Goal: Information Seeking & Learning: Learn about a topic

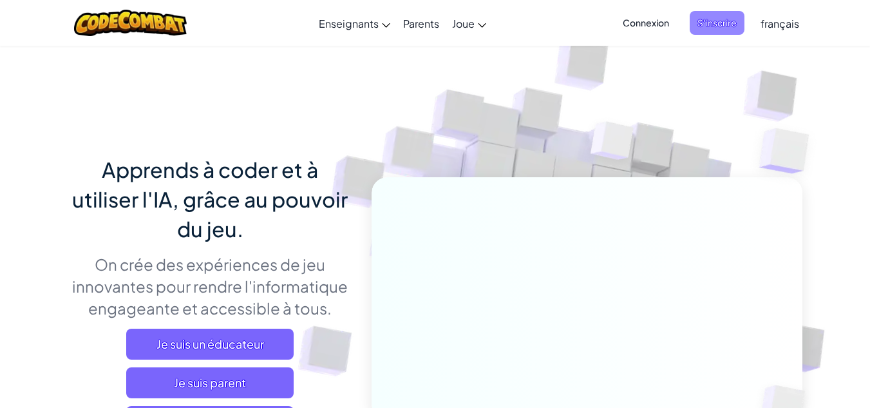
click at [709, 21] on span "S'inscrire" at bounding box center [717, 23] width 55 height 24
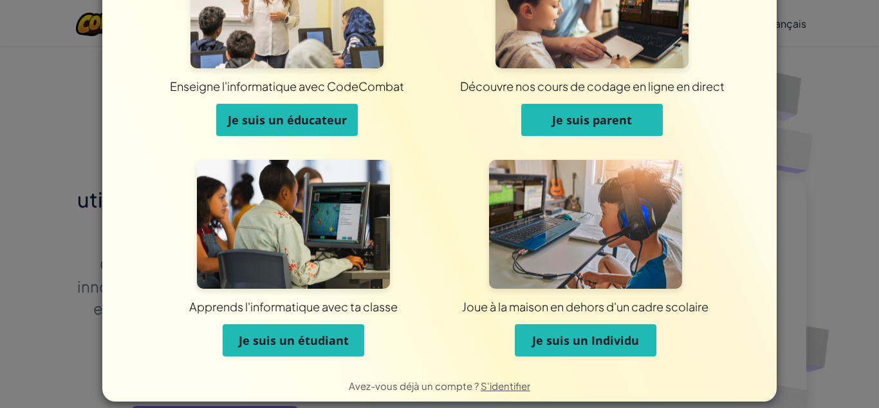
scroll to position [102, 0]
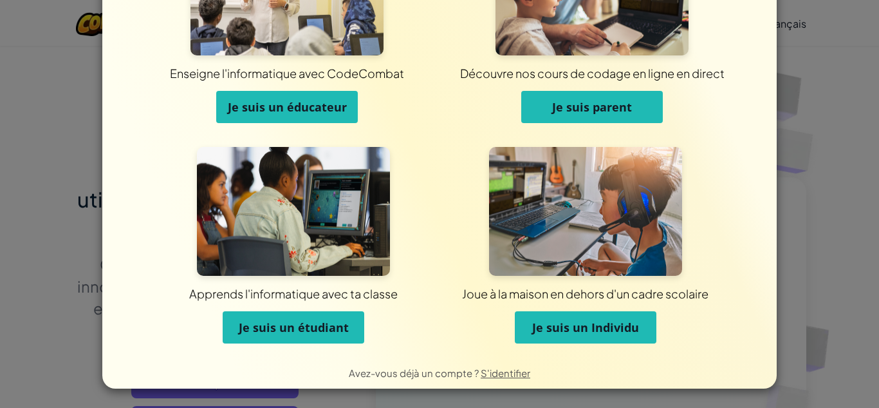
click at [267, 325] on span "Je suis un étudiant" at bounding box center [294, 326] width 110 height 15
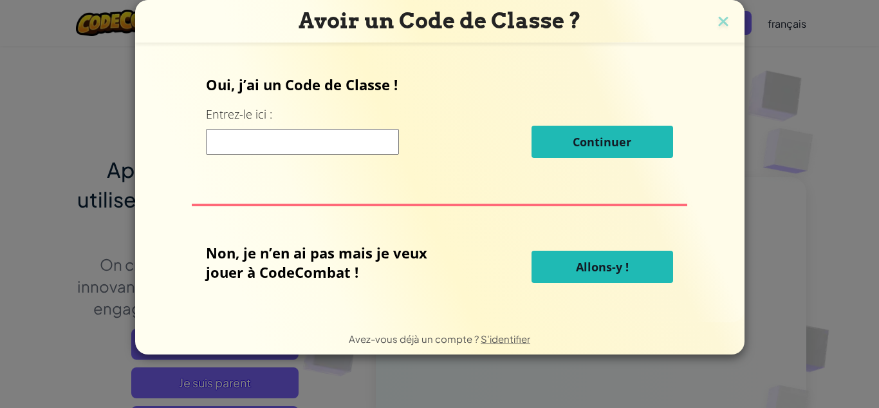
scroll to position [0, 0]
click at [342, 142] on input at bounding box center [302, 142] width 193 height 26
type input "bestappleplace"
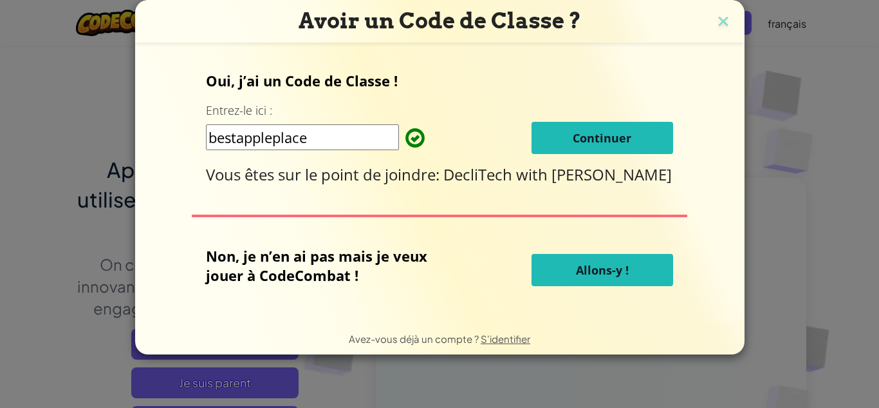
click at [561, 144] on button "Continuer" at bounding box center [603, 138] width 142 height 32
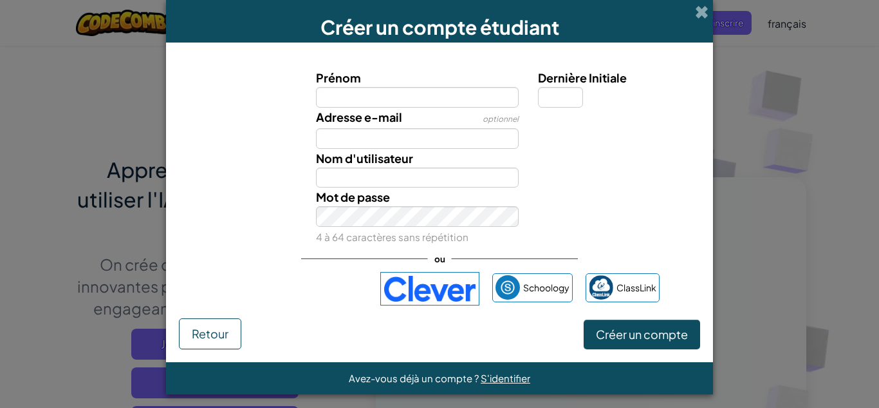
click at [390, 91] on input "Prénom" at bounding box center [417, 97] width 203 height 21
type input "M"
click at [362, 102] on input "Lina" at bounding box center [417, 97] width 203 height 21
type input "Lina Mhedbi"
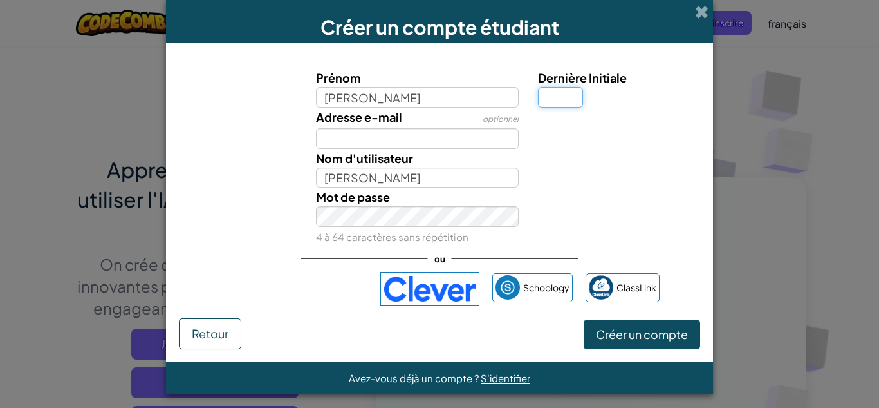
click at [556, 93] on input "Dernière Initiale" at bounding box center [560, 97] width 45 height 21
type input "1"
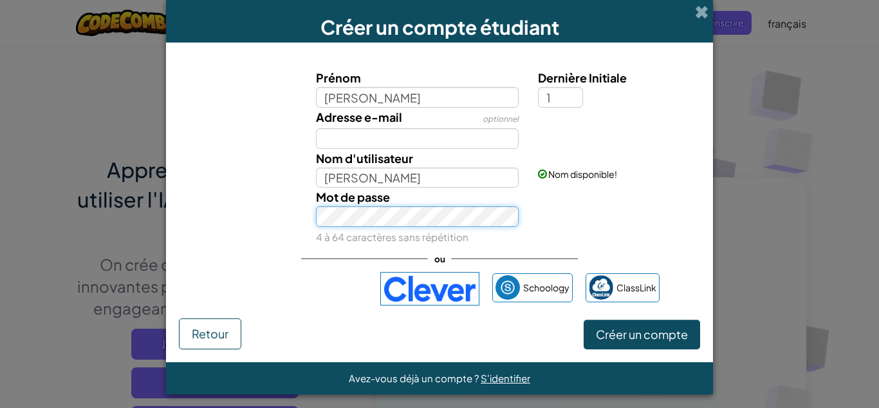
type input "[PERSON_NAME] 1"
click at [584, 319] on button "Créer un compte" at bounding box center [642, 334] width 117 height 30
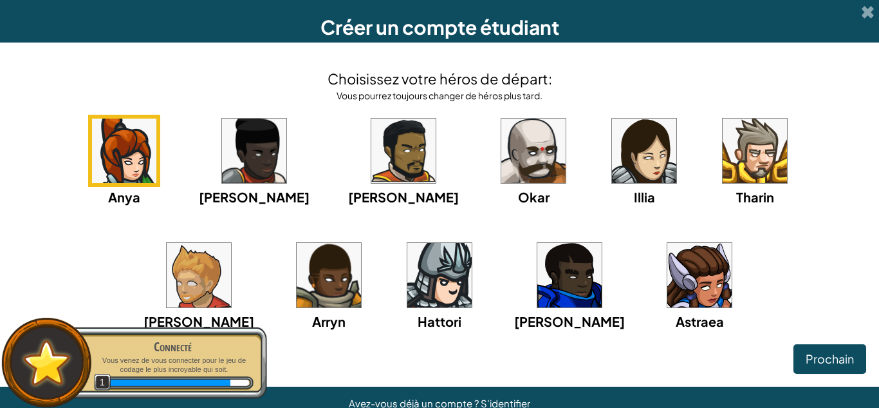
click at [668, 295] on img at bounding box center [700, 275] width 64 height 64
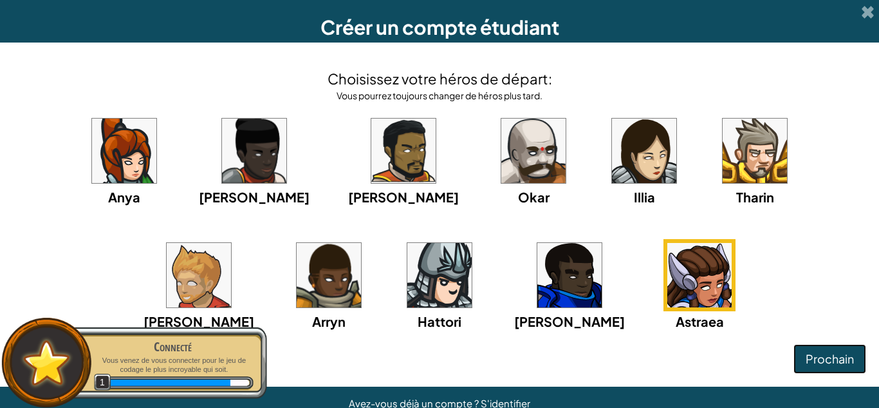
click at [836, 355] on span "Prochain" at bounding box center [830, 358] width 48 height 15
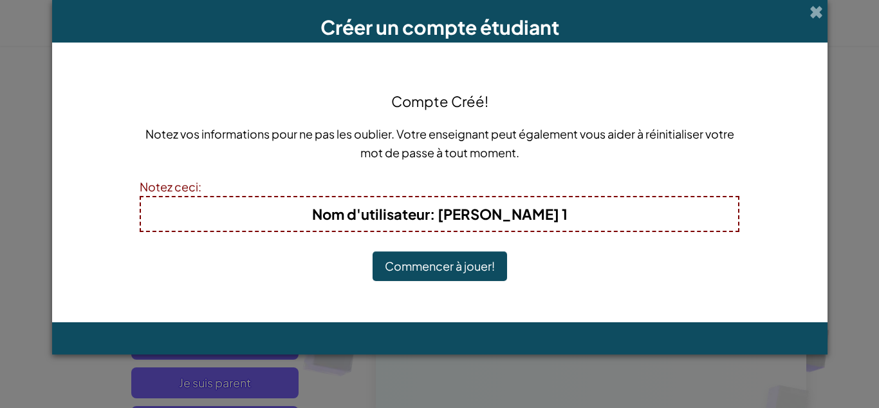
click at [456, 270] on button "Commencer à jouer!" at bounding box center [440, 266] width 135 height 30
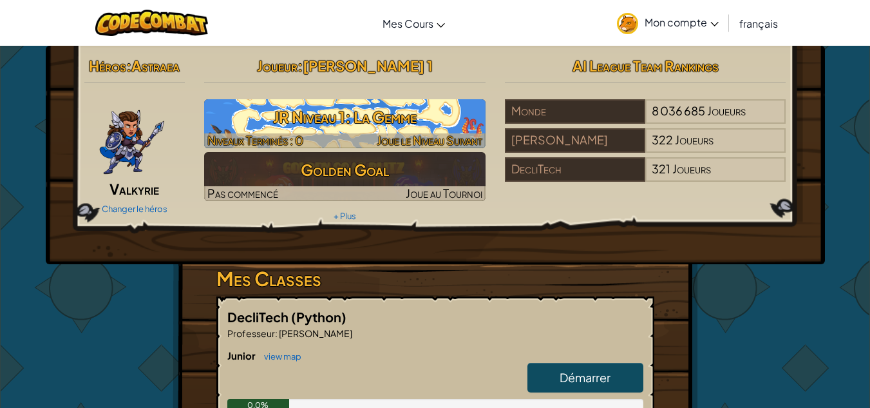
click at [339, 109] on h3 "JR Niveau 1: La Gemme" at bounding box center [344, 116] width 281 height 29
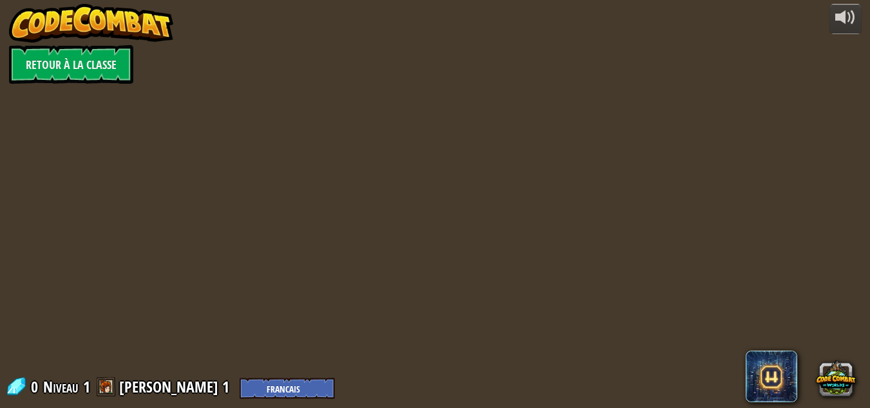
select select "fr"
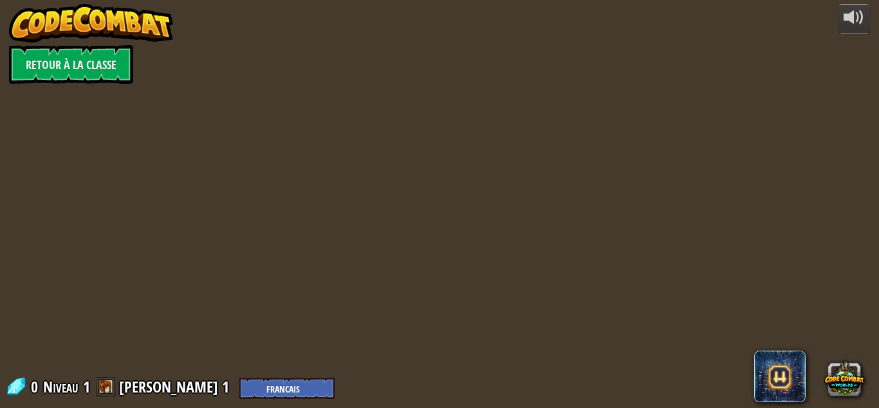
select select "fr"
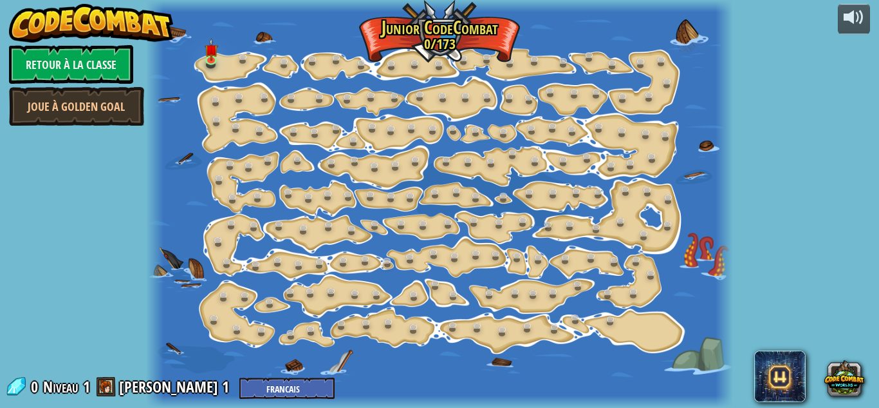
select select "fr"
click at [250, 27] on div at bounding box center [439, 204] width 587 height 408
click at [211, 58] on img at bounding box center [211, 43] width 14 height 31
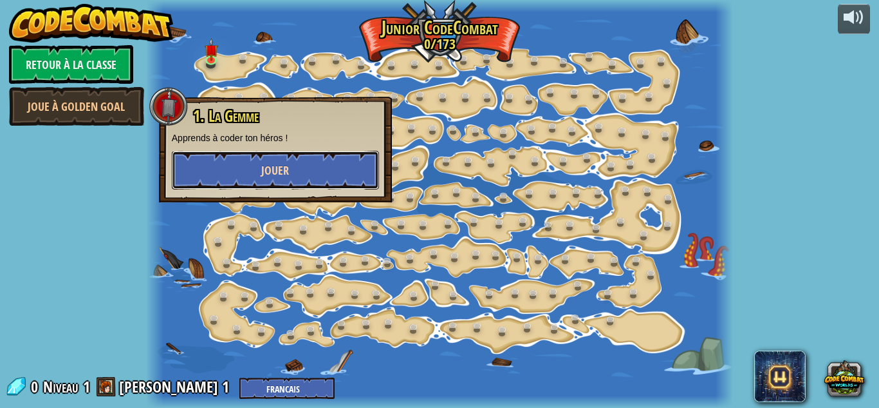
click at [235, 166] on button "Jouer" at bounding box center [275, 170] width 207 height 39
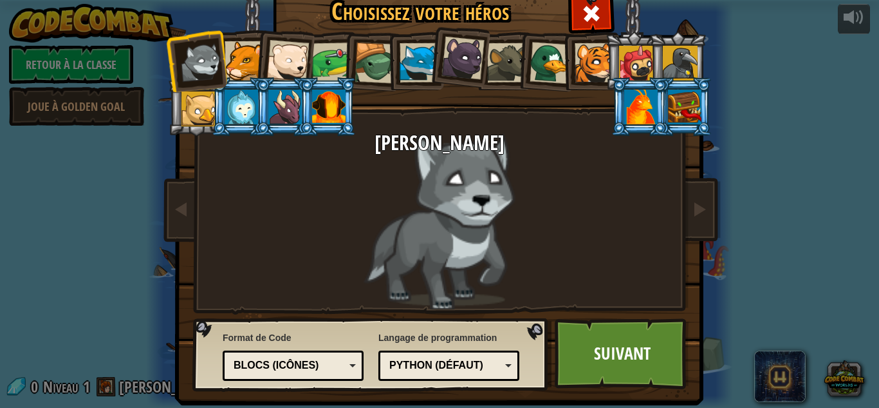
click at [232, 61] on div at bounding box center [244, 60] width 39 height 39
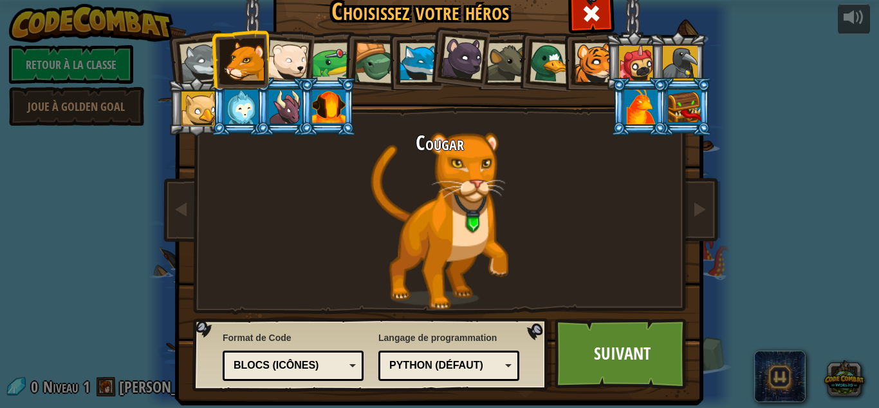
click at [367, 62] on div at bounding box center [375, 62] width 41 height 41
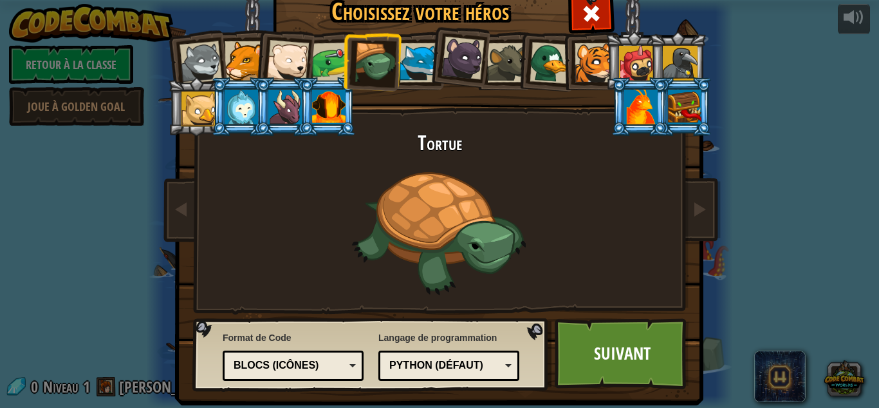
click at [236, 59] on div at bounding box center [244, 60] width 39 height 39
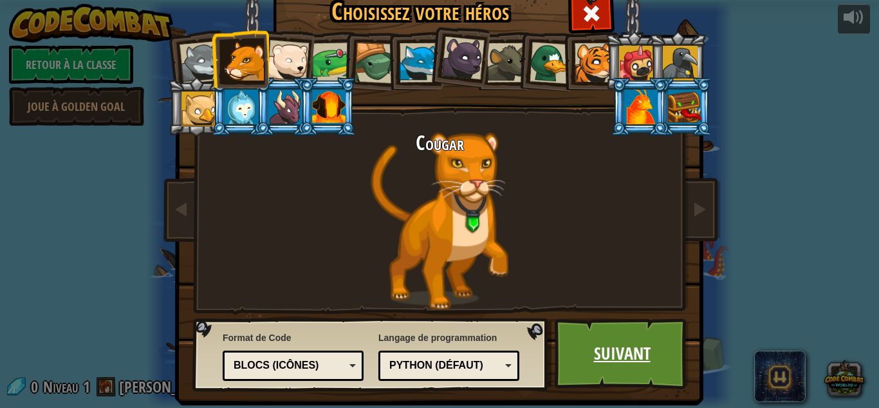
click at [612, 350] on link "Suivant" at bounding box center [622, 353] width 135 height 71
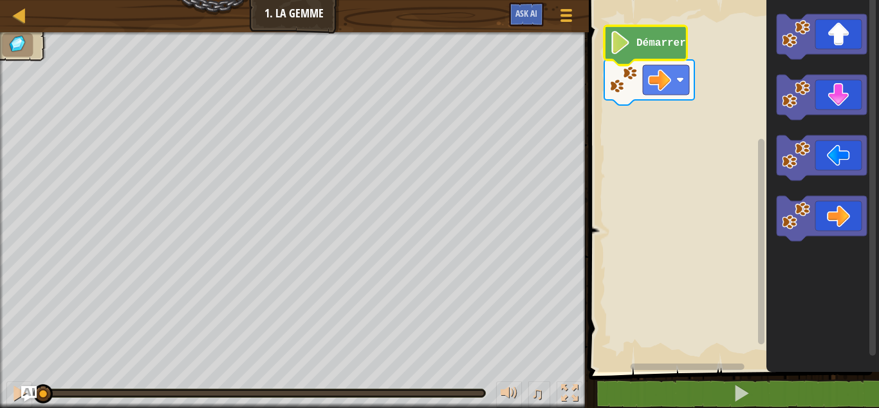
click at [631, 32] on image "Espace de travail de Blocky" at bounding box center [621, 42] width 22 height 23
click at [638, 46] on text "Démarrer" at bounding box center [662, 43] width 50 height 12
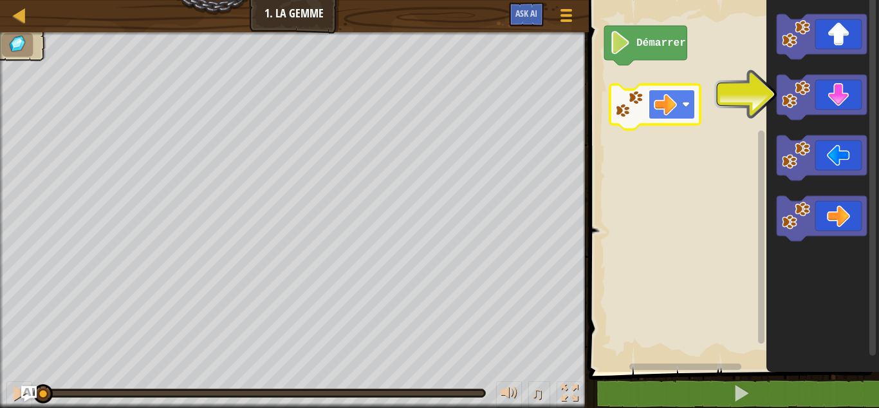
click at [668, 111] on image "Espace de travail de Blocky" at bounding box center [665, 104] width 23 height 23
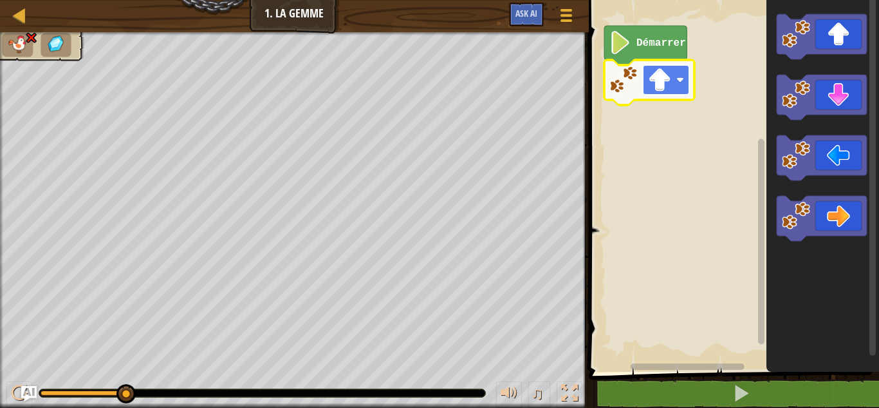
click at [661, 86] on image "Espace de travail de Blocky" at bounding box center [659, 79] width 23 height 23
click at [658, 95] on rect "Espace de travail de Blocky" at bounding box center [666, 80] width 46 height 30
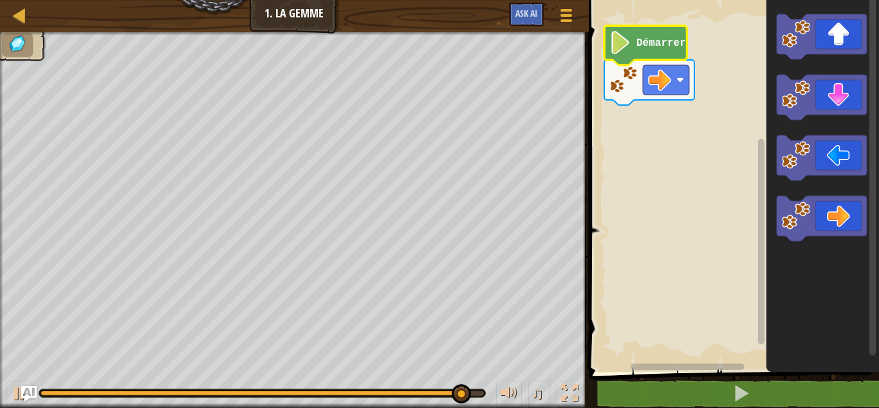
click at [623, 36] on image "Espace de travail de Blocky" at bounding box center [621, 42] width 22 height 23
click at [645, 42] on text "Démarrer" at bounding box center [662, 43] width 50 height 12
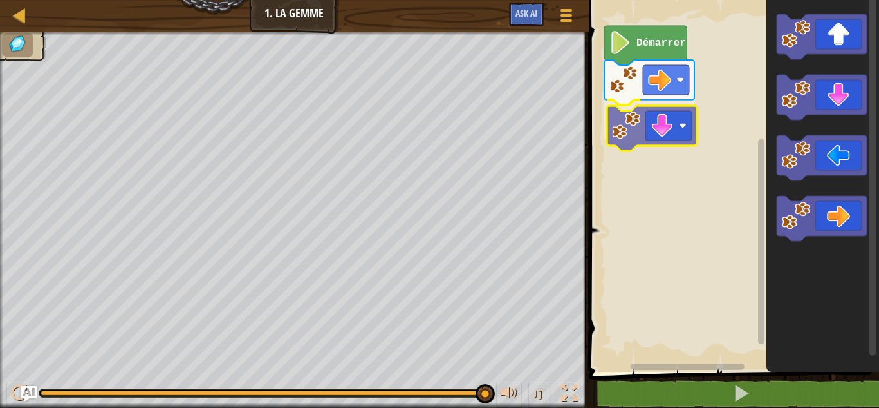
click at [627, 130] on div "Démarrer" at bounding box center [732, 183] width 294 height 378
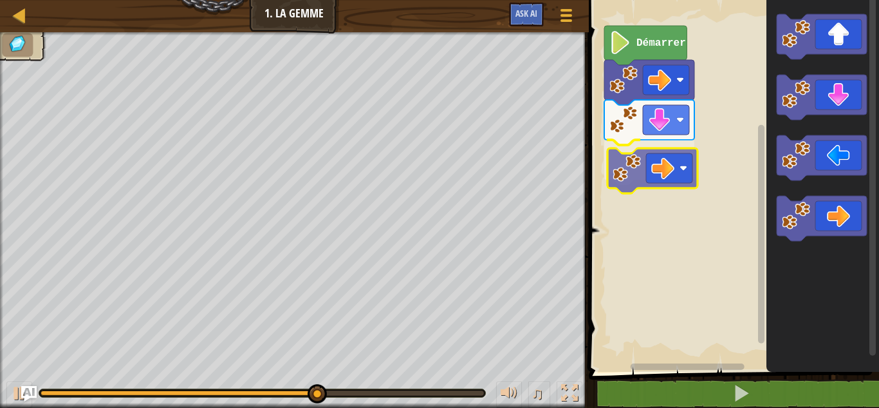
click at [635, 173] on div "Démarrer" at bounding box center [732, 183] width 294 height 378
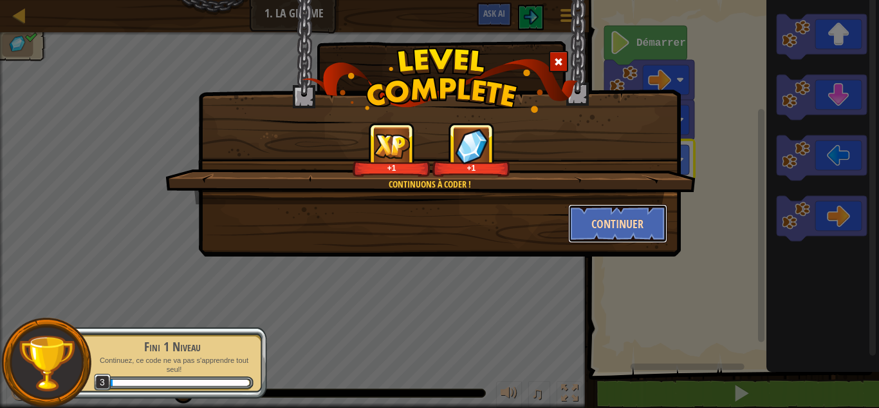
click at [603, 227] on button "Continuer" at bounding box center [618, 223] width 100 height 39
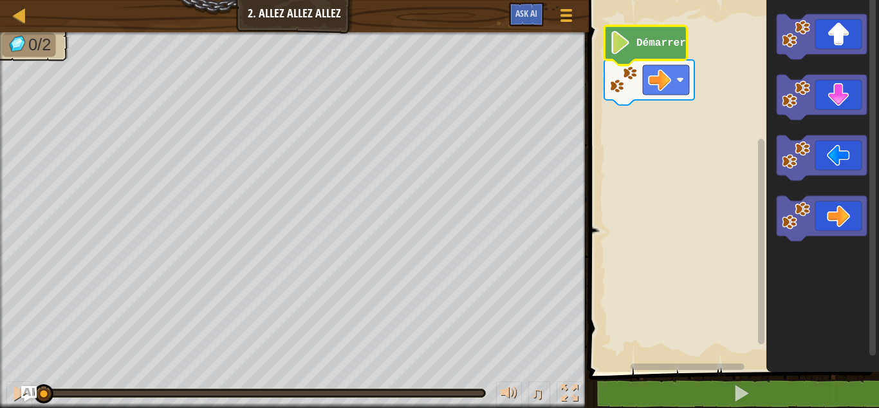
click at [621, 51] on image "Espace de travail de Blocky" at bounding box center [621, 42] width 22 height 23
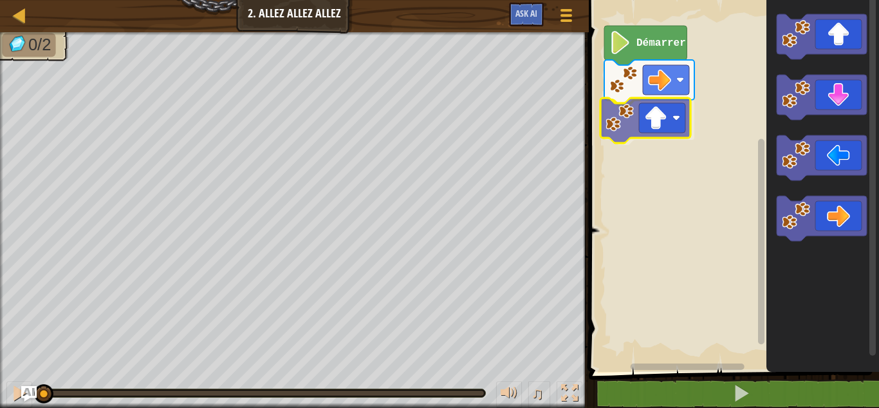
click at [629, 126] on div "Démarrer" at bounding box center [732, 183] width 294 height 378
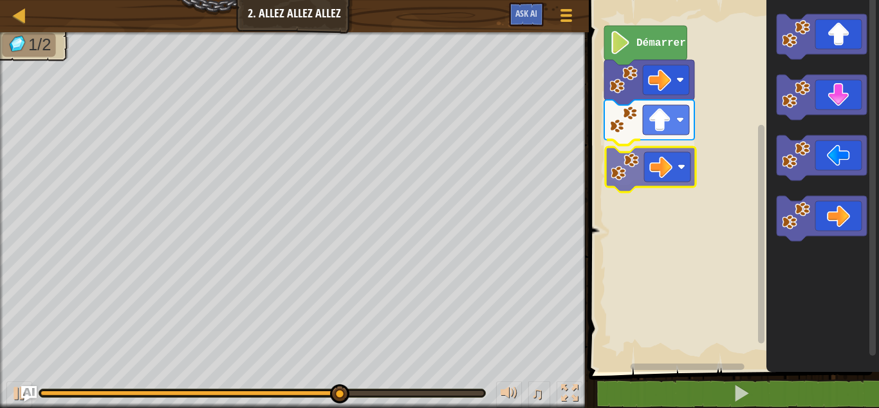
click at [635, 177] on div "Démarrer" at bounding box center [732, 183] width 294 height 378
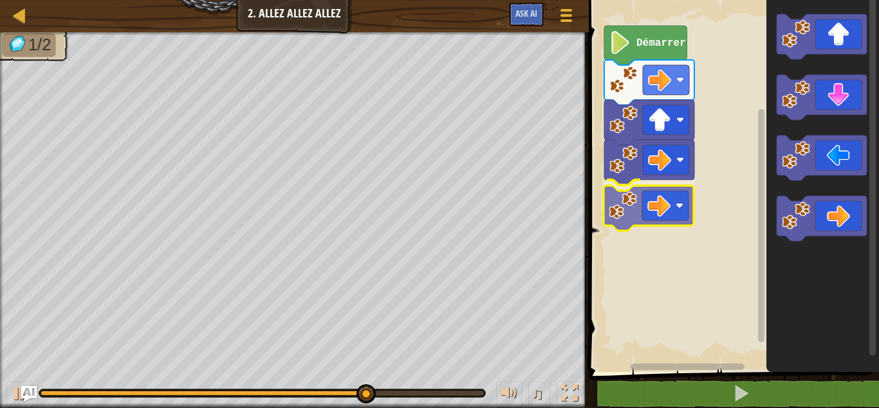
click at [615, 199] on div "Démarrer" at bounding box center [732, 183] width 294 height 378
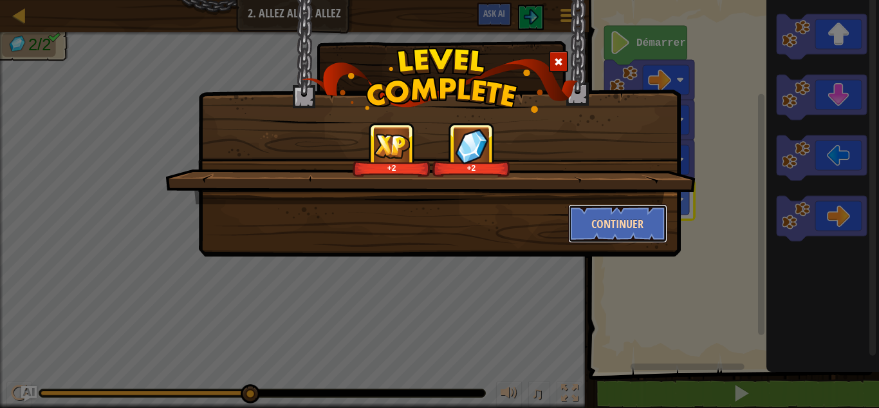
click at [605, 221] on button "Continuer" at bounding box center [618, 223] width 100 height 39
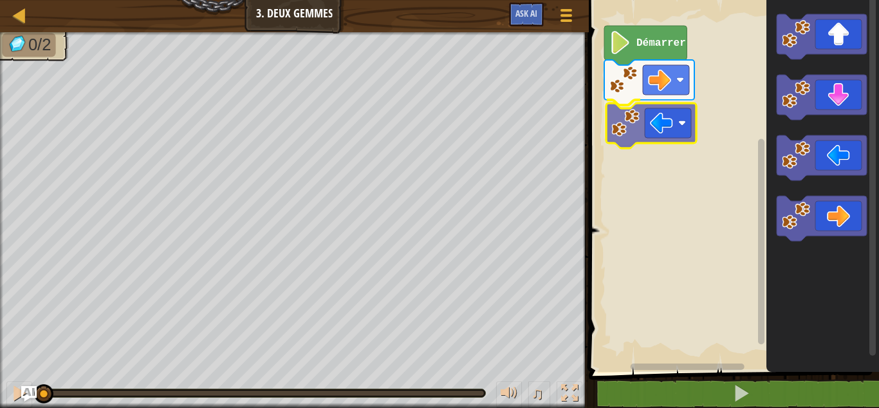
click at [627, 128] on div "Démarrer" at bounding box center [732, 183] width 294 height 378
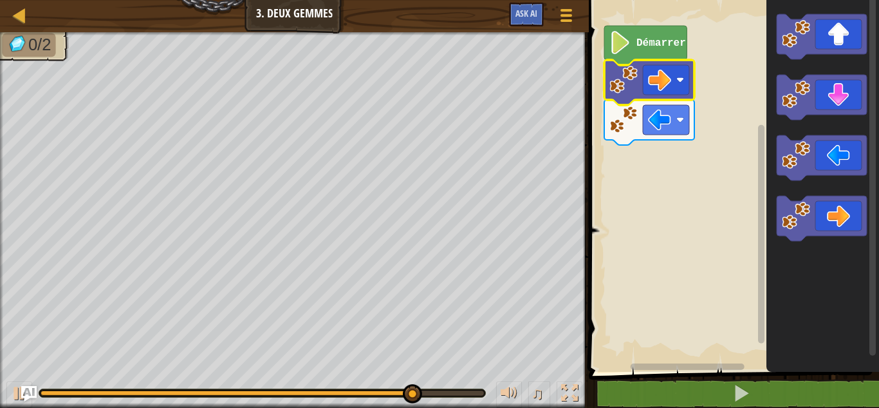
click at [608, 183] on rect "Espace de travail de Blocky" at bounding box center [732, 183] width 294 height 378
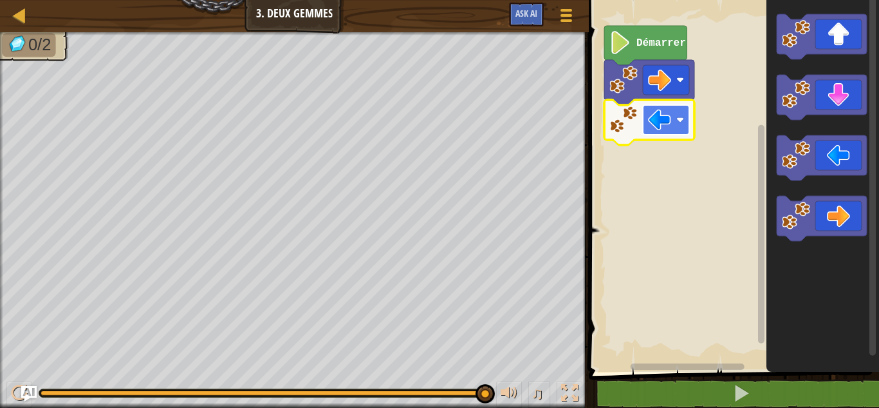
click at [656, 132] on rect "Espace de travail de Blocky" at bounding box center [666, 120] width 46 height 30
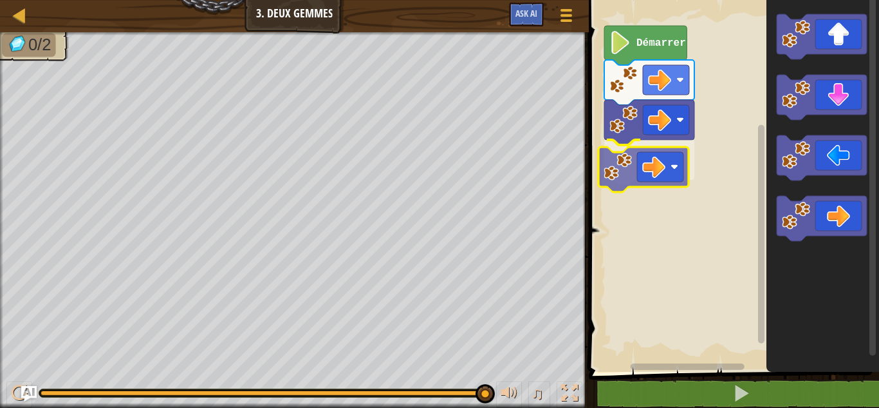
click at [635, 157] on div "Démarrer" at bounding box center [732, 183] width 294 height 378
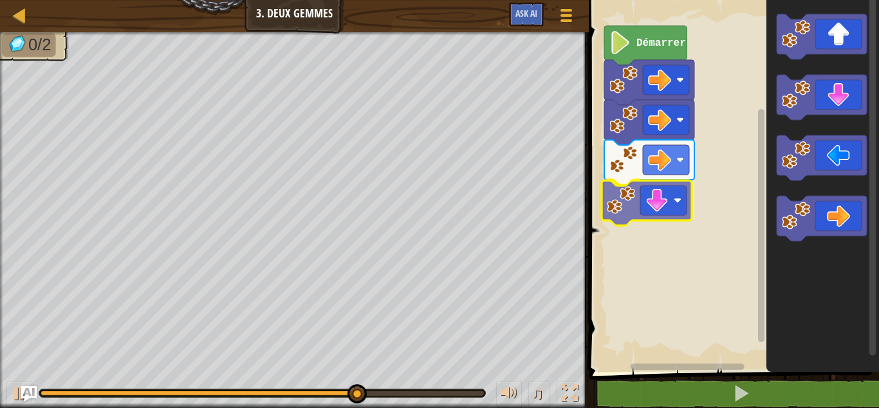
click at [615, 200] on div "Démarrer" at bounding box center [732, 183] width 294 height 378
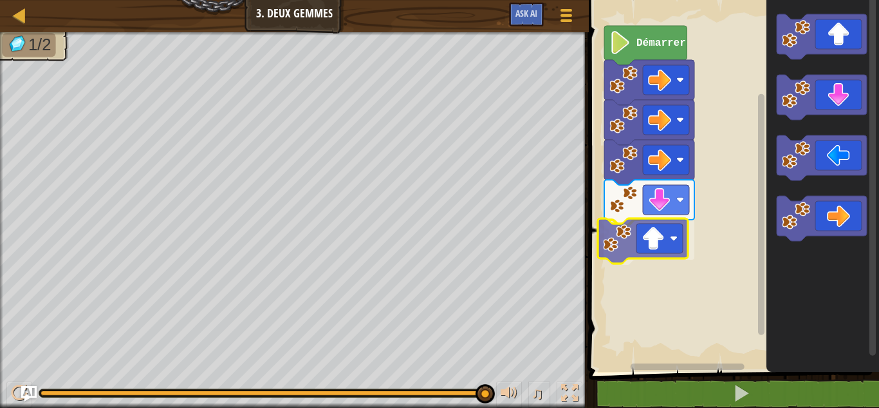
click at [622, 250] on div "Démarrer" at bounding box center [732, 183] width 294 height 378
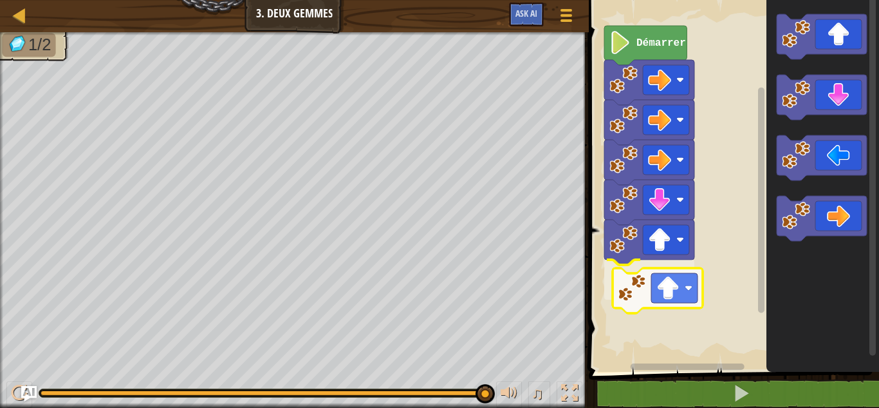
click at [636, 290] on div "Démarrer" at bounding box center [732, 183] width 294 height 378
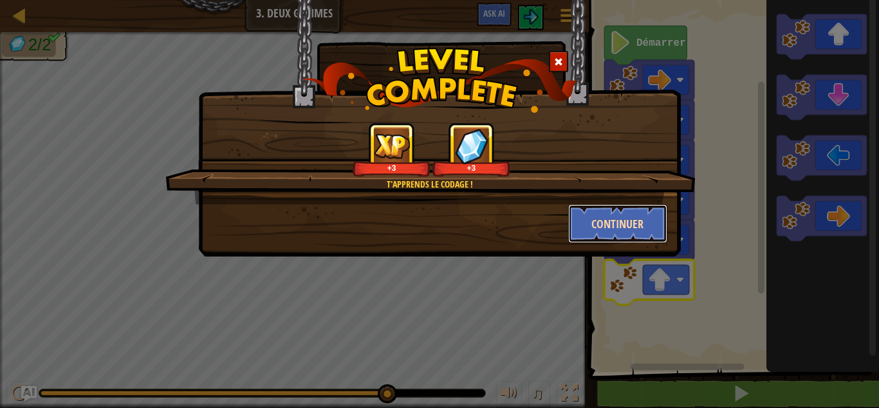
click at [624, 227] on button "Continuer" at bounding box center [618, 223] width 100 height 39
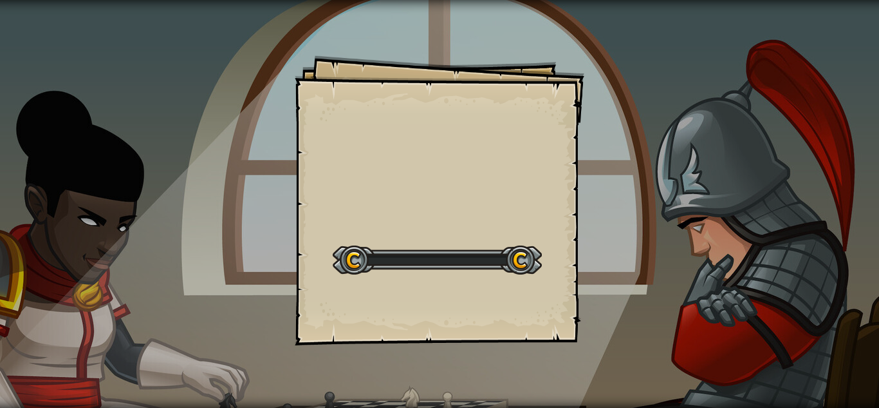
click at [624, 227] on div "Goals Start Level Erreur de chargement du serveur Vous avez besoin d'un abonnem…" at bounding box center [439, 204] width 879 height 408
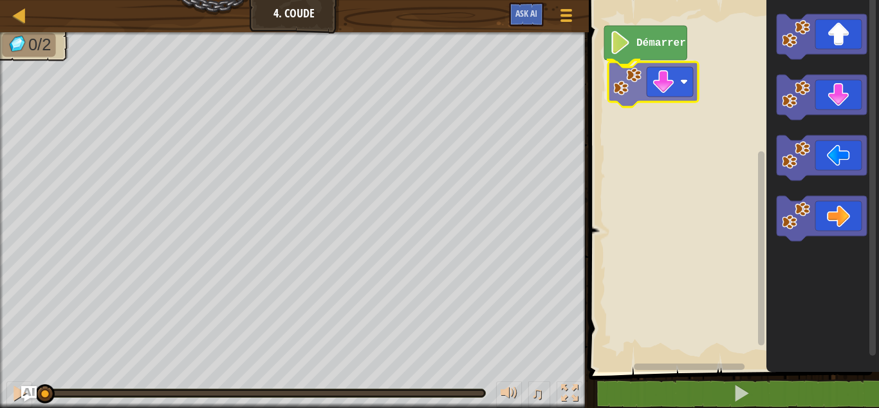
click at [633, 81] on div "Démarrer" at bounding box center [732, 183] width 294 height 378
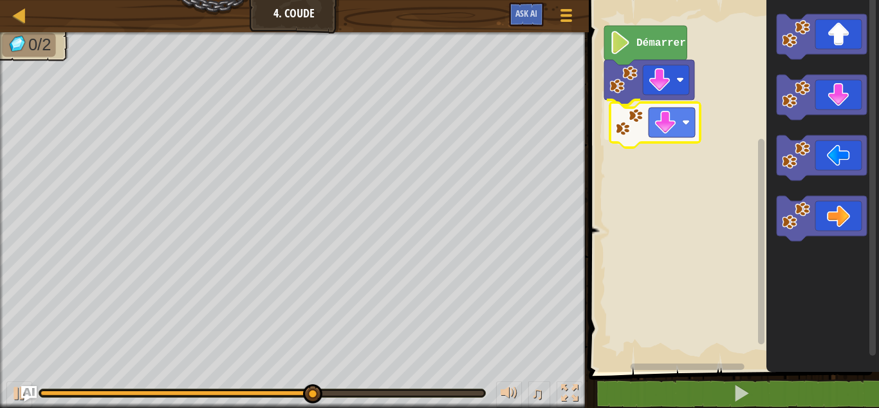
click at [640, 126] on div "Démarrer" at bounding box center [732, 183] width 294 height 378
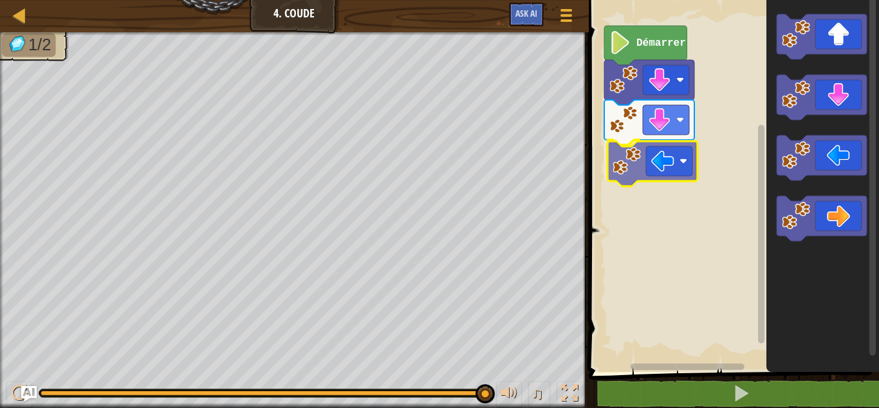
click at [635, 156] on div "Démarrer" at bounding box center [732, 183] width 294 height 378
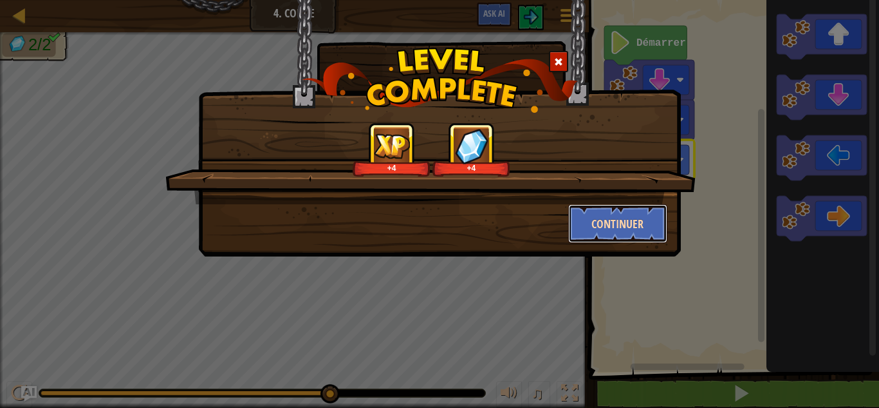
click at [590, 232] on button "Continuer" at bounding box center [618, 223] width 100 height 39
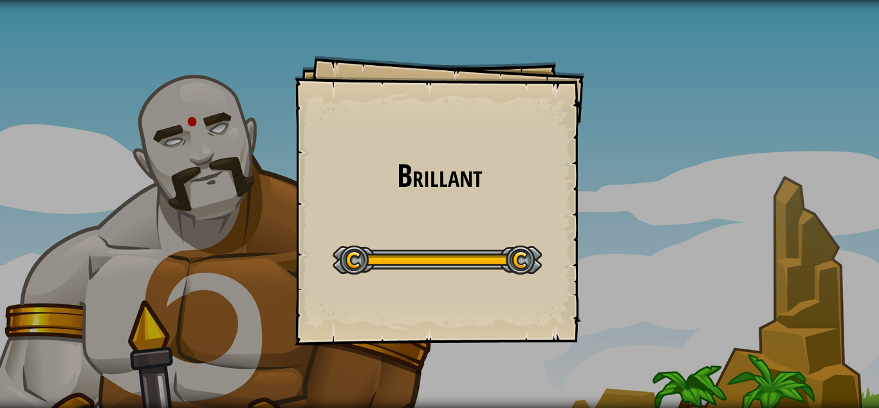
drag, startPoint x: 516, startPoint y: 259, endPoint x: 471, endPoint y: 167, distance: 103.4
click at [471, 167] on div "Brillant Goals Start Level Erreur de chargement du serveur Vous avez besoin d'u…" at bounding box center [440, 200] width 290 height 290
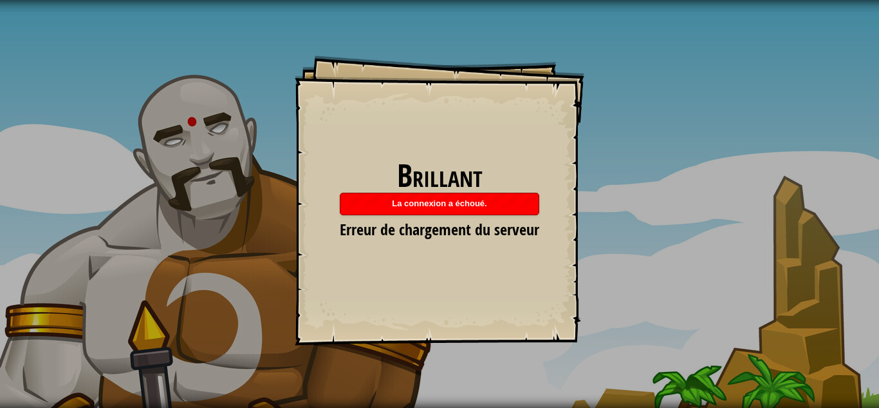
click at [409, 200] on span "La connexion a échoué." at bounding box center [439, 203] width 95 height 10
click at [411, 199] on span "La connexion a échoué." at bounding box center [439, 203] width 95 height 10
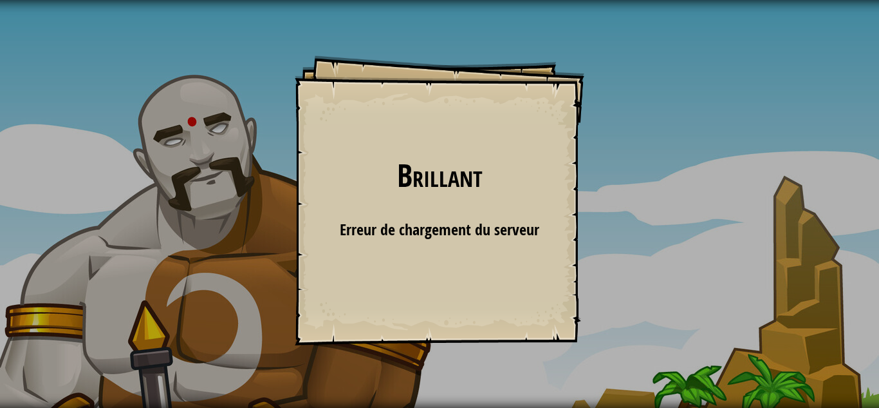
click at [435, 215] on div "Brillant Goals Start Level Erreur de chargement du serveur Vous avez besoin d'u…" at bounding box center [440, 200] width 290 height 290
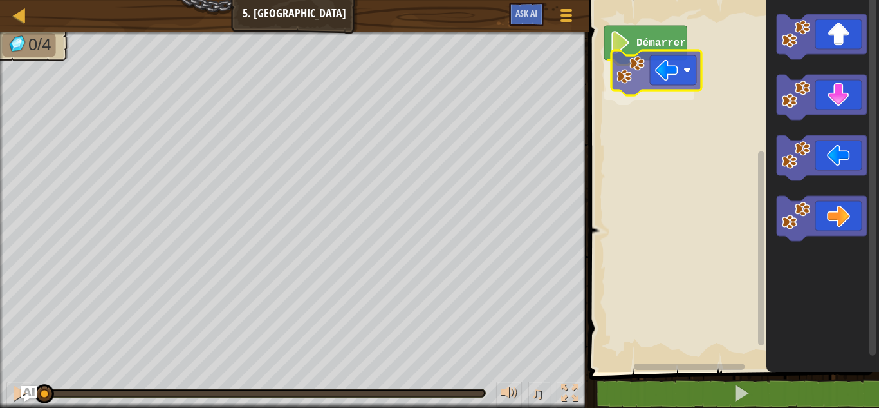
click at [621, 85] on div "Démarrer" at bounding box center [732, 183] width 294 height 378
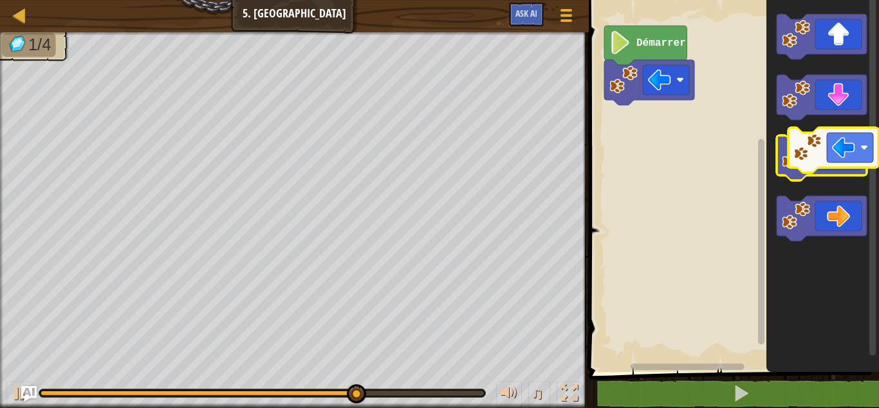
click at [819, 146] on g "Espace de travail de Blocky" at bounding box center [822, 157] width 90 height 45
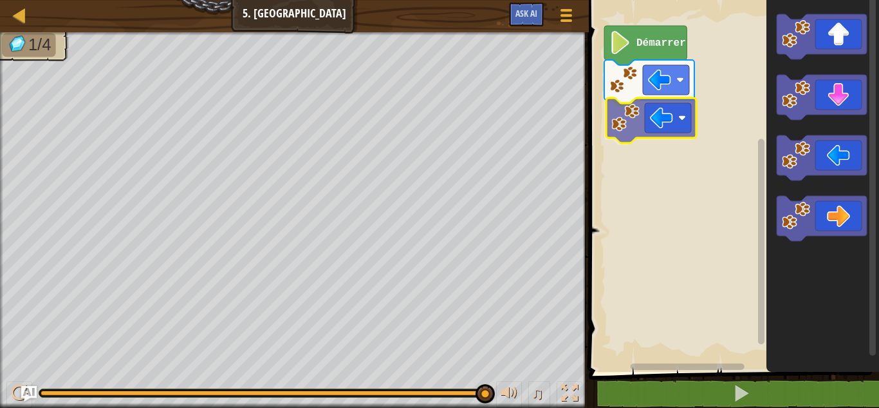
click at [647, 138] on div "Démarrer" at bounding box center [732, 183] width 294 height 378
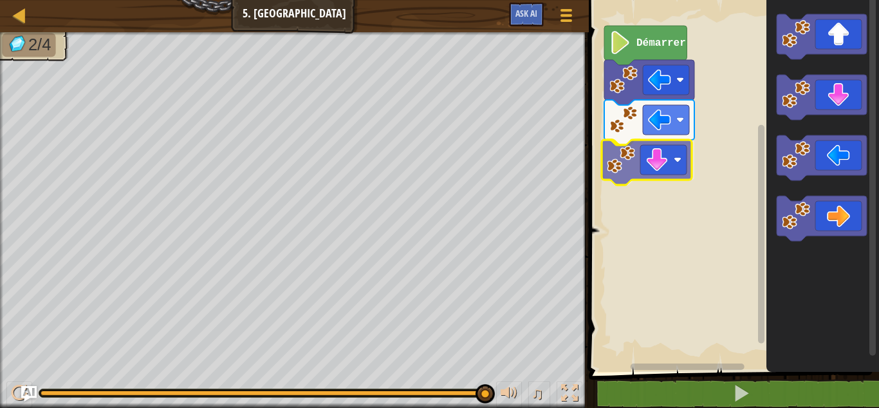
click at [625, 162] on div "Démarrer" at bounding box center [732, 183] width 294 height 378
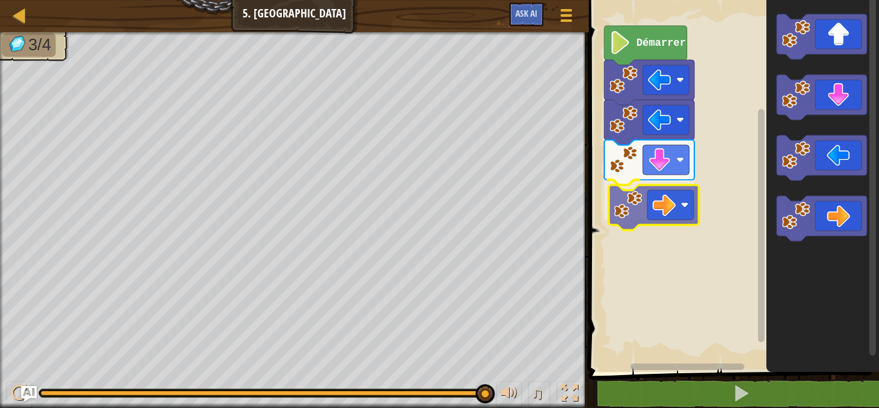
click at [633, 203] on div "Démarrer" at bounding box center [732, 183] width 294 height 378
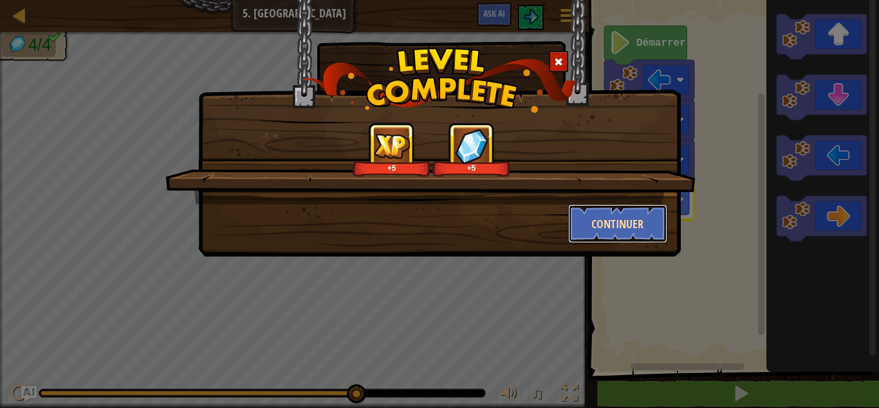
click at [627, 223] on button "Continuer" at bounding box center [618, 223] width 100 height 39
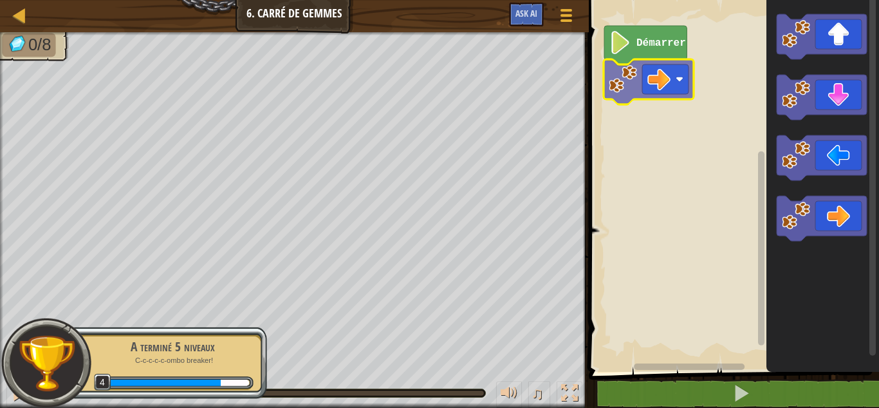
click at [615, 104] on div "Démarrer" at bounding box center [732, 183] width 294 height 378
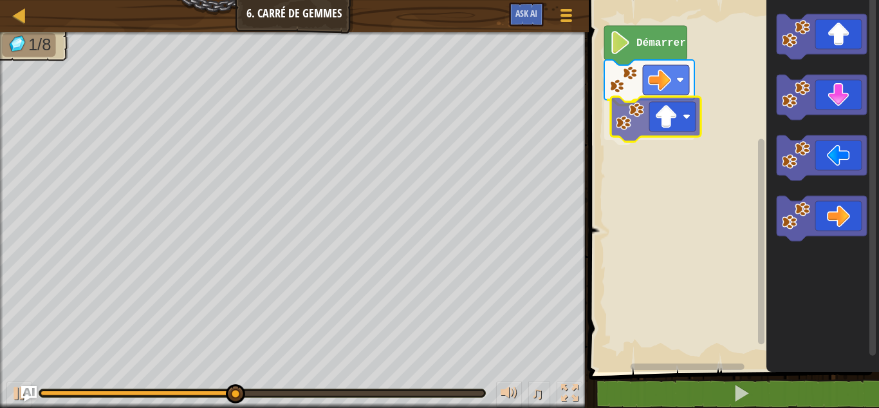
click at [622, 110] on div "Démarrer" at bounding box center [732, 183] width 294 height 378
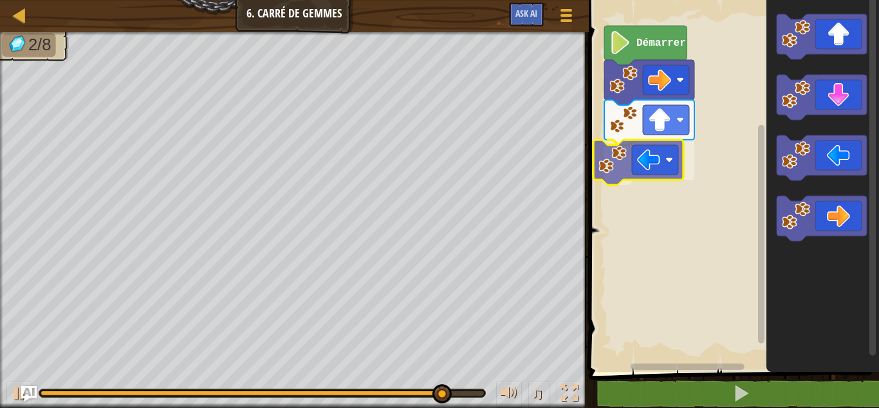
click at [621, 173] on div "Démarrer" at bounding box center [732, 183] width 294 height 378
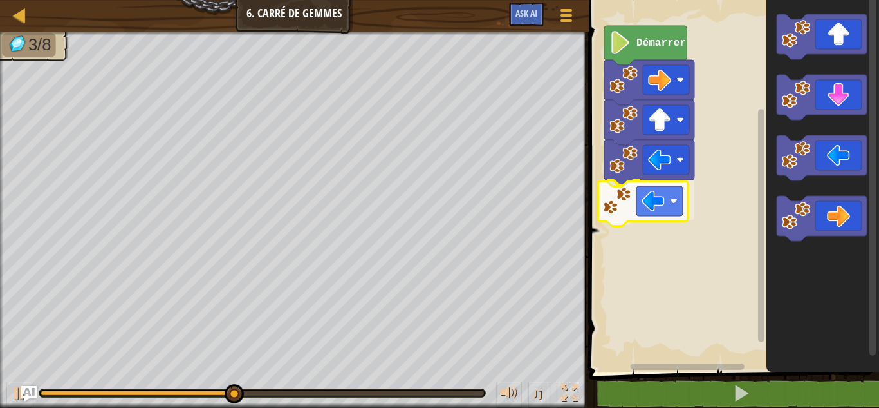
click at [634, 194] on div "Démarrer" at bounding box center [732, 183] width 294 height 378
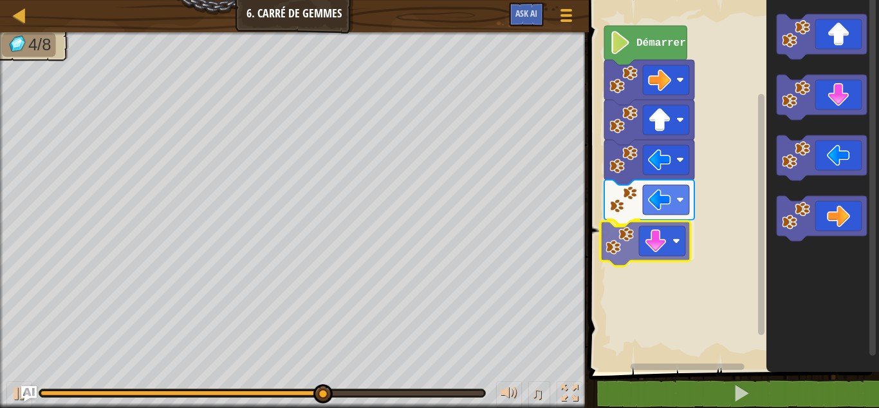
click at [630, 252] on div "Démarrer" at bounding box center [732, 183] width 294 height 378
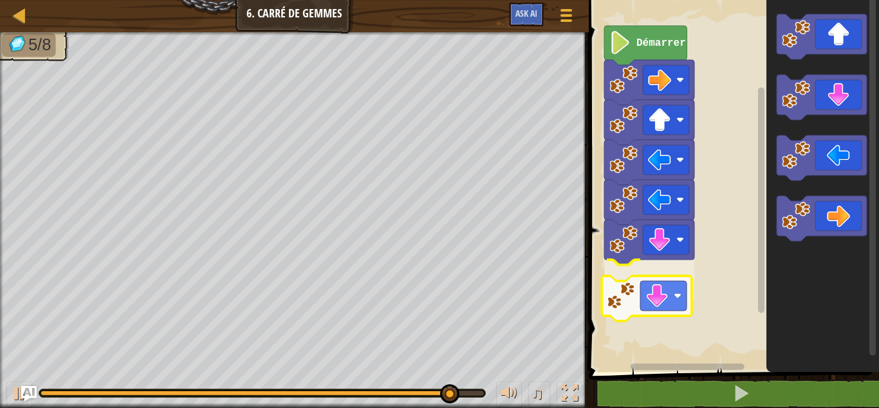
click at [612, 306] on div "Démarrer" at bounding box center [732, 183] width 294 height 378
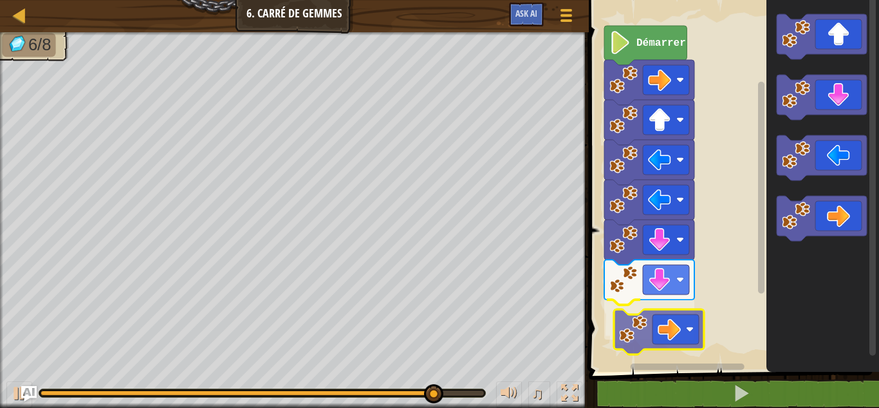
click at [630, 335] on div "Démarrer" at bounding box center [732, 183] width 294 height 378
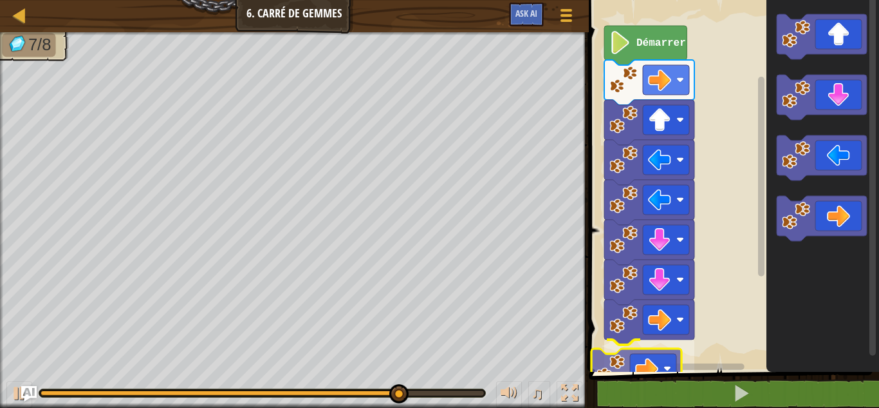
click at [609, 361] on div "Démarrer" at bounding box center [732, 183] width 294 height 378
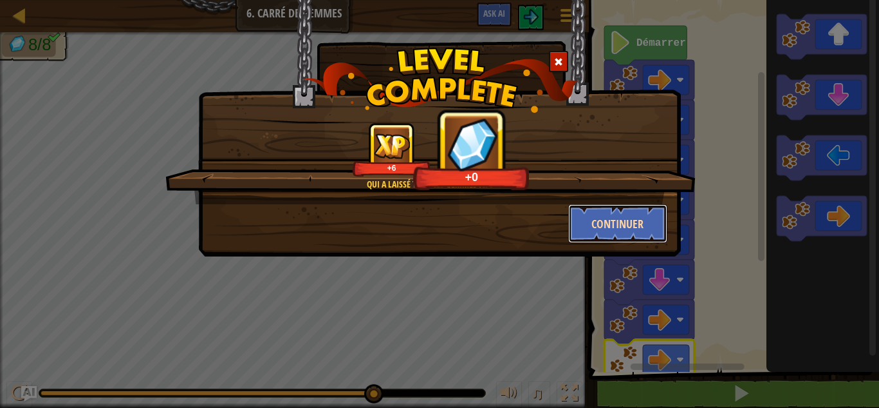
click at [599, 233] on button "Continuer" at bounding box center [618, 223] width 100 height 39
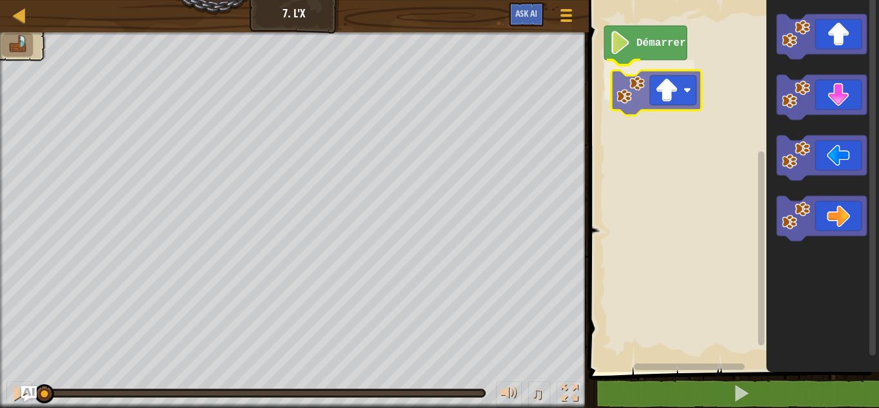
click at [650, 92] on div "Démarrer" at bounding box center [732, 183] width 294 height 378
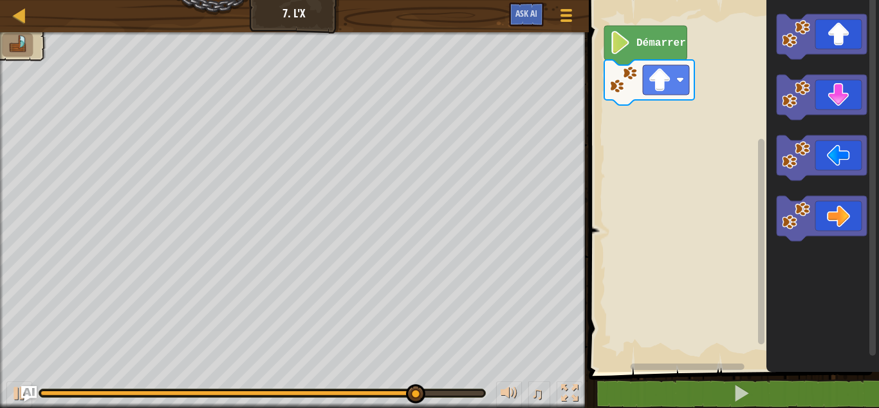
click at [803, 32] on image "Espace de travail de Blocky" at bounding box center [796, 34] width 28 height 28
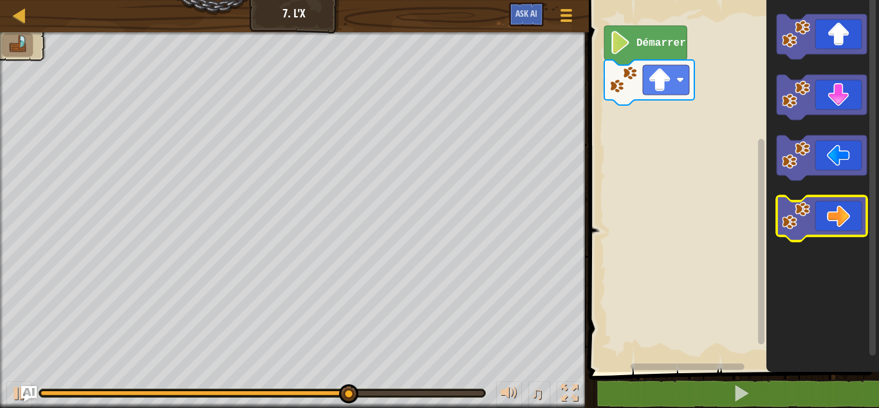
click at [811, 216] on icon "Espace de travail de Blocky" at bounding box center [822, 218] width 90 height 45
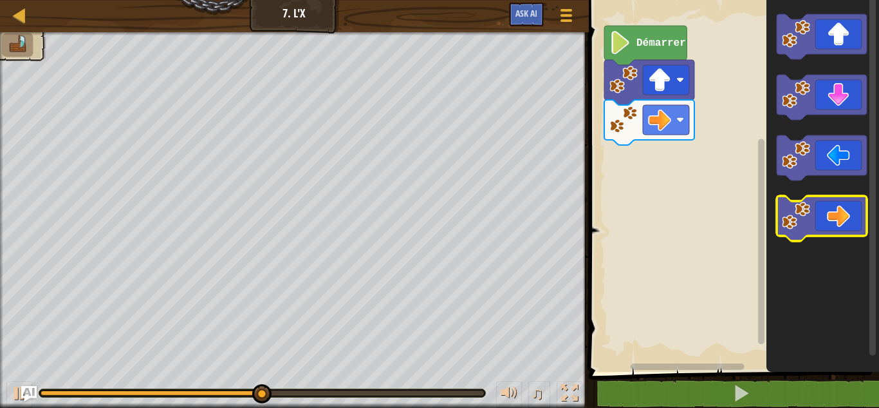
click at [811, 216] on icon "Espace de travail de Blocky" at bounding box center [822, 218] width 90 height 45
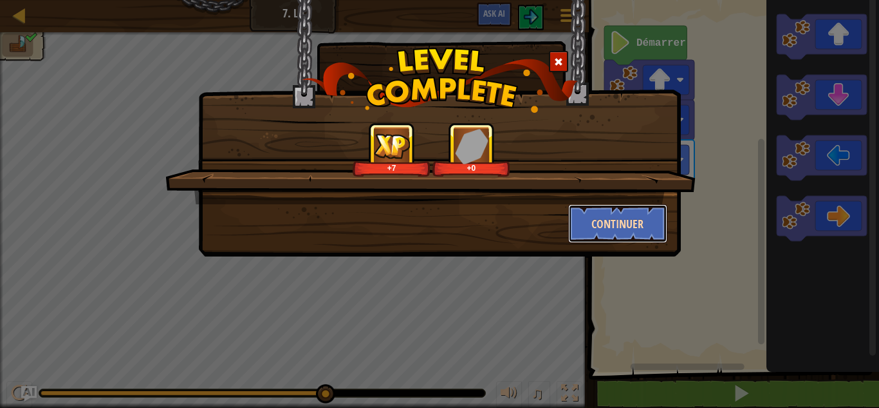
click at [610, 221] on button "Continuer" at bounding box center [618, 223] width 100 height 39
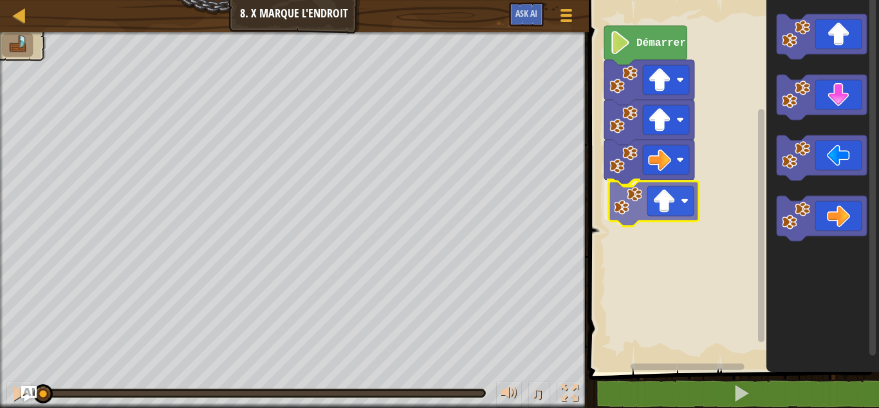
click at [624, 212] on div "Démarrer" at bounding box center [732, 183] width 294 height 378
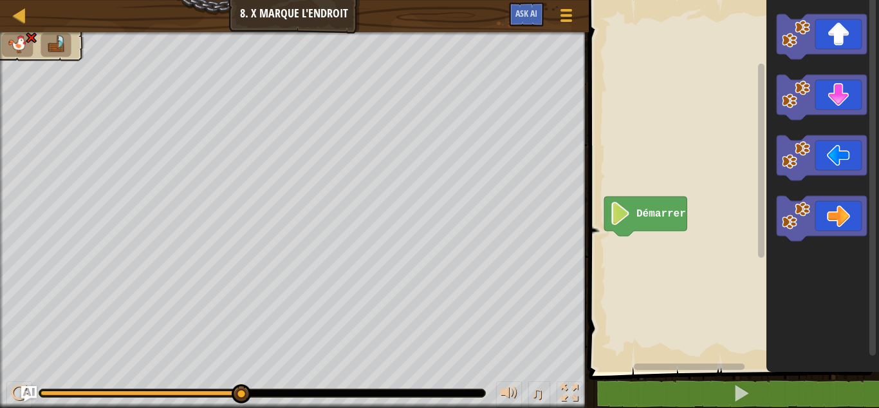
click at [743, 149] on div "Démarrer" at bounding box center [732, 183] width 294 height 378
click at [743, 149] on rect "Espace de travail de Blocky" at bounding box center [732, 183] width 294 height 378
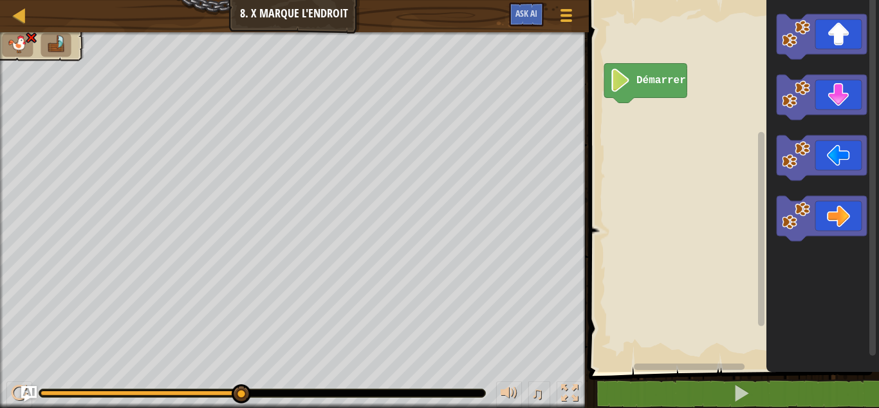
click at [753, 216] on div "Démarrer" at bounding box center [732, 183] width 294 height 378
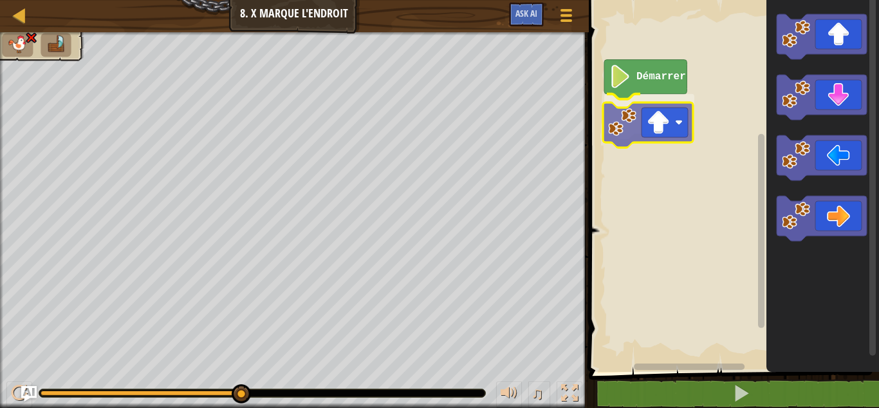
click at [629, 130] on div "Démarrer" at bounding box center [732, 183] width 294 height 378
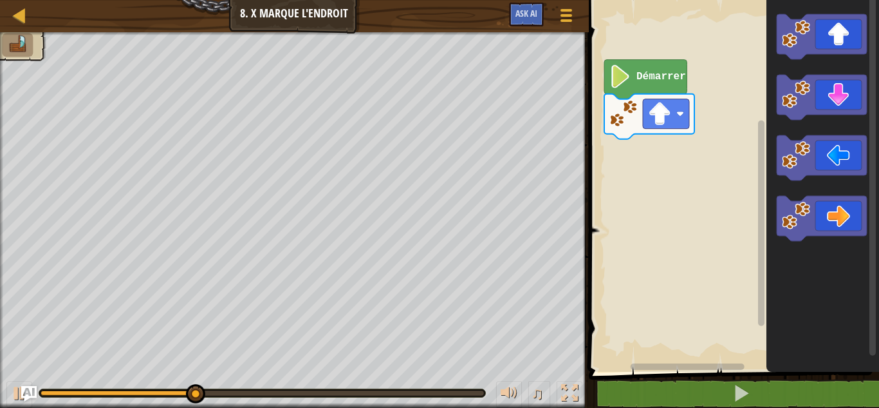
click at [630, 152] on div "Démarrer" at bounding box center [732, 183] width 294 height 378
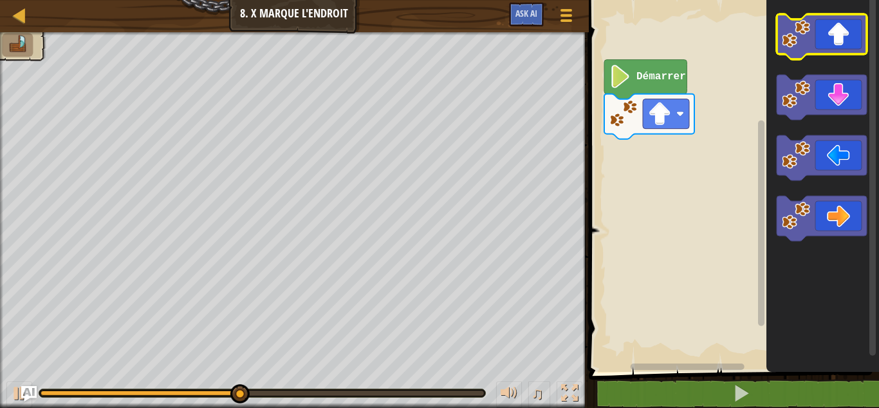
click at [791, 42] on image "Espace de travail de Blocky" at bounding box center [796, 34] width 28 height 28
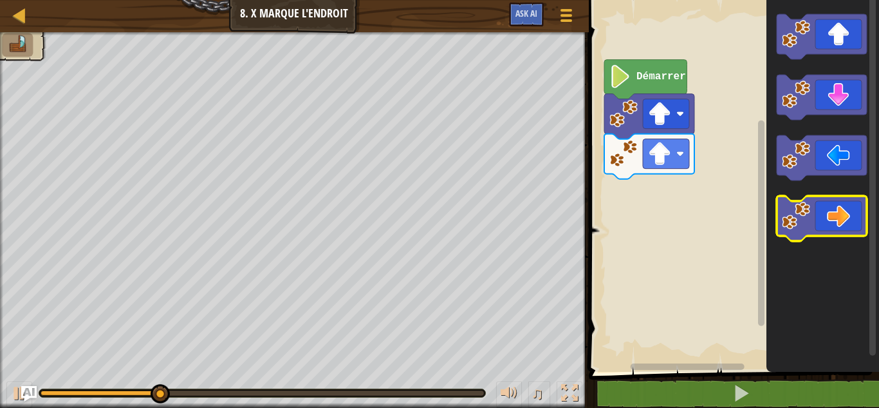
click at [798, 220] on image "Espace de travail de Blocky" at bounding box center [796, 216] width 28 height 28
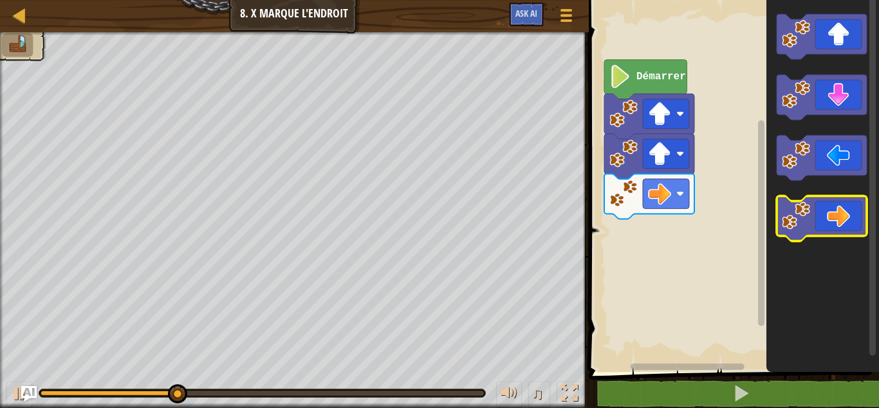
click at [798, 220] on image "Espace de travail de Blocky" at bounding box center [796, 216] width 28 height 28
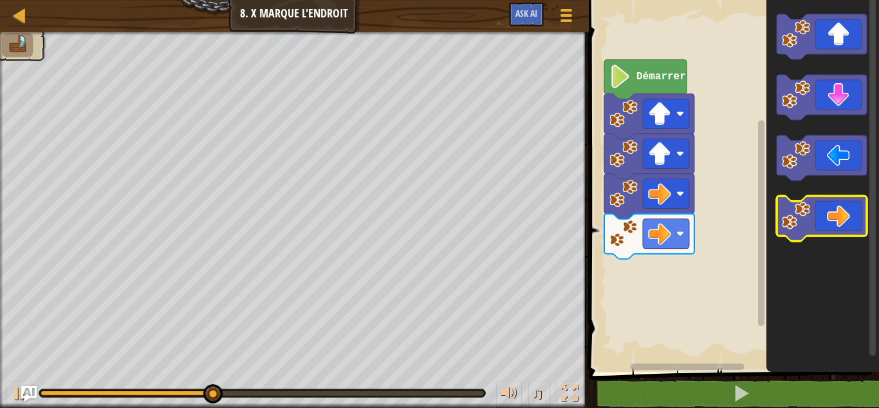
click at [798, 220] on image "Espace de travail de Blocky" at bounding box center [796, 216] width 28 height 28
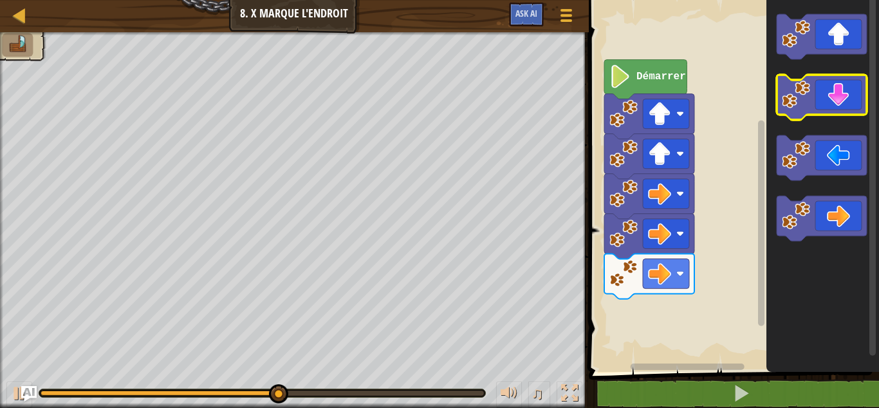
click at [807, 91] on image "Espace de travail de Blocky" at bounding box center [796, 94] width 28 height 28
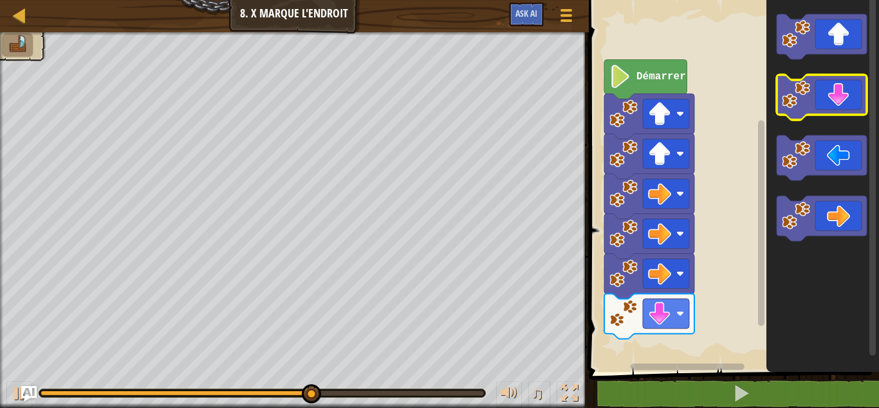
click at [807, 91] on image "Espace de travail de Blocky" at bounding box center [796, 94] width 28 height 28
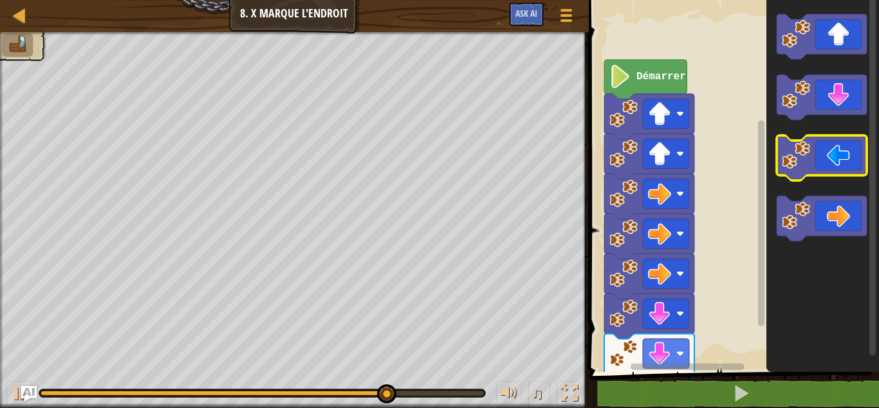
click at [802, 151] on image "Espace de travail de Blocky" at bounding box center [796, 155] width 28 height 28
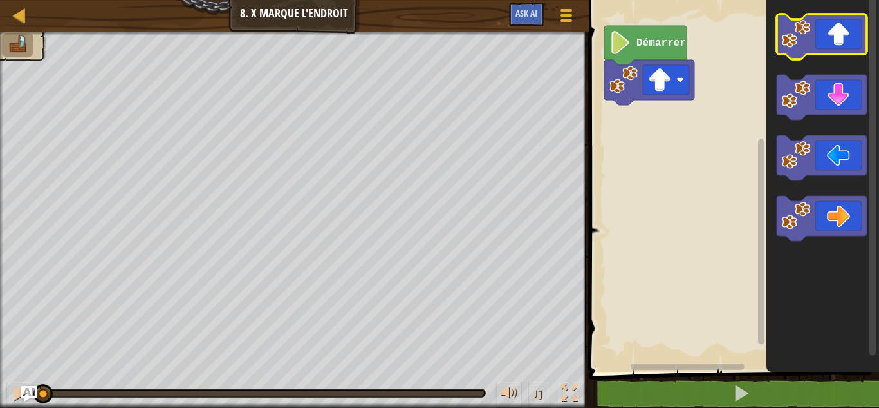
click at [809, 53] on icon "Espace de travail de Blocky" at bounding box center [822, 36] width 90 height 45
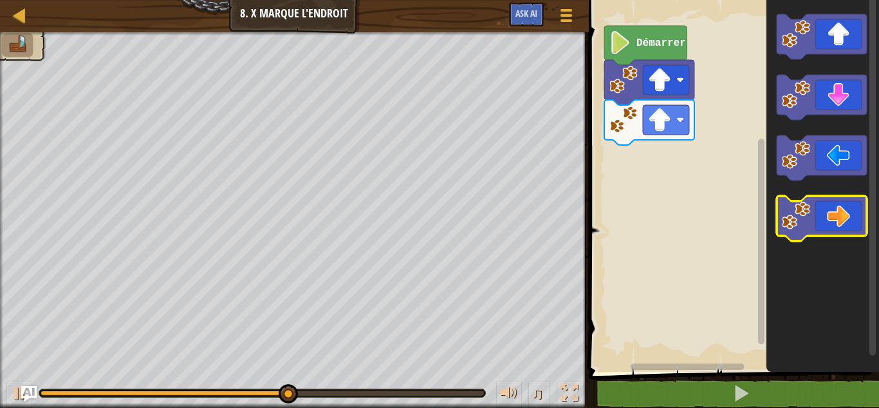
click at [791, 213] on image "Espace de travail de Blocky" at bounding box center [796, 216] width 28 height 28
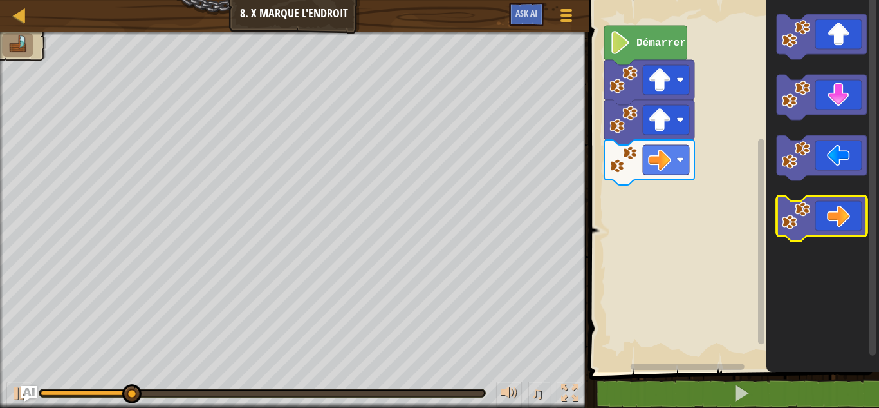
click at [791, 213] on image "Espace de travail de Blocky" at bounding box center [796, 216] width 28 height 28
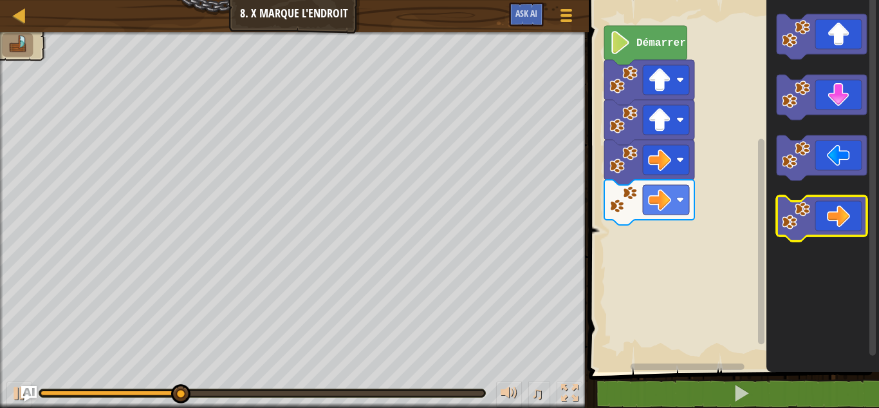
click at [791, 213] on image "Espace de travail de Blocky" at bounding box center [796, 216] width 28 height 28
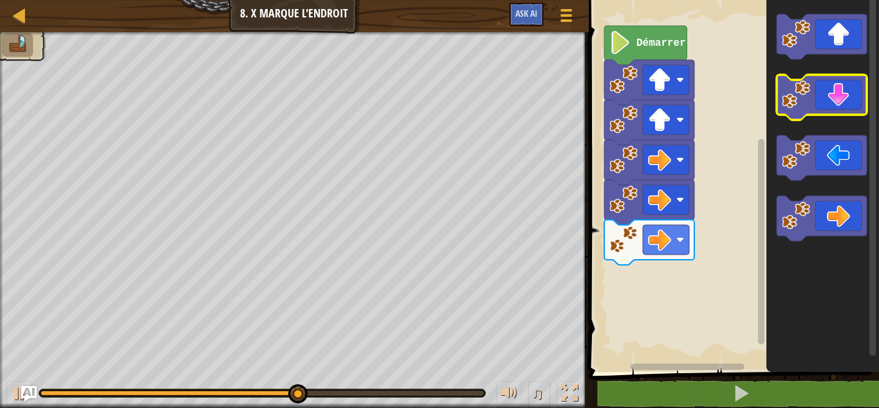
click at [796, 102] on image "Espace de travail de Blocky" at bounding box center [796, 94] width 28 height 28
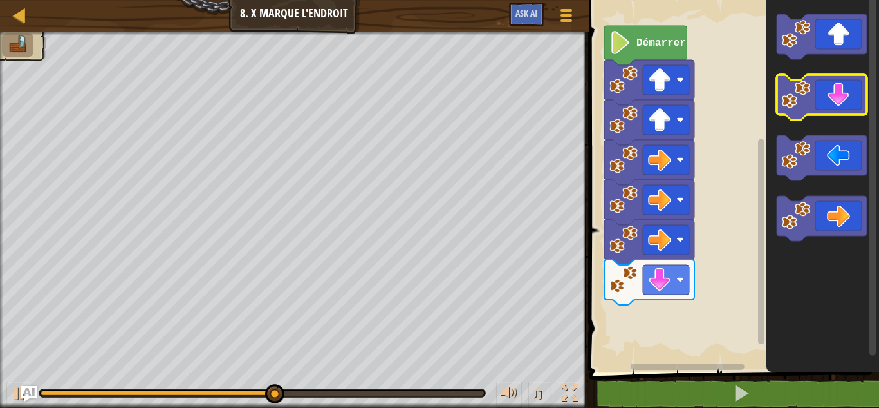
click at [796, 102] on image "Espace de travail de Blocky" at bounding box center [796, 94] width 28 height 28
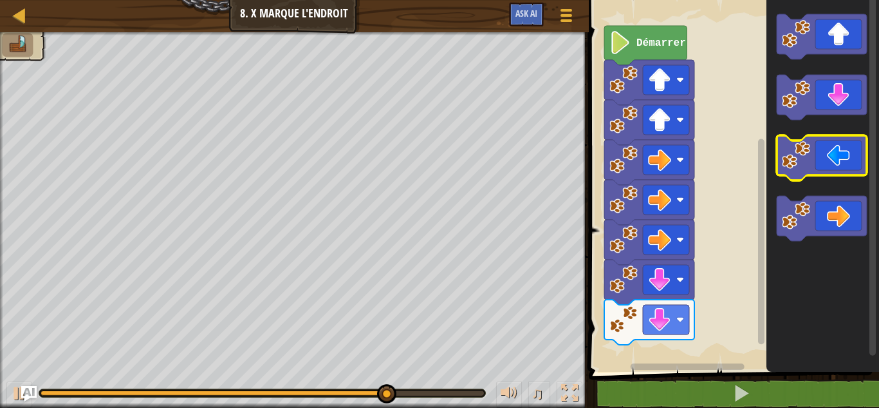
click at [802, 158] on image "Espace de travail de Blocky" at bounding box center [796, 155] width 28 height 28
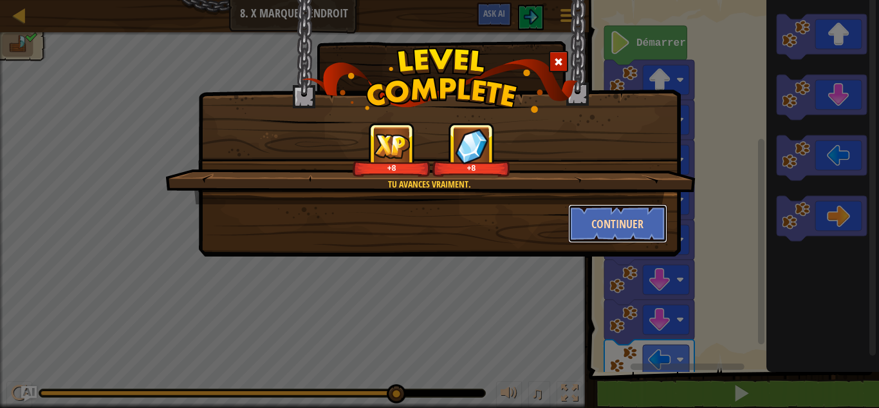
click at [610, 229] on button "Continuer" at bounding box center [618, 223] width 100 height 39
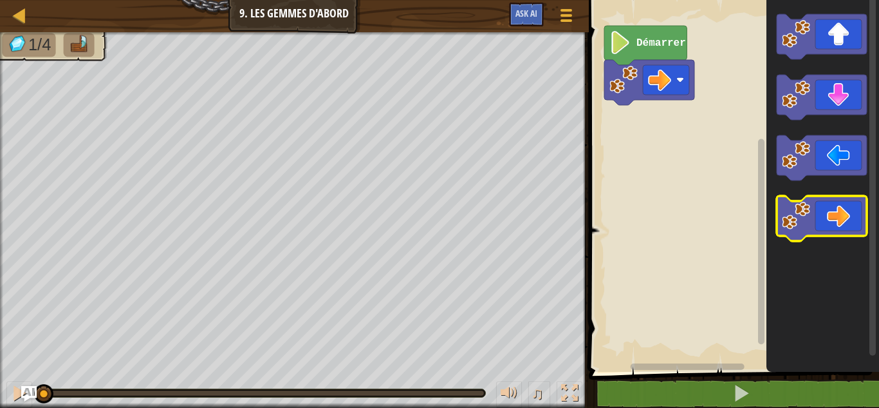
click at [789, 207] on image "Espace de travail de Blocky" at bounding box center [796, 216] width 28 height 28
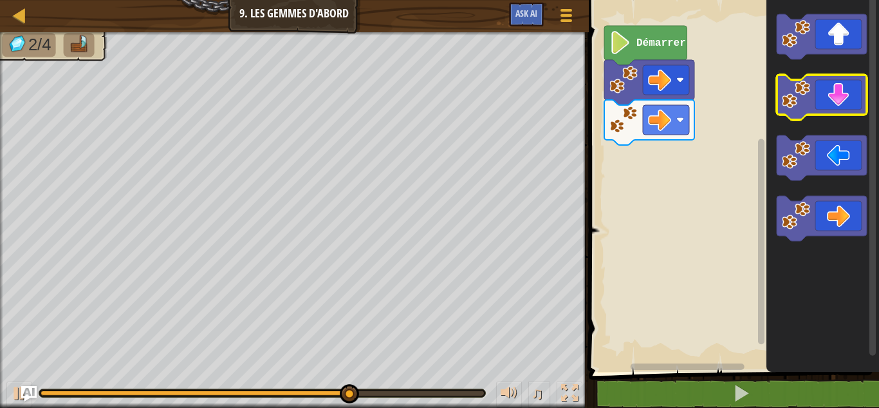
click at [792, 97] on image "Espace de travail de Blocky" at bounding box center [796, 94] width 28 height 28
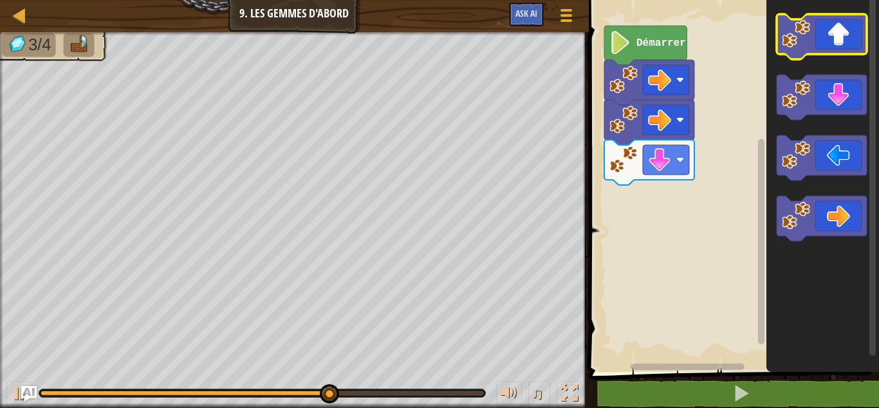
click at [801, 44] on image "Espace de travail de Blocky" at bounding box center [796, 34] width 28 height 28
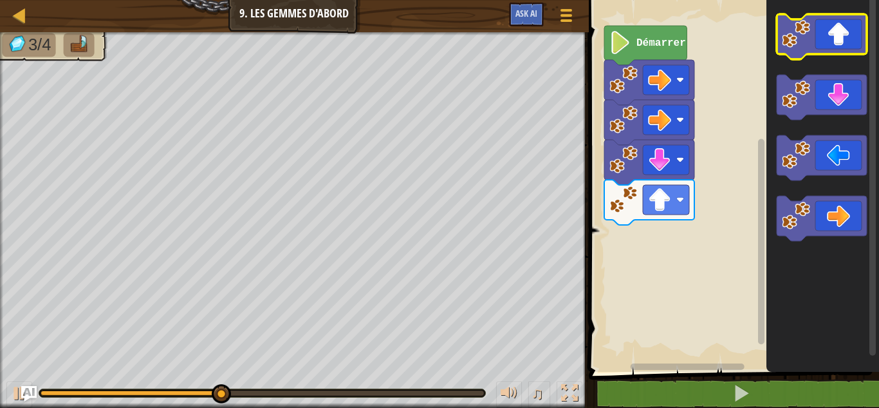
click at [801, 44] on image "Espace de travail de Blocky" at bounding box center [796, 34] width 28 height 28
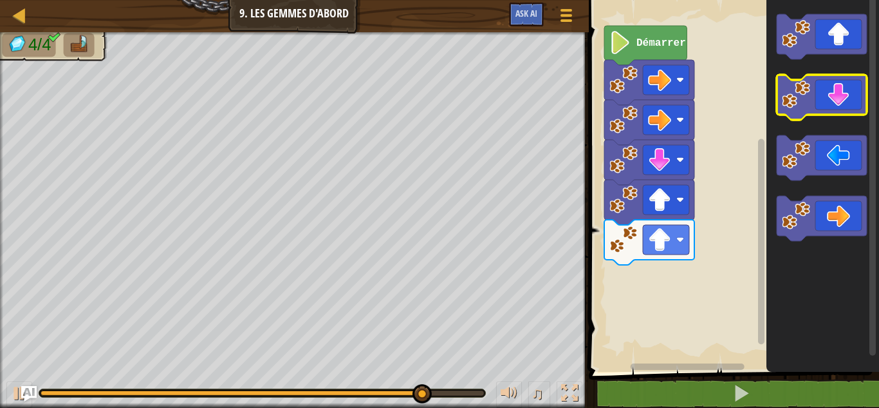
click at [805, 99] on image "Espace de travail de Blocky" at bounding box center [796, 94] width 28 height 28
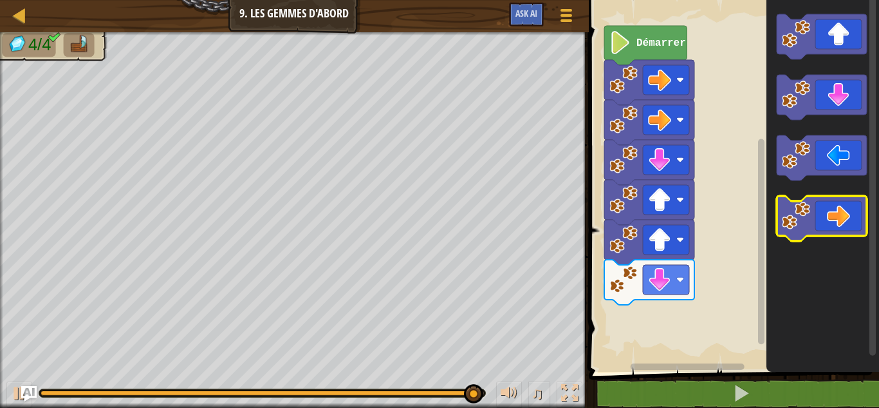
click at [811, 205] on icon "Espace de travail de Blocky" at bounding box center [822, 218] width 90 height 45
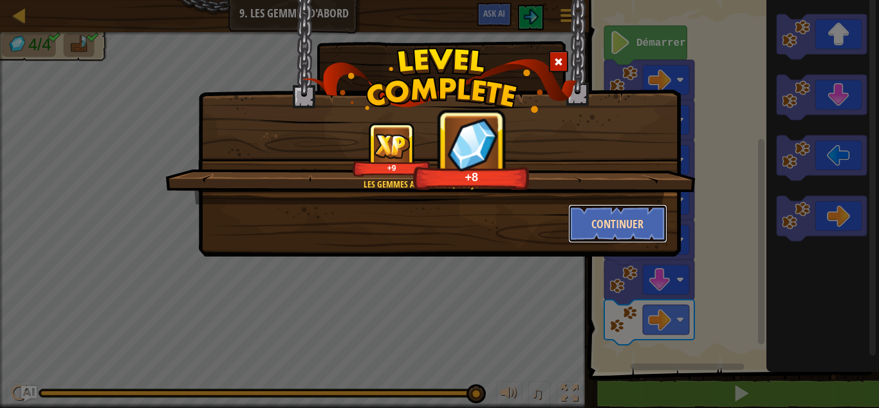
click at [597, 212] on button "Continuer" at bounding box center [618, 223] width 100 height 39
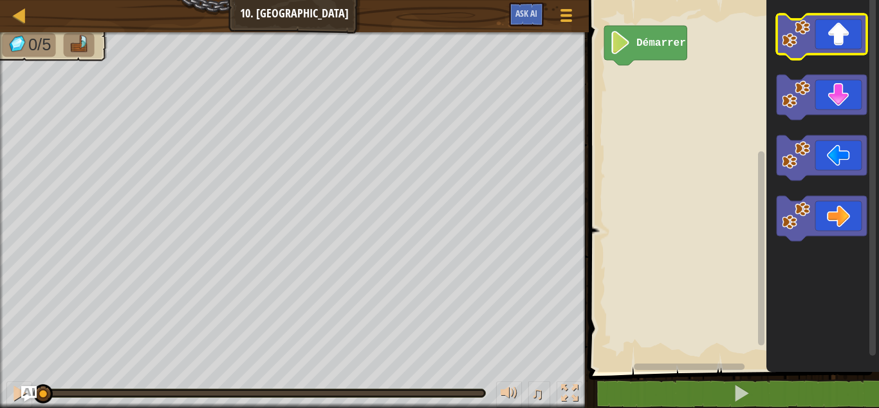
click at [791, 53] on icon "Espace de travail de Blocky" at bounding box center [822, 36] width 90 height 45
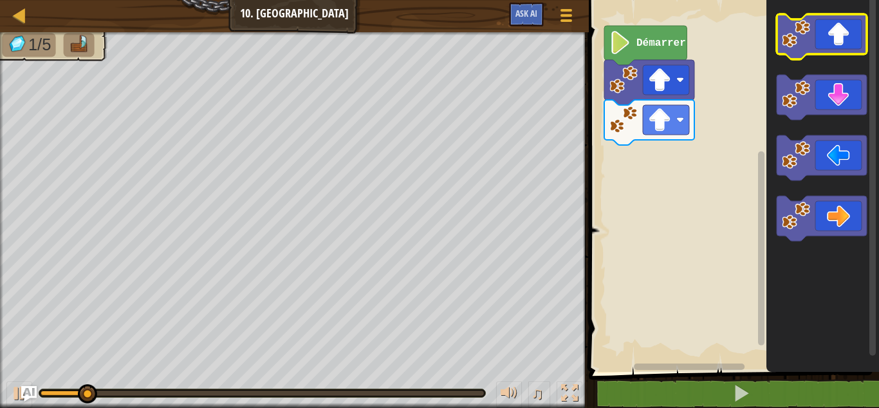
click at [791, 53] on icon "Espace de travail de Blocky" at bounding box center [822, 36] width 90 height 45
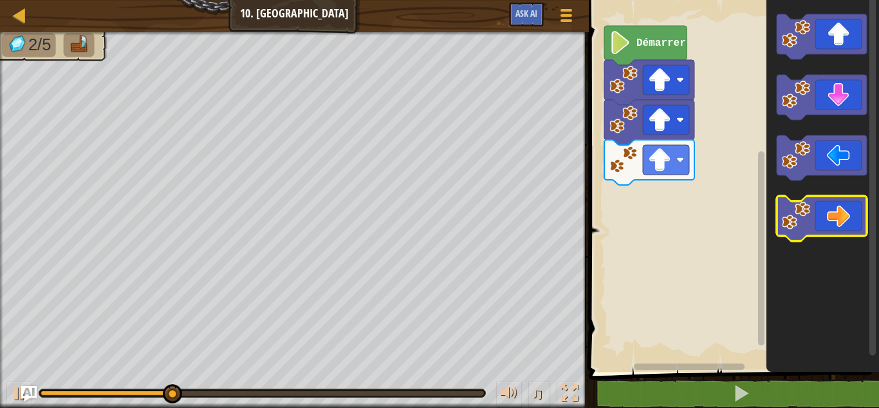
click at [799, 220] on image "Espace de travail de Blocky" at bounding box center [796, 216] width 28 height 28
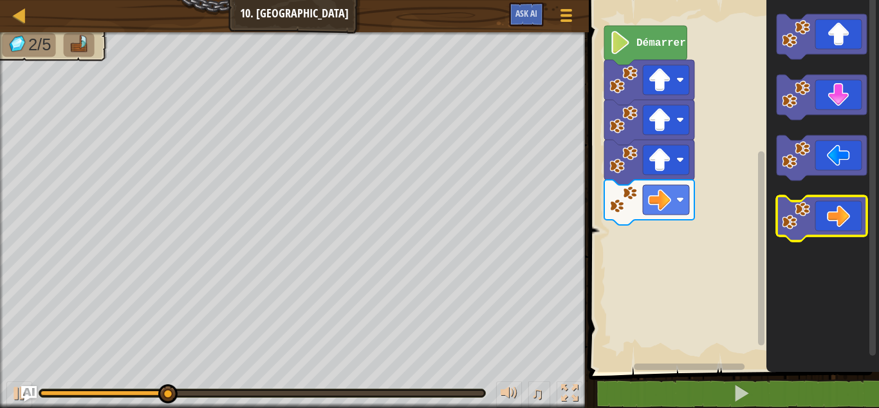
click at [799, 220] on image "Espace de travail de Blocky" at bounding box center [796, 216] width 28 height 28
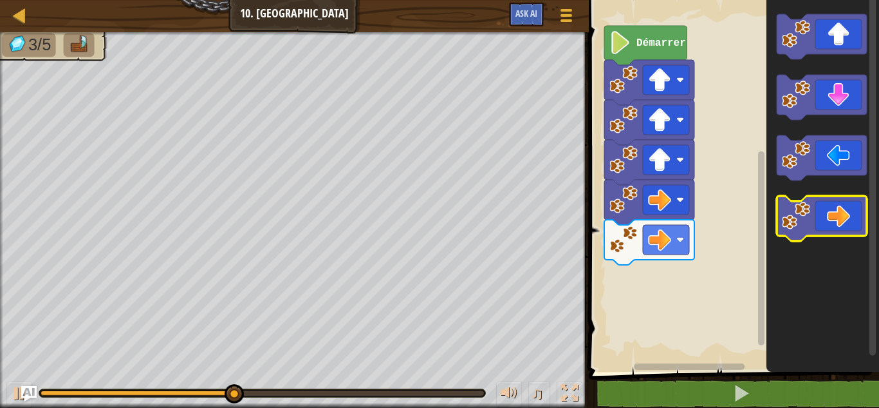
click at [799, 220] on image "Espace de travail de Blocky" at bounding box center [796, 216] width 28 height 28
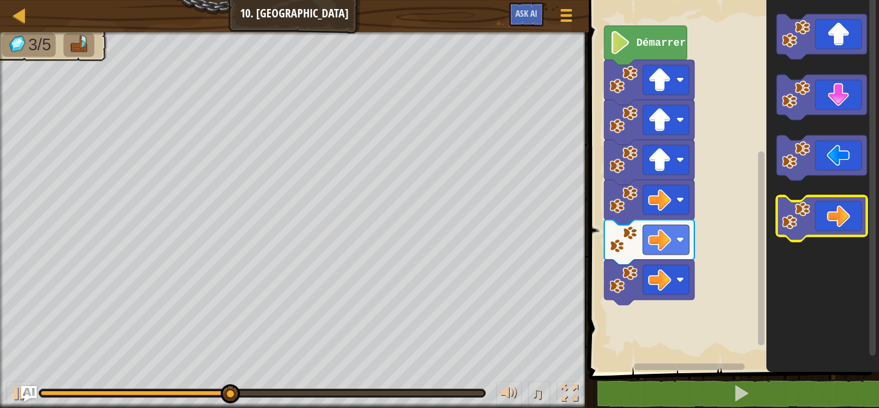
click at [799, 220] on image "Espace de travail de Blocky" at bounding box center [796, 216] width 28 height 28
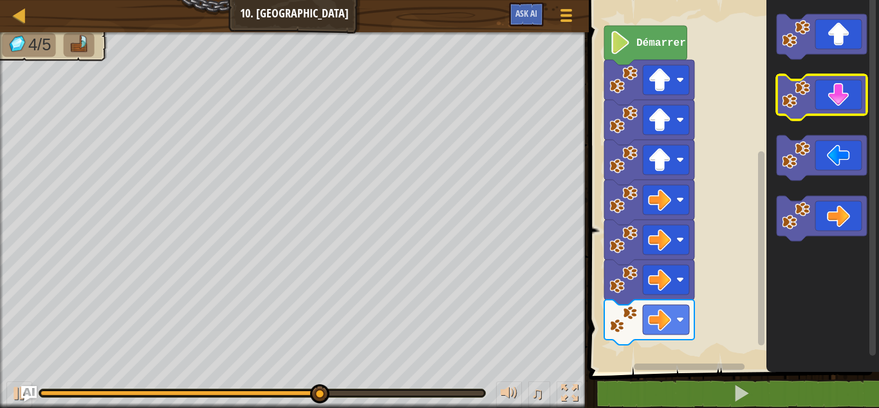
click at [782, 112] on icon "Espace de travail de Blocky" at bounding box center [822, 97] width 90 height 45
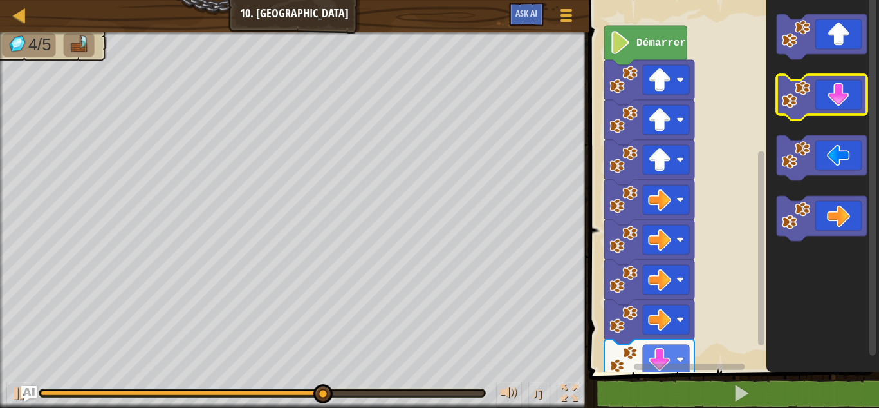
click at [782, 112] on icon "Espace de travail de Blocky" at bounding box center [822, 97] width 90 height 45
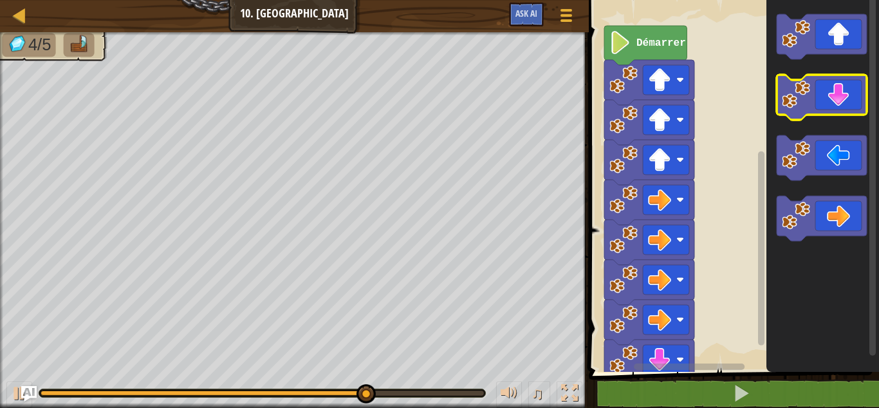
click at [782, 112] on icon "Espace de travail de Blocky" at bounding box center [822, 97] width 90 height 45
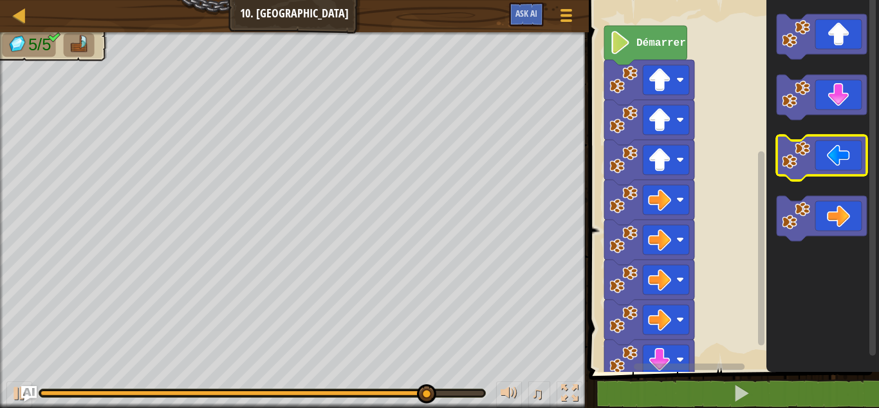
click at [797, 148] on image "Espace de travail de Blocky" at bounding box center [796, 155] width 28 height 28
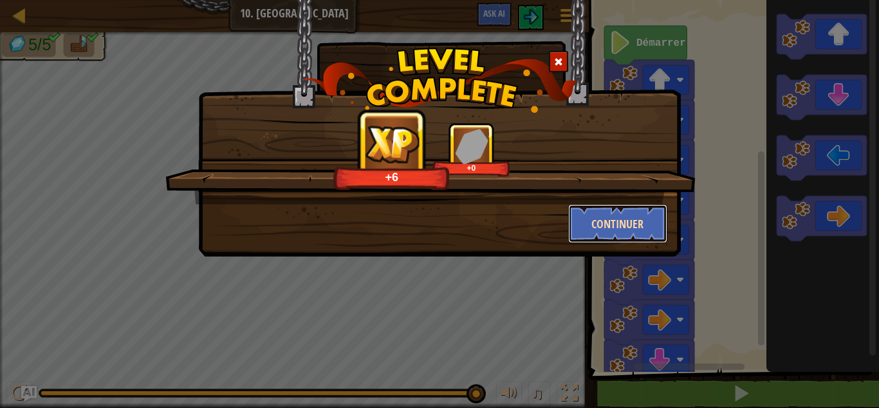
click at [610, 218] on button "Continuer" at bounding box center [618, 223] width 100 height 39
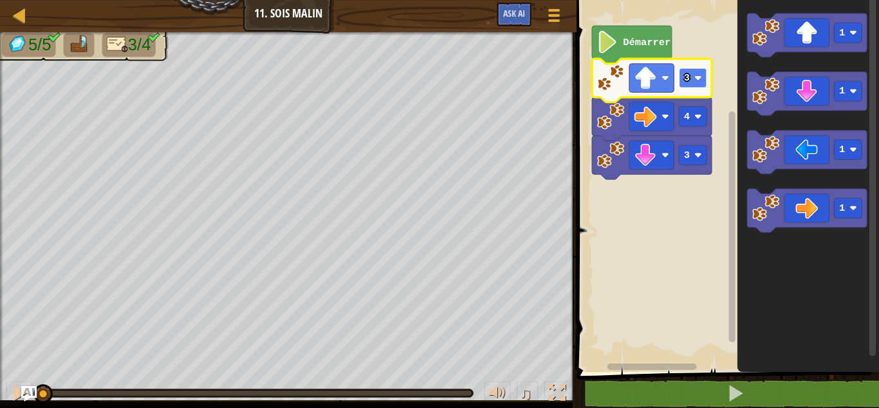
click at [688, 76] on text "3" at bounding box center [687, 78] width 6 height 12
click at [604, 194] on rect "Espace de travail de Blocky" at bounding box center [726, 183] width 306 height 378
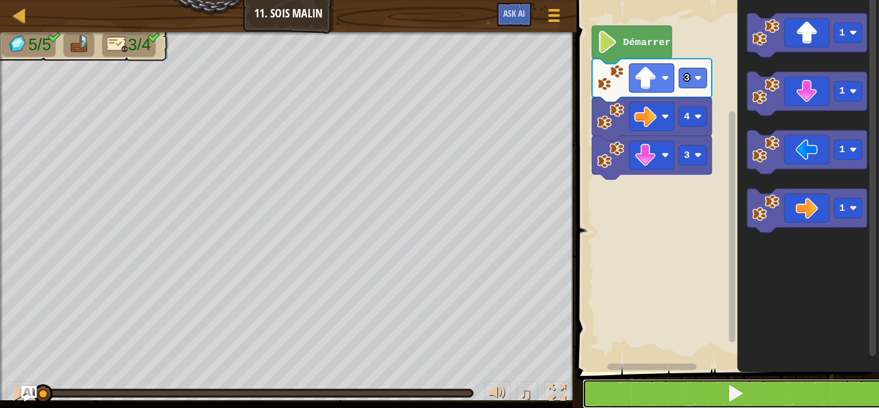
click at [635, 396] on button at bounding box center [736, 394] width 306 height 30
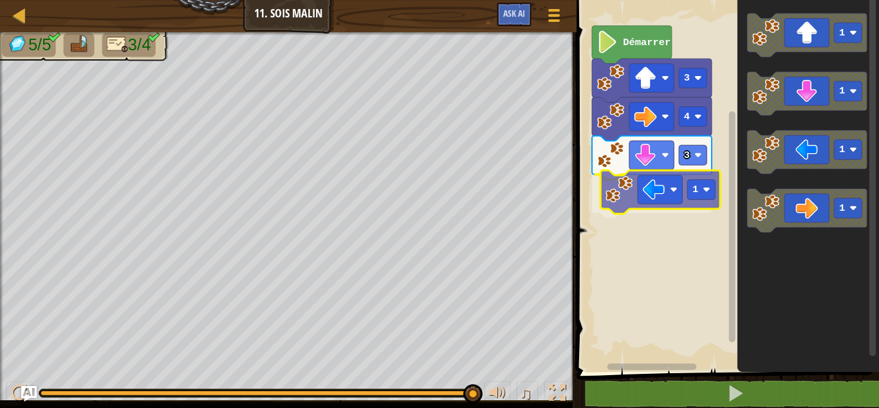
click at [609, 192] on div "Démarrer 3 1 4 3 1 1 1 1 1" at bounding box center [726, 183] width 306 height 378
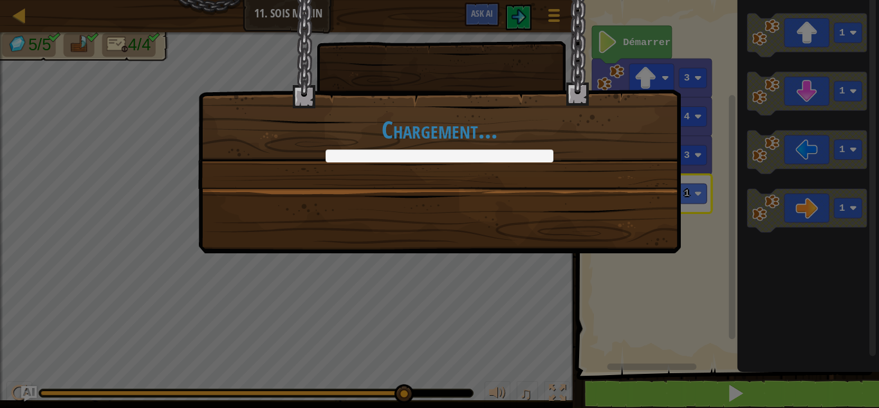
click at [642, 388] on div "Chargement..." at bounding box center [439, 204] width 879 height 408
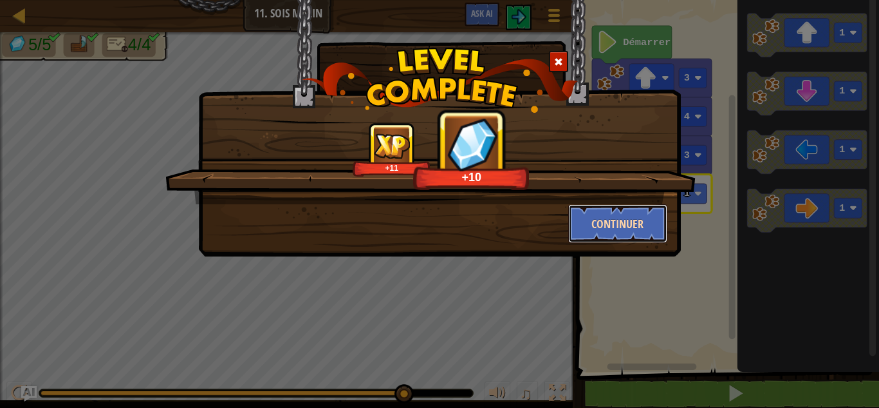
click at [604, 223] on button "Continuer" at bounding box center [618, 223] width 100 height 39
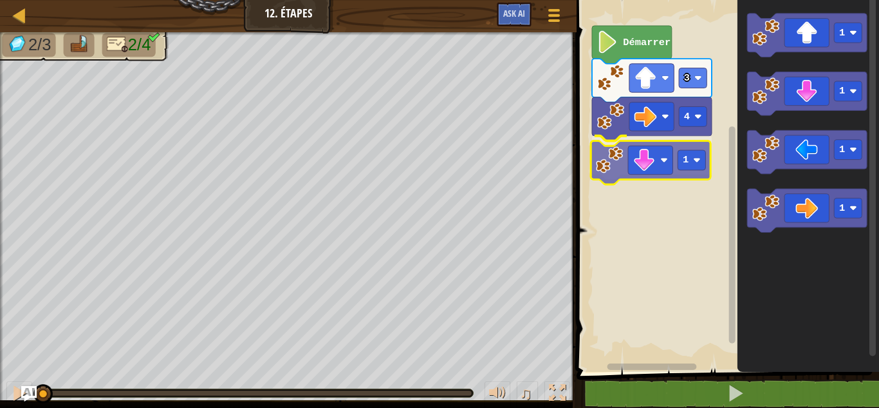
click at [615, 176] on div "4 1 3 Démarrer 1 1 1 1 1" at bounding box center [726, 183] width 306 height 378
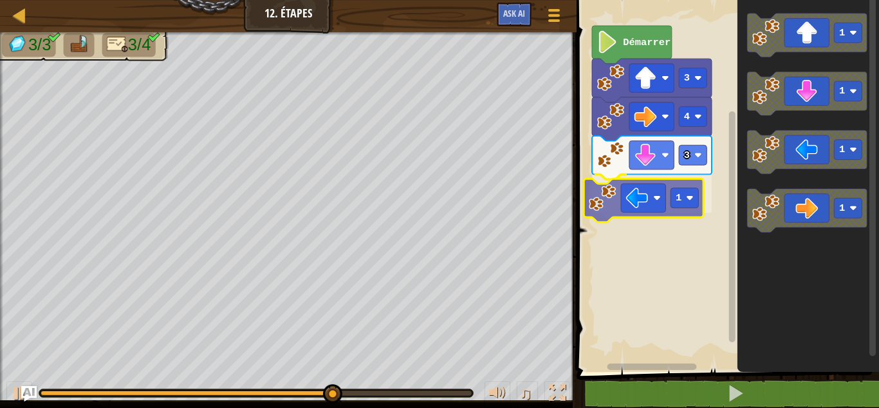
click at [608, 200] on div "Démarrer 3 4 3 1 1 1 1 1 1" at bounding box center [726, 183] width 306 height 378
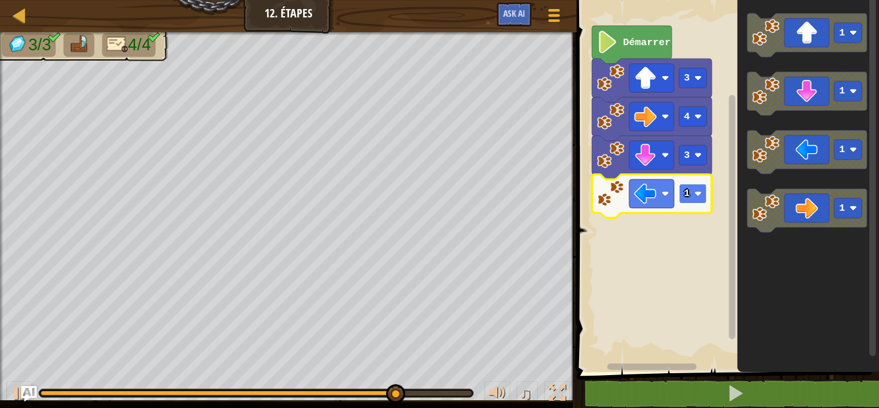
click at [695, 191] on rect "Espace de travail de Blocky" at bounding box center [694, 193] width 28 height 20
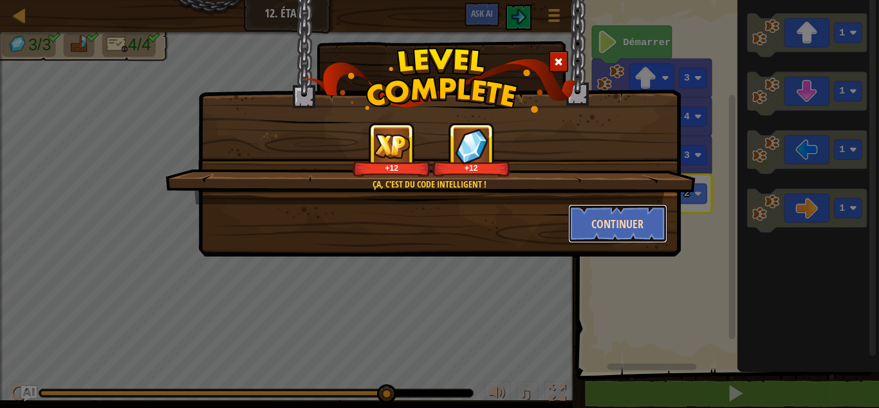
click at [603, 227] on button "Continuer" at bounding box center [618, 223] width 100 height 39
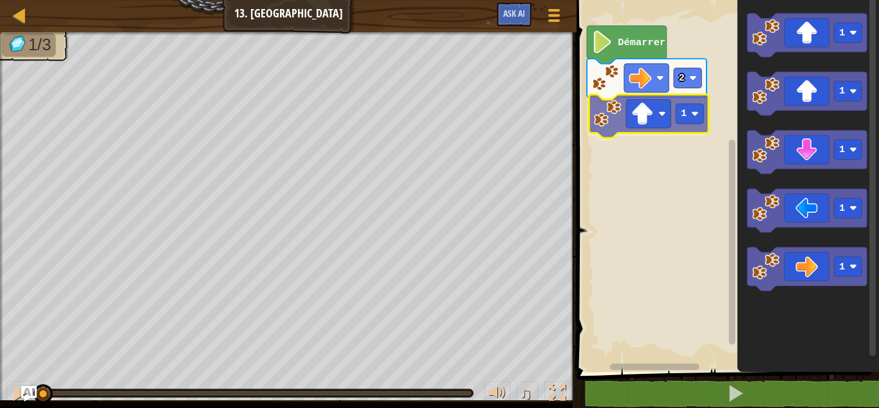
click at [603, 121] on div "2 1 Démarrer 1 1 1 1 1 1" at bounding box center [726, 183] width 306 height 378
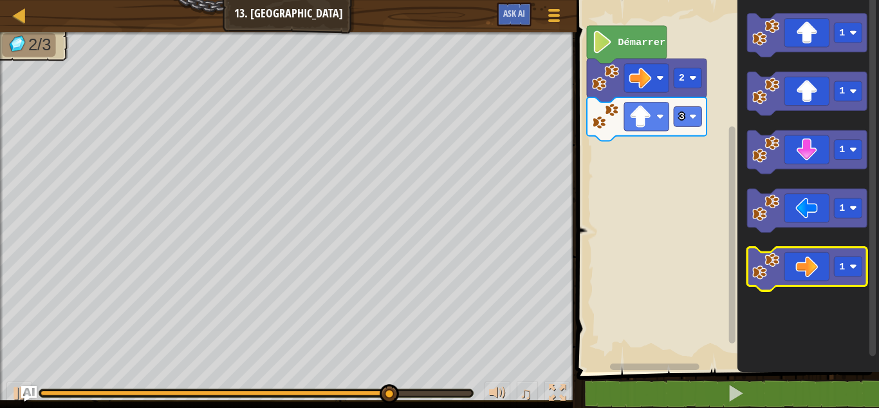
click at [766, 262] on image "Espace de travail de Blocky" at bounding box center [766, 265] width 27 height 27
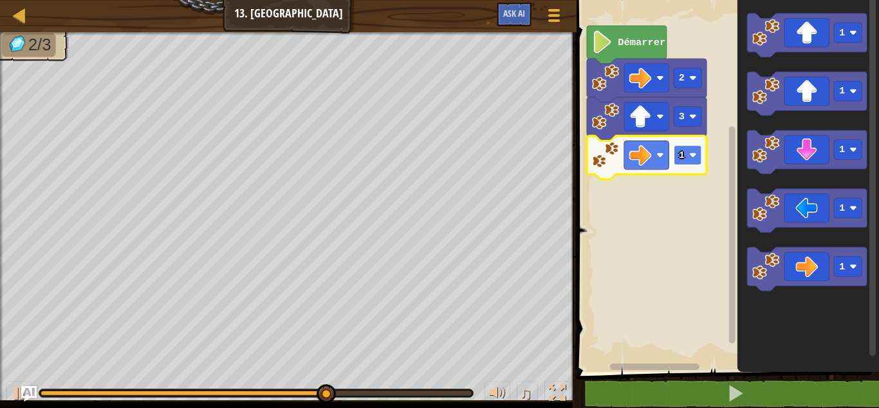
click at [686, 154] on rect "Espace de travail de Blocky" at bounding box center [689, 155] width 28 height 20
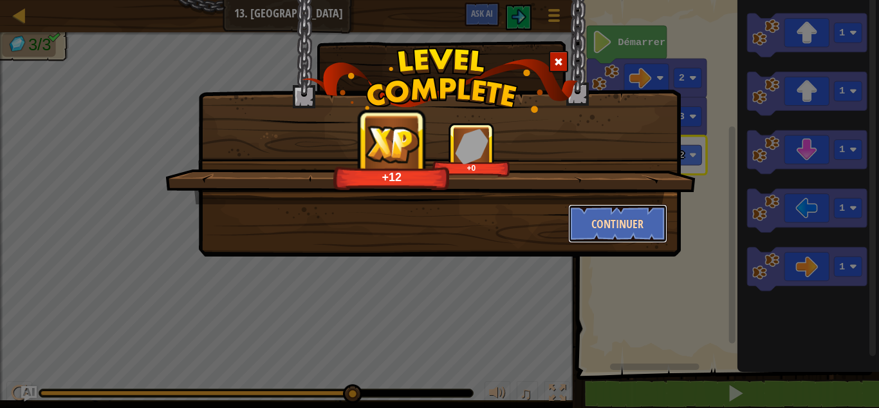
click at [611, 222] on button "Continuer" at bounding box center [618, 223] width 100 height 39
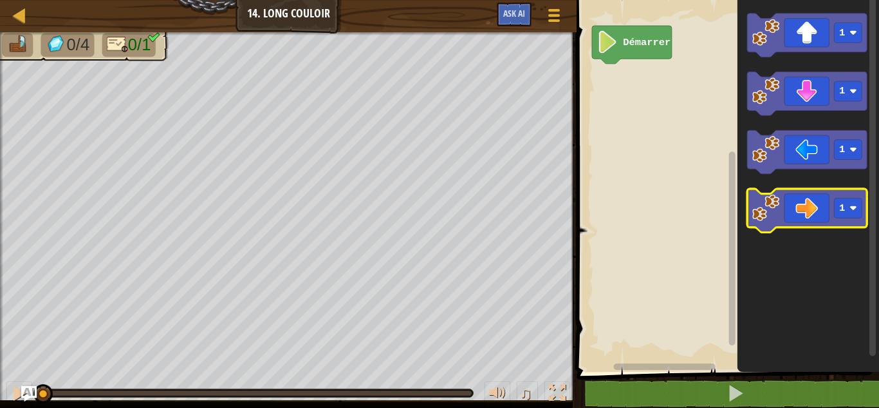
click at [773, 218] on image "Espace de travail de Blocky" at bounding box center [766, 207] width 27 height 27
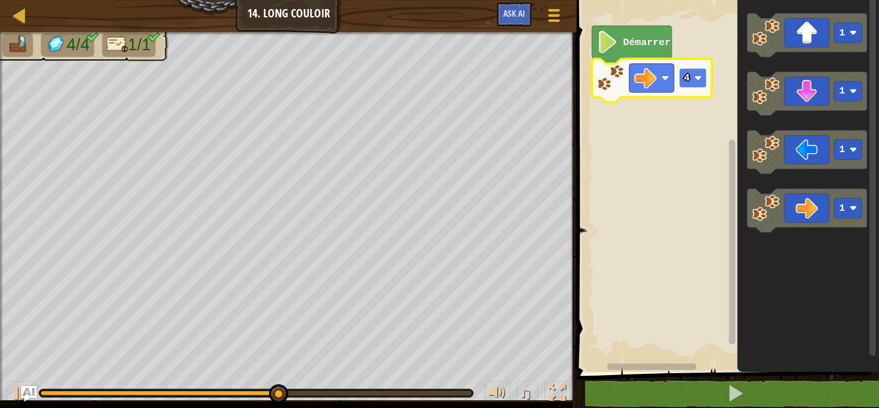
click at [693, 77] on rect "Espace de travail de Blocky" at bounding box center [694, 78] width 28 height 20
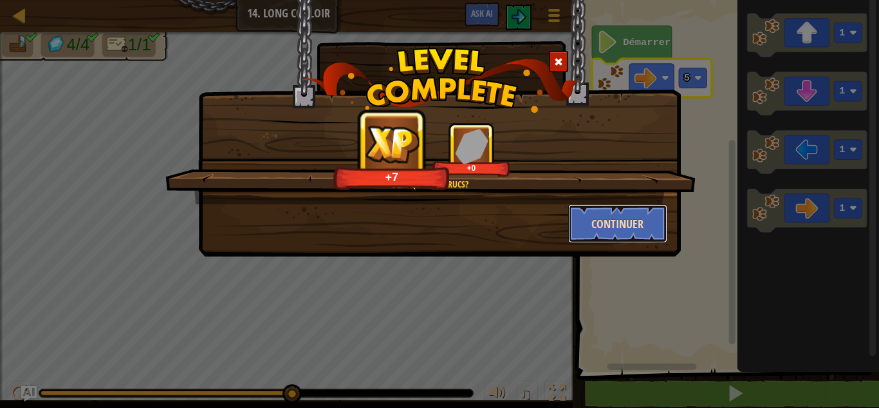
click at [613, 218] on button "Continuer" at bounding box center [618, 223] width 100 height 39
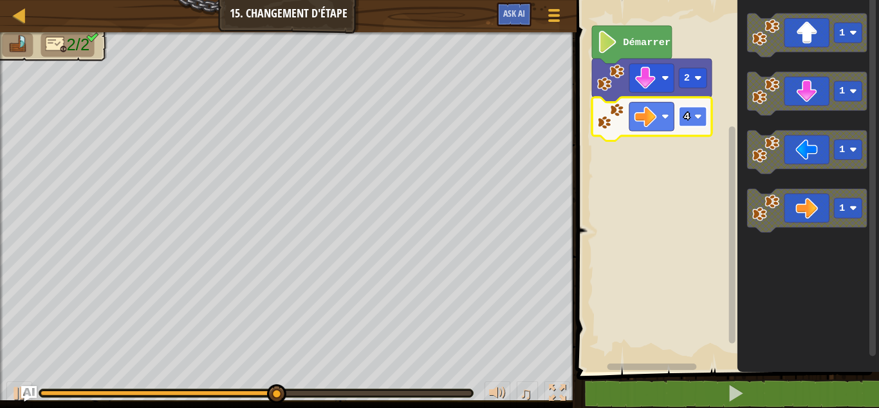
click at [691, 121] on rect "Espace de travail de Blocky" at bounding box center [694, 116] width 28 height 20
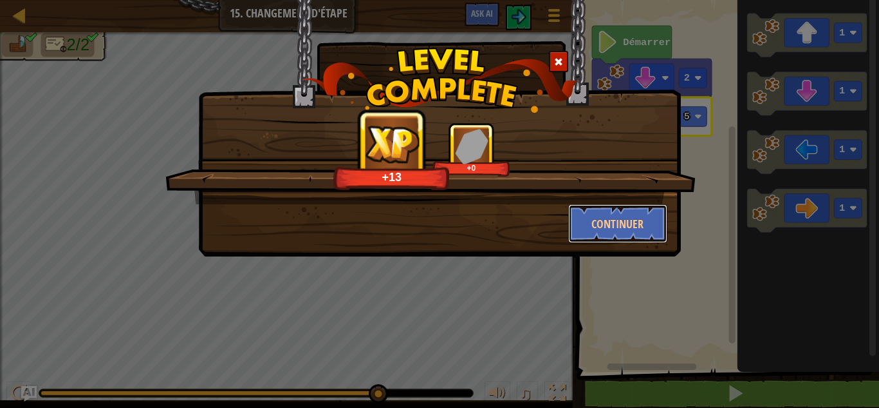
click at [619, 232] on button "Continuer" at bounding box center [618, 223] width 100 height 39
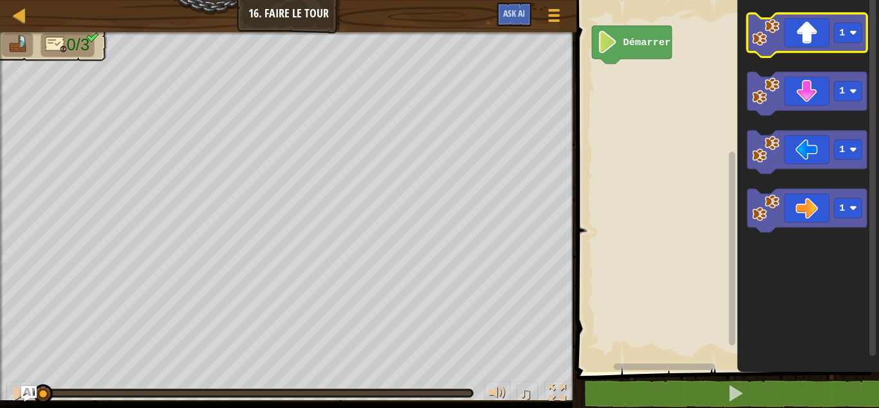
click at [762, 44] on image "Espace de travail de Blocky" at bounding box center [766, 32] width 27 height 27
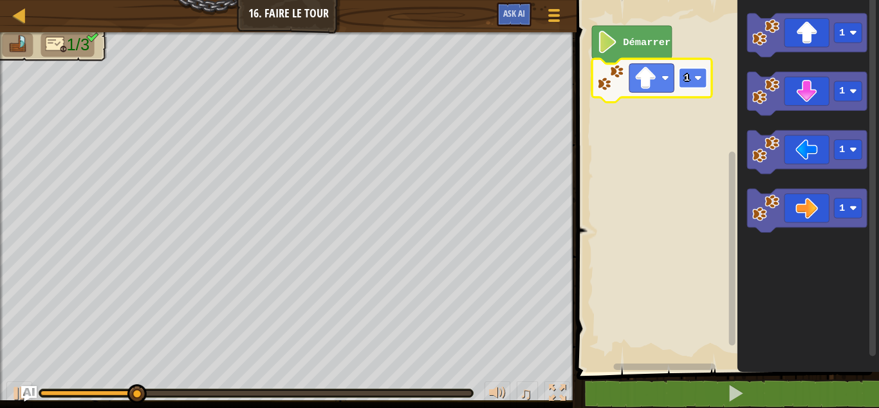
click at [692, 81] on rect "Espace de travail de Blocky" at bounding box center [694, 78] width 28 height 20
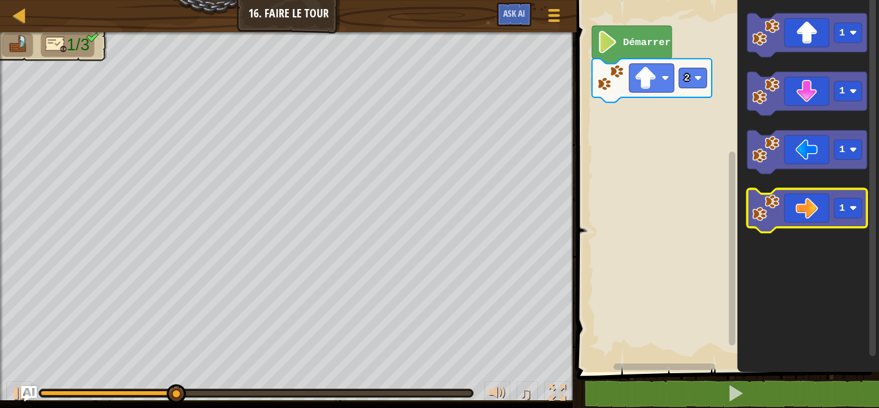
click at [778, 196] on image "Espace de travail de Blocky" at bounding box center [766, 207] width 27 height 27
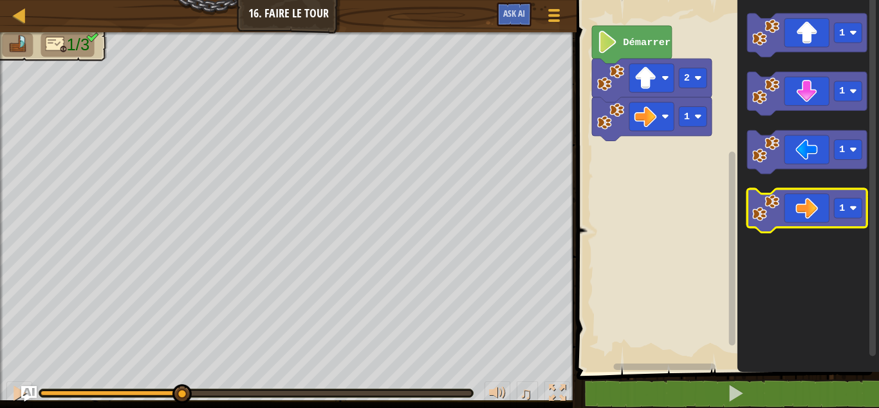
click at [778, 196] on image "Espace de travail de Blocky" at bounding box center [766, 207] width 27 height 27
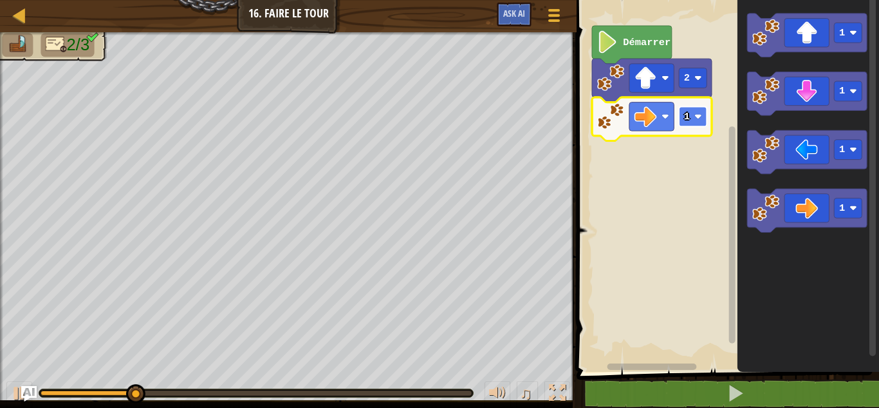
click at [686, 114] on text "1" at bounding box center [687, 117] width 6 height 12
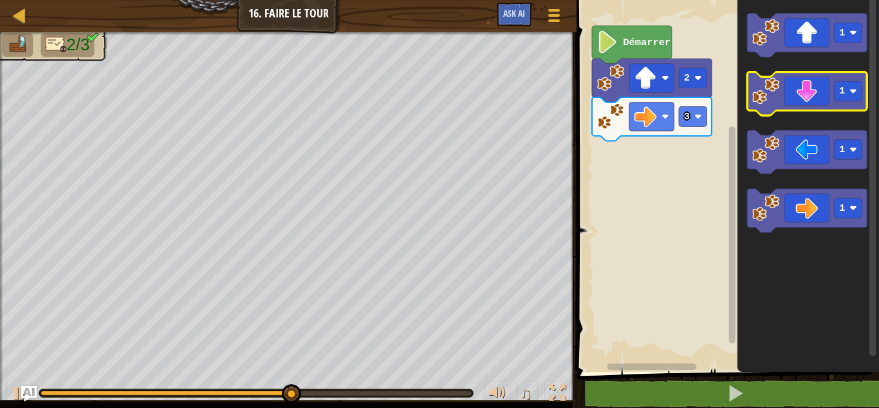
click at [764, 110] on icon "Espace de travail de Blocky" at bounding box center [808, 94] width 120 height 44
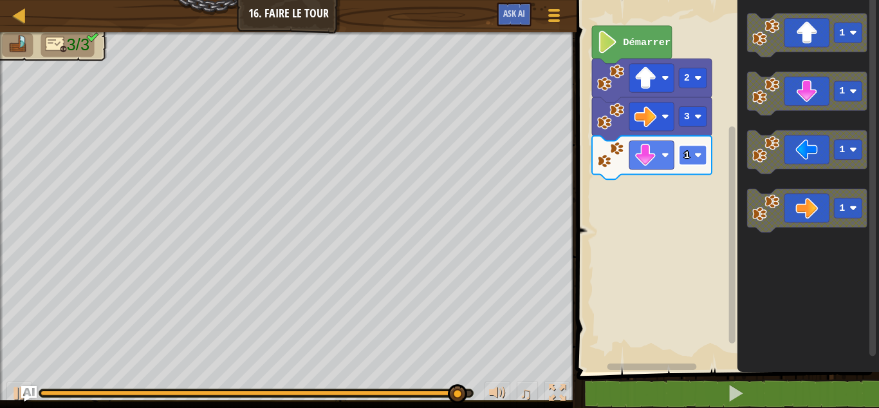
click at [691, 155] on rect "Espace de travail de Blocky" at bounding box center [694, 155] width 28 height 20
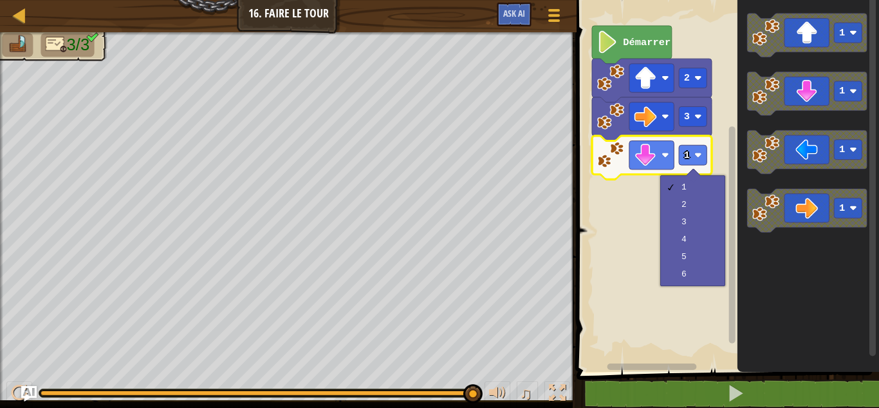
click at [662, 200] on div "1 2 3 4 5 6" at bounding box center [693, 230] width 65 height 111
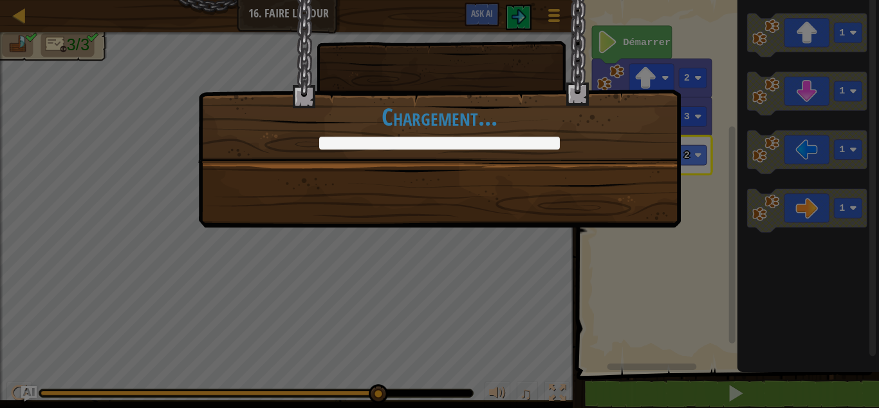
click at [543, 313] on div "+0 +0 Continuer Chargement..." at bounding box center [439, 204] width 879 height 408
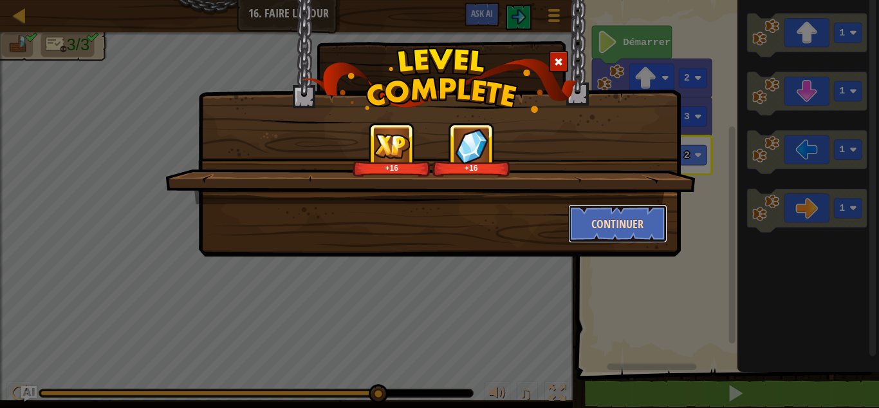
click at [608, 230] on button "Continuer" at bounding box center [618, 223] width 100 height 39
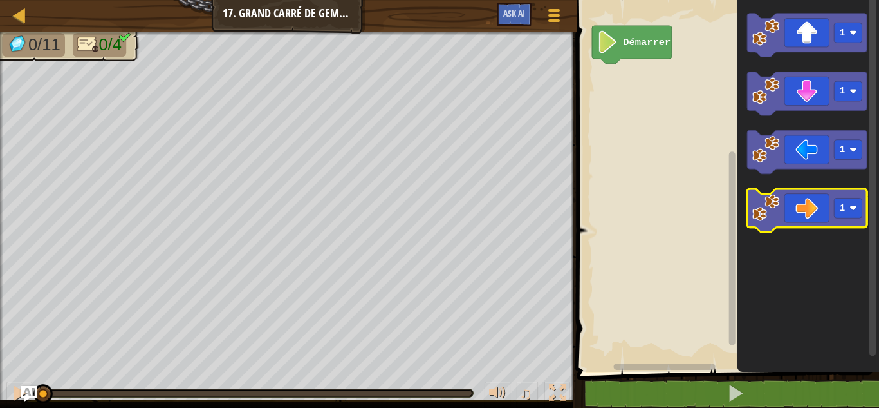
click at [764, 223] on icon "Espace de travail de Blocky" at bounding box center [808, 211] width 120 height 44
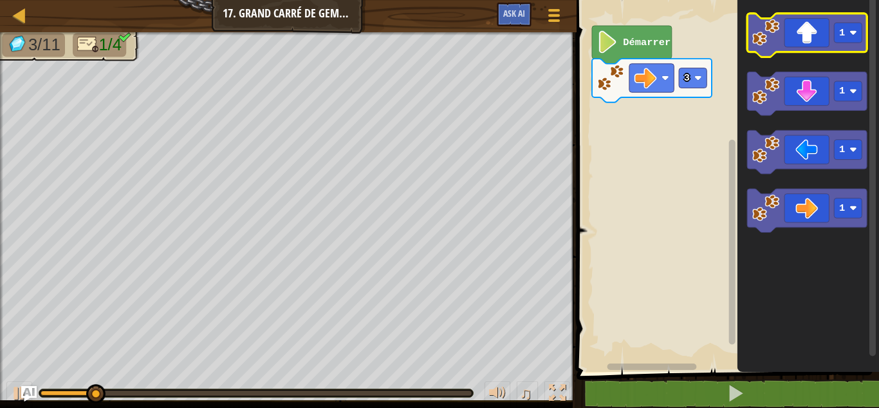
click at [776, 40] on image "Espace de travail de Blocky" at bounding box center [766, 32] width 27 height 27
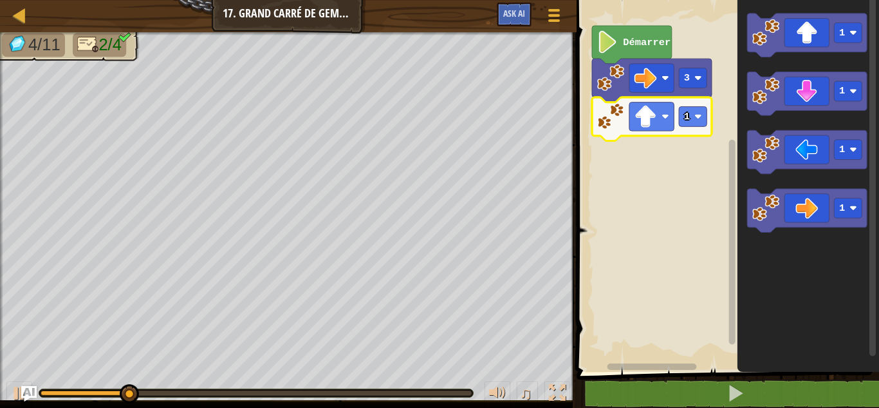
click at [705, 133] on icon "Espace de travail de Blocky" at bounding box center [652, 119] width 120 height 44
click at [703, 121] on rect "Espace de travail de Blocky" at bounding box center [694, 116] width 28 height 20
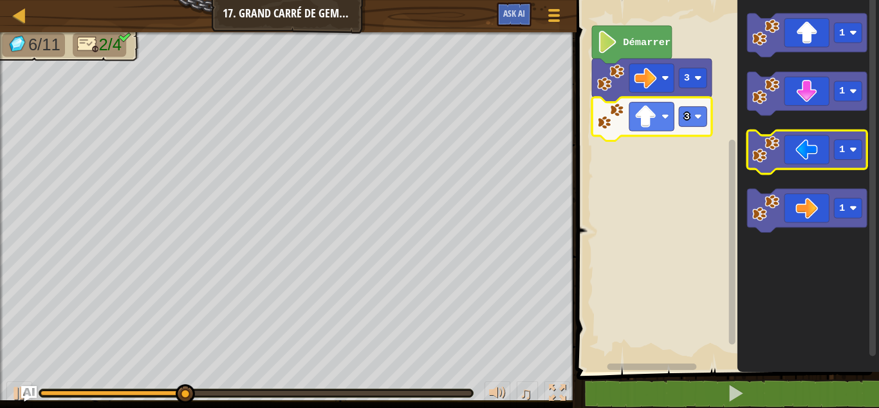
click at [771, 148] on image "Espace de travail de Blocky" at bounding box center [766, 148] width 27 height 27
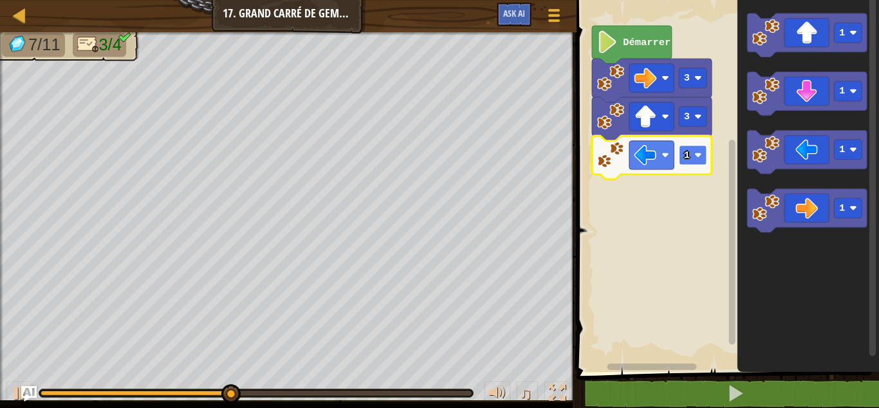
click at [691, 153] on rect "Espace de travail de Blocky" at bounding box center [694, 155] width 28 height 20
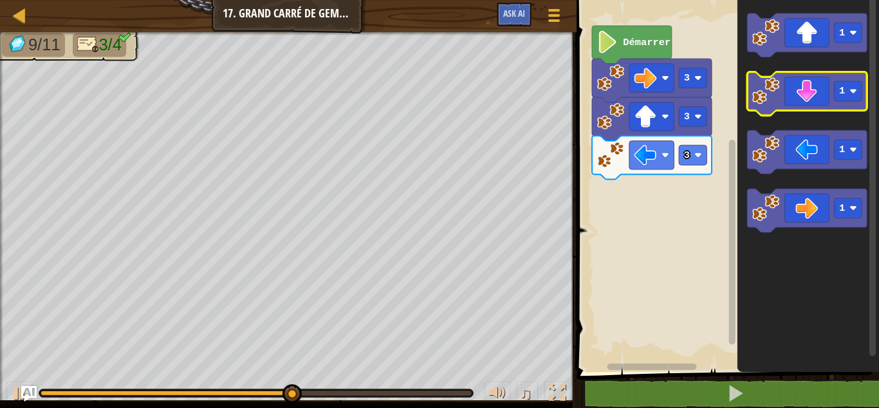
click at [772, 106] on icon "Espace de travail de Blocky" at bounding box center [808, 94] width 120 height 44
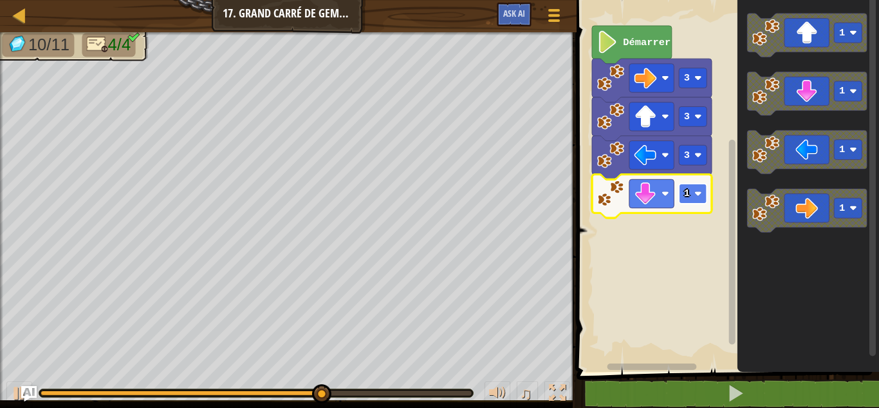
click at [692, 192] on rect "Espace de travail de Blocky" at bounding box center [694, 193] width 28 height 20
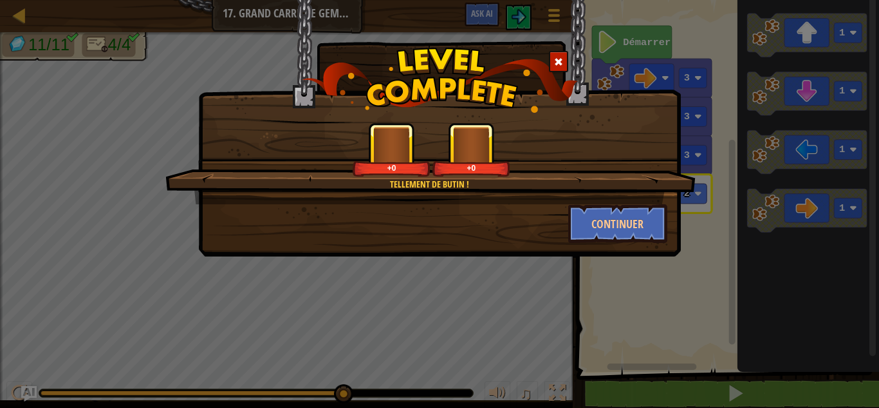
click at [675, 386] on div "Tellement de butin ! +0 +0 Continuer" at bounding box center [439, 204] width 879 height 408
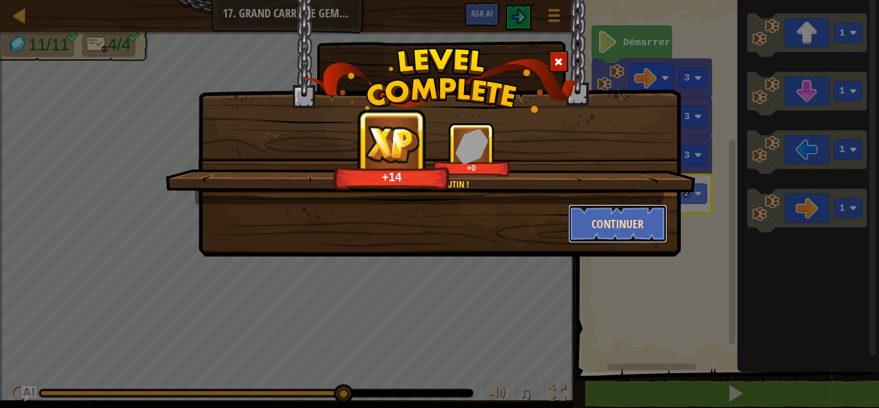
click at [596, 229] on button "Continuer" at bounding box center [618, 223] width 100 height 39
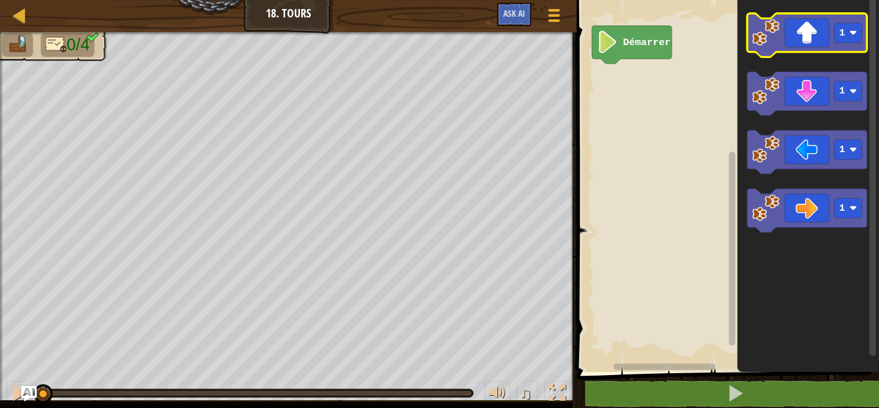
click at [770, 37] on image "Espace de travail de Blocky" at bounding box center [766, 32] width 27 height 27
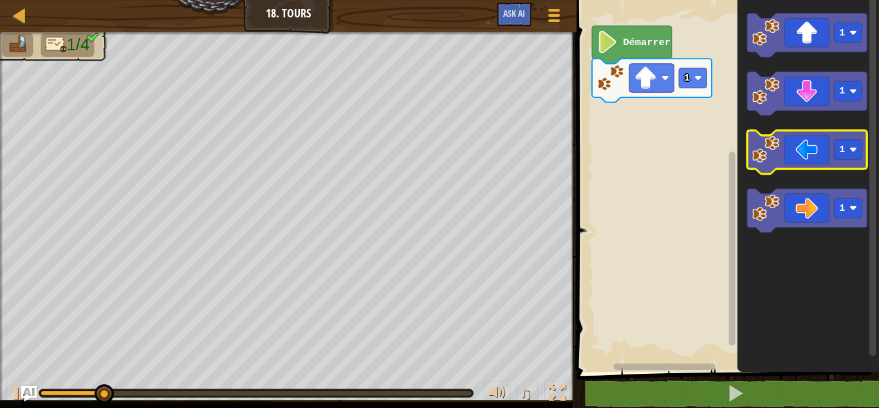
click at [756, 158] on image "Espace de travail de Blocky" at bounding box center [766, 148] width 27 height 27
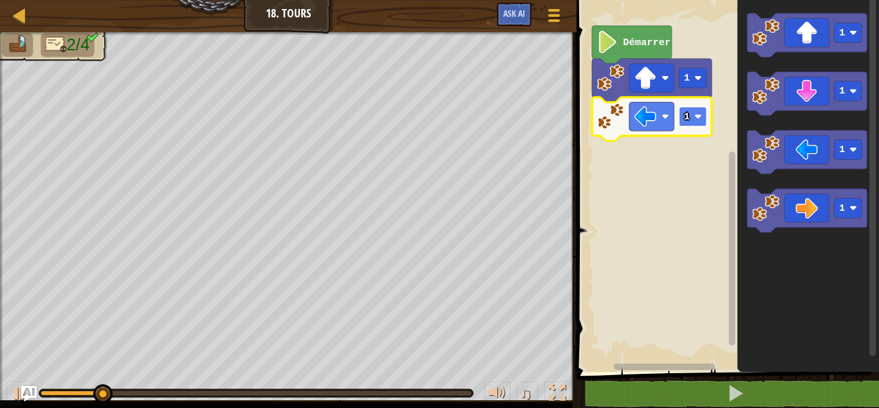
click at [694, 122] on rect "Espace de travail de Blocky" at bounding box center [694, 116] width 28 height 20
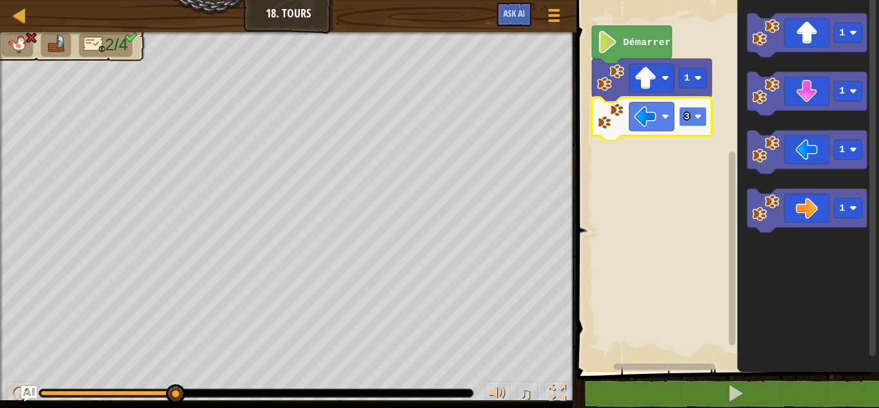
click at [696, 124] on rect "Espace de travail de Blocky" at bounding box center [694, 116] width 28 height 20
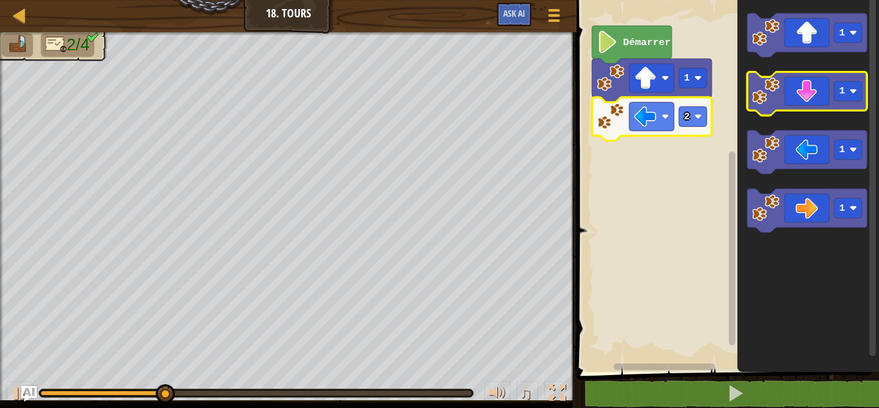
click at [766, 99] on image "Espace de travail de Blocky" at bounding box center [766, 90] width 27 height 27
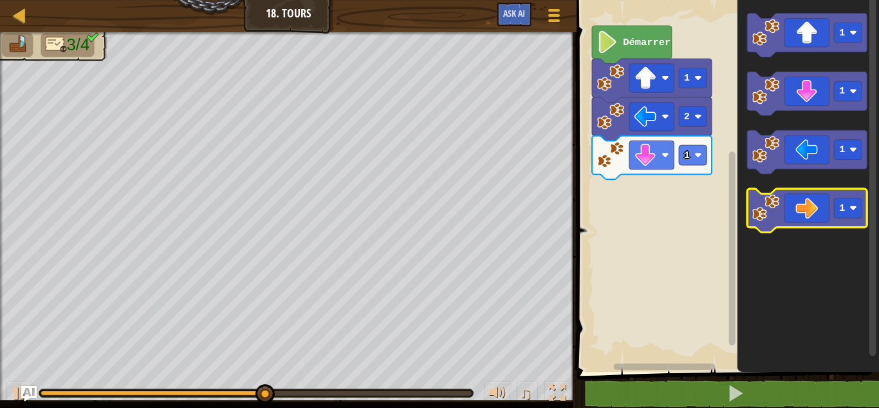
click at [768, 199] on image "Espace de travail de Blocky" at bounding box center [766, 207] width 27 height 27
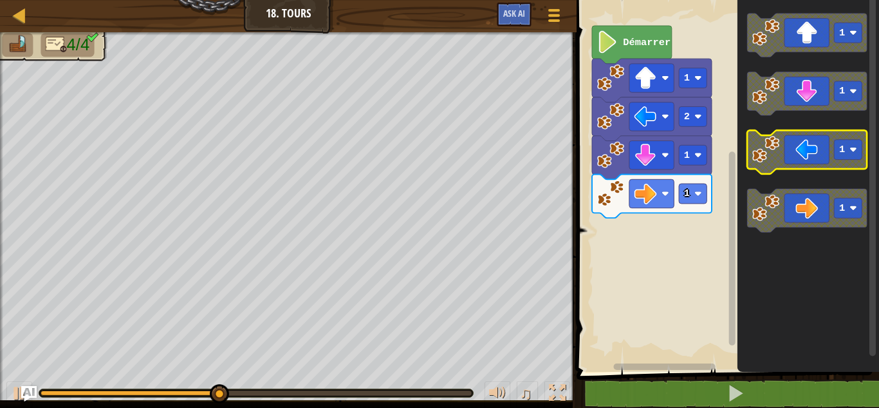
click at [753, 153] on image "Espace de travail de Blocky" at bounding box center [766, 148] width 27 height 27
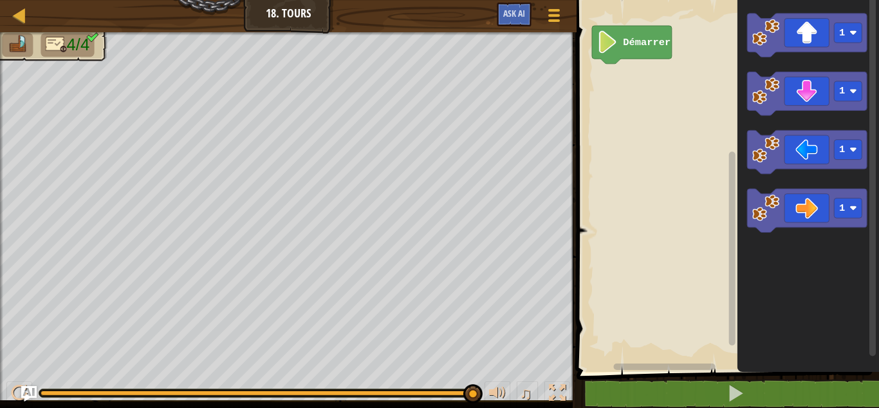
click at [647, 140] on rect "Espace de travail de Blocky" at bounding box center [726, 183] width 306 height 378
click at [610, 47] on image "Espace de travail de Blocky" at bounding box center [607, 42] width 21 height 23
click at [608, 50] on image "Espace de travail de Blocky" at bounding box center [607, 42] width 21 height 23
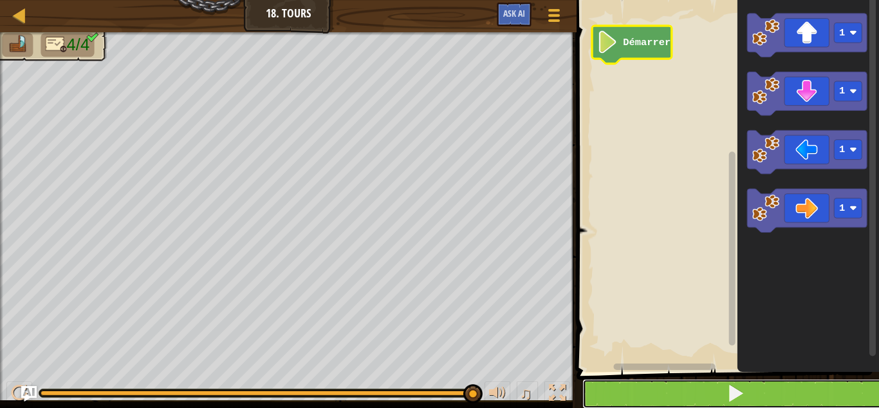
click at [686, 387] on button at bounding box center [736, 394] width 306 height 30
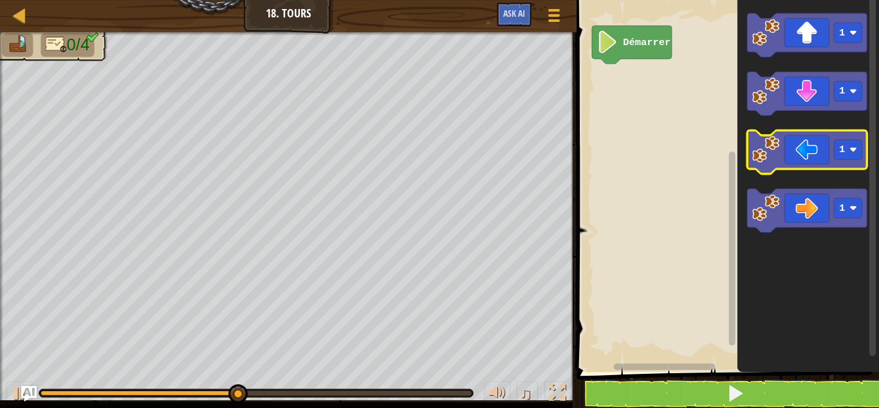
click at [774, 146] on image "Espace de travail de Blocky" at bounding box center [766, 148] width 27 height 27
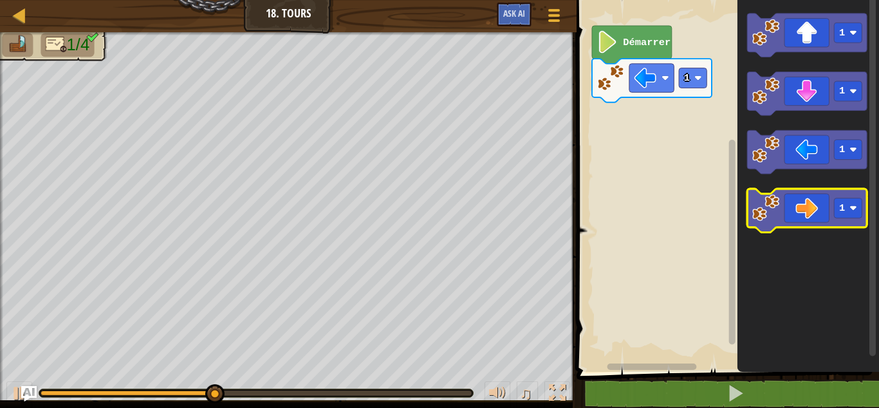
click at [774, 208] on image "Espace de travail de Blocky" at bounding box center [766, 207] width 27 height 27
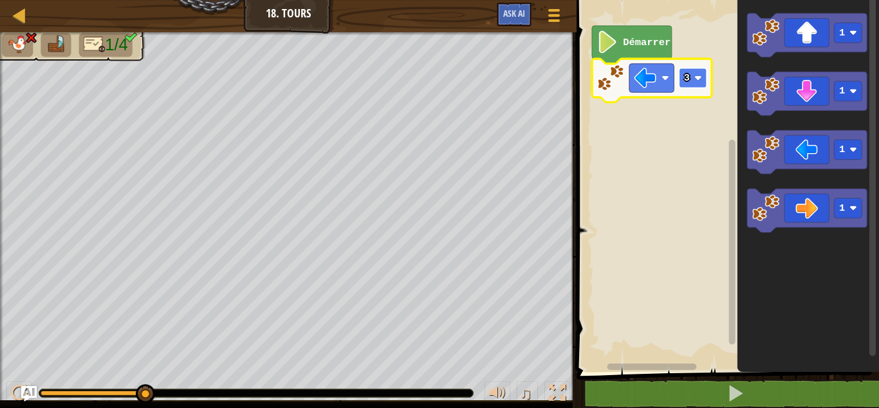
click at [691, 80] on rect "Espace de travail de Blocky" at bounding box center [694, 78] width 28 height 20
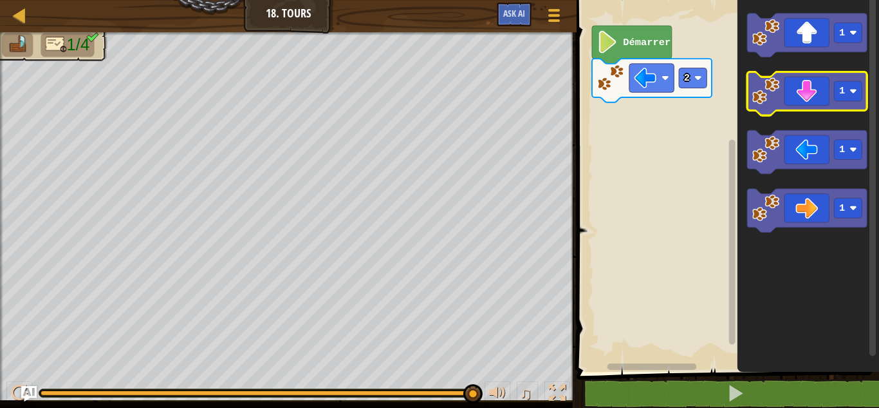
click at [763, 89] on image "Espace de travail de Blocky" at bounding box center [766, 90] width 27 height 27
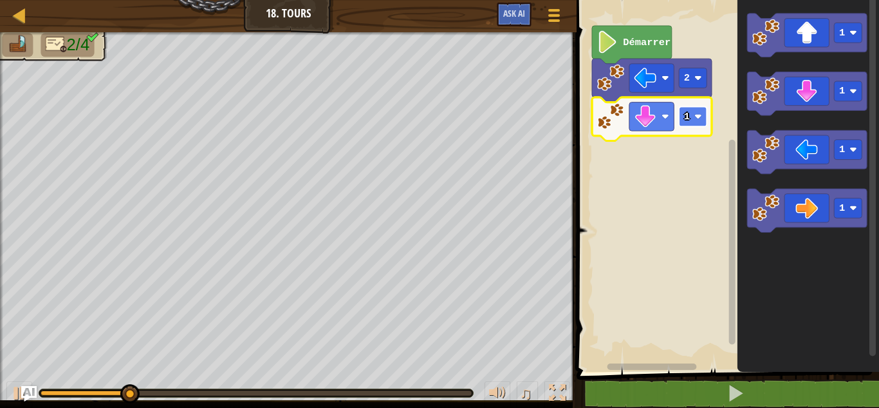
click at [694, 123] on rect "Espace de travail de Blocky" at bounding box center [694, 116] width 28 height 20
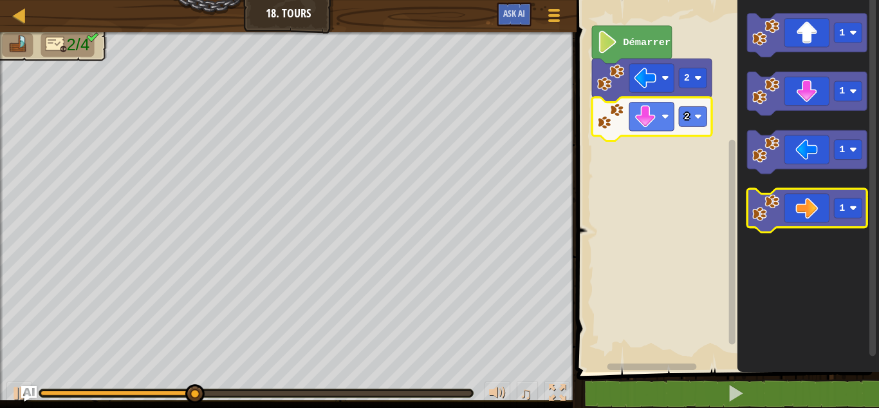
click at [758, 199] on image "Espace de travail de Blocky" at bounding box center [766, 207] width 27 height 27
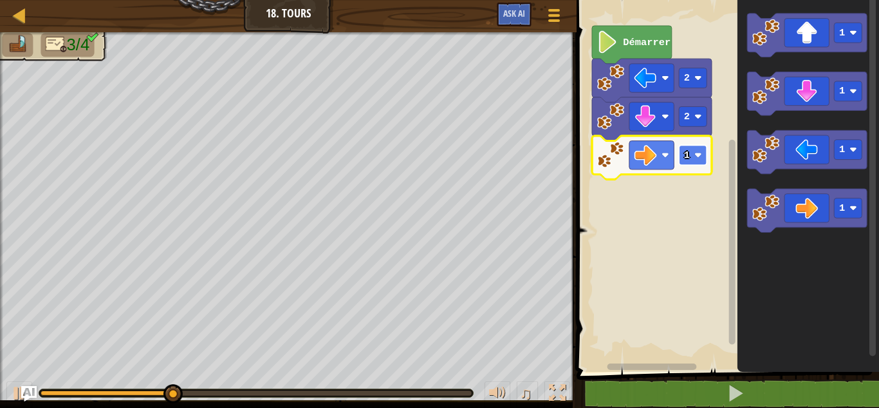
click at [691, 152] on rect "Espace de travail de Blocky" at bounding box center [694, 155] width 28 height 20
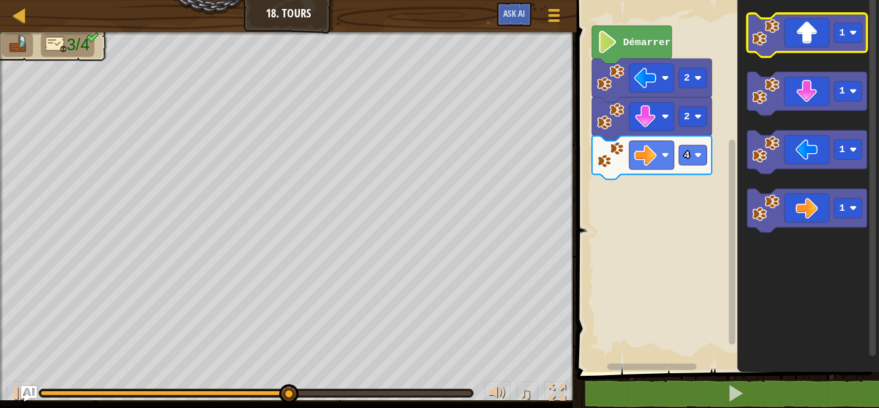
click at [771, 44] on image "Espace de travail de Blocky" at bounding box center [766, 32] width 27 height 27
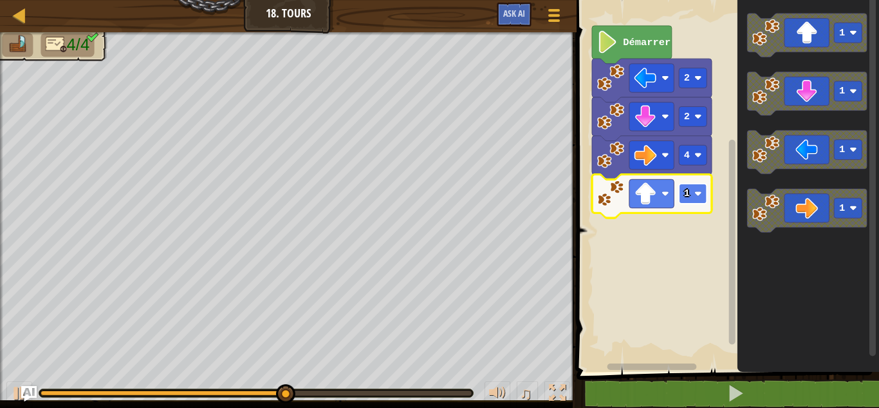
click at [699, 195] on image "Espace de travail de Blocky" at bounding box center [699, 194] width 8 height 8
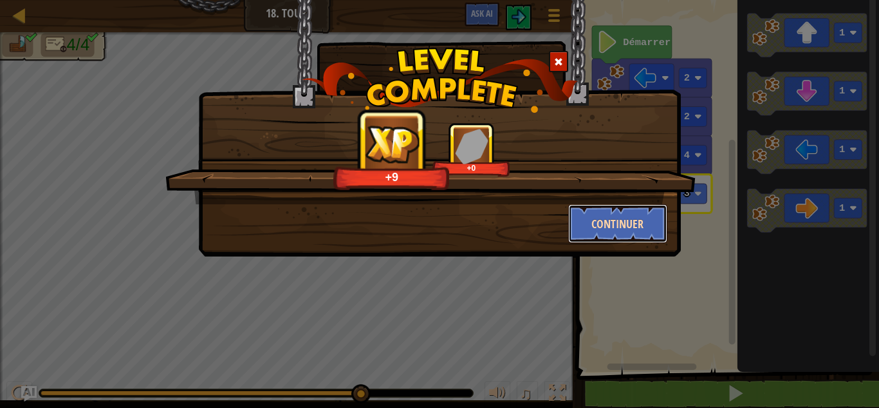
click at [583, 211] on button "Continuer" at bounding box center [618, 223] width 100 height 39
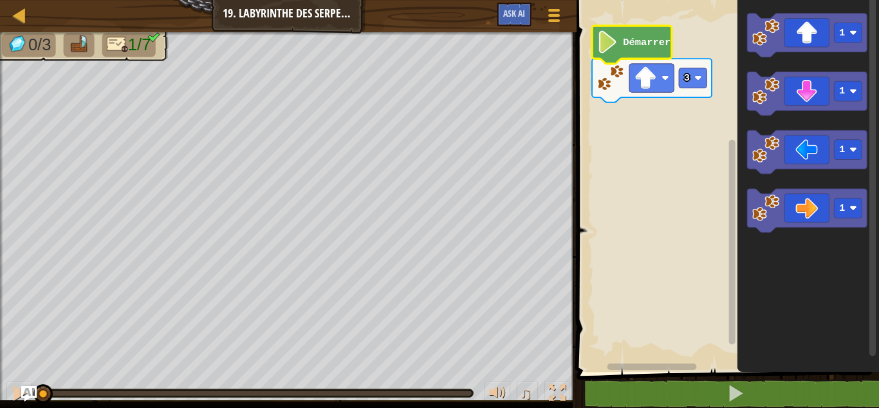
click at [607, 53] on icon "Espace de travail de Blocky" at bounding box center [632, 45] width 80 height 38
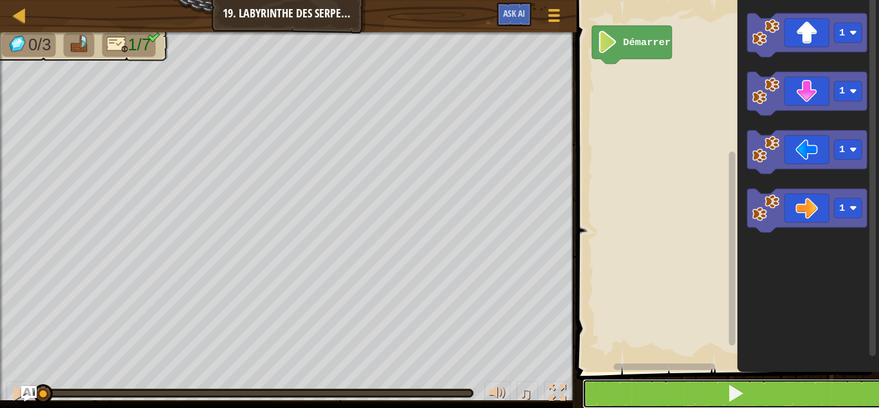
click at [720, 393] on button at bounding box center [736, 394] width 306 height 30
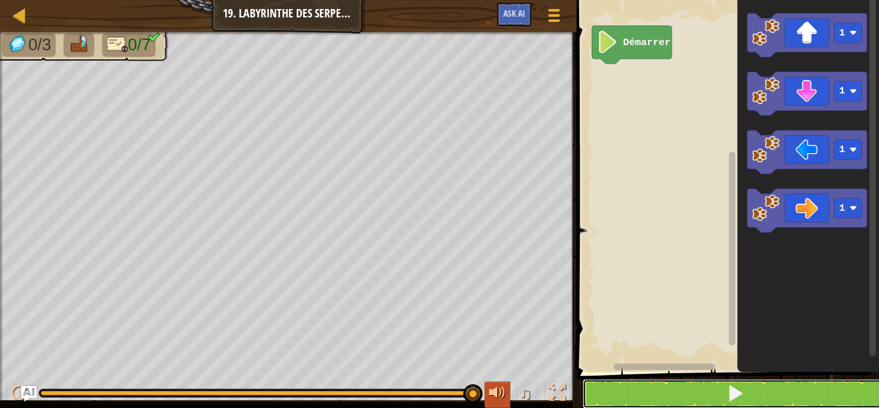
drag, startPoint x: 470, startPoint y: 398, endPoint x: 495, endPoint y: 393, distance: 25.5
click at [495, 393] on div "♫" at bounding box center [288, 389] width 577 height 39
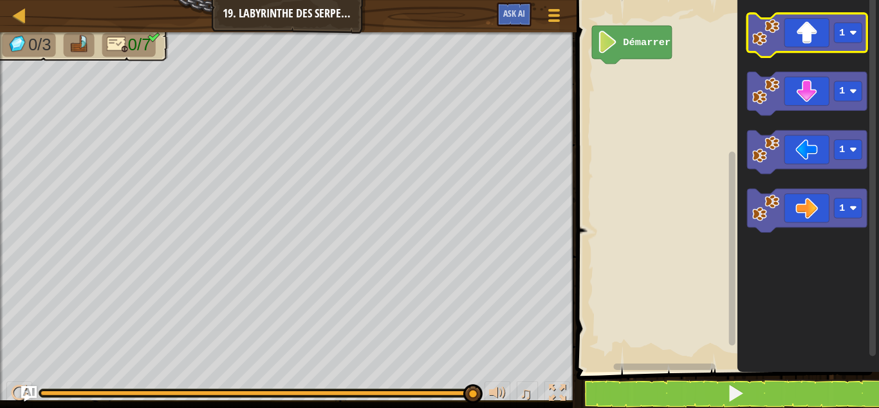
click at [771, 51] on icon "Espace de travail de Blocky" at bounding box center [808, 36] width 120 height 44
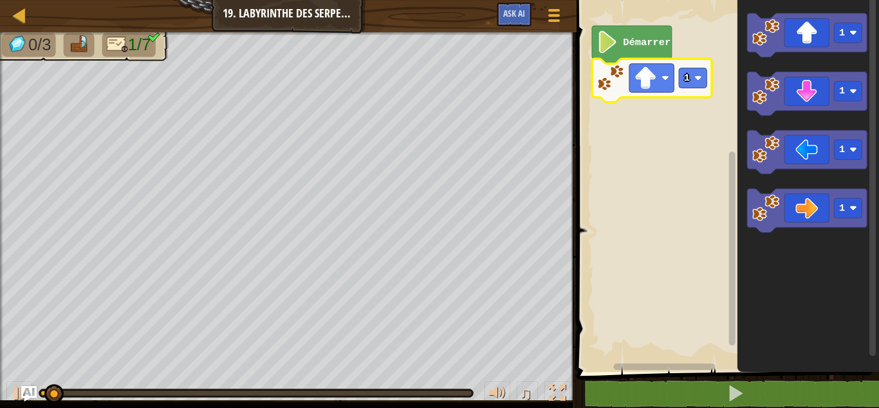
click at [709, 82] on icon "Espace de travail de Blocky" at bounding box center [652, 81] width 120 height 44
click at [697, 79] on image "Espace de travail de Blocky" at bounding box center [699, 78] width 8 height 8
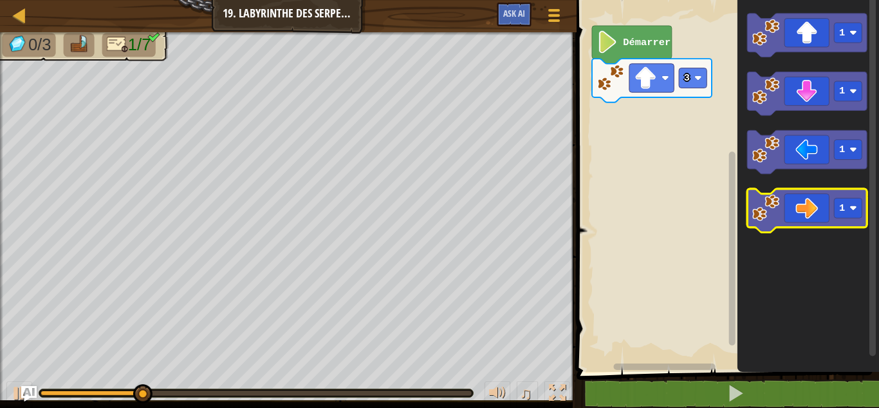
click at [764, 201] on image "Espace de travail de Blocky" at bounding box center [766, 207] width 27 height 27
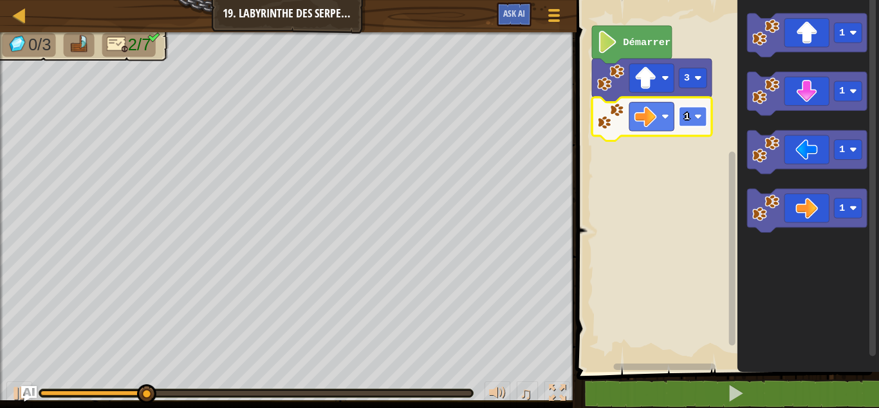
click at [688, 122] on text "1" at bounding box center [687, 117] width 6 height 12
click at [700, 125] on rect "Espace de travail de Blocky" at bounding box center [694, 116] width 28 height 20
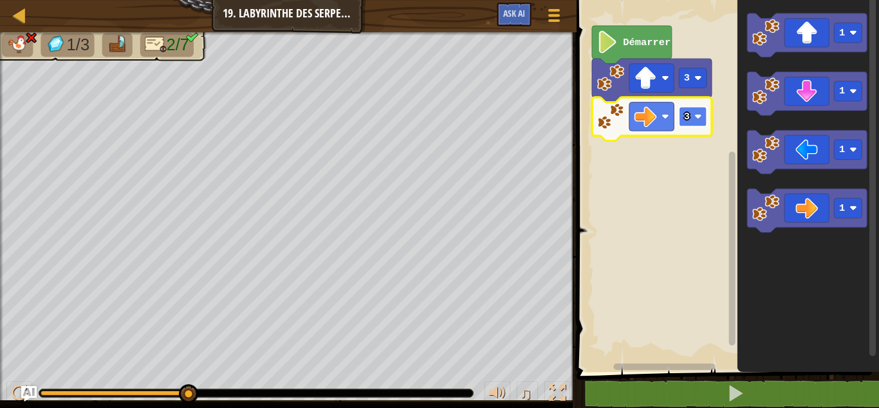
click at [686, 123] on rect "Espace de travail de Blocky" at bounding box center [694, 116] width 28 height 20
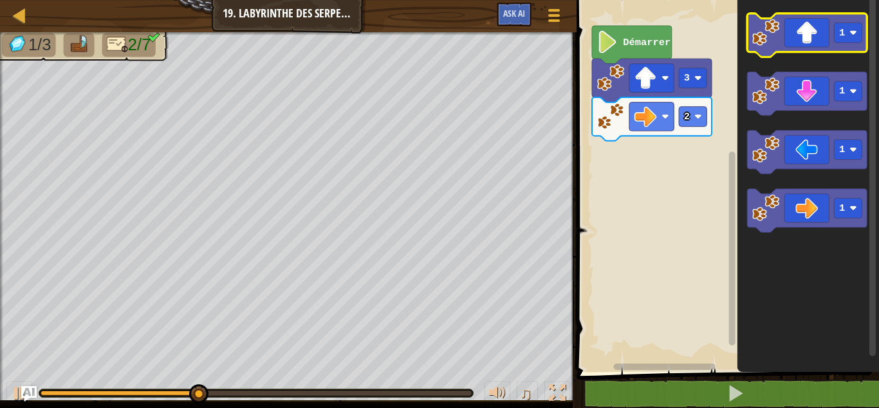
click at [774, 46] on image "Espace de travail de Blocky" at bounding box center [766, 32] width 27 height 27
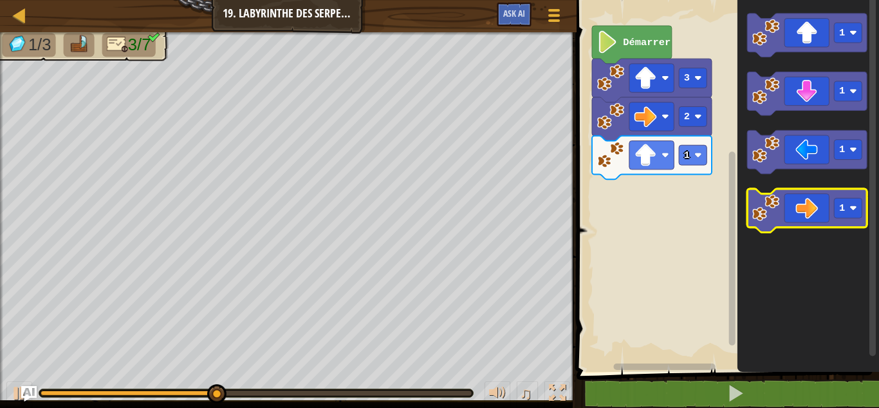
click at [767, 202] on image "Espace de travail de Blocky" at bounding box center [766, 207] width 27 height 27
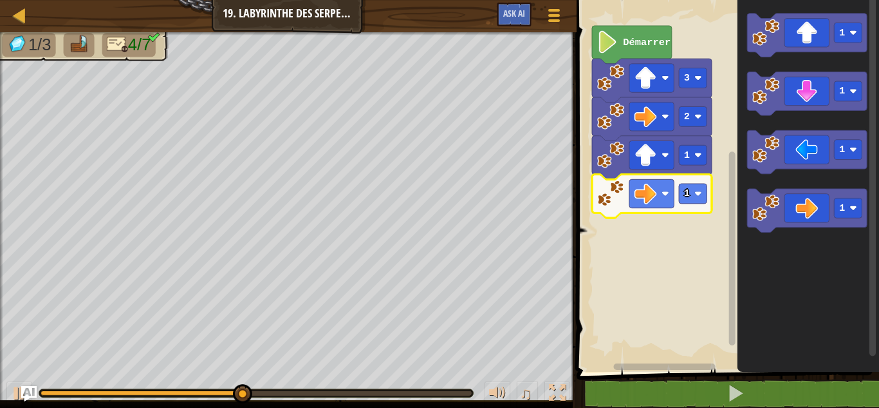
click at [697, 205] on icon "Espace de travail de Blocky" at bounding box center [652, 196] width 120 height 44
click at [688, 198] on text "1" at bounding box center [687, 193] width 6 height 12
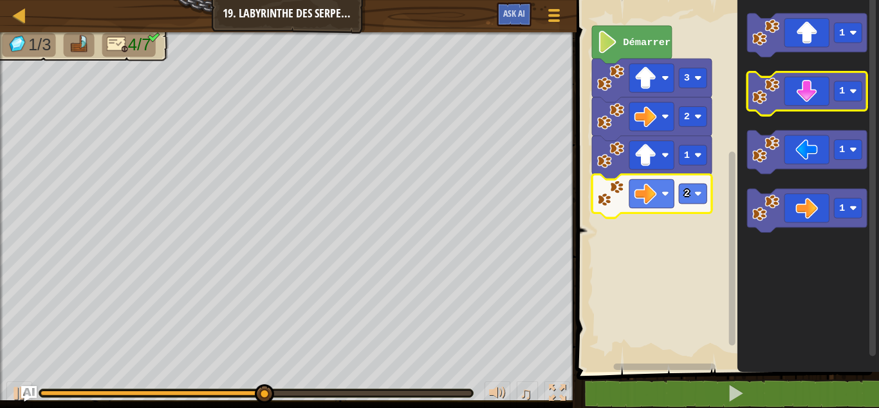
click at [784, 108] on icon "Espace de travail de Blocky" at bounding box center [808, 94] width 120 height 44
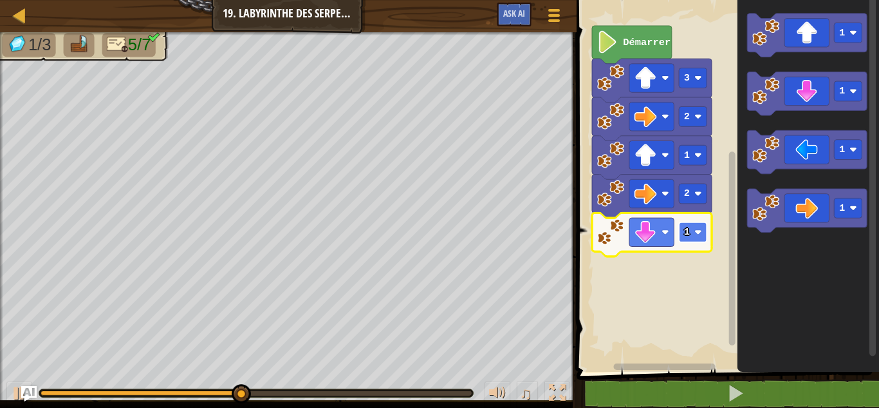
click at [699, 234] on image "Espace de travail de Blocky" at bounding box center [699, 233] width 8 height 8
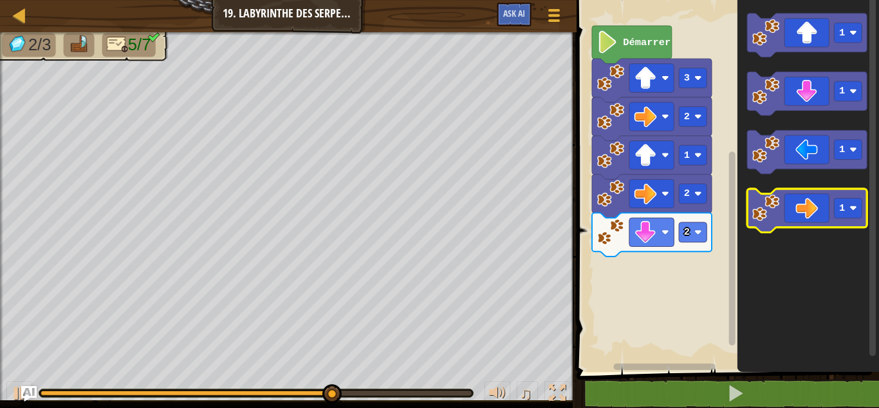
click at [762, 192] on rect "Espace de travail de Blocky" at bounding box center [808, 211] width 120 height 44
click at [770, 210] on image "Espace de travail de Blocky" at bounding box center [766, 207] width 27 height 27
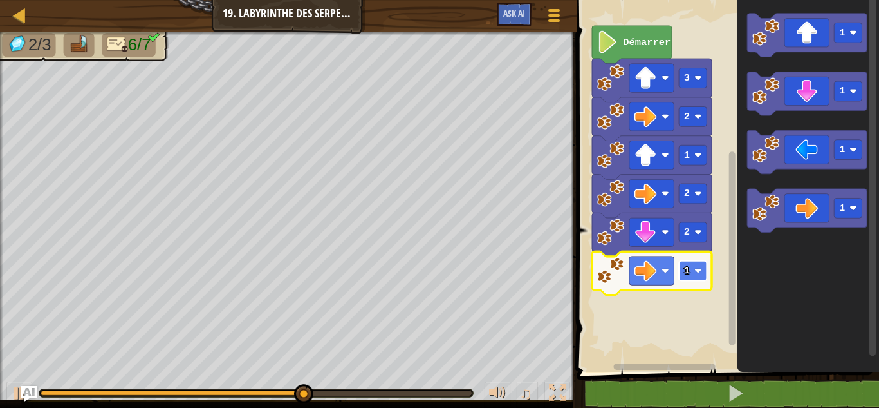
click at [693, 272] on rect "Espace de travail de Blocky" at bounding box center [694, 271] width 28 height 20
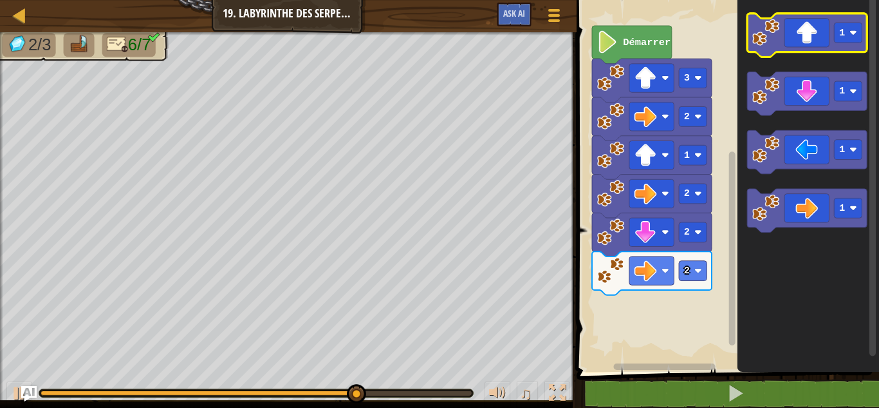
click at [784, 48] on icon "Espace de travail de Blocky" at bounding box center [808, 36] width 120 height 44
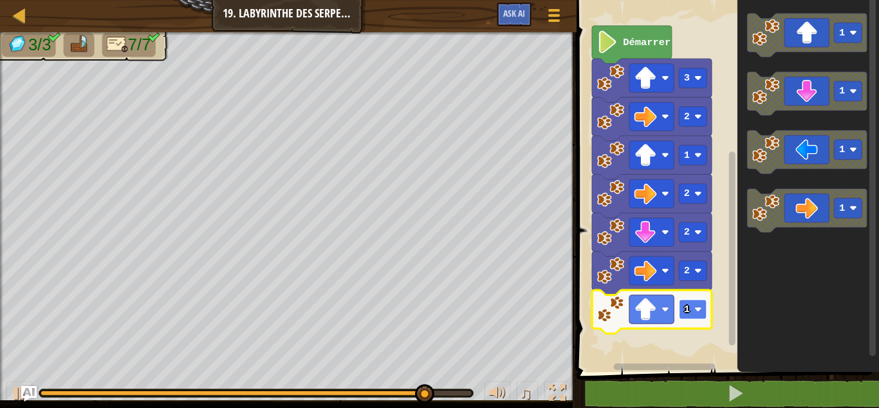
click at [687, 306] on text "1" at bounding box center [687, 309] width 6 height 12
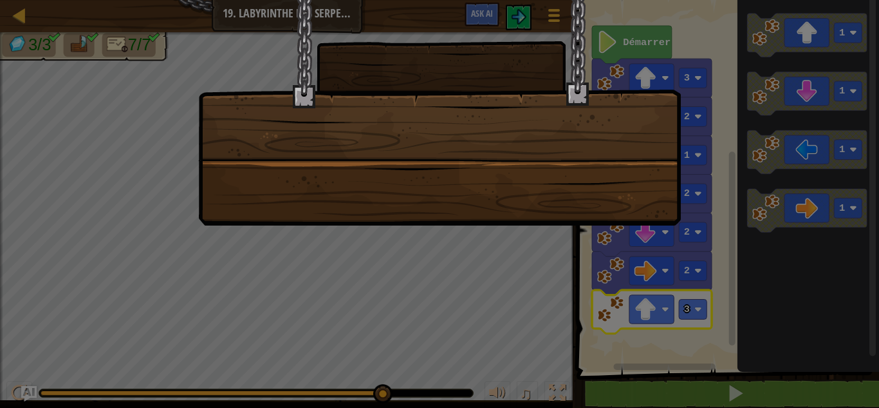
click at [437, 162] on div at bounding box center [439, 112] width 483 height 225
click at [420, 175] on div at bounding box center [439, 112] width 483 height 225
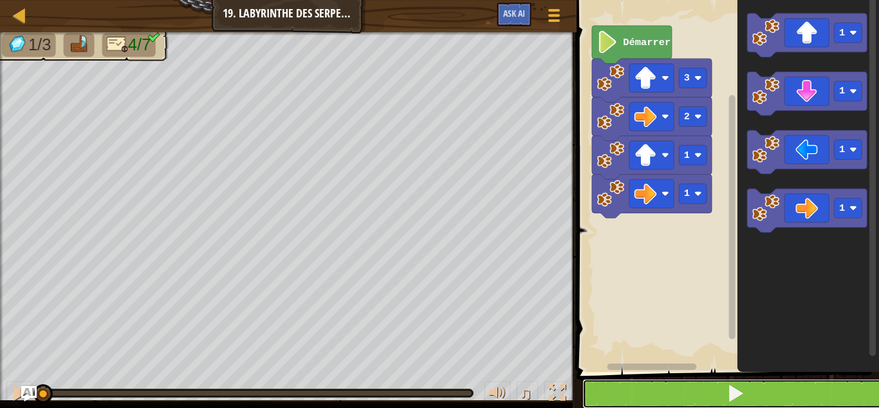
click at [655, 383] on button at bounding box center [736, 394] width 306 height 30
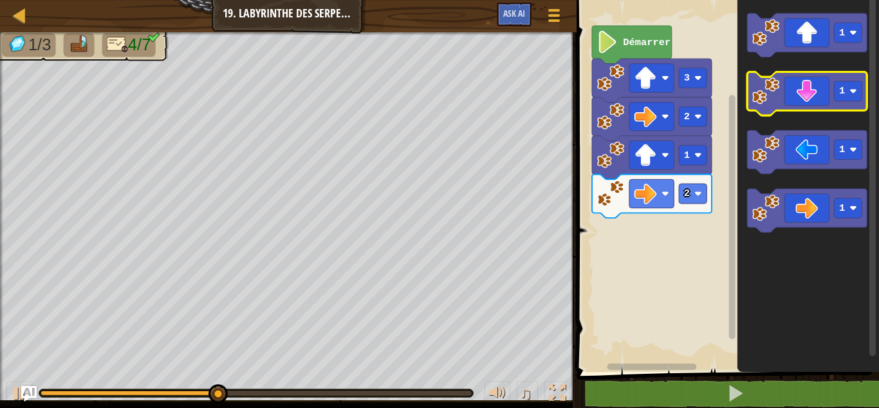
click at [765, 91] on image "Espace de travail de Blocky" at bounding box center [766, 90] width 27 height 27
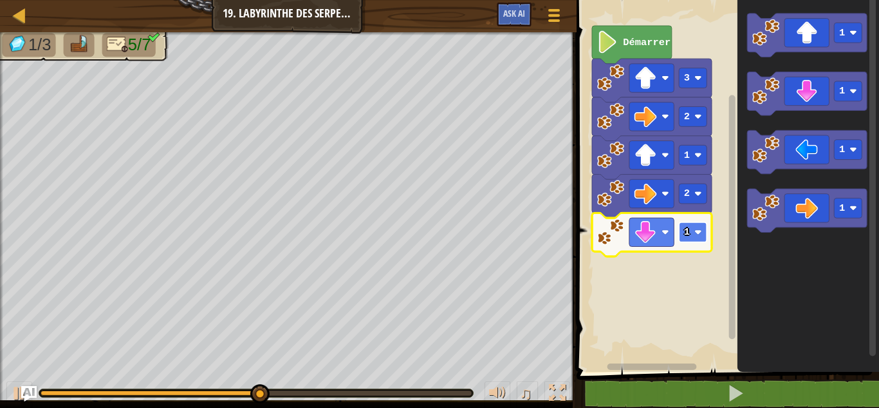
click at [686, 228] on text "1" at bounding box center [687, 232] width 6 height 12
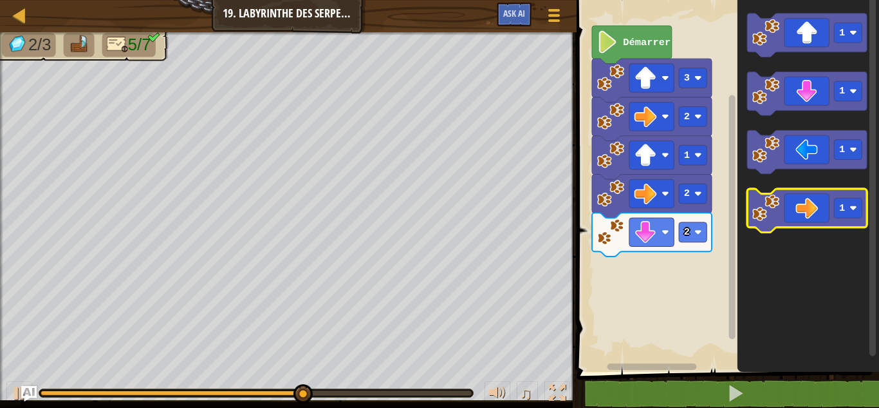
click at [773, 207] on image "Espace de travail de Blocky" at bounding box center [766, 207] width 27 height 27
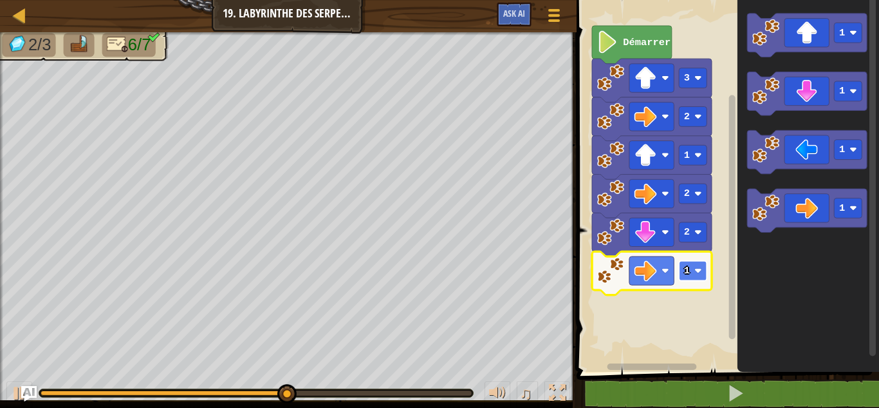
click at [697, 274] on rect "Espace de travail de Blocky" at bounding box center [694, 271] width 28 height 20
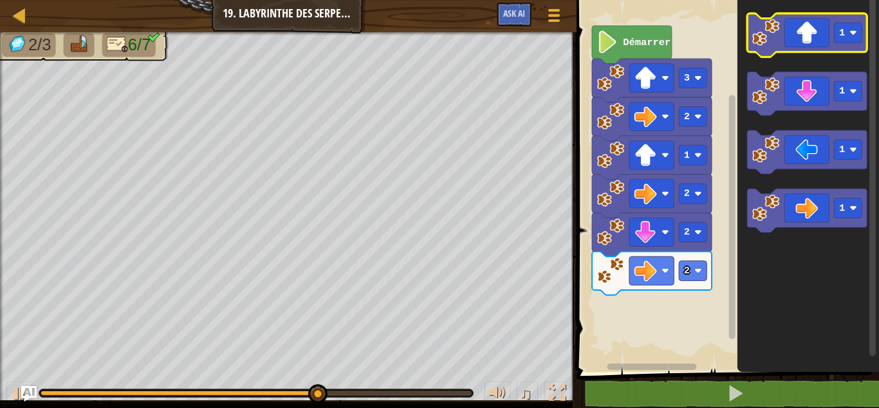
click at [781, 41] on icon "Espace de travail de Blocky" at bounding box center [808, 36] width 120 height 44
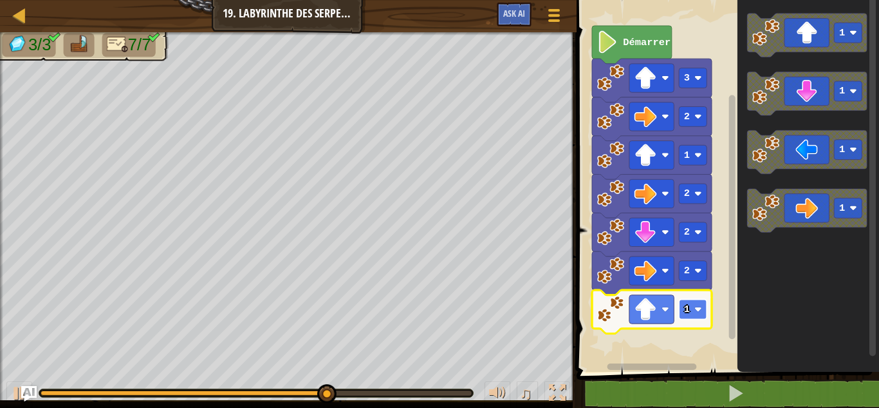
click at [688, 308] on text "1" at bounding box center [687, 309] width 6 height 12
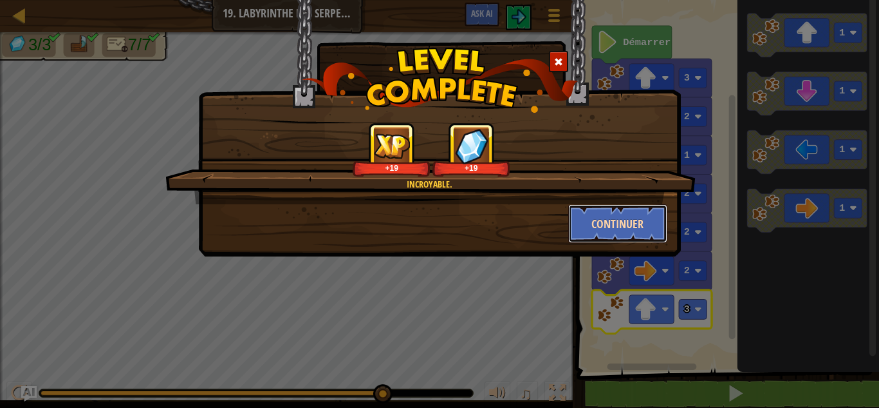
click at [635, 223] on button "Continuer" at bounding box center [618, 223] width 100 height 39
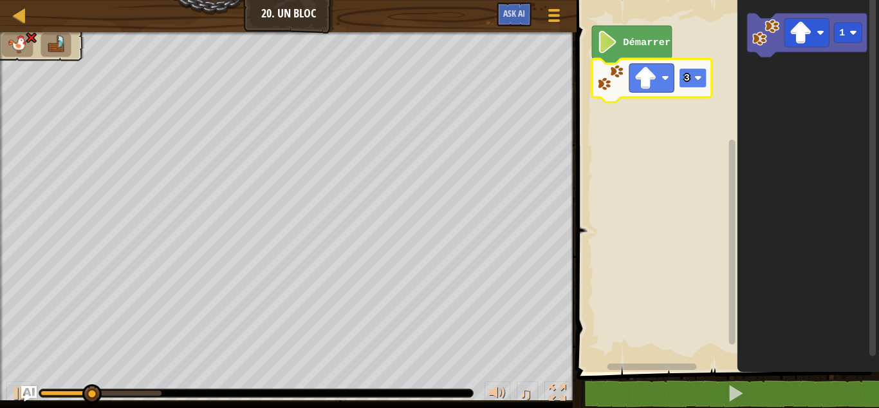
click at [701, 82] on rect "Espace de travail de Blocky" at bounding box center [694, 78] width 28 height 20
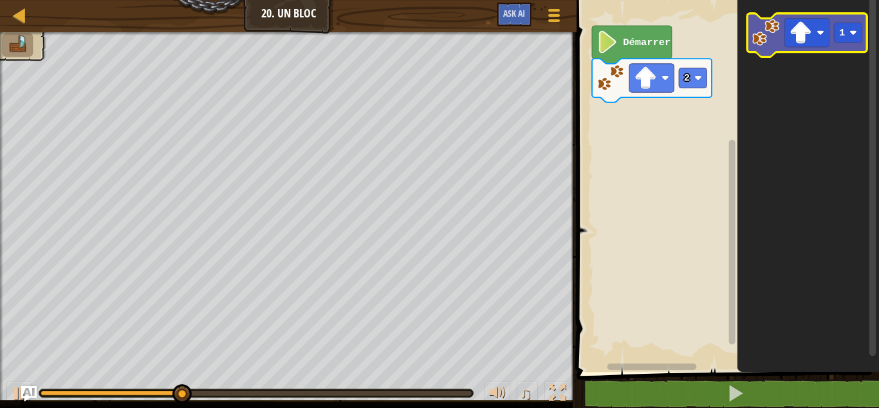
click at [755, 26] on image "Espace de travail de Blocky" at bounding box center [766, 32] width 27 height 27
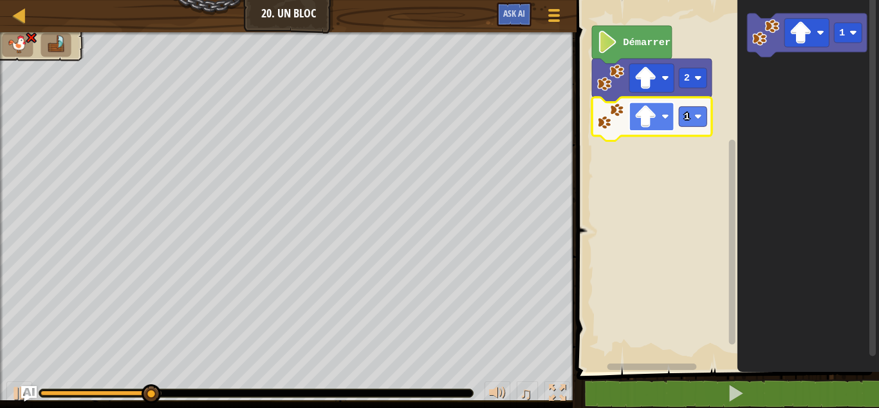
click at [668, 124] on rect "Espace de travail de Blocky" at bounding box center [652, 116] width 44 height 28
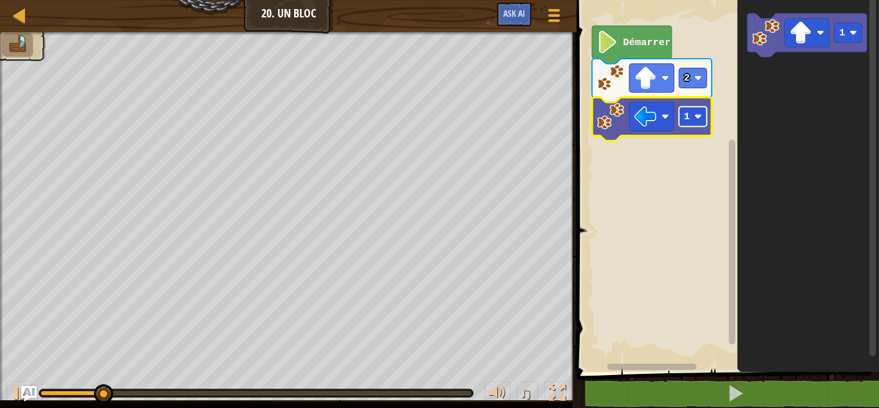
click at [685, 117] on text "1" at bounding box center [687, 117] width 6 height 12
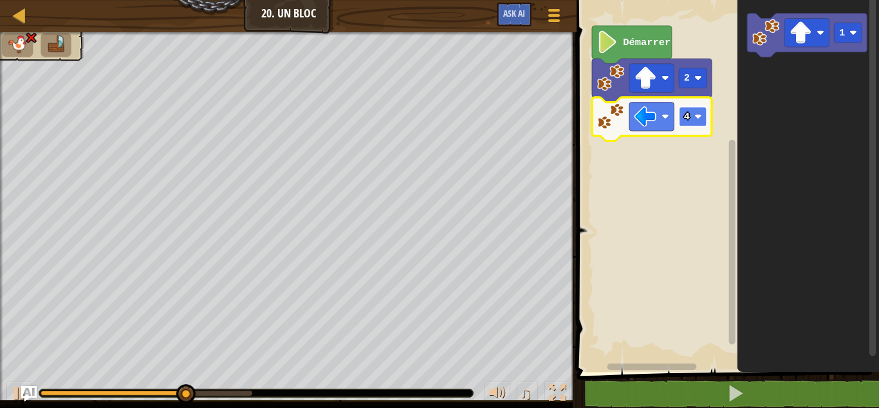
click at [694, 122] on rect "Espace de travail de Blocky" at bounding box center [694, 116] width 28 height 20
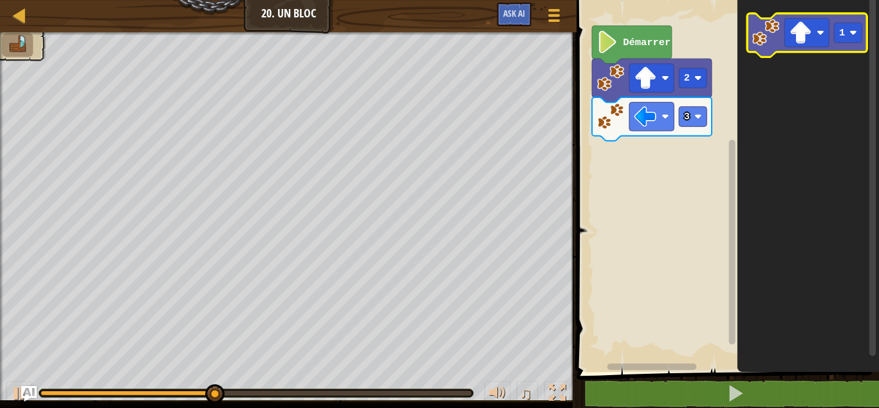
click at [750, 38] on icon "Espace de travail de Blocky" at bounding box center [808, 36] width 120 height 44
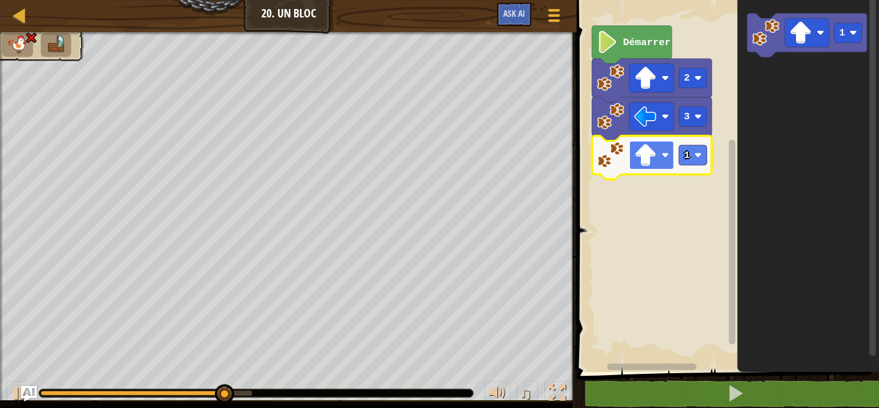
click at [657, 159] on image "Espace de travail de Blocky" at bounding box center [646, 155] width 23 height 23
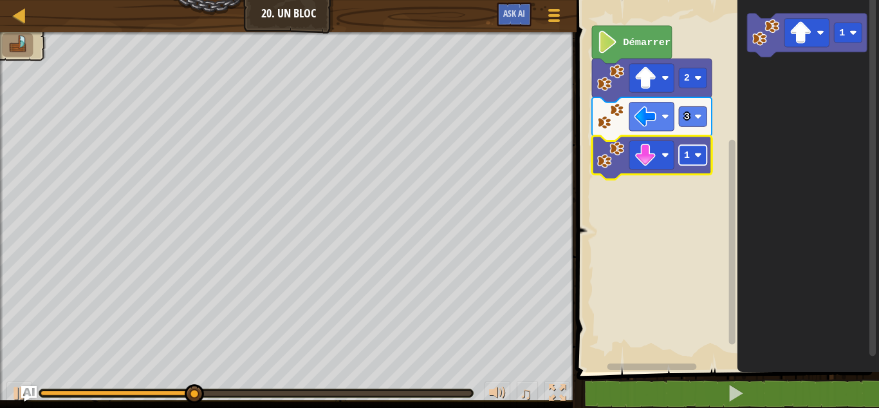
click at [687, 153] on text "1" at bounding box center [687, 155] width 6 height 12
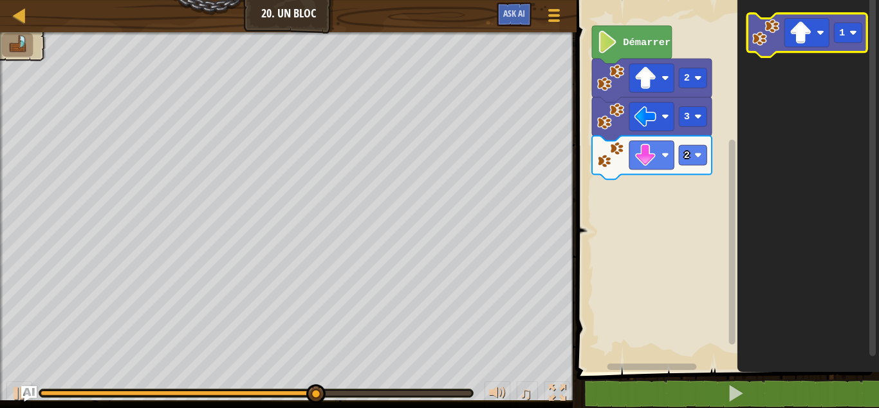
click at [756, 30] on image "Espace de travail de Blocky" at bounding box center [766, 32] width 27 height 27
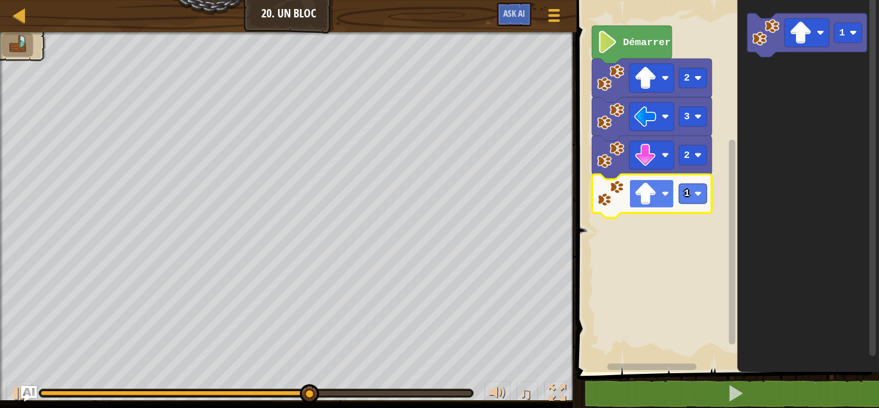
click at [657, 198] on rect "Espace de travail de Blocky" at bounding box center [652, 193] width 44 height 28
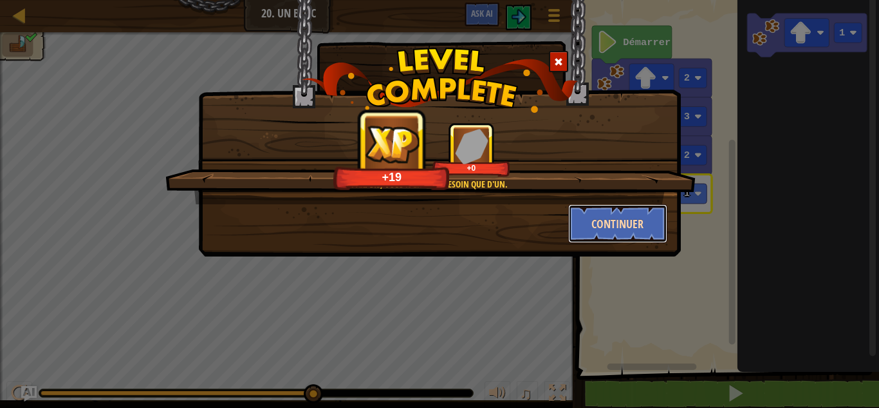
click at [602, 236] on button "Continuer" at bounding box center [618, 223] width 100 height 39
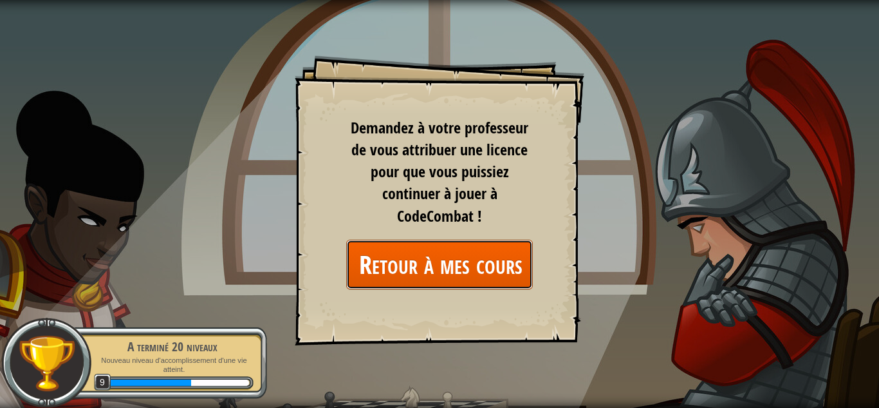
click at [424, 283] on link "Retour à mes cours" at bounding box center [439, 264] width 187 height 50
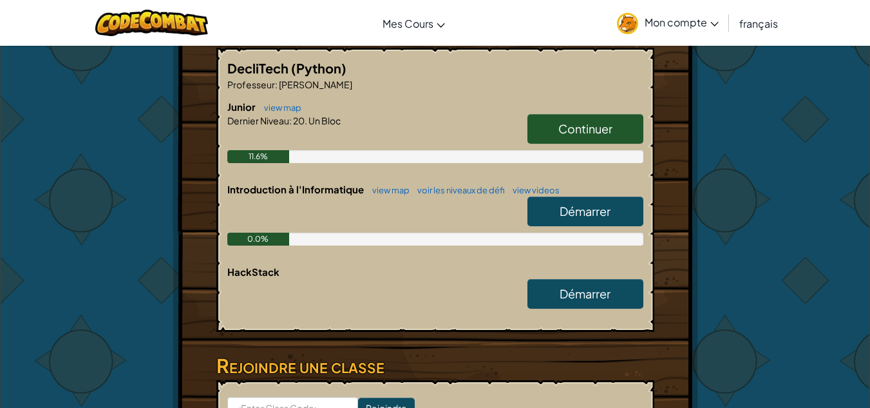
scroll to position [227, 0]
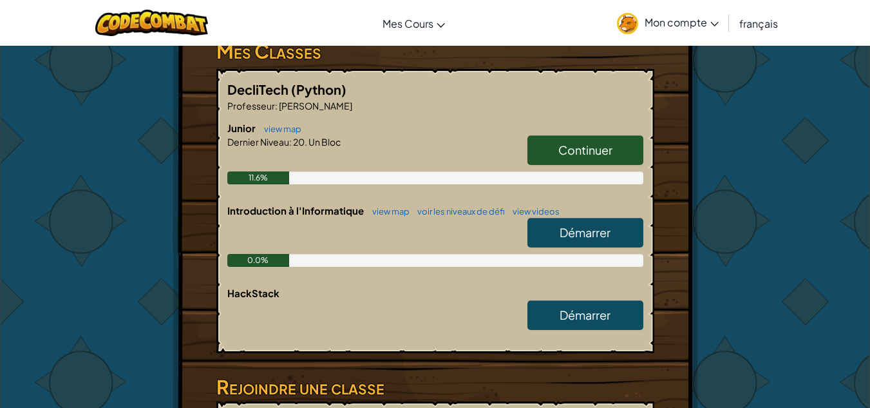
click at [565, 227] on span "Démarrer" at bounding box center [584, 232] width 51 height 15
select select "fr"
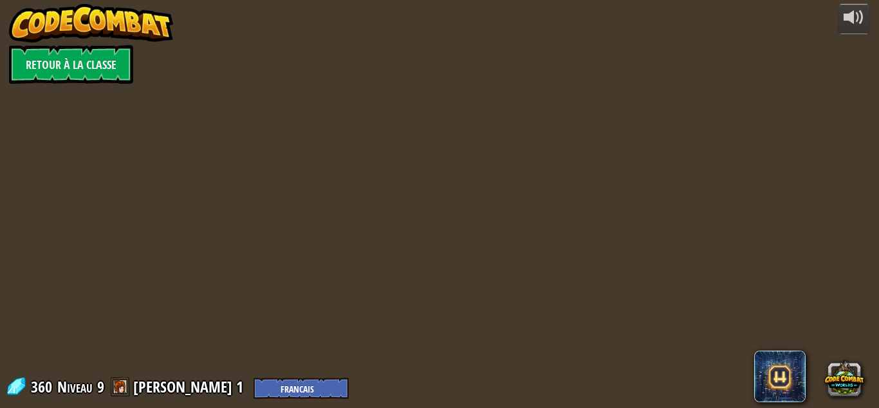
select select "fr"
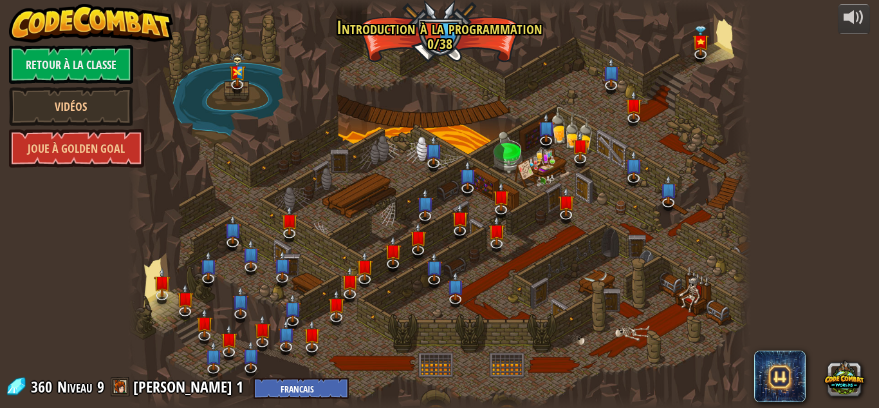
select select "fr"
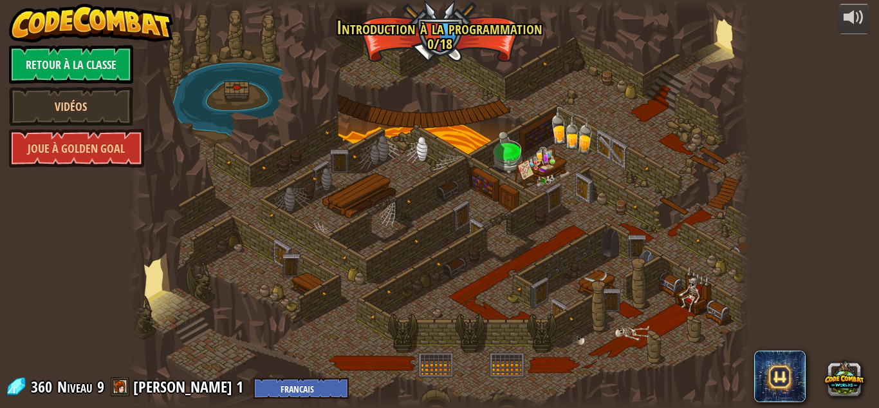
select select "fr"
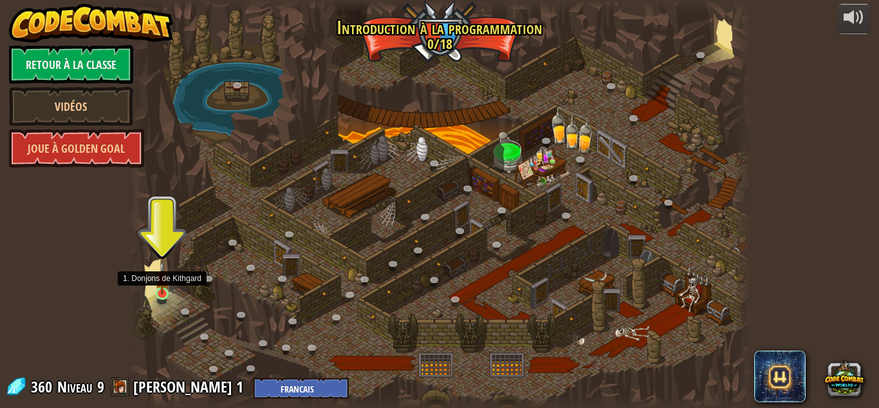
click at [162, 283] on img at bounding box center [162, 277] width 15 height 33
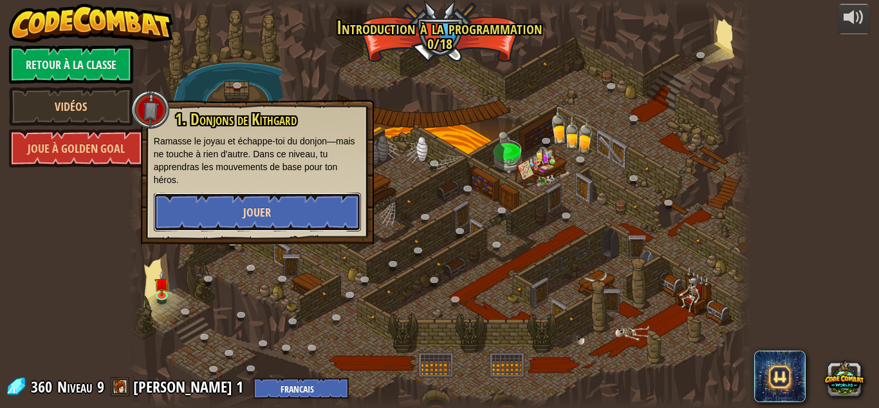
click at [183, 211] on button "Jouer" at bounding box center [257, 211] width 207 height 39
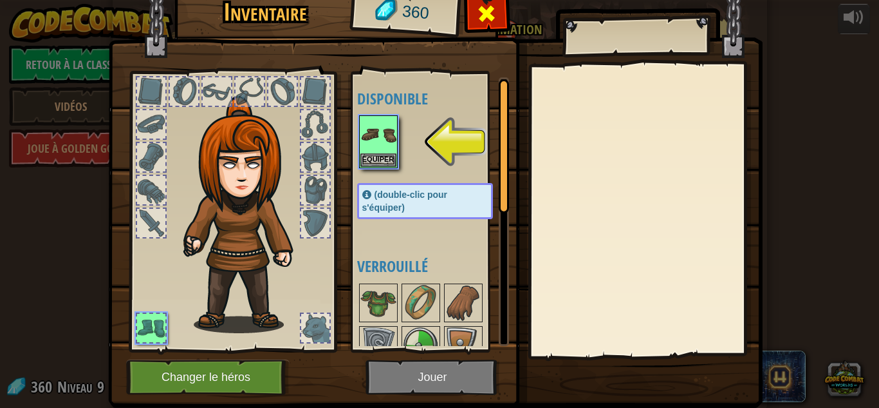
click at [467, 10] on div at bounding box center [487, 17] width 41 height 41
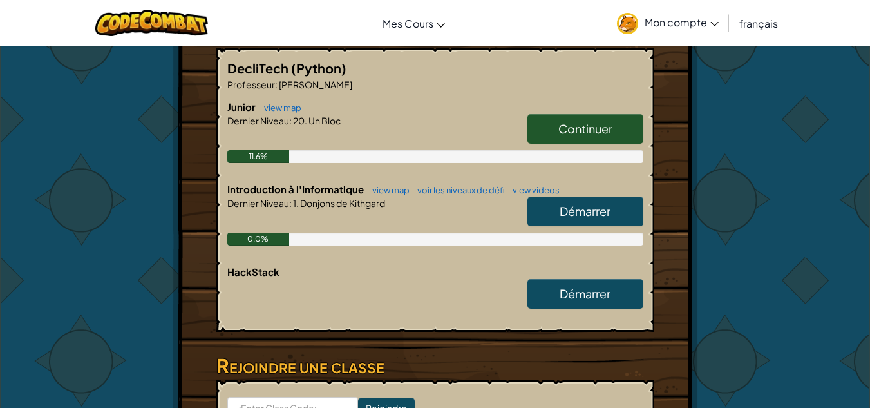
scroll to position [249, 0]
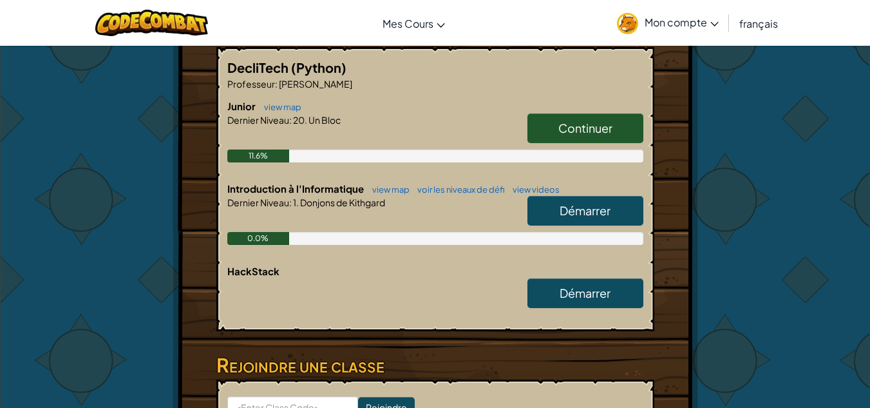
click at [560, 214] on span "Démarrer" at bounding box center [584, 210] width 51 height 15
select select "fr"
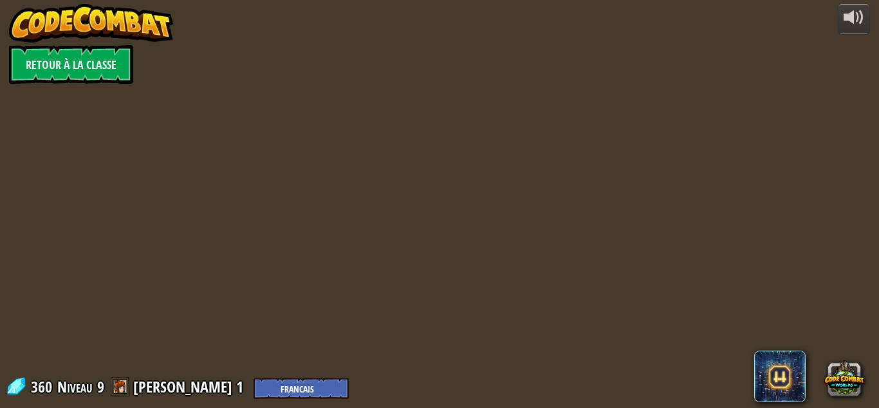
select select "fr"
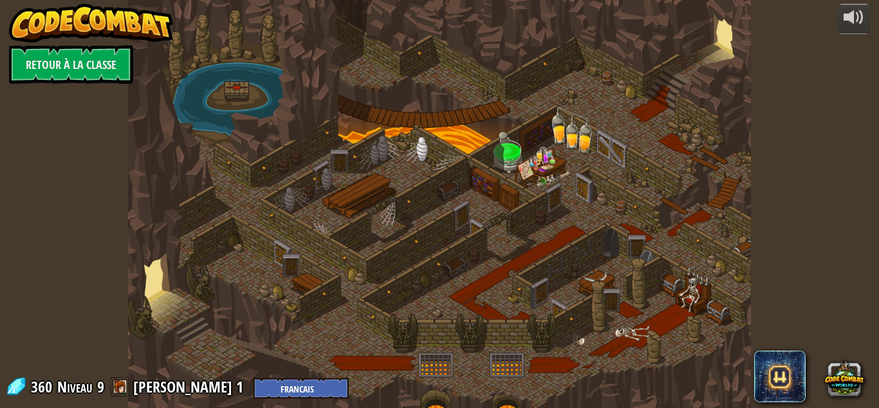
select select "fr"
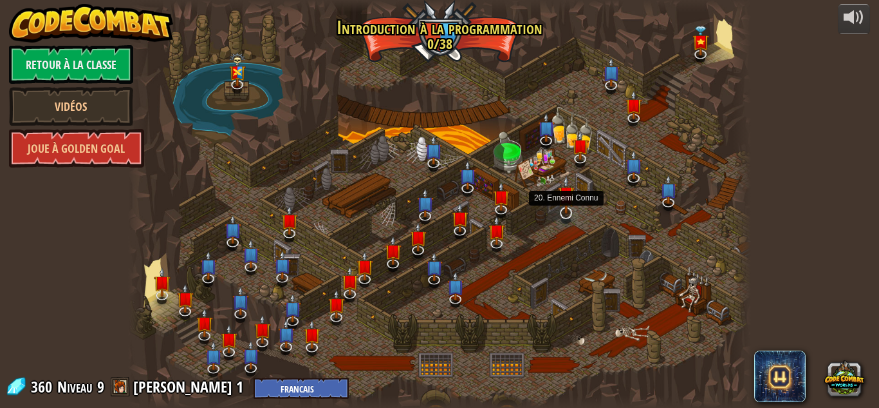
select select "fr"
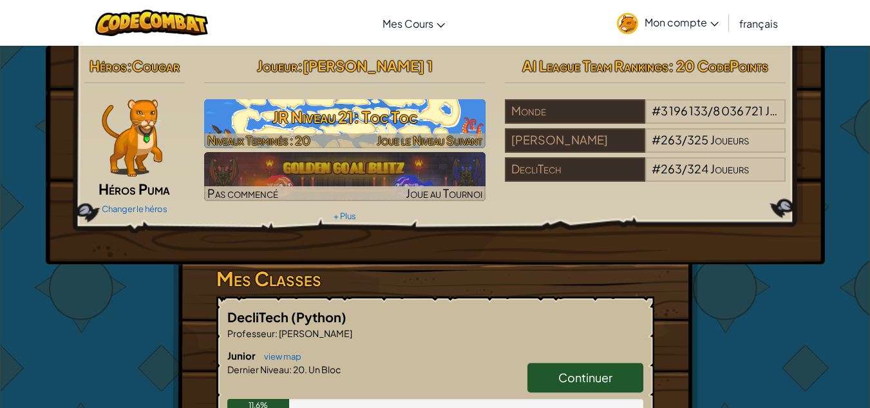
click at [291, 111] on h3 "JR Niveau 21: Toc Toc" at bounding box center [344, 116] width 281 height 29
select select "fr"
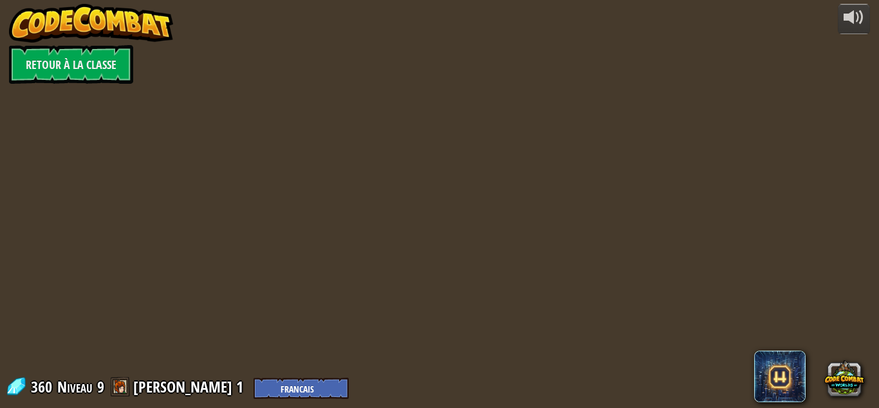
select select "fr"
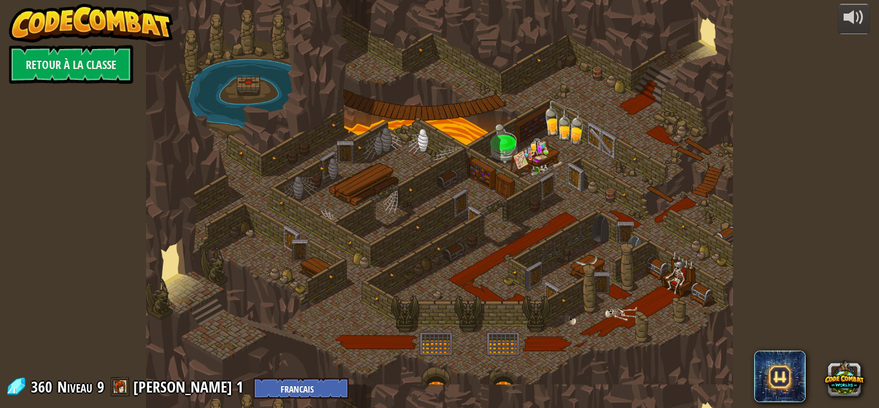
select select "fr"
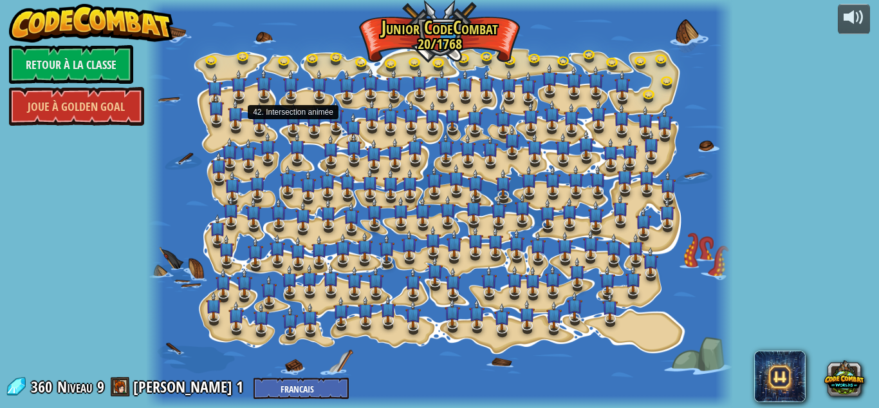
select select "fr"
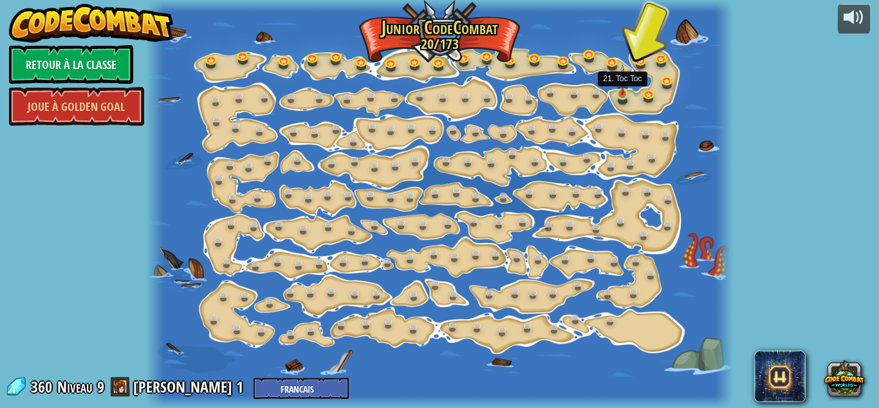
click at [618, 90] on img at bounding box center [623, 79] width 14 height 31
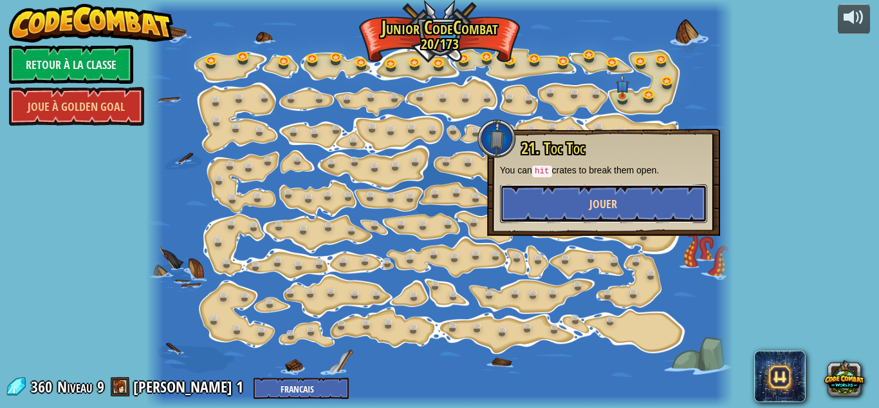
click at [594, 211] on button "Jouer" at bounding box center [603, 203] width 207 height 39
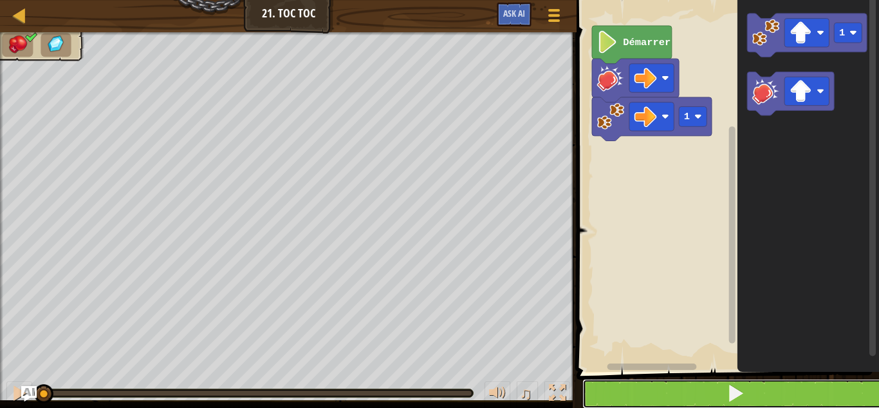
click at [716, 400] on button at bounding box center [736, 394] width 306 height 30
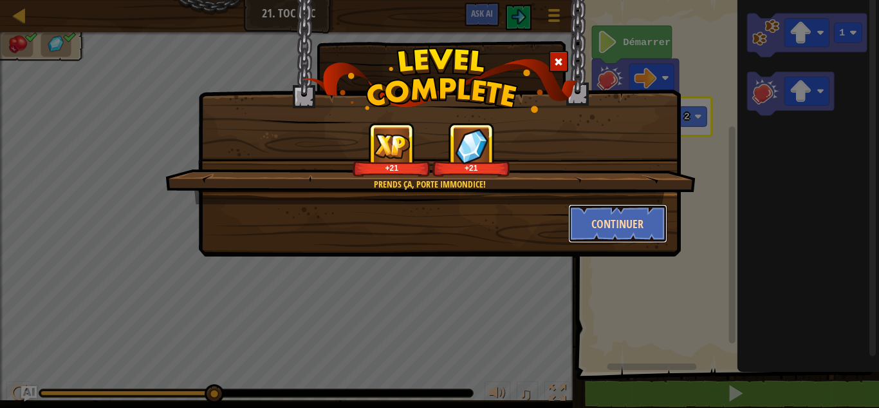
click at [643, 220] on button "Continuer" at bounding box center [618, 223] width 100 height 39
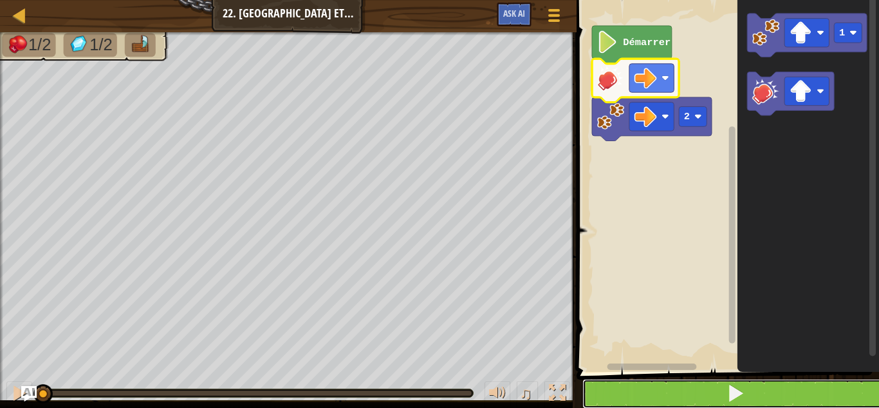
click at [671, 396] on button at bounding box center [736, 394] width 306 height 30
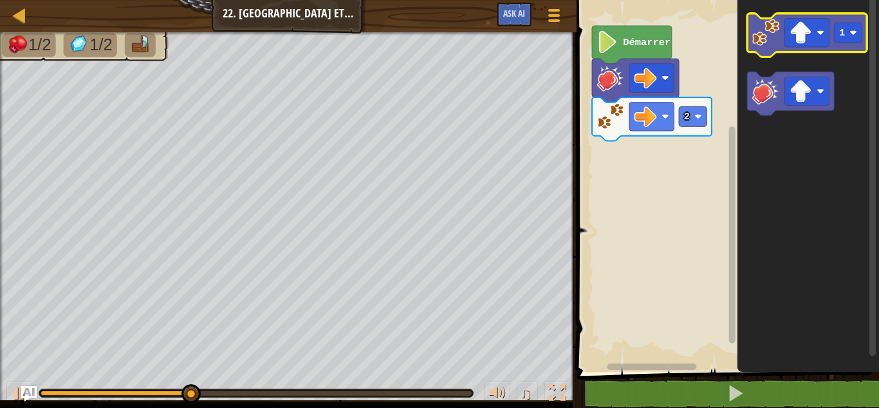
click at [765, 36] on image "Espace de travail de Blocky" at bounding box center [766, 32] width 27 height 27
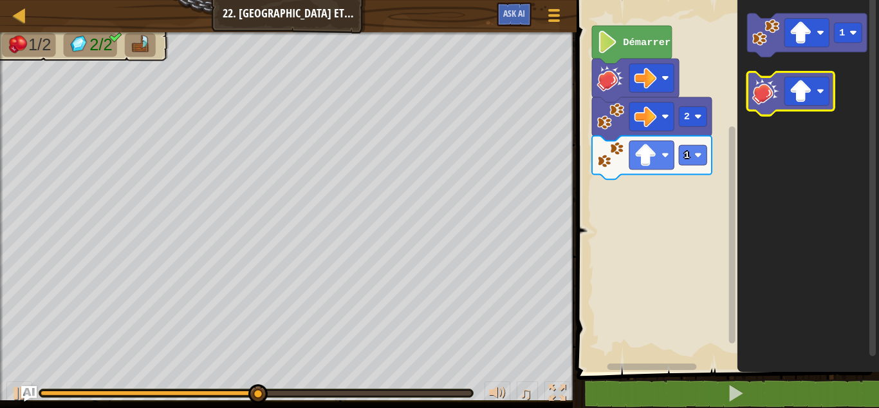
click at [769, 79] on image "Espace de travail de Blocky" at bounding box center [766, 90] width 27 height 27
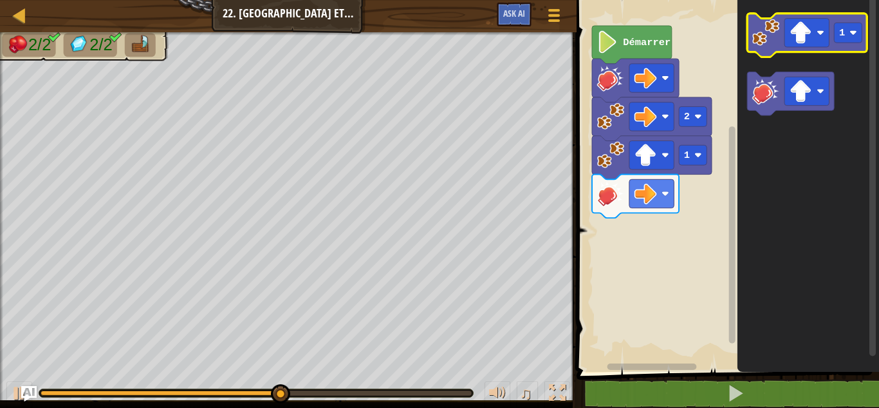
click at [760, 37] on image "Espace de travail de Blocky" at bounding box center [766, 32] width 27 height 27
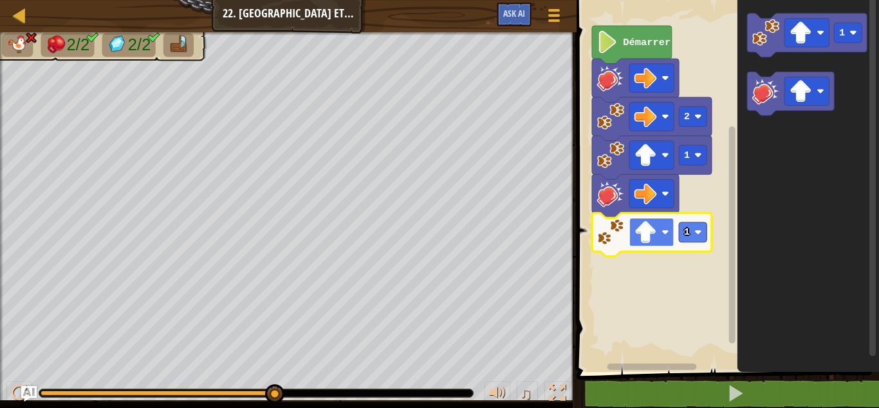
click at [663, 231] on image "Espace de travail de Blocky" at bounding box center [666, 233] width 8 height 8
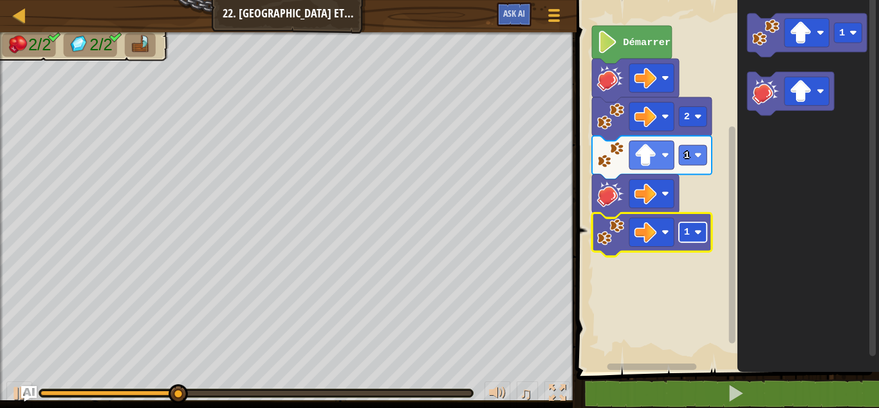
click at [691, 234] on rect "Espace de travail de Blocky" at bounding box center [694, 232] width 28 height 20
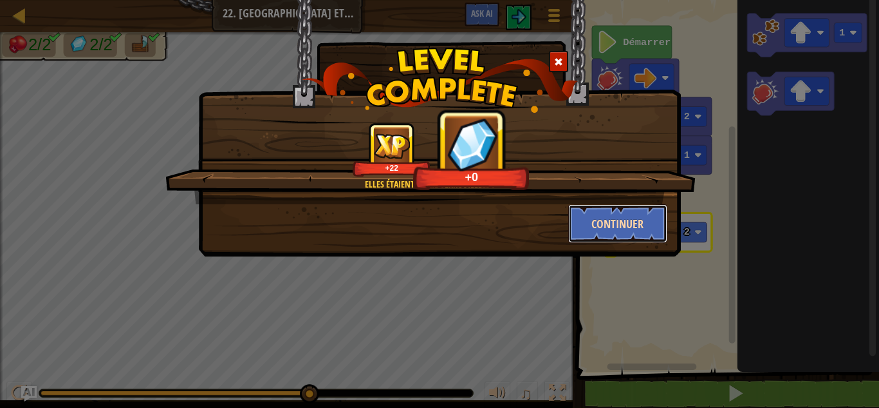
click at [584, 221] on button "Continuer" at bounding box center [618, 223] width 100 height 39
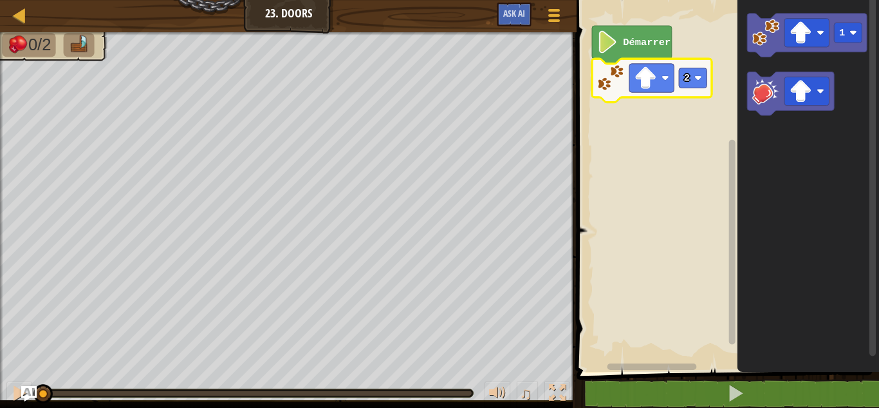
click at [617, 164] on rect "Espace de travail de Blocky" at bounding box center [726, 183] width 306 height 378
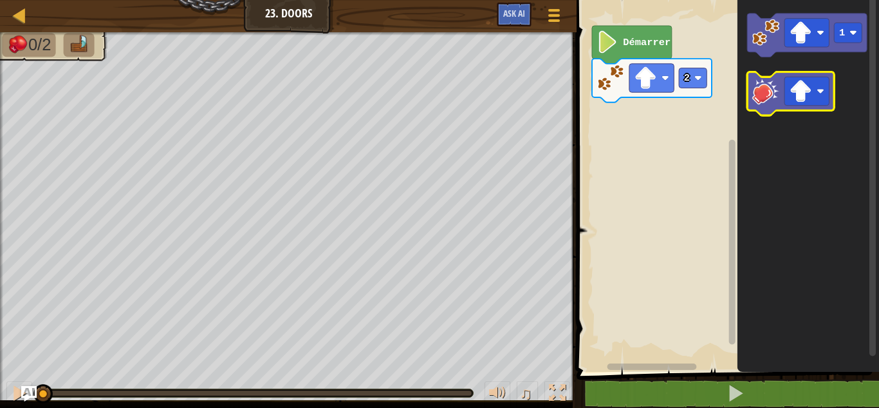
click at [756, 93] on image "Espace de travail de Blocky" at bounding box center [766, 90] width 27 height 27
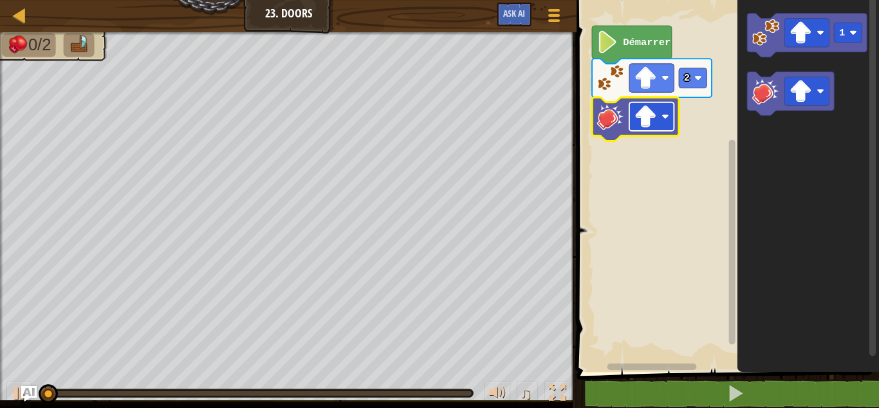
click at [657, 130] on rect "Espace de travail de Blocky" at bounding box center [652, 116] width 44 height 28
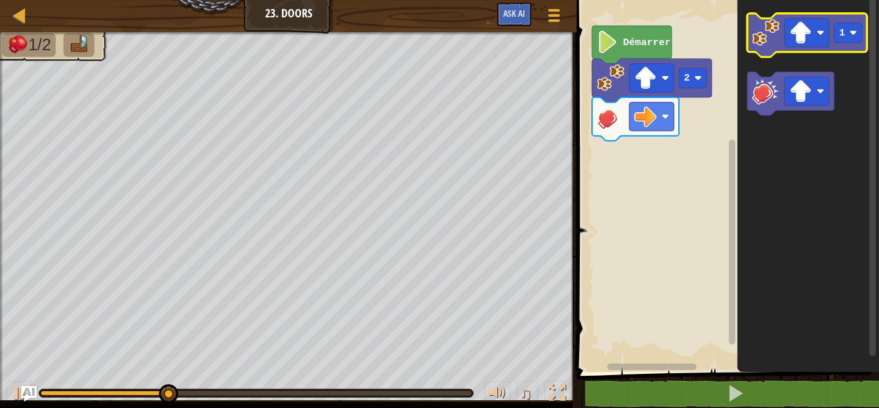
click at [758, 37] on image "Espace de travail de Blocky" at bounding box center [766, 32] width 27 height 27
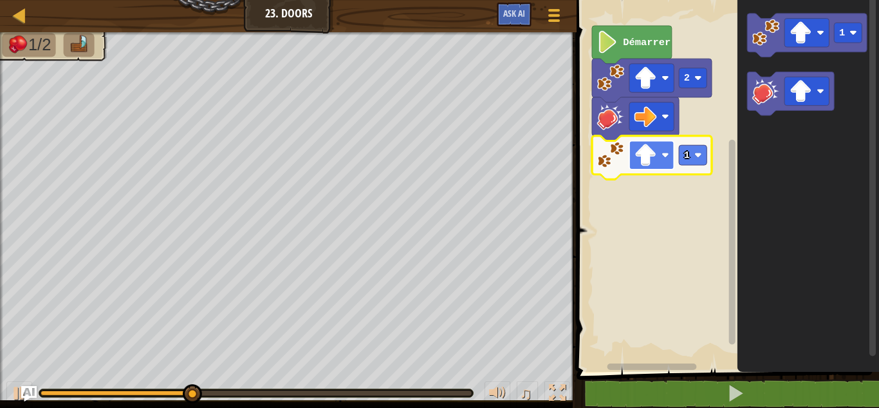
click at [673, 160] on rect "Espace de travail de Blocky" at bounding box center [652, 154] width 44 height 28
click at [696, 156] on image "Espace de travail de Blocky" at bounding box center [699, 155] width 8 height 8
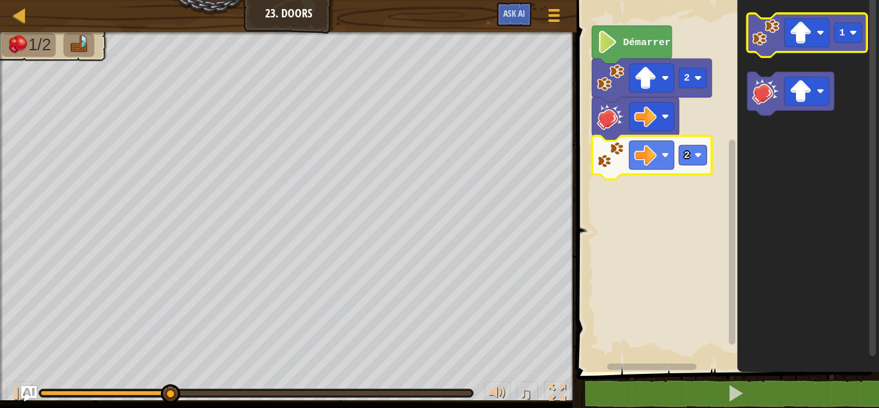
click at [775, 52] on icon "Espace de travail de Blocky" at bounding box center [808, 36] width 120 height 44
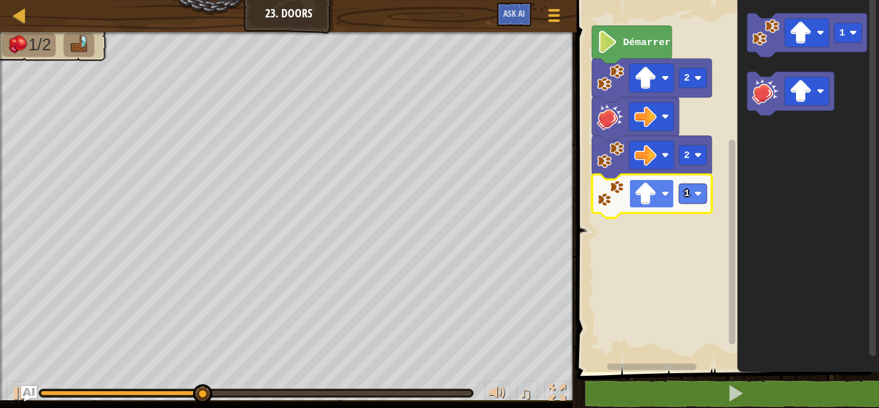
click at [672, 207] on rect "Espace de travail de Blocky" at bounding box center [652, 193] width 44 height 28
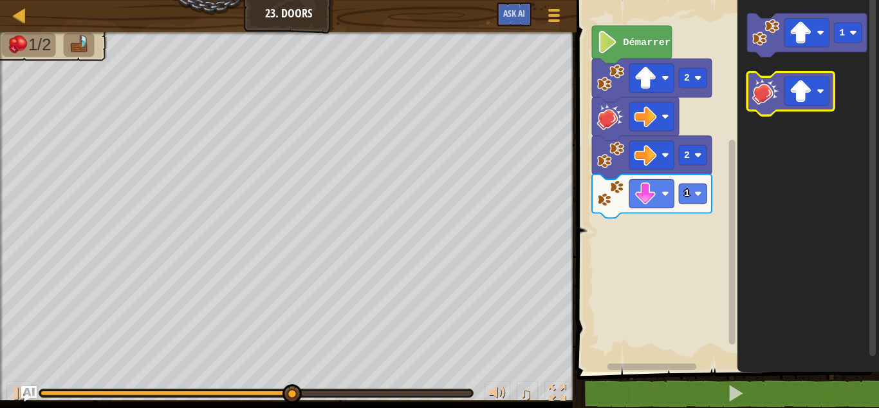
click at [771, 99] on image "Espace de travail de Blocky" at bounding box center [766, 90] width 27 height 27
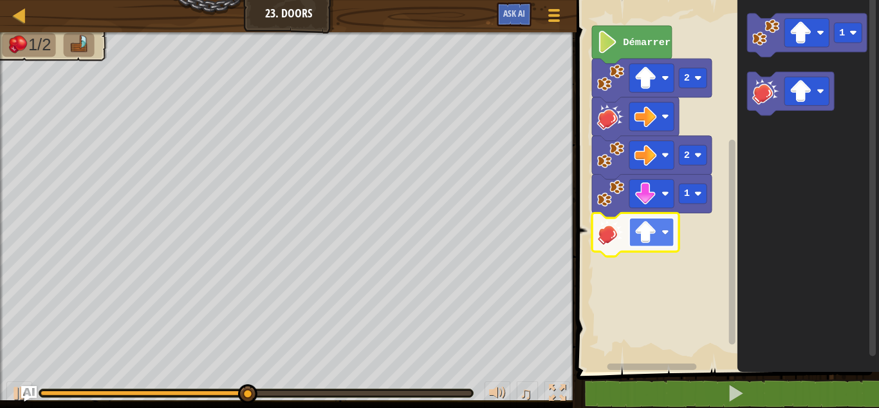
click at [666, 237] on rect "Espace de travail de Blocky" at bounding box center [652, 232] width 44 height 28
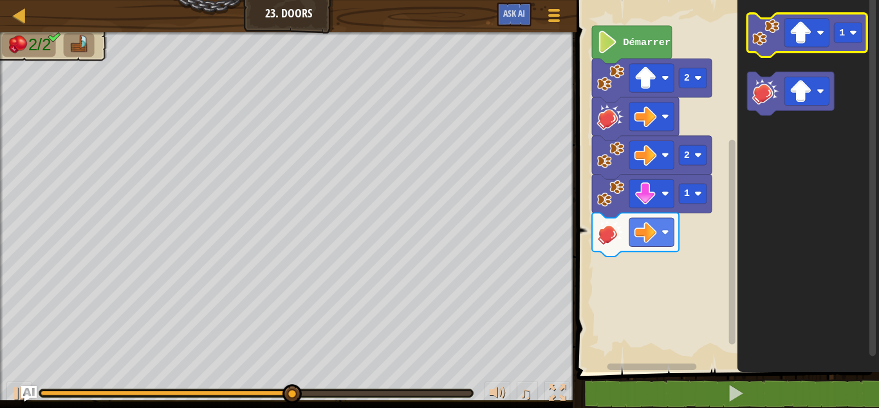
click at [760, 42] on image "Espace de travail de Blocky" at bounding box center [766, 32] width 27 height 27
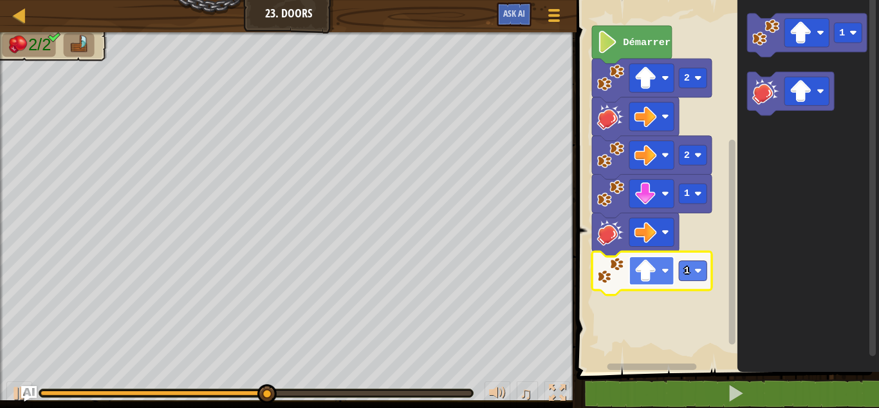
click at [662, 277] on rect "Espace de travail de Blocky" at bounding box center [652, 270] width 44 height 28
click at [684, 276] on text "1" at bounding box center [687, 271] width 6 height 12
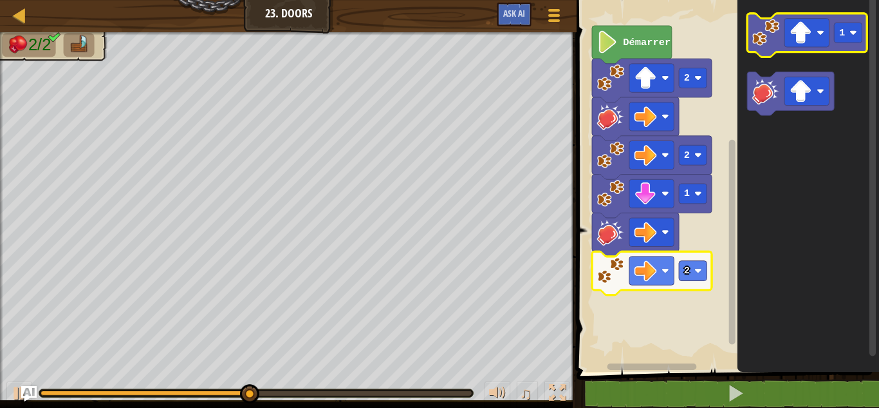
click at [758, 24] on image "Espace de travail de Blocky" at bounding box center [766, 32] width 27 height 27
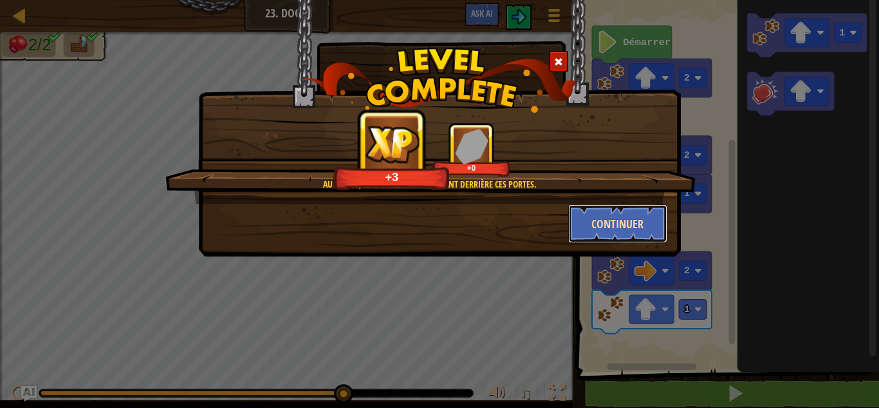
click at [594, 216] on button "Continuer" at bounding box center [618, 223] width 100 height 39
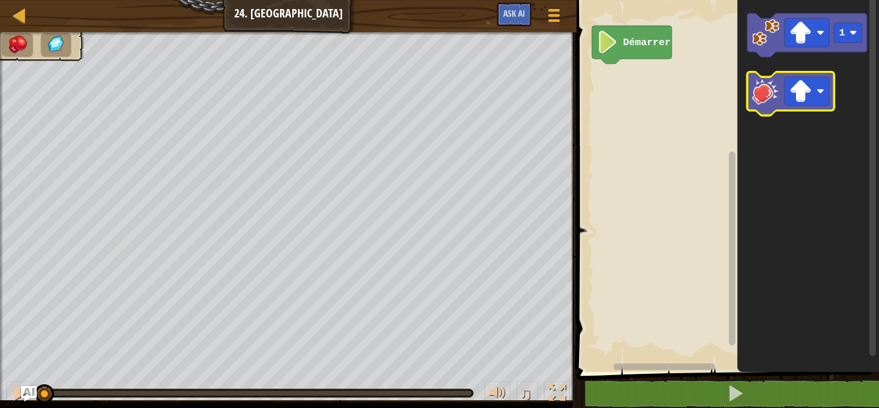
click at [764, 89] on image "Espace de travail de Blocky" at bounding box center [766, 90] width 27 height 27
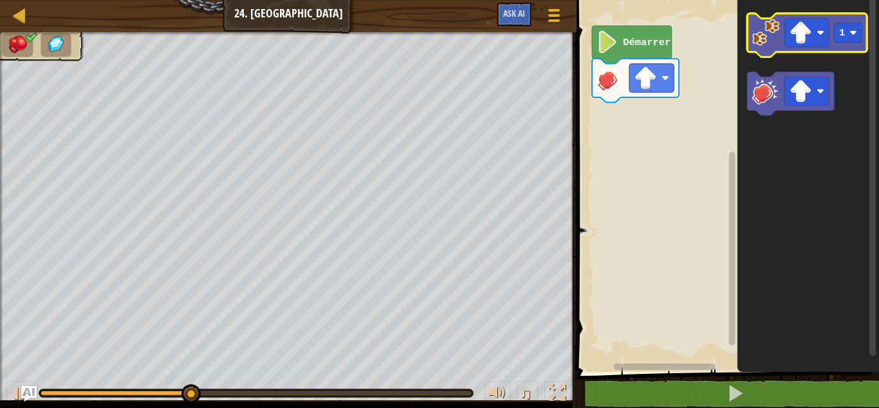
click at [757, 50] on icon "Espace de travail de Blocky" at bounding box center [808, 36] width 120 height 44
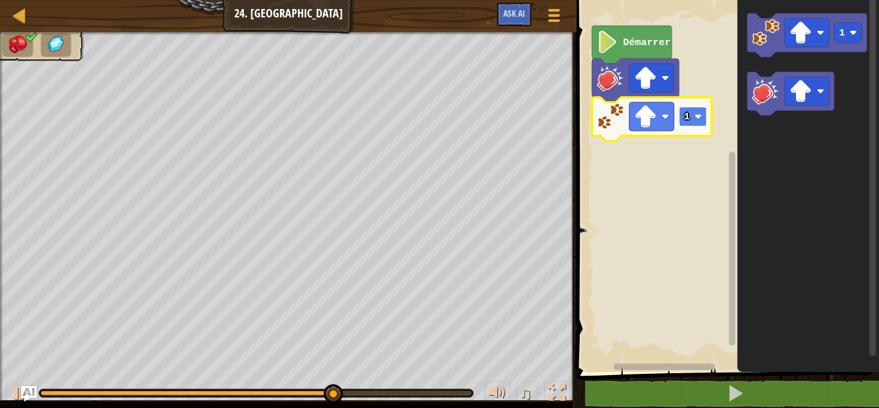
click at [683, 116] on rect "Espace de travail de Blocky" at bounding box center [694, 116] width 28 height 20
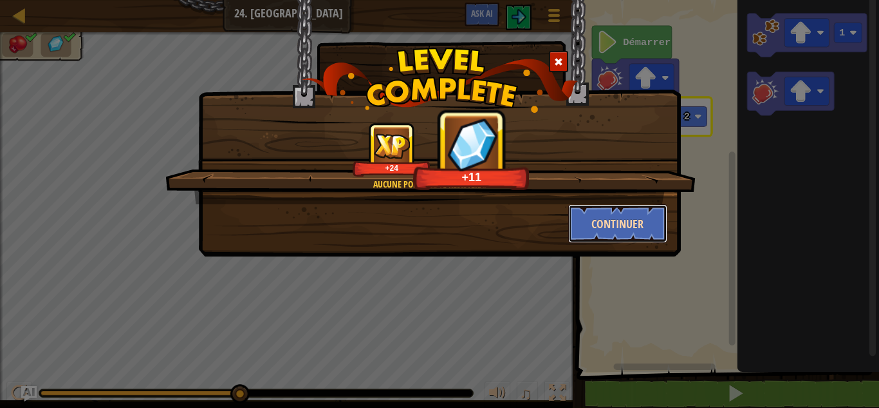
click at [628, 230] on button "Continuer" at bounding box center [618, 223] width 100 height 39
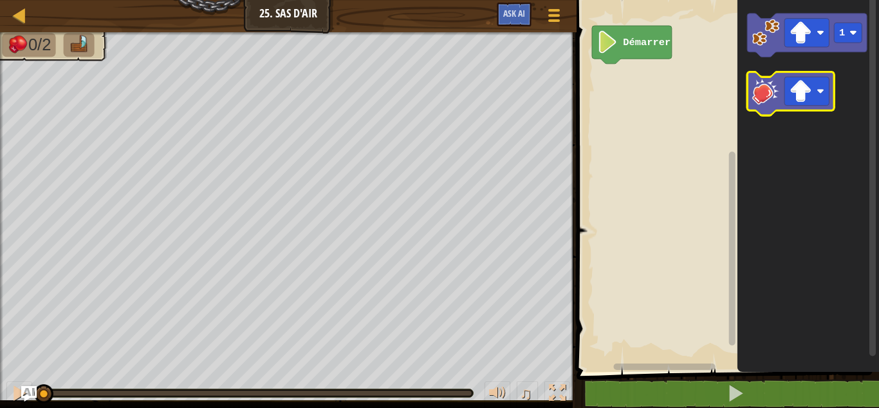
click at [759, 98] on image "Espace de travail de Blocky" at bounding box center [766, 90] width 27 height 27
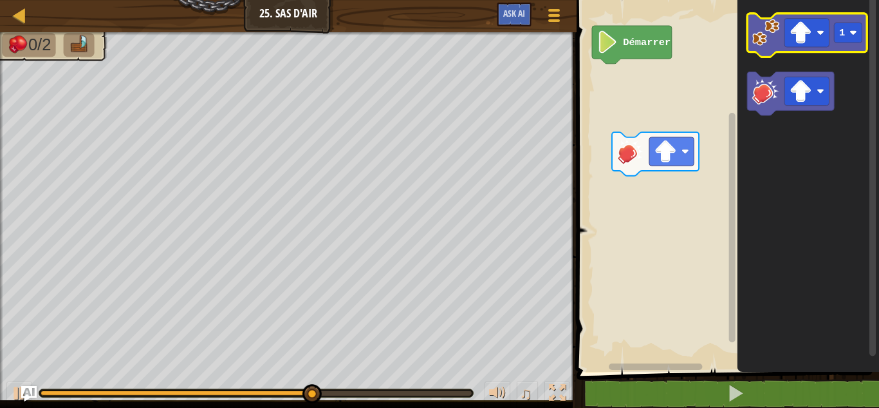
click at [760, 44] on image "Espace de travail de Blocky" at bounding box center [766, 32] width 27 height 27
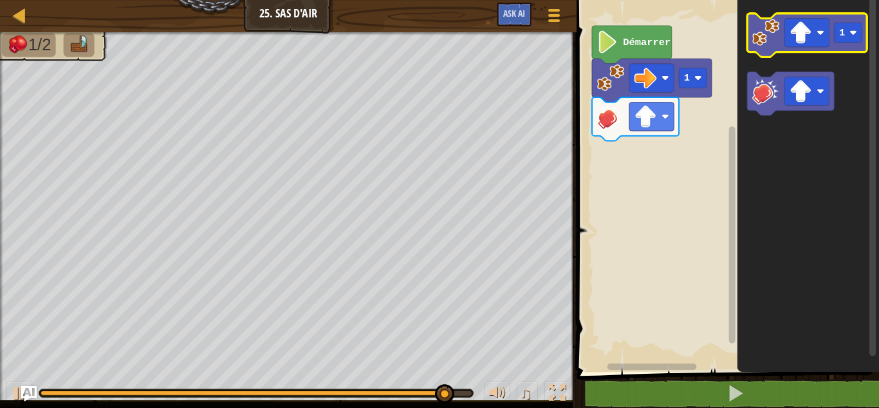
click at [753, 26] on image "Espace de travail de Blocky" at bounding box center [766, 32] width 27 height 27
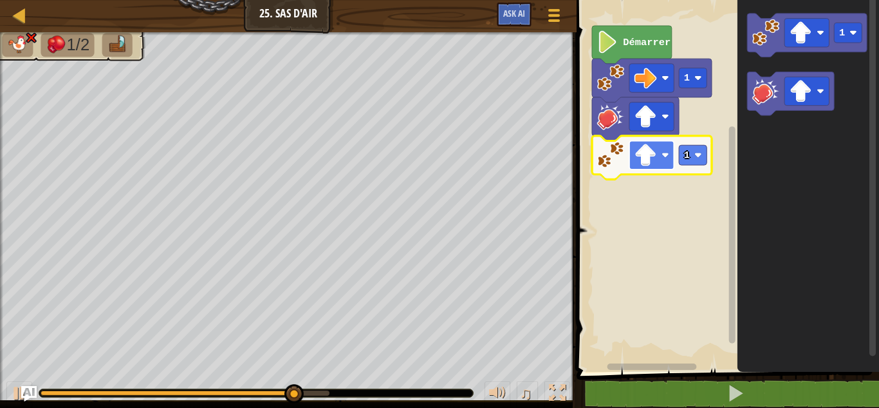
click at [666, 149] on rect "Espace de travail de Blocky" at bounding box center [652, 154] width 44 height 28
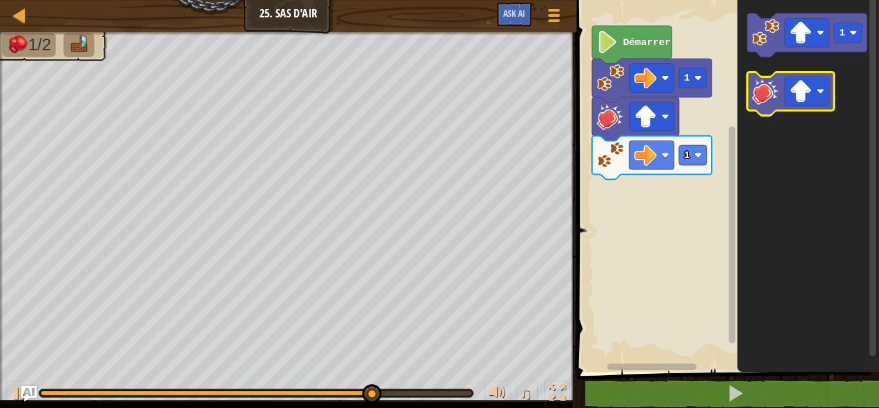
click at [756, 87] on image "Espace de travail de Blocky" at bounding box center [766, 90] width 27 height 27
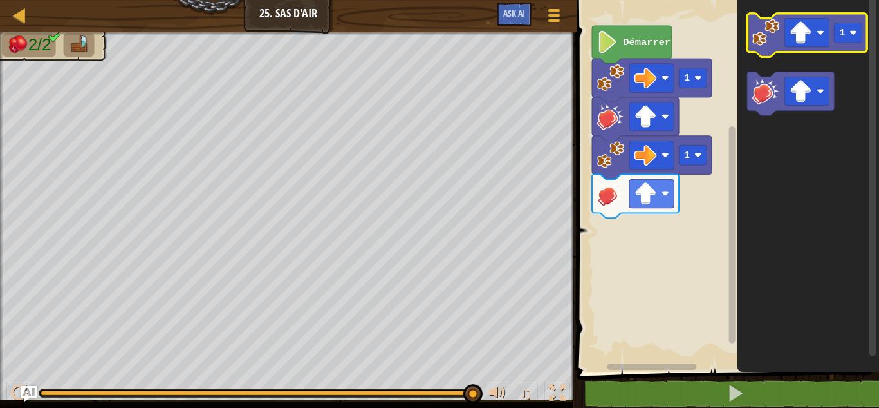
click at [768, 38] on image "Espace de travail de Blocky" at bounding box center [766, 32] width 27 height 27
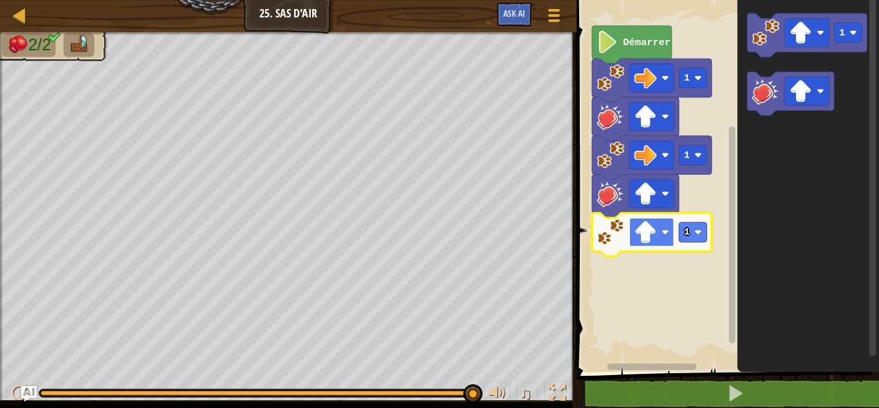
click at [652, 229] on image "Espace de travail de Blocky" at bounding box center [646, 232] width 23 height 23
click at [695, 234] on image "Espace de travail de Blocky" at bounding box center [699, 233] width 8 height 8
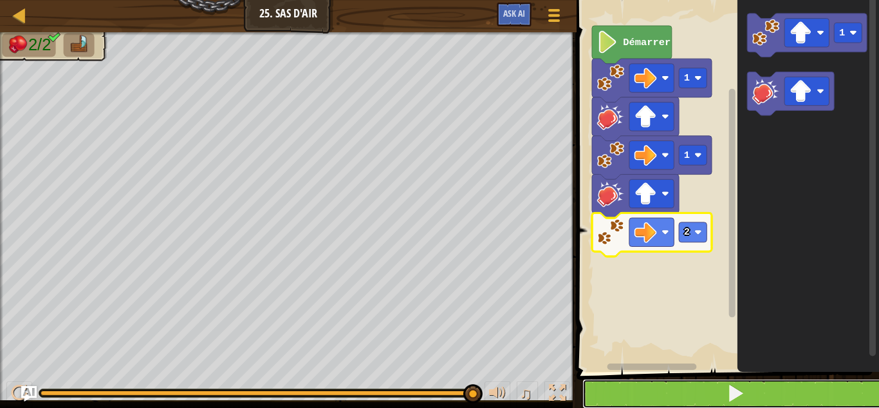
click at [691, 394] on button at bounding box center [736, 394] width 306 height 30
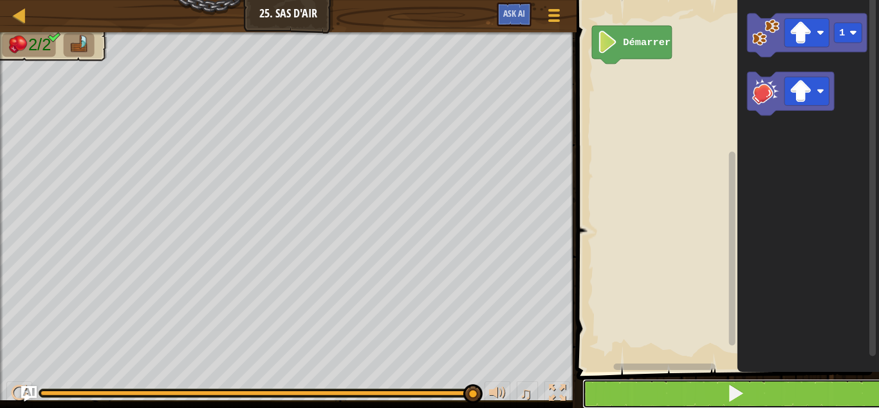
click at [643, 397] on button at bounding box center [736, 394] width 306 height 30
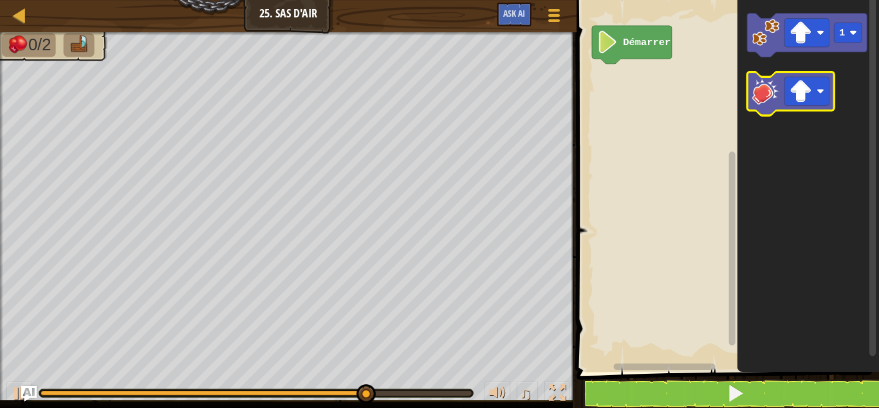
click at [760, 78] on image "Espace de travail de Blocky" at bounding box center [766, 90] width 27 height 27
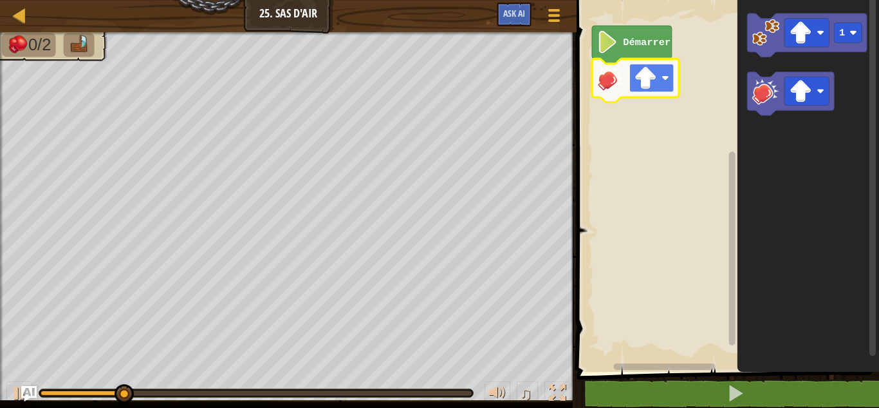
click at [664, 71] on rect "Espace de travail de Blocky" at bounding box center [652, 78] width 44 height 28
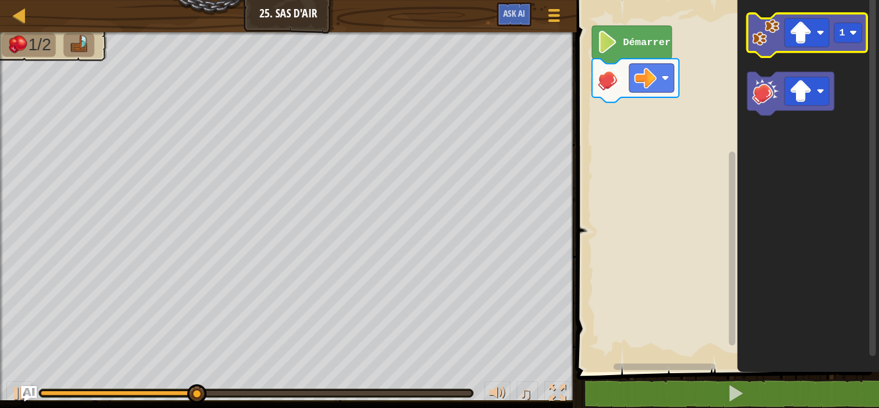
click at [777, 44] on image "Espace de travail de Blocky" at bounding box center [766, 32] width 27 height 27
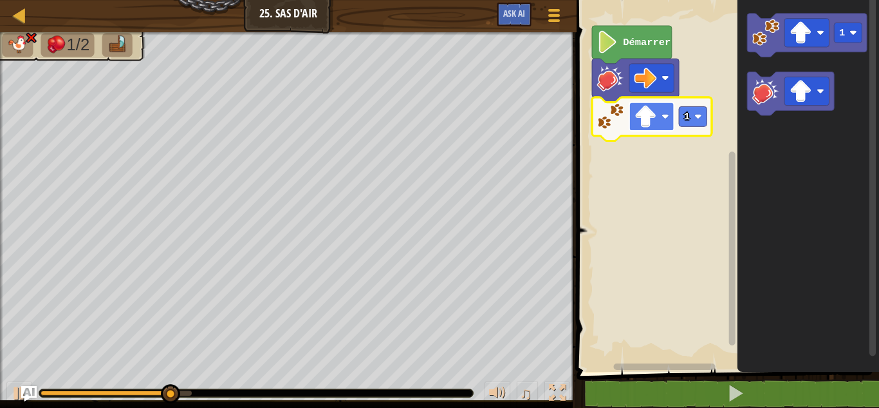
click at [668, 113] on image "Espace de travail de Blocky" at bounding box center [666, 117] width 8 height 8
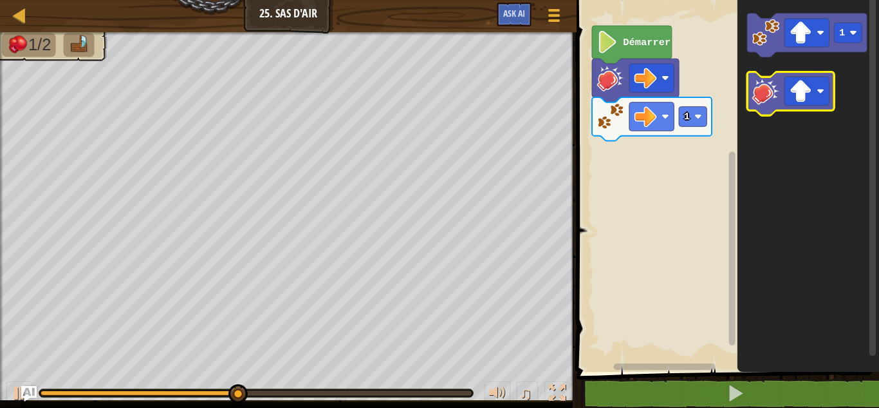
click at [756, 96] on image "Espace de travail de Blocky" at bounding box center [766, 90] width 27 height 27
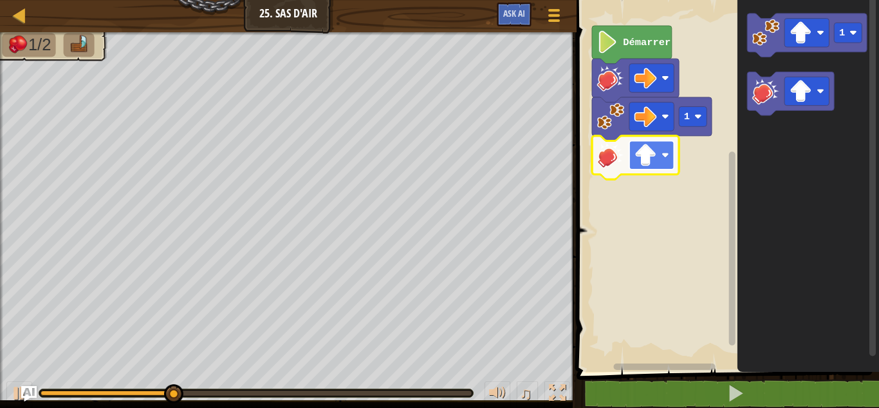
click at [667, 147] on rect "Espace de travail de Blocky" at bounding box center [652, 154] width 44 height 28
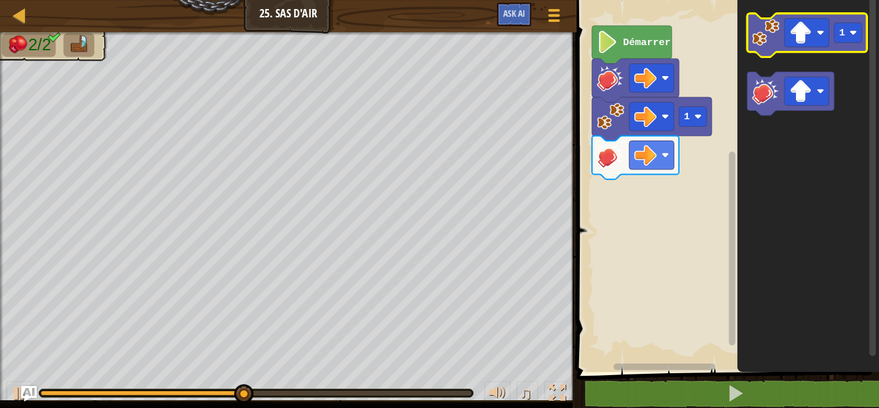
click at [774, 46] on image "Espace de travail de Blocky" at bounding box center [766, 32] width 27 height 27
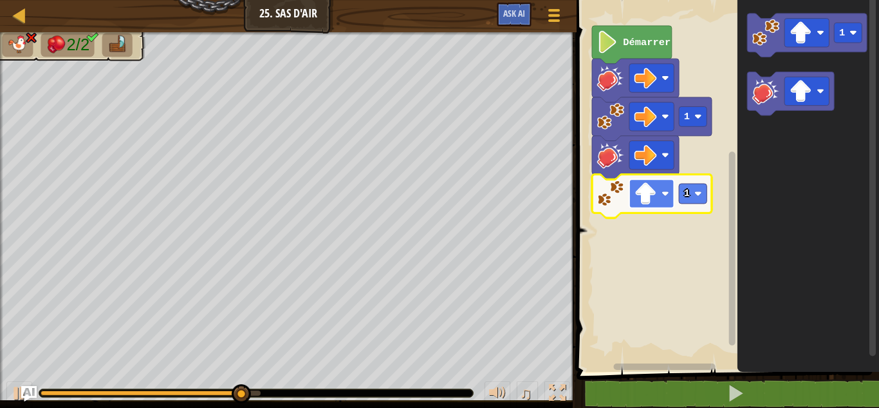
click at [666, 197] on image "Espace de travail de Blocky" at bounding box center [666, 194] width 8 height 8
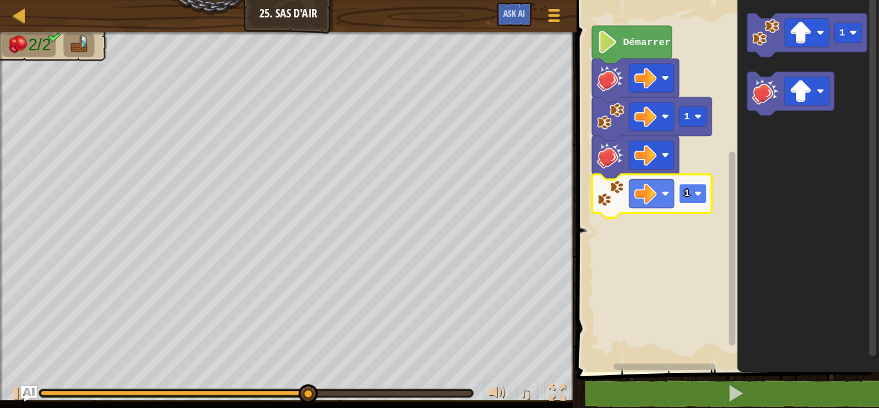
click at [695, 196] on rect "Espace de travail de Blocky" at bounding box center [694, 193] width 28 height 20
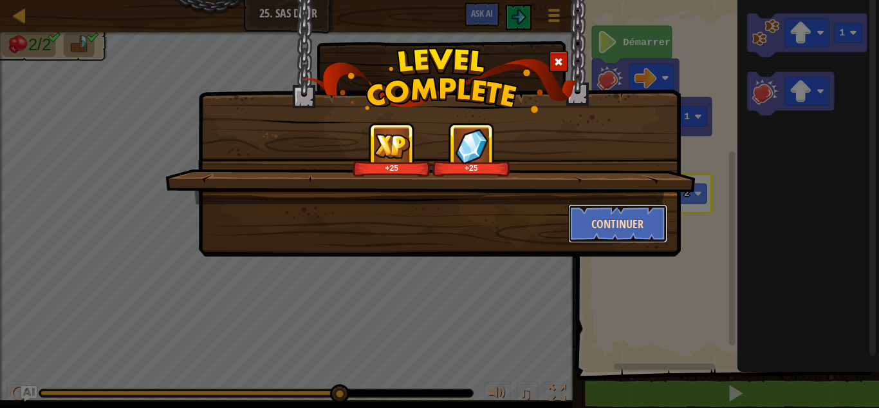
click at [603, 226] on button "Continuer" at bounding box center [618, 223] width 100 height 39
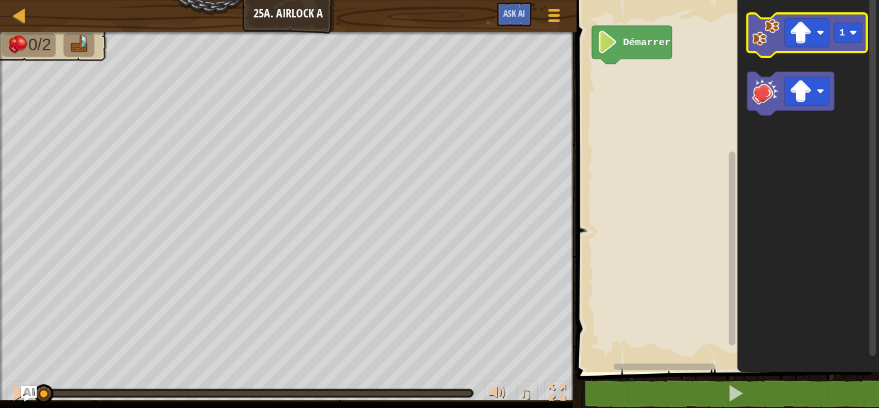
click at [768, 25] on image "Espace de travail de Blocky" at bounding box center [766, 32] width 27 height 27
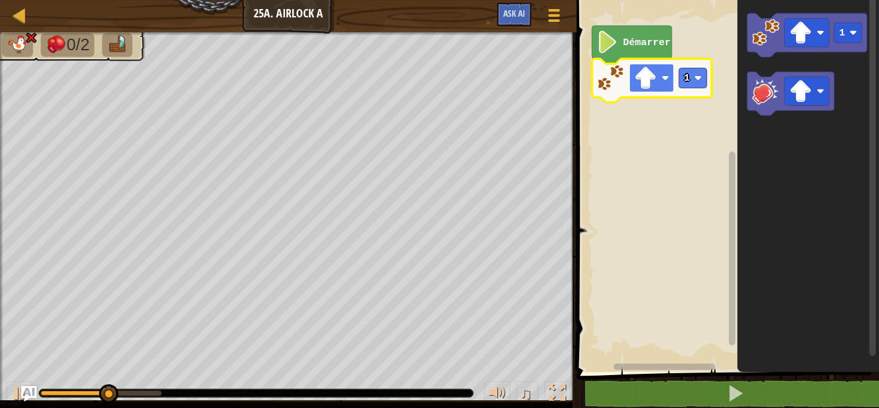
click at [660, 79] on rect "Espace de travail de Blocky" at bounding box center [652, 78] width 44 height 28
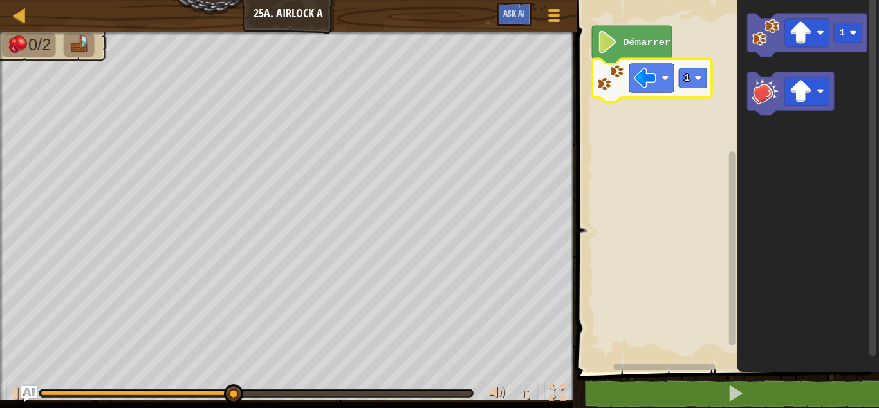
click at [621, 74] on image "Espace de travail de Blocky" at bounding box center [610, 77] width 27 height 27
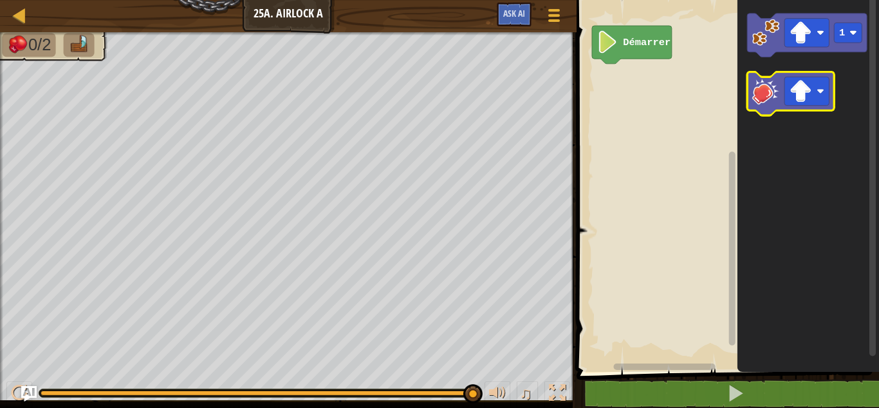
click at [778, 106] on icon "Espace de travail de Blocky" at bounding box center [791, 94] width 87 height 44
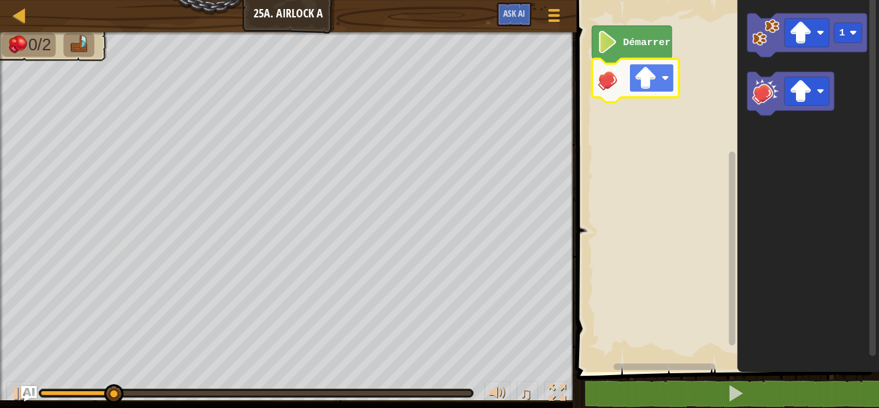
click at [662, 77] on image "Espace de travail de Blocky" at bounding box center [666, 78] width 8 height 8
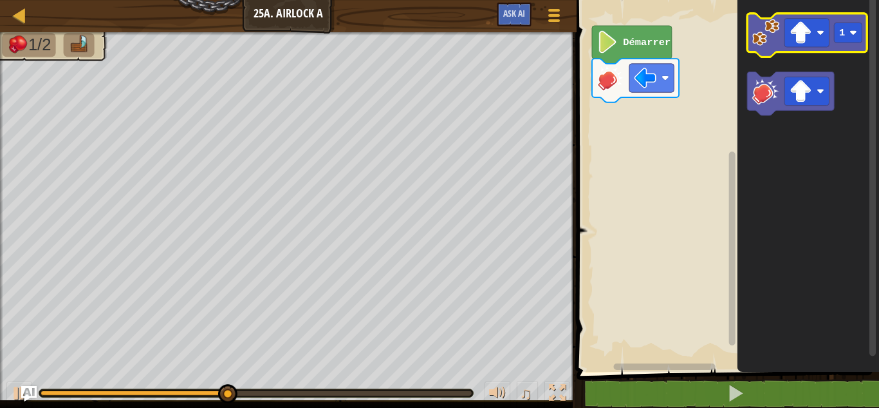
click at [759, 53] on icon "Espace de travail de Blocky" at bounding box center [808, 36] width 120 height 44
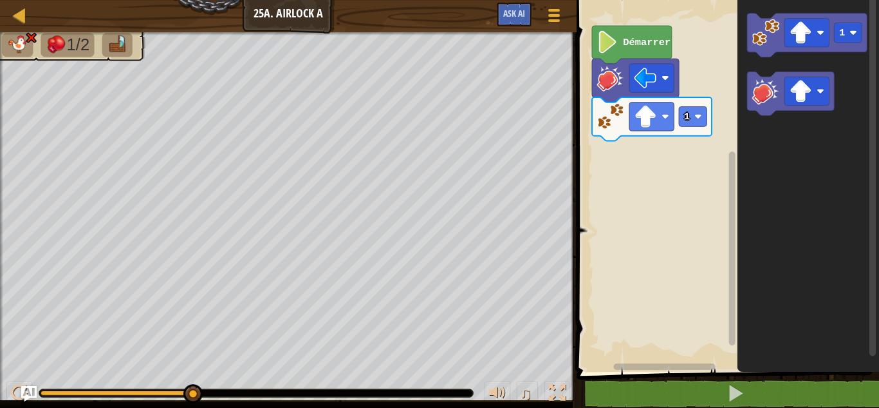
click at [660, 132] on icon "Espace de travail de Blocky" at bounding box center [652, 119] width 120 height 44
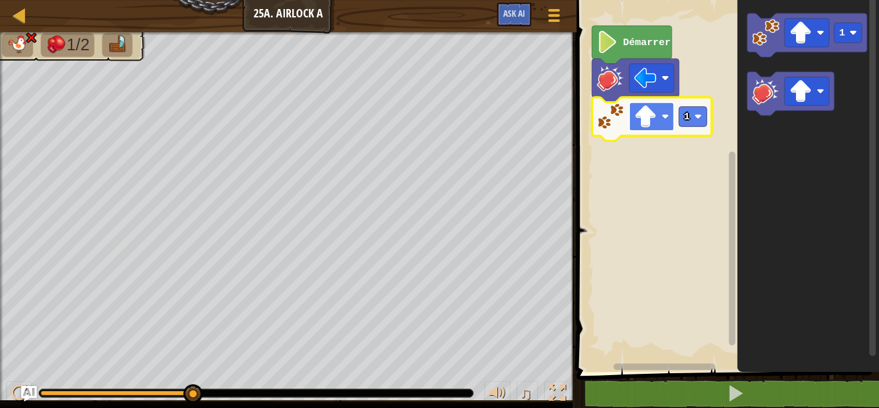
click at [650, 118] on image "Espace de travail de Blocky" at bounding box center [646, 116] width 23 height 23
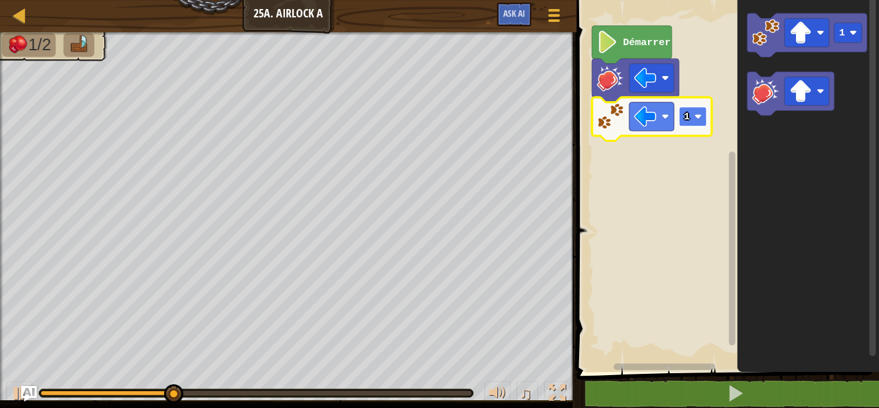
click at [689, 112] on text "1" at bounding box center [687, 117] width 6 height 12
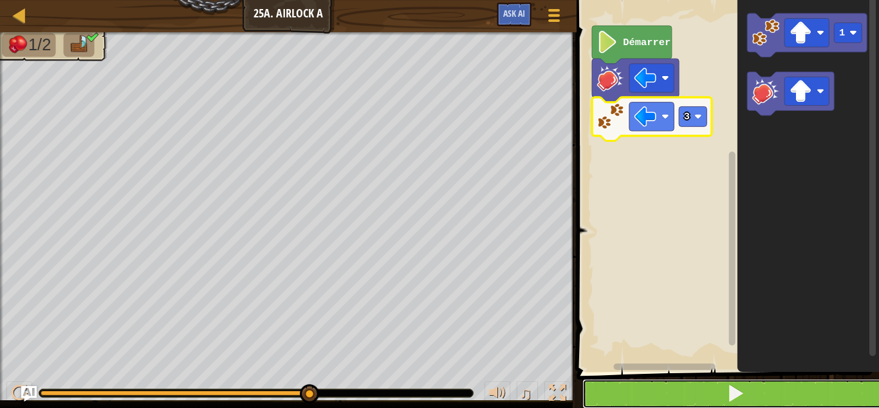
click at [665, 389] on button at bounding box center [736, 394] width 306 height 30
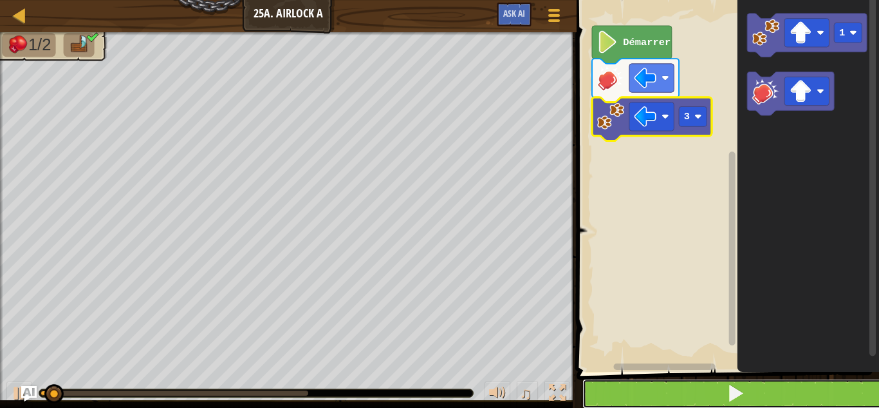
click at [665, 389] on button at bounding box center [736, 394] width 306 height 30
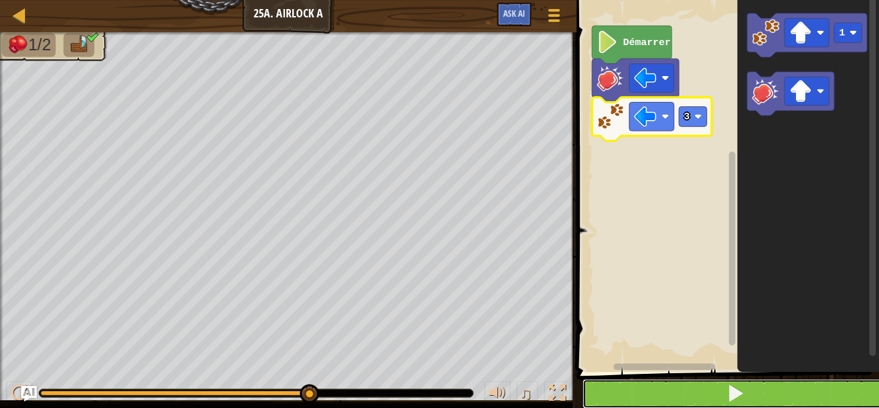
click at [648, 396] on button at bounding box center [736, 394] width 306 height 30
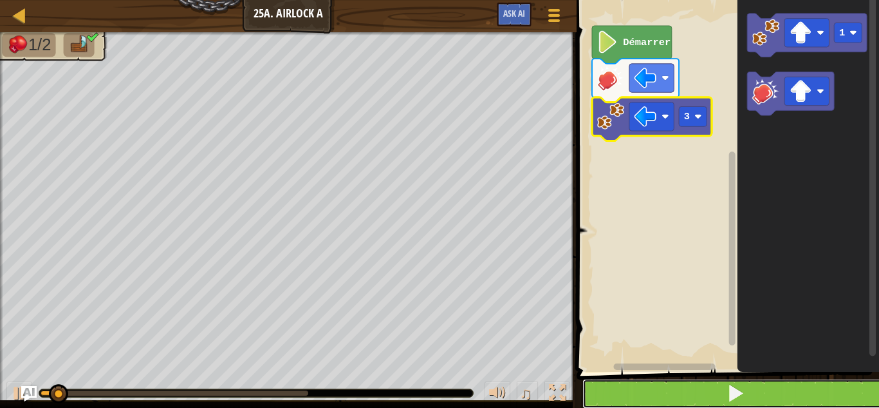
click at [648, 396] on button at bounding box center [736, 394] width 306 height 30
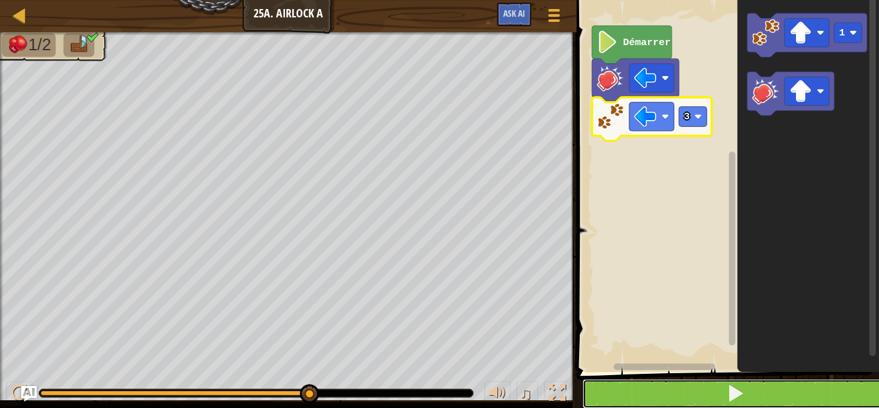
click at [766, 385] on button at bounding box center [736, 394] width 306 height 30
click at [726, 404] on button at bounding box center [736, 394] width 306 height 30
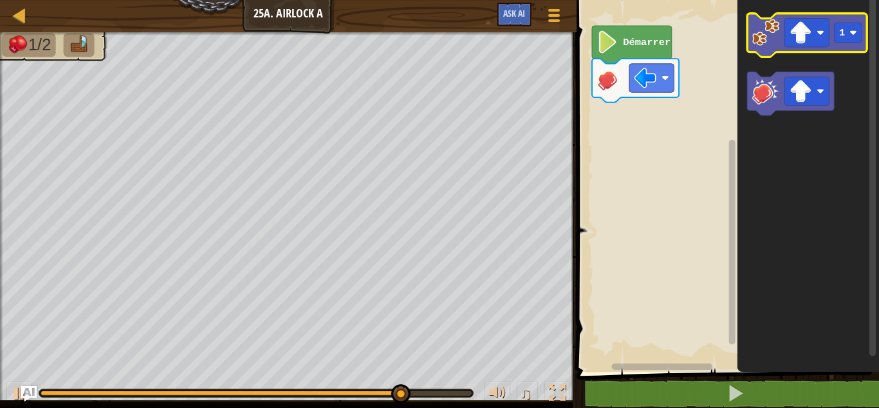
click at [769, 46] on image "Espace de travail de Blocky" at bounding box center [766, 32] width 27 height 27
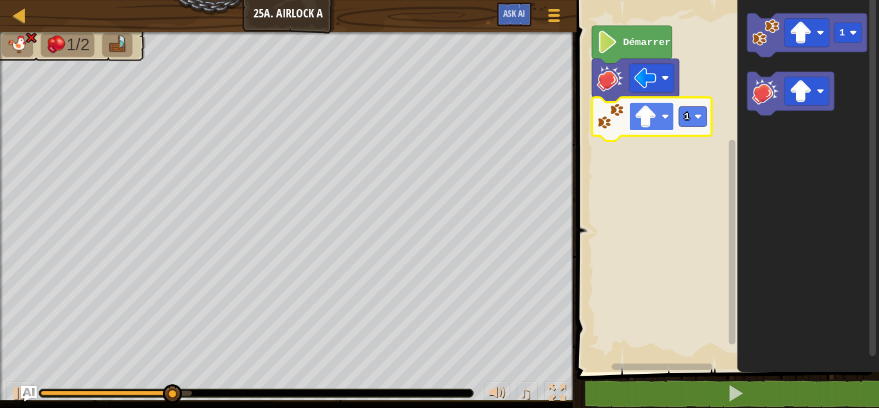
click at [664, 120] on rect "Espace de travail de Blocky" at bounding box center [652, 116] width 44 height 28
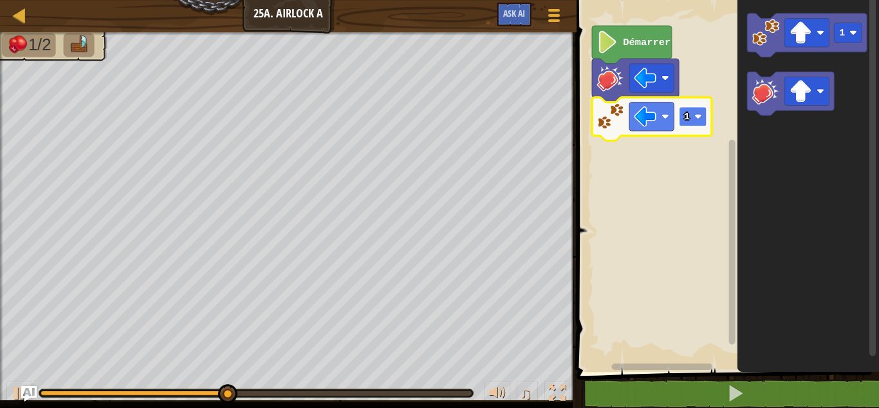
click at [690, 116] on text "1" at bounding box center [687, 117] width 6 height 12
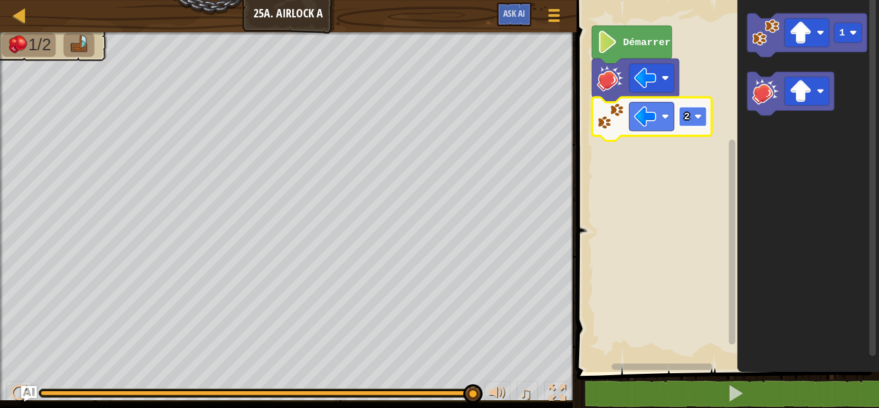
click at [689, 118] on text "2" at bounding box center [687, 117] width 6 height 12
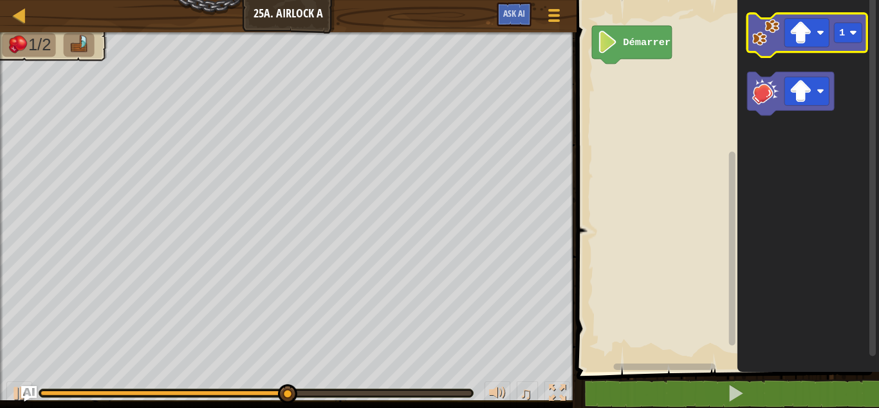
click at [755, 45] on image "Espace de travail de Blocky" at bounding box center [766, 32] width 27 height 27
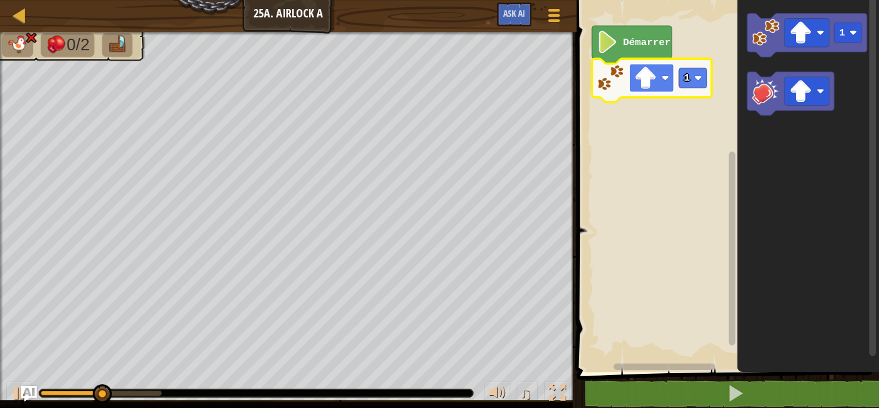
click at [665, 77] on image "Espace de travail de Blocky" at bounding box center [666, 78] width 8 height 8
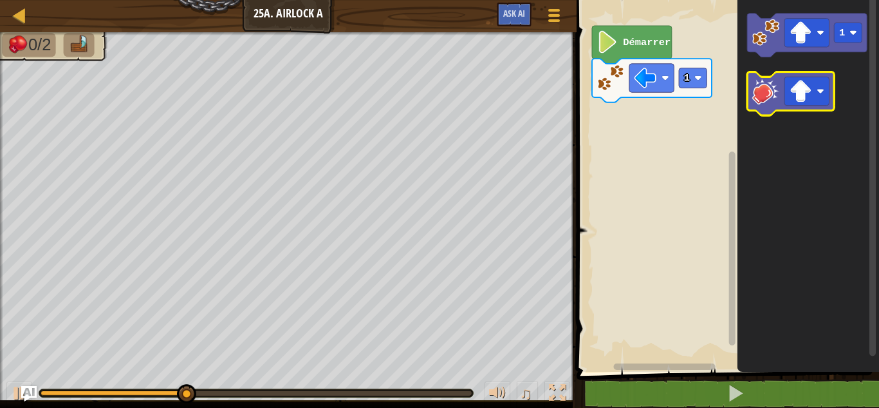
click at [751, 100] on icon "Espace de travail de Blocky" at bounding box center [791, 94] width 87 height 44
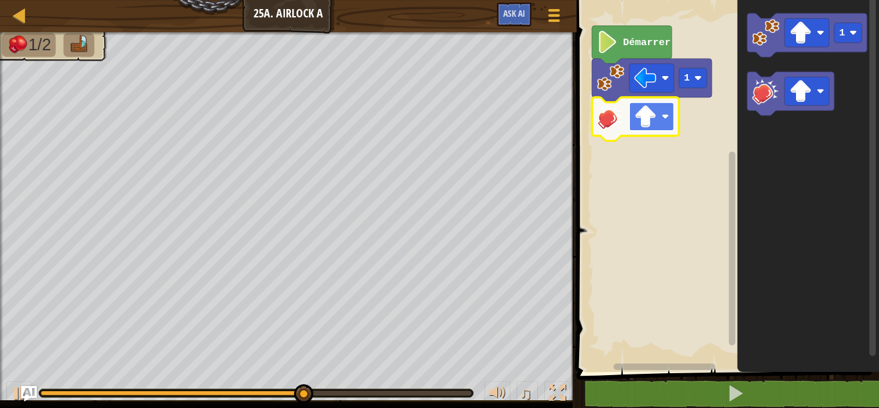
click at [643, 117] on image "Espace de travail de Blocky" at bounding box center [646, 116] width 23 height 23
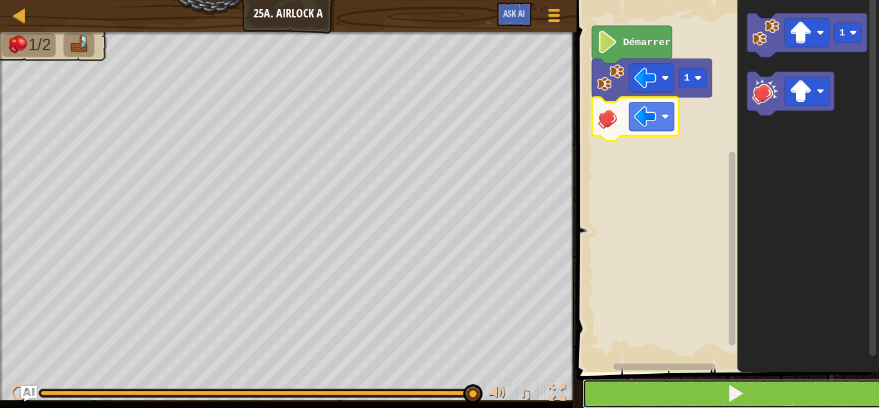
click at [681, 380] on button at bounding box center [736, 394] width 306 height 30
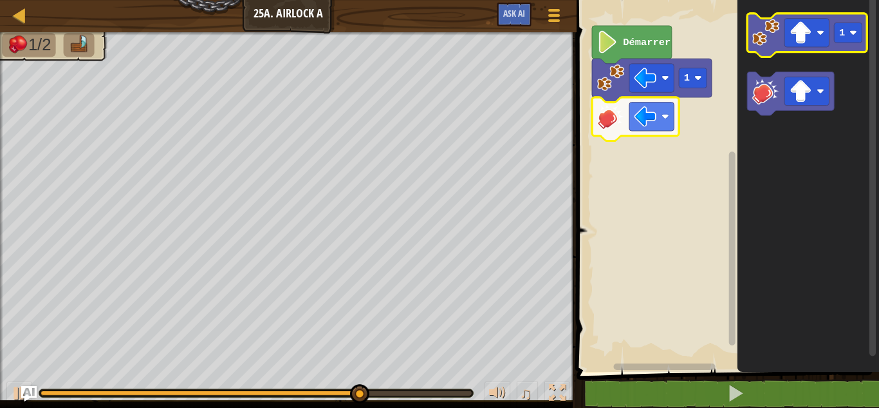
click at [755, 47] on icon "Espace de travail de Blocky" at bounding box center [808, 36] width 120 height 44
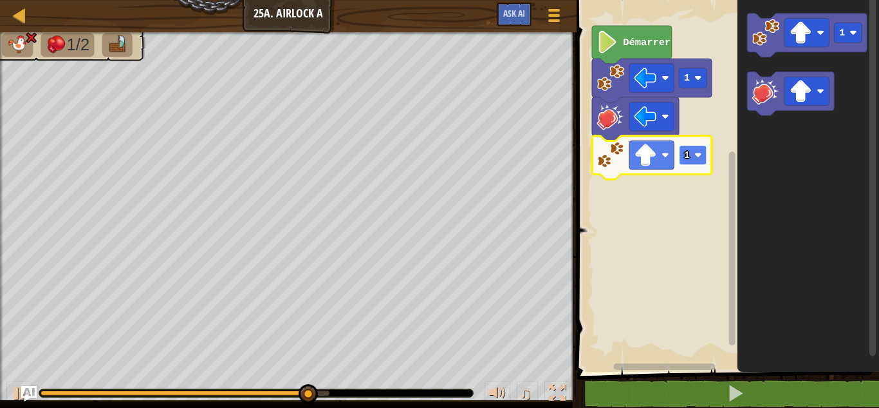
click at [681, 162] on rect "Espace de travail de Blocky" at bounding box center [694, 155] width 28 height 20
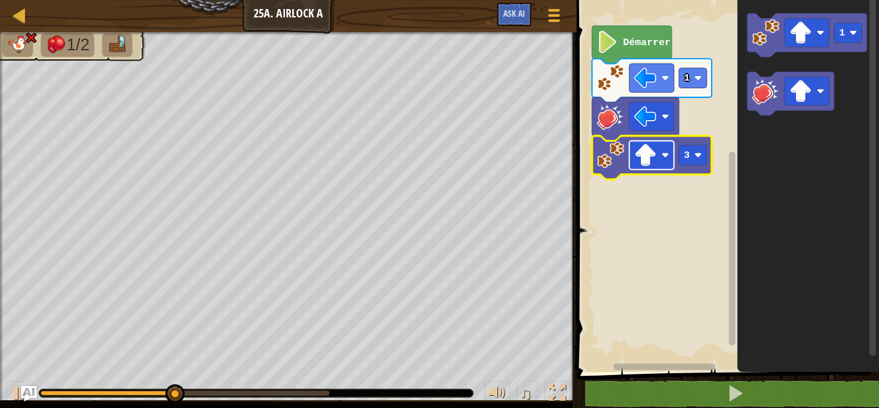
click at [657, 156] on image "Espace de travail de Blocky" at bounding box center [646, 155] width 23 height 23
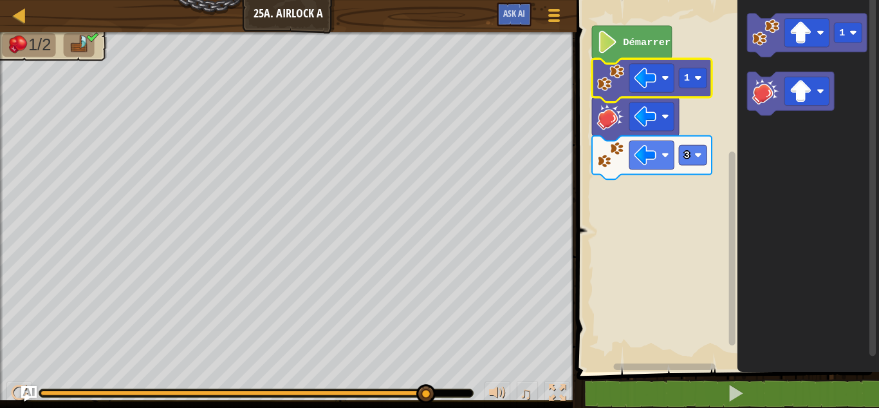
click at [613, 79] on image "Espace de travail de Blocky" at bounding box center [610, 77] width 27 height 27
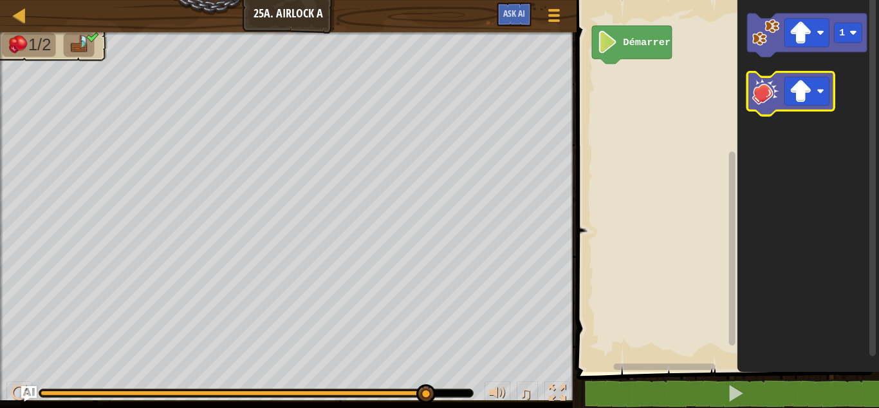
click at [774, 101] on image "Espace de travail de Blocky" at bounding box center [766, 90] width 27 height 27
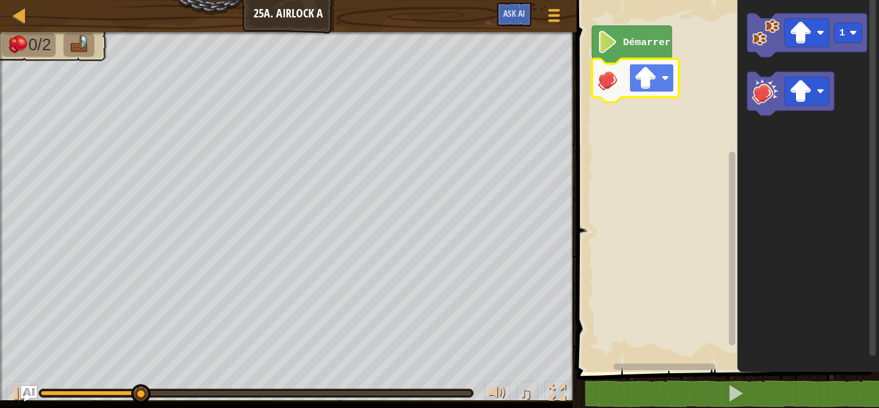
click at [653, 78] on image "Espace de travail de Blocky" at bounding box center [646, 78] width 23 height 23
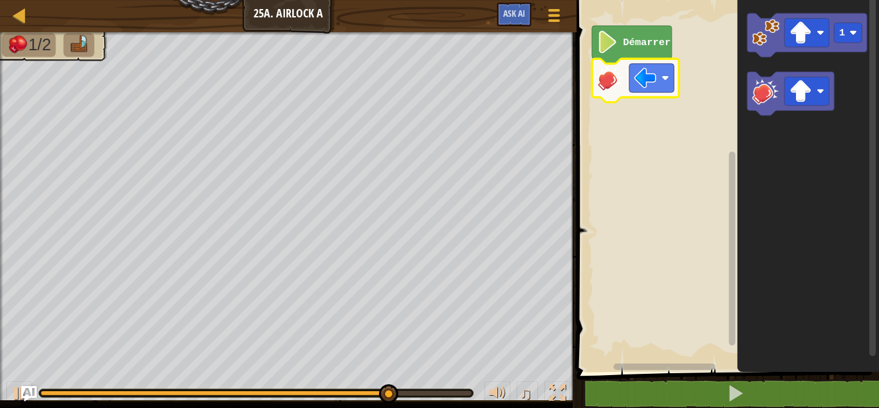
click at [747, 31] on icon "Espace de travail de Blocky" at bounding box center [809, 183] width 142 height 378
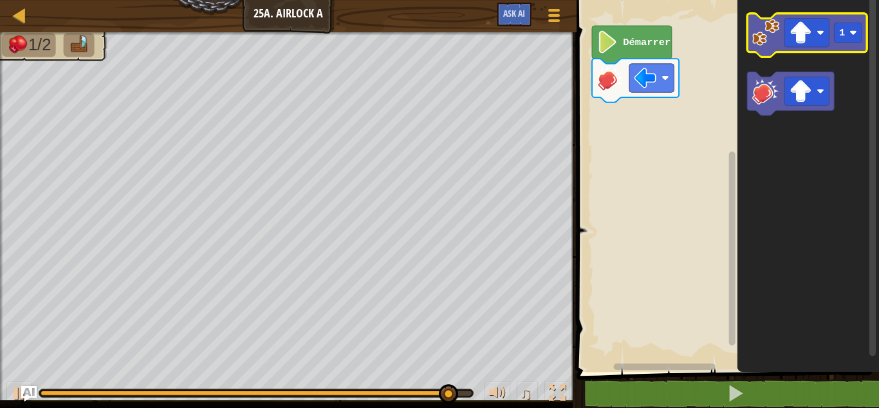
click at [762, 32] on image "Espace de travail de Blocky" at bounding box center [766, 32] width 27 height 27
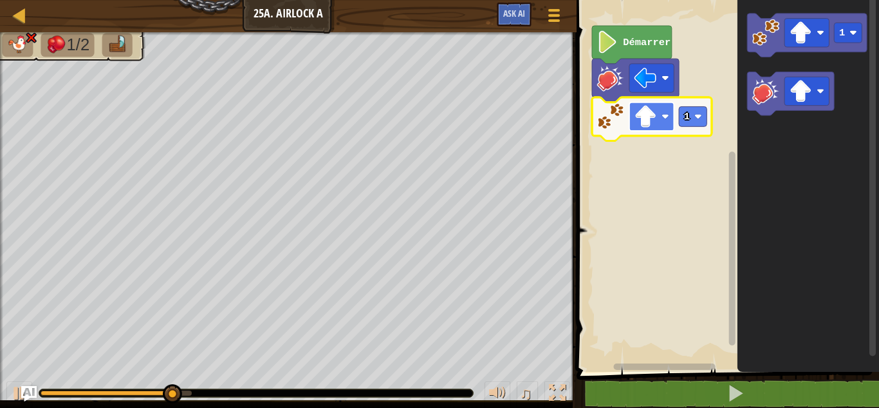
click at [666, 122] on rect "Espace de travail de Blocky" at bounding box center [652, 116] width 44 height 28
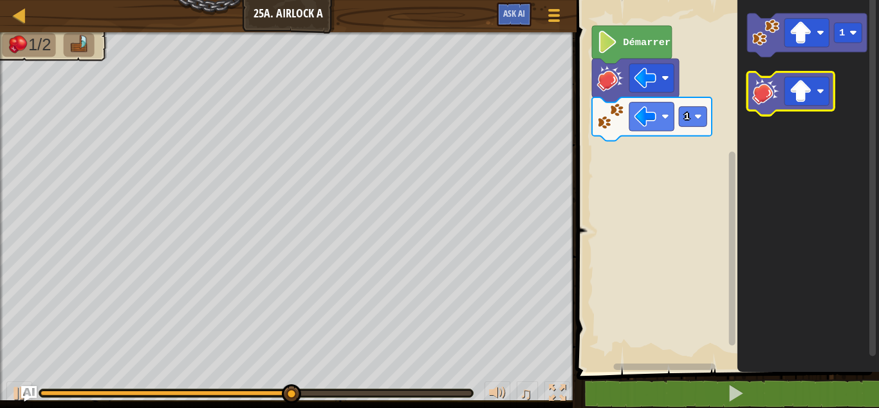
click at [760, 104] on image "Espace de travail de Blocky" at bounding box center [766, 90] width 27 height 27
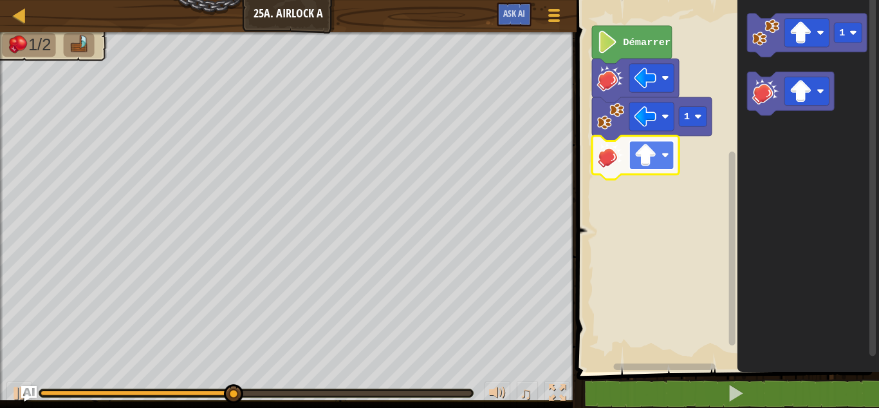
click at [639, 162] on image "Espace de travail de Blocky" at bounding box center [646, 155] width 23 height 23
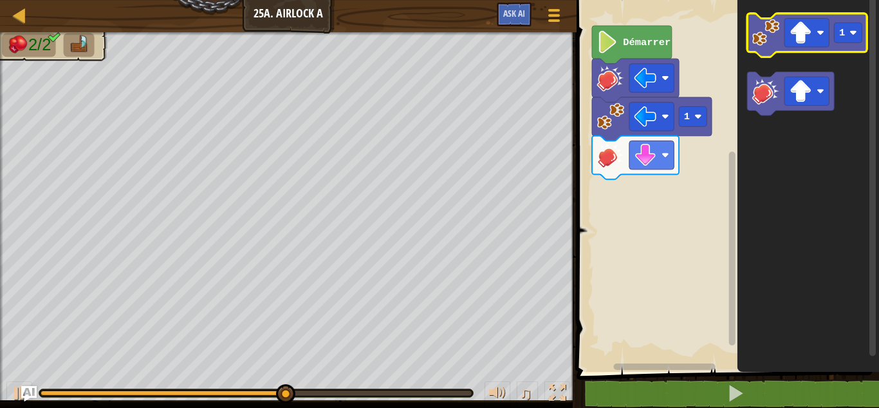
click at [754, 52] on icon "Espace de travail de Blocky" at bounding box center [808, 36] width 120 height 44
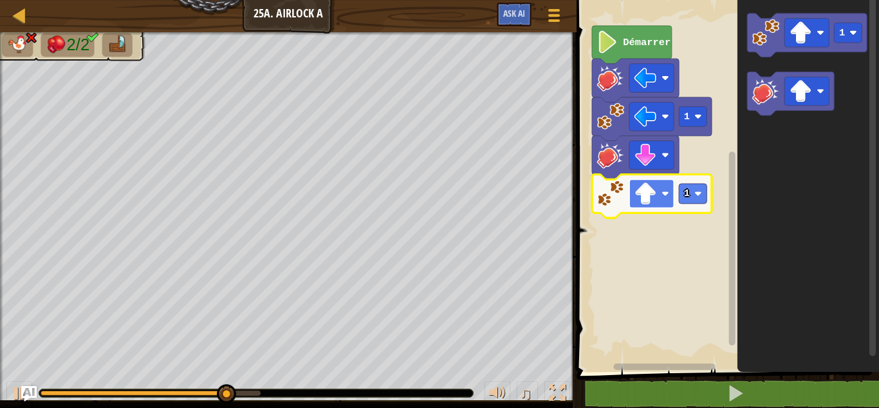
click at [655, 202] on image "Espace de travail de Blocky" at bounding box center [646, 193] width 23 height 23
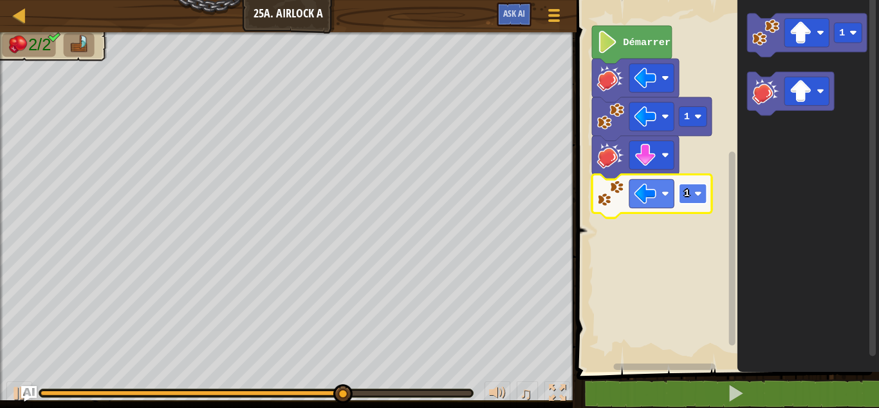
click at [692, 194] on rect "Espace de travail de Blocky" at bounding box center [694, 193] width 28 height 20
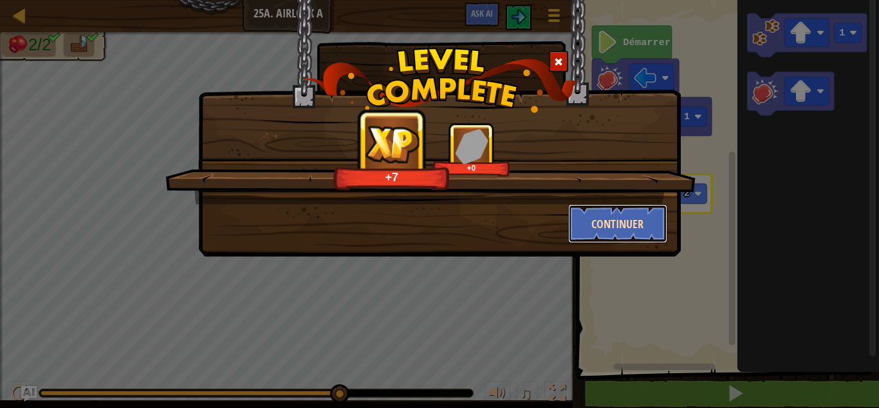
click at [646, 221] on button "Continuer" at bounding box center [618, 223] width 100 height 39
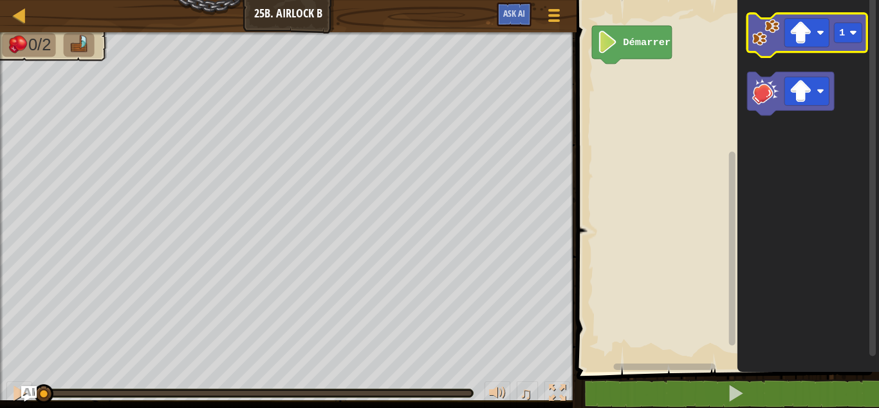
click at [771, 46] on image "Espace de travail de Blocky" at bounding box center [766, 32] width 27 height 27
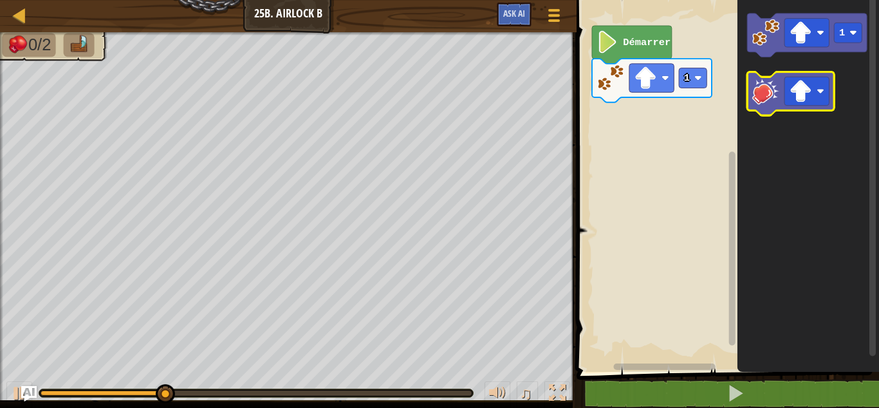
click at [765, 88] on image "Espace de travail de Blocky" at bounding box center [766, 90] width 27 height 27
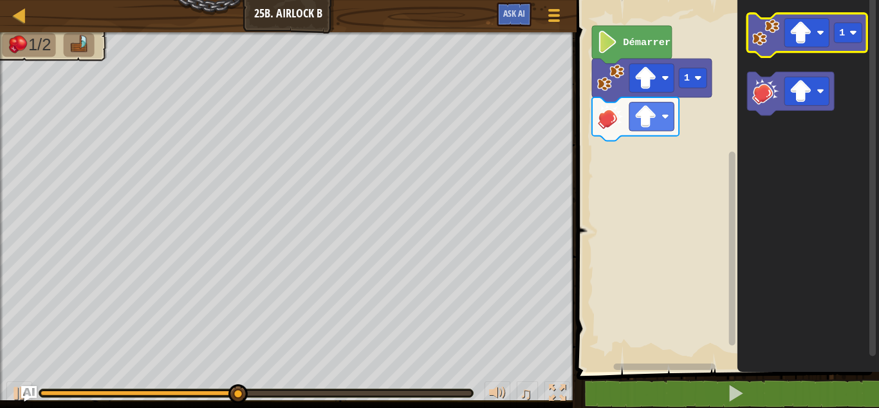
click at [762, 48] on icon "Espace de travail de Blocky" at bounding box center [808, 36] width 120 height 44
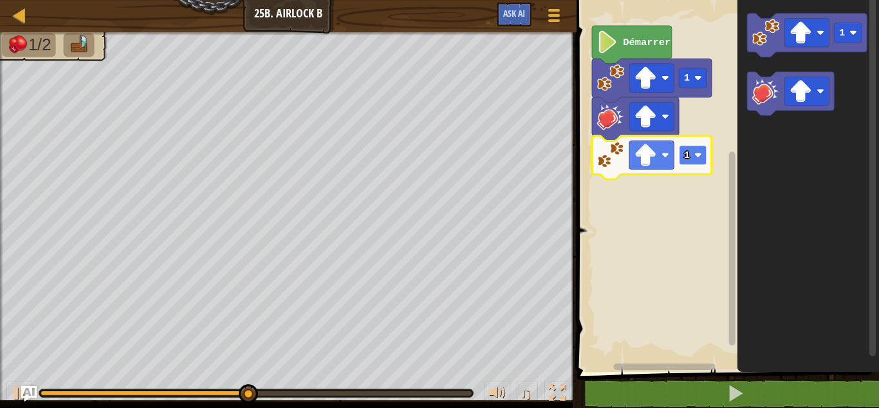
click at [703, 155] on rect "Espace de travail de Blocky" at bounding box center [694, 155] width 28 height 20
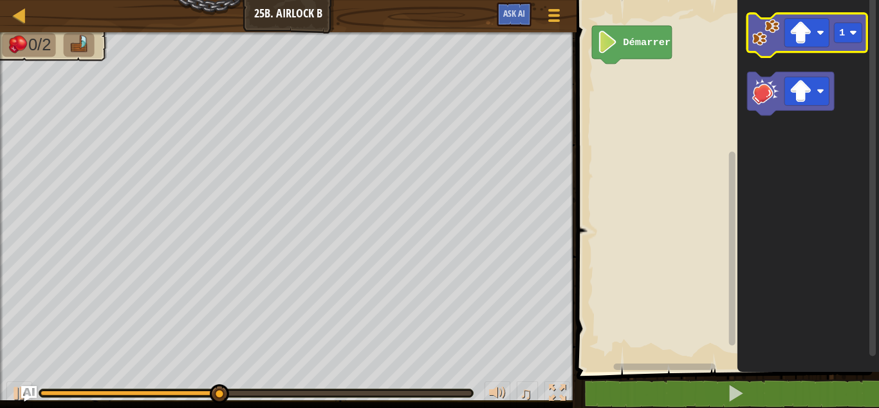
click at [762, 41] on image "Espace de travail de Blocky" at bounding box center [766, 32] width 27 height 27
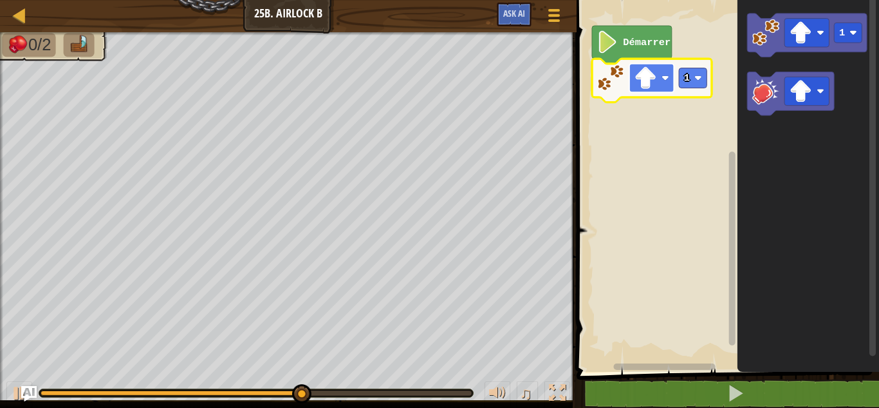
click at [666, 80] on image "Espace de travail de Blocky" at bounding box center [666, 78] width 8 height 8
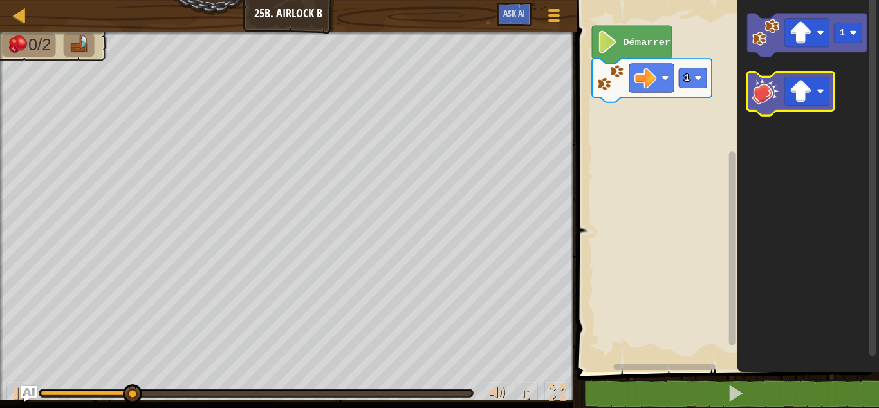
click at [759, 106] on icon "Espace de travail de Blocky" at bounding box center [791, 94] width 87 height 44
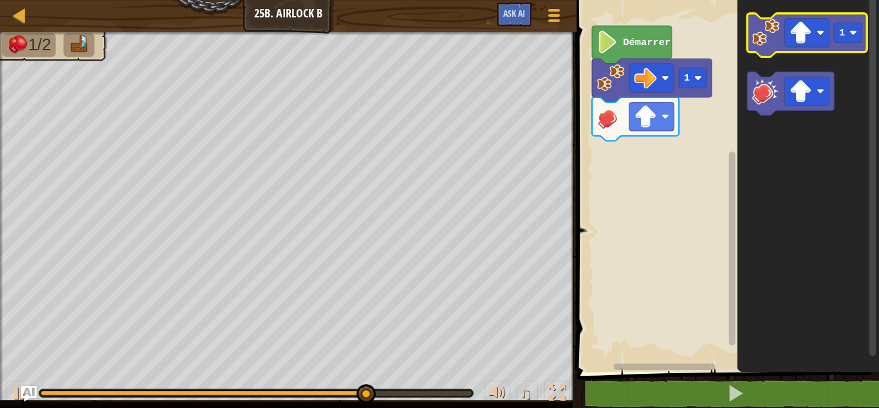
click at [772, 40] on image "Espace de travail de Blocky" at bounding box center [766, 32] width 27 height 27
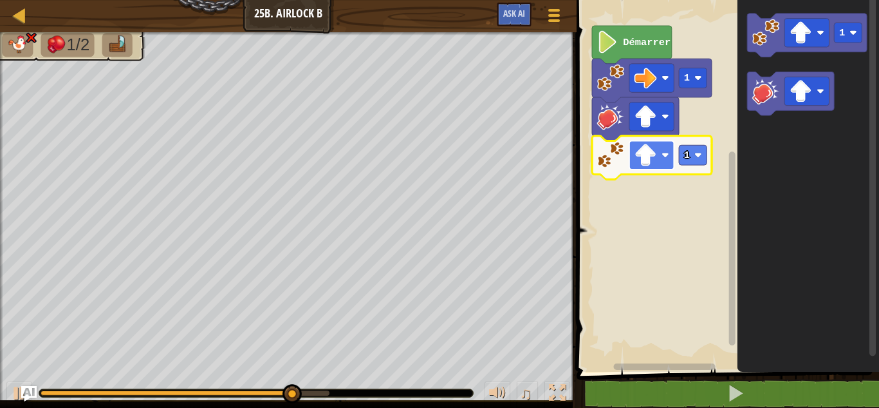
click at [662, 158] on image "Espace de travail de Blocky" at bounding box center [666, 155] width 8 height 8
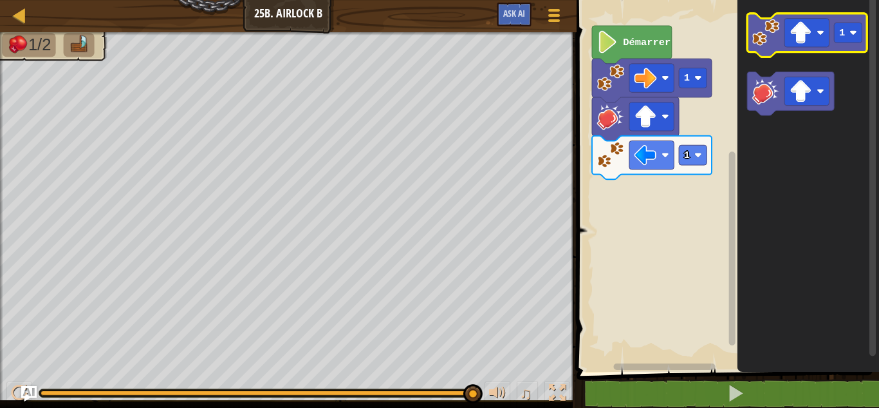
click at [763, 50] on icon "Espace de travail de Blocky" at bounding box center [808, 36] width 120 height 44
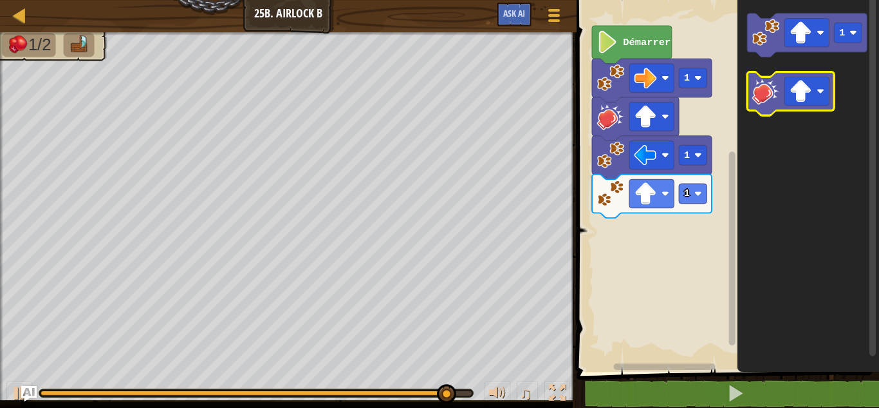
click at [761, 95] on image "Espace de travail de Blocky" at bounding box center [766, 90] width 27 height 27
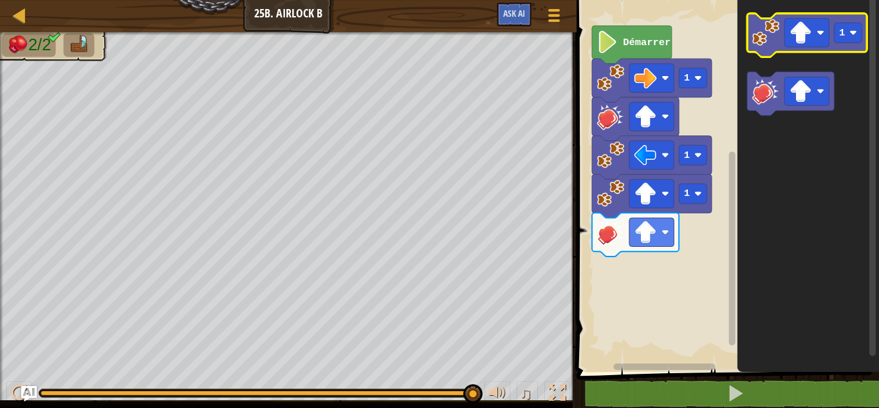
click at [767, 42] on image "Espace de travail de Blocky" at bounding box center [766, 32] width 27 height 27
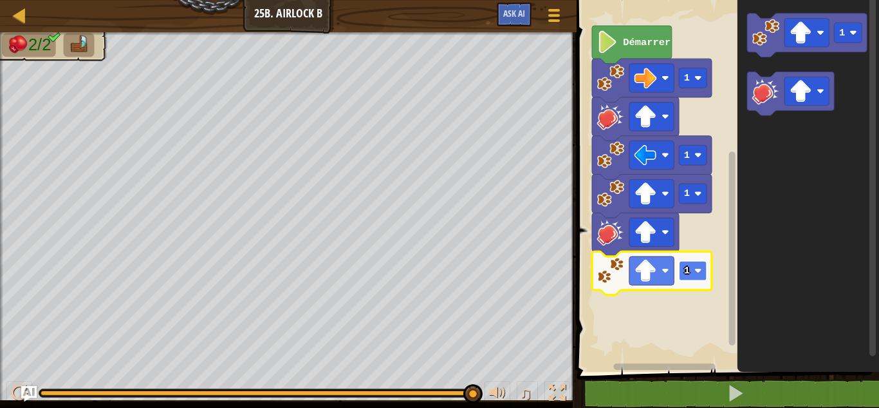
click at [689, 279] on rect "Espace de travail de Blocky" at bounding box center [694, 271] width 28 height 20
click at [694, 269] on rect "Espace de travail de Blocky" at bounding box center [694, 271] width 28 height 20
click at [693, 279] on rect "Espace de travail de Blocky" at bounding box center [694, 271] width 28 height 20
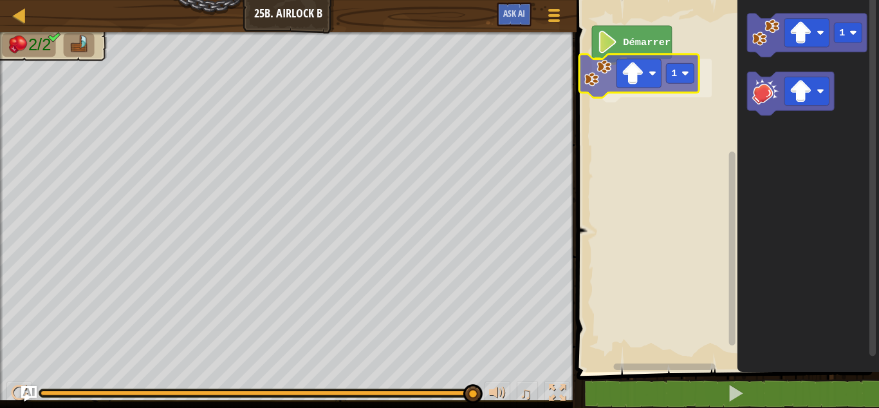
click at [594, 80] on div "Démarrer 1 1 1" at bounding box center [726, 183] width 306 height 378
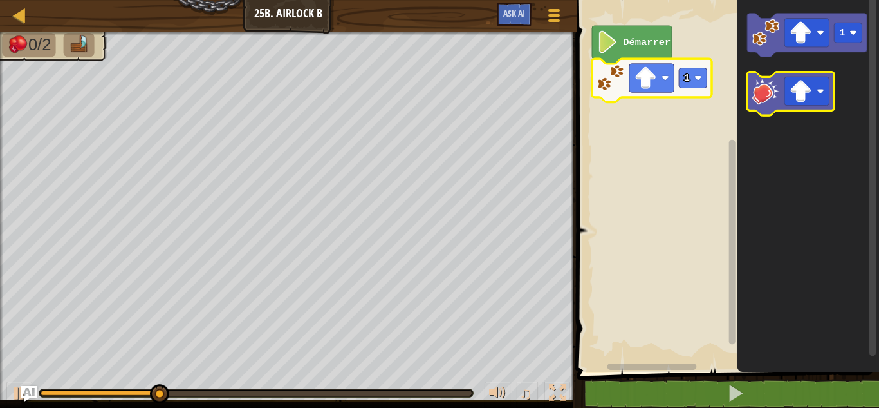
click at [769, 100] on image "Espace de travail de Blocky" at bounding box center [766, 90] width 27 height 27
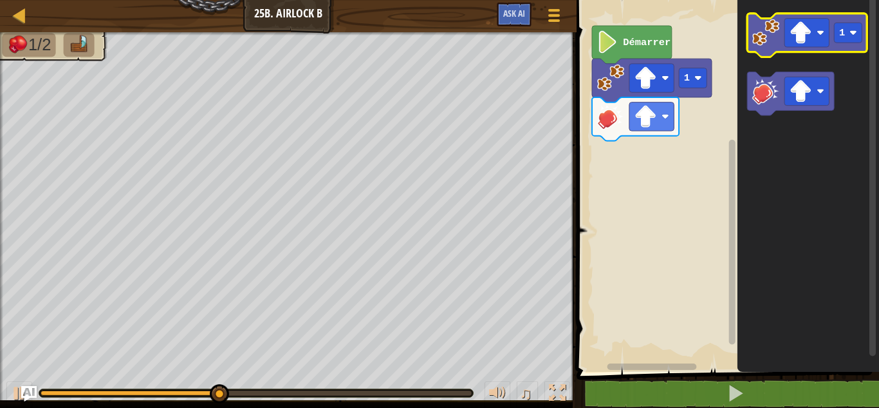
click at [749, 46] on icon "Espace de travail de Blocky" at bounding box center [808, 36] width 120 height 44
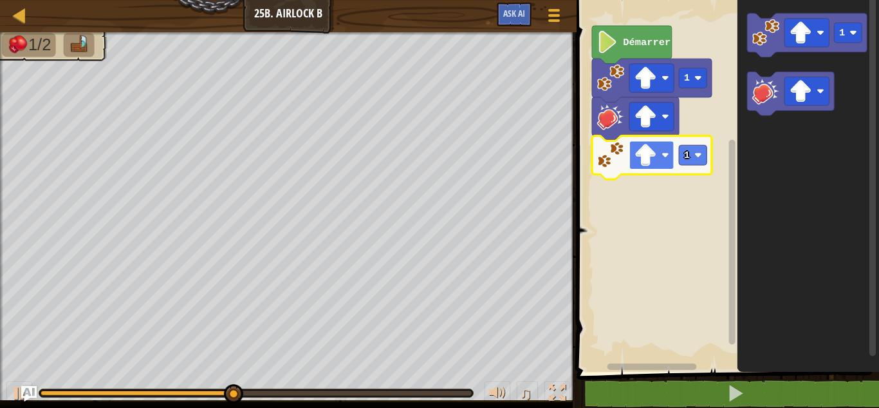
click at [651, 154] on image "Espace de travail de Blocky" at bounding box center [646, 155] width 23 height 23
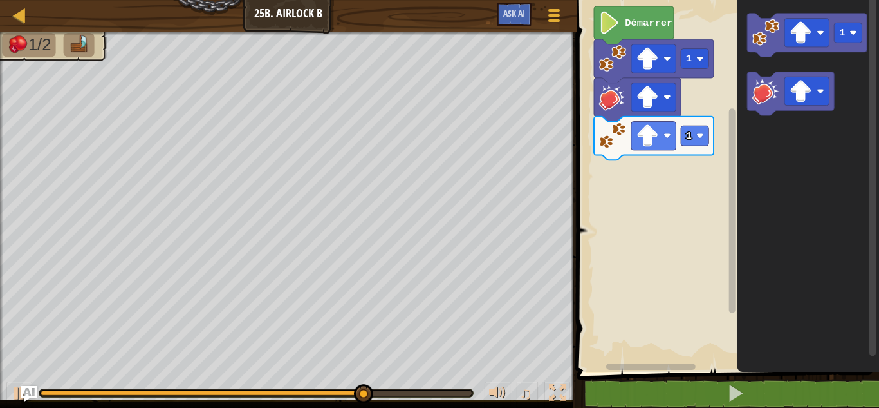
click at [690, 207] on rect "Espace de travail de Blocky" at bounding box center [726, 183] width 306 height 378
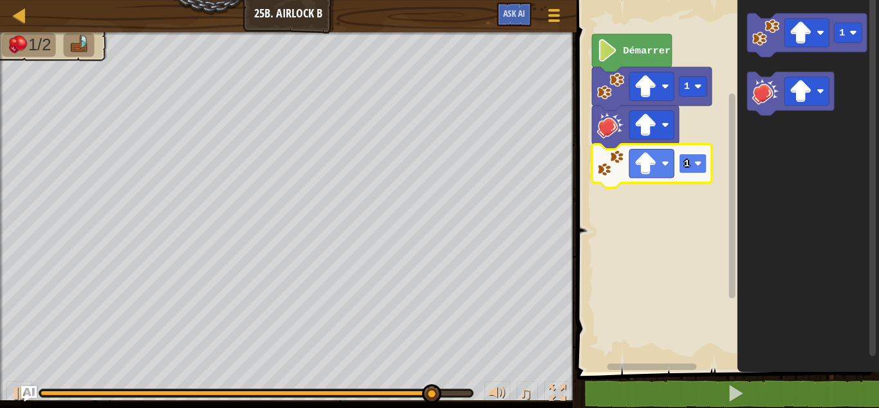
click at [690, 171] on rect "Espace de travail de Blocky" at bounding box center [694, 163] width 28 height 20
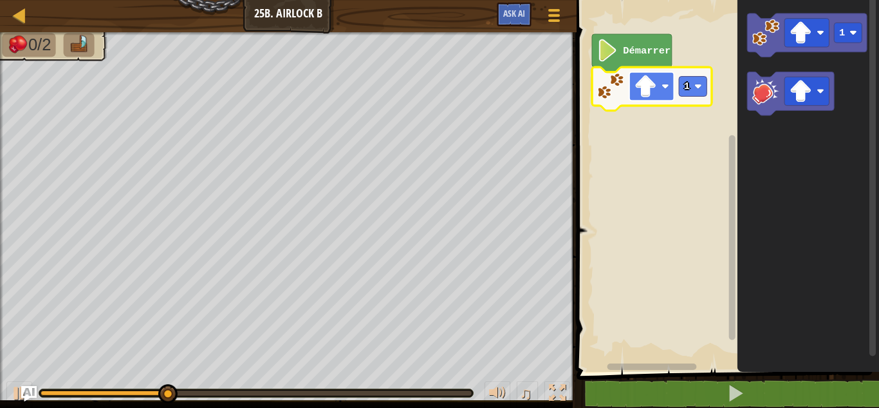
click at [661, 93] on rect "Espace de travail de Blocky" at bounding box center [652, 86] width 44 height 28
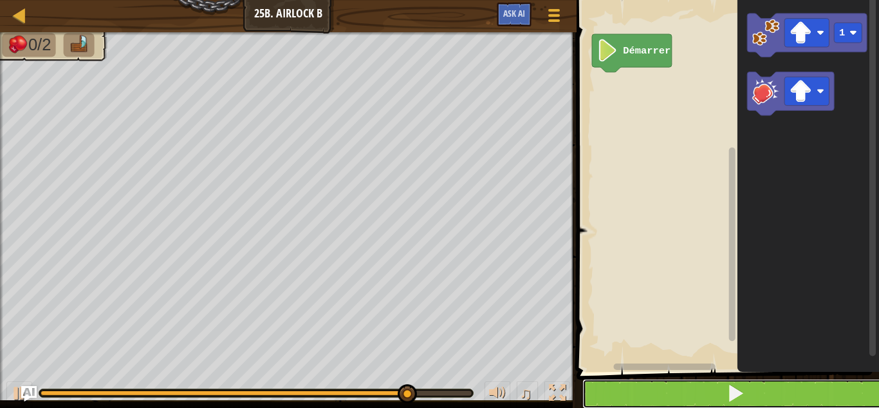
click at [728, 393] on span at bounding box center [736, 393] width 18 height 18
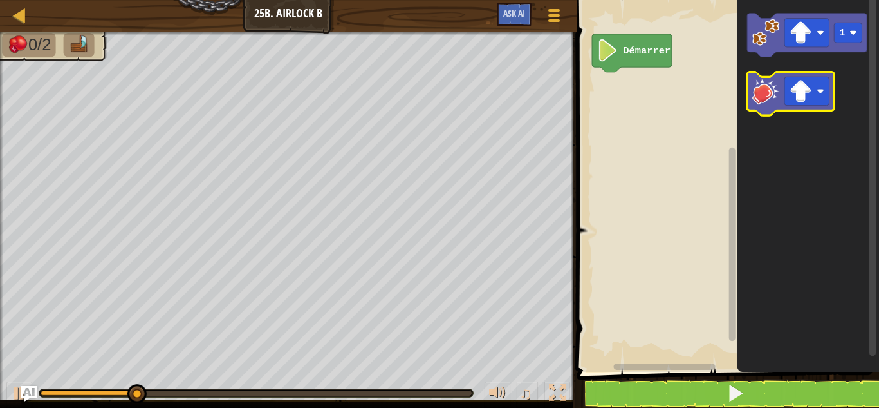
click at [759, 102] on image "Espace de travail de Blocky" at bounding box center [766, 90] width 27 height 27
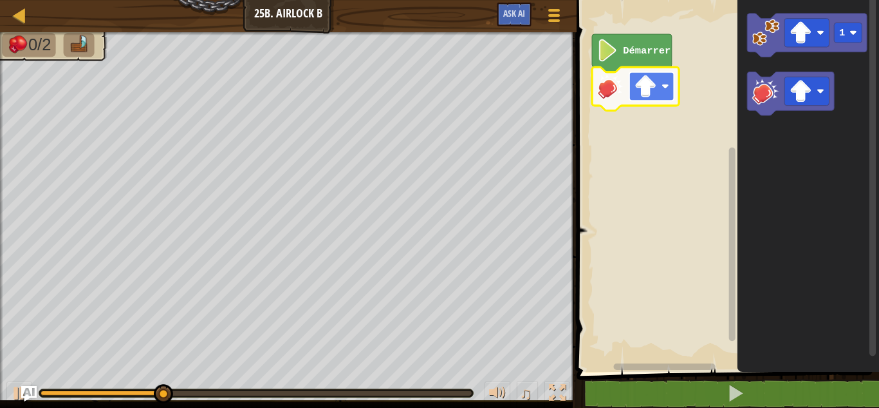
click at [641, 95] on image "Espace de travail de Blocky" at bounding box center [646, 86] width 23 height 23
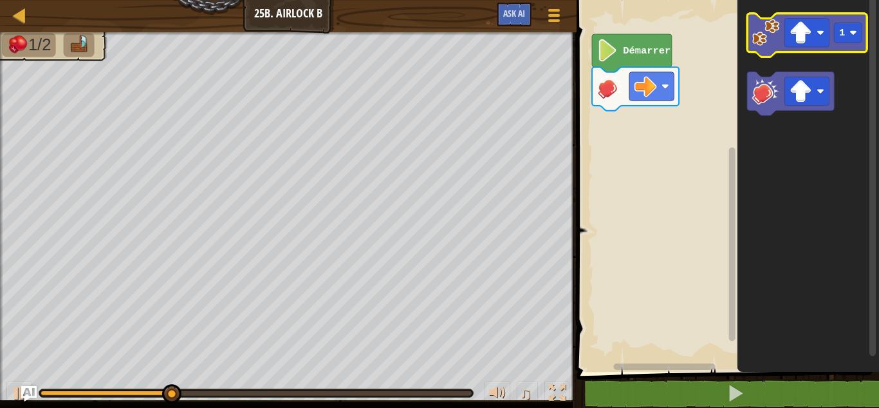
click at [756, 30] on image "Espace de travail de Blocky" at bounding box center [766, 32] width 27 height 27
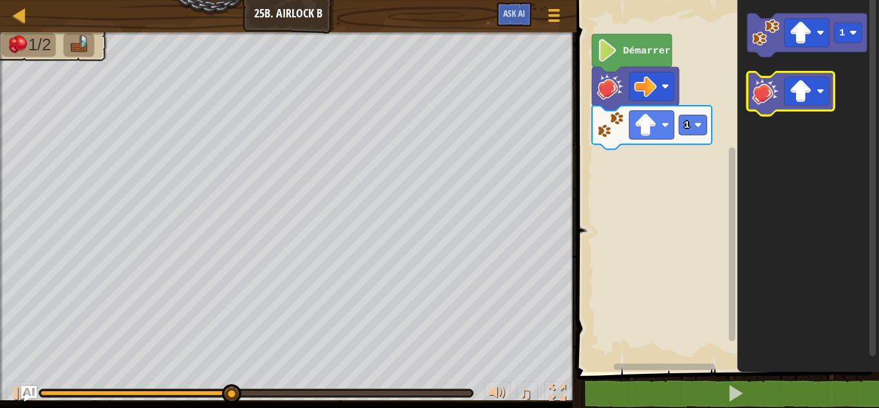
click at [759, 91] on image "Espace de travail de Blocky" at bounding box center [766, 90] width 27 height 27
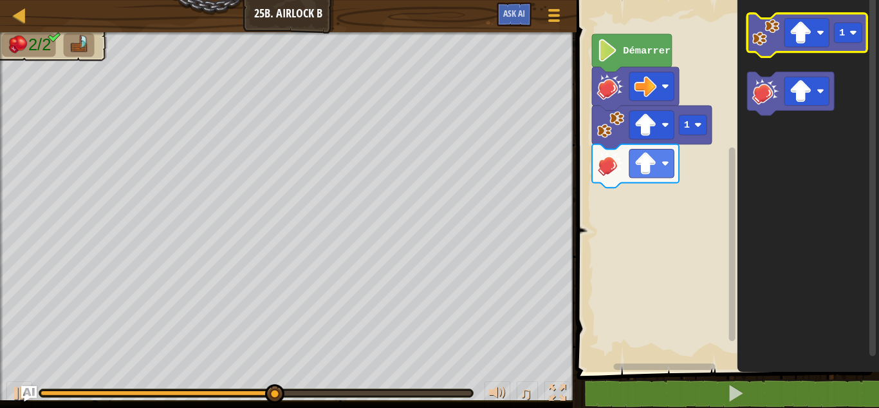
click at [769, 30] on image "Espace de travail de Blocky" at bounding box center [766, 32] width 27 height 27
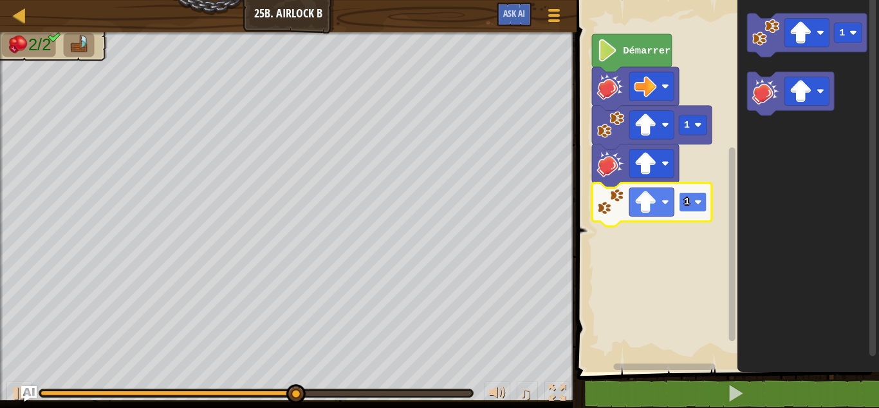
click at [693, 203] on rect "Espace de travail de Blocky" at bounding box center [694, 202] width 28 height 20
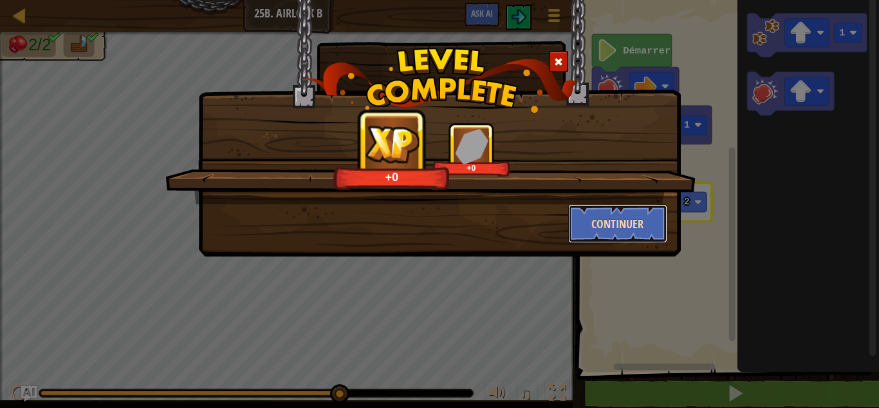
click at [595, 225] on button "Continuer" at bounding box center [618, 223] width 100 height 39
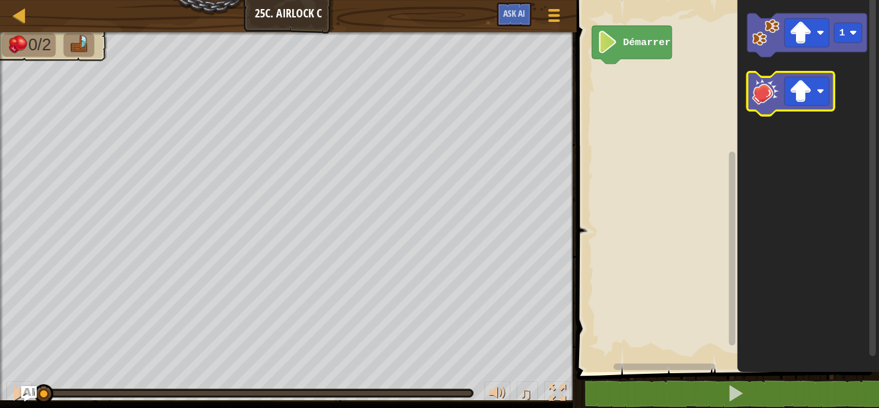
click at [755, 100] on image "Espace de travail de Blocky" at bounding box center [766, 90] width 27 height 27
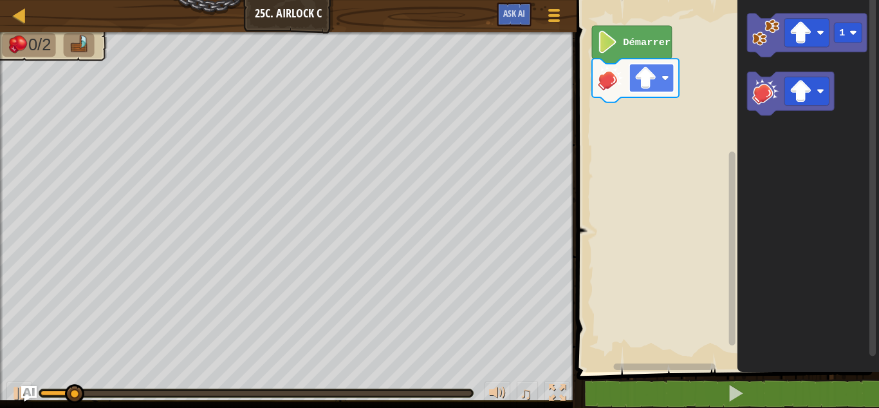
click at [652, 84] on image "Espace de travail de Blocky" at bounding box center [646, 78] width 23 height 23
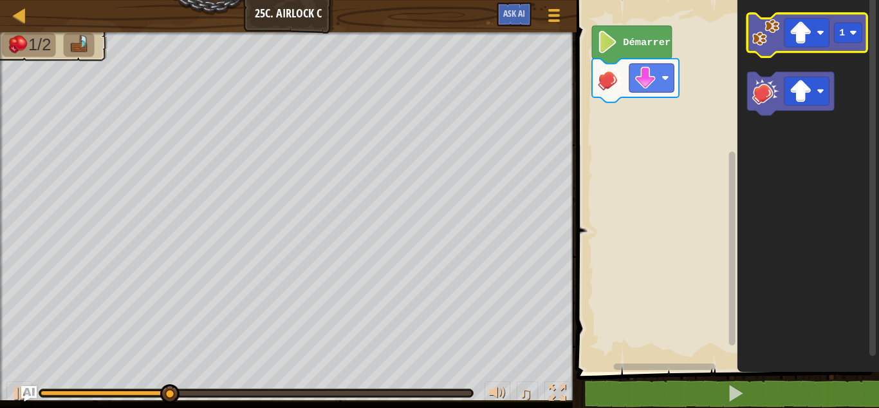
click at [764, 39] on image "Espace de travail de Blocky" at bounding box center [766, 32] width 27 height 27
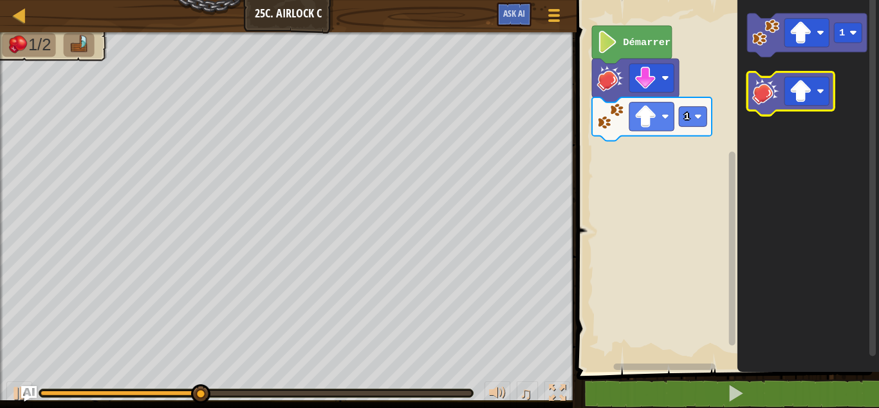
click at [773, 87] on image "Espace de travail de Blocky" at bounding box center [766, 90] width 27 height 27
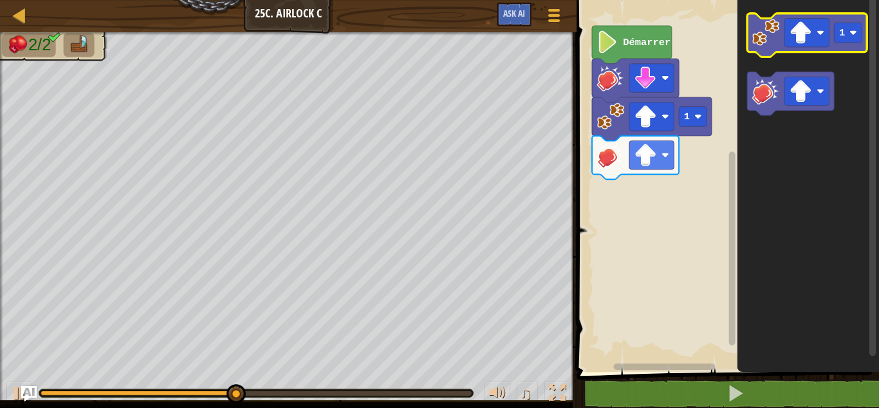
click at [758, 39] on image "Espace de travail de Blocky" at bounding box center [766, 32] width 27 height 27
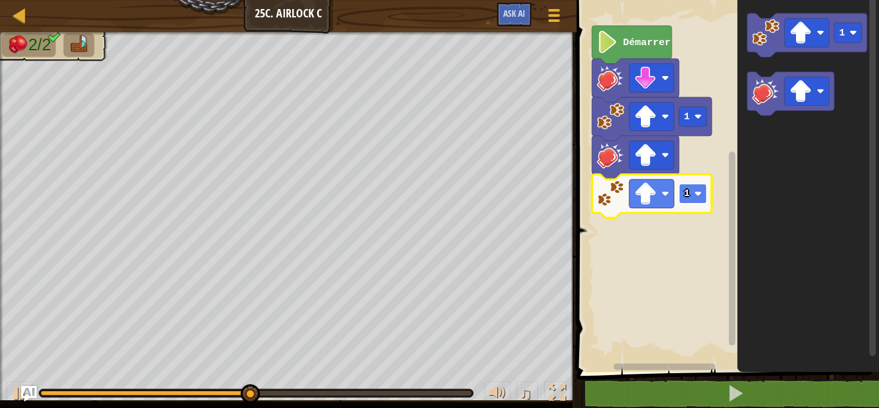
click at [692, 198] on rect "Espace de travail de Blocky" at bounding box center [694, 193] width 28 height 20
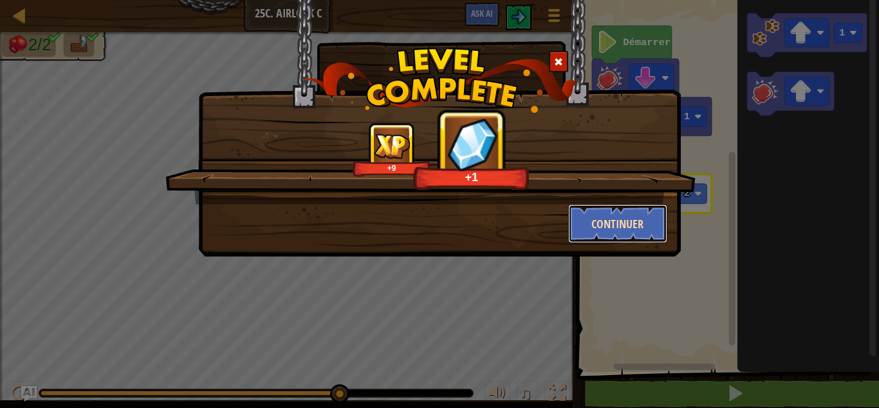
click at [590, 216] on button "Continuer" at bounding box center [618, 223] width 100 height 39
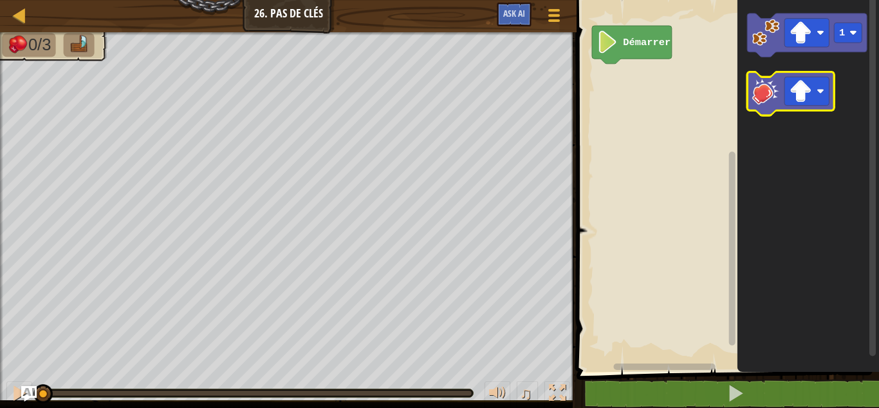
click at [758, 102] on image "Espace de travail de Blocky" at bounding box center [766, 90] width 27 height 27
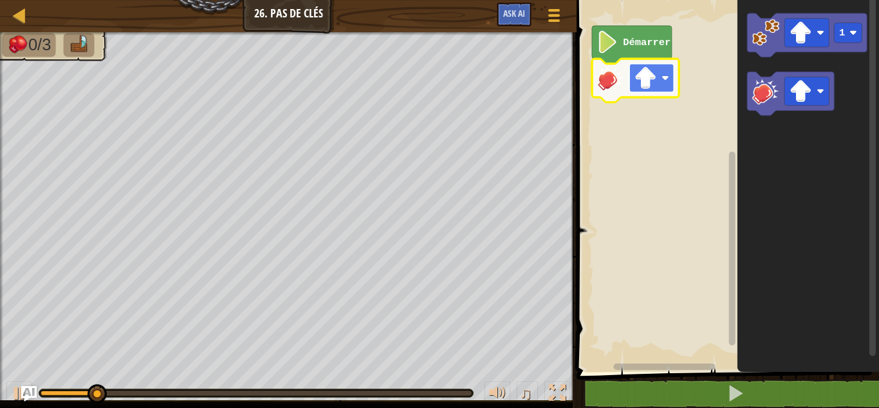
click at [630, 84] on rect "Espace de travail de Blocky" at bounding box center [652, 78] width 44 height 28
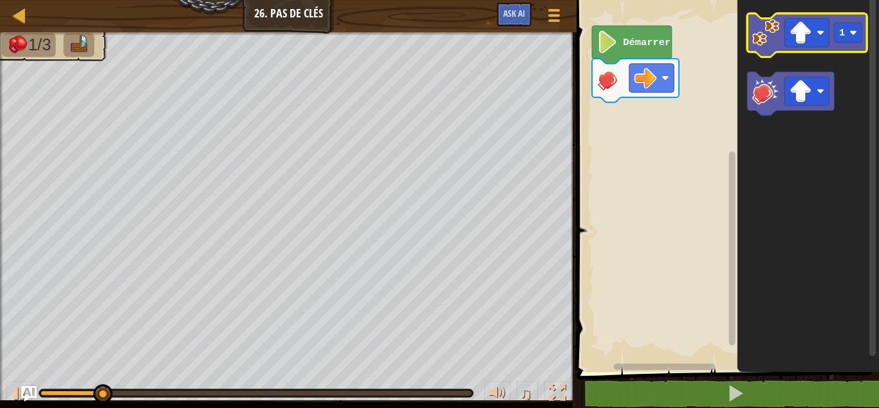
click at [767, 54] on icon "Espace de travail de Blocky" at bounding box center [808, 36] width 120 height 44
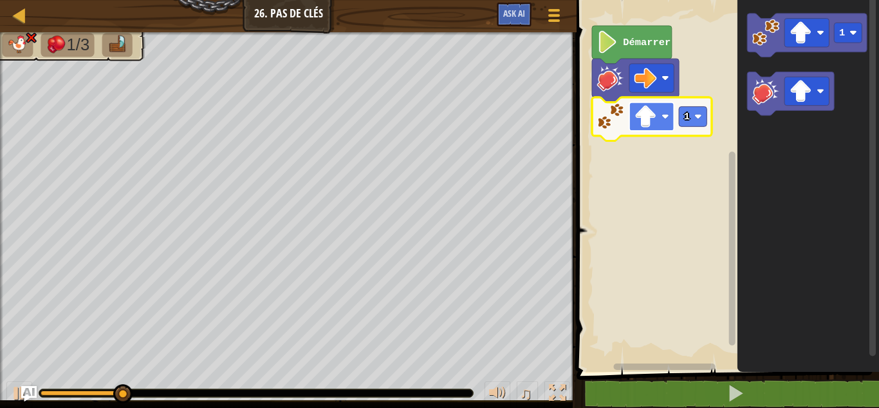
click at [670, 113] on rect "Espace de travail de Blocky" at bounding box center [652, 116] width 44 height 28
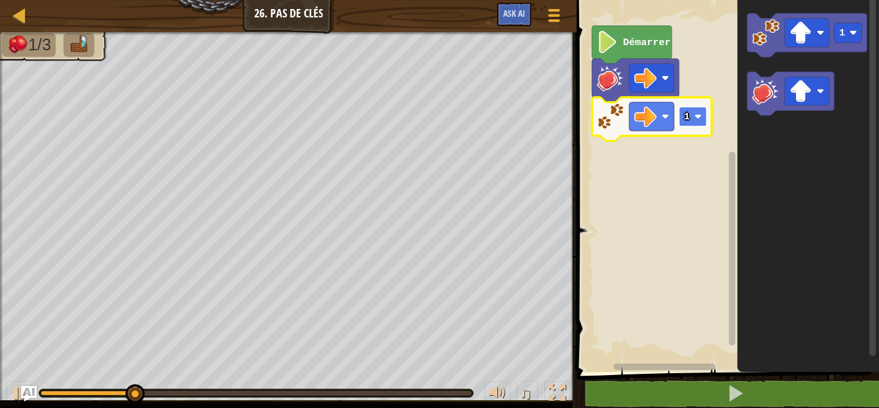
click at [694, 119] on rect "Espace de travail de Blocky" at bounding box center [694, 116] width 28 height 20
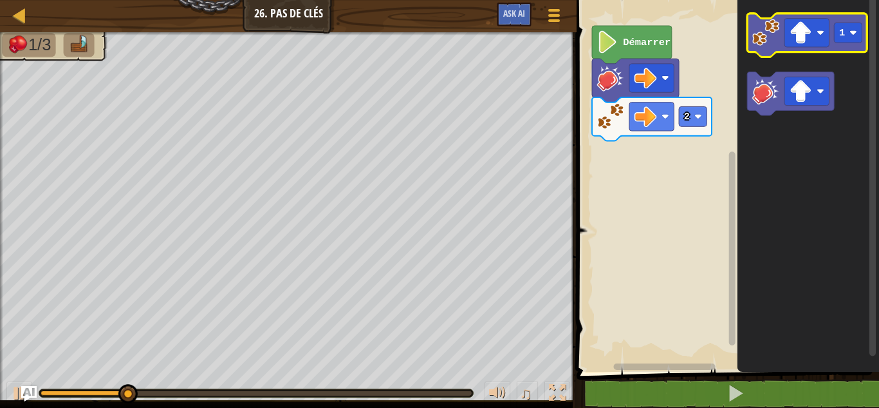
click at [759, 46] on image "Espace de travail de Blocky" at bounding box center [766, 32] width 27 height 27
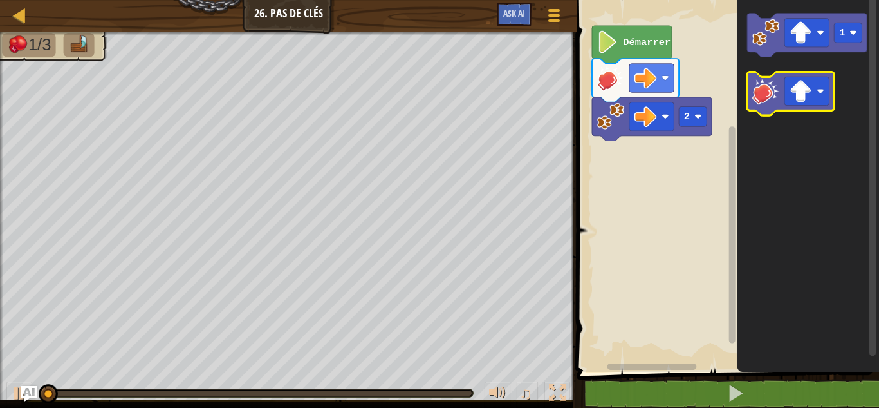
click at [764, 102] on image "Espace de travail de Blocky" at bounding box center [766, 90] width 27 height 27
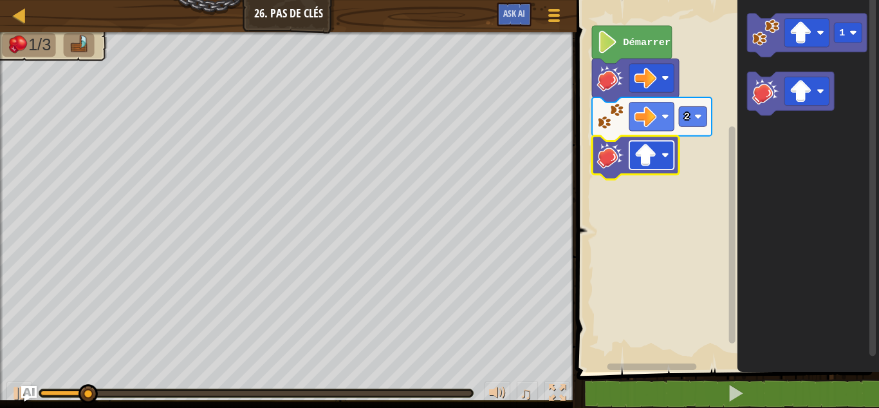
click at [670, 156] on rect "Espace de travail de Blocky" at bounding box center [652, 154] width 44 height 28
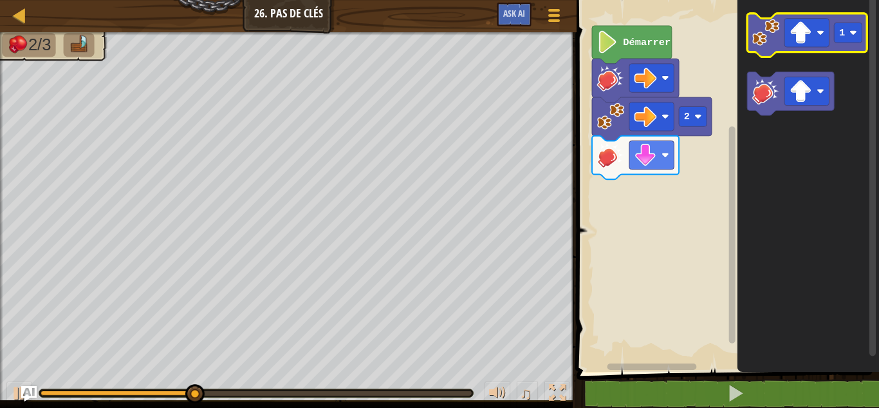
click at [754, 48] on icon "Espace de travail de Blocky" at bounding box center [808, 36] width 120 height 44
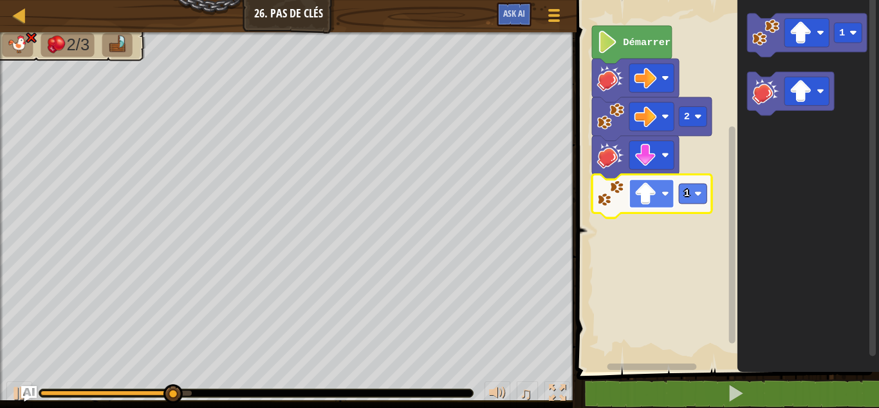
click at [653, 199] on image "Espace de travail de Blocky" at bounding box center [646, 193] width 23 height 23
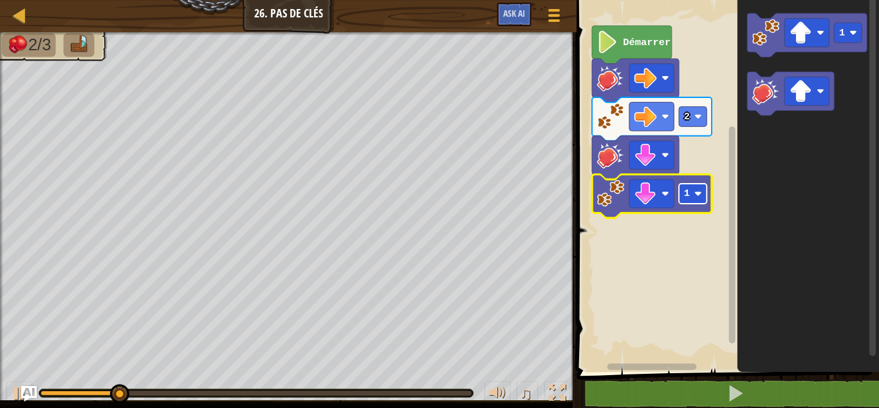
click at [695, 186] on rect "Espace de travail de Blocky" at bounding box center [694, 193] width 28 height 20
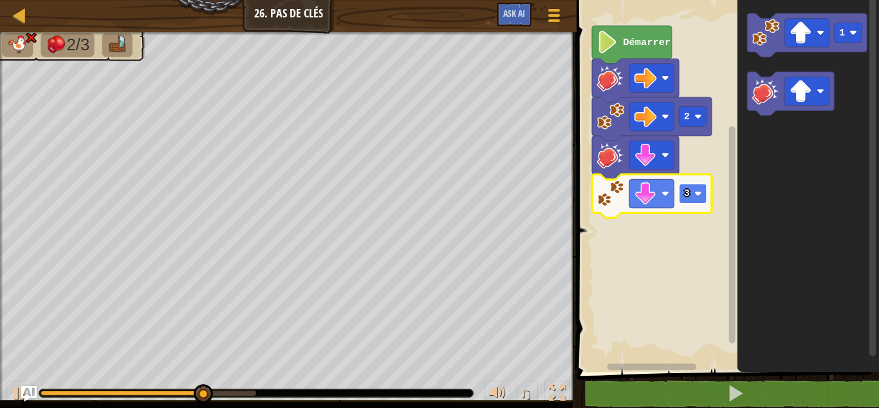
click at [686, 190] on text "3" at bounding box center [687, 193] width 6 height 12
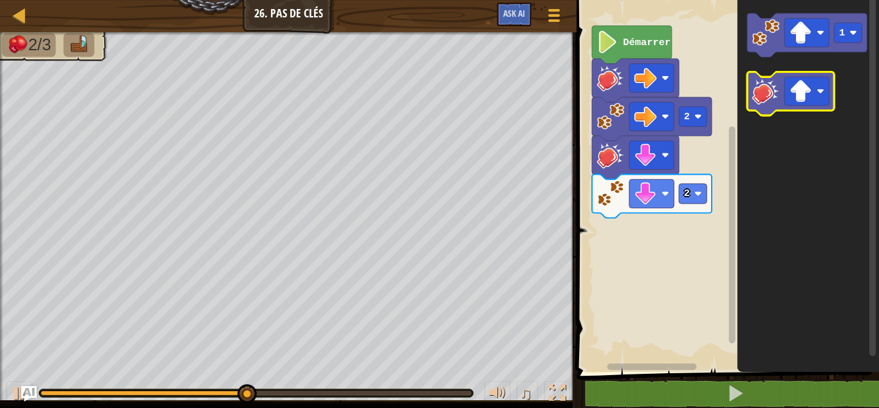
click at [762, 97] on image "Espace de travail de Blocky" at bounding box center [766, 90] width 27 height 27
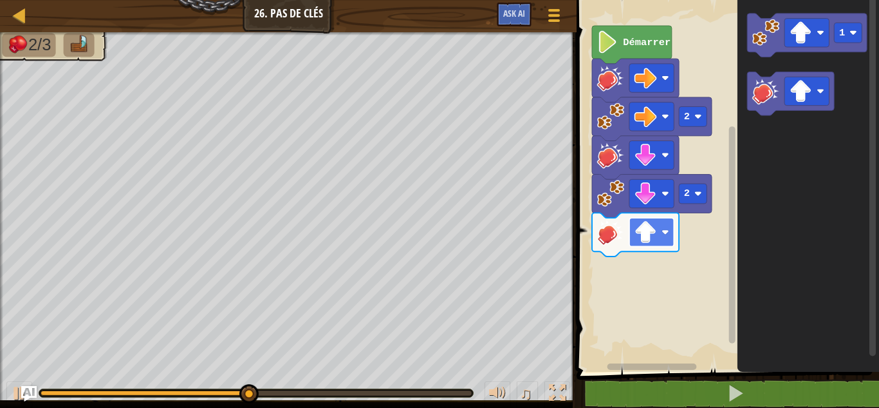
click at [651, 234] on image "Espace de travail de Blocky" at bounding box center [646, 232] width 23 height 23
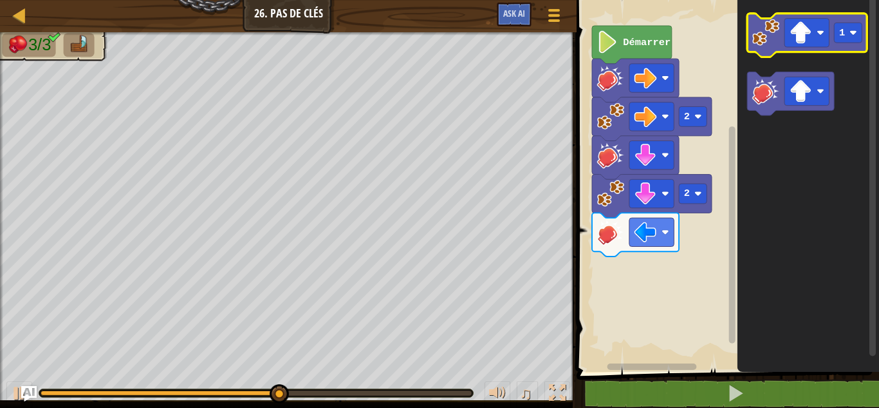
click at [752, 35] on icon "Espace de travail de Blocky" at bounding box center [808, 36] width 120 height 44
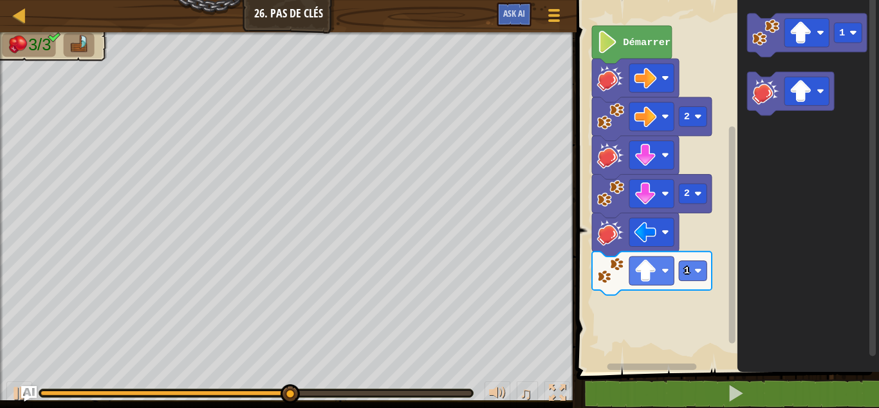
click at [664, 287] on icon "Espace de travail de Blocky" at bounding box center [652, 273] width 120 height 44
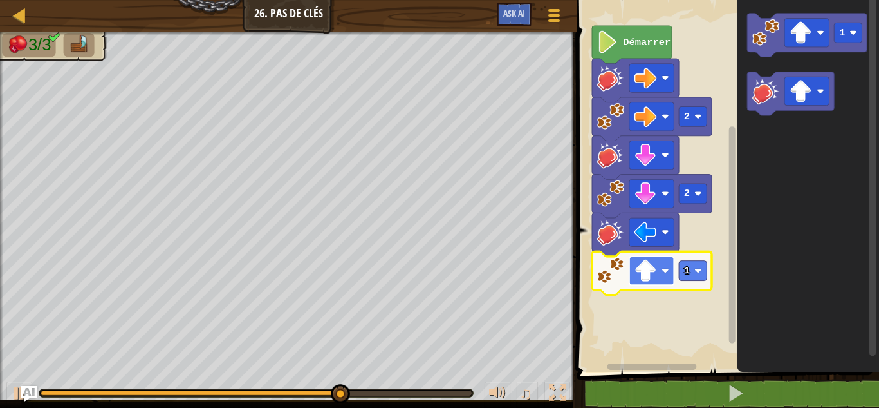
click at [655, 282] on rect "Espace de travail de Blocky" at bounding box center [652, 270] width 44 height 28
click at [690, 278] on rect "Espace de travail de Blocky" at bounding box center [694, 271] width 28 height 20
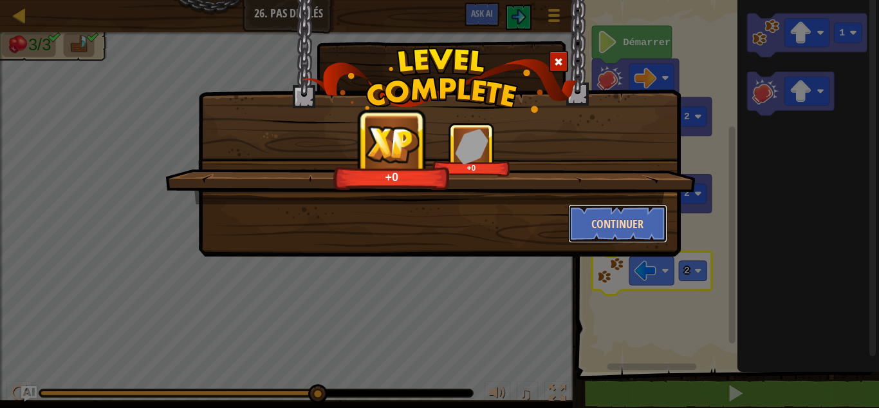
click at [594, 216] on button "Continuer" at bounding box center [618, 223] width 100 height 39
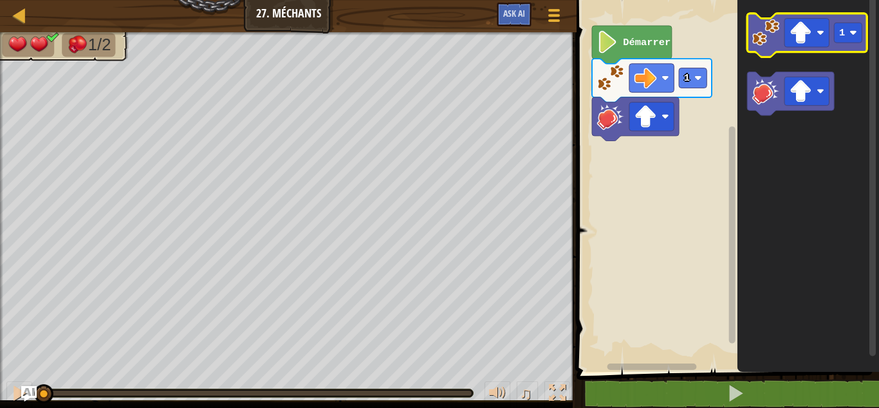
click at [760, 39] on image "Espace de travail de Blocky" at bounding box center [766, 32] width 27 height 27
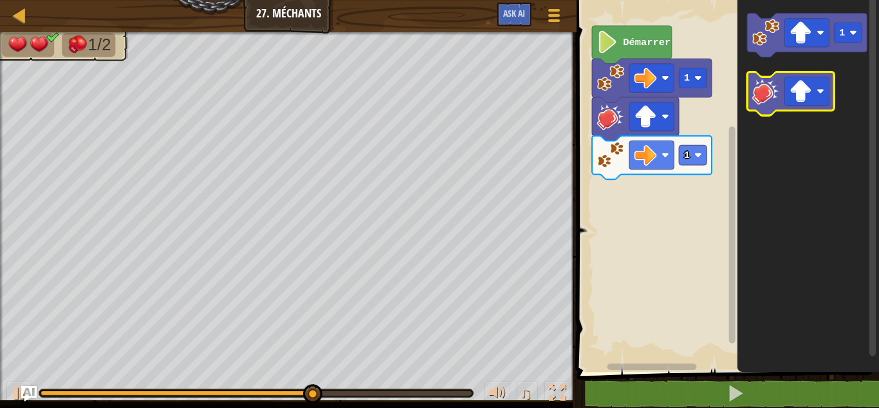
click at [758, 92] on image "Espace de travail de Blocky" at bounding box center [766, 90] width 27 height 27
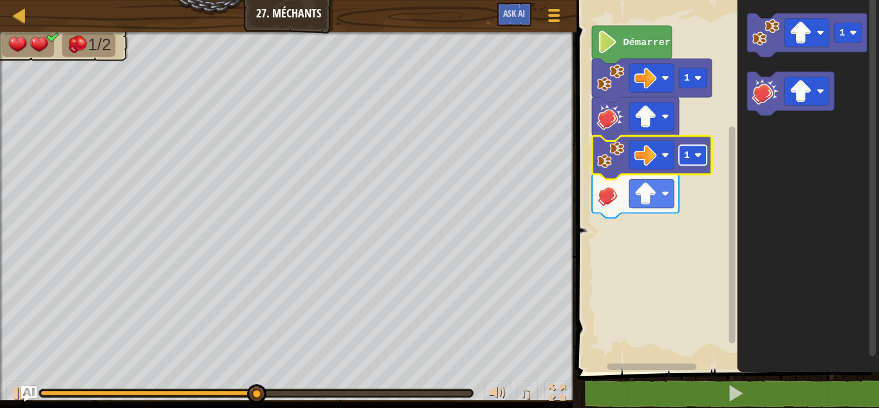
click at [690, 160] on rect "Espace de travail de Blocky" at bounding box center [694, 155] width 28 height 20
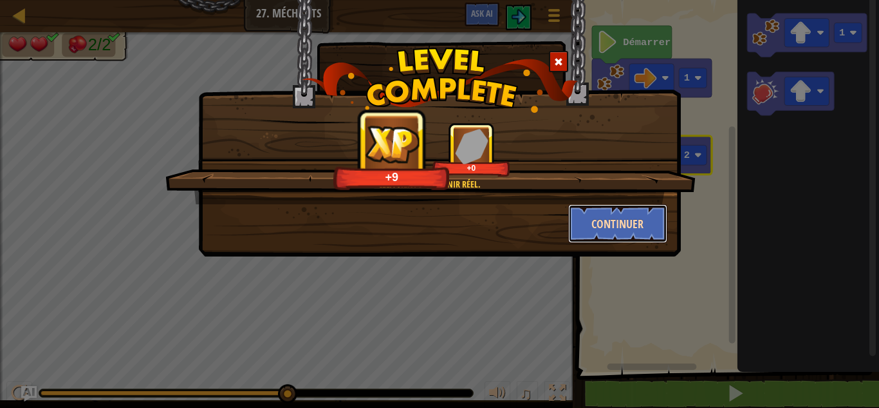
click at [609, 230] on button "Continuer" at bounding box center [618, 223] width 100 height 39
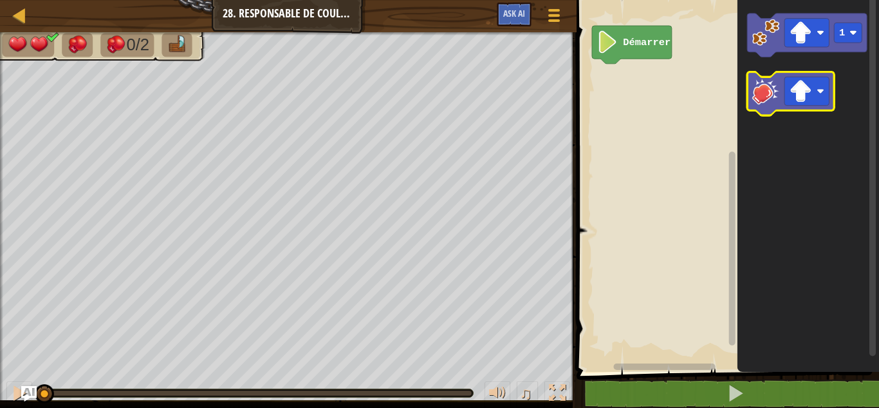
click at [755, 112] on rect "Espace de travail de Blocky" at bounding box center [791, 94] width 87 height 44
click at [762, 99] on image "Espace de travail de Blocky" at bounding box center [766, 90] width 27 height 27
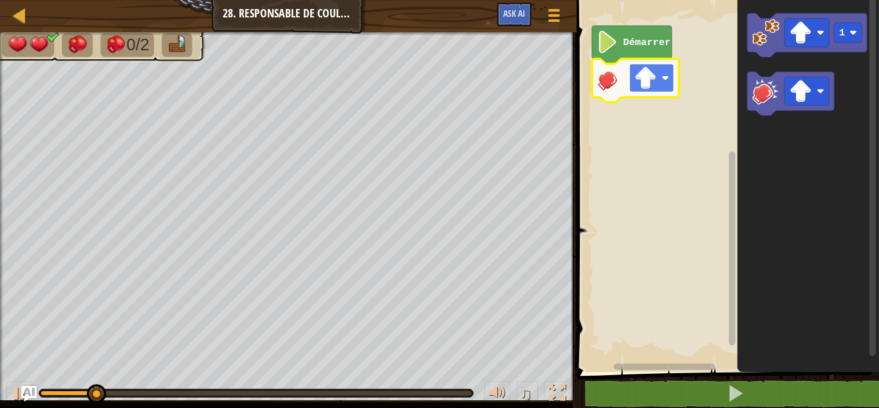
click at [661, 90] on rect "Espace de travail de Blocky" at bounding box center [652, 78] width 44 height 28
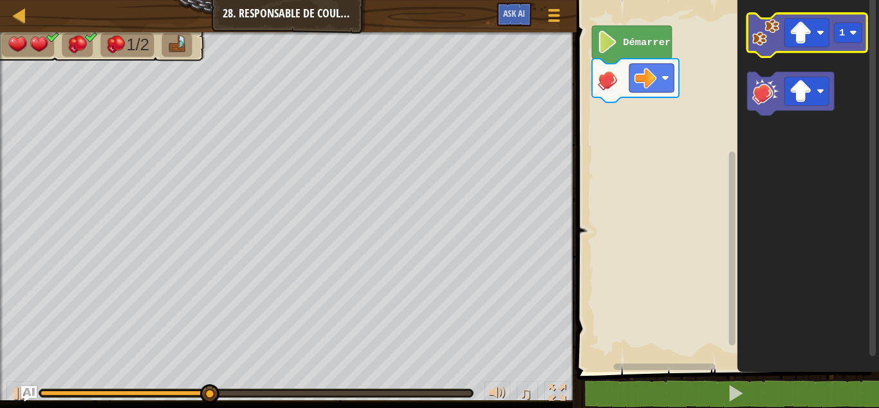
click at [760, 38] on image "Espace de travail de Blocky" at bounding box center [766, 32] width 27 height 27
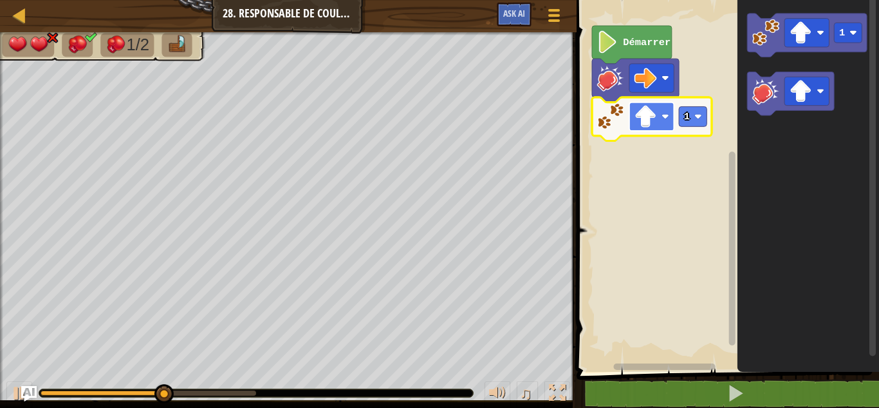
click at [666, 118] on image "Espace de travail de Blocky" at bounding box center [666, 117] width 8 height 8
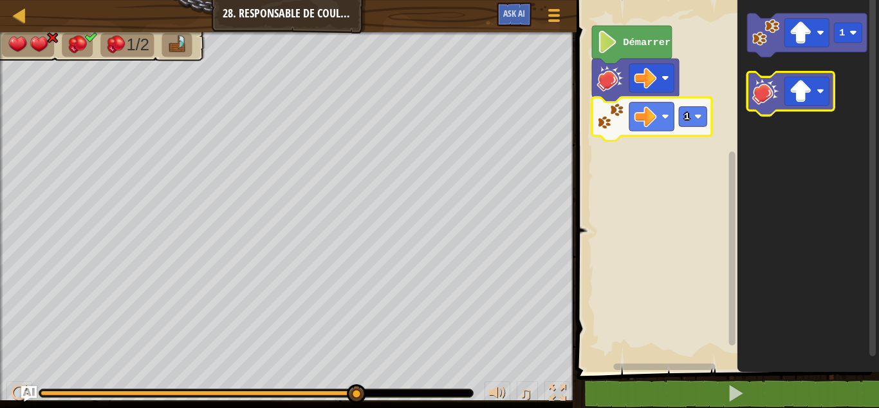
click at [762, 79] on image "Espace de travail de Blocky" at bounding box center [766, 90] width 27 height 27
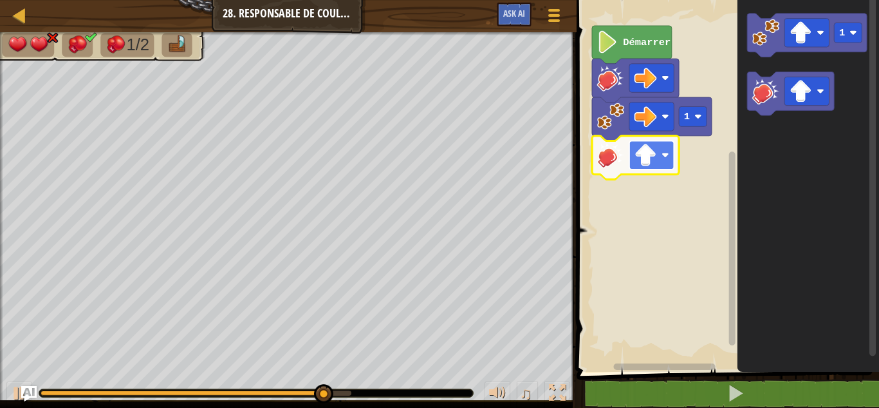
click at [646, 168] on rect "Espace de travail de Blocky" at bounding box center [652, 154] width 44 height 28
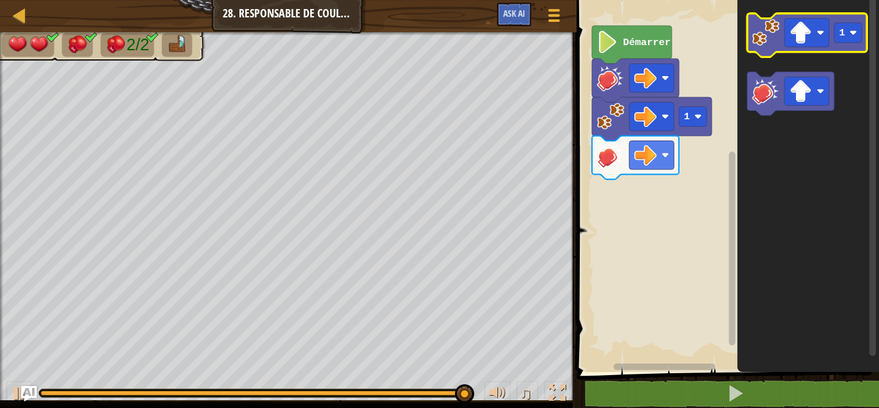
click at [756, 34] on image "Espace de travail de Blocky" at bounding box center [766, 32] width 27 height 27
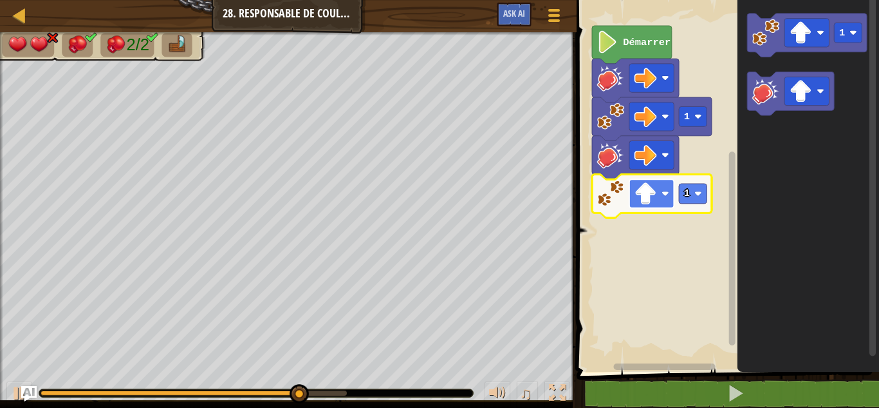
click at [671, 198] on rect "Espace de travail de Blocky" at bounding box center [652, 193] width 44 height 28
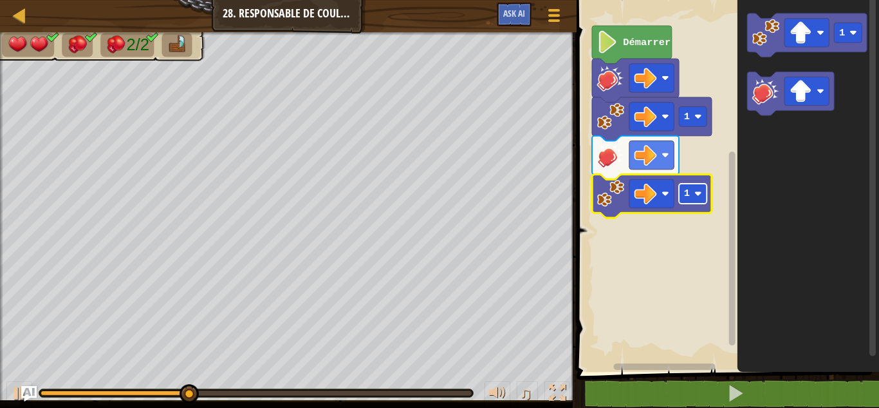
click at [691, 189] on rect "Espace de travail de Blocky" at bounding box center [694, 193] width 28 height 20
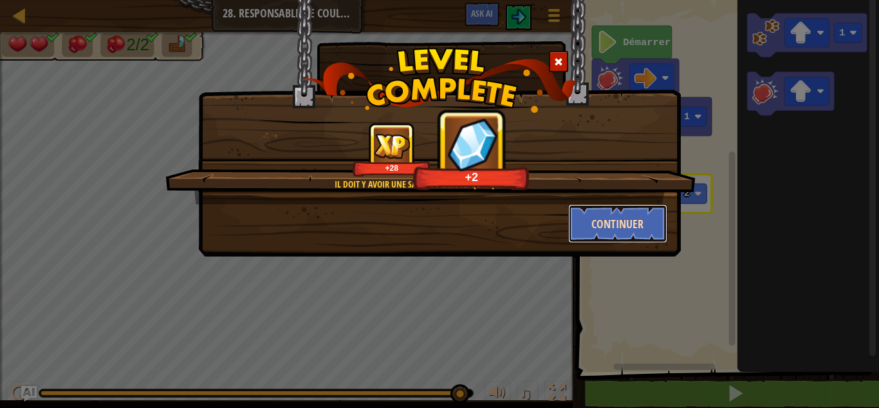
click at [597, 220] on button "Continuer" at bounding box center [618, 223] width 100 height 39
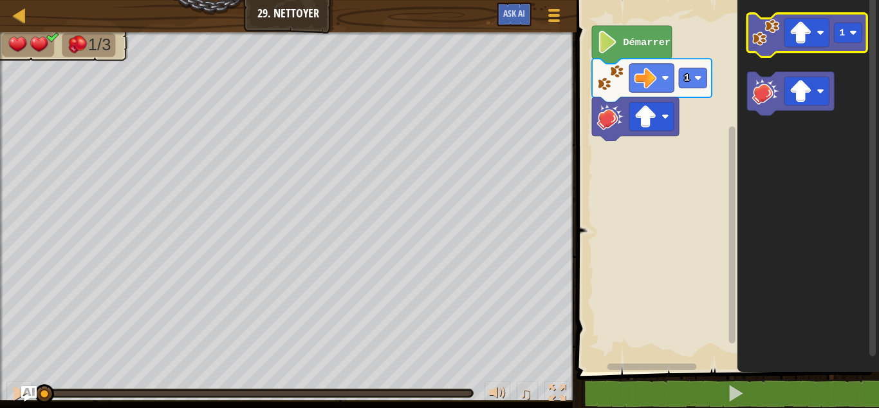
click at [759, 43] on image "Espace de travail de Blocky" at bounding box center [766, 32] width 27 height 27
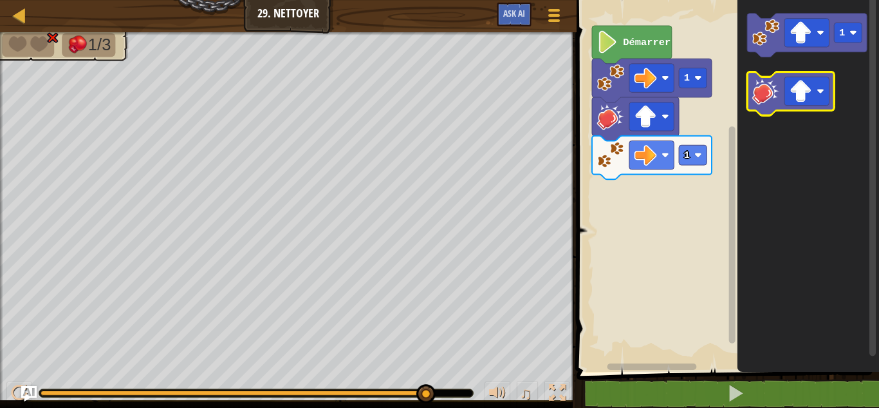
click at [753, 102] on icon "Espace de travail de Blocky" at bounding box center [791, 94] width 87 height 44
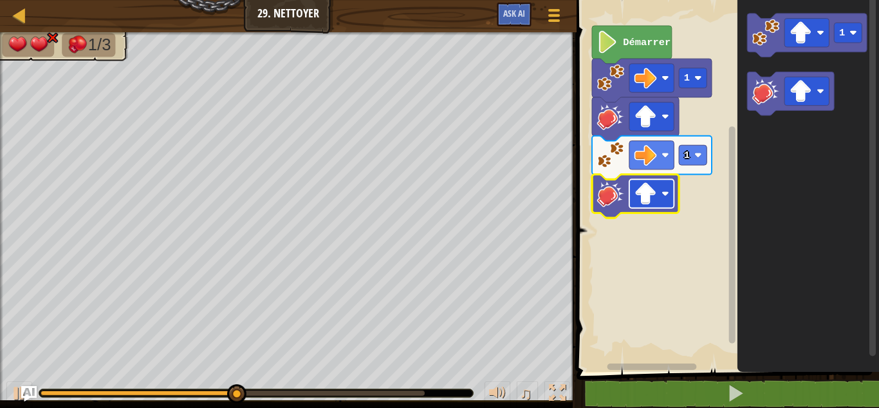
click at [665, 199] on rect "Espace de travail de Blocky" at bounding box center [652, 193] width 44 height 28
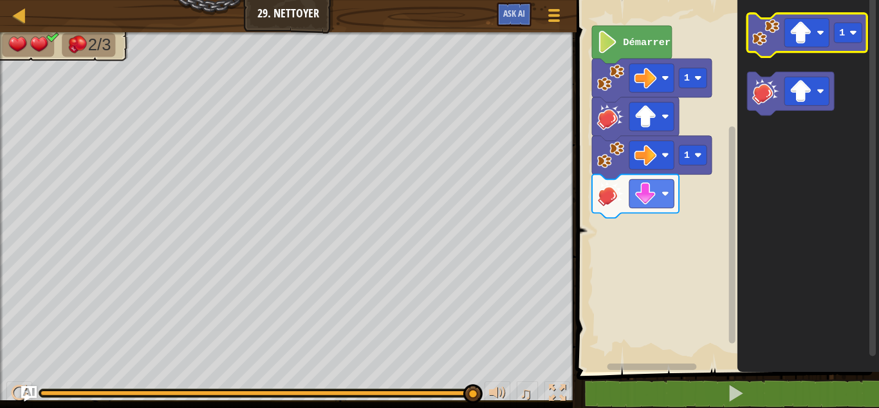
click at [774, 28] on image "Espace de travail de Blocky" at bounding box center [766, 32] width 27 height 27
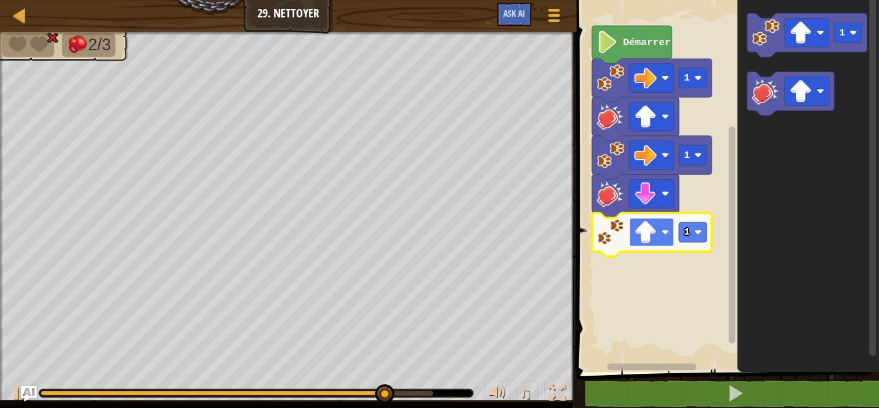
click at [657, 225] on image "Espace de travail de Blocky" at bounding box center [646, 232] width 23 height 23
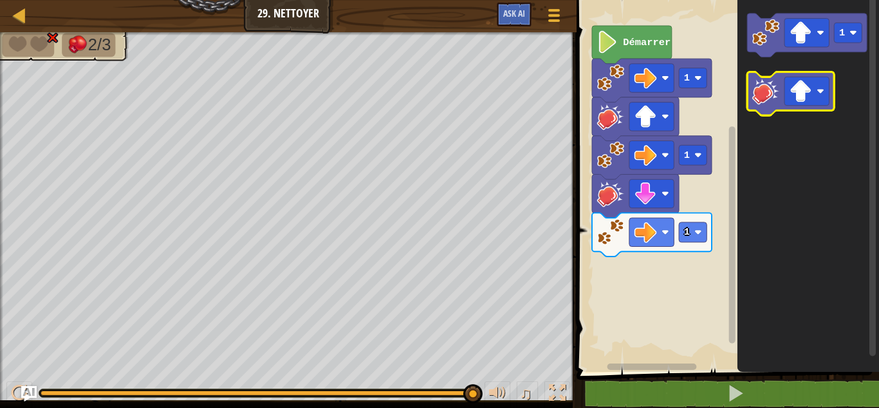
click at [755, 83] on image "Espace de travail de Blocky" at bounding box center [766, 90] width 27 height 27
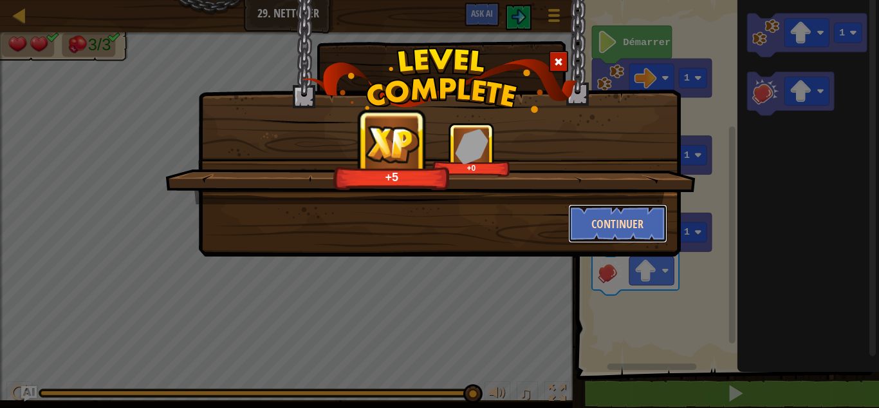
click at [590, 224] on button "Continuer" at bounding box center [618, 223] width 100 height 39
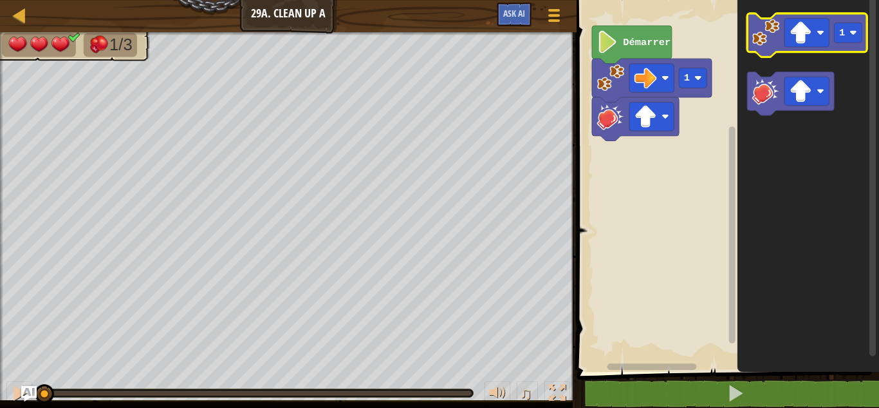
click at [775, 36] on image "Espace de travail de Blocky" at bounding box center [766, 32] width 27 height 27
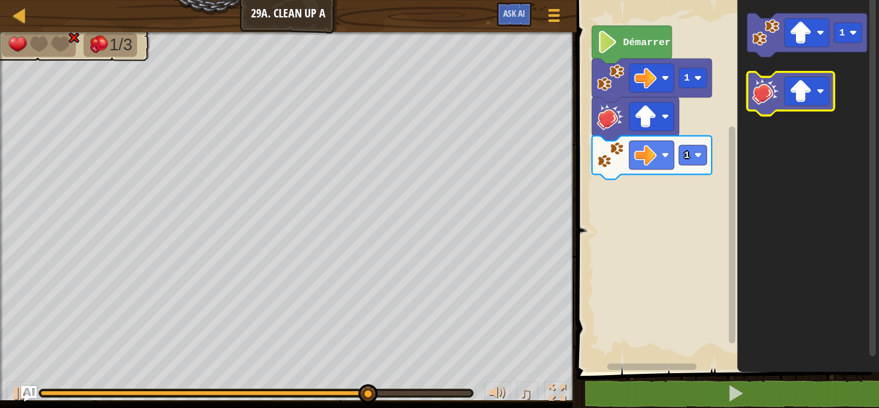
click at [761, 80] on image "Espace de travail de Blocky" at bounding box center [766, 90] width 27 height 27
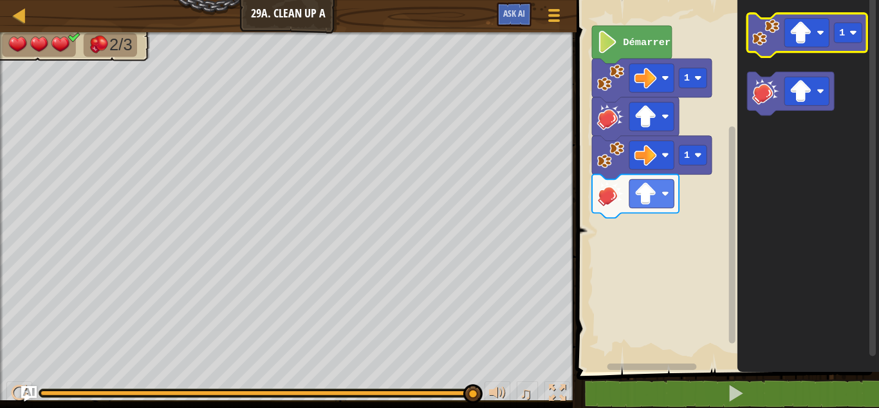
click at [778, 37] on image "Espace de travail de Blocky" at bounding box center [766, 32] width 27 height 27
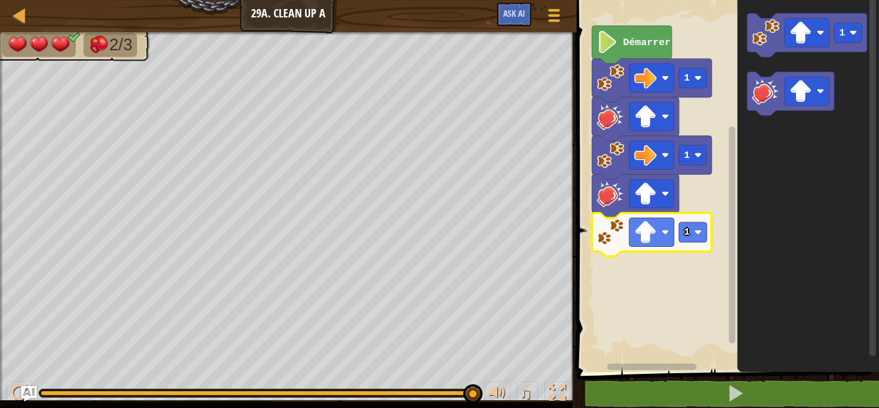
click at [650, 249] on icon "Espace de travail de Blocky" at bounding box center [652, 234] width 120 height 44
click at [652, 238] on image "Espace de travail de Blocky" at bounding box center [646, 232] width 23 height 23
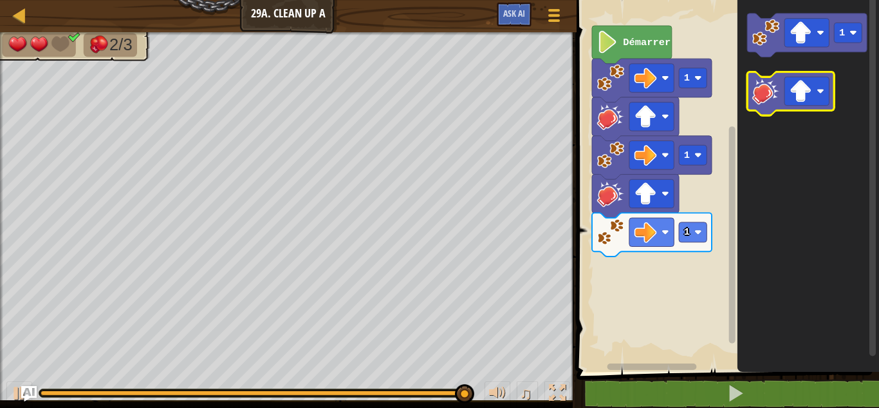
click at [764, 88] on image "Espace de travail de Blocky" at bounding box center [766, 90] width 27 height 27
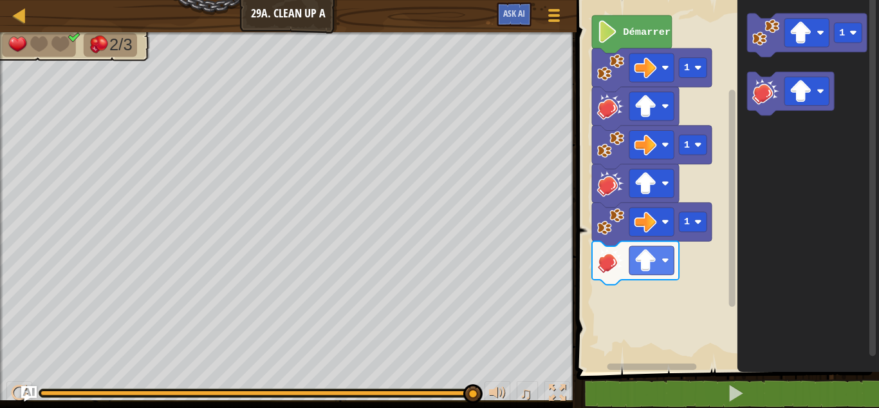
click at [655, 279] on rect "Espace de travail de Blocky" at bounding box center [726, 183] width 306 height 378
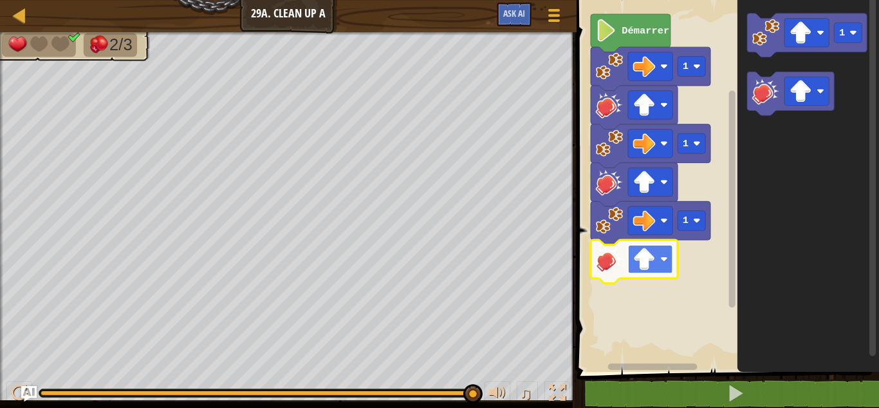
click at [655, 263] on image "Espace de travail de Blocky" at bounding box center [645, 259] width 23 height 23
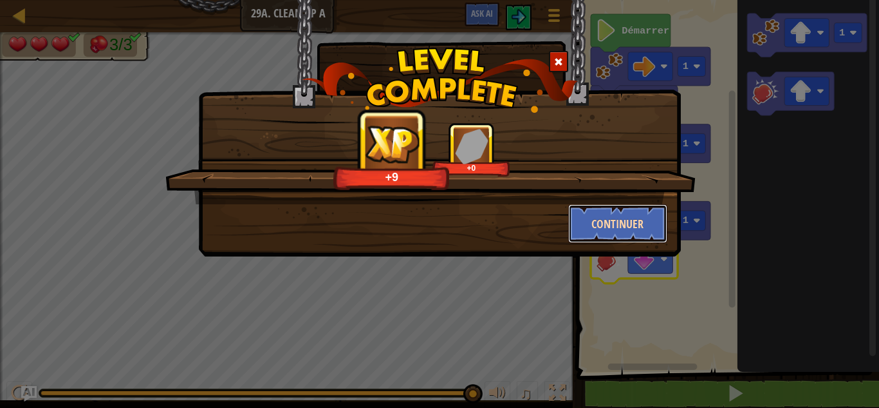
click at [589, 225] on button "Continuer" at bounding box center [618, 223] width 100 height 39
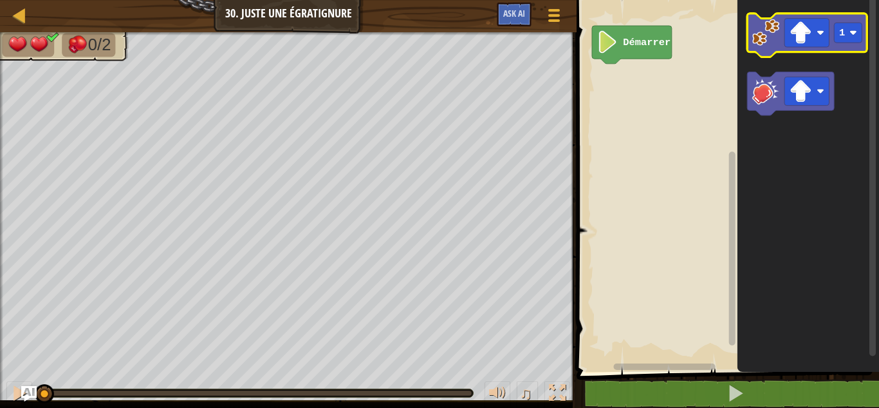
click at [764, 38] on image "Espace de travail de Blocky" at bounding box center [766, 32] width 27 height 27
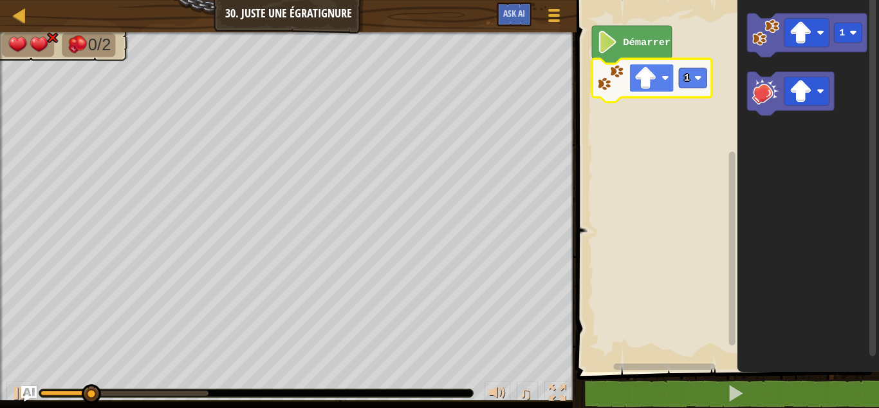
click at [658, 86] on rect "Espace de travail de Blocky" at bounding box center [652, 78] width 44 height 28
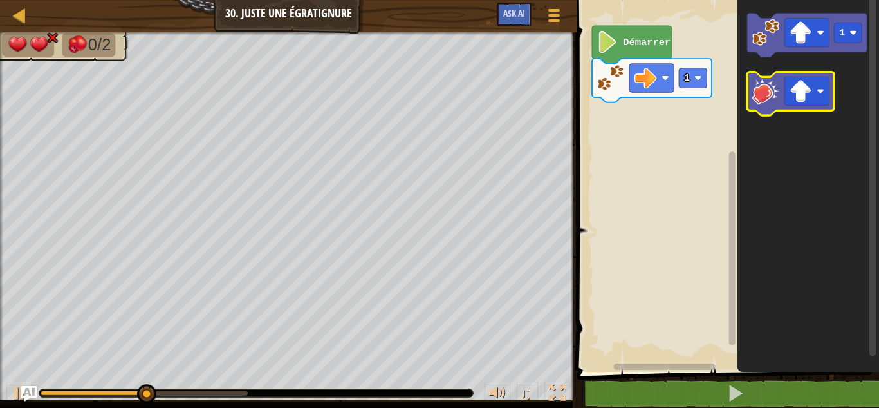
click at [759, 89] on image "Espace de travail de Blocky" at bounding box center [766, 90] width 27 height 27
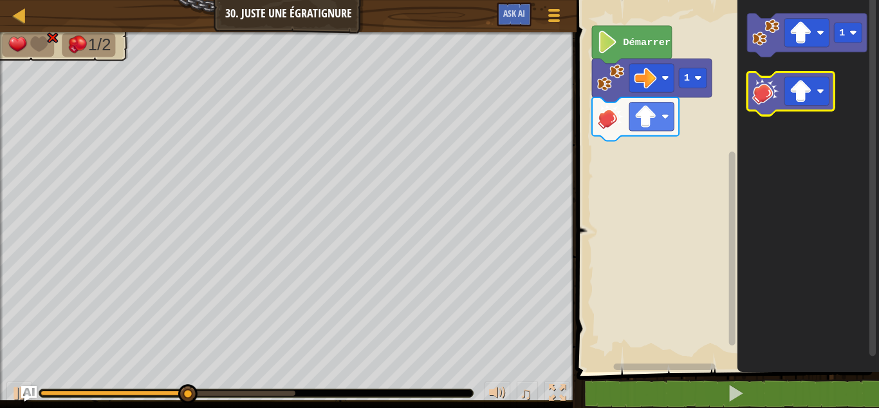
click at [764, 94] on image "Espace de travail de Blocky" at bounding box center [766, 90] width 27 height 27
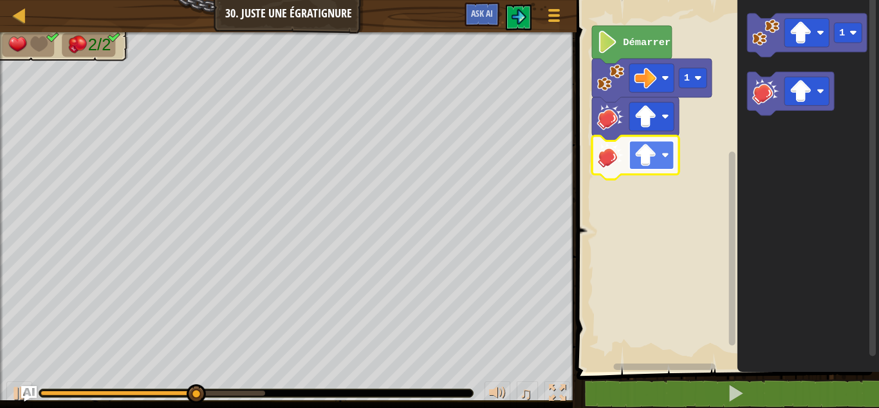
click at [642, 155] on image "Espace de travail de Blocky" at bounding box center [646, 155] width 23 height 23
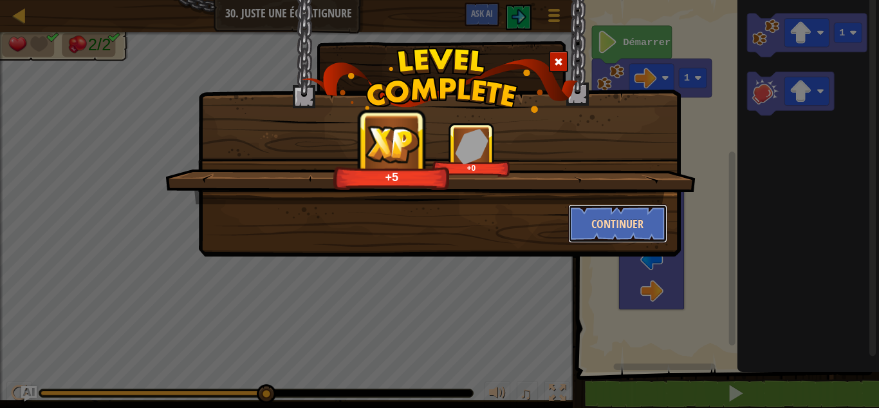
click at [608, 216] on button "Continuer" at bounding box center [618, 223] width 100 height 39
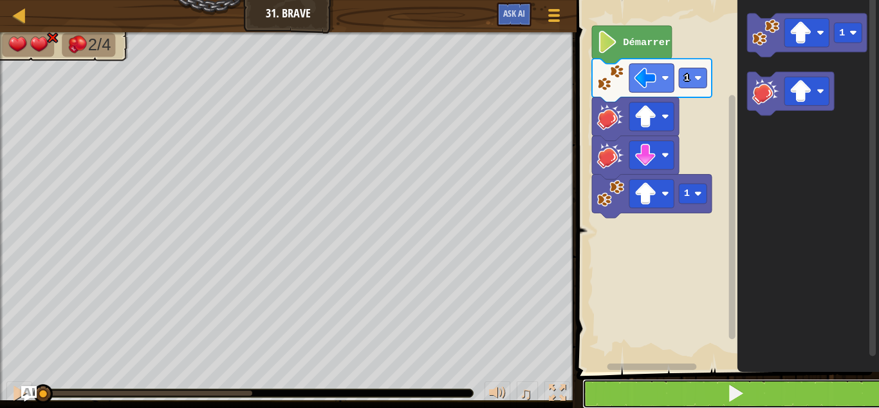
click at [644, 392] on button at bounding box center [736, 394] width 306 height 30
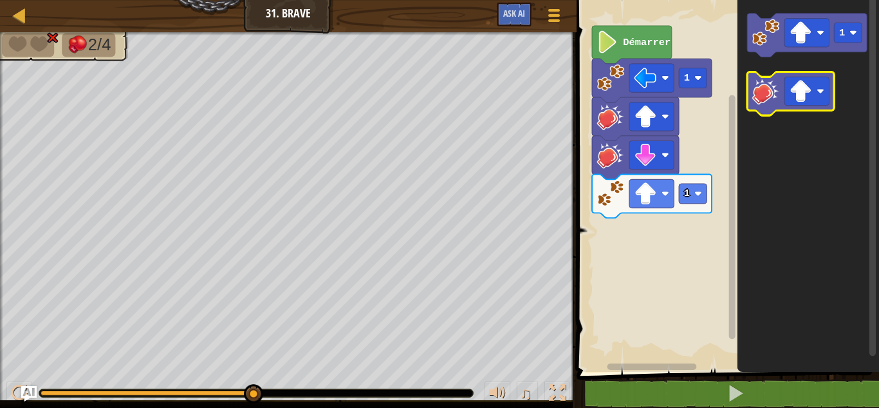
click at [762, 96] on image "Espace de travail de Blocky" at bounding box center [766, 90] width 27 height 27
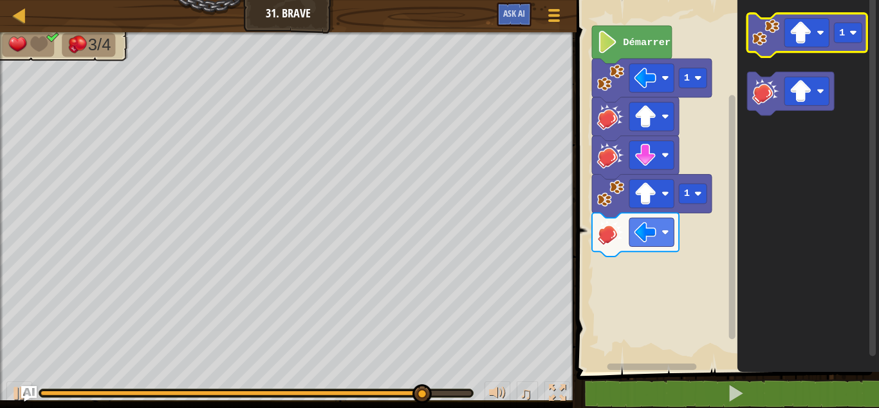
click at [758, 48] on icon "Espace de travail de Blocky" at bounding box center [808, 36] width 120 height 44
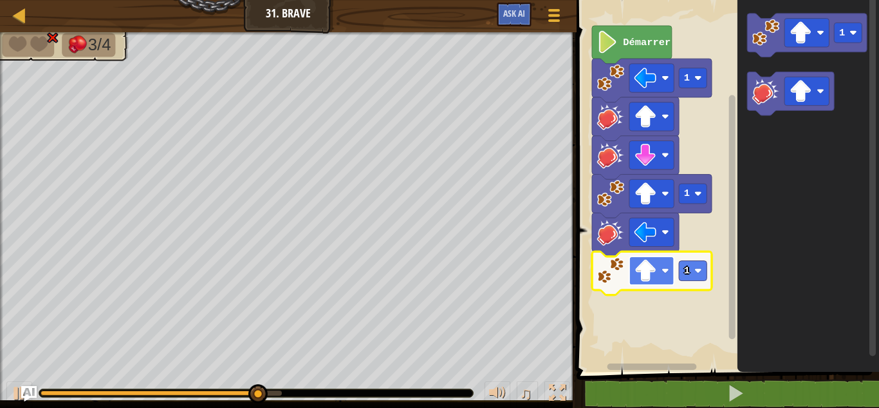
click at [664, 279] on rect "Espace de travail de Blocky" at bounding box center [652, 270] width 44 height 28
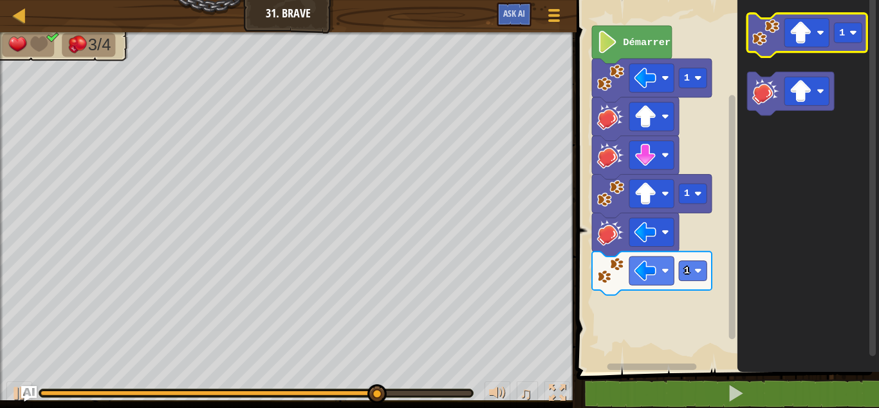
click at [753, 50] on icon "Espace de travail de Blocky" at bounding box center [808, 36] width 120 height 44
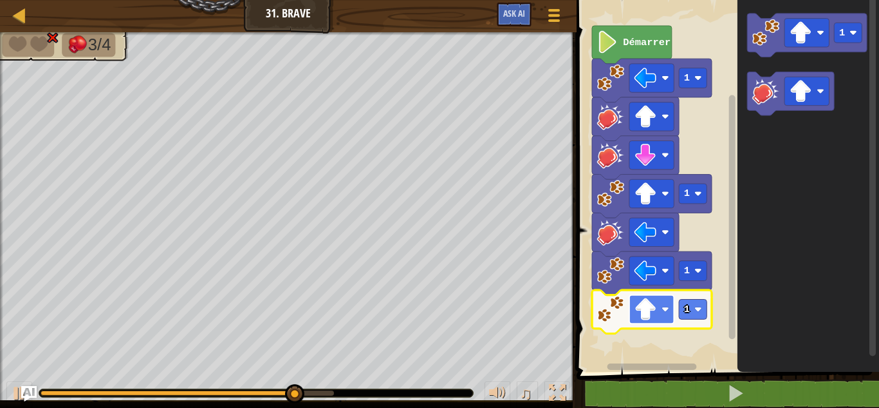
click at [645, 310] on image "Espace de travail de Blocky" at bounding box center [646, 309] width 23 height 23
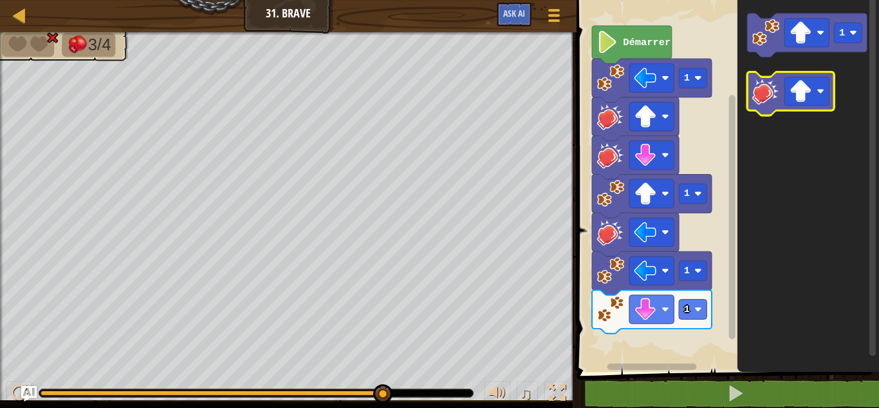
click at [756, 97] on image "Espace de travail de Blocky" at bounding box center [766, 90] width 27 height 27
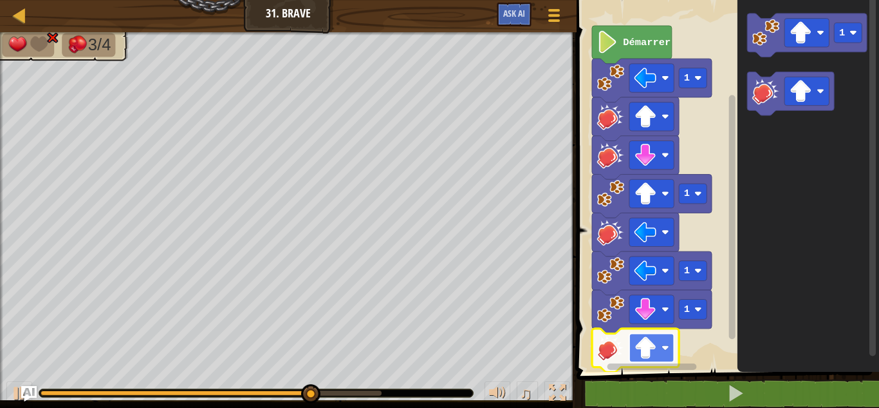
click at [646, 348] on image "Espace de travail de Blocky" at bounding box center [646, 347] width 23 height 23
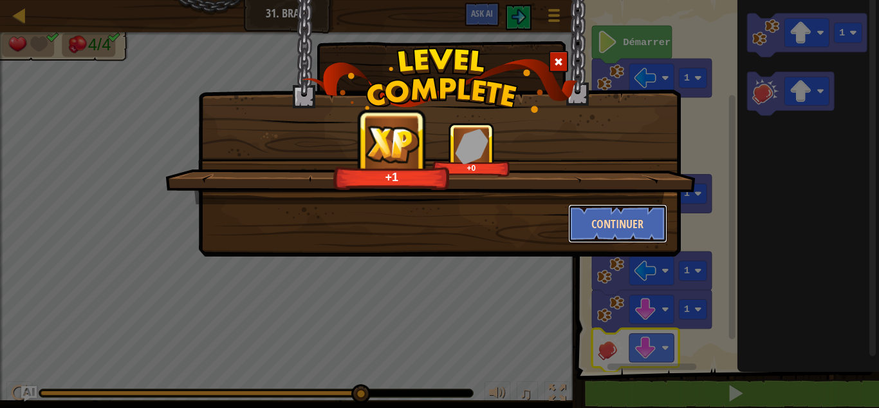
click at [597, 218] on button "Continuer" at bounding box center [618, 223] width 100 height 39
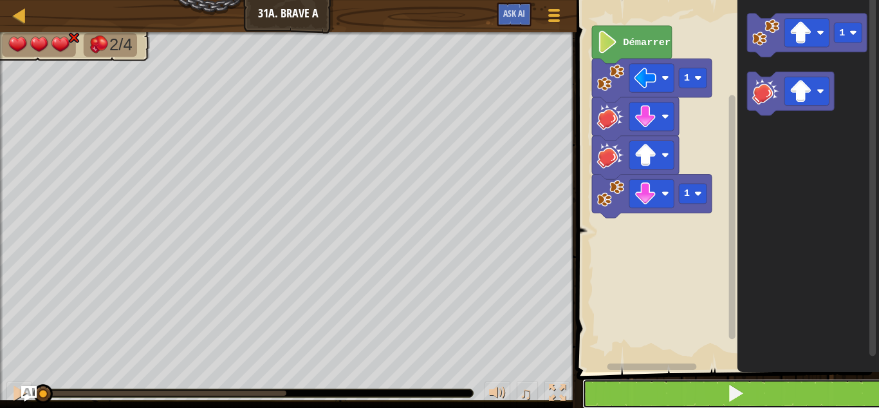
click at [636, 395] on button at bounding box center [736, 394] width 306 height 30
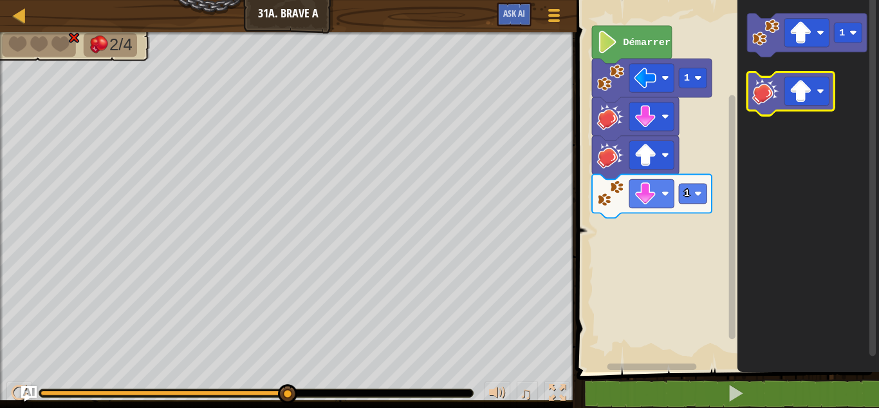
click at [765, 97] on image "Espace de travail de Blocky" at bounding box center [766, 90] width 27 height 27
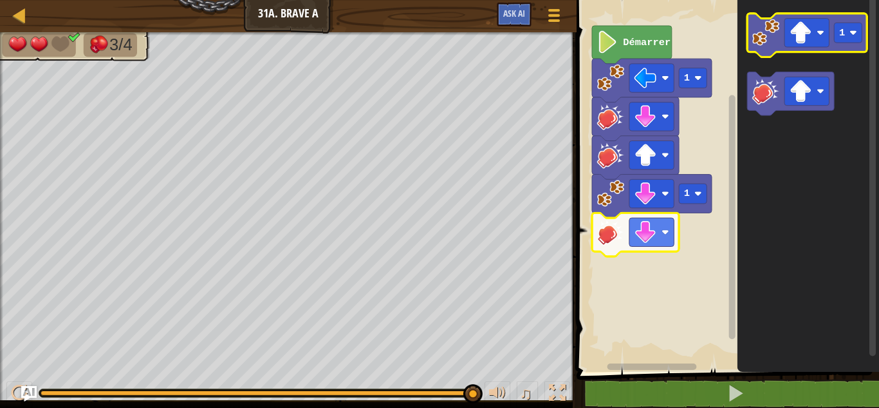
click at [765, 52] on icon "Espace de travail de Blocky" at bounding box center [808, 36] width 120 height 44
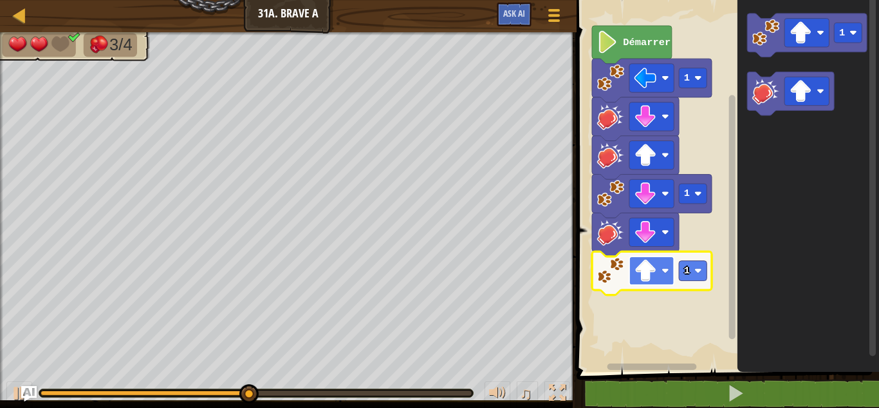
click at [666, 281] on rect "Espace de travail de Blocky" at bounding box center [652, 270] width 44 height 28
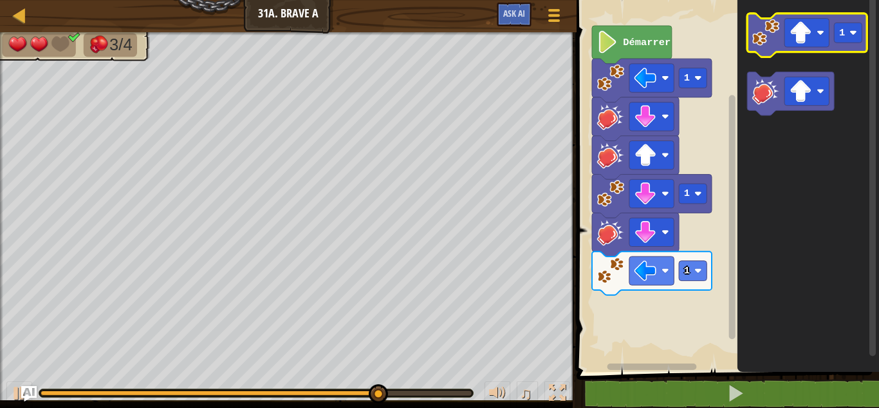
click at [762, 52] on icon "Espace de travail de Blocky" at bounding box center [808, 36] width 120 height 44
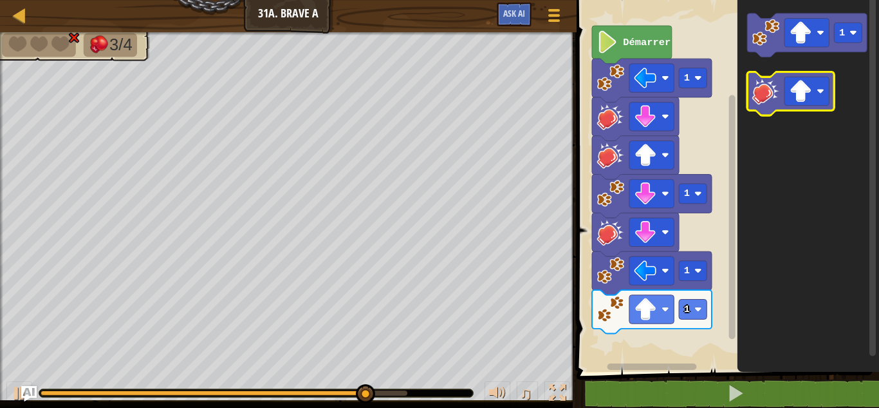
click at [755, 87] on image "Espace de travail de Blocky" at bounding box center [766, 90] width 27 height 27
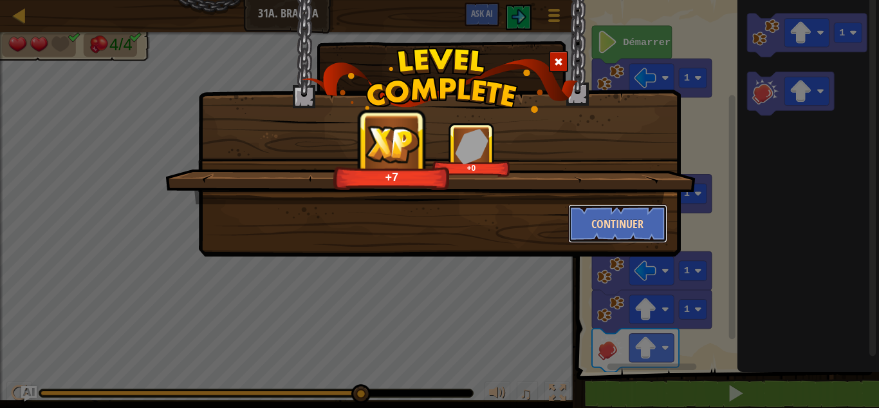
click at [600, 209] on button "Continuer" at bounding box center [618, 223] width 100 height 39
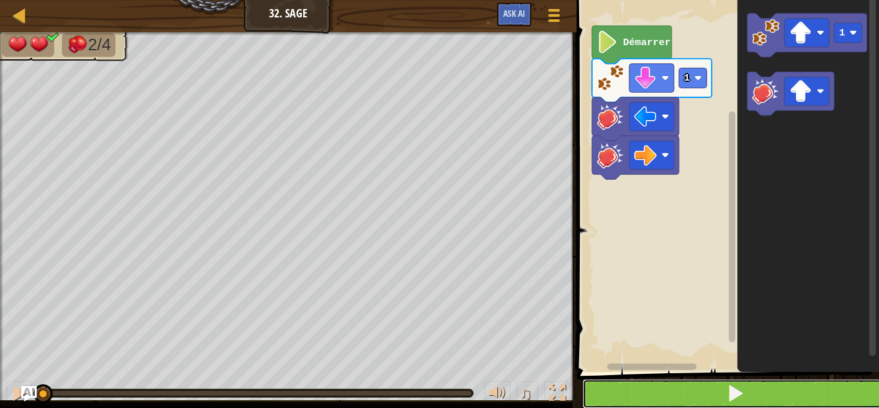
click at [659, 386] on button at bounding box center [736, 394] width 306 height 30
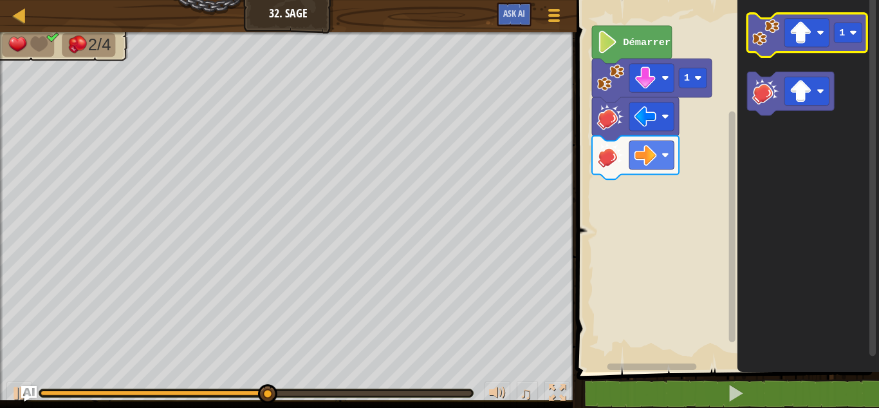
click at [756, 39] on image "Espace de travail de Blocky" at bounding box center [766, 32] width 27 height 27
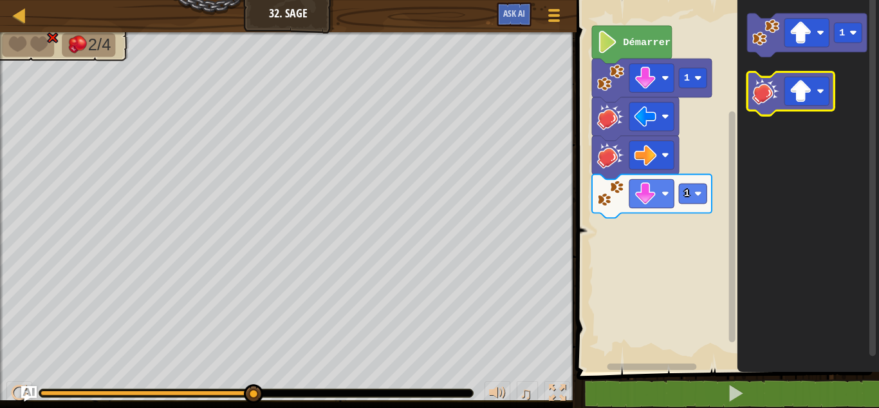
click at [760, 105] on icon "Espace de travail de Blocky" at bounding box center [791, 94] width 87 height 44
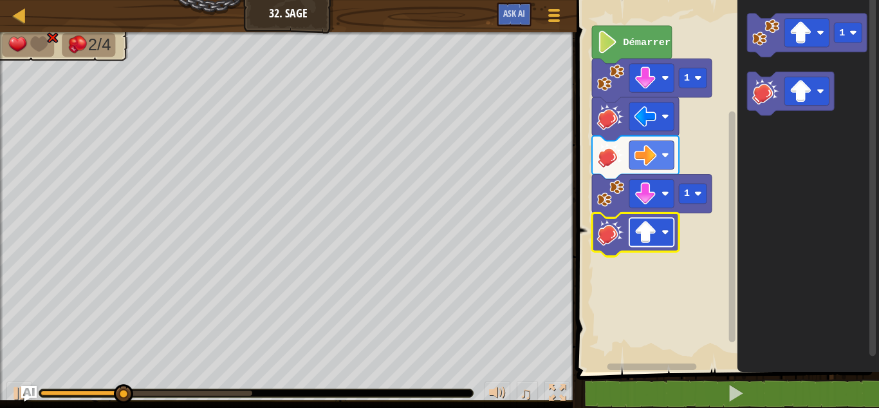
click at [647, 229] on image "Espace de travail de Blocky" at bounding box center [646, 232] width 23 height 23
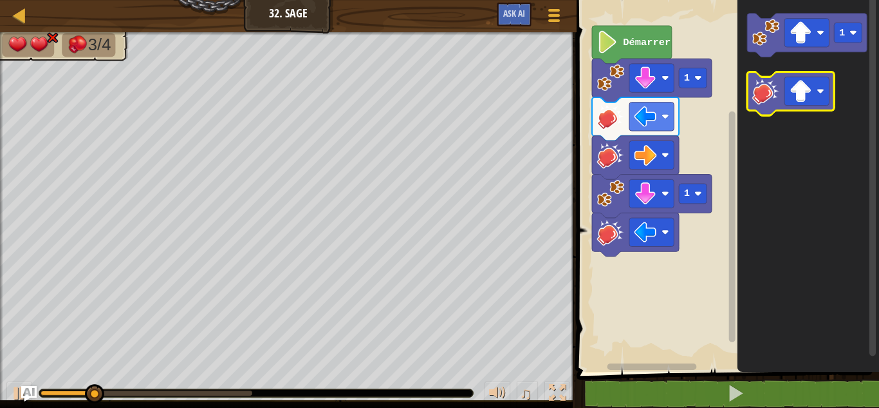
click at [761, 87] on image "Espace de travail de Blocky" at bounding box center [766, 90] width 27 height 27
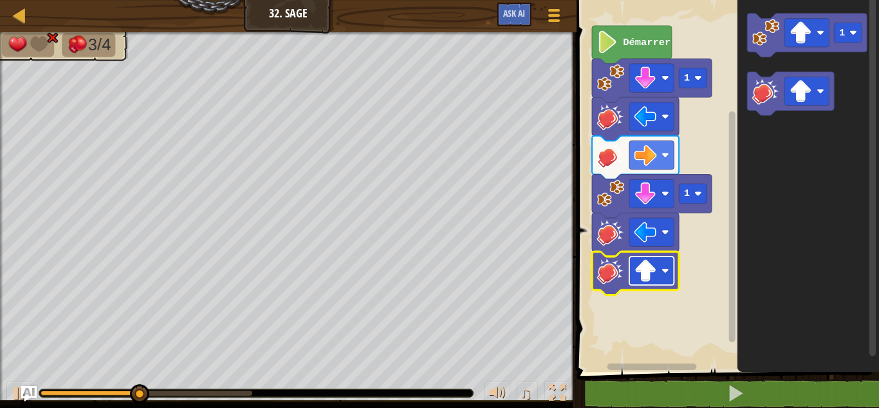
click at [655, 269] on image "Espace de travail de Blocky" at bounding box center [646, 270] width 23 height 23
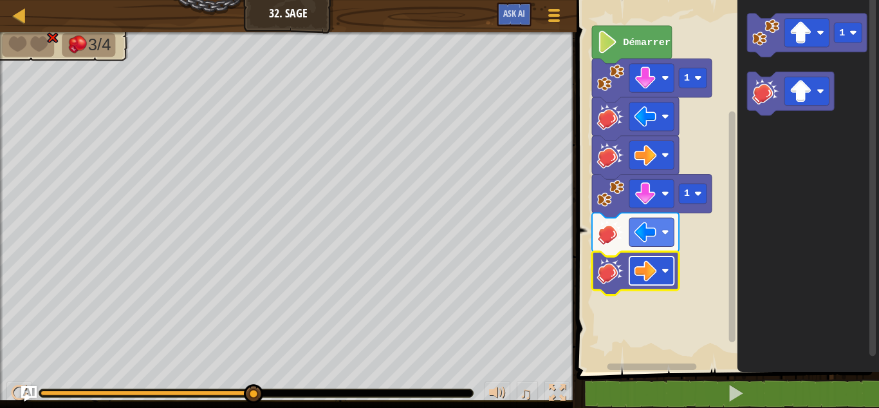
click at [644, 266] on image "Espace de travail de Blocky" at bounding box center [646, 270] width 23 height 23
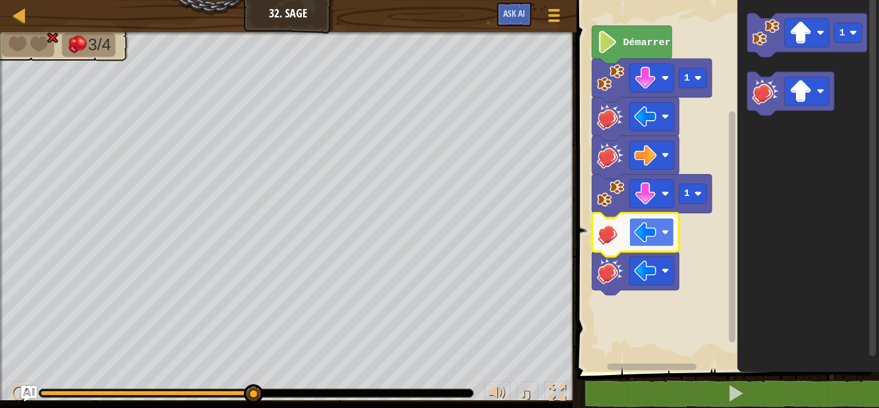
click at [652, 227] on image "Espace de travail de Blocky" at bounding box center [646, 232] width 23 height 23
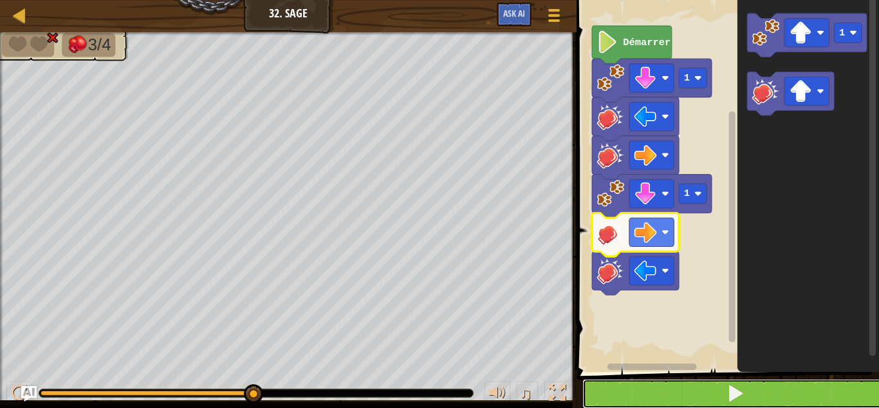
click at [643, 388] on button at bounding box center [736, 394] width 306 height 30
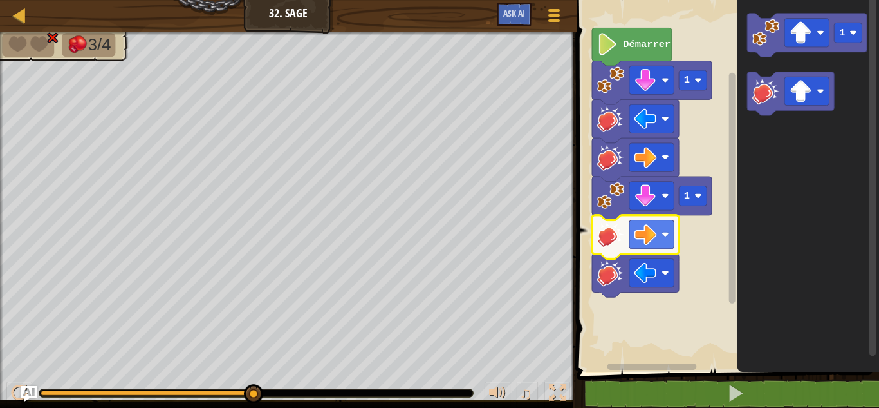
click at [701, 270] on div "Démarrer 1 1 1" at bounding box center [726, 183] width 306 height 378
click at [735, 178] on div "Démarrer 1 1 1" at bounding box center [726, 183] width 306 height 378
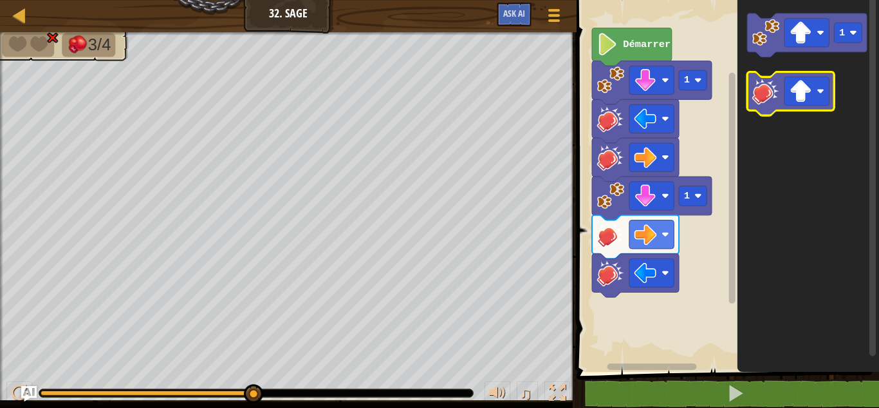
click at [765, 86] on image "Espace de travail de Blocky" at bounding box center [766, 90] width 27 height 27
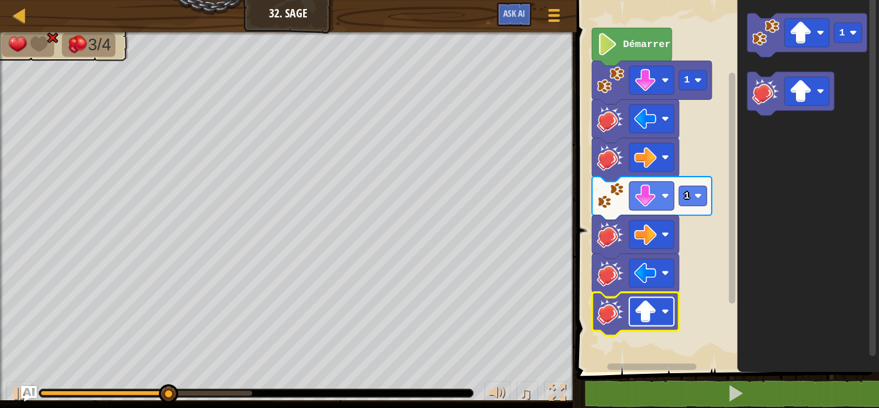
click at [639, 322] on image "Espace de travail de Blocky" at bounding box center [646, 311] width 23 height 23
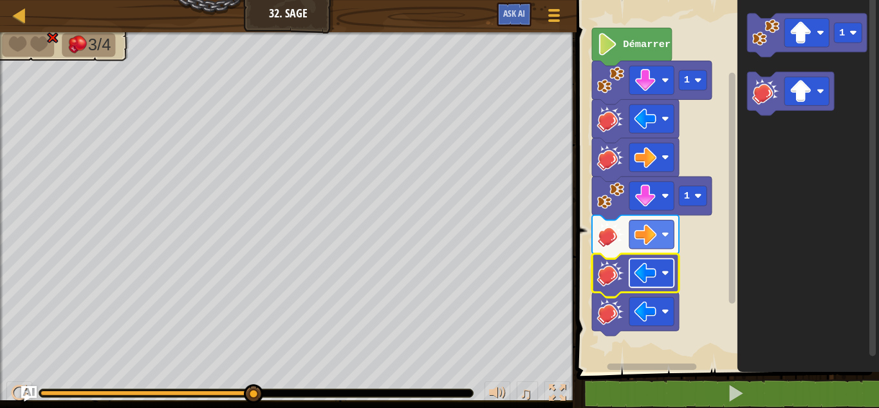
click at [657, 266] on image "Espace de travail de Blocky" at bounding box center [646, 272] width 23 height 23
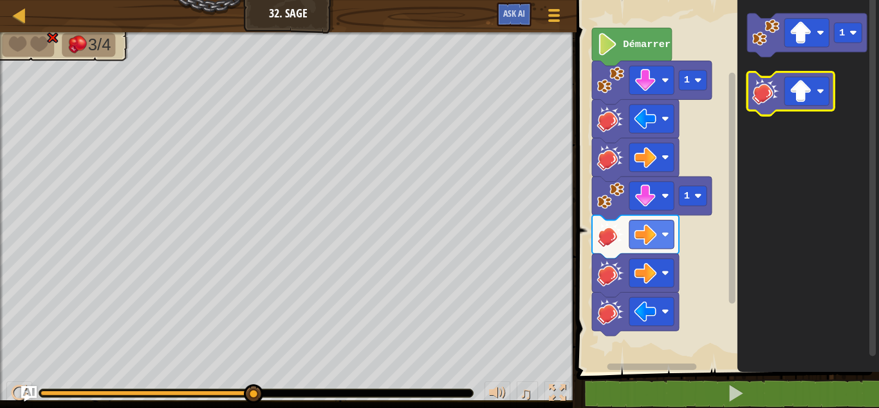
click at [765, 99] on image "Espace de travail de Blocky" at bounding box center [766, 90] width 27 height 27
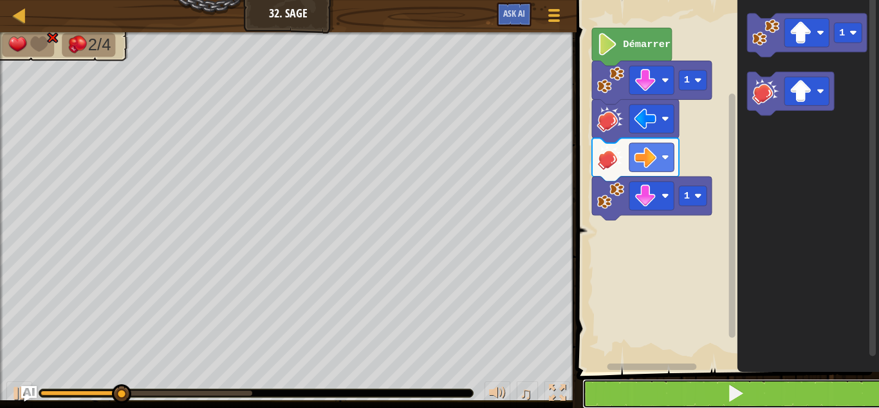
click at [738, 390] on span at bounding box center [736, 393] width 18 height 18
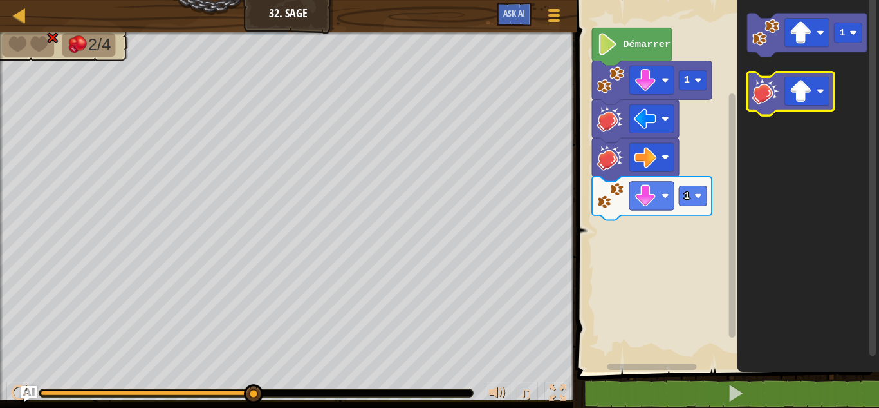
click at [765, 85] on image "Espace de travail de Blocky" at bounding box center [766, 90] width 27 height 27
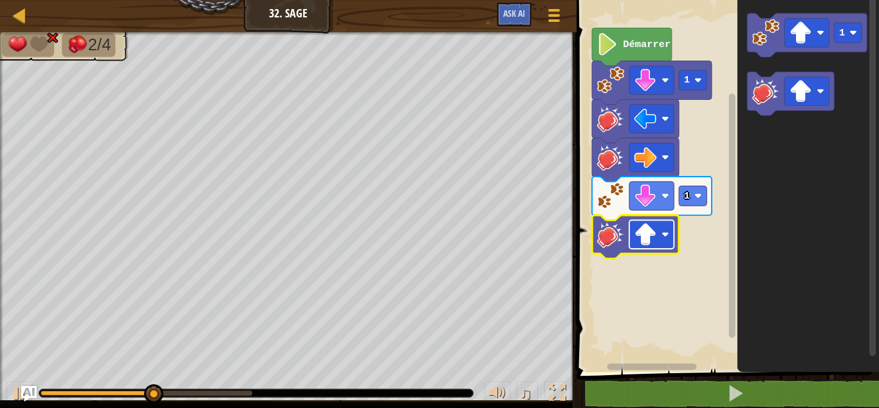
click at [640, 234] on image "Espace de travail de Blocky" at bounding box center [646, 234] width 23 height 23
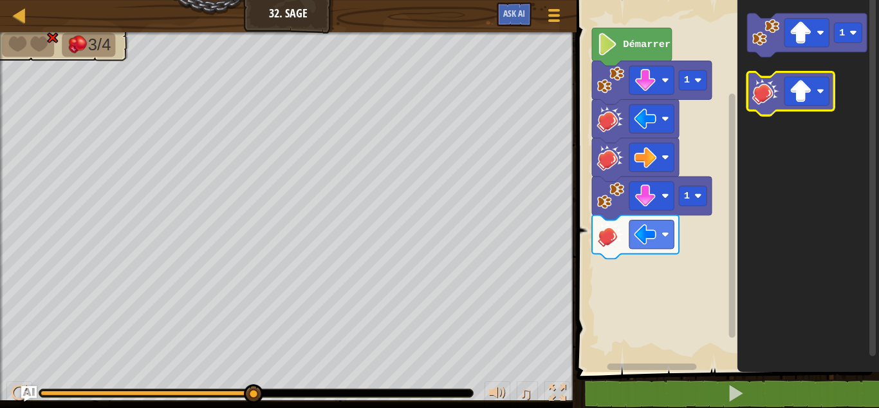
click at [771, 88] on image "Espace de travail de Blocky" at bounding box center [766, 90] width 27 height 27
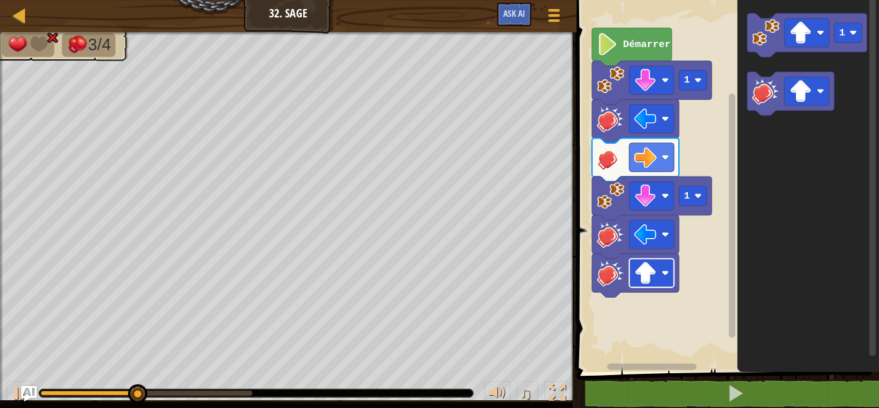
click at [668, 274] on image "Espace de travail de Blocky" at bounding box center [666, 273] width 8 height 8
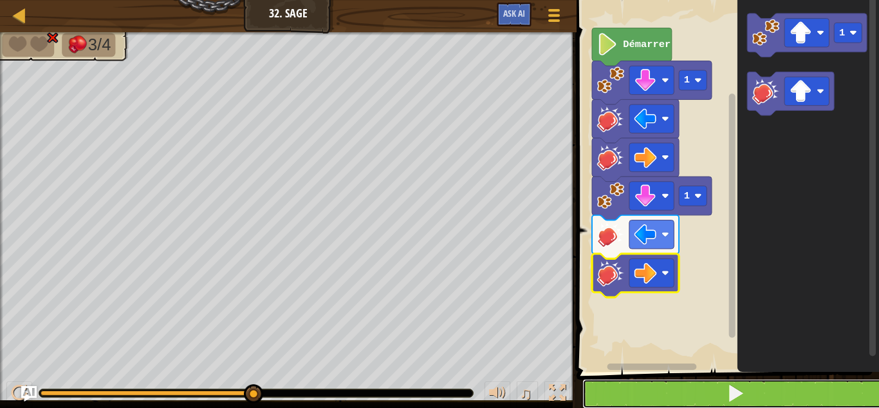
click at [678, 380] on button at bounding box center [736, 394] width 306 height 30
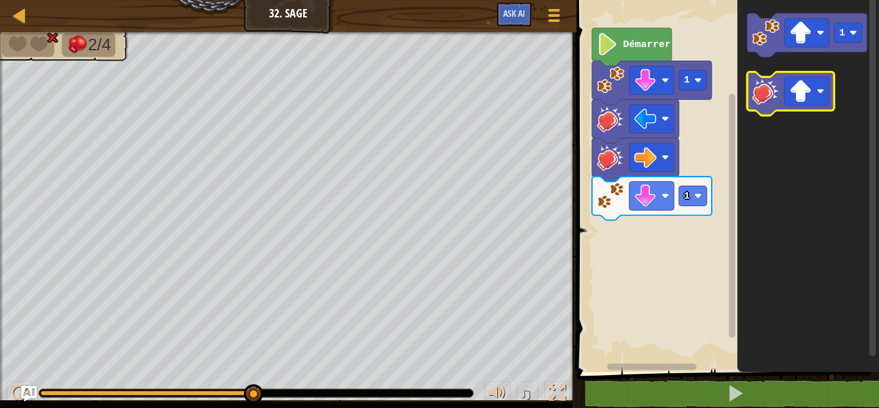
click at [766, 103] on image "Espace de travail de Blocky" at bounding box center [766, 90] width 27 height 27
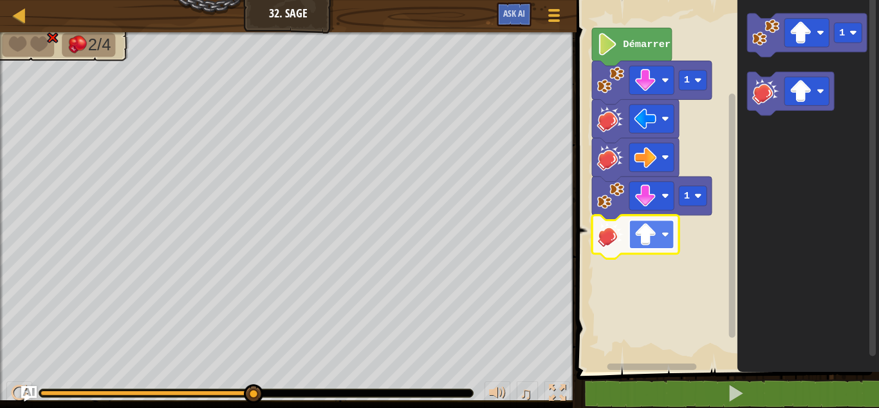
click at [650, 241] on image "Espace de travail de Blocky" at bounding box center [646, 234] width 23 height 23
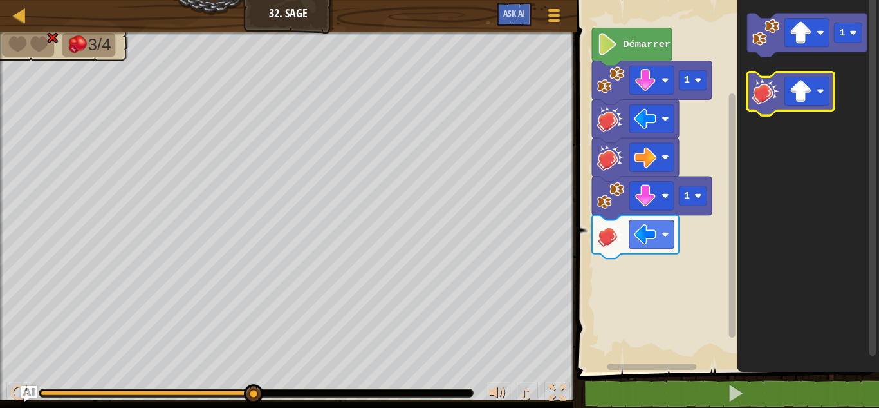
click at [755, 95] on image "Espace de travail de Blocky" at bounding box center [766, 90] width 27 height 27
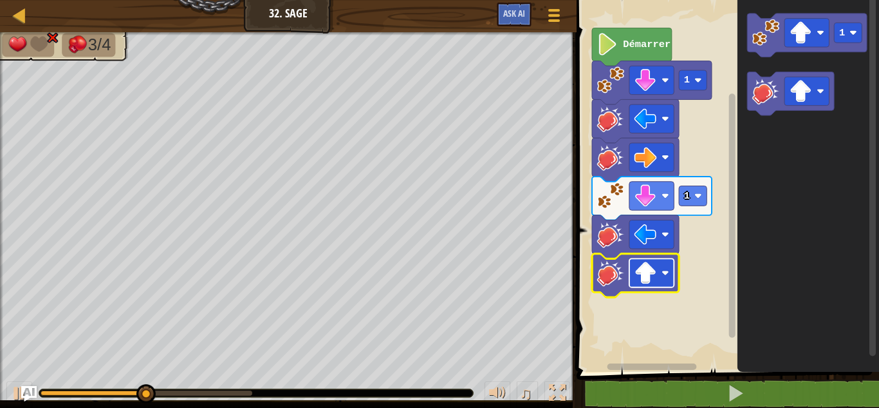
click at [648, 274] on image "Espace de travail de Blocky" at bounding box center [646, 272] width 23 height 23
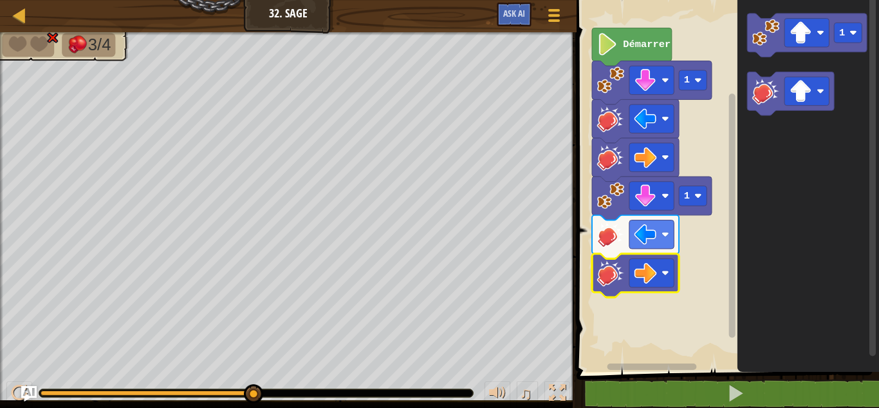
click at [641, 288] on icon "Espace de travail de Blocky" at bounding box center [635, 276] width 87 height 44
click at [643, 285] on rect "Espace de travail de Blocky" at bounding box center [652, 272] width 44 height 28
click at [646, 270] on image "Espace de travail de Blocky" at bounding box center [646, 272] width 23 height 23
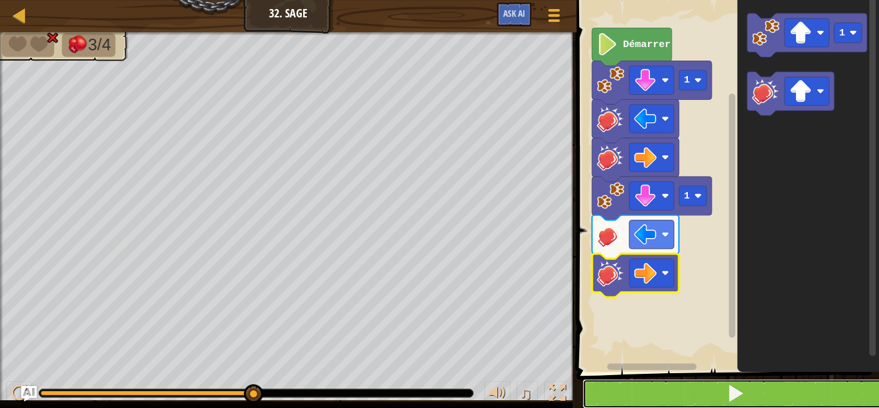
click at [652, 391] on button at bounding box center [736, 394] width 306 height 30
click at [671, 393] on button at bounding box center [736, 394] width 306 height 30
click at [660, 393] on button at bounding box center [736, 394] width 306 height 30
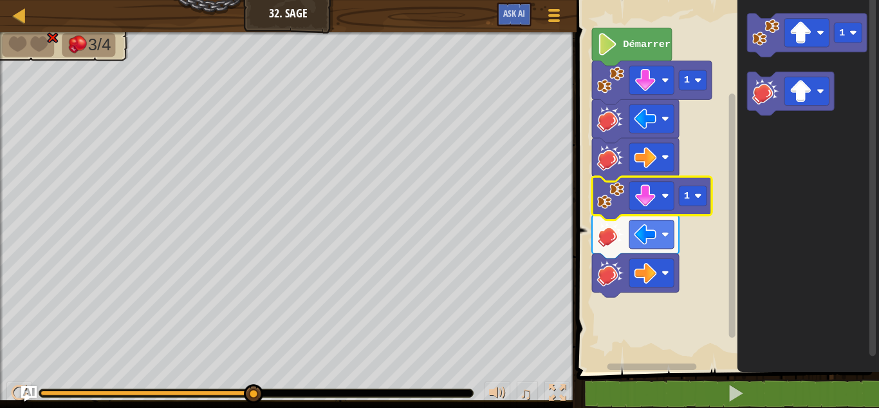
click at [624, 187] on image "Espace de travail de Blocky" at bounding box center [610, 195] width 27 height 27
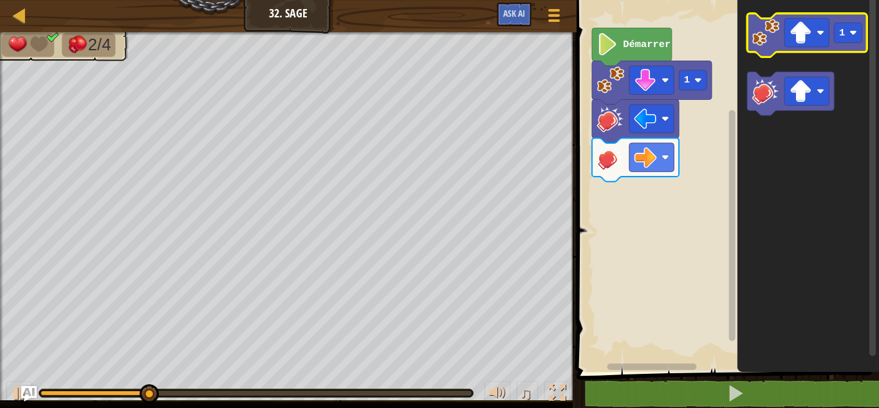
click at [768, 35] on image "Espace de travail de Blocky" at bounding box center [766, 32] width 27 height 27
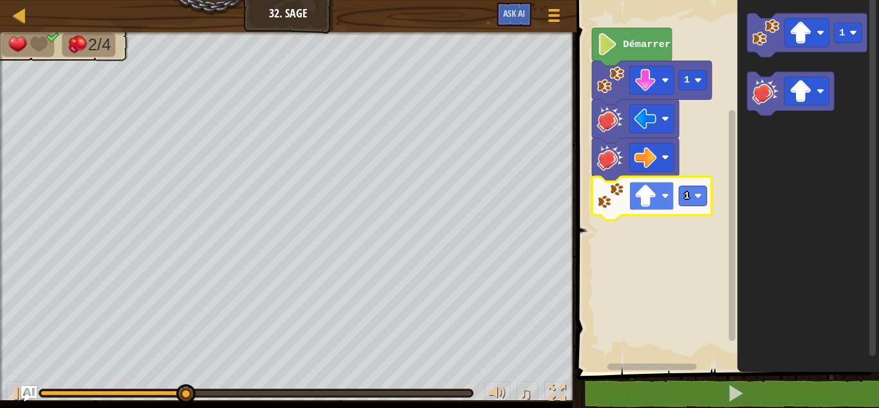
click at [662, 190] on rect "Espace de travail de Blocky" at bounding box center [652, 196] width 44 height 28
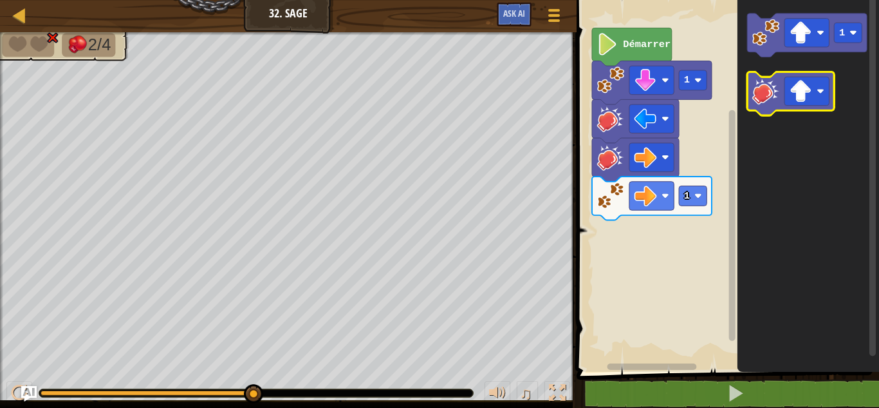
click at [765, 89] on image "Espace de travail de Blocky" at bounding box center [766, 90] width 27 height 27
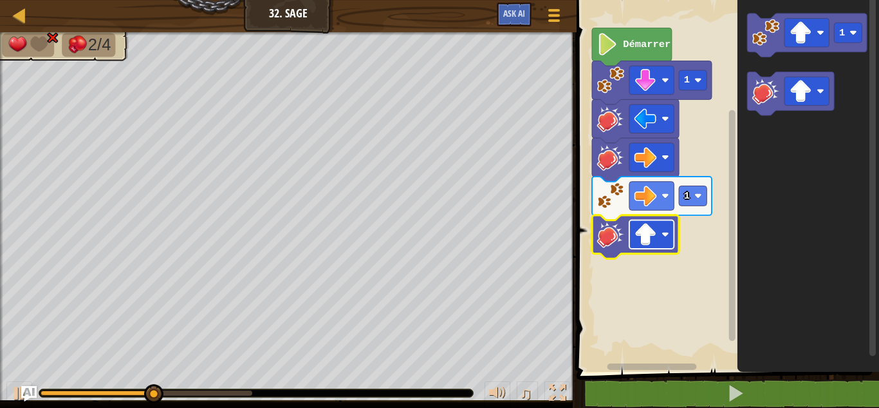
click at [655, 233] on image "Espace de travail de Blocky" at bounding box center [646, 234] width 23 height 23
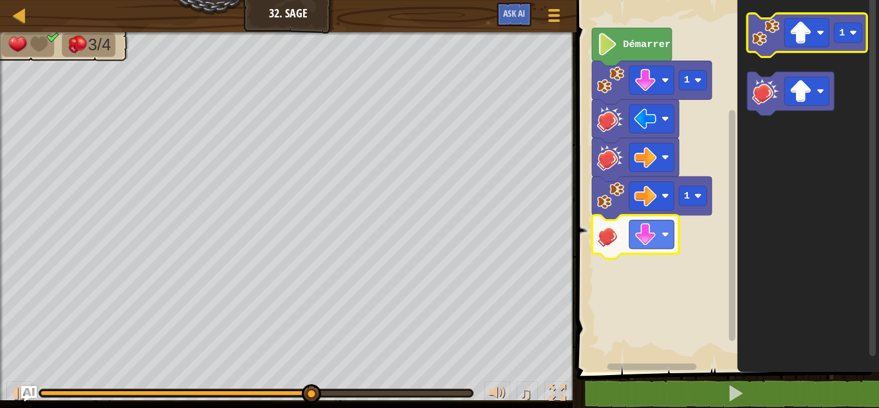
click at [774, 41] on image "Espace de travail de Blocky" at bounding box center [766, 32] width 27 height 27
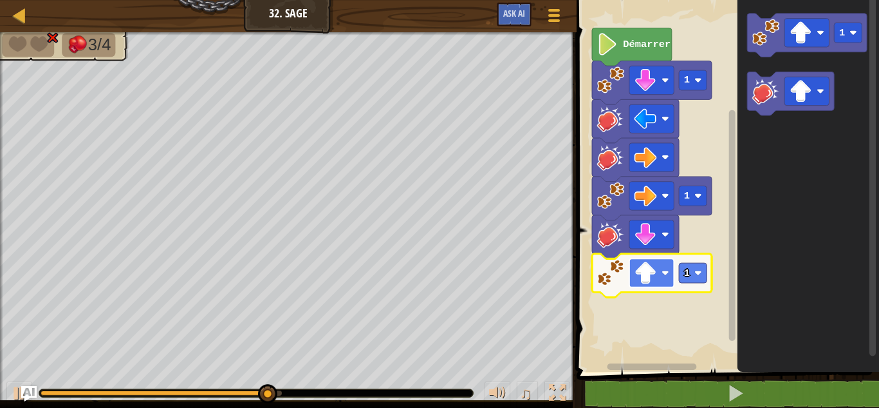
click at [650, 269] on image "Espace de travail de Blocky" at bounding box center [646, 272] width 23 height 23
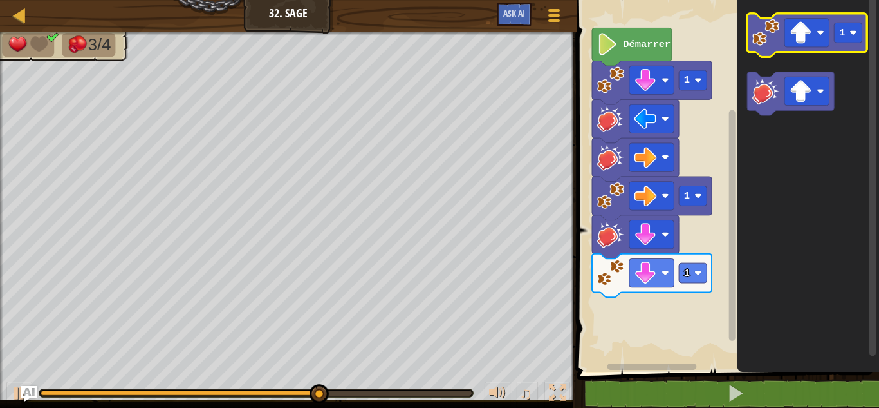
click at [770, 42] on image "Espace de travail de Blocky" at bounding box center [766, 32] width 27 height 27
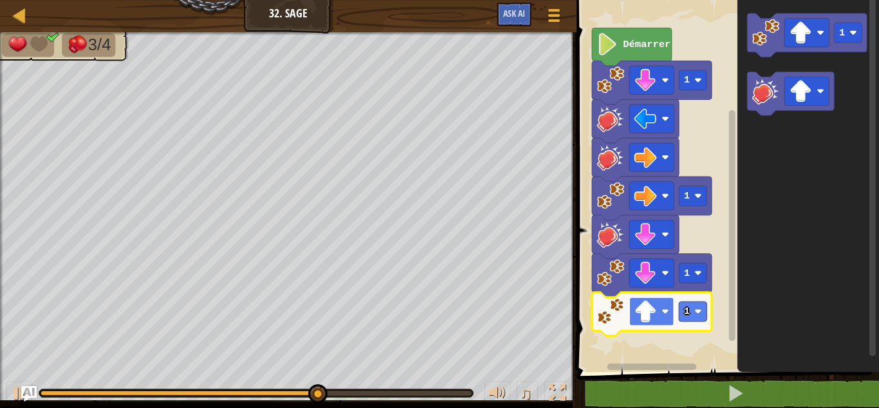
click at [644, 321] on image "Espace de travail de Blocky" at bounding box center [646, 311] width 23 height 23
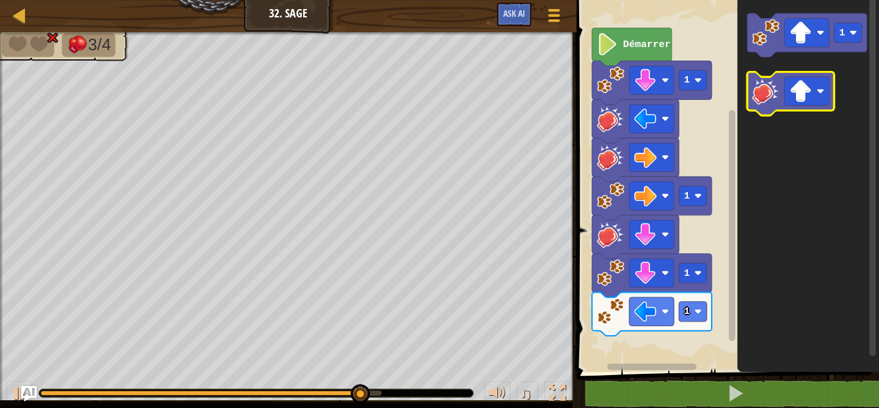
click at [777, 93] on image "Espace de travail de Blocky" at bounding box center [766, 90] width 27 height 27
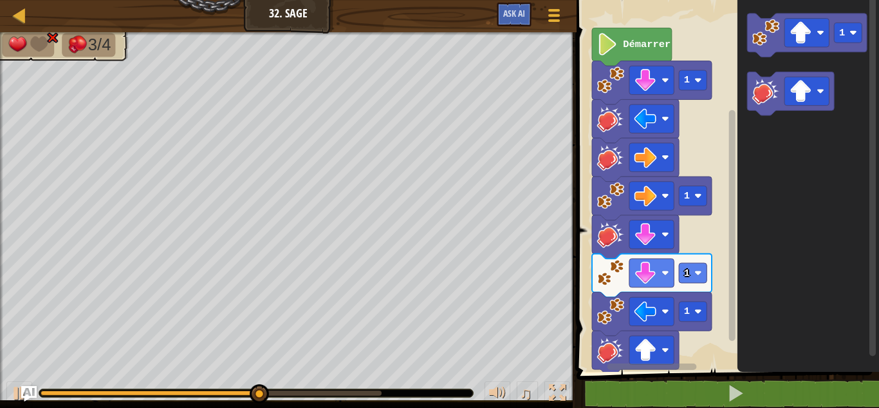
click at [657, 365] on rect "Espace de travail de Blocky" at bounding box center [652, 366] width 89 height 6
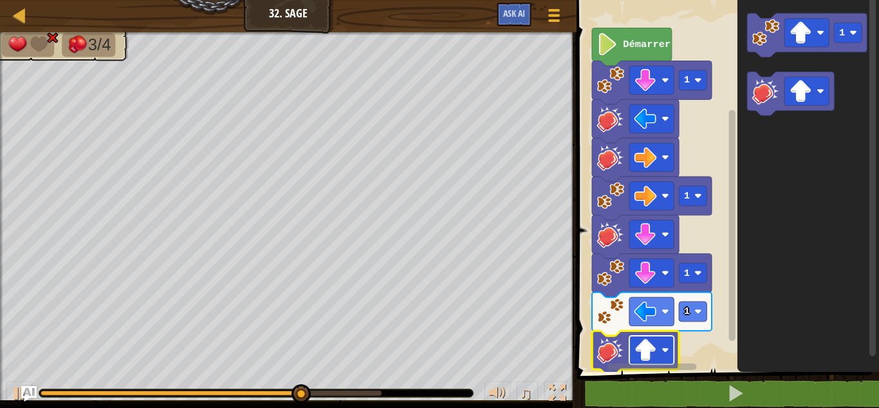
click at [655, 348] on image "Espace de travail de Blocky" at bounding box center [646, 350] width 23 height 23
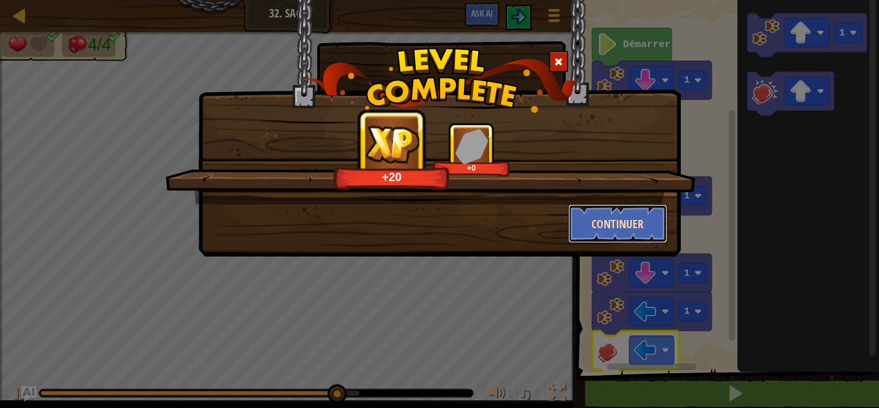
click at [597, 224] on button "Continuer" at bounding box center [618, 223] width 100 height 39
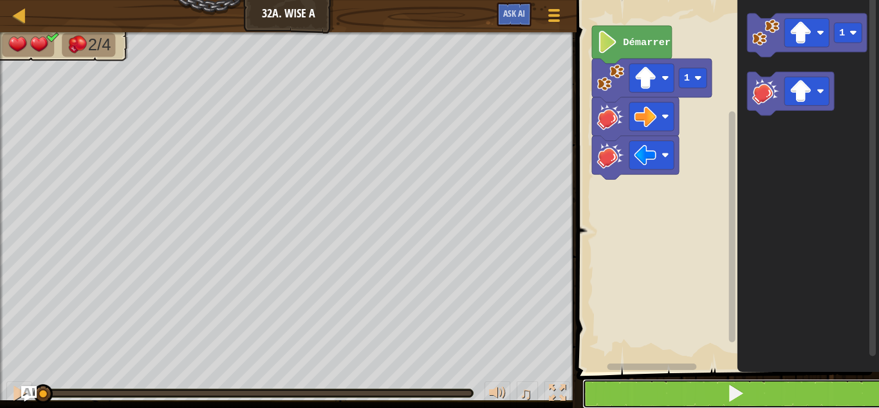
click at [627, 382] on button at bounding box center [736, 394] width 306 height 30
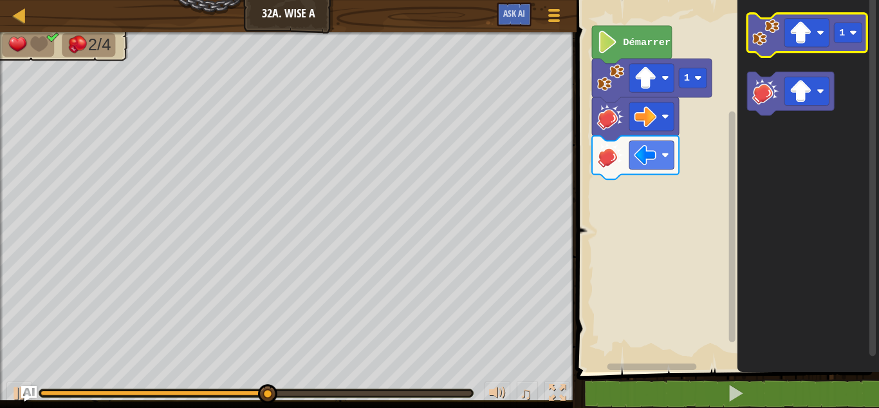
click at [762, 26] on image "Espace de travail de Blocky" at bounding box center [766, 32] width 27 height 27
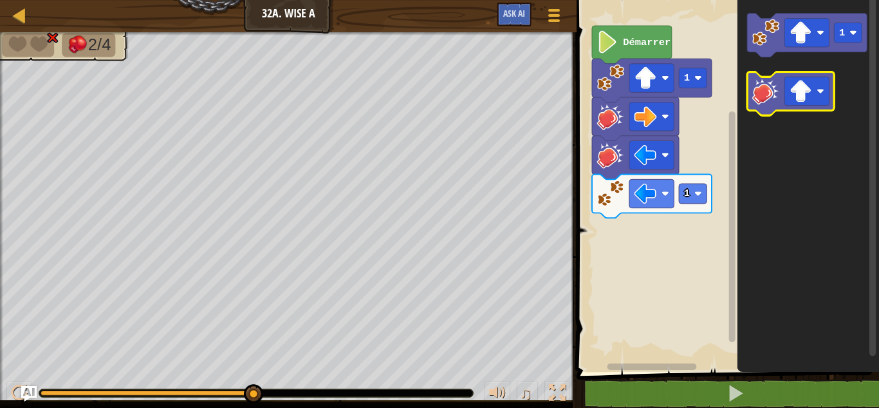
click at [762, 110] on icon "Espace de travail de Blocky" at bounding box center [791, 94] width 87 height 44
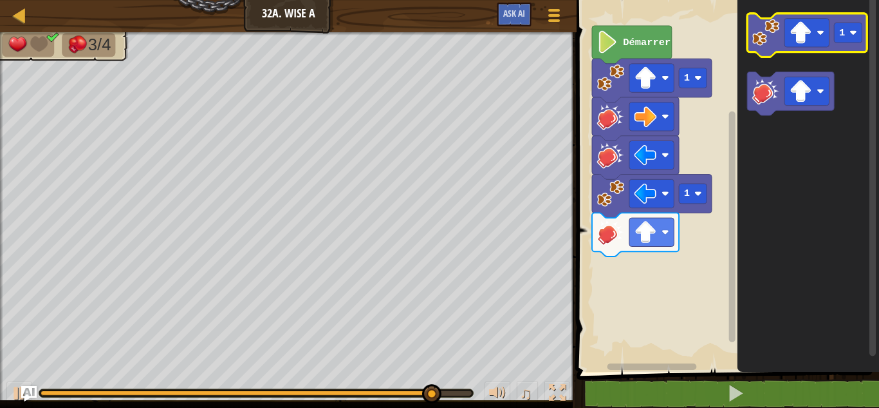
click at [756, 36] on image "Espace de travail de Blocky" at bounding box center [766, 32] width 27 height 27
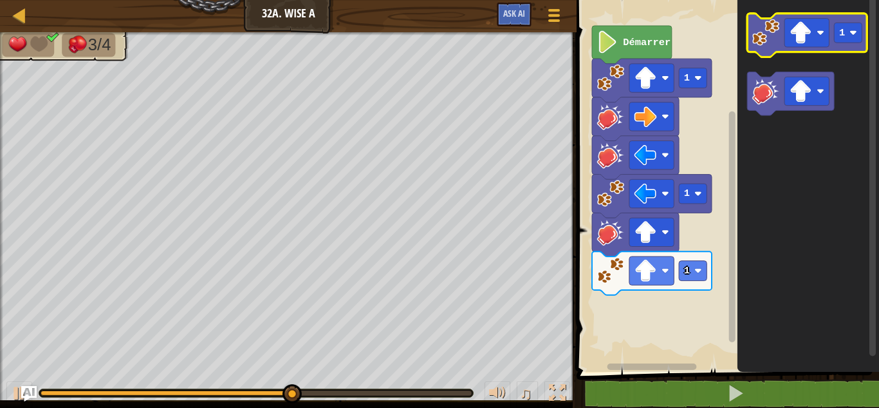
click at [767, 25] on image "Espace de travail de Blocky" at bounding box center [766, 32] width 27 height 27
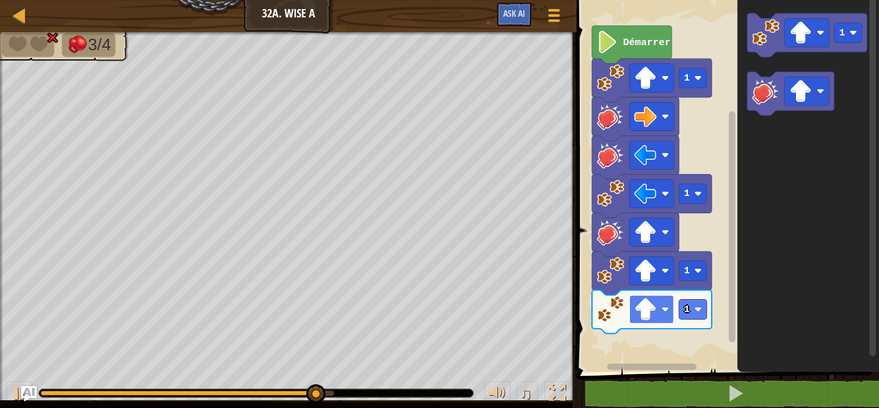
click at [649, 321] on rect "Espace de travail de Blocky" at bounding box center [652, 309] width 44 height 28
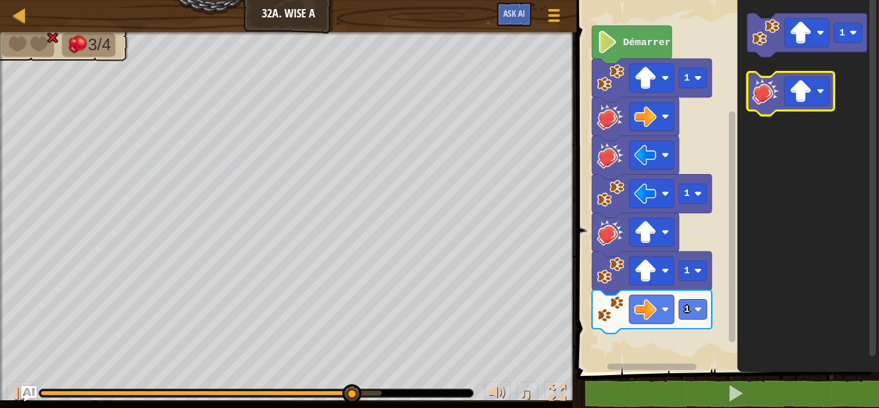
click at [759, 100] on image "Espace de travail de Blocky" at bounding box center [766, 90] width 27 height 27
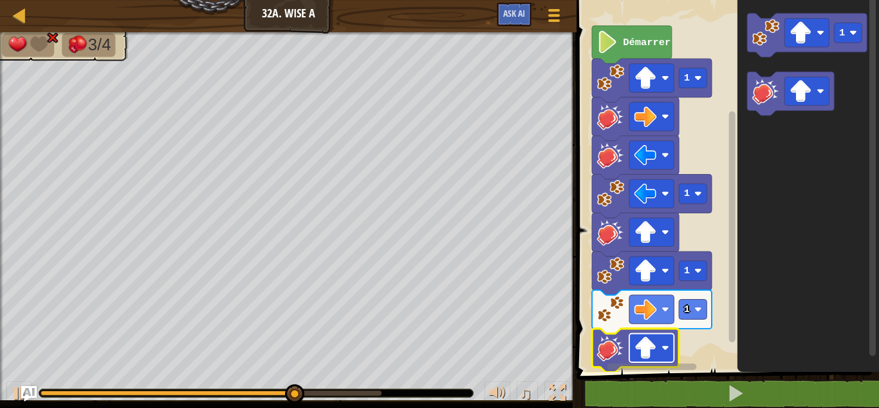
click at [646, 358] on image "Espace de travail de Blocky" at bounding box center [646, 347] width 23 height 23
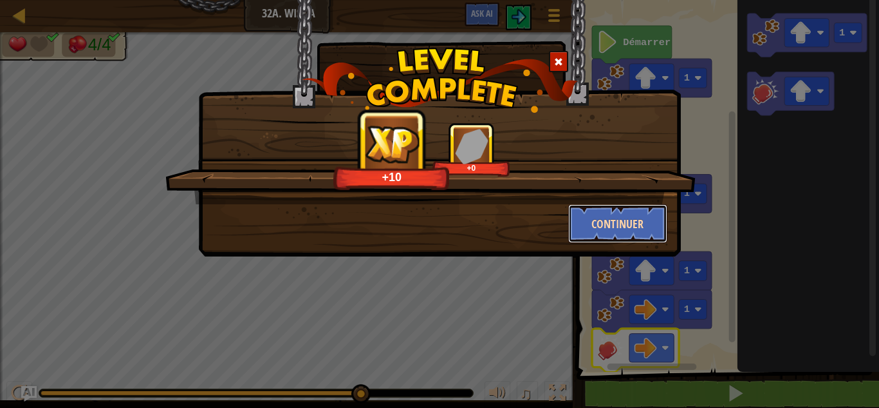
click at [594, 227] on button "Continuer" at bounding box center [618, 223] width 100 height 39
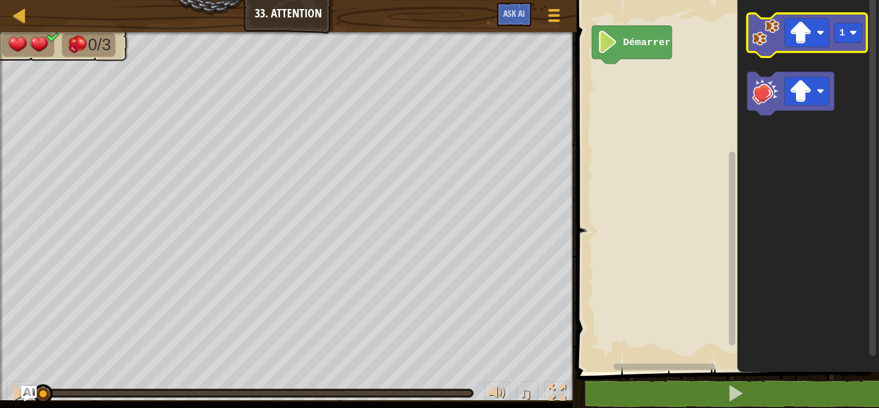
click at [765, 39] on image "Espace de travail de Blocky" at bounding box center [766, 32] width 27 height 27
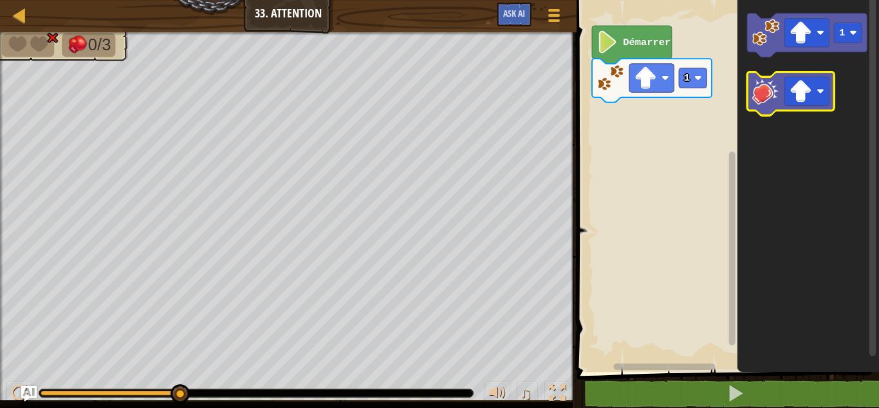
click at [759, 97] on image "Espace de travail de Blocky" at bounding box center [766, 90] width 27 height 27
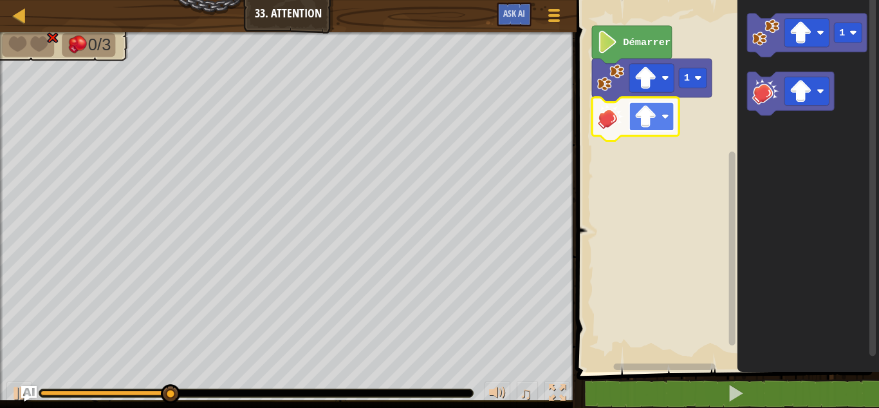
click at [649, 129] on rect "Espace de travail de Blocky" at bounding box center [652, 116] width 44 height 28
click at [645, 113] on image "Espace de travail de Blocky" at bounding box center [646, 116] width 23 height 23
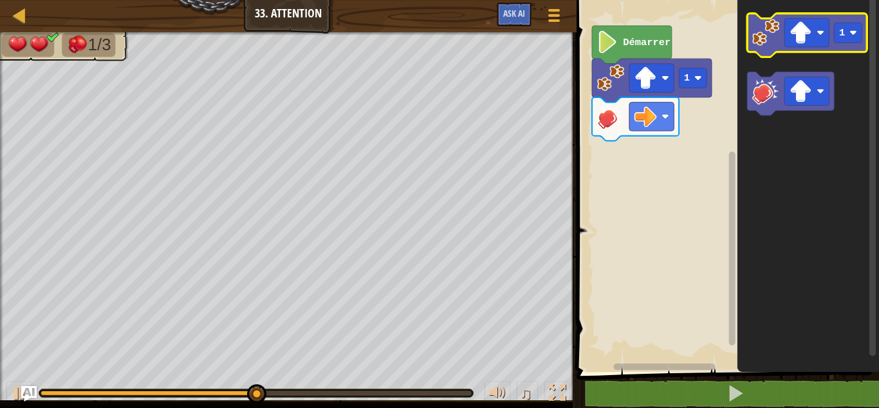
click at [770, 48] on icon "Espace de travail de Blocky" at bounding box center [808, 36] width 120 height 44
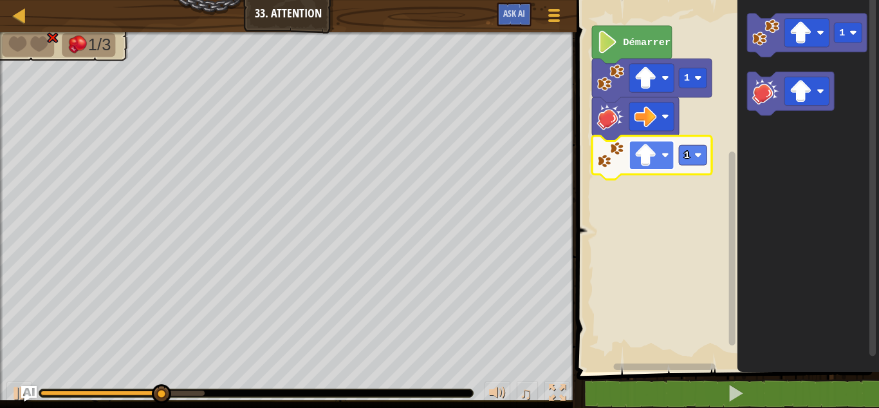
click at [660, 155] on rect "Espace de travail de Blocky" at bounding box center [652, 154] width 44 height 28
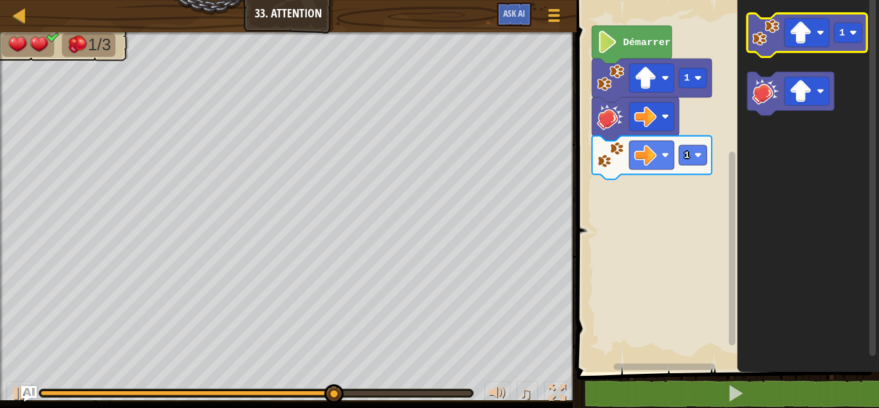
click at [767, 44] on image "Espace de travail de Blocky" at bounding box center [766, 32] width 27 height 27
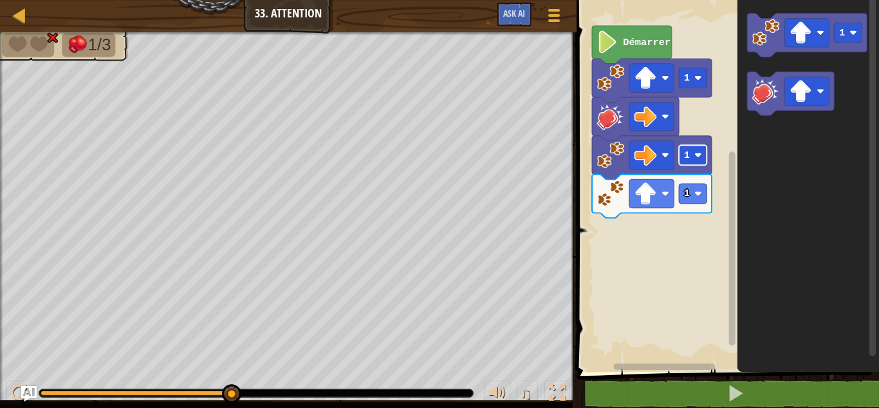
click at [695, 155] on rect "Espace de travail de Blocky" at bounding box center [694, 155] width 28 height 20
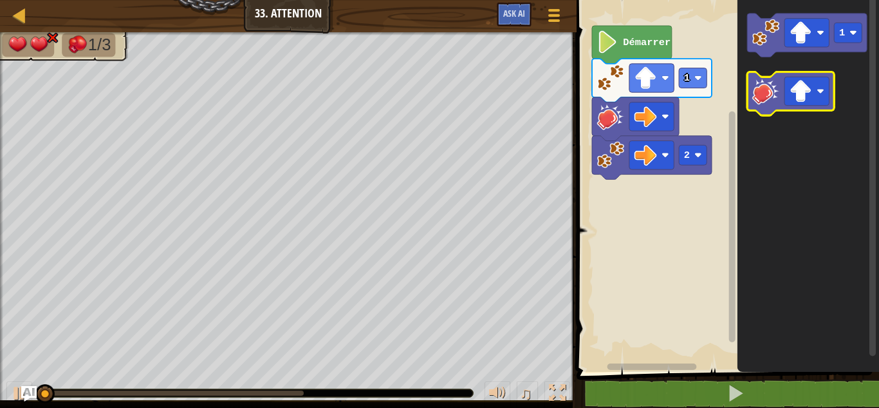
click at [764, 103] on image "Espace de travail de Blocky" at bounding box center [766, 90] width 27 height 27
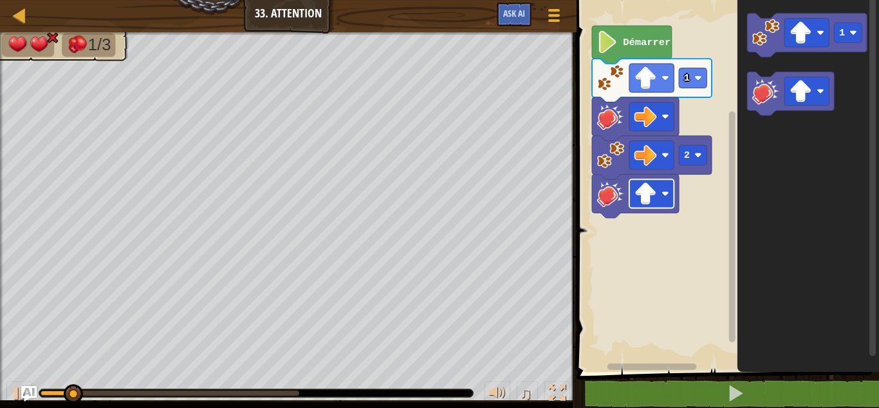
click at [666, 193] on image "Espace de travail de Blocky" at bounding box center [666, 194] width 8 height 8
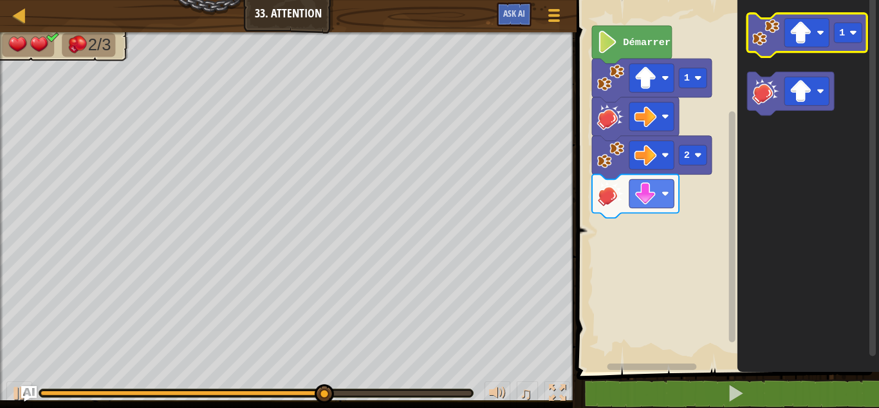
click at [766, 32] on image "Espace de travail de Blocky" at bounding box center [766, 32] width 27 height 27
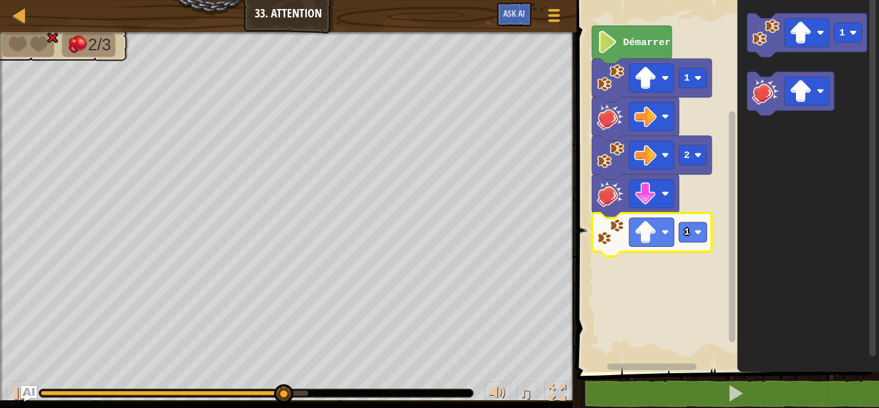
click at [661, 248] on icon "Espace de travail de Blocky" at bounding box center [652, 234] width 120 height 44
click at [648, 223] on image "Espace de travail de Blocky" at bounding box center [646, 232] width 23 height 23
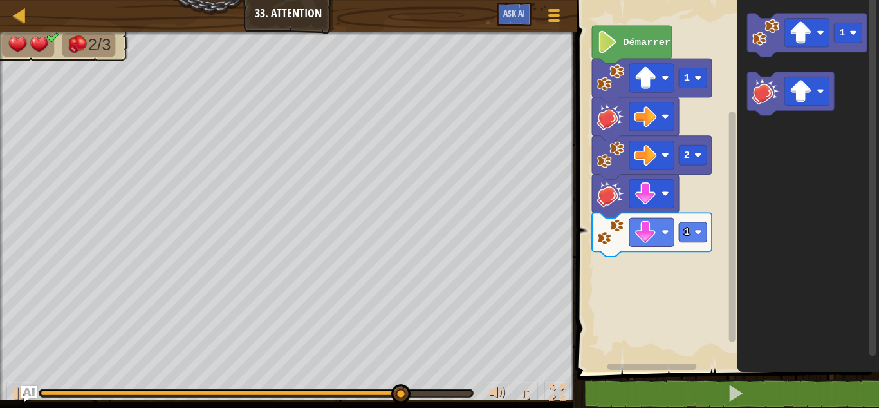
click at [669, 283] on div "Démarrer 1 2 1 1" at bounding box center [726, 183] width 306 height 378
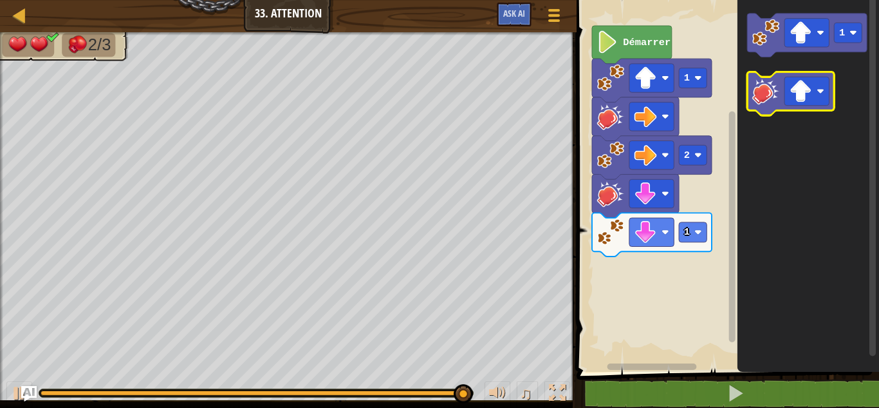
click at [762, 100] on image "Espace de travail de Blocky" at bounding box center [766, 90] width 27 height 27
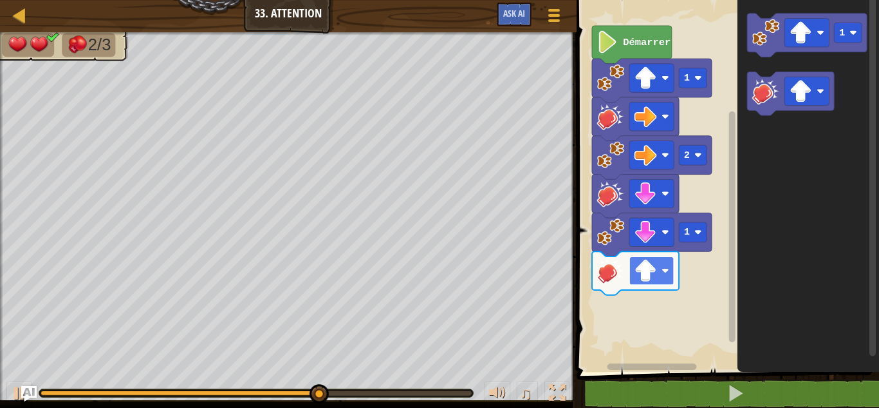
click at [646, 276] on image "Espace de travail de Blocky" at bounding box center [646, 270] width 23 height 23
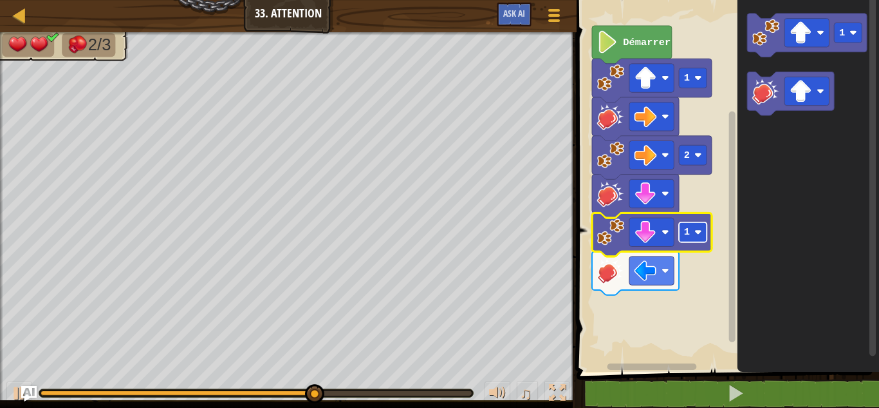
click at [686, 229] on text "1" at bounding box center [687, 232] width 6 height 12
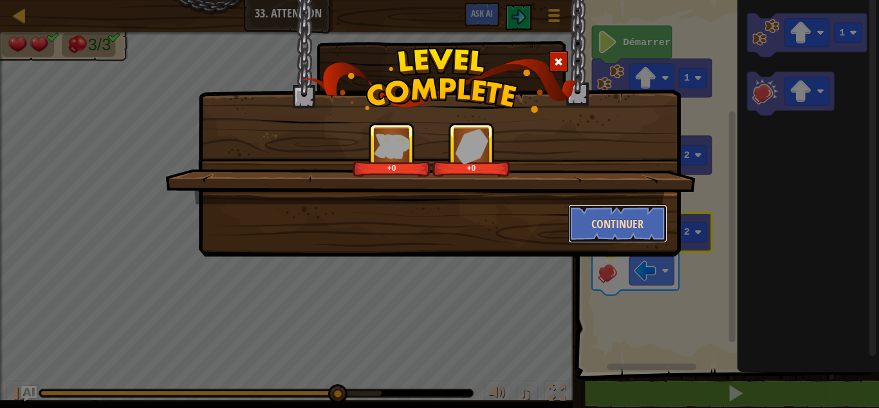
click at [592, 221] on button "Continuer" at bounding box center [618, 223] width 100 height 39
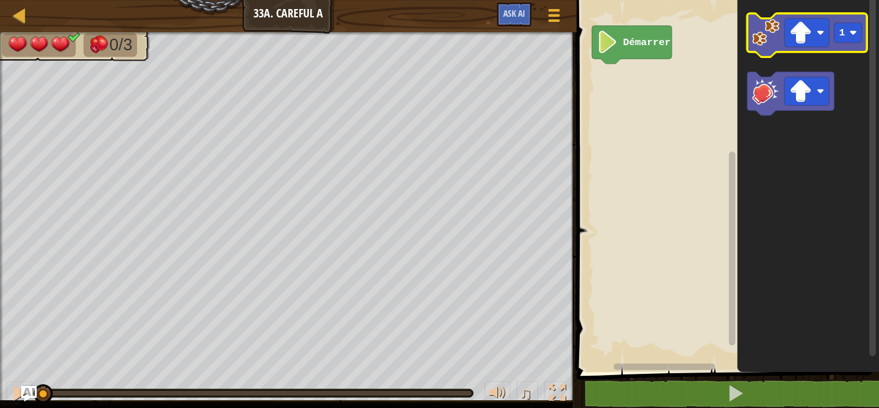
click at [760, 37] on image "Espace de travail de Blocky" at bounding box center [766, 32] width 27 height 27
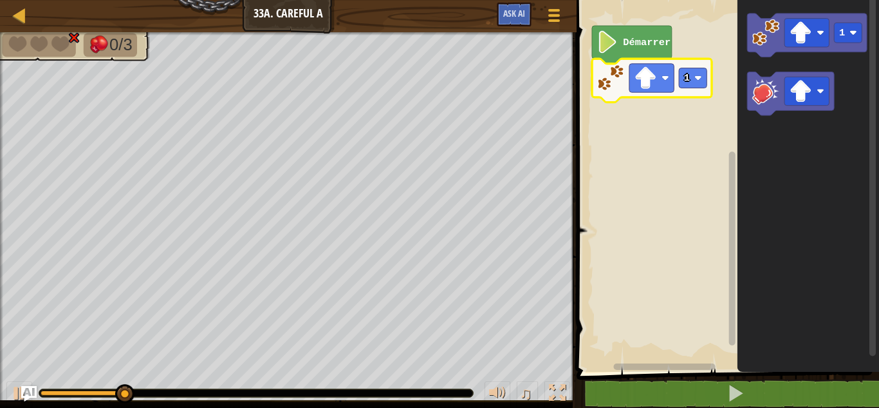
click at [659, 96] on icon "Espace de travail de Blocky" at bounding box center [652, 81] width 120 height 44
click at [653, 91] on rect "Espace de travail de Blocky" at bounding box center [652, 78] width 44 height 28
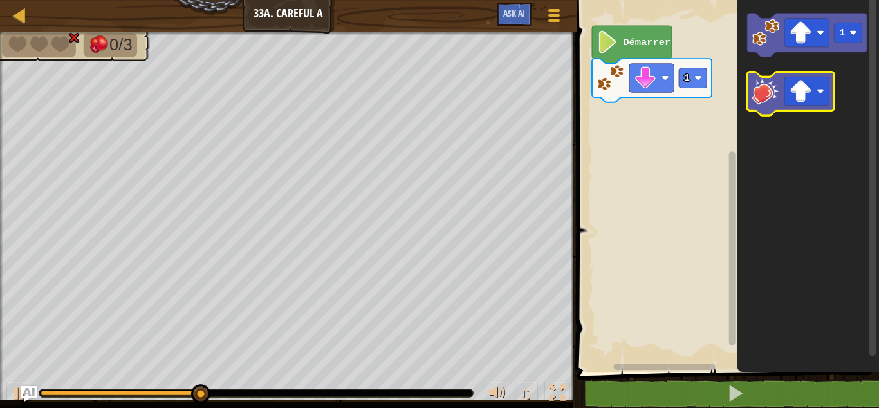
click at [762, 81] on image "Espace de travail de Blocky" at bounding box center [766, 90] width 27 height 27
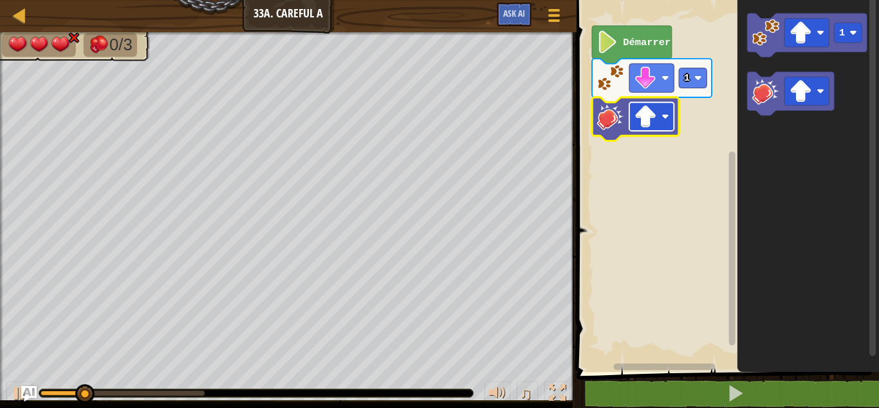
click at [661, 118] on rect "Espace de travail de Blocky" at bounding box center [652, 116] width 44 height 28
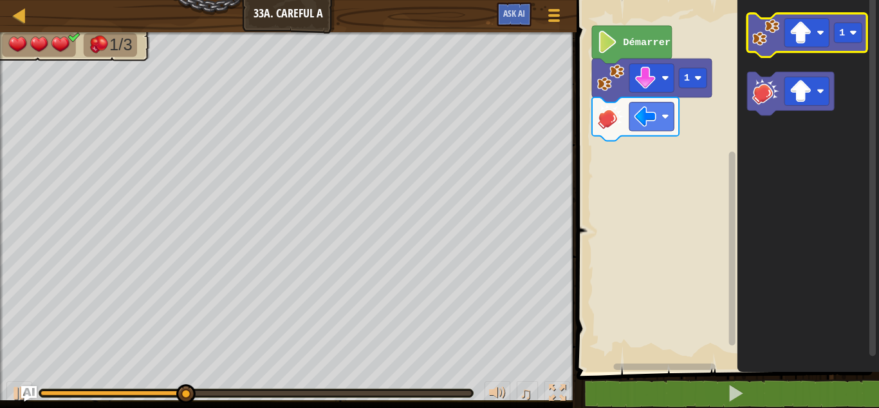
click at [767, 48] on icon "Espace de travail de Blocky" at bounding box center [808, 36] width 120 height 44
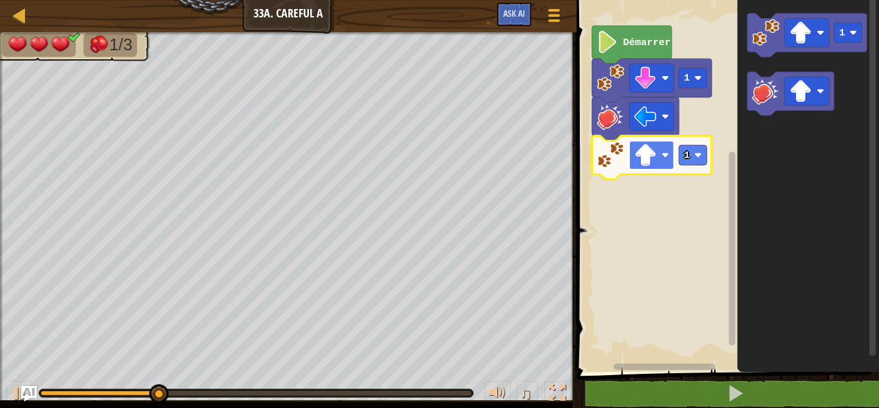
click at [662, 162] on rect "Espace de travail de Blocky" at bounding box center [652, 154] width 44 height 28
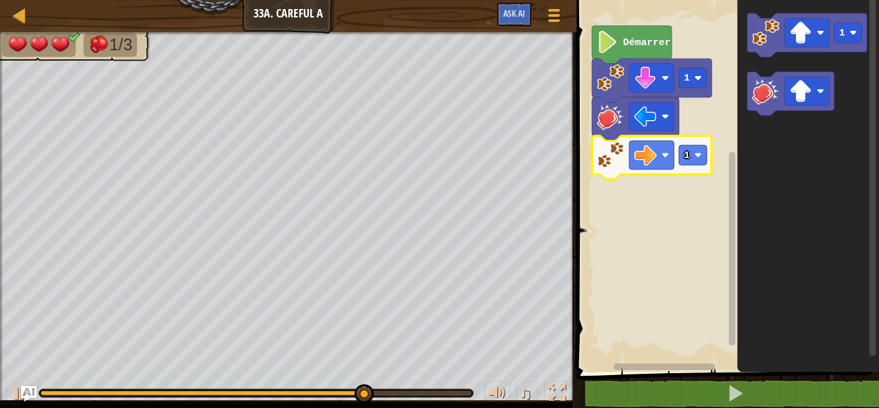
click at [711, 163] on icon "Espace de travail de Blocky" at bounding box center [652, 158] width 120 height 44
click at [695, 153] on image "Espace de travail de Blocky" at bounding box center [699, 155] width 8 height 8
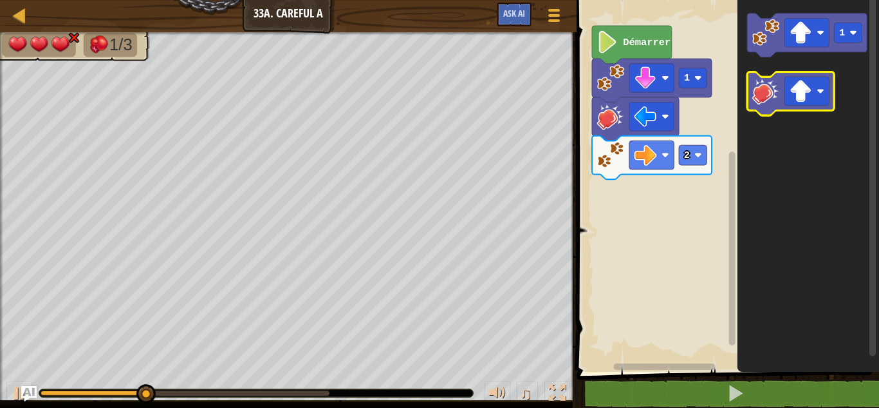
click at [755, 95] on image "Espace de travail de Blocky" at bounding box center [766, 90] width 27 height 27
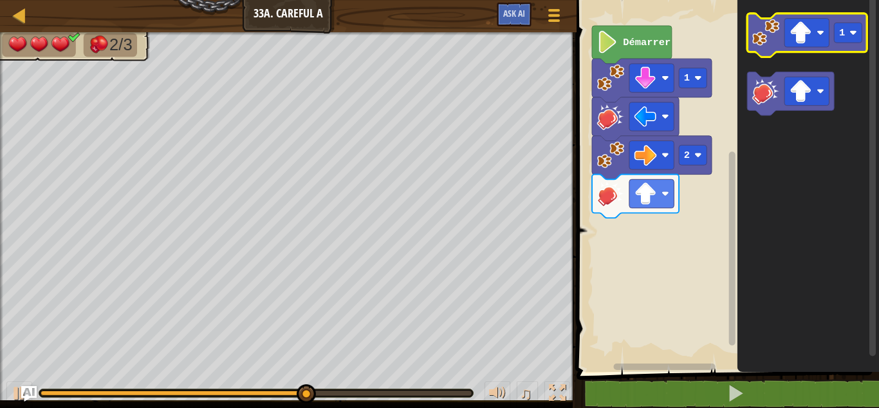
click at [771, 39] on image "Espace de travail de Blocky" at bounding box center [766, 32] width 27 height 27
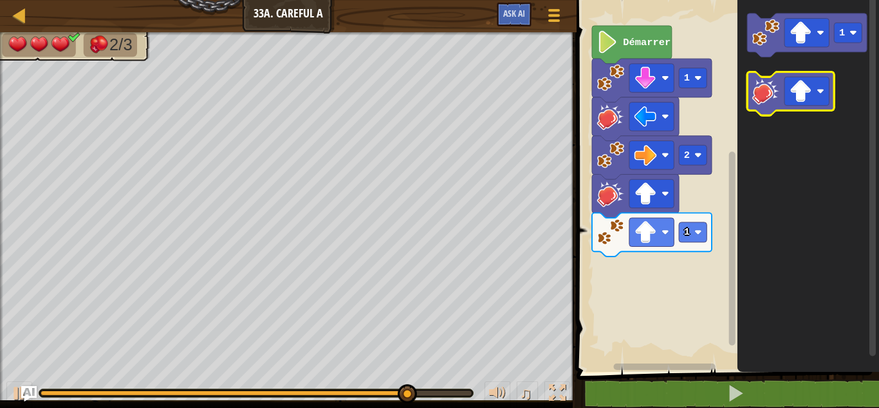
click at [770, 99] on image "Espace de travail de Blocky" at bounding box center [766, 90] width 27 height 27
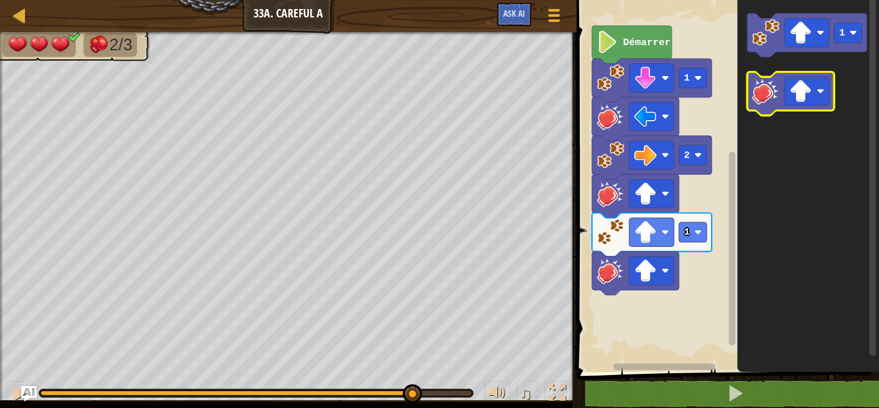
click at [770, 99] on image "Espace de travail de Blocky" at bounding box center [766, 90] width 27 height 27
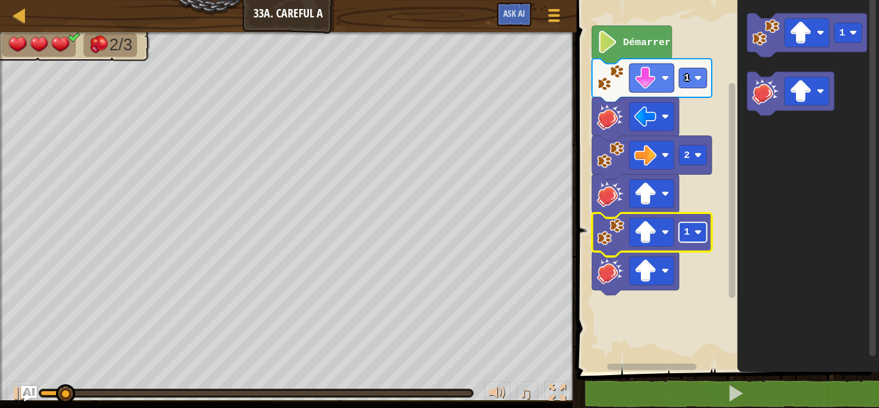
click at [697, 229] on image "Espace de travail de Blocky" at bounding box center [699, 233] width 8 height 8
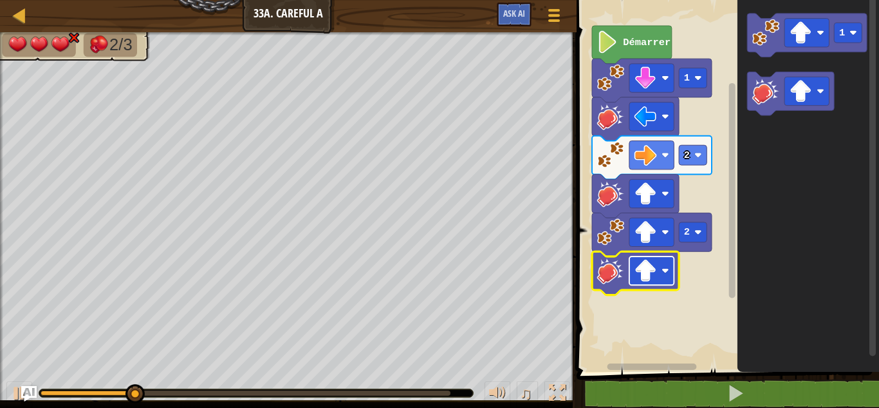
click at [652, 274] on image "Espace de travail de Blocky" at bounding box center [646, 270] width 23 height 23
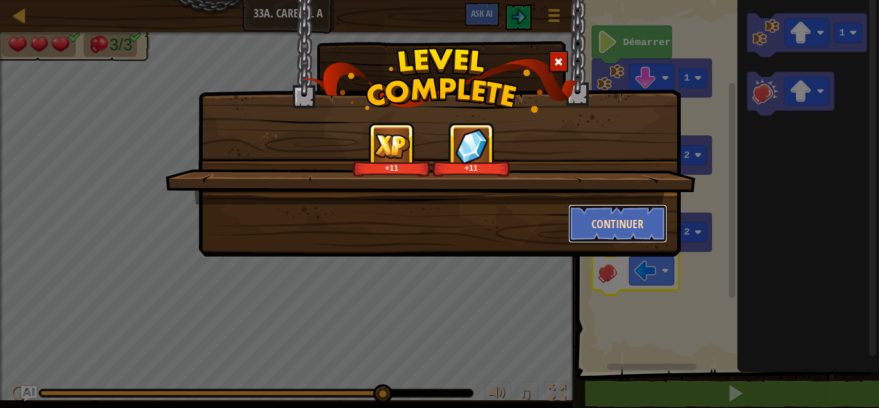
click at [593, 228] on button "Continuer" at bounding box center [618, 223] width 100 height 39
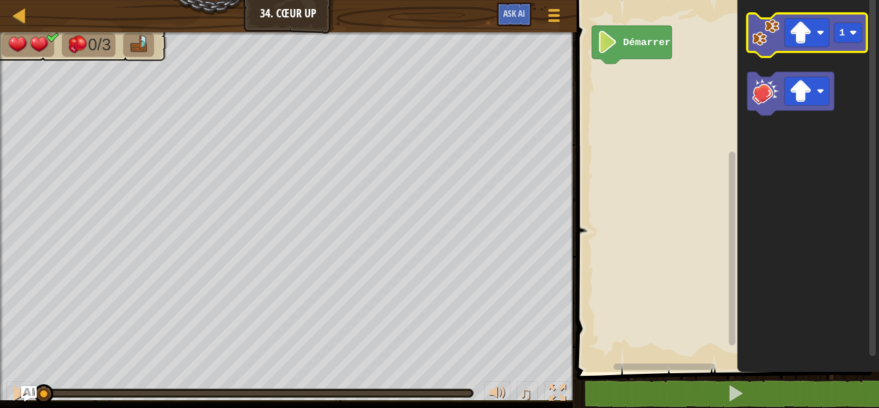
click at [763, 37] on image "Espace de travail de Blocky" at bounding box center [766, 32] width 27 height 27
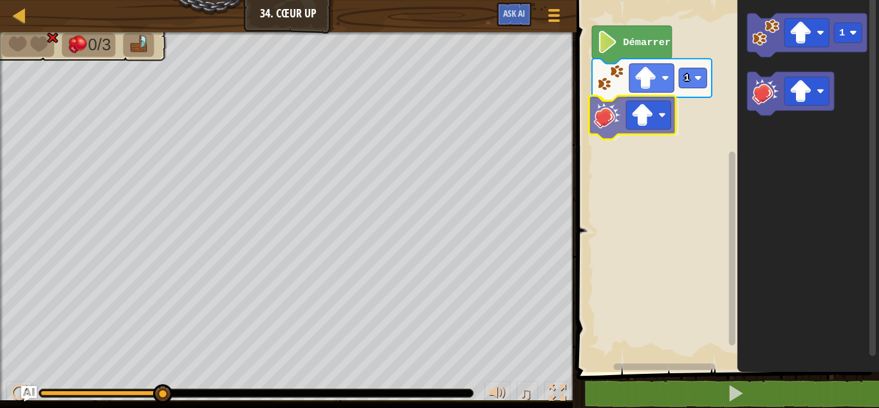
click at [610, 122] on div "Démarrer 1 1" at bounding box center [726, 183] width 306 height 378
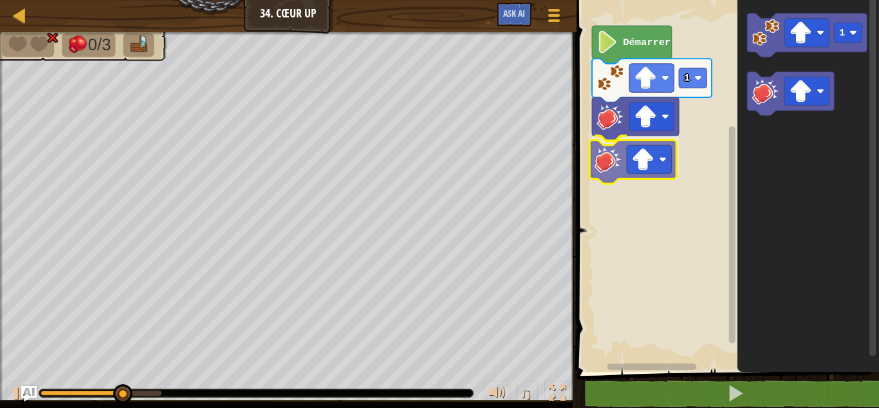
click at [610, 167] on div "Démarrer 1 1" at bounding box center [726, 183] width 306 height 378
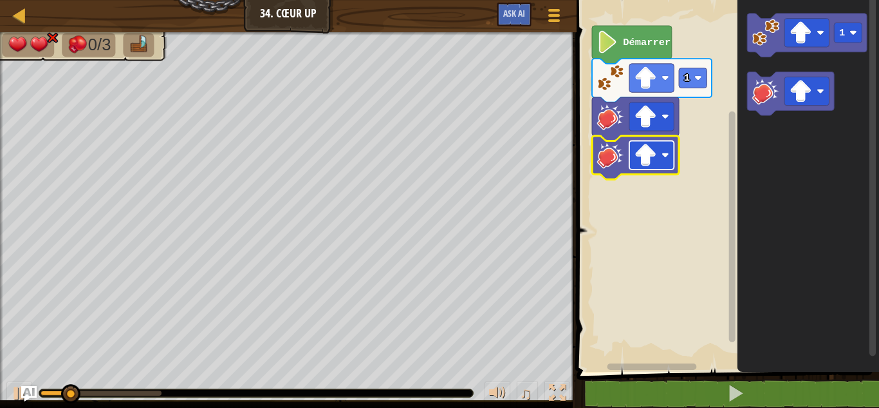
click at [657, 161] on image "Espace de travail de Blocky" at bounding box center [646, 155] width 23 height 23
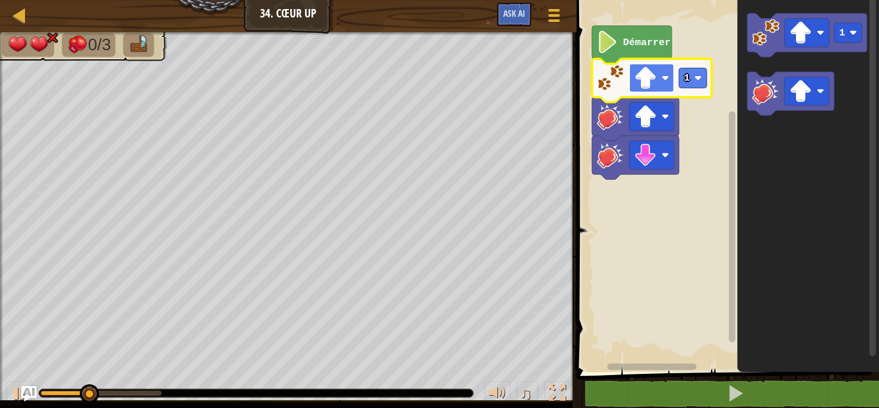
click at [644, 81] on image "Espace de travail de Blocky" at bounding box center [646, 78] width 23 height 23
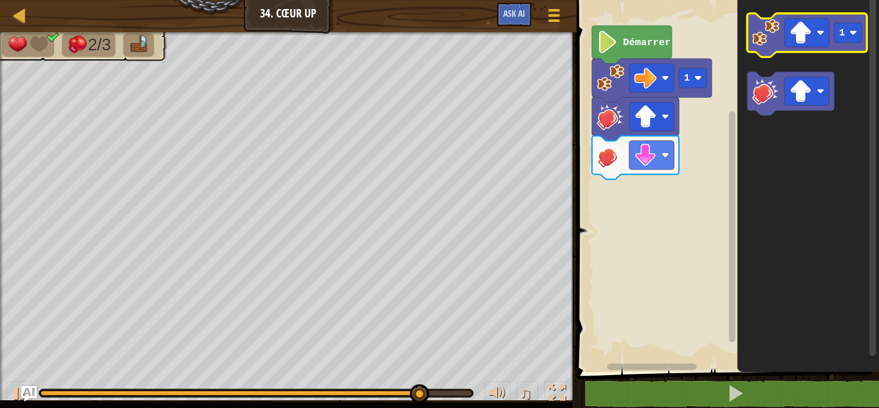
click at [760, 46] on image "Espace de travail de Blocky" at bounding box center [766, 32] width 27 height 27
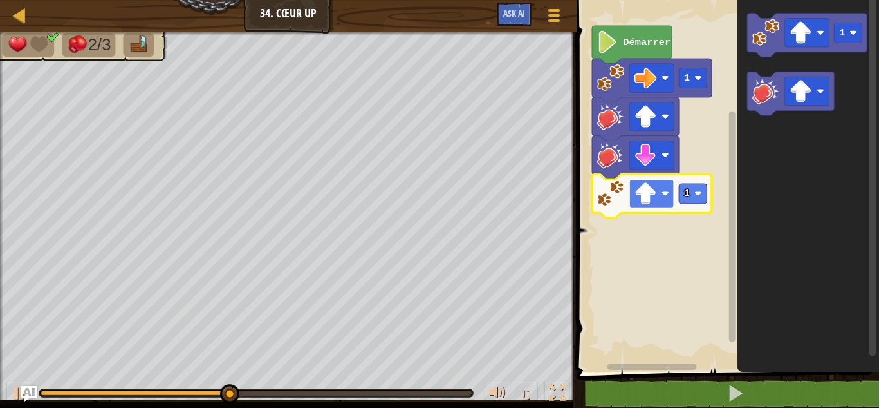
click at [655, 184] on image "Espace de travail de Blocky" at bounding box center [646, 193] width 23 height 23
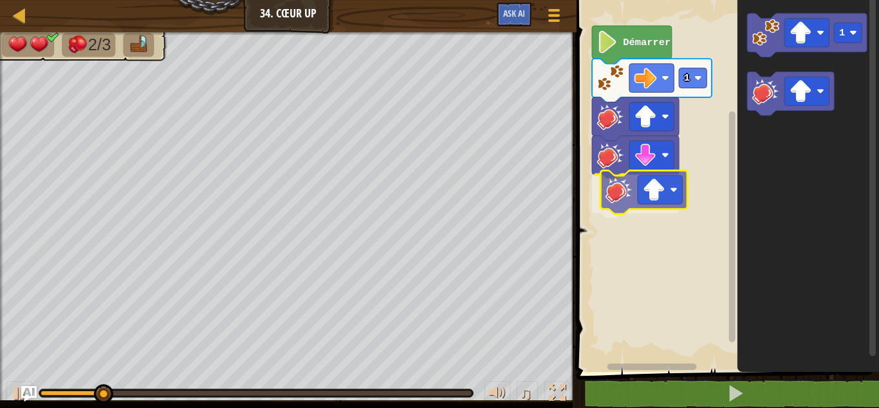
click at [622, 209] on div "Démarrer 1 1" at bounding box center [726, 183] width 306 height 378
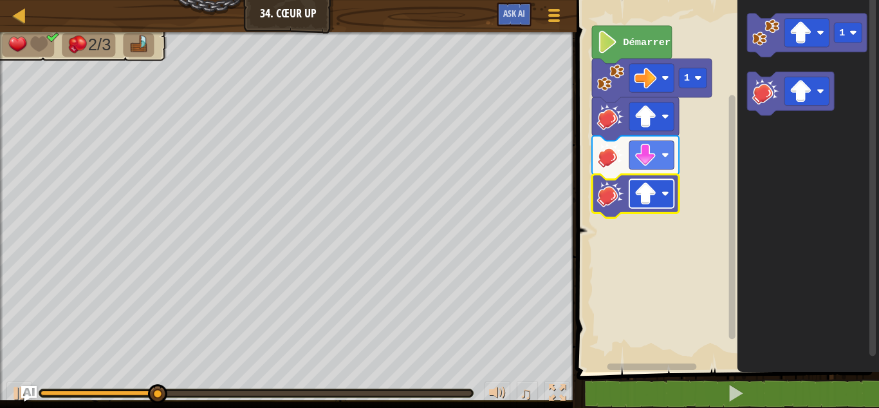
click at [652, 202] on image "Espace de travail de Blocky" at bounding box center [646, 193] width 23 height 23
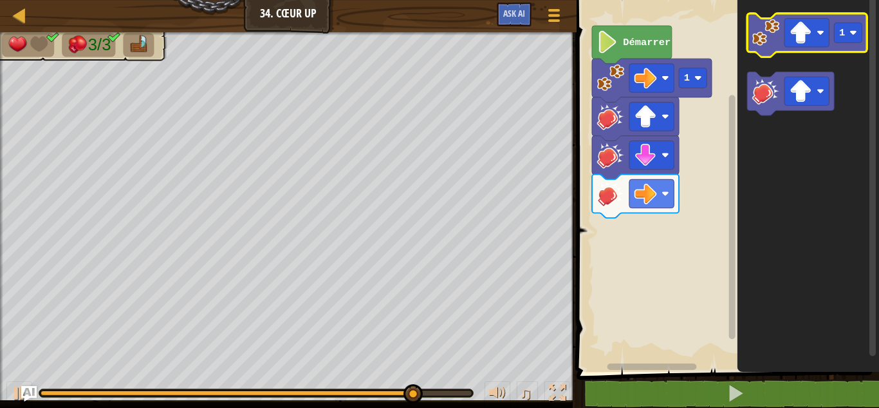
click at [762, 45] on image "Espace de travail de Blocky" at bounding box center [766, 32] width 27 height 27
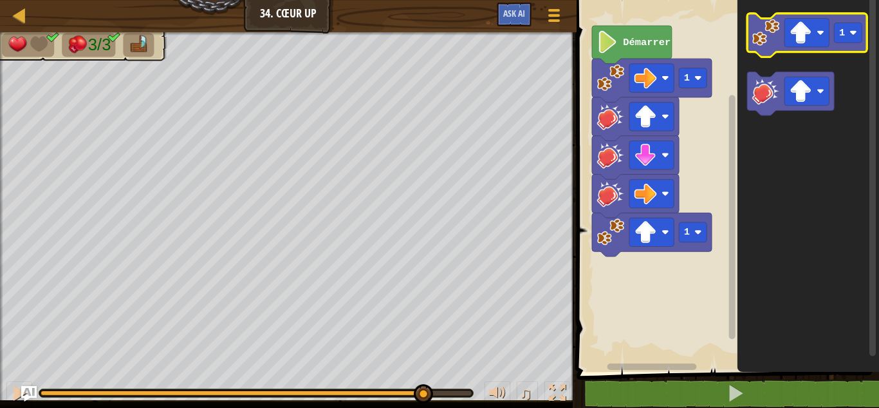
click at [762, 45] on image "Espace de travail de Blocky" at bounding box center [766, 32] width 27 height 27
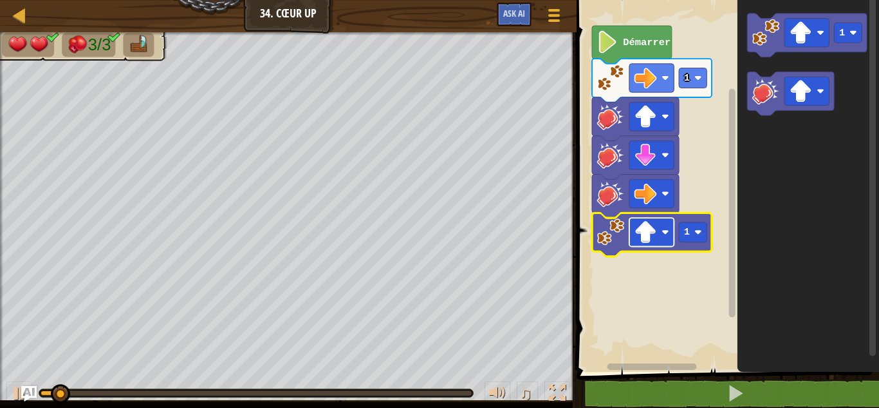
click at [667, 229] on image "Espace de travail de Blocky" at bounding box center [666, 233] width 8 height 8
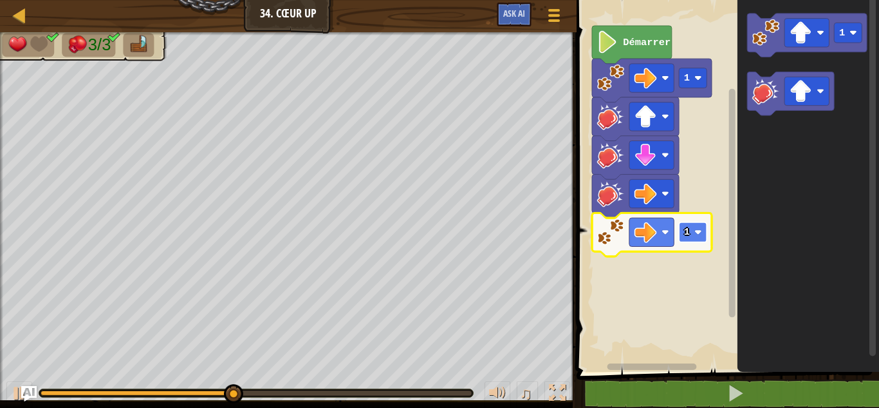
click at [691, 227] on rect "Espace de travail de Blocky" at bounding box center [694, 232] width 28 height 20
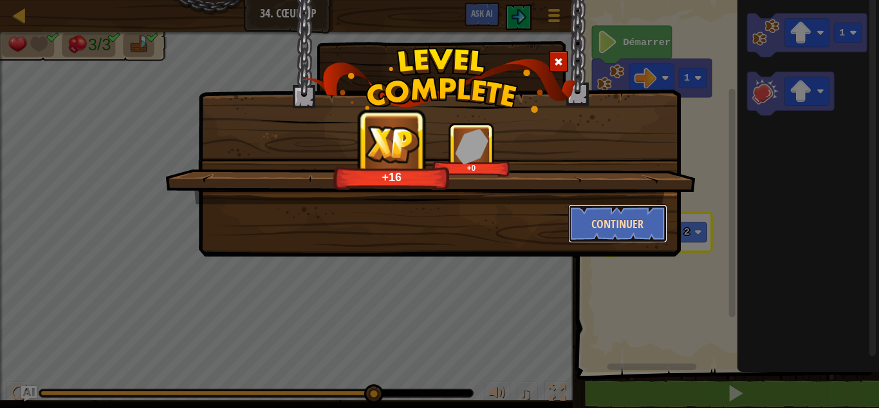
click at [588, 224] on button "Continuer" at bounding box center [618, 223] width 100 height 39
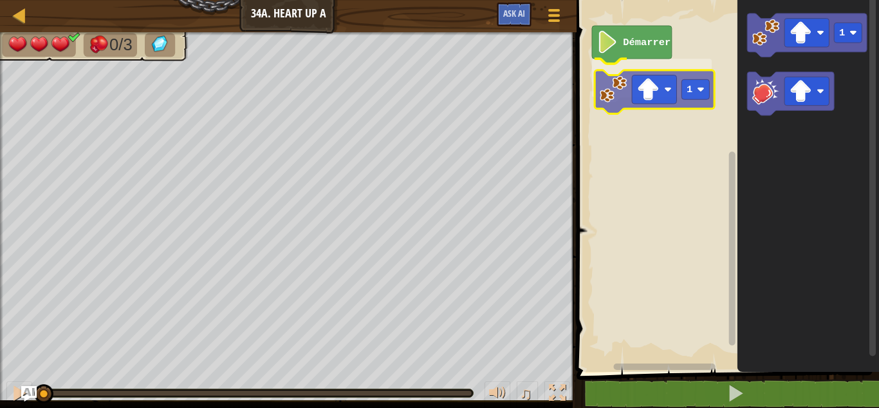
click at [610, 90] on div "Démarrer 1 1 1" at bounding box center [726, 183] width 306 height 378
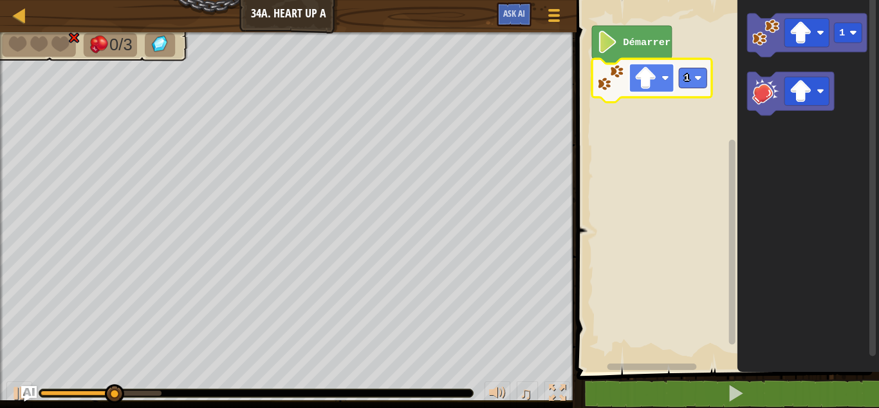
click at [646, 77] on image "Espace de travail de Blocky" at bounding box center [646, 78] width 23 height 23
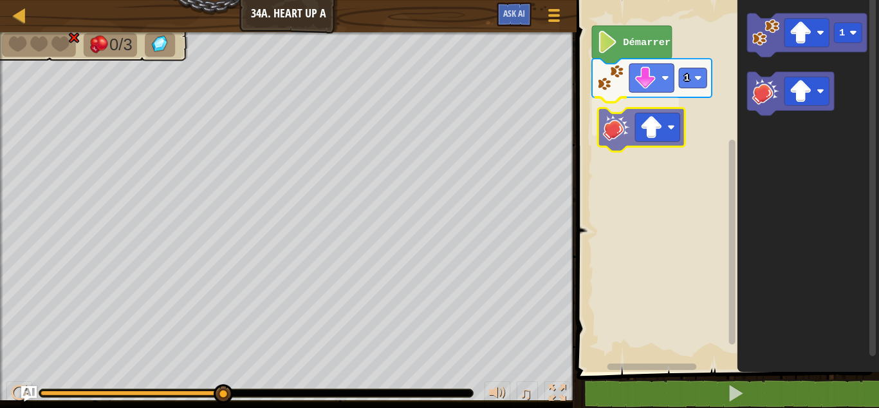
click at [605, 116] on div "Démarrer 1 1" at bounding box center [726, 183] width 306 height 378
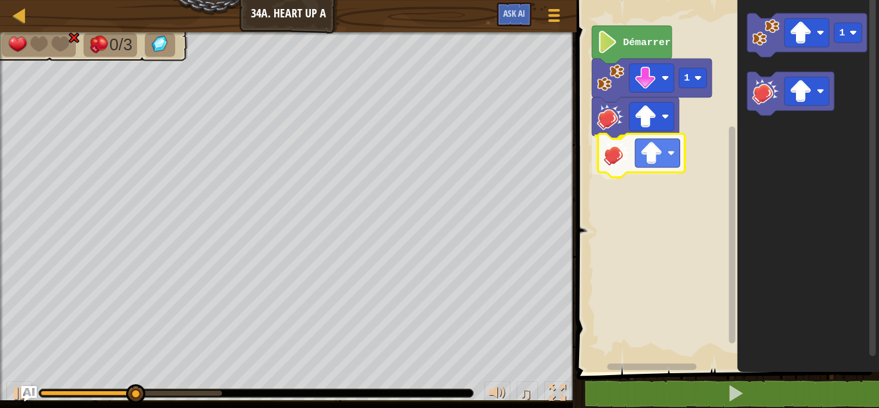
click at [609, 156] on div "Démarrer 1 1" at bounding box center [726, 183] width 306 height 378
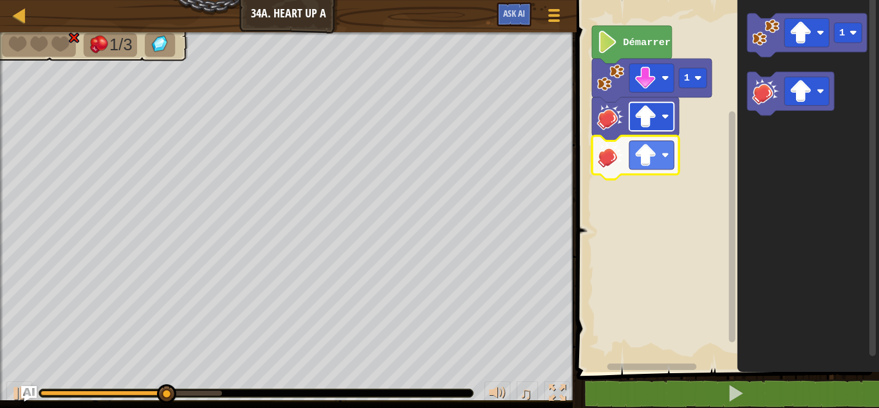
click at [659, 125] on rect "Espace de travail de Blocky" at bounding box center [652, 116] width 44 height 28
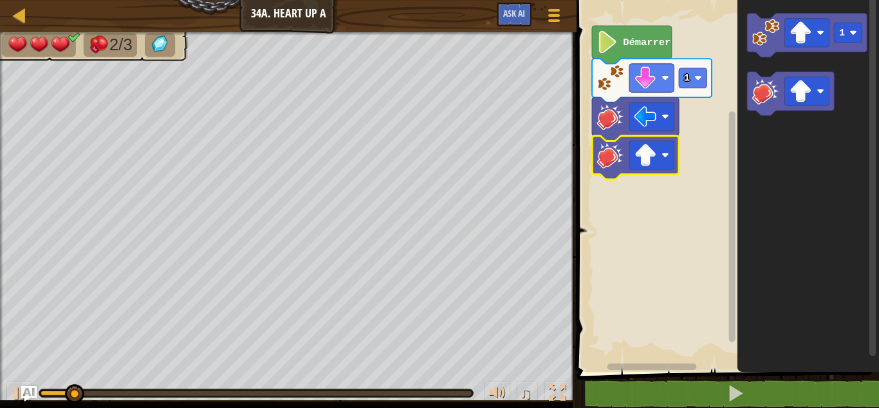
click at [635, 139] on icon "Espace de travail de Blocky" at bounding box center [635, 158] width 87 height 44
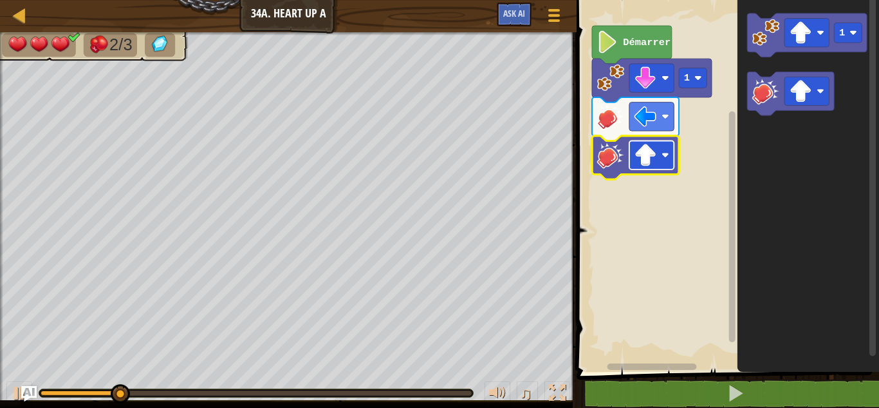
click at [646, 165] on image "Espace de travail de Blocky" at bounding box center [646, 155] width 23 height 23
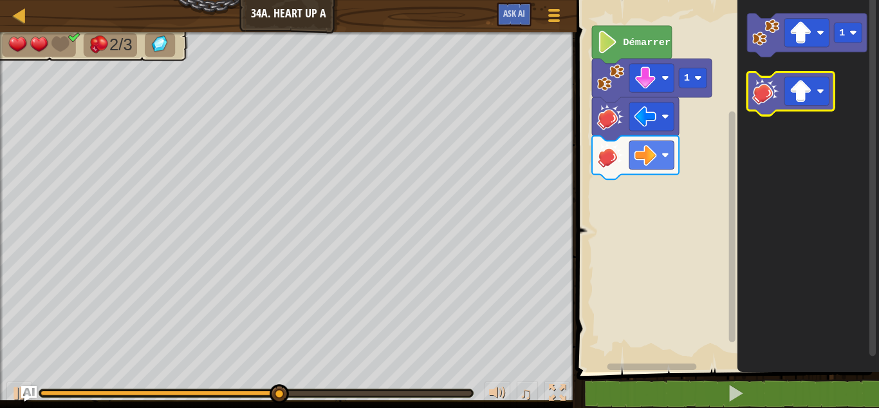
click at [755, 106] on icon "Espace de travail de Blocky" at bounding box center [791, 94] width 87 height 44
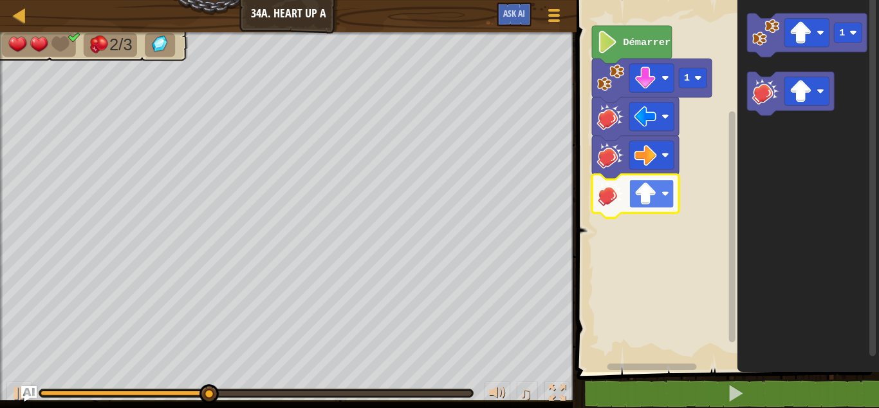
click at [648, 199] on image "Espace de travail de Blocky" at bounding box center [646, 193] width 23 height 23
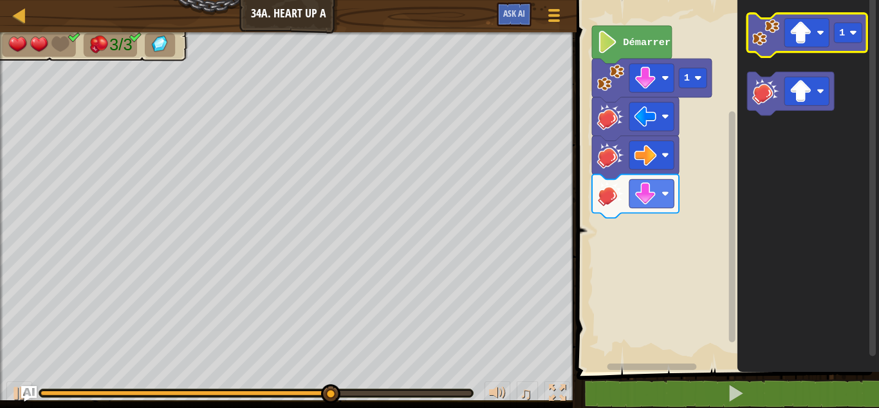
click at [762, 44] on image "Espace de travail de Blocky" at bounding box center [766, 32] width 27 height 27
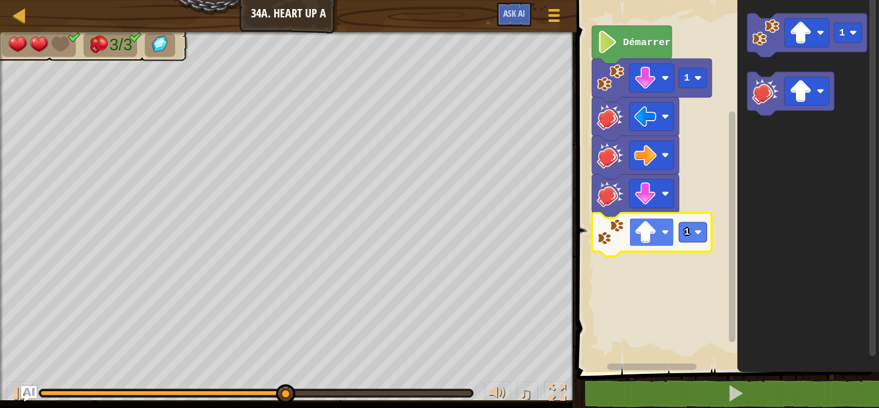
click at [657, 234] on rect "Espace de travail de Blocky" at bounding box center [652, 232] width 44 height 28
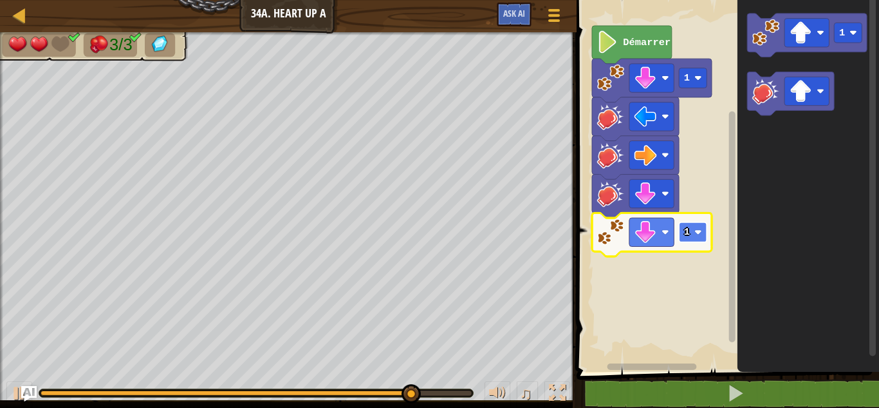
click at [695, 228] on rect "Espace de travail de Blocky" at bounding box center [694, 232] width 28 height 20
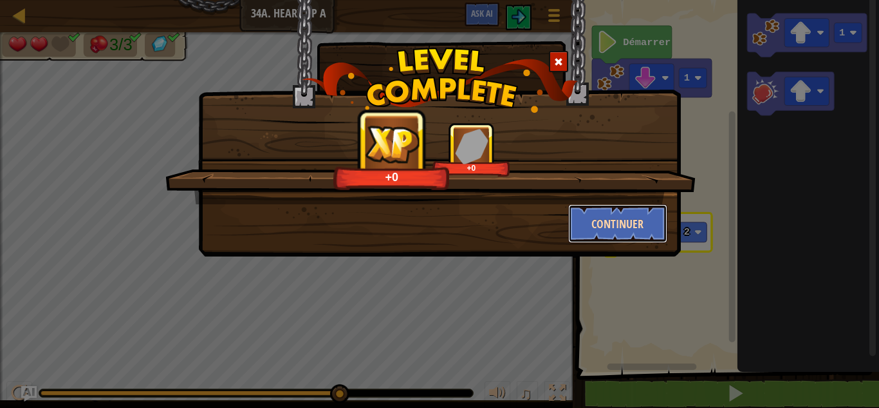
click at [601, 221] on button "Continuer" at bounding box center [618, 223] width 100 height 39
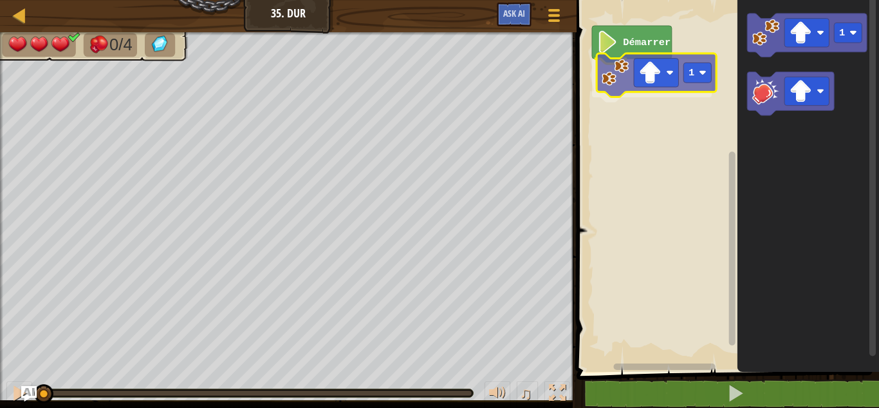
click at [616, 95] on div "Démarrer 1 1 1" at bounding box center [726, 183] width 306 height 378
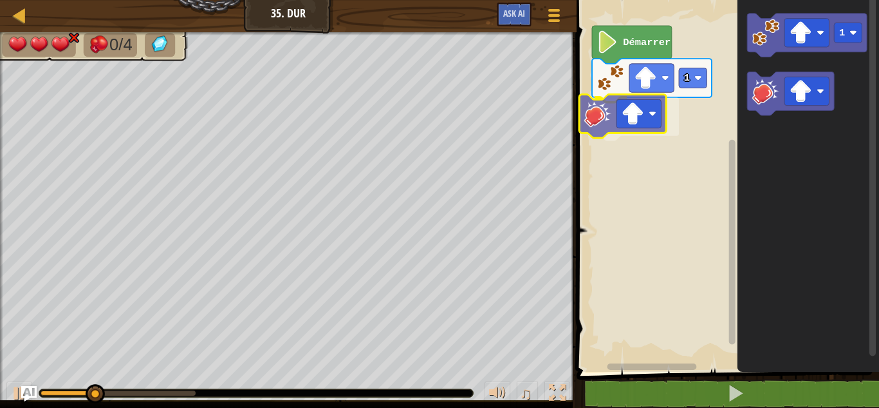
click at [594, 121] on div "Démarrer 1 1" at bounding box center [726, 183] width 306 height 378
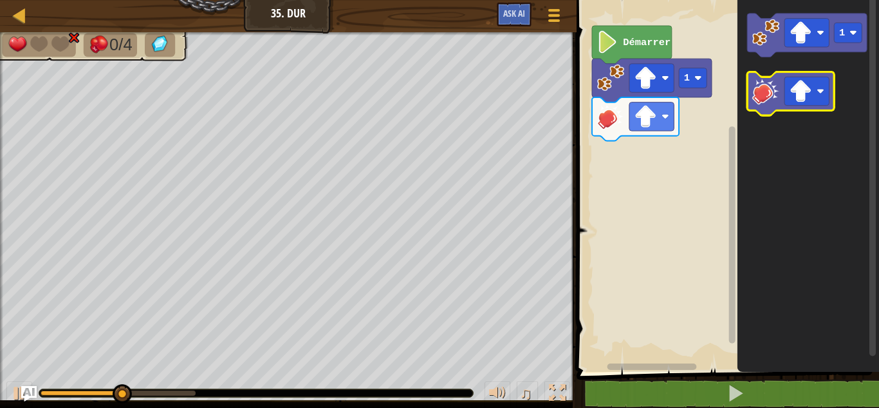
click at [764, 96] on image "Espace de travail de Blocky" at bounding box center [766, 90] width 27 height 27
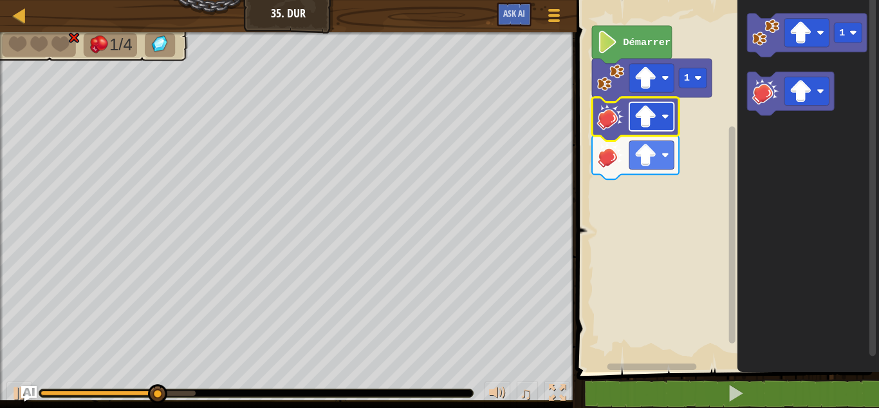
click at [635, 113] on image "Espace de travail de Blocky" at bounding box center [646, 116] width 23 height 23
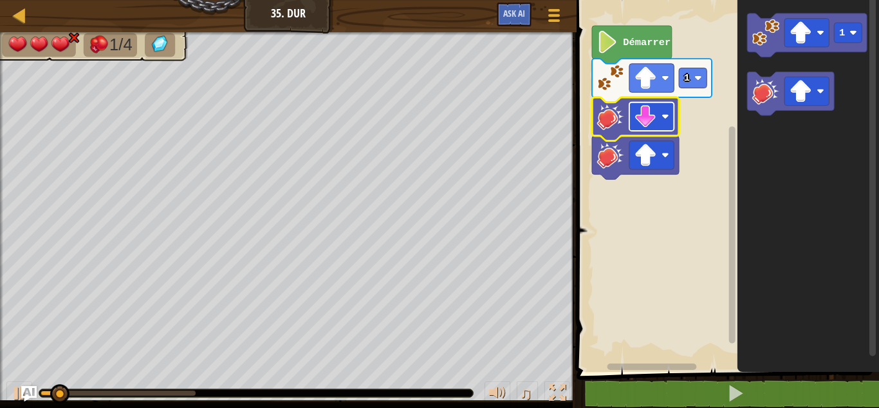
click at [657, 113] on image "Espace de travail de Blocky" at bounding box center [646, 116] width 23 height 23
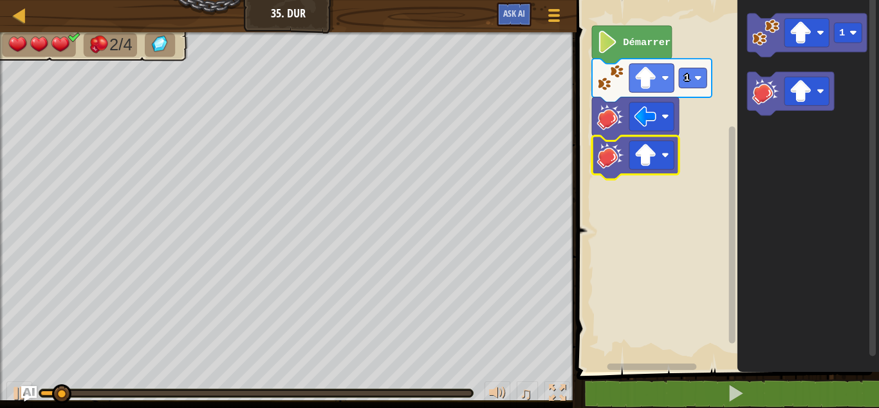
click at [658, 140] on icon "Espace de travail de Blocky" at bounding box center [635, 158] width 87 height 44
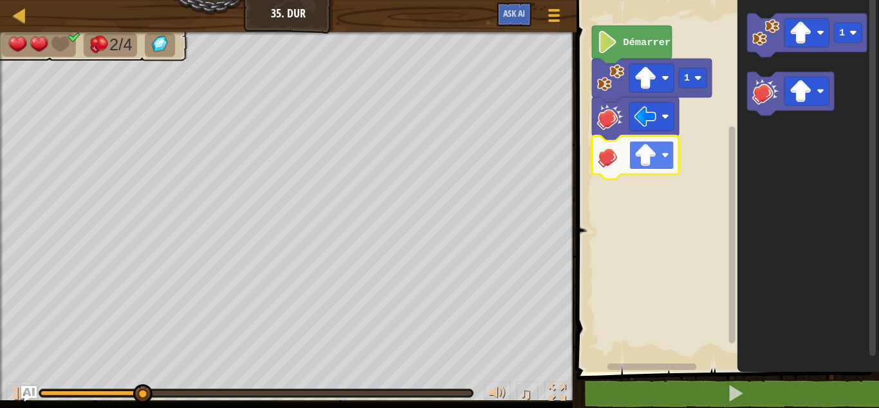
click at [658, 156] on rect "Espace de travail de Blocky" at bounding box center [652, 154] width 44 height 28
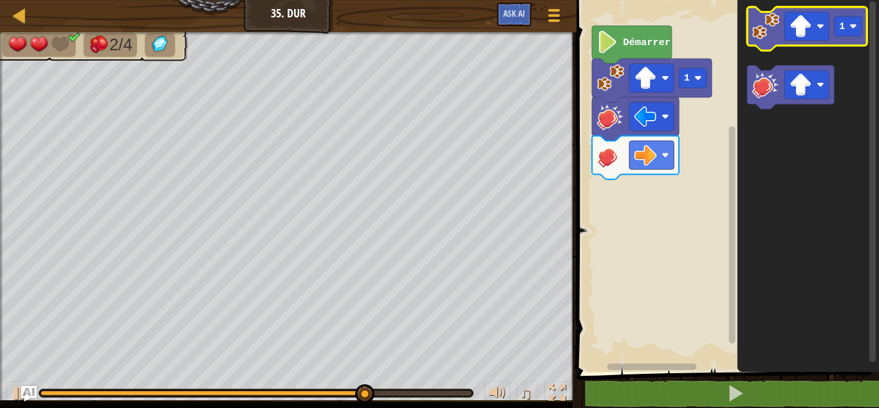
click at [762, 41] on icon "Espace de travail de Blocky" at bounding box center [808, 29] width 120 height 44
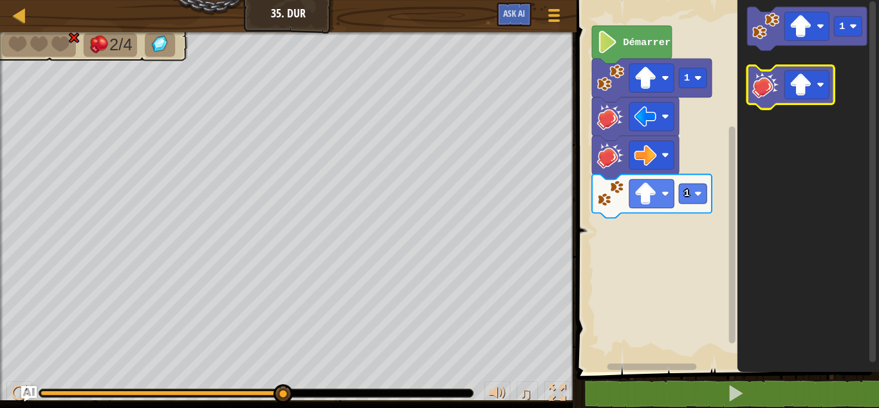
click at [757, 103] on icon "Espace de travail de Blocky" at bounding box center [791, 88] width 87 height 44
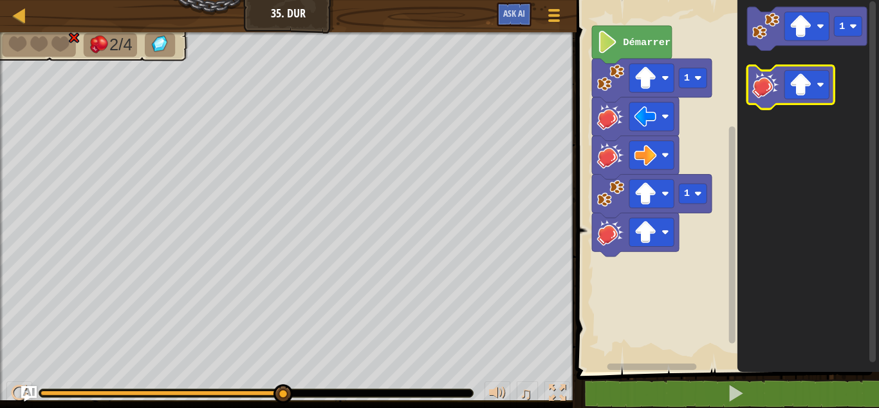
click at [757, 103] on icon "Espace de travail de Blocky" at bounding box center [791, 88] width 87 height 44
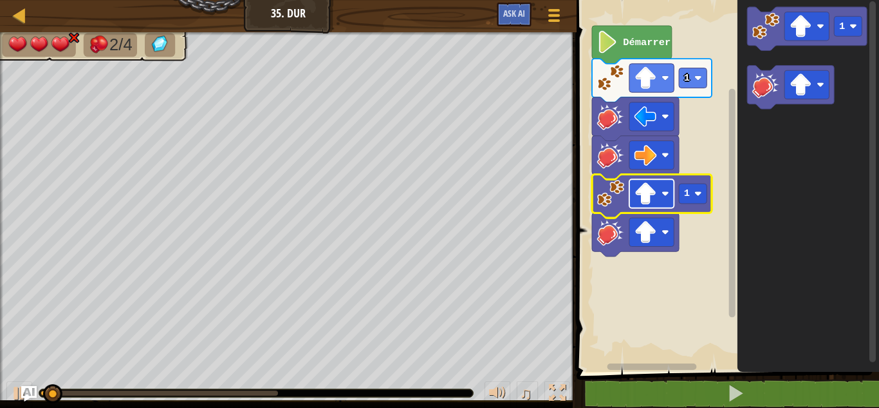
click at [652, 196] on image "Espace de travail de Blocky" at bounding box center [646, 193] width 23 height 23
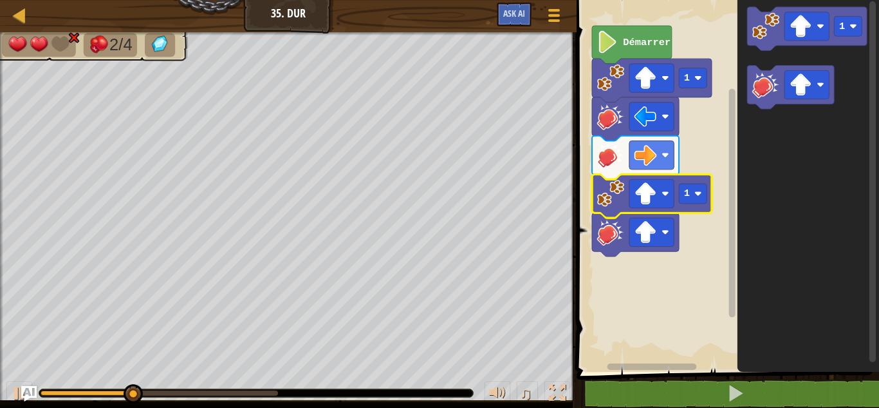
click at [605, 304] on rect "Espace de travail de Blocky" at bounding box center [726, 183] width 306 height 378
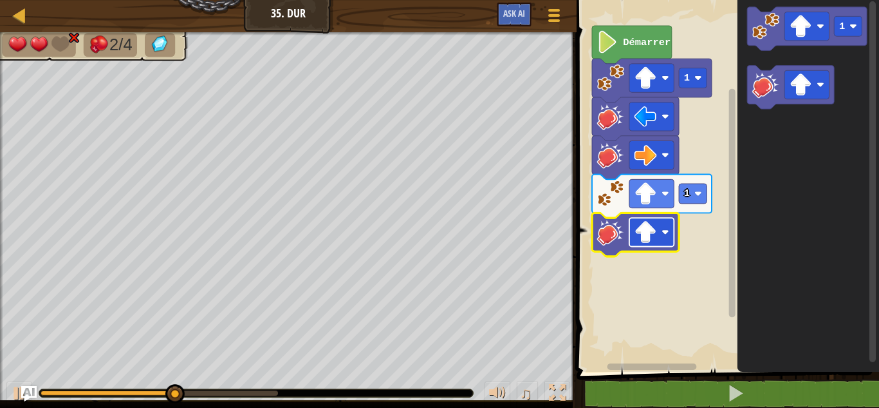
click at [657, 243] on rect "Espace de travail de Blocky" at bounding box center [652, 232] width 44 height 28
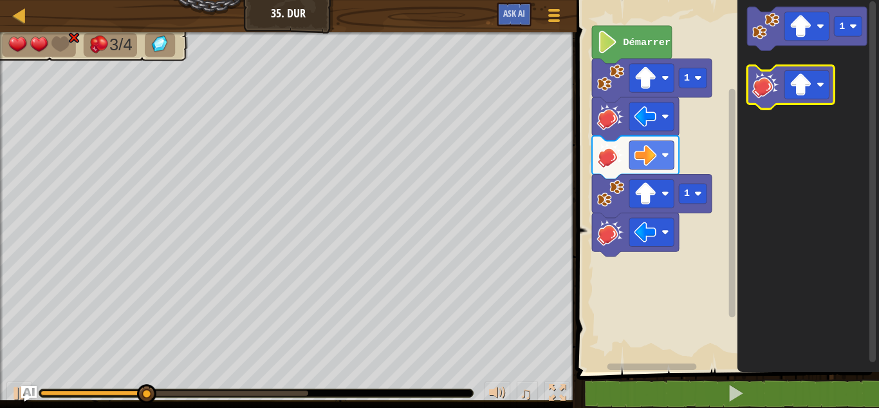
click at [764, 79] on image "Espace de travail de Blocky" at bounding box center [766, 84] width 27 height 27
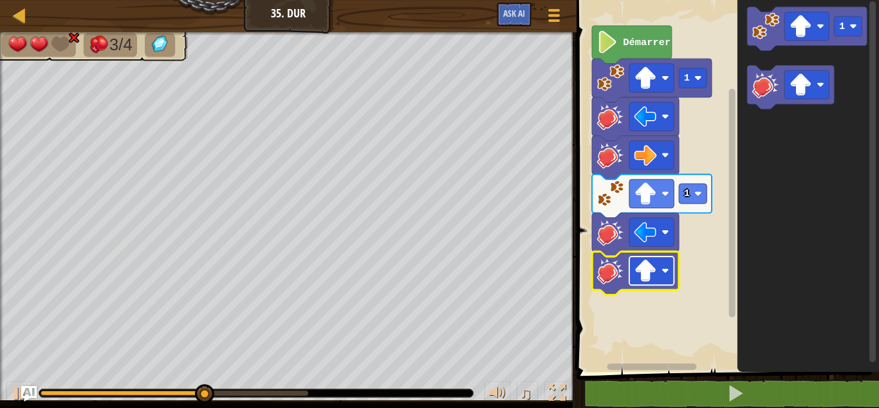
click at [642, 281] on image "Espace de travail de Blocky" at bounding box center [646, 270] width 23 height 23
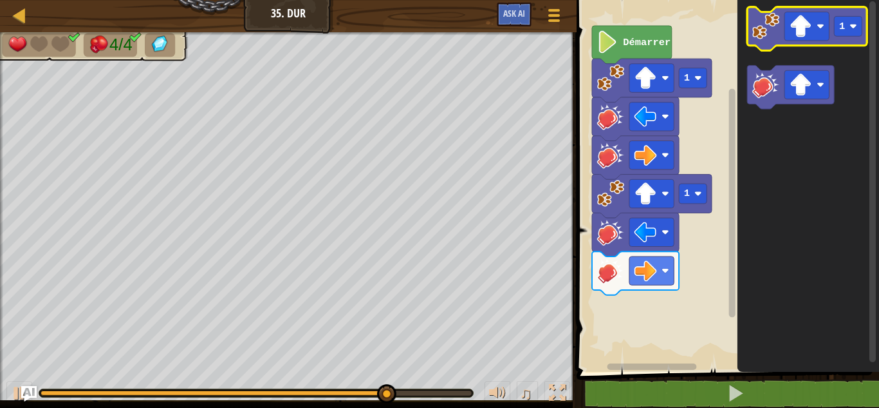
click at [773, 24] on image "Espace de travail de Blocky" at bounding box center [766, 25] width 27 height 27
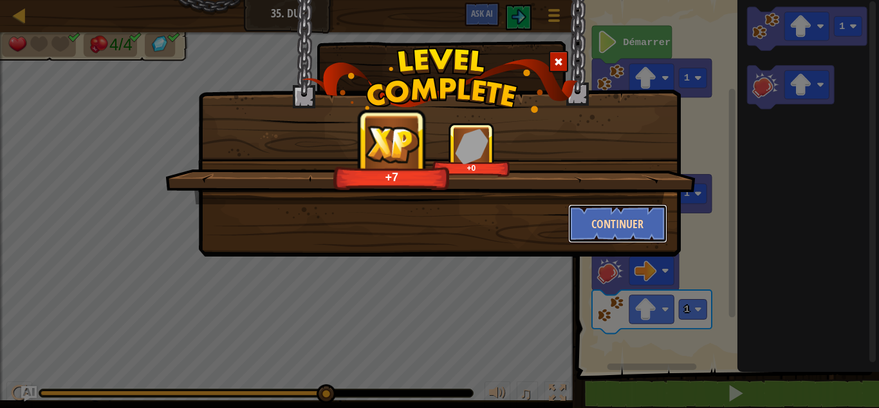
click at [624, 220] on button "Continuer" at bounding box center [618, 223] width 100 height 39
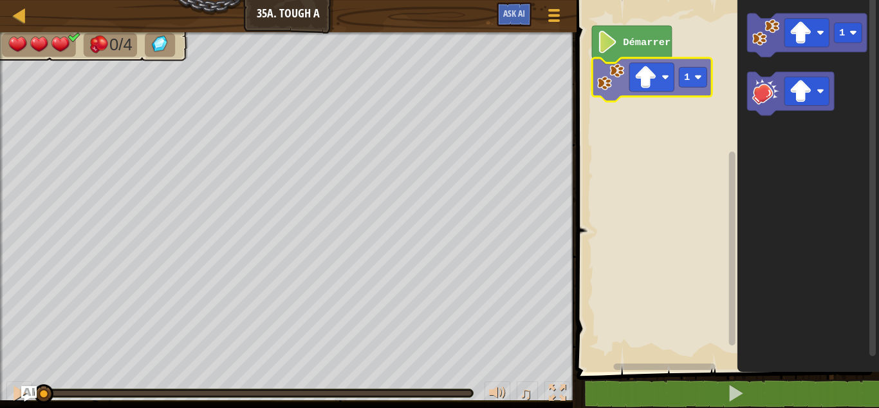
click at [602, 70] on div "Démarrer 1 1 1" at bounding box center [726, 183] width 306 height 378
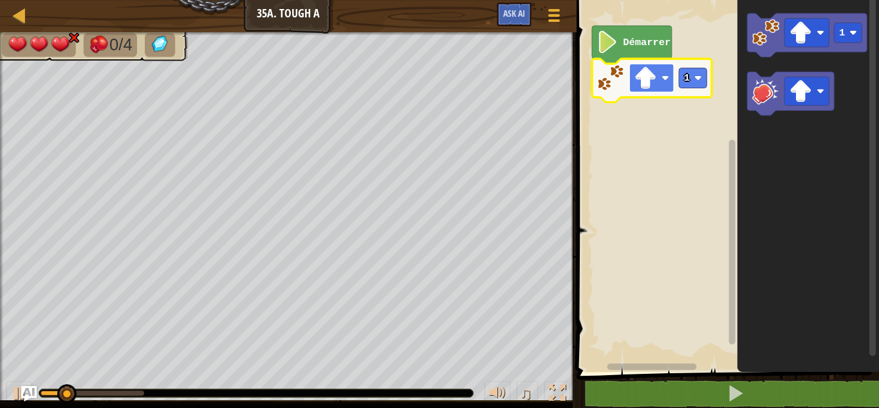
click at [638, 82] on image "Espace de travail de Blocky" at bounding box center [646, 78] width 23 height 23
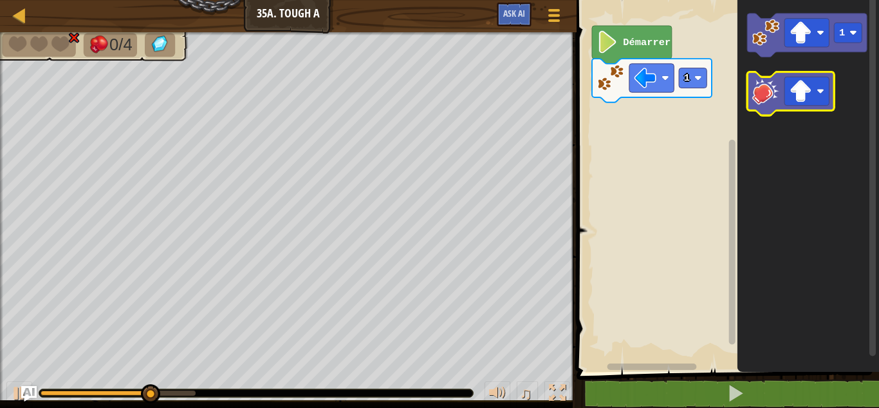
click at [763, 106] on icon "Espace de travail de Blocky" at bounding box center [791, 94] width 87 height 44
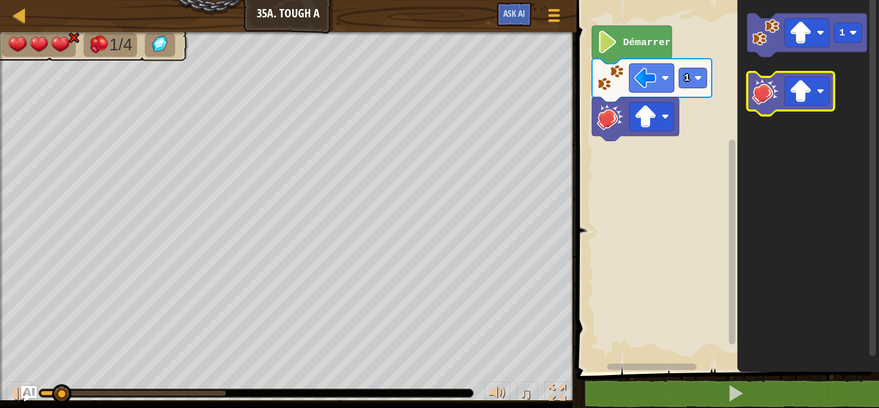
click at [763, 106] on icon "Espace de travail de Blocky" at bounding box center [791, 94] width 87 height 44
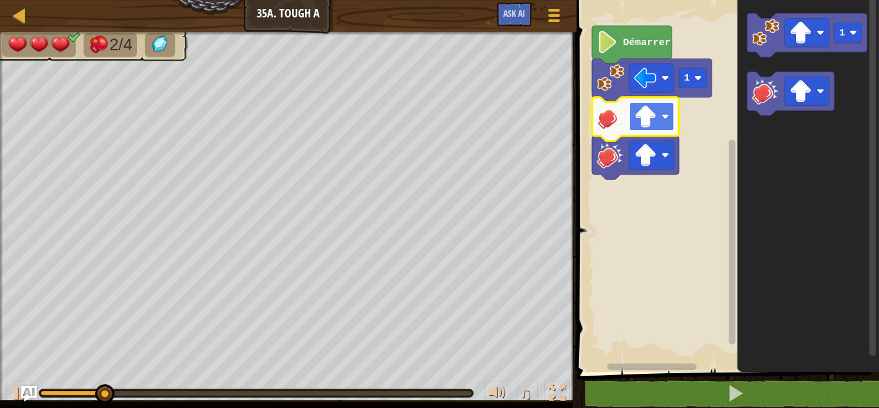
click at [663, 123] on rect "Espace de travail de Blocky" at bounding box center [652, 116] width 44 height 28
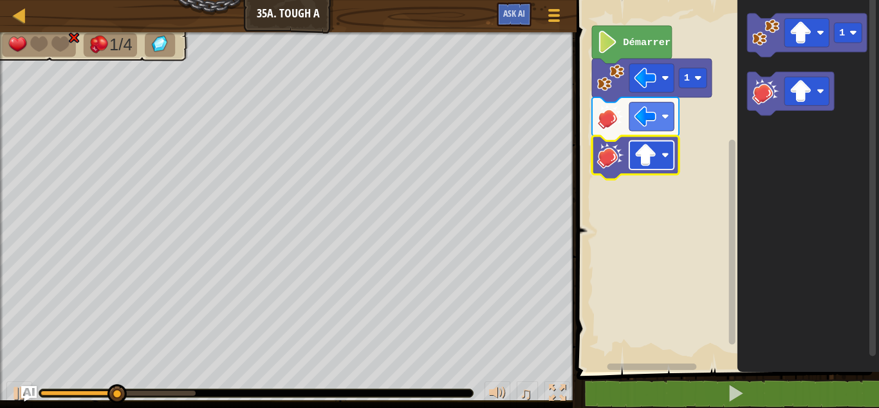
click at [650, 148] on image "Espace de travail de Blocky" at bounding box center [646, 155] width 23 height 23
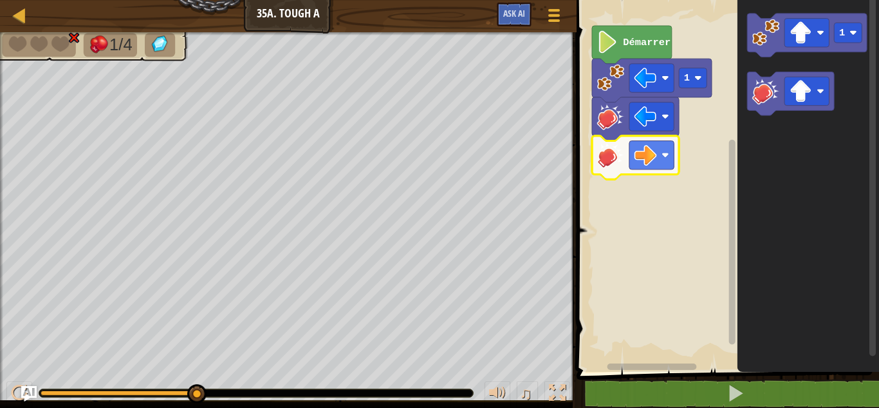
click at [621, 154] on image "Espace de travail de Blocky" at bounding box center [610, 154] width 27 height 27
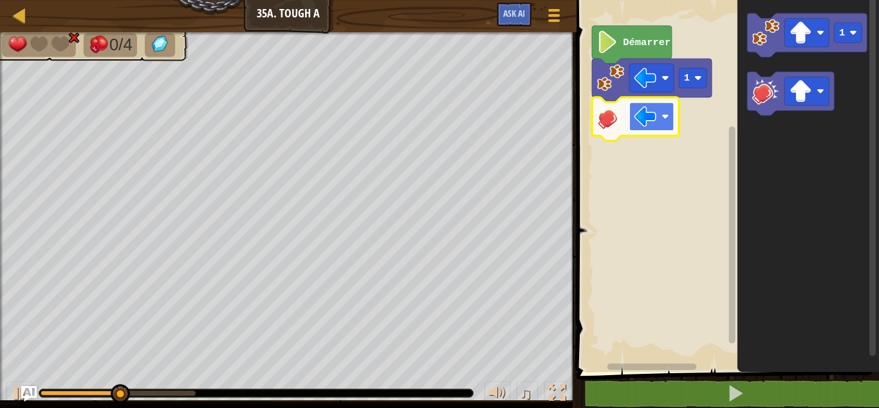
click at [659, 118] on rect "Espace de travail de Blocky" at bounding box center [652, 116] width 44 height 28
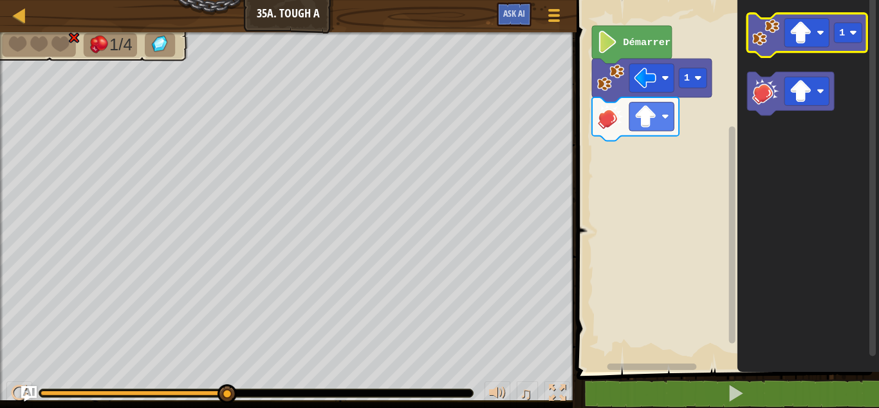
click at [767, 47] on icon "Espace de travail de Blocky" at bounding box center [808, 36] width 120 height 44
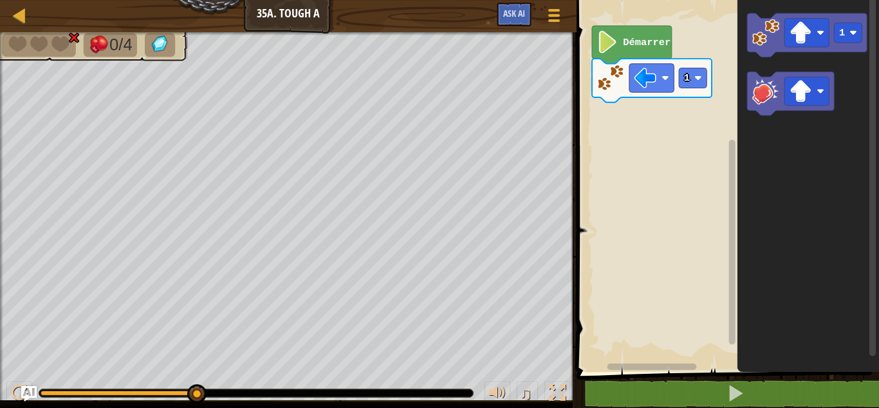
click at [639, 108] on rect "Espace de travail de Blocky" at bounding box center [726, 183] width 306 height 378
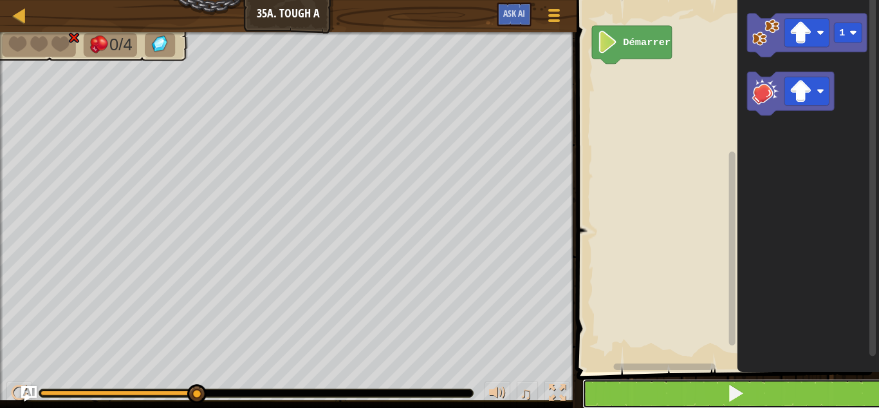
click at [679, 384] on button at bounding box center [736, 394] width 306 height 30
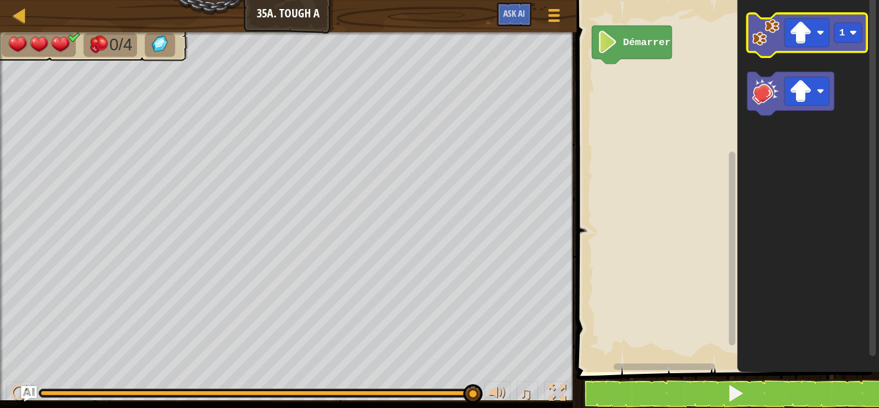
click at [755, 46] on icon "Espace de travail de Blocky" at bounding box center [808, 36] width 120 height 44
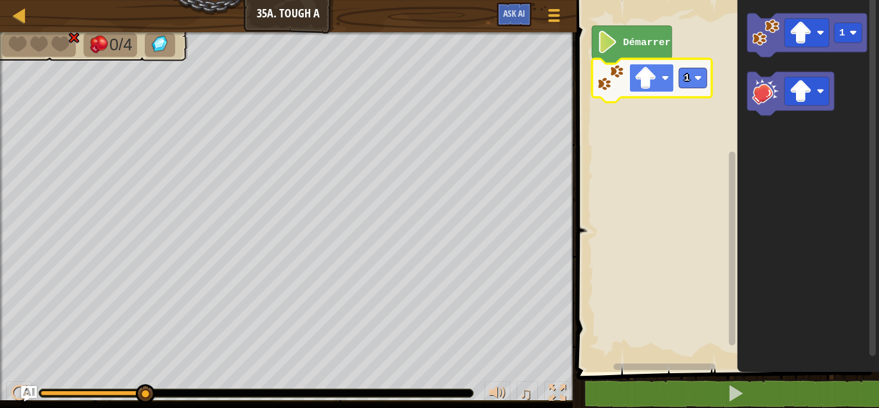
click at [649, 88] on image "Espace de travail de Blocky" at bounding box center [646, 78] width 23 height 23
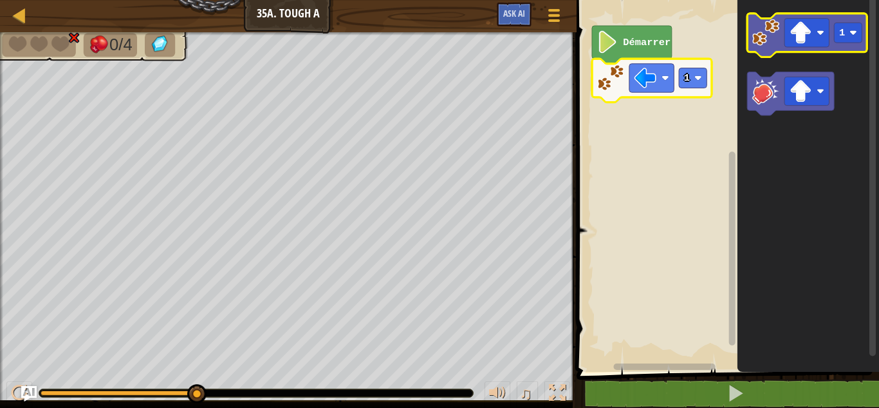
click at [763, 41] on image "Espace de travail de Blocky" at bounding box center [766, 32] width 27 height 27
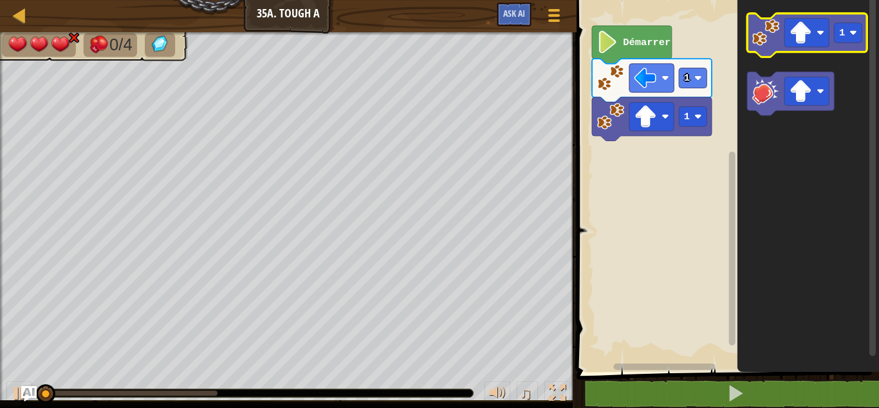
click at [763, 41] on image "Espace de travail de Blocky" at bounding box center [766, 32] width 27 height 27
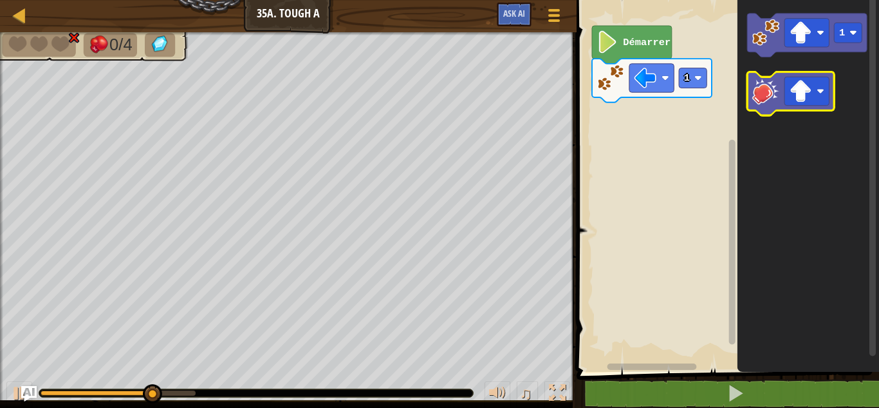
click at [767, 102] on image "Espace de travail de Blocky" at bounding box center [766, 90] width 27 height 27
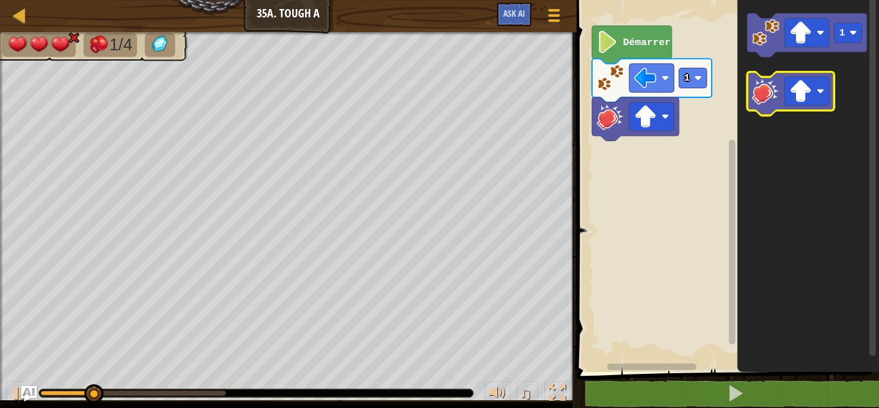
click at [753, 100] on image "Espace de travail de Blocky" at bounding box center [766, 90] width 27 height 27
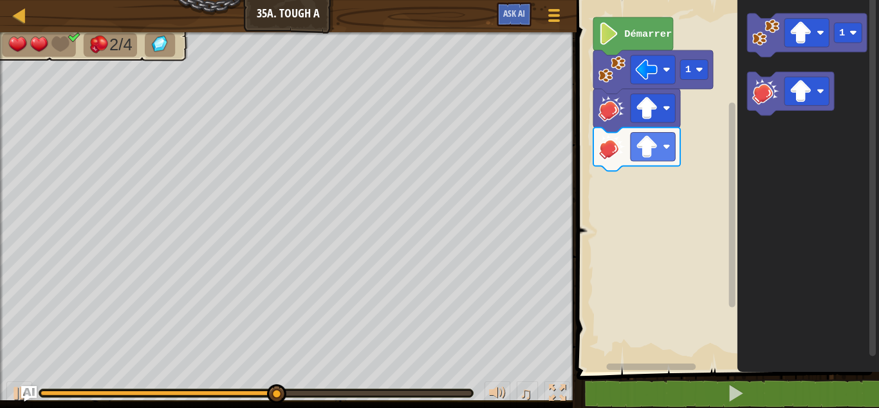
click at [652, 167] on rect "Espace de travail de Blocky" at bounding box center [726, 183] width 306 height 378
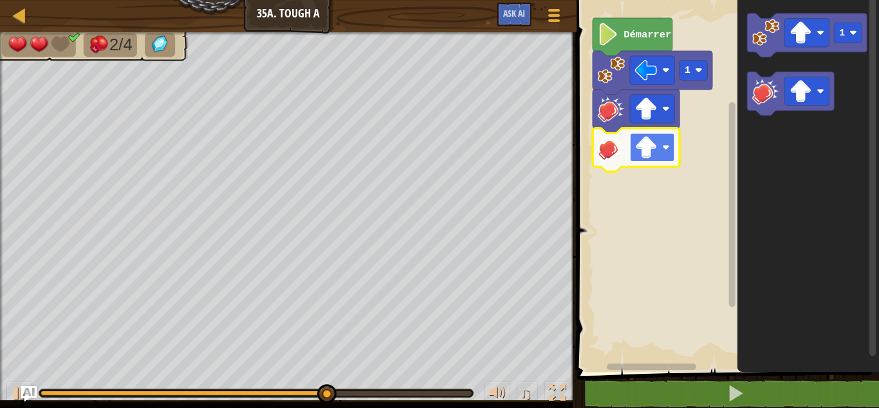
click at [651, 158] on image "Espace de travail de Blocky" at bounding box center [646, 147] width 23 height 23
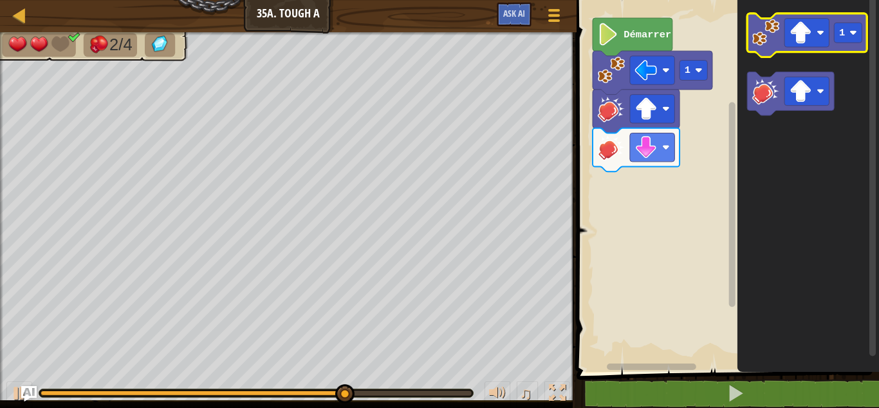
click at [764, 40] on image "Espace de travail de Blocky" at bounding box center [766, 32] width 27 height 27
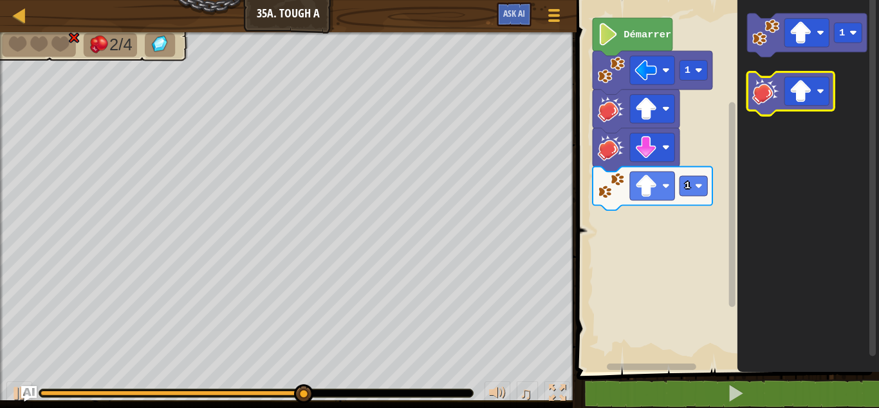
click at [750, 91] on icon "Espace de travail de Blocky" at bounding box center [791, 94] width 87 height 44
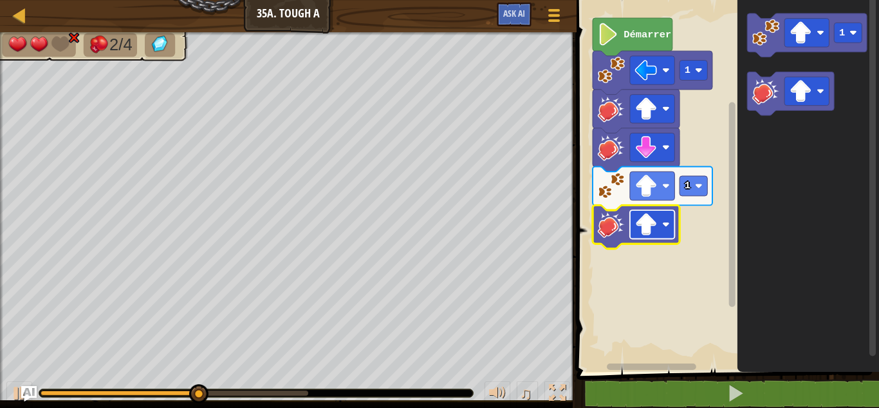
click at [651, 226] on image "Espace de travail de Blocky" at bounding box center [646, 224] width 23 height 23
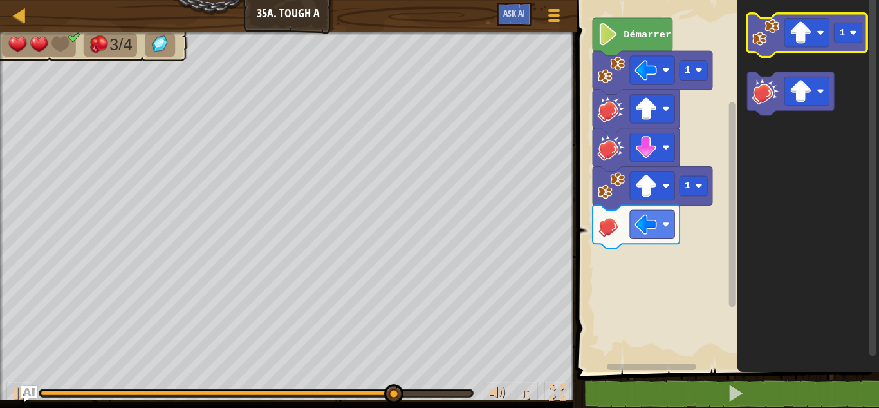
click at [771, 44] on image "Espace de travail de Blocky" at bounding box center [766, 32] width 27 height 27
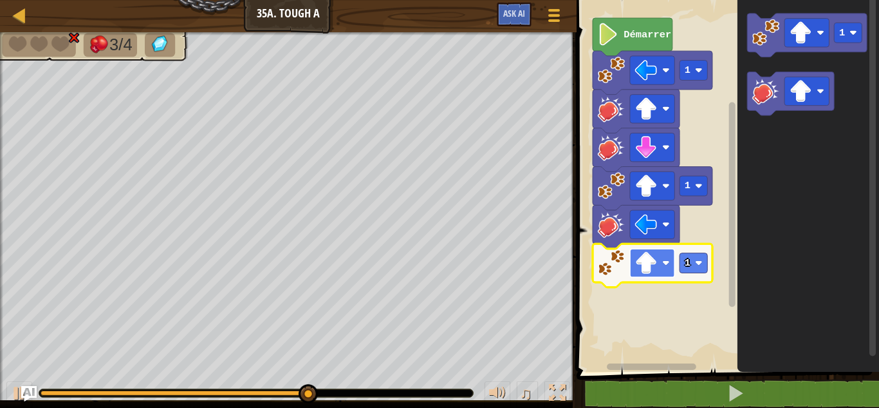
click at [650, 265] on image "Espace de travail de Blocky" at bounding box center [646, 263] width 23 height 23
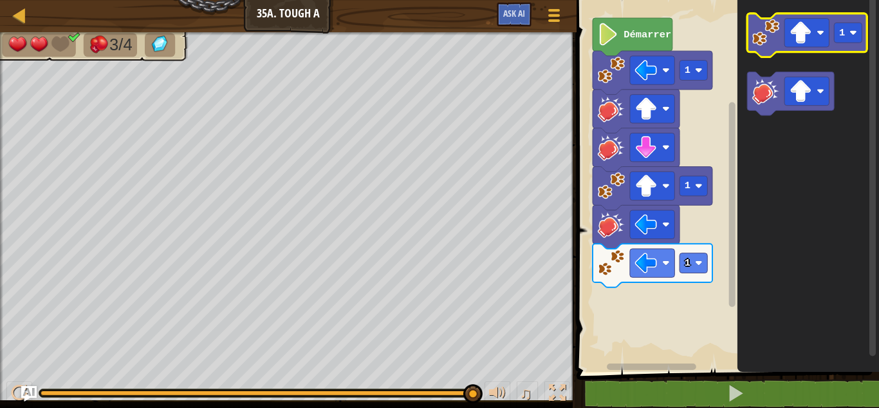
click at [760, 52] on g "1" at bounding box center [808, 36] width 120 height 44
click at [760, 52] on icon "Espace de travail de Blocky" at bounding box center [808, 36] width 120 height 44
click at [765, 48] on icon "Espace de travail de Blocky" at bounding box center [808, 36] width 120 height 44
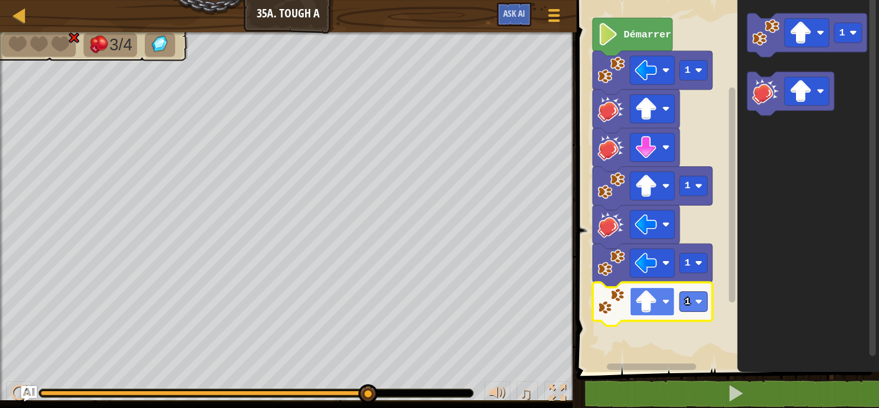
click at [664, 310] on rect "Espace de travail de Blocky" at bounding box center [652, 301] width 44 height 28
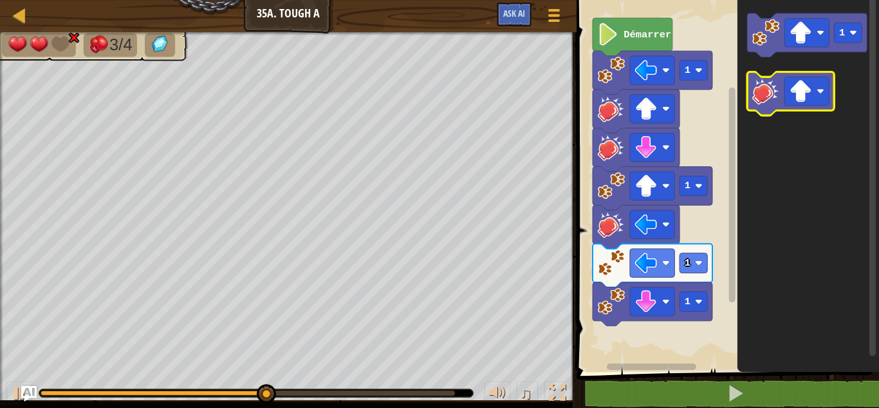
click at [771, 86] on image "Espace de travail de Blocky" at bounding box center [766, 90] width 27 height 27
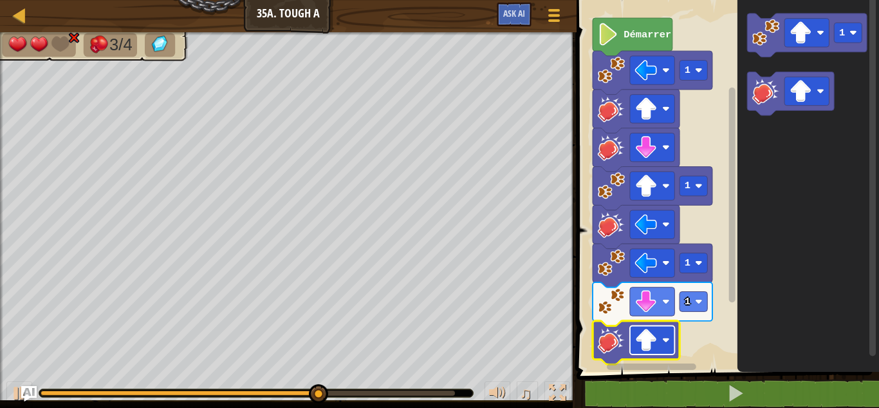
click at [656, 343] on image "Espace de travail de Blocky" at bounding box center [646, 339] width 23 height 23
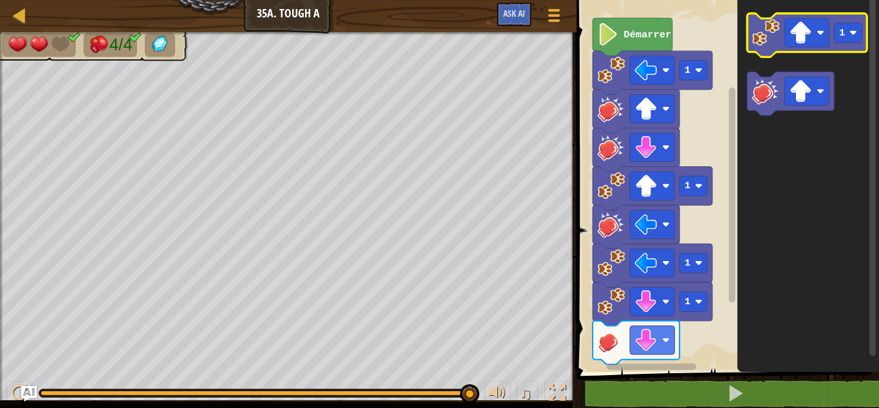
click at [774, 43] on image "Espace de travail de Blocky" at bounding box center [766, 32] width 27 height 27
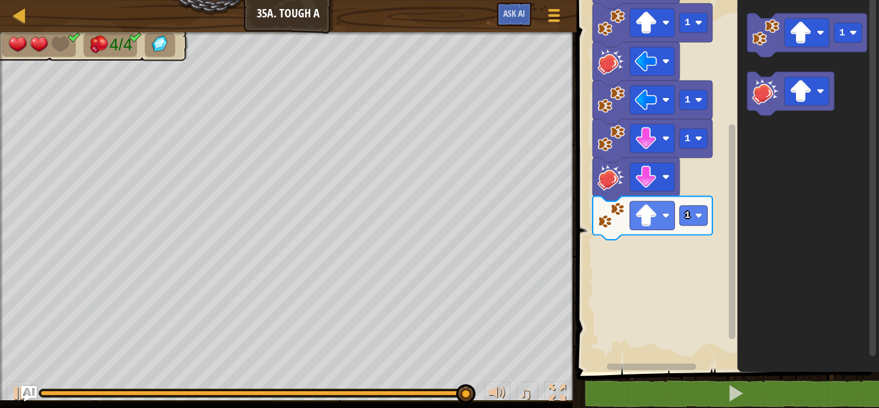
click at [733, 292] on rect "Espace de travail de Blocky" at bounding box center [732, 231] width 6 height 215
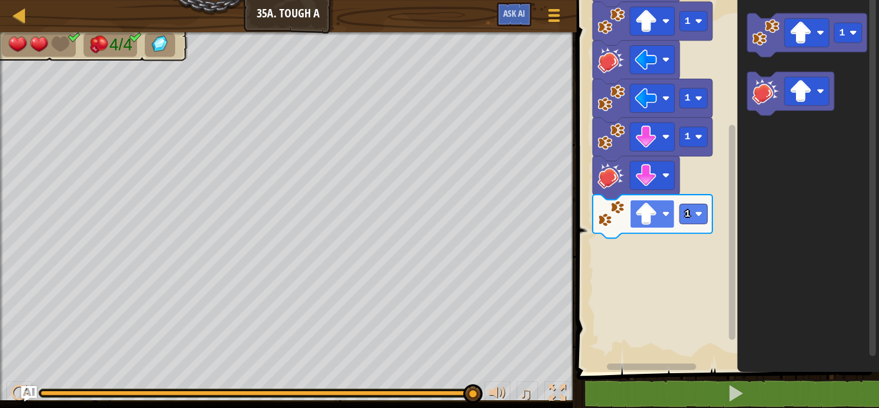
click at [657, 219] on image "Espace de travail de Blocky" at bounding box center [646, 214] width 23 height 23
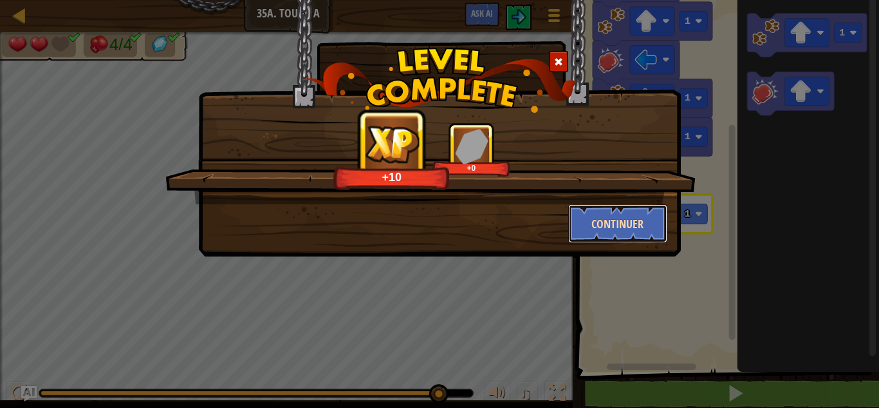
click at [595, 220] on button "Continuer" at bounding box center [618, 223] width 100 height 39
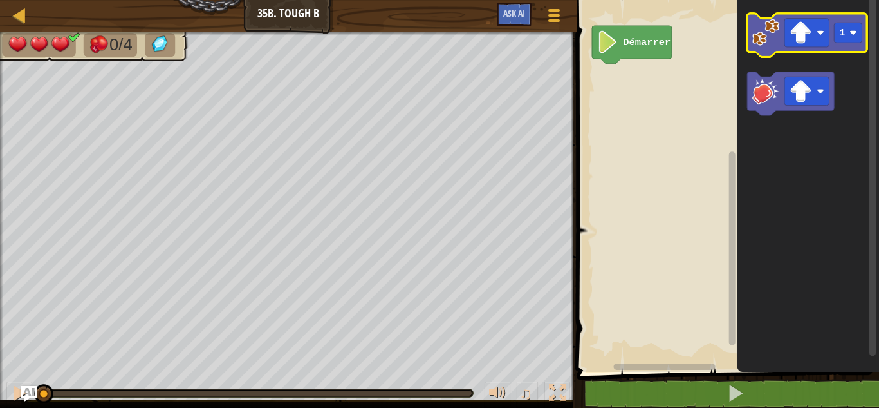
click at [764, 37] on image "Espace de travail de Blocky" at bounding box center [766, 32] width 27 height 27
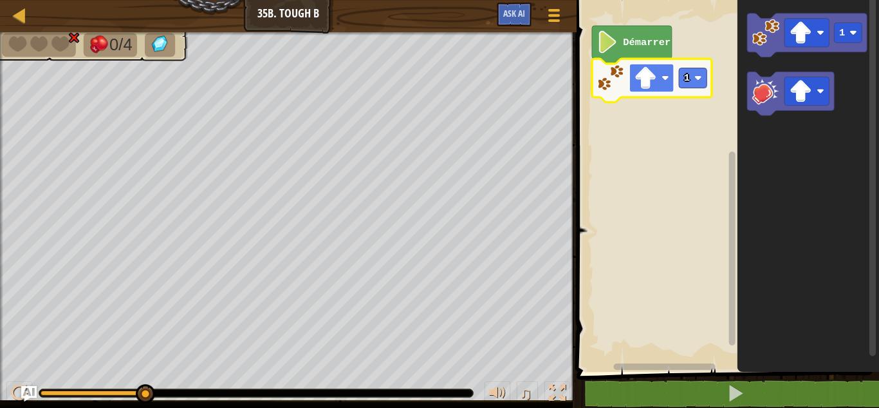
click at [655, 90] on rect "Espace de travail de Blocky" at bounding box center [652, 78] width 44 height 28
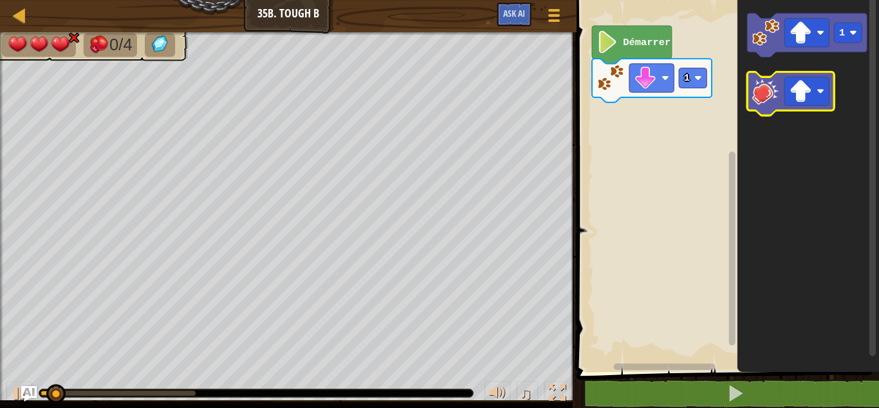
click at [767, 95] on image "Espace de travail de Blocky" at bounding box center [766, 90] width 27 height 27
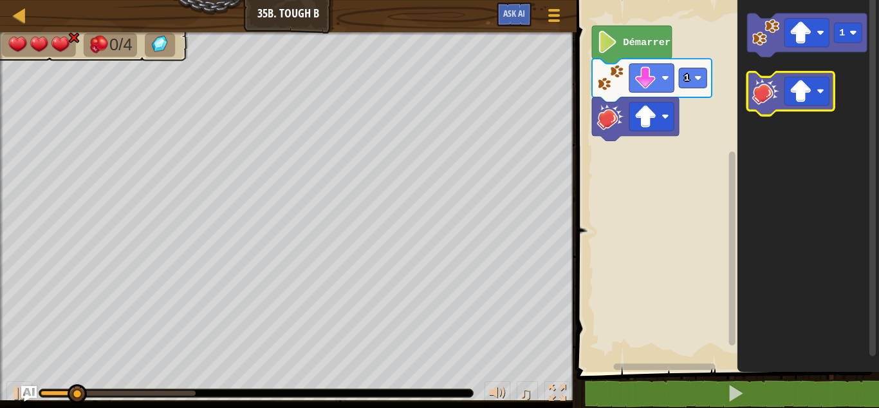
click at [767, 95] on image "Espace de travail de Blocky" at bounding box center [766, 90] width 27 height 27
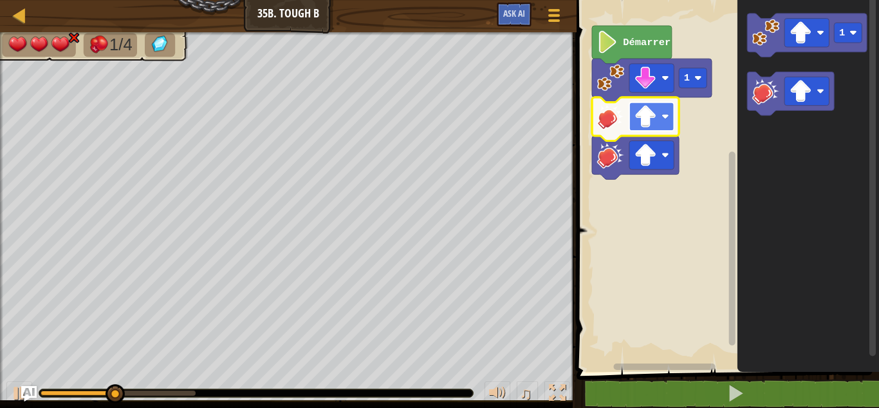
click at [650, 124] on image "Espace de travail de Blocky" at bounding box center [646, 116] width 23 height 23
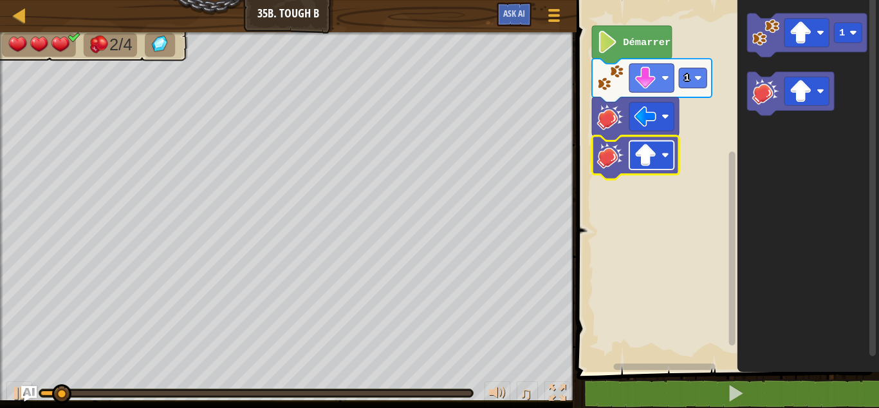
click at [642, 154] on image "Espace de travail de Blocky" at bounding box center [646, 155] width 23 height 23
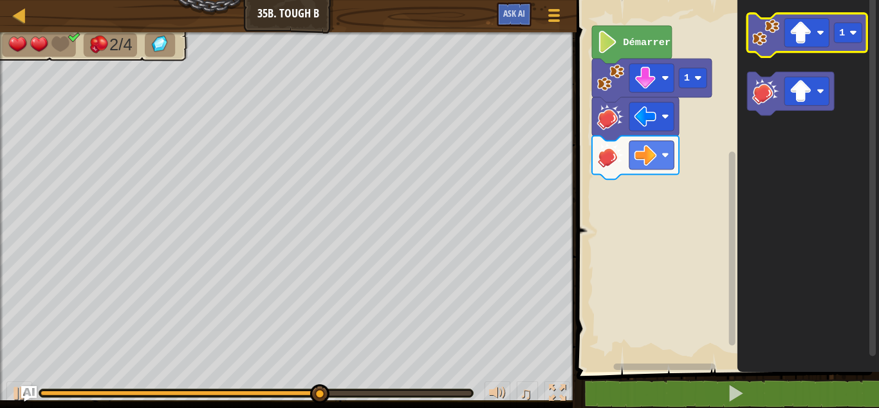
click at [766, 36] on image "Espace de travail de Blocky" at bounding box center [766, 32] width 27 height 27
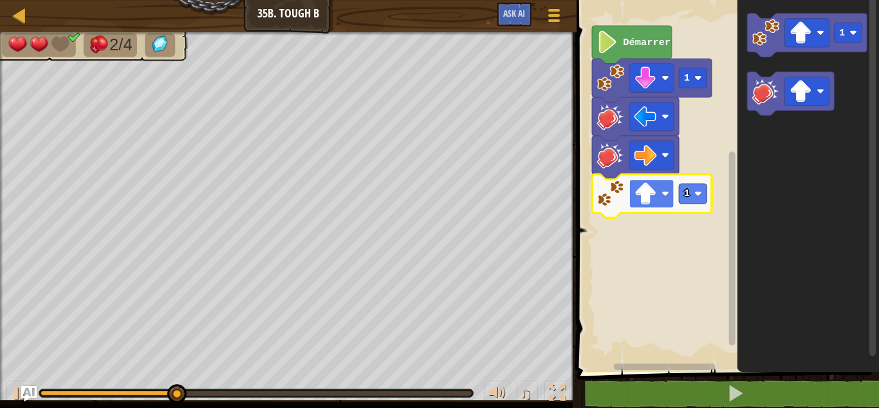
click at [653, 194] on image "Espace de travail de Blocky" at bounding box center [646, 193] width 23 height 23
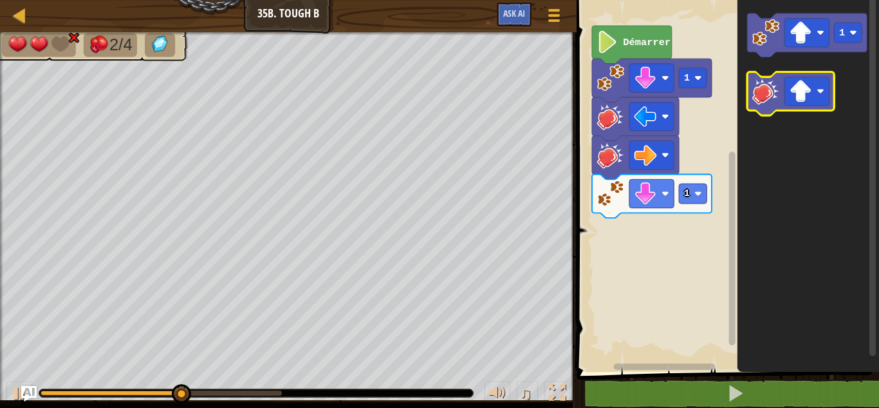
click at [773, 100] on image "Espace de travail de Blocky" at bounding box center [766, 90] width 27 height 27
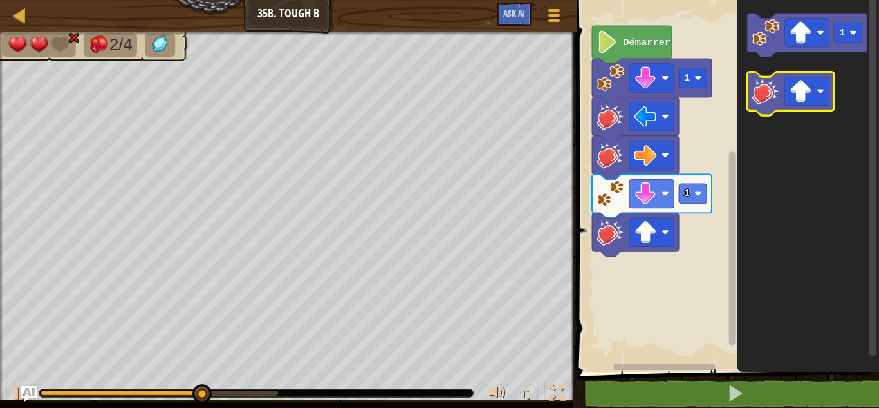
click at [773, 100] on image "Espace de travail de Blocky" at bounding box center [766, 90] width 27 height 27
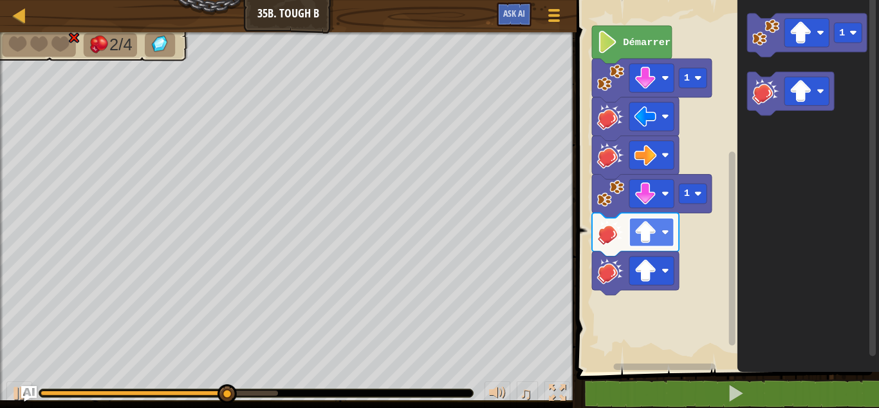
click at [652, 222] on image "Espace de travail de Blocky" at bounding box center [646, 232] width 23 height 23
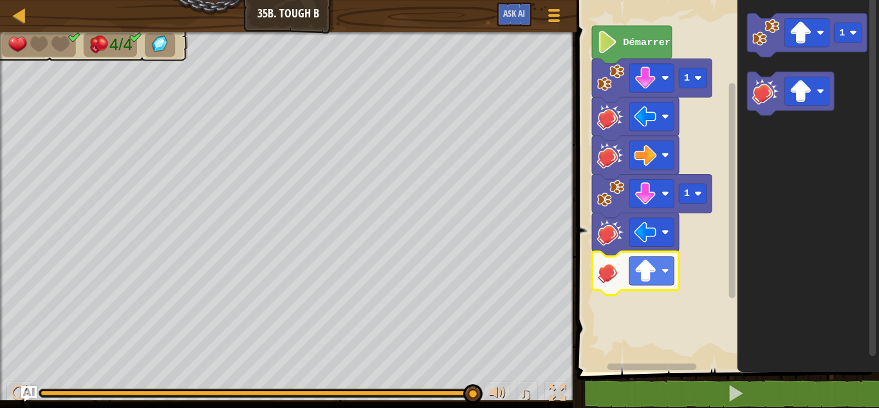
click at [656, 263] on image "Espace de travail de Blocky" at bounding box center [646, 270] width 23 height 23
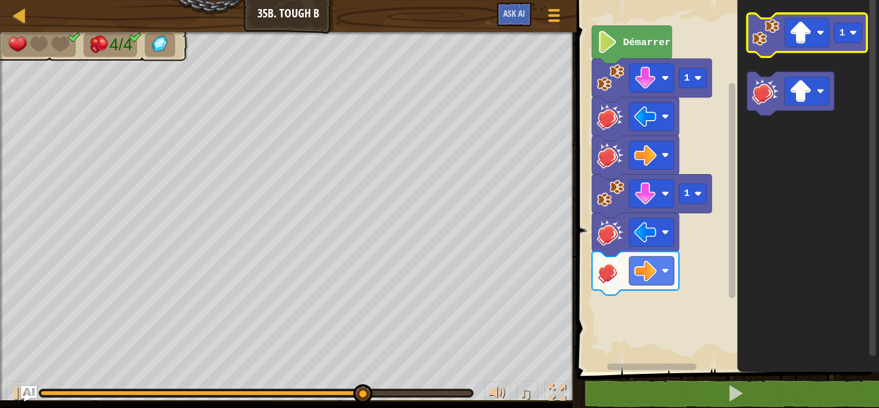
click at [761, 28] on image "Espace de travail de Blocky" at bounding box center [766, 32] width 27 height 27
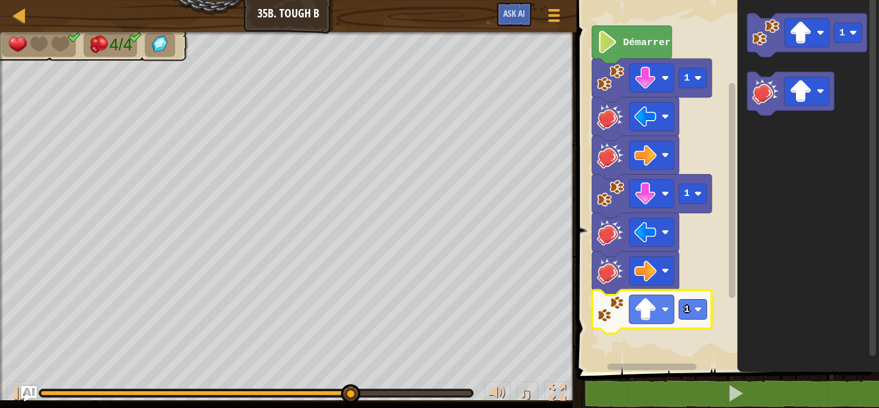
click at [657, 294] on icon "Espace de travail de Blocky" at bounding box center [652, 312] width 120 height 44
click at [657, 308] on image "Espace de travail de Blocky" at bounding box center [646, 309] width 23 height 23
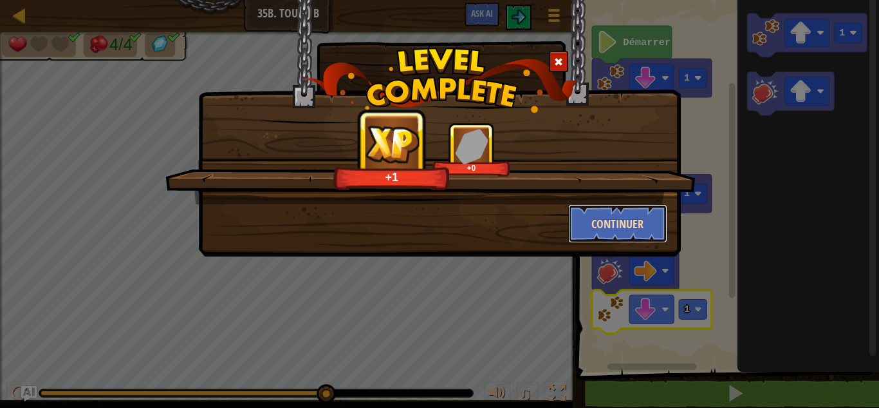
click at [587, 226] on button "Continuer" at bounding box center [618, 223] width 100 height 39
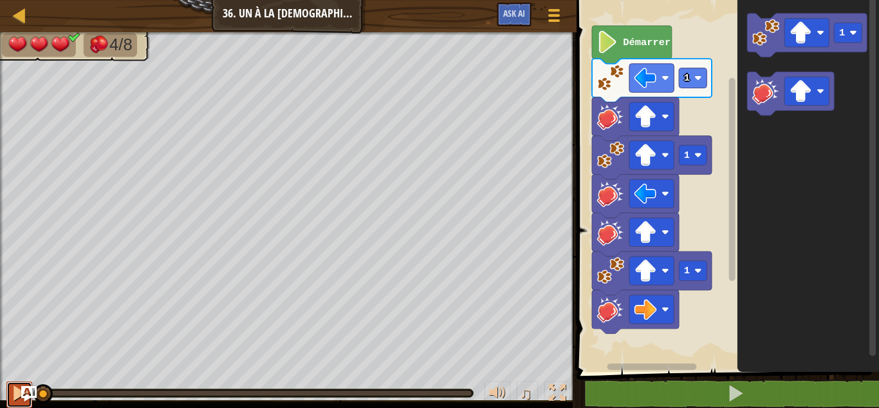
click at [17, 393] on div at bounding box center [19, 392] width 17 height 17
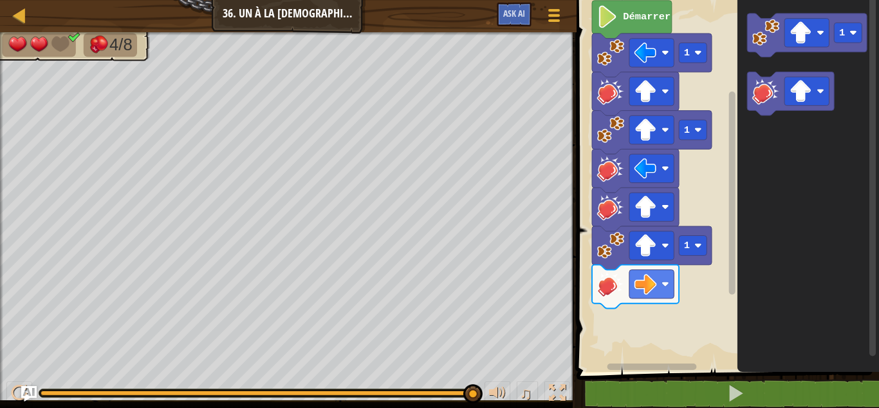
click at [743, 232] on div "1 1 1 Démarrer 1" at bounding box center [726, 183] width 306 height 378
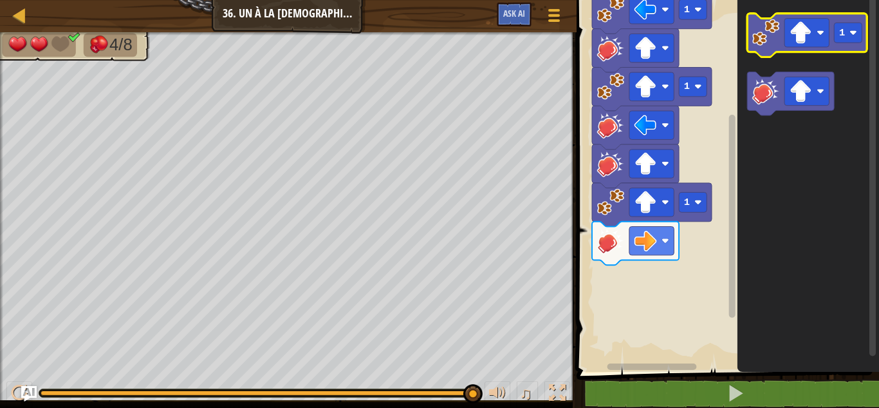
click at [778, 33] on image "Espace de travail de Blocky" at bounding box center [766, 32] width 27 height 27
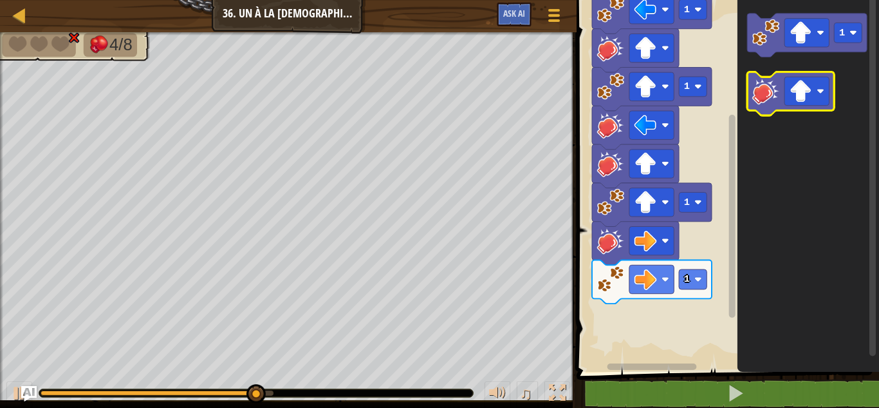
click at [777, 100] on image "Espace de travail de Blocky" at bounding box center [766, 90] width 27 height 27
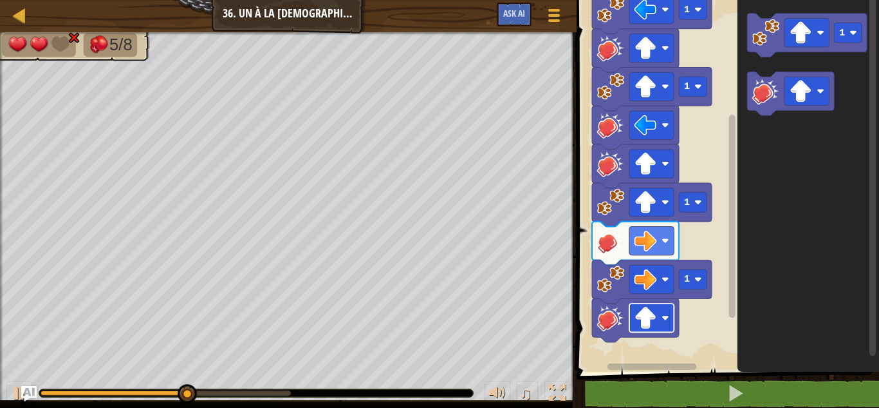
click at [656, 326] on image "Espace de travail de Blocky" at bounding box center [646, 317] width 23 height 23
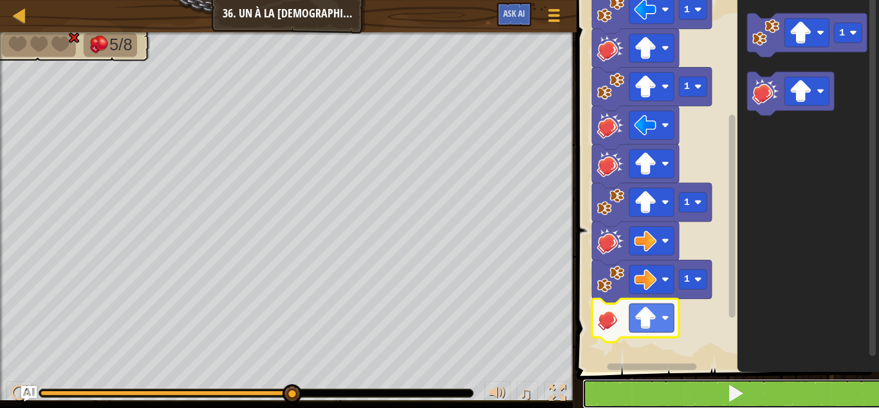
click at [648, 386] on button at bounding box center [736, 394] width 306 height 30
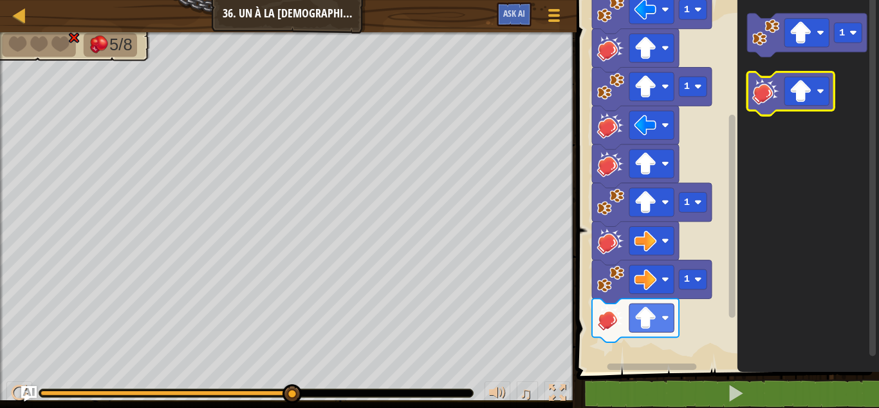
click at [750, 105] on icon "Espace de travail de Blocky" at bounding box center [791, 94] width 87 height 44
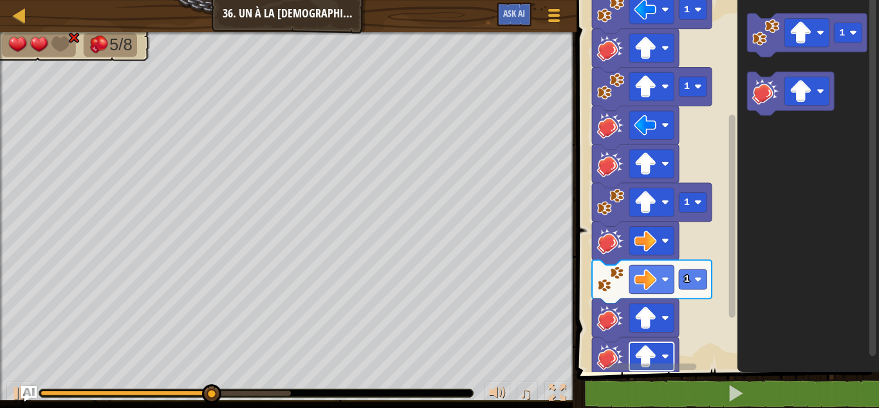
click at [670, 352] on rect "Espace de travail de Blocky" at bounding box center [652, 356] width 44 height 28
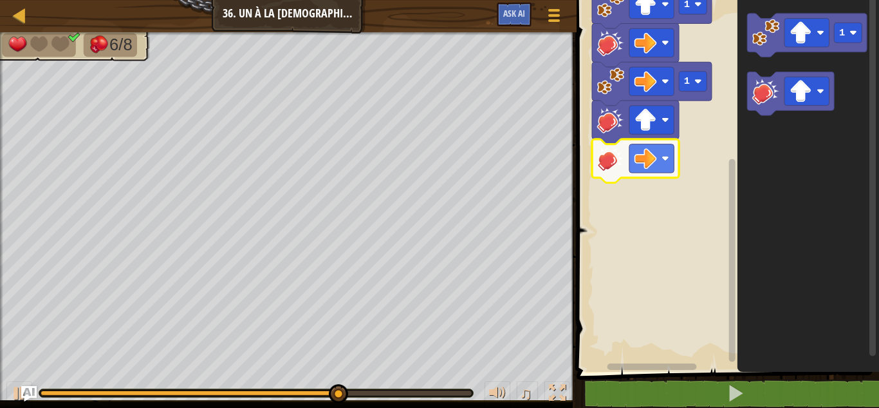
click at [738, 249] on div "Démarrer 1 1 1 1 1" at bounding box center [726, 183] width 306 height 378
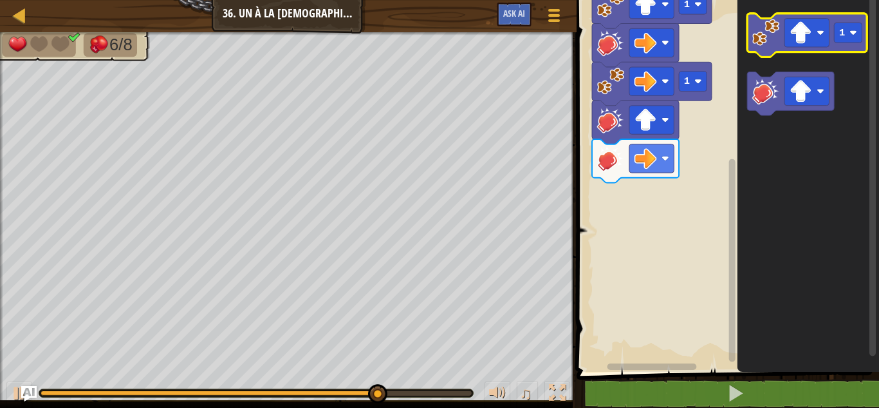
click at [771, 46] on icon "Espace de travail de Blocky" at bounding box center [808, 36] width 120 height 44
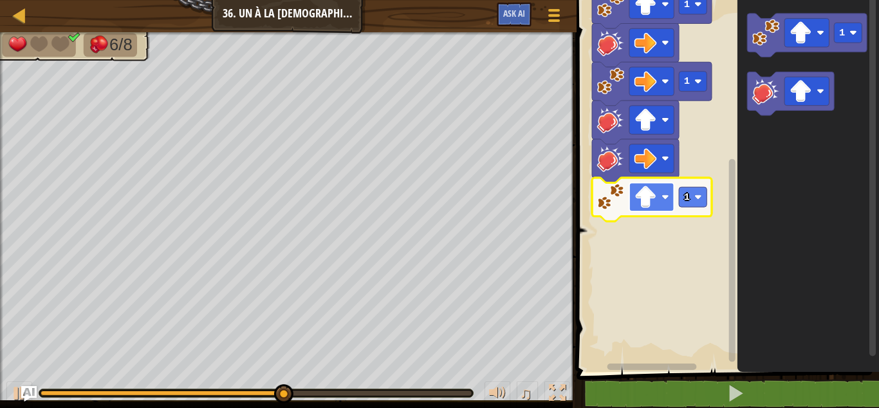
click at [670, 194] on image "Espace de travail de Blocky" at bounding box center [666, 197] width 8 height 8
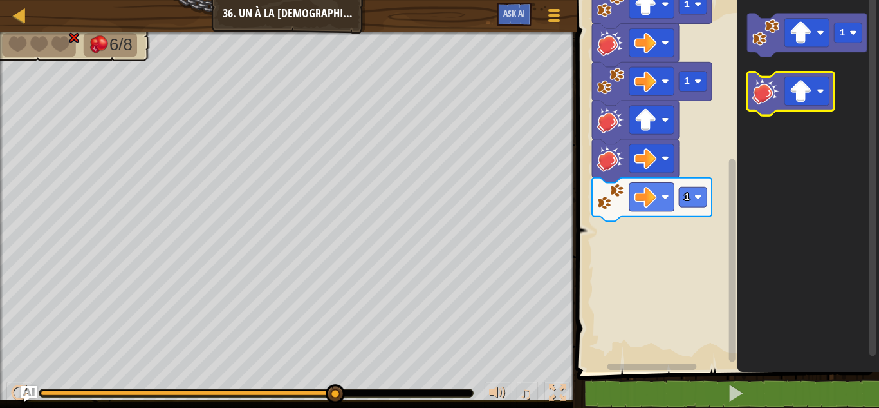
click at [768, 102] on image "Espace de travail de Blocky" at bounding box center [766, 90] width 27 height 27
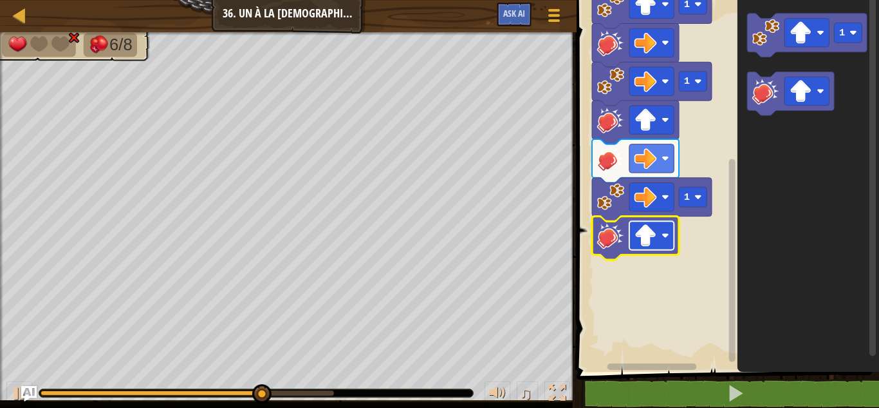
click at [674, 245] on rect "Espace de travail de Blocky" at bounding box center [652, 235] width 44 height 28
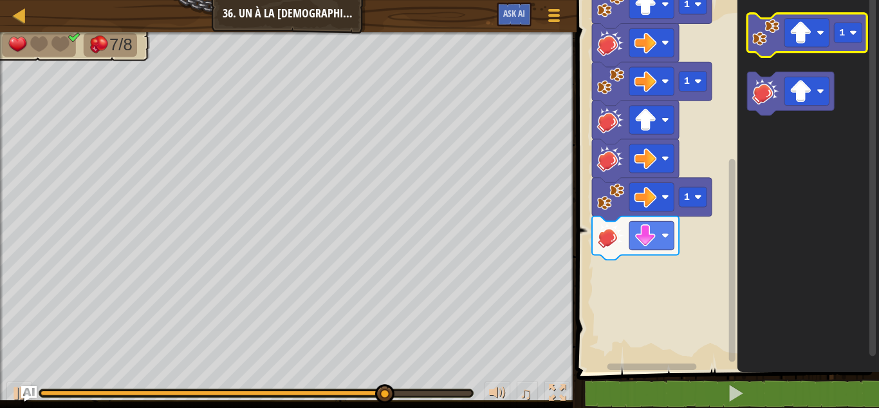
click at [759, 29] on image "Espace de travail de Blocky" at bounding box center [766, 32] width 27 height 27
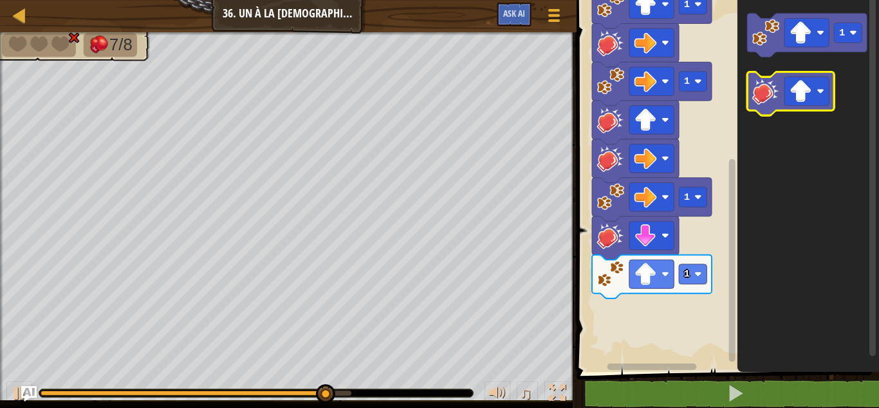
click at [760, 88] on image "Espace de travail de Blocky" at bounding box center [766, 90] width 27 height 27
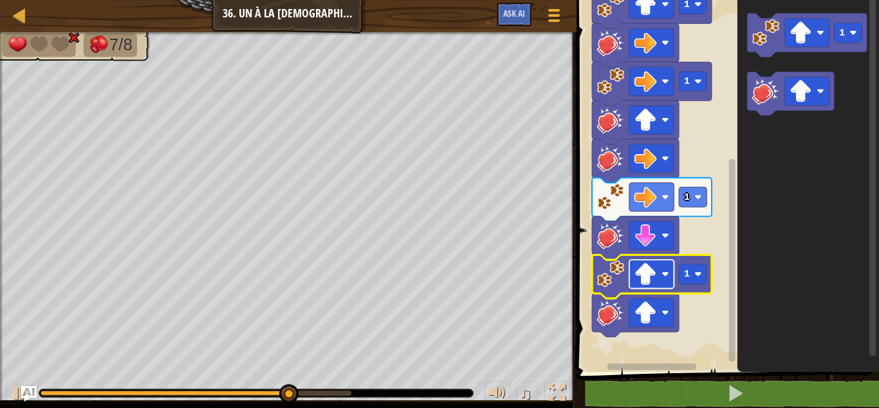
click at [650, 281] on image "Espace de travail de Blocky" at bounding box center [646, 274] width 23 height 23
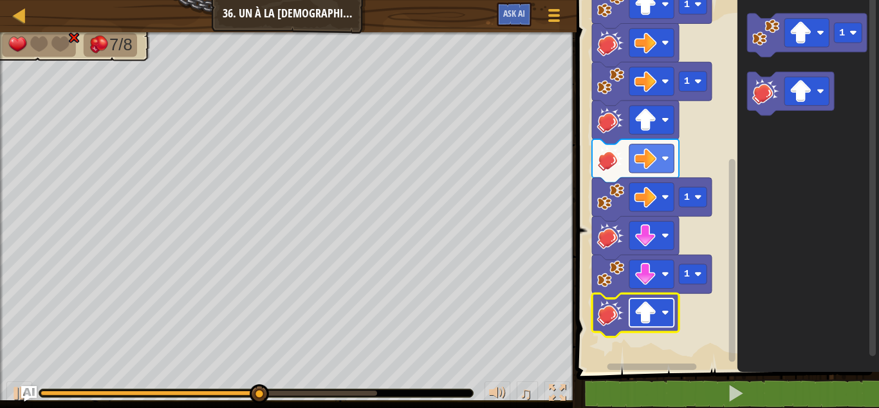
click at [650, 314] on image "Espace de travail de Blocky" at bounding box center [646, 312] width 23 height 23
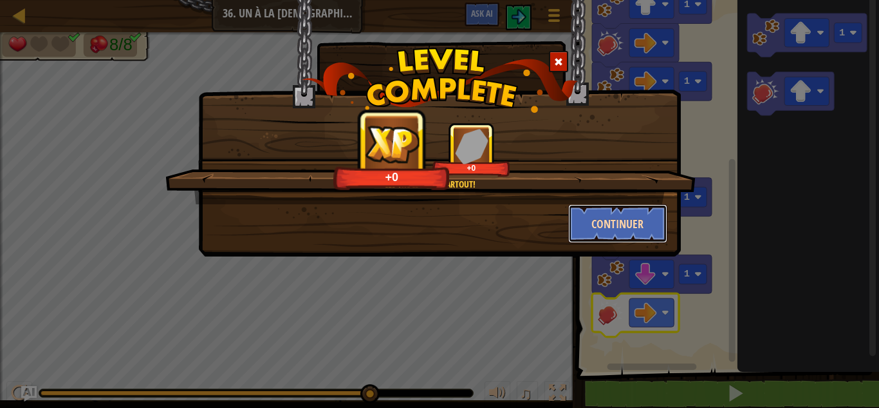
click at [594, 218] on button "Continuer" at bounding box center [618, 223] width 100 height 39
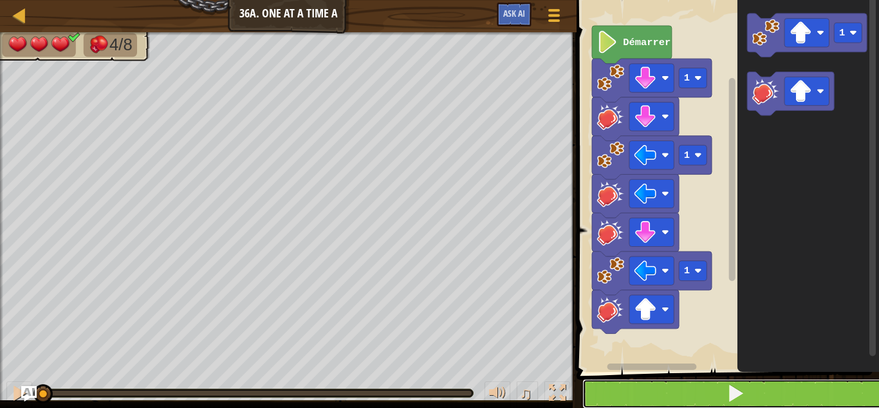
click at [668, 387] on button at bounding box center [736, 394] width 306 height 30
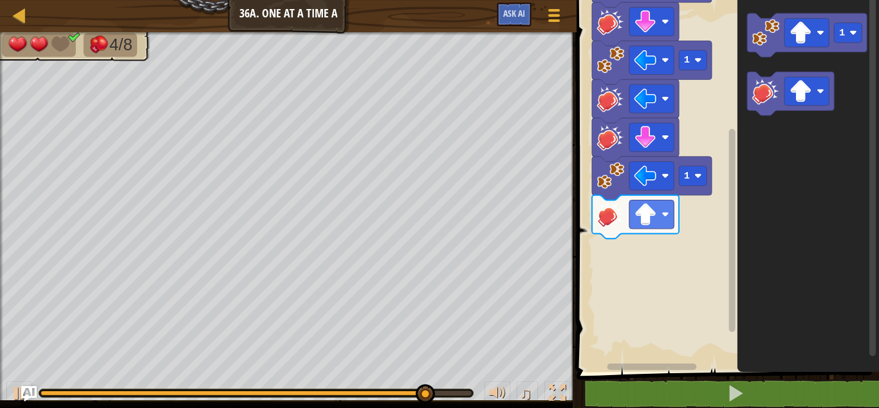
click at [728, 198] on g "Espace de travail de Blocky" at bounding box center [733, 178] width 10 height 368
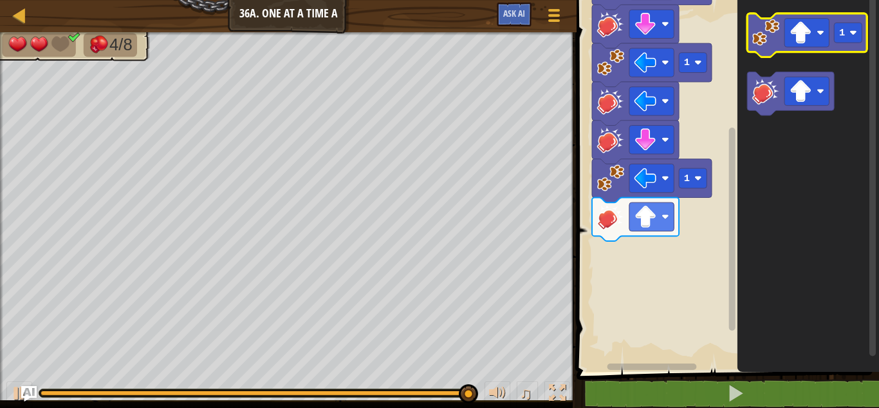
click at [767, 44] on image "Espace de travail de Blocky" at bounding box center [766, 32] width 27 height 27
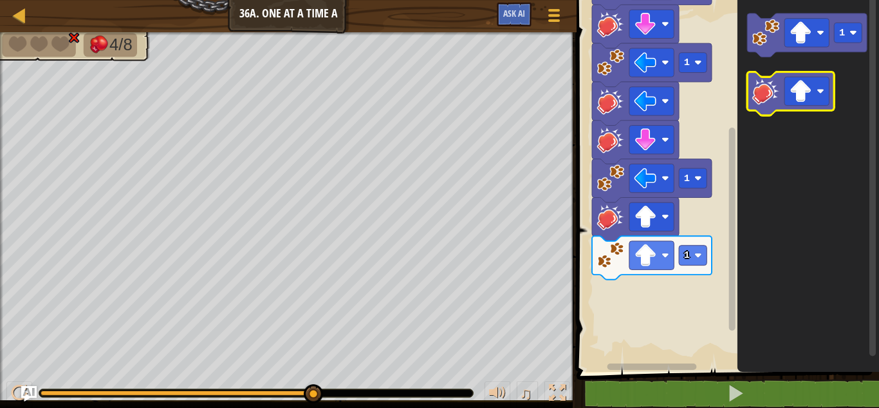
click at [769, 81] on image "Espace de travail de Blocky" at bounding box center [766, 90] width 27 height 27
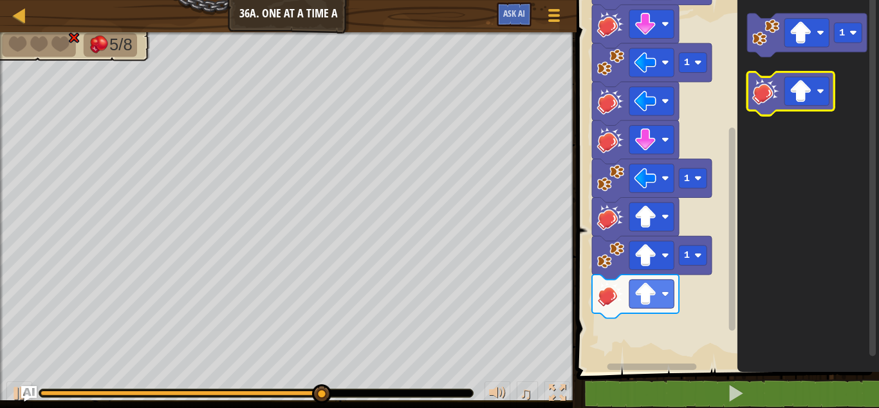
click at [767, 106] on icon "Espace de travail de Blocky" at bounding box center [791, 94] width 87 height 44
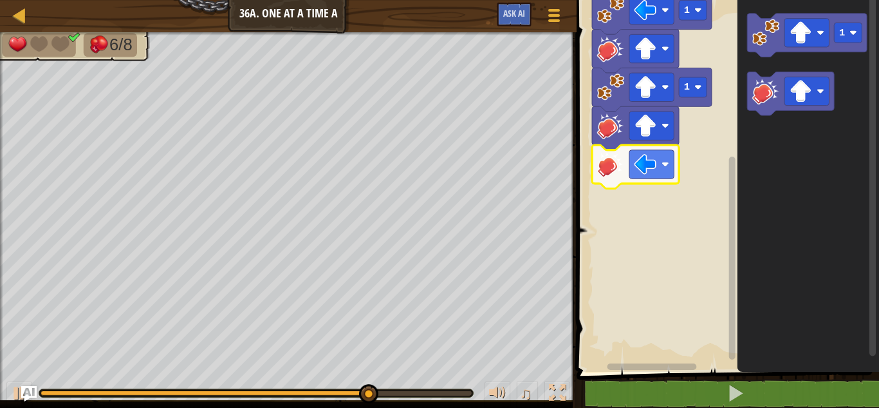
click at [732, 241] on rect "Espace de travail de Blocky" at bounding box center [732, 257] width 6 height 203
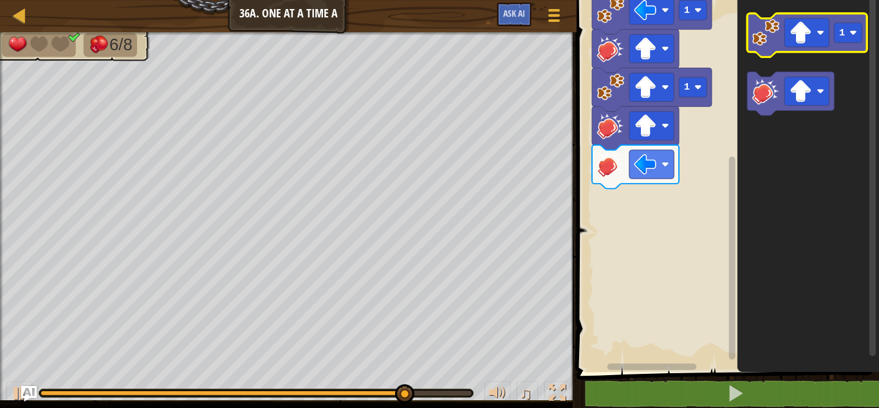
click at [779, 50] on icon "Espace de travail de Blocky" at bounding box center [808, 36] width 120 height 44
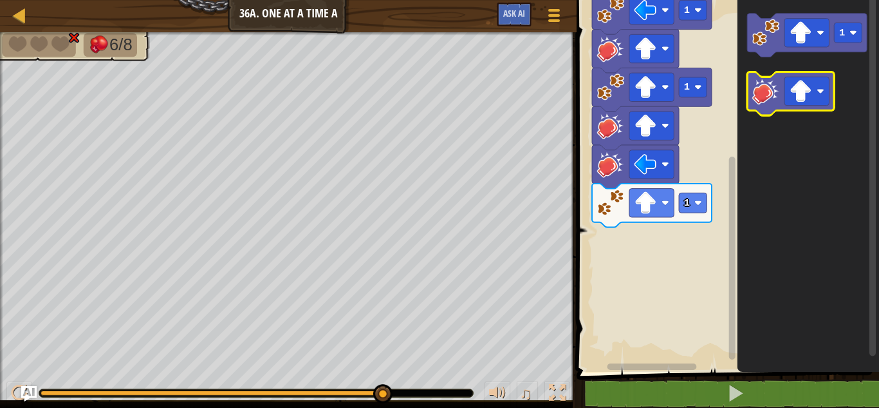
click at [765, 82] on image "Espace de travail de Blocky" at bounding box center [766, 90] width 27 height 27
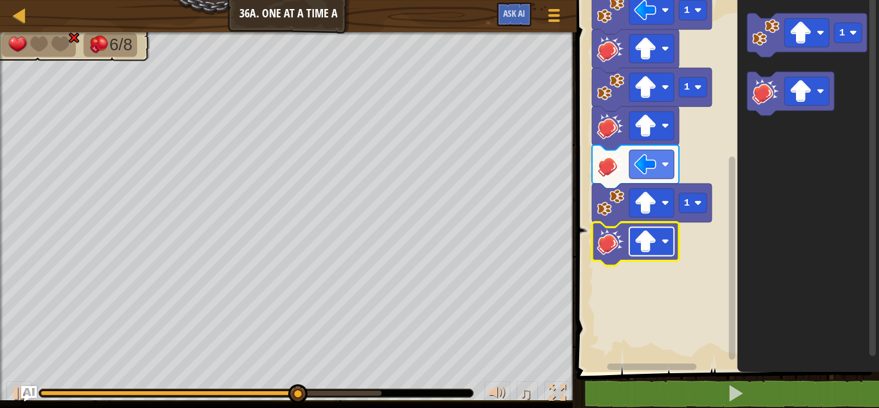
click at [659, 232] on rect "Espace de travail de Blocky" at bounding box center [652, 241] width 44 height 28
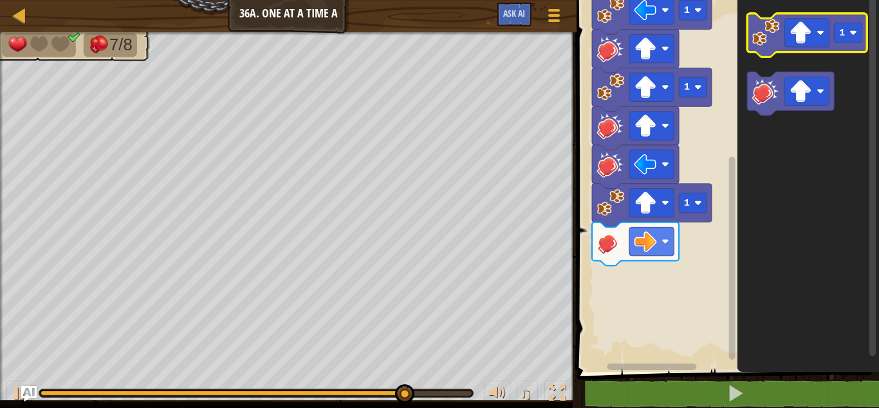
click at [768, 46] on image "Espace de travail de Blocky" at bounding box center [766, 32] width 27 height 27
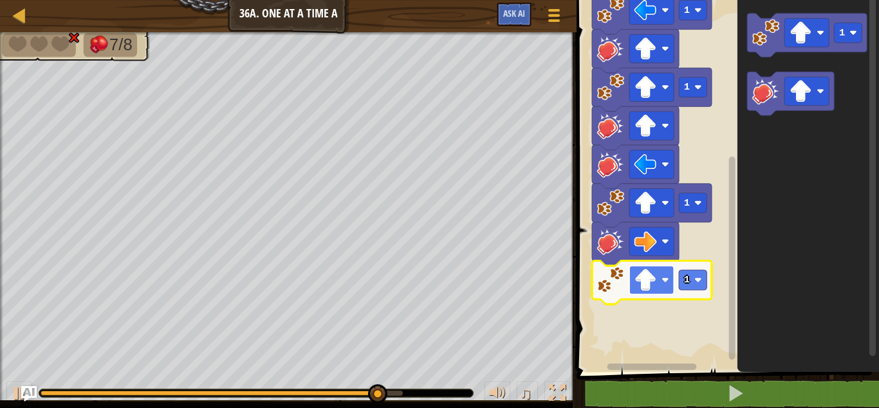
click at [662, 282] on image "Espace de travail de Blocky" at bounding box center [666, 280] width 8 height 8
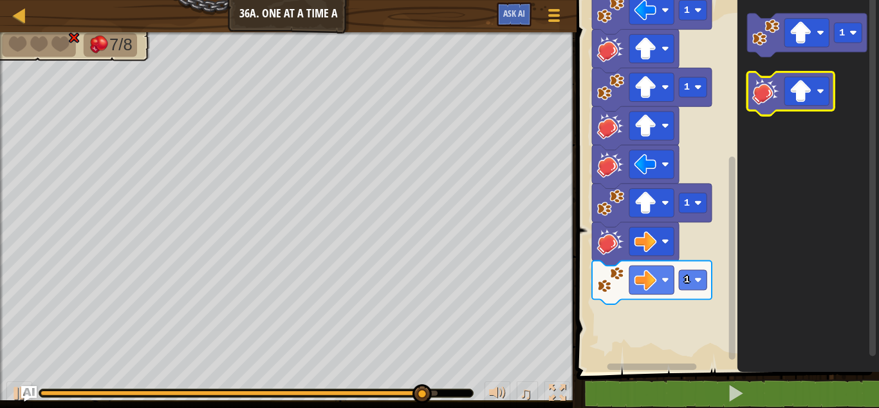
click at [760, 98] on image "Espace de travail de Blocky" at bounding box center [766, 90] width 27 height 27
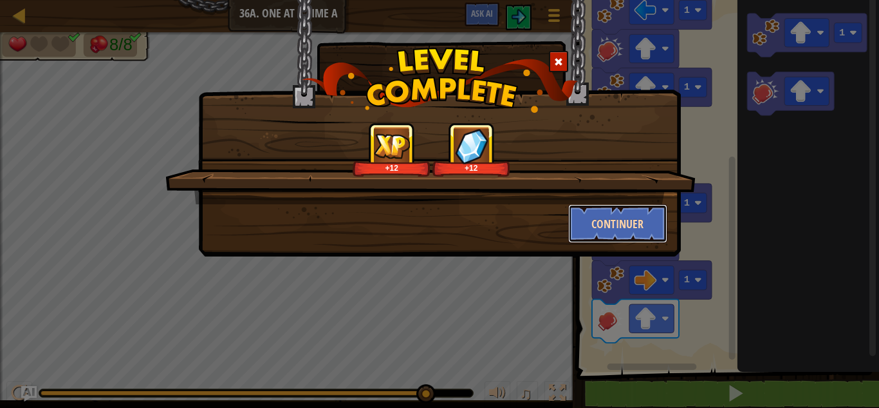
click at [602, 227] on button "Continuer" at bounding box center [618, 223] width 100 height 39
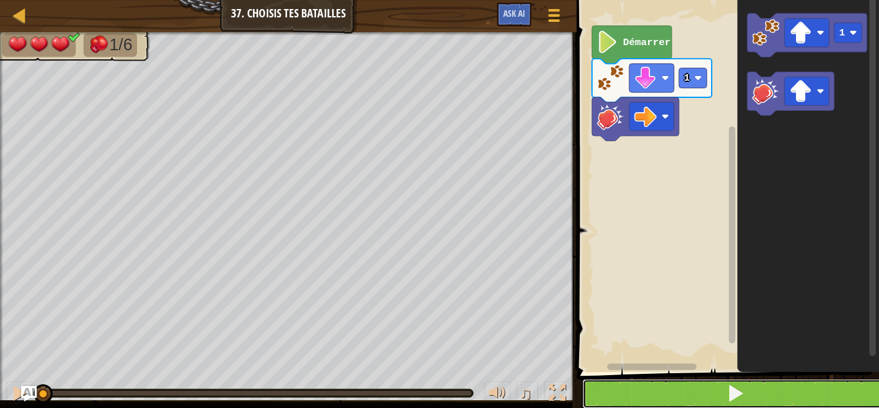
click at [632, 385] on button at bounding box center [736, 394] width 306 height 30
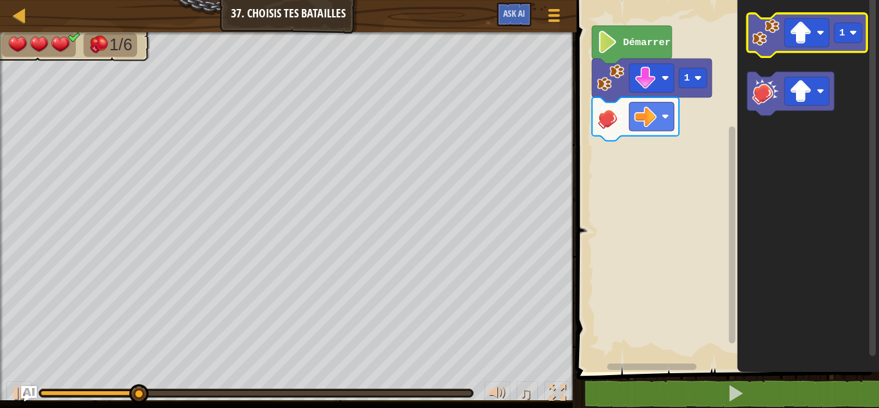
click at [758, 49] on icon "Espace de travail de Blocky" at bounding box center [808, 36] width 120 height 44
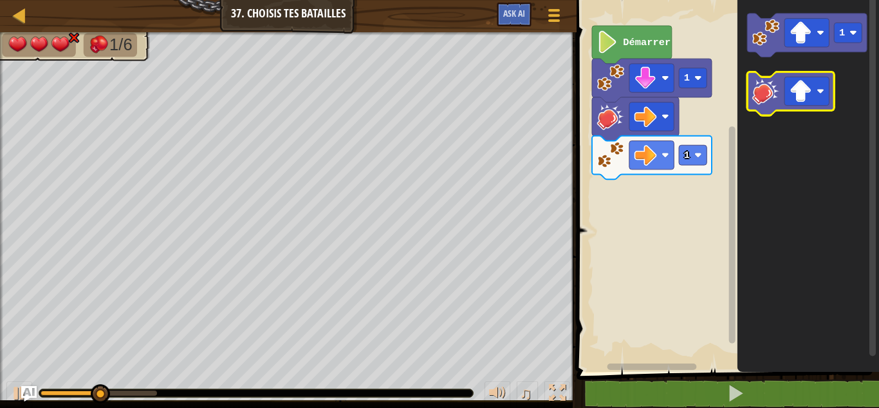
click at [768, 85] on image "Espace de travail de Blocky" at bounding box center [766, 90] width 27 height 27
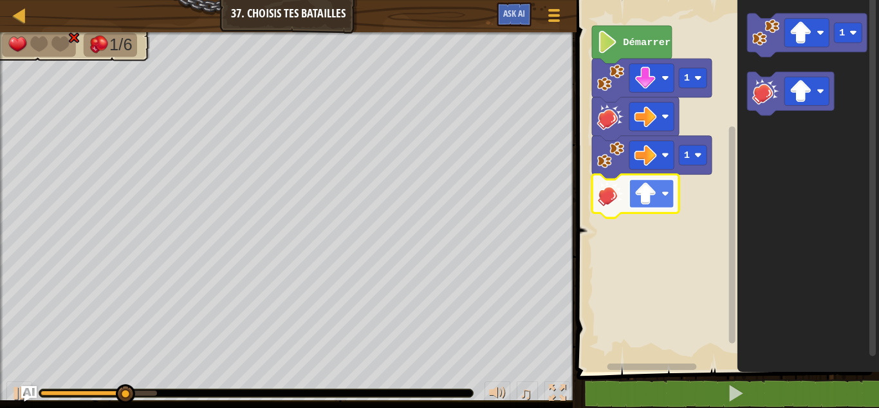
click at [650, 200] on image "Espace de travail de Blocky" at bounding box center [646, 193] width 23 height 23
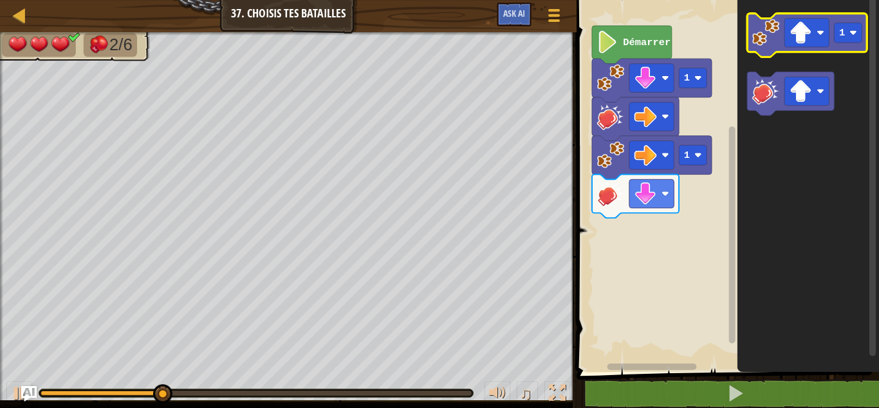
click at [752, 53] on rect "Espace de travail de Blocky" at bounding box center [808, 36] width 120 height 44
click at [763, 51] on icon "Espace de travail de Blocky" at bounding box center [808, 36] width 120 height 44
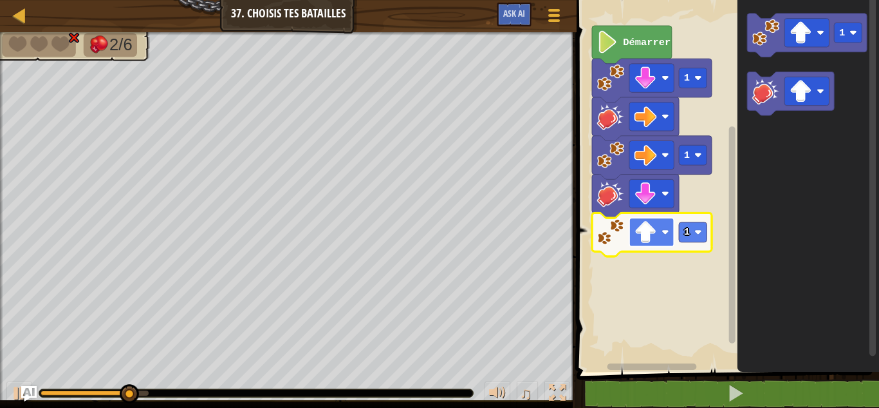
click at [648, 231] on image "Espace de travail de Blocky" at bounding box center [646, 232] width 23 height 23
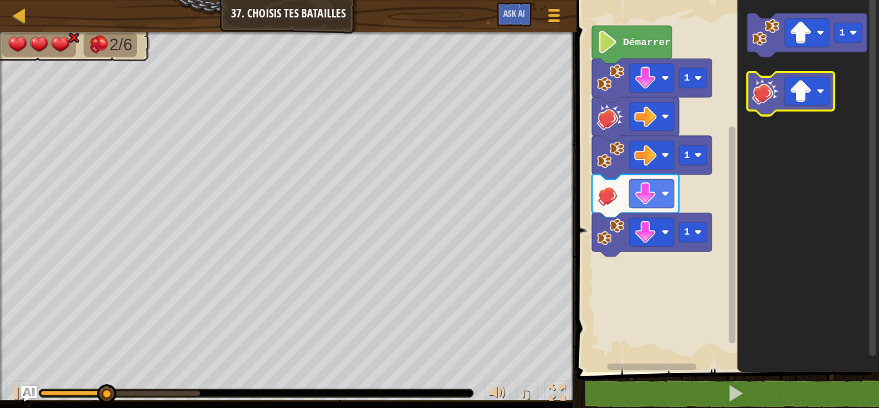
click at [761, 88] on image "Espace de travail de Blocky" at bounding box center [766, 90] width 27 height 27
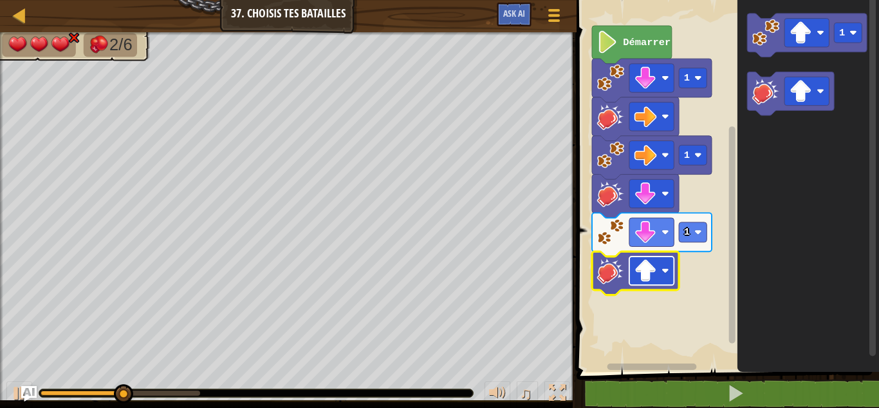
click at [657, 261] on image "Espace de travail de Blocky" at bounding box center [646, 270] width 23 height 23
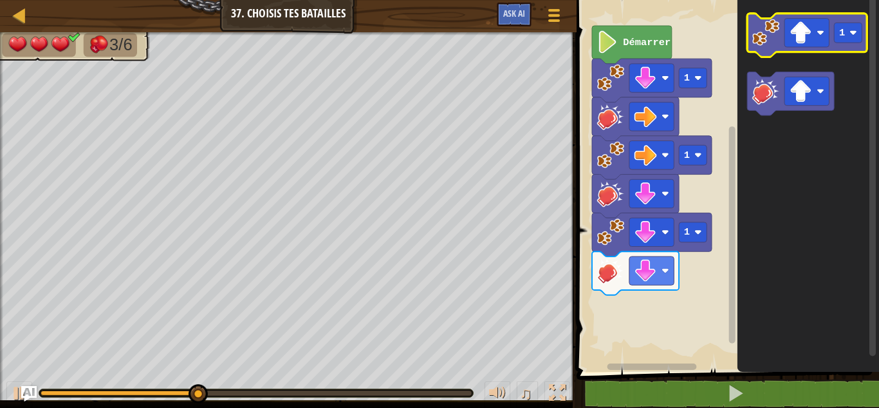
click at [765, 31] on image "Espace de travail de Blocky" at bounding box center [766, 32] width 27 height 27
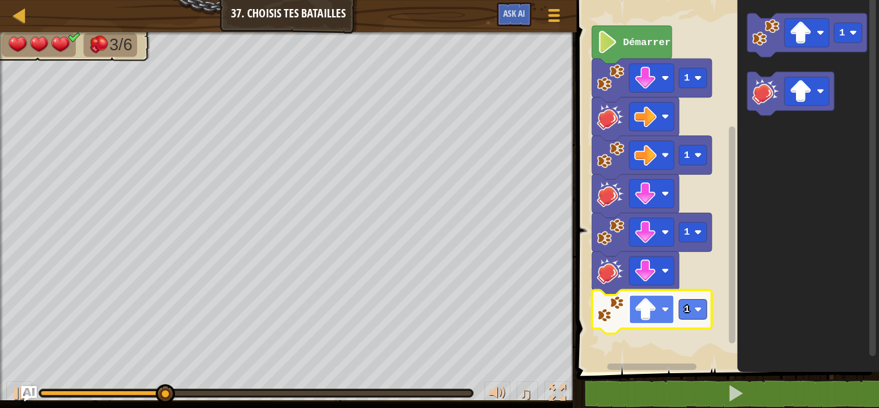
click at [648, 316] on image "Espace de travail de Blocky" at bounding box center [646, 309] width 23 height 23
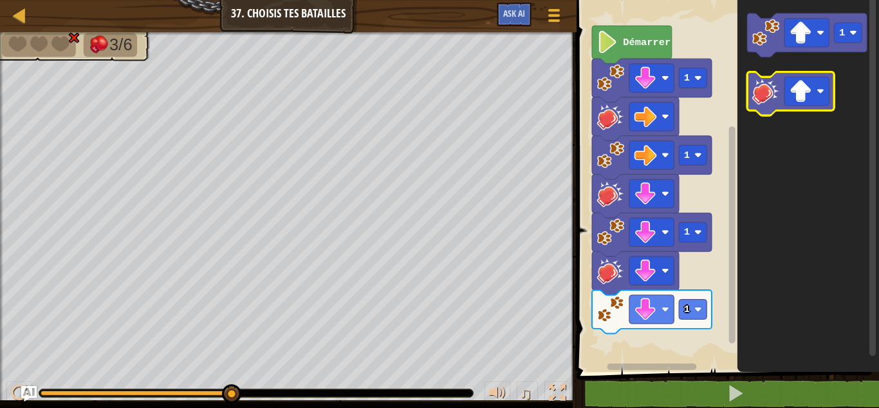
click at [764, 83] on image "Espace de travail de Blocky" at bounding box center [766, 90] width 27 height 27
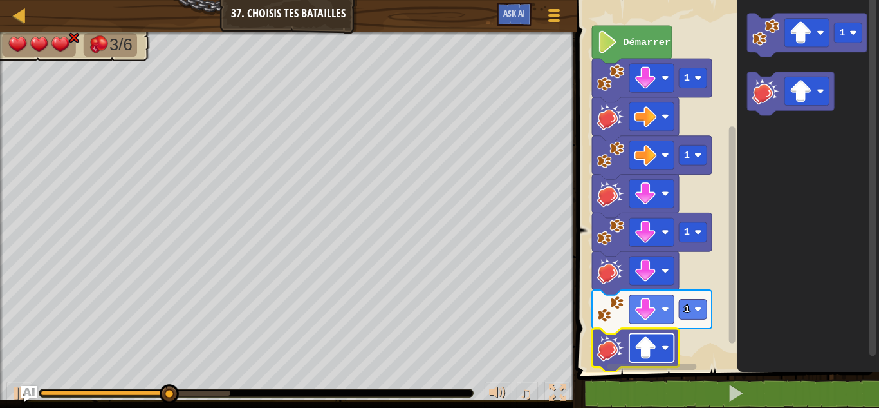
click at [643, 335] on rect "Espace de travail de Blocky" at bounding box center [652, 347] width 44 height 28
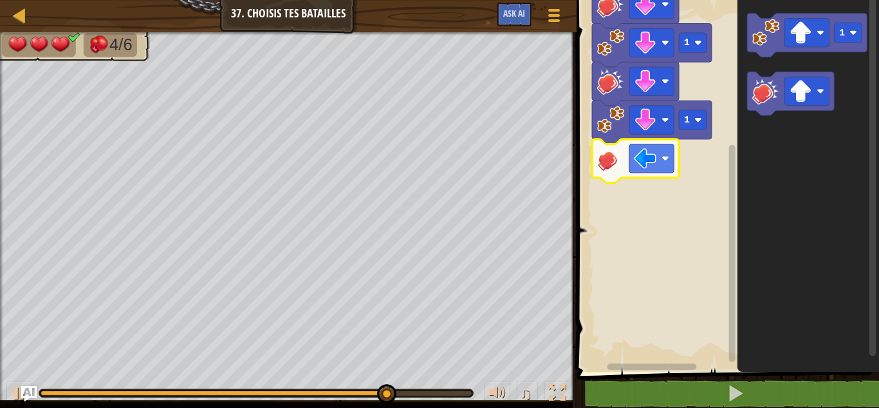
click at [735, 274] on rect "Espace de travail de Blocky" at bounding box center [732, 253] width 6 height 217
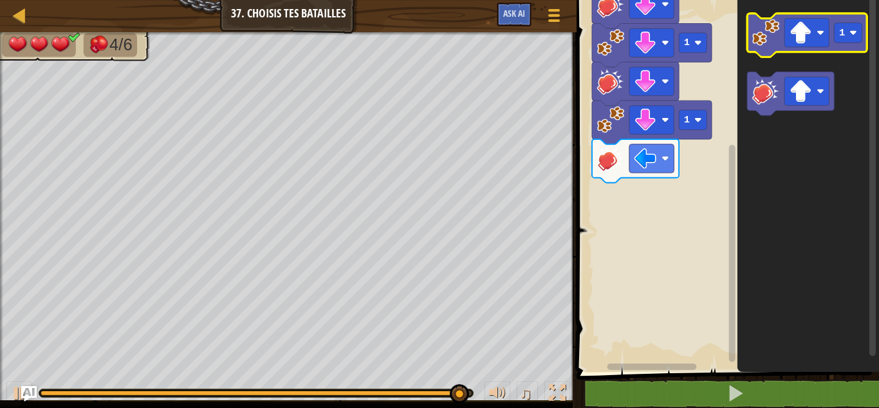
click at [763, 41] on image "Espace de travail de Blocky" at bounding box center [766, 32] width 27 height 27
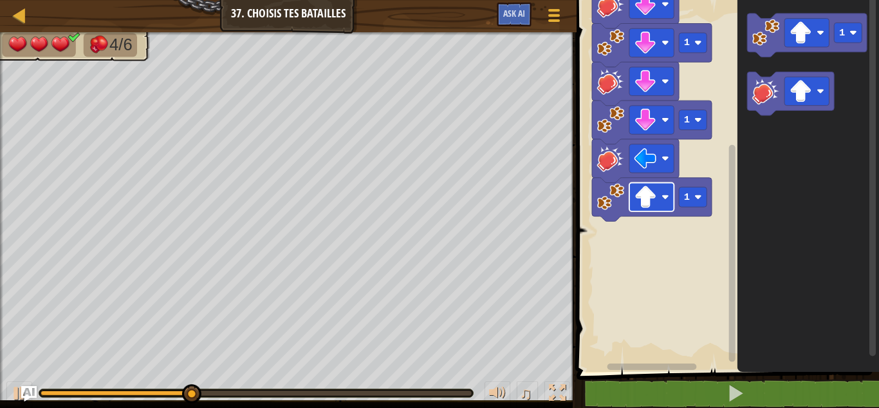
click at [671, 201] on rect "Espace de travail de Blocky" at bounding box center [652, 197] width 44 height 28
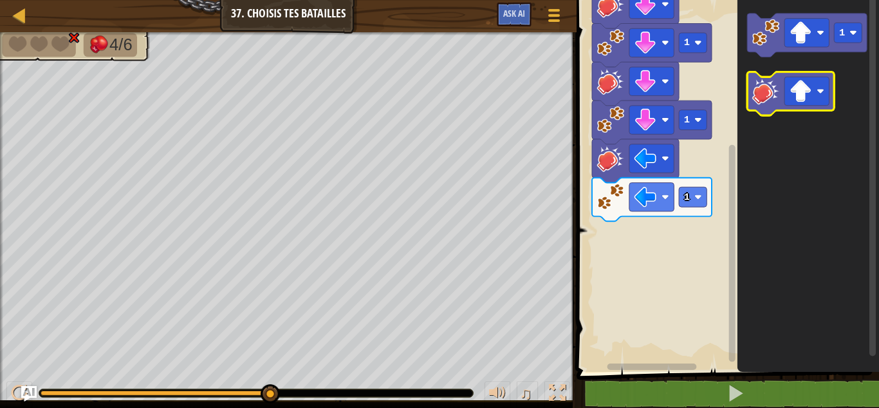
click at [765, 91] on image "Espace de travail de Blocky" at bounding box center [766, 90] width 27 height 27
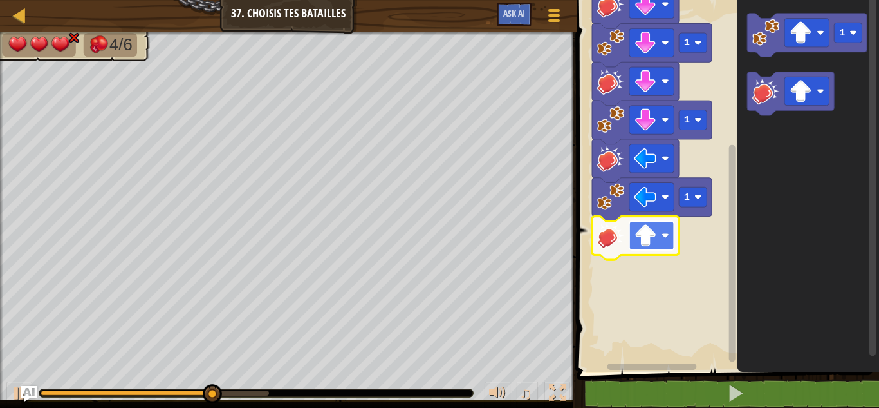
click at [673, 245] on rect "Espace de travail de Blocky" at bounding box center [652, 235] width 44 height 28
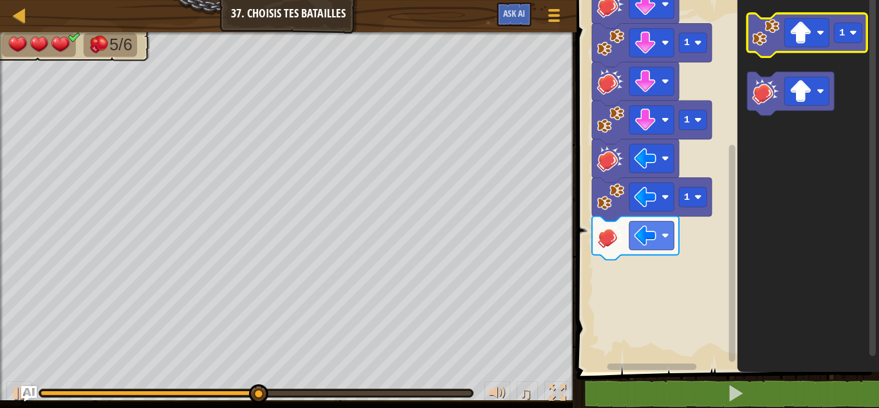
click at [785, 44] on icon "Espace de travail de Blocky" at bounding box center [808, 36] width 120 height 44
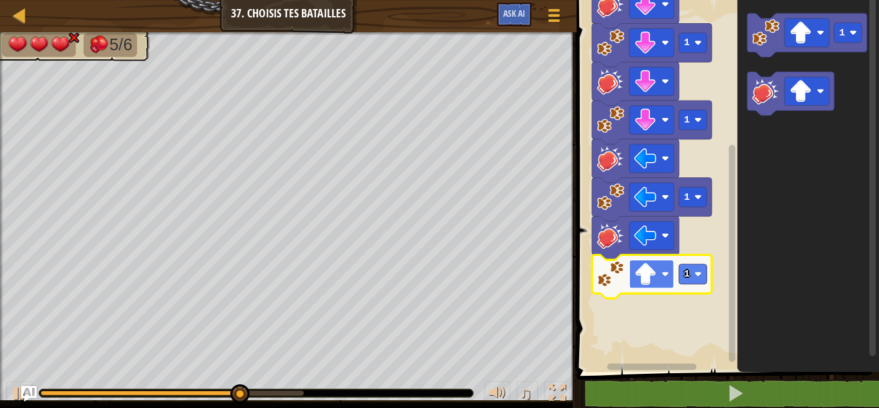
click at [664, 277] on image "Espace de travail de Blocky" at bounding box center [666, 274] width 8 height 8
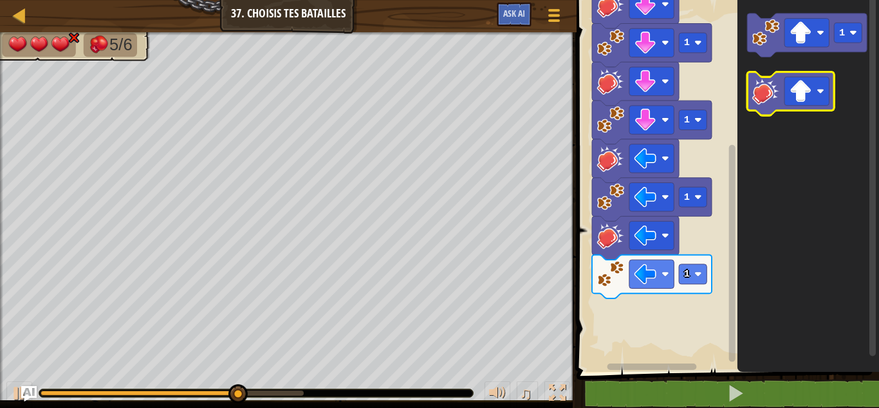
click at [765, 97] on image "Espace de travail de Blocky" at bounding box center [766, 90] width 27 height 27
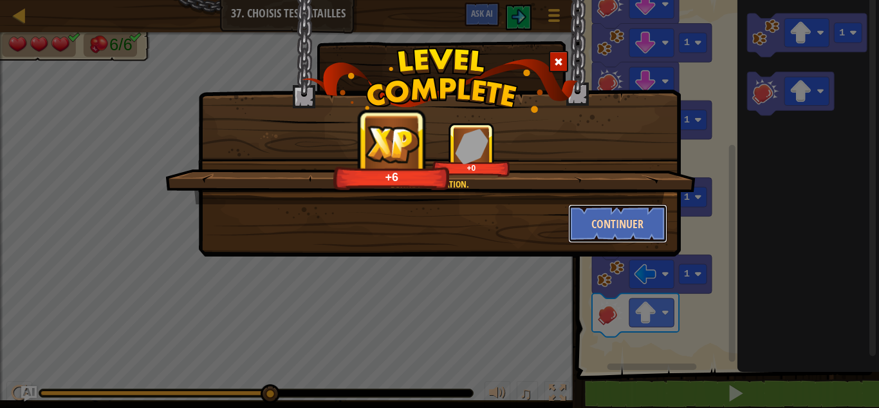
click at [608, 227] on button "Continuer" at bounding box center [618, 223] width 100 height 39
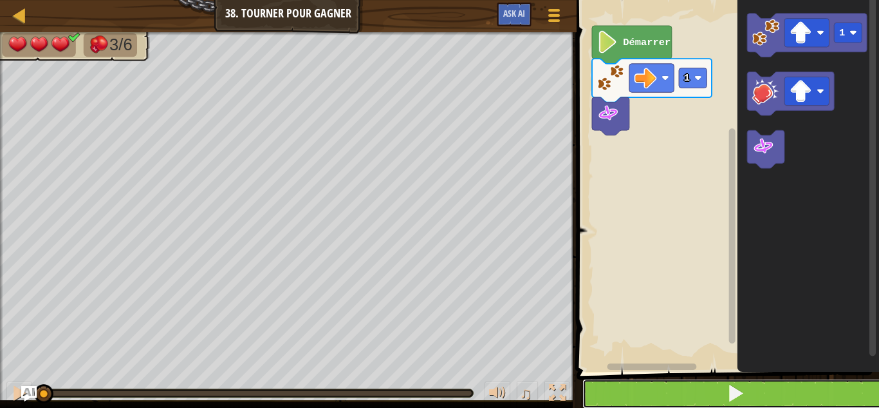
click at [679, 391] on button at bounding box center [736, 394] width 306 height 30
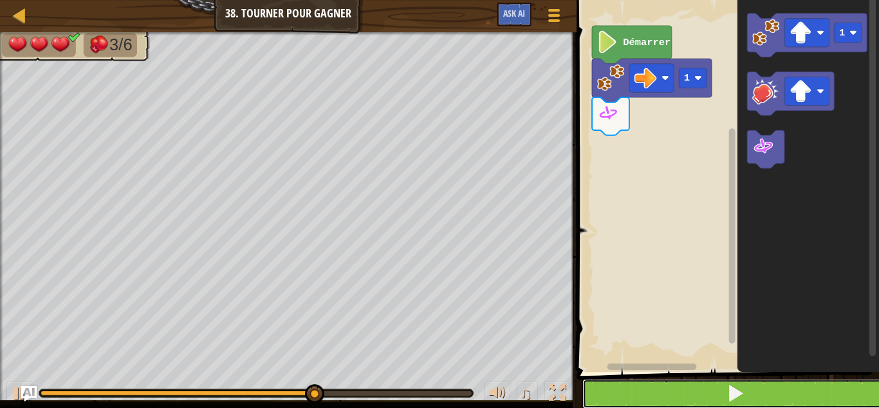
click at [671, 392] on button at bounding box center [736, 394] width 306 height 30
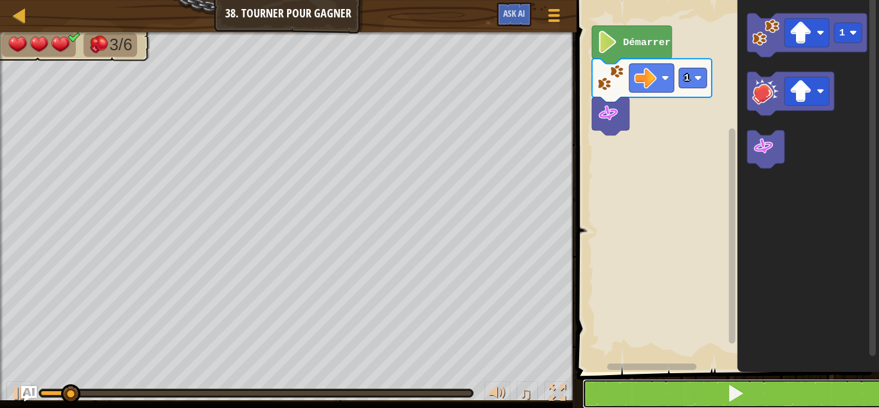
click at [671, 392] on button at bounding box center [736, 394] width 306 height 30
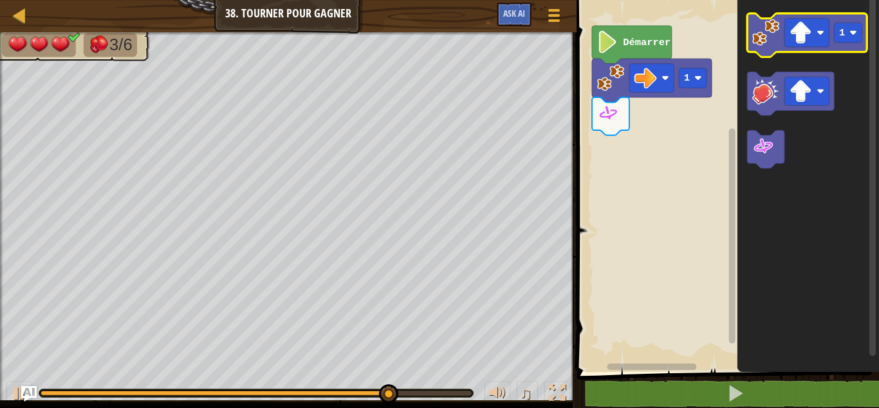
click at [773, 42] on image "Espace de travail de Blocky" at bounding box center [766, 32] width 27 height 27
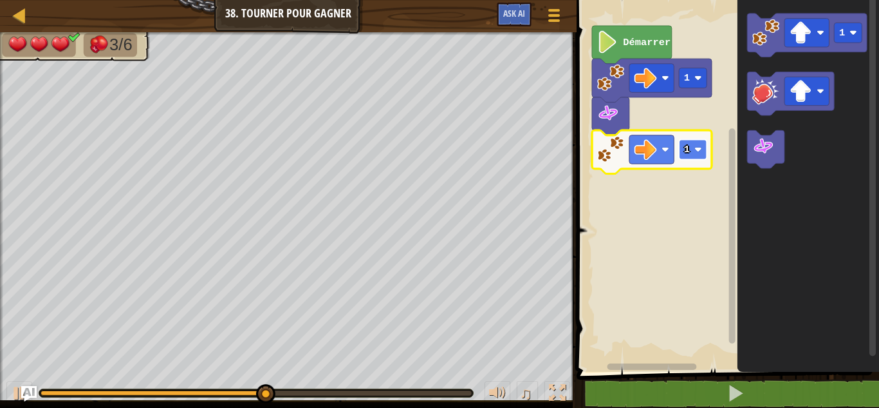
click at [694, 149] on rect "Espace de travail de Blocky" at bounding box center [694, 150] width 28 height 20
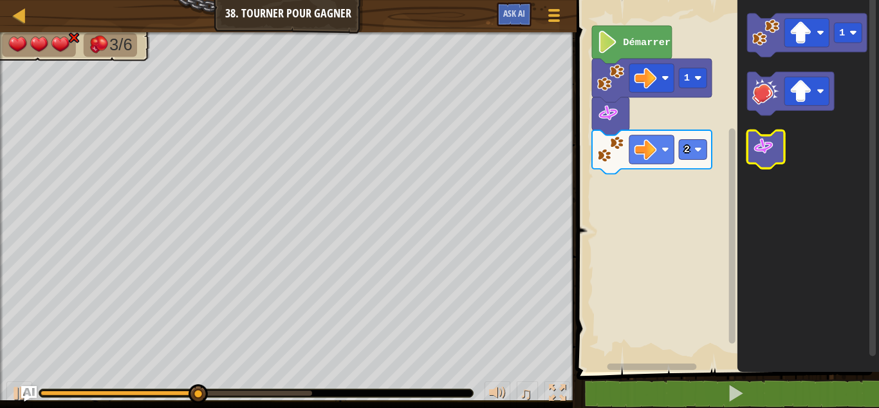
click at [755, 156] on image "Espace de travail de Blocky" at bounding box center [764, 146] width 23 height 23
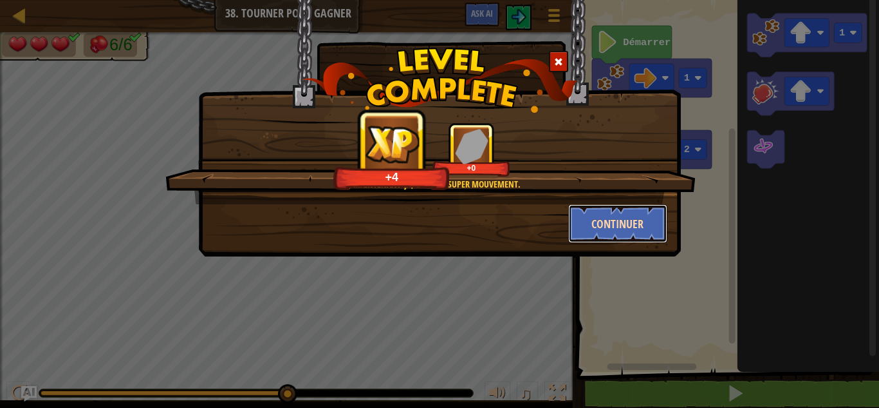
click at [609, 230] on button "Continuer" at bounding box center [618, 223] width 100 height 39
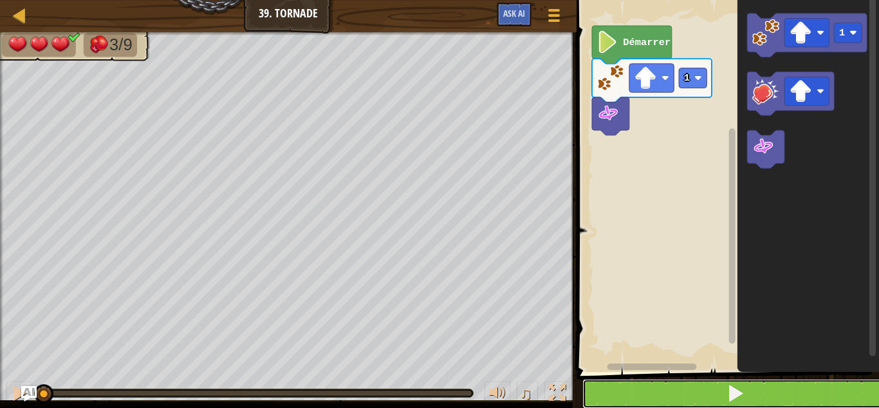
click at [637, 384] on button at bounding box center [736, 394] width 306 height 30
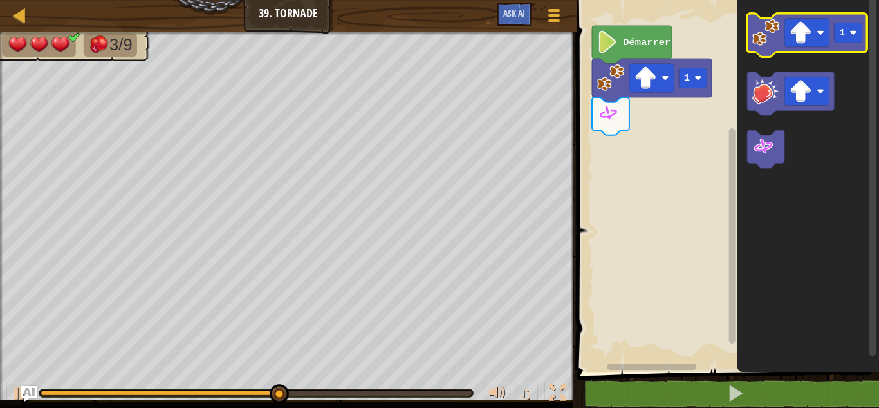
click at [753, 37] on icon "Espace de travail de Blocky" at bounding box center [808, 36] width 120 height 44
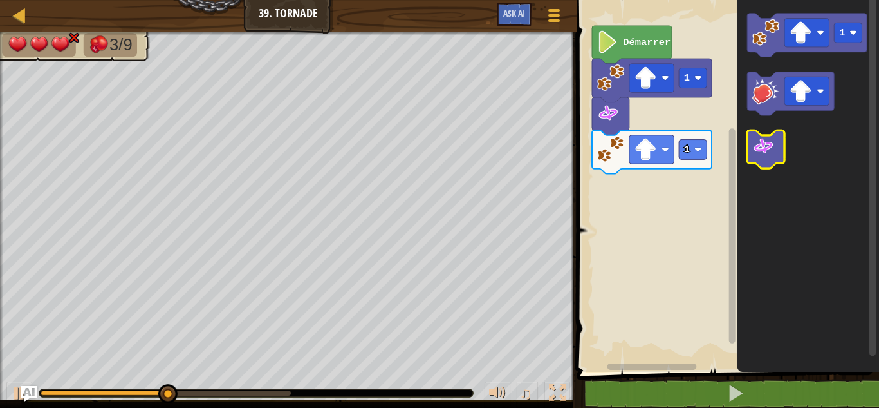
click at [771, 140] on image "Espace de travail de Blocky" at bounding box center [764, 146] width 23 height 23
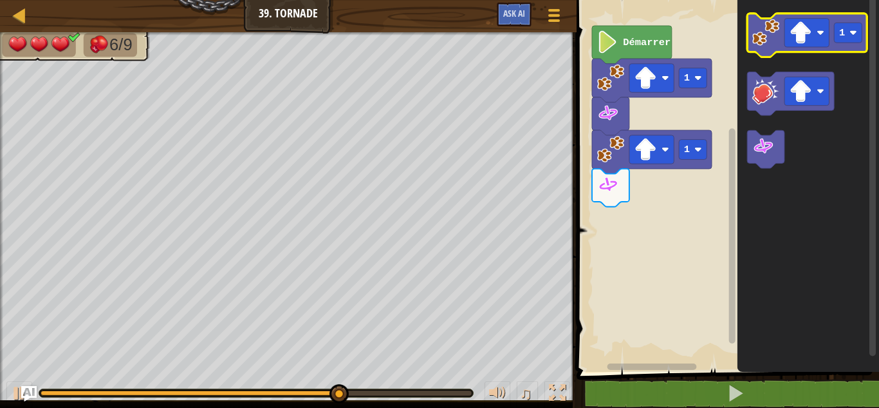
click at [768, 42] on image "Espace de travail de Blocky" at bounding box center [766, 32] width 27 height 27
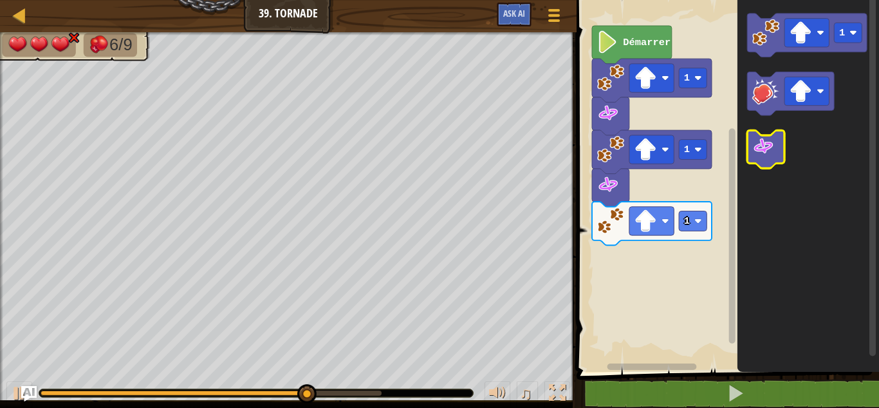
click at [760, 137] on image "Espace de travail de Blocky" at bounding box center [764, 146] width 23 height 23
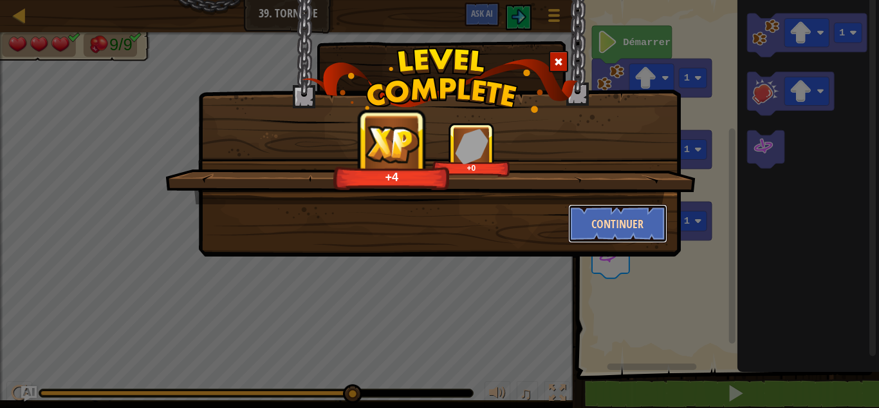
click at [590, 218] on button "Continuer" at bounding box center [618, 223] width 100 height 39
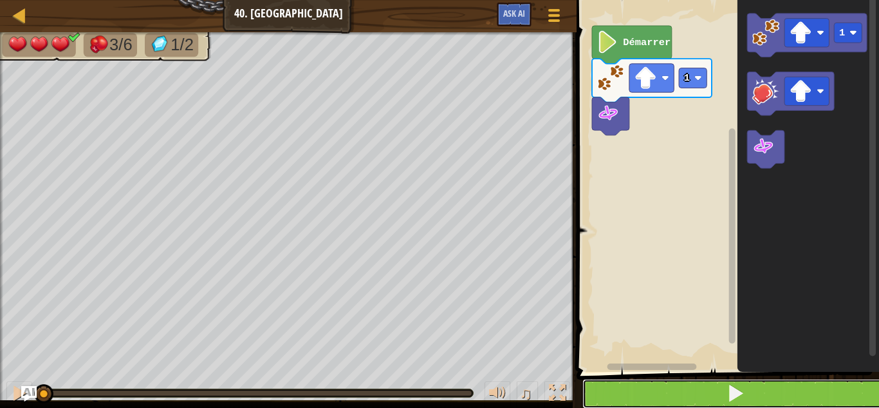
click at [666, 390] on button at bounding box center [736, 394] width 306 height 30
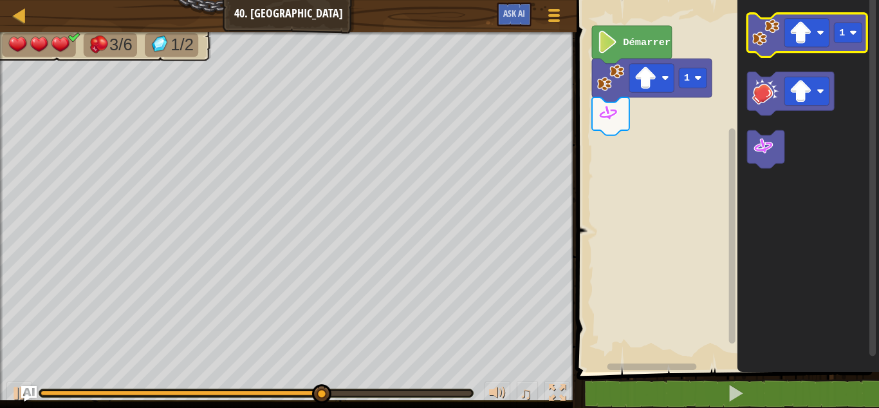
click at [768, 44] on image "Espace de travail de Blocky" at bounding box center [766, 32] width 27 height 27
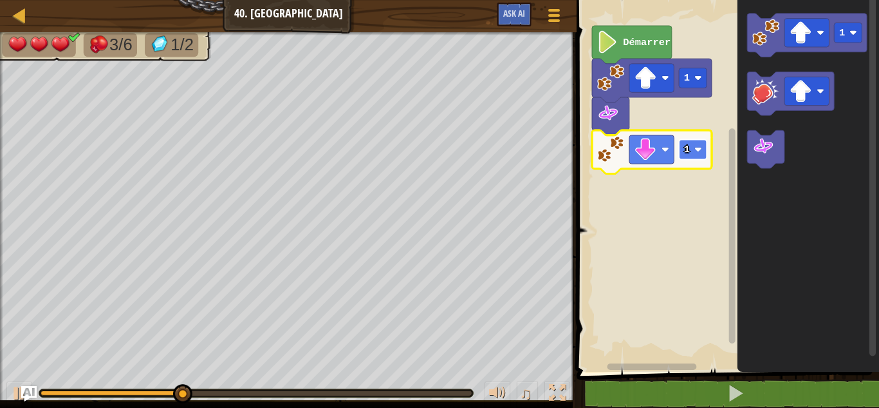
click at [689, 152] on text "1" at bounding box center [687, 150] width 6 height 12
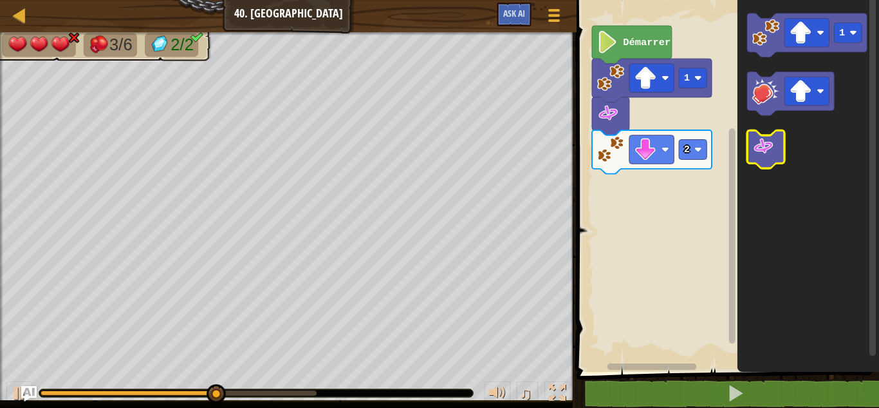
click at [758, 156] on image "Espace de travail de Blocky" at bounding box center [764, 146] width 23 height 23
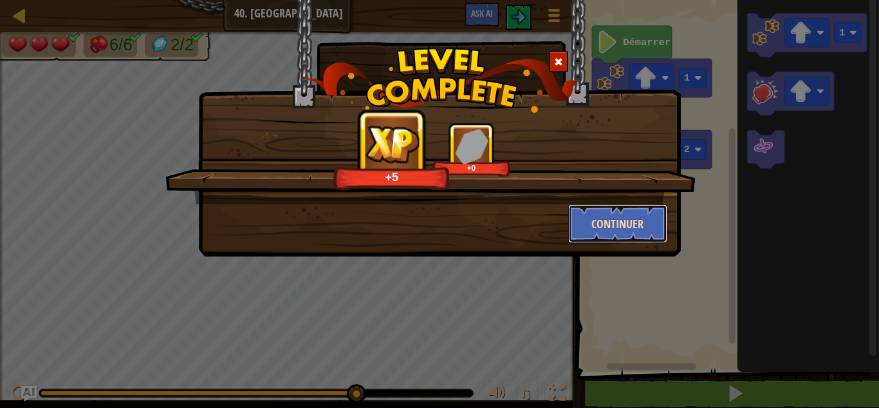
click at [650, 219] on button "Continuer" at bounding box center [618, 223] width 100 height 39
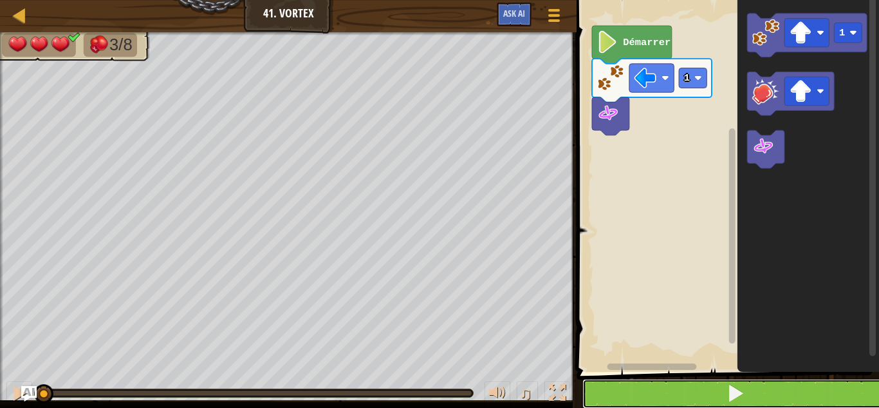
click at [674, 388] on button at bounding box center [736, 394] width 306 height 30
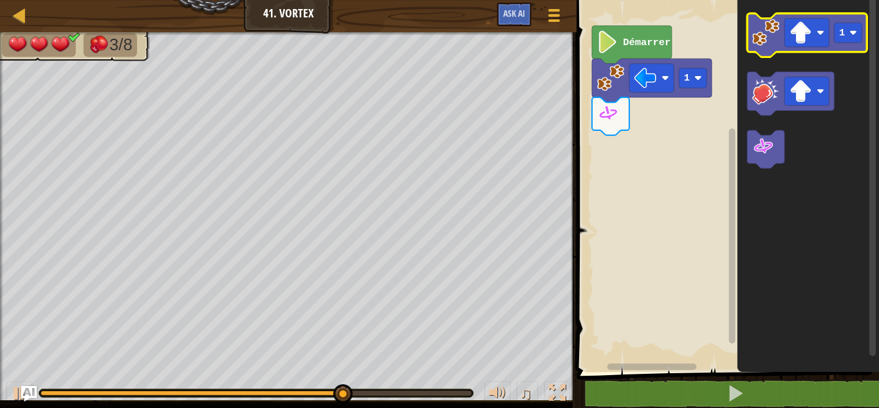
click at [765, 42] on image "Espace de travail de Blocky" at bounding box center [766, 32] width 27 height 27
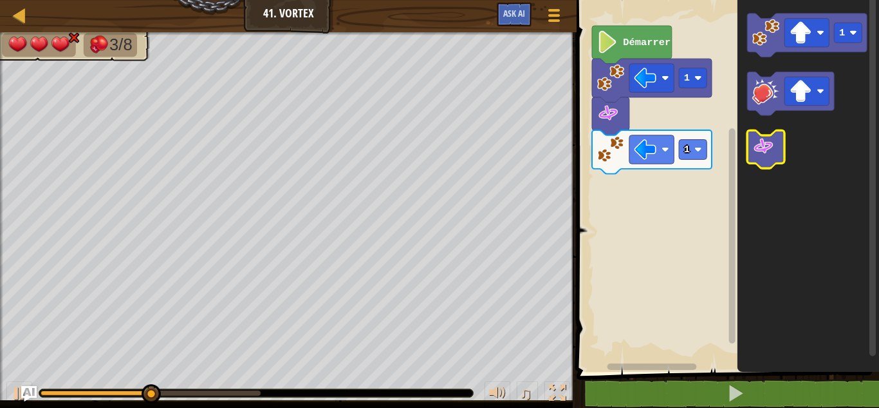
click at [760, 160] on icon "Espace de travail de Blocky" at bounding box center [766, 149] width 37 height 38
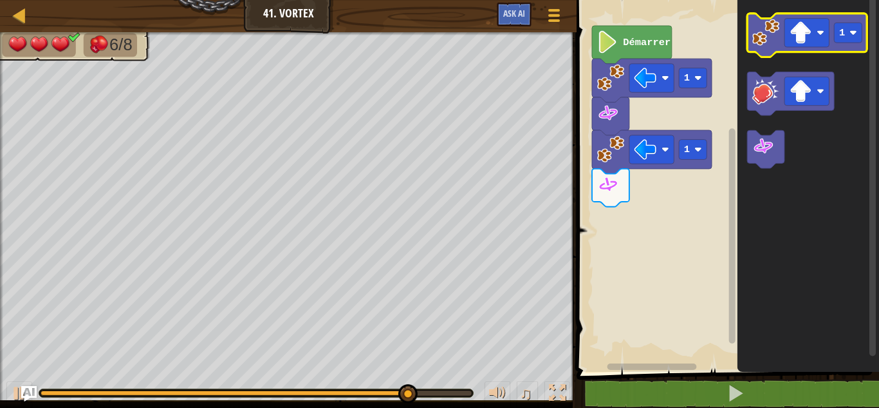
click at [755, 32] on image "Espace de travail de Blocky" at bounding box center [766, 32] width 27 height 27
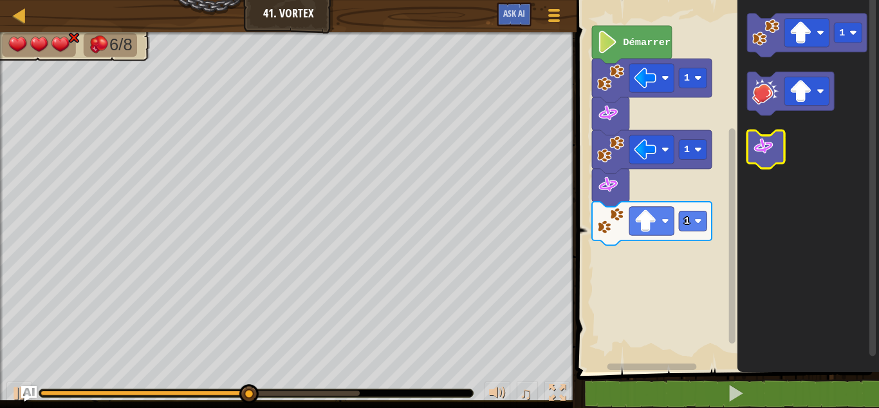
click at [758, 138] on image "Espace de travail de Blocky" at bounding box center [764, 146] width 23 height 23
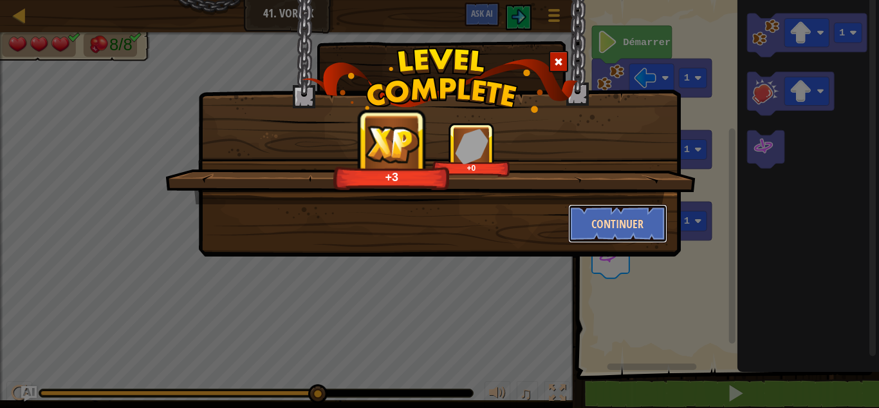
click at [585, 218] on button "Continuer" at bounding box center [618, 223] width 100 height 39
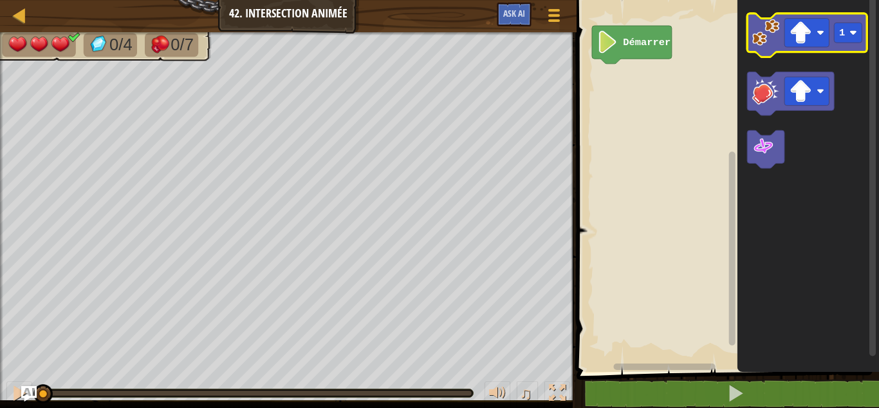
click at [760, 39] on image "Espace de travail de Blocky" at bounding box center [766, 32] width 27 height 27
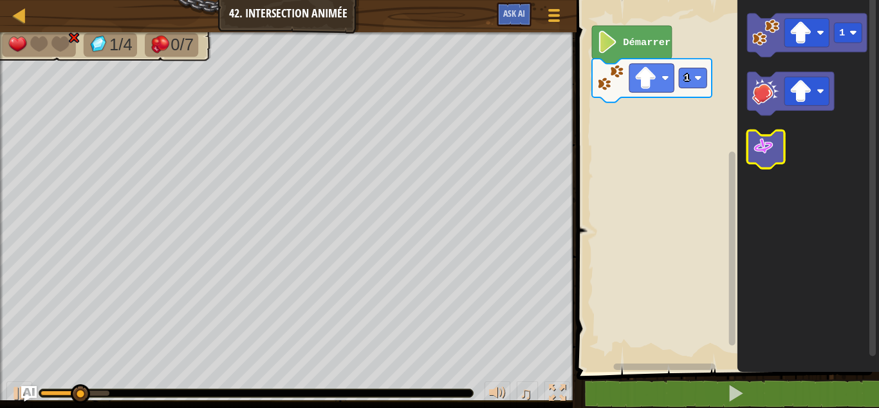
click at [754, 149] on image "Espace de travail de Blocky" at bounding box center [764, 146] width 23 height 23
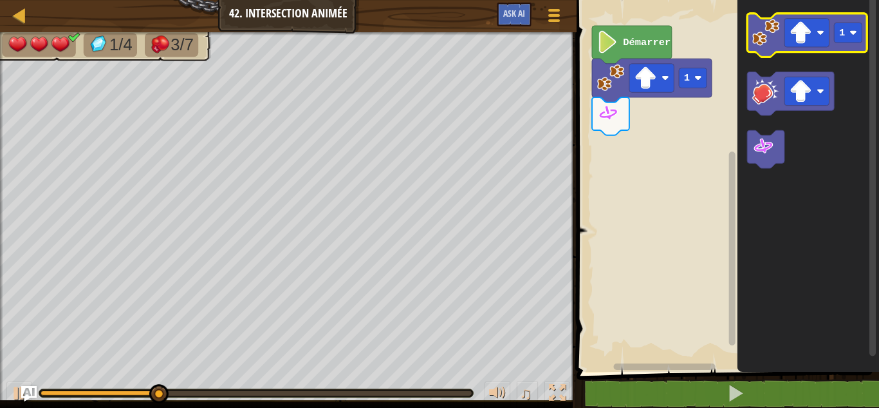
click at [758, 44] on image "Espace de travail de Blocky" at bounding box center [766, 32] width 27 height 27
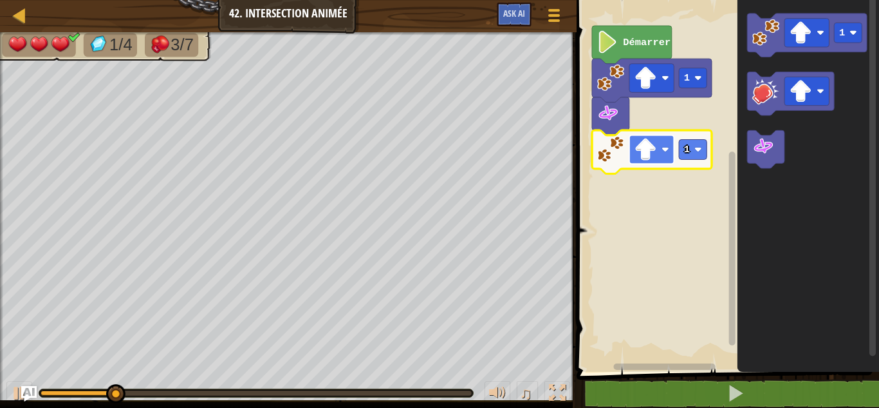
click at [643, 153] on image "Espace de travail de Blocky" at bounding box center [646, 149] width 23 height 23
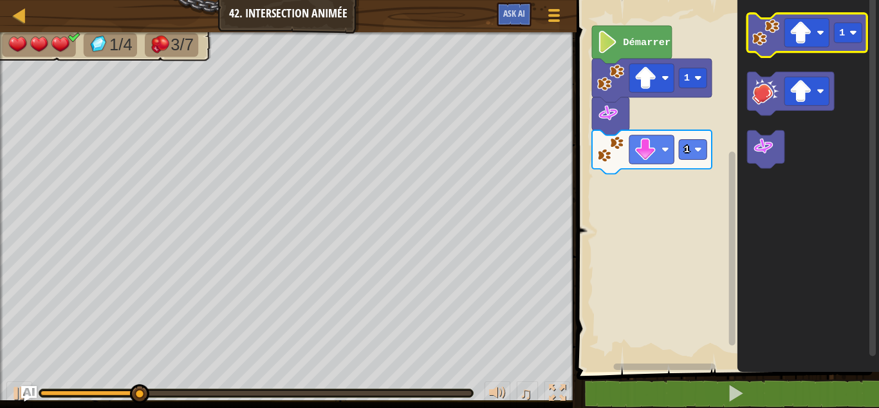
click at [755, 46] on image "Espace de travail de Blocky" at bounding box center [766, 32] width 27 height 27
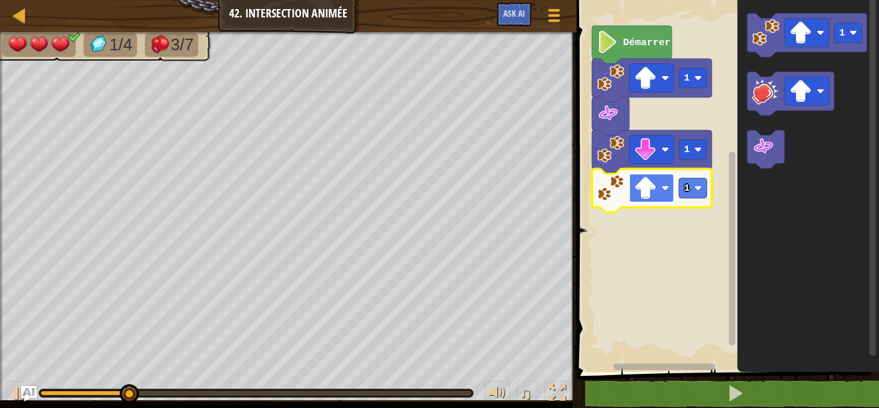
click at [656, 198] on image "Espace de travail de Blocky" at bounding box center [646, 187] width 23 height 23
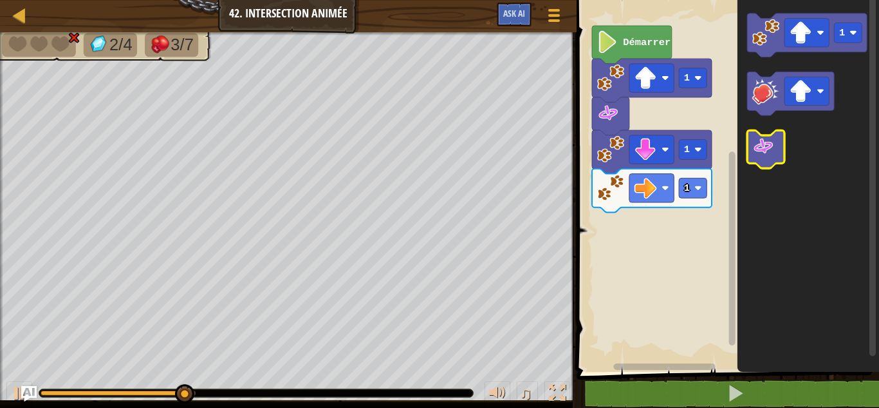
click at [773, 150] on image "Espace de travail de Blocky" at bounding box center [764, 146] width 23 height 23
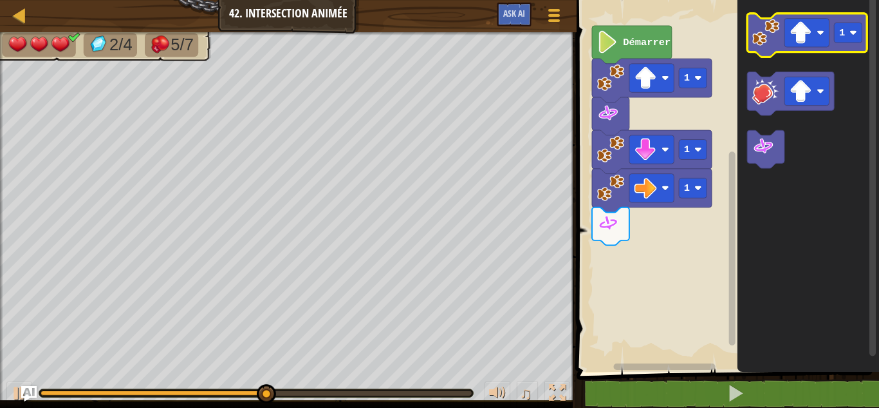
click at [761, 50] on icon "Espace de travail de Blocky" at bounding box center [808, 36] width 120 height 44
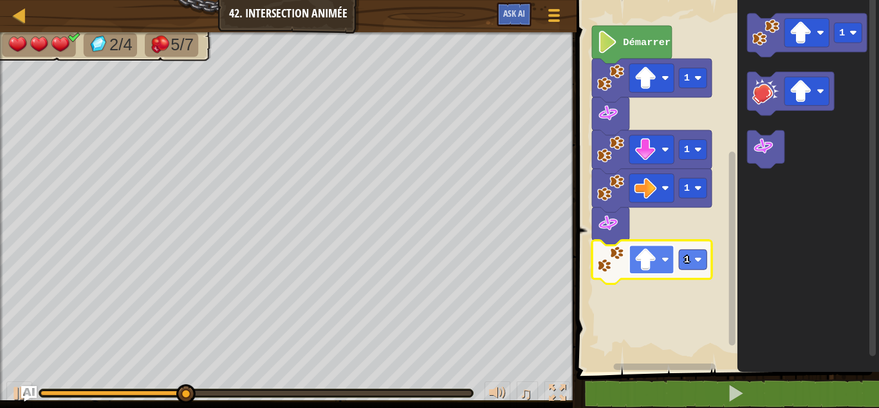
click at [650, 252] on image "Espace de travail de Blocky" at bounding box center [646, 259] width 23 height 23
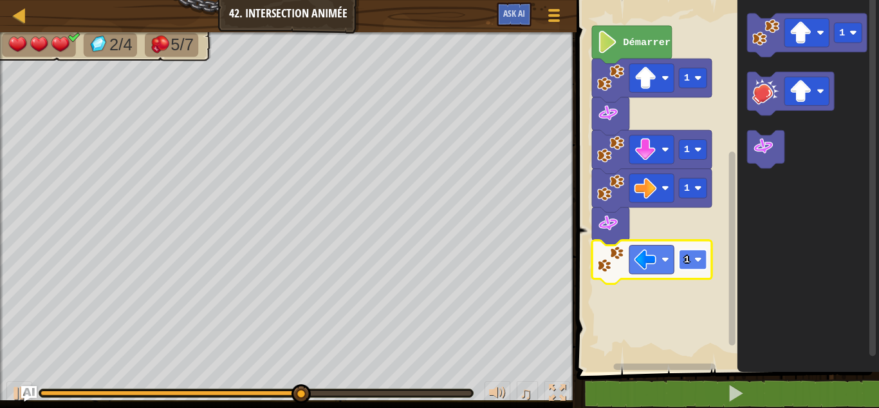
click at [694, 260] on rect "Espace de travail de Blocky" at bounding box center [694, 259] width 28 height 20
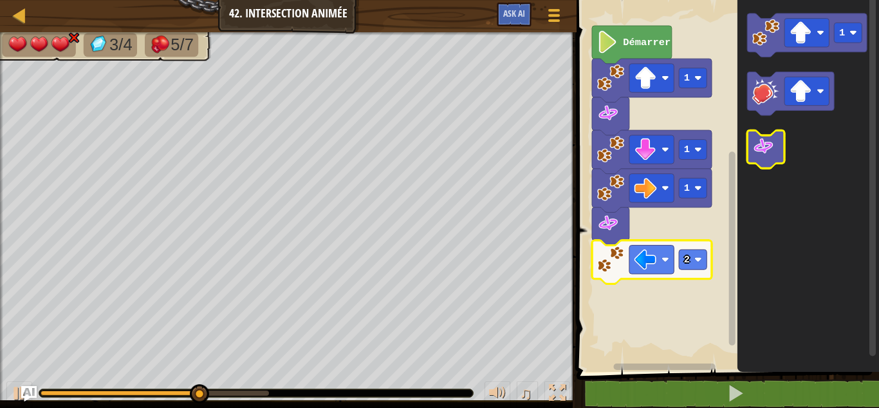
click at [765, 158] on icon "Espace de travail de Blocky" at bounding box center [766, 149] width 37 height 38
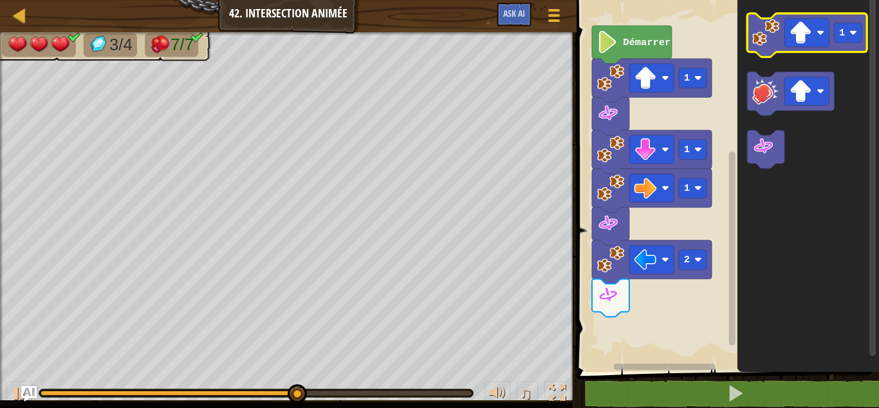
click at [785, 48] on icon "Espace de travail de Blocky" at bounding box center [808, 36] width 120 height 44
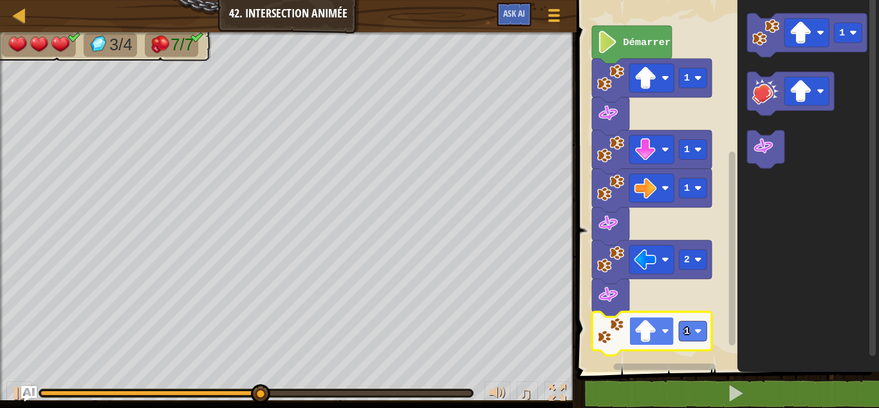
click at [666, 337] on rect "Espace de travail de Blocky" at bounding box center [652, 331] width 44 height 28
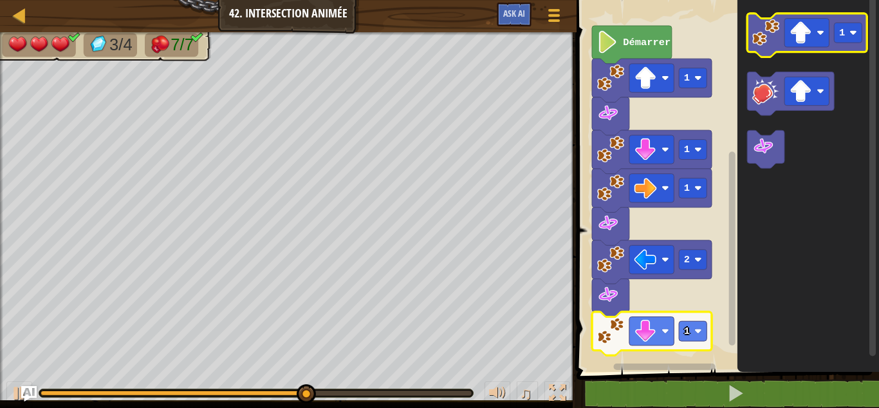
click at [768, 49] on icon "Espace de travail de Blocky" at bounding box center [808, 36] width 120 height 44
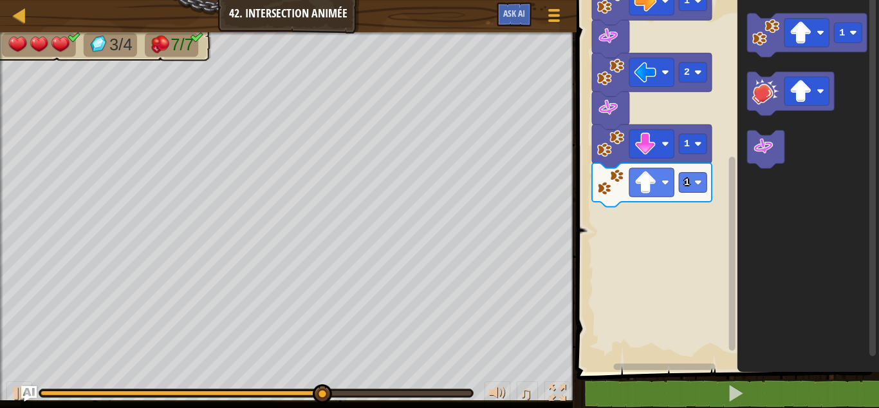
click at [734, 304] on rect "Espace de travail de Blocky" at bounding box center [732, 253] width 6 height 194
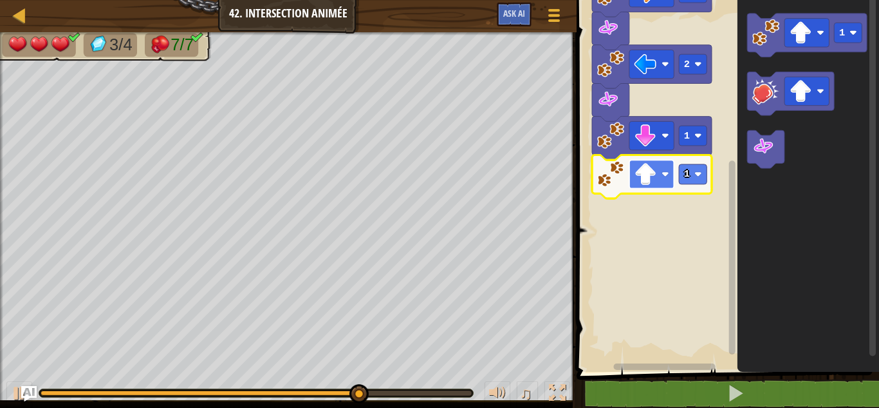
click at [654, 183] on image "Espace de travail de Blocky" at bounding box center [646, 174] width 23 height 23
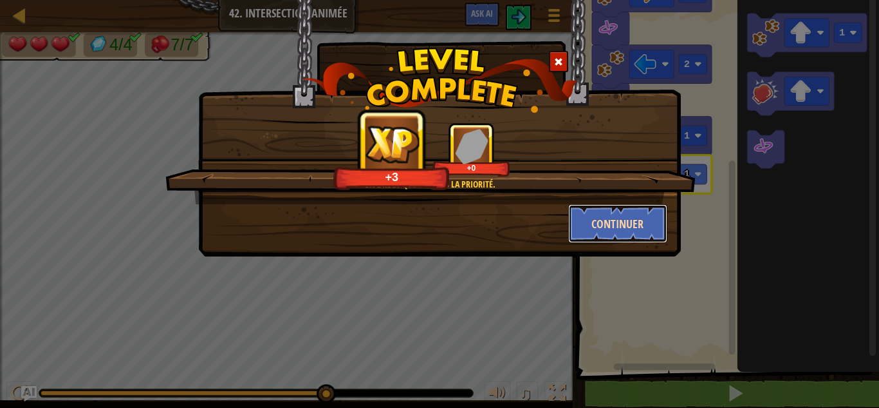
click at [621, 207] on button "Continuer" at bounding box center [618, 223] width 100 height 39
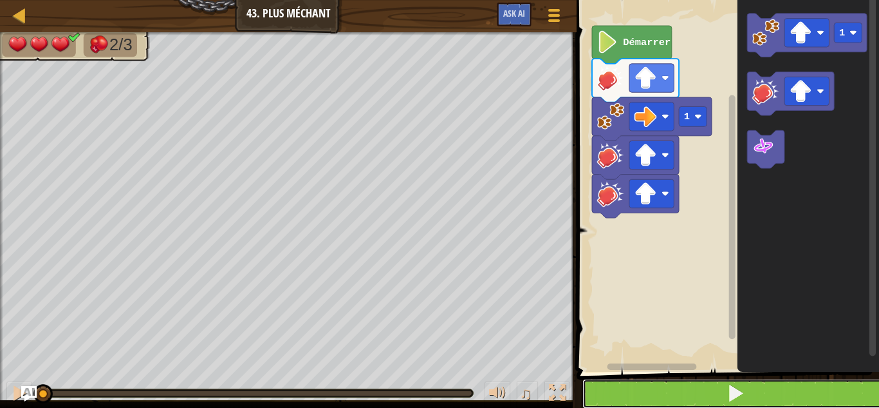
click at [688, 386] on button at bounding box center [736, 394] width 306 height 30
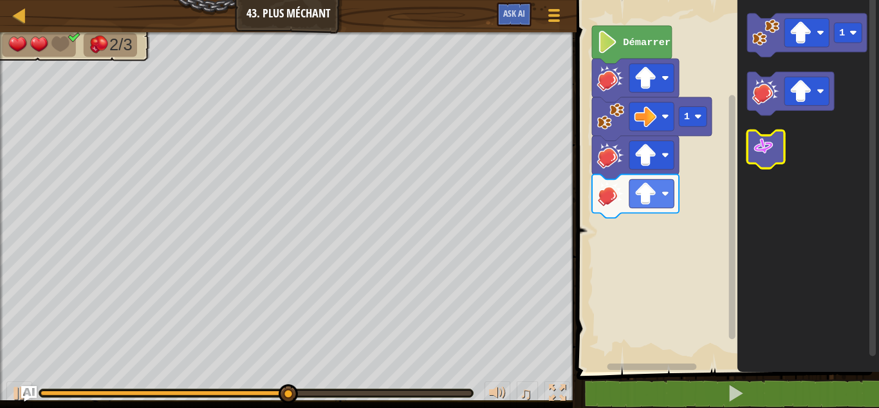
click at [757, 148] on image "Espace de travail de Blocky" at bounding box center [764, 146] width 23 height 23
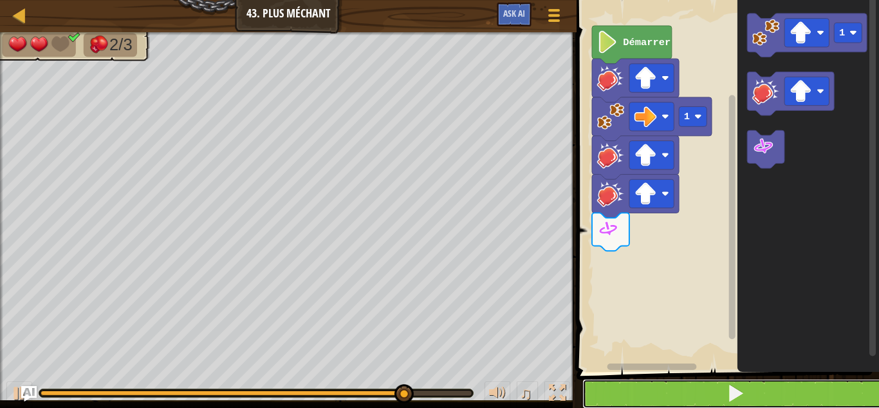
click at [671, 395] on button at bounding box center [736, 394] width 306 height 30
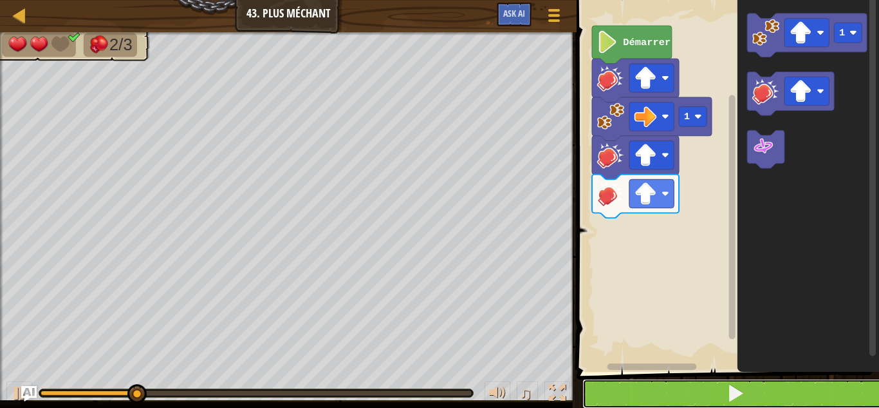
click at [627, 395] on button at bounding box center [736, 394] width 306 height 30
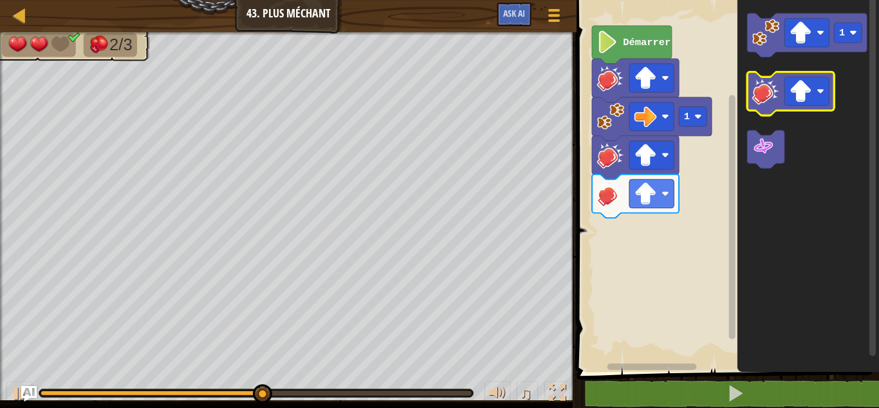
click at [765, 97] on image "Espace de travail de Blocky" at bounding box center [766, 90] width 27 height 27
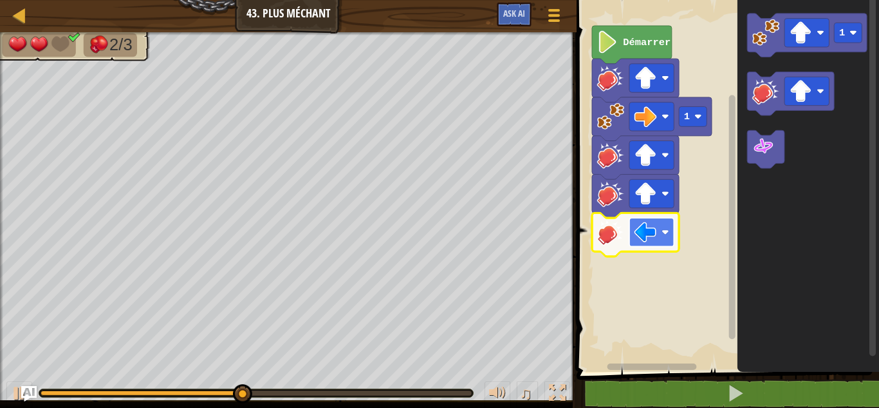
click at [642, 229] on image "Espace de travail de Blocky" at bounding box center [646, 232] width 23 height 23
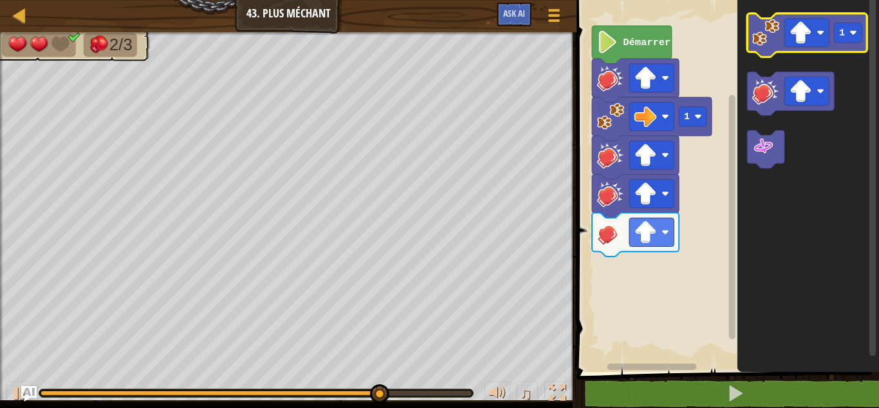
click at [764, 44] on image "Espace de travail de Blocky" at bounding box center [766, 32] width 27 height 27
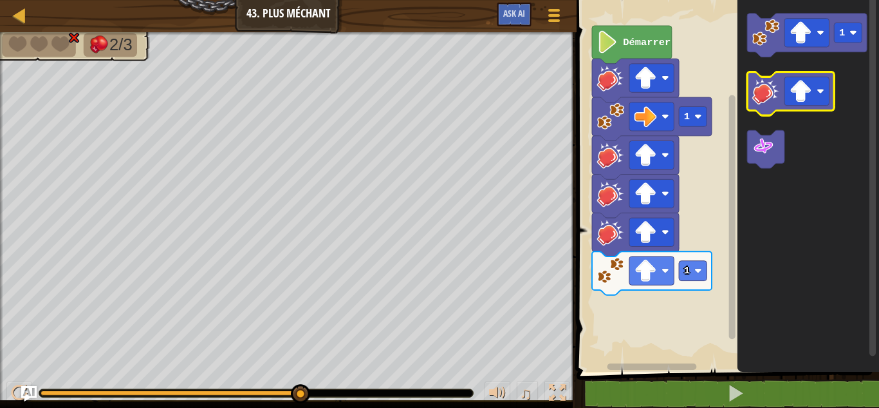
click at [767, 87] on image "Espace de travail de Blocky" at bounding box center [766, 90] width 27 height 27
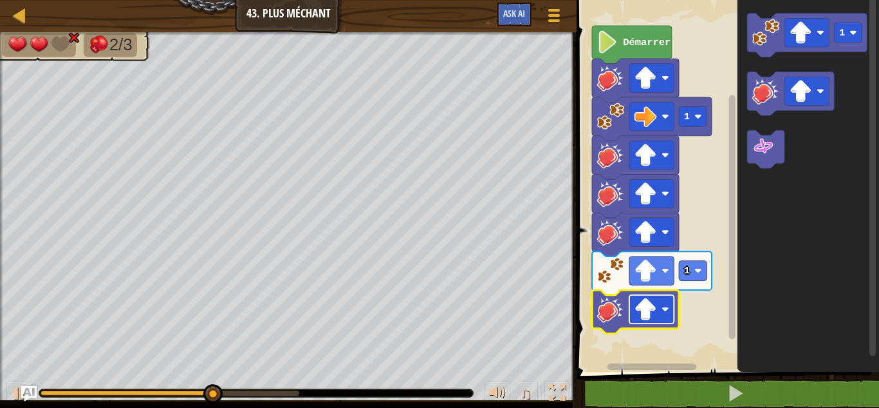
click at [672, 310] on rect "Espace de travail de Blocky" at bounding box center [652, 309] width 44 height 28
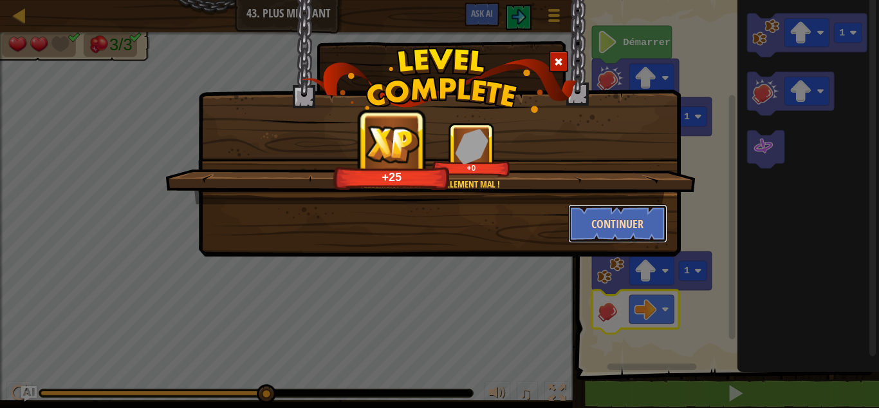
click at [594, 223] on button "Continuer" at bounding box center [618, 223] width 100 height 39
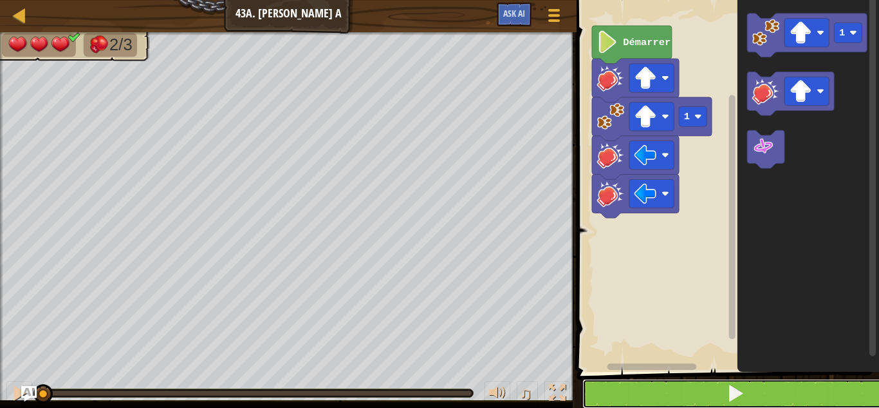
click at [641, 382] on button at bounding box center [736, 394] width 306 height 30
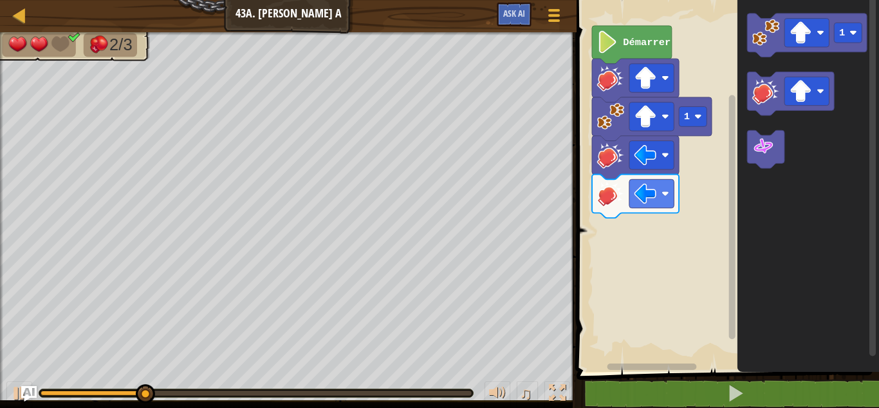
click at [642, 324] on rect "Espace de travail de Blocky" at bounding box center [726, 183] width 306 height 378
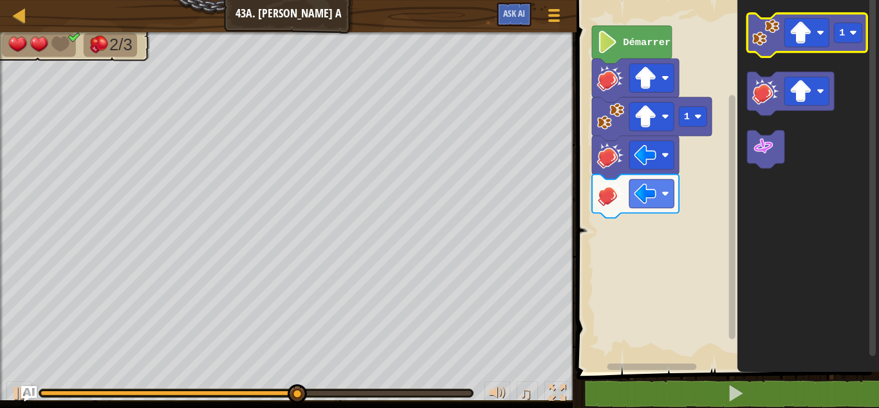
click at [753, 35] on icon "Espace de travail de Blocky" at bounding box center [808, 36] width 120 height 44
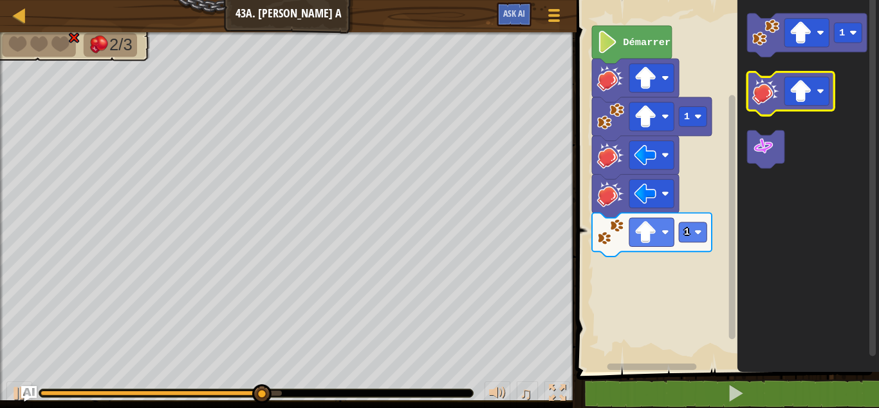
click at [773, 86] on image "Espace de travail de Blocky" at bounding box center [766, 90] width 27 height 27
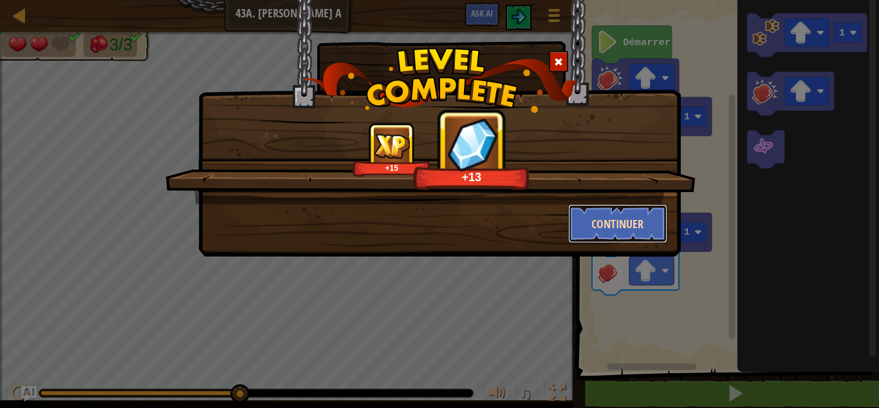
click at [587, 219] on button "Continuer" at bounding box center [618, 223] width 100 height 39
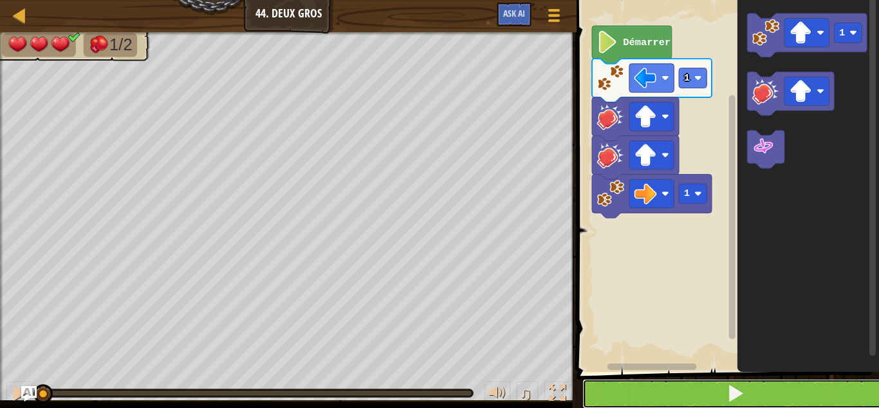
click at [646, 386] on button at bounding box center [736, 394] width 306 height 30
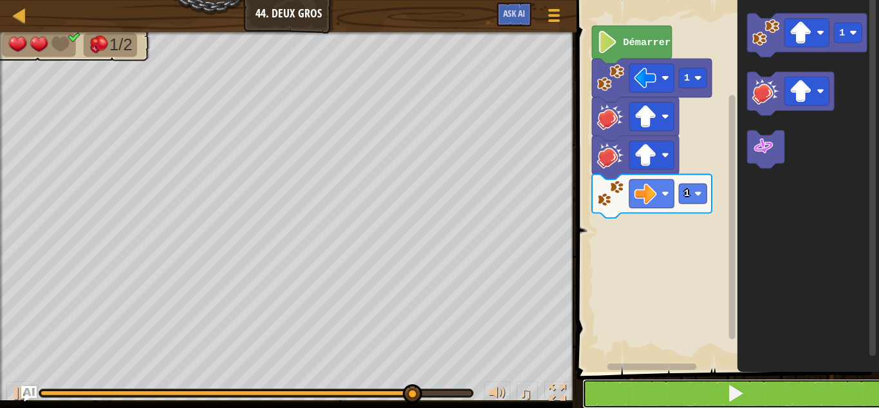
click at [612, 393] on button at bounding box center [736, 394] width 306 height 30
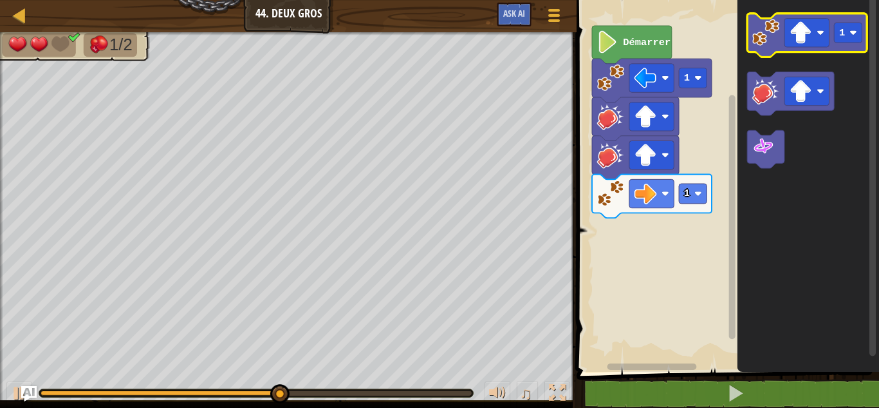
click at [752, 24] on icon "Espace de travail de Blocky" at bounding box center [808, 36] width 120 height 44
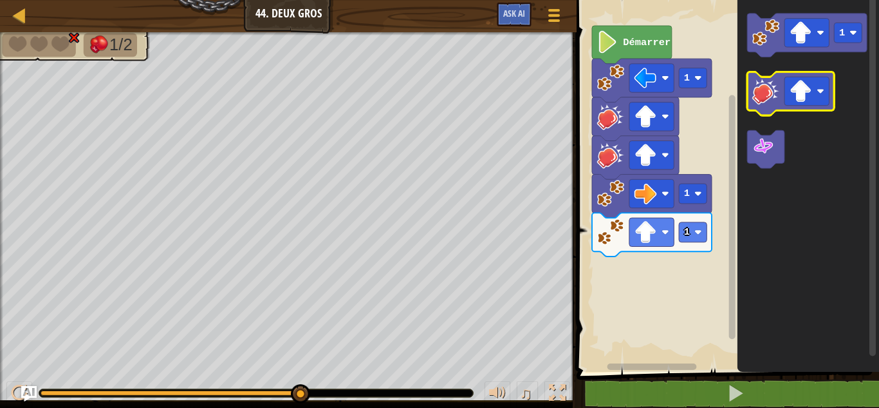
click at [751, 108] on icon "Espace de travail de Blocky" at bounding box center [791, 94] width 87 height 44
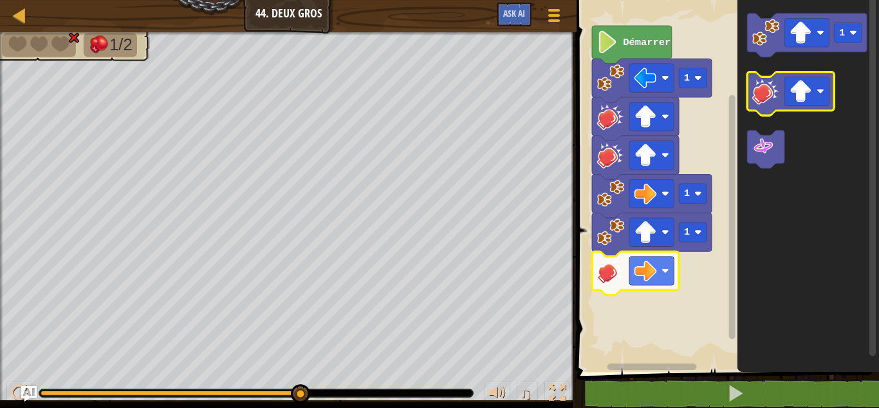
click at [759, 102] on image "Espace de travail de Blocky" at bounding box center [766, 90] width 27 height 27
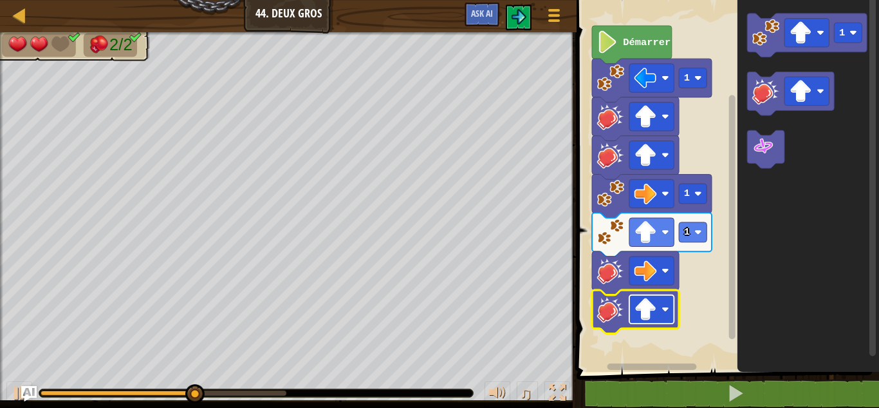
click at [664, 313] on rect "Espace de travail de Blocky" at bounding box center [652, 309] width 44 height 28
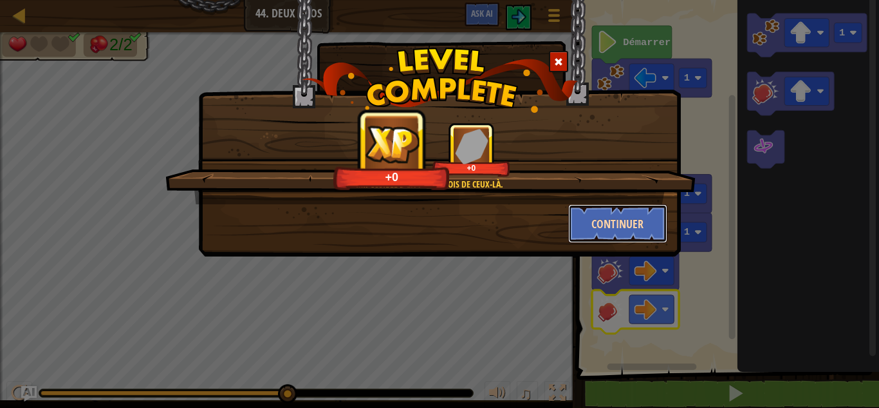
click at [587, 220] on button "Continuer" at bounding box center [618, 223] width 100 height 39
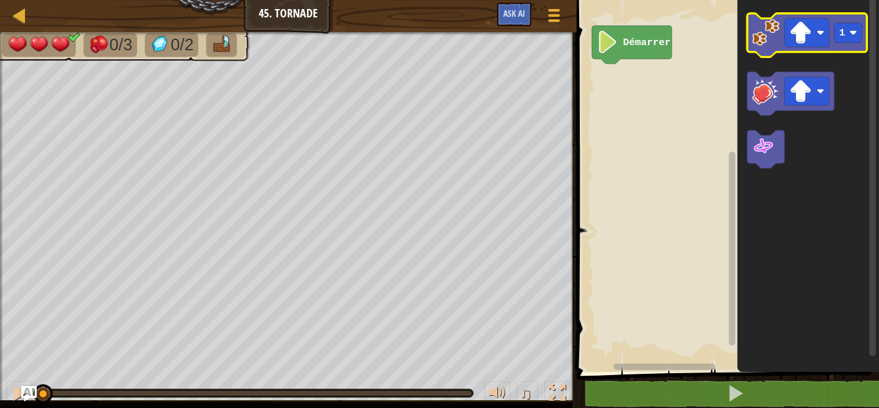
click at [771, 48] on icon "Espace de travail de Blocky" at bounding box center [808, 36] width 120 height 44
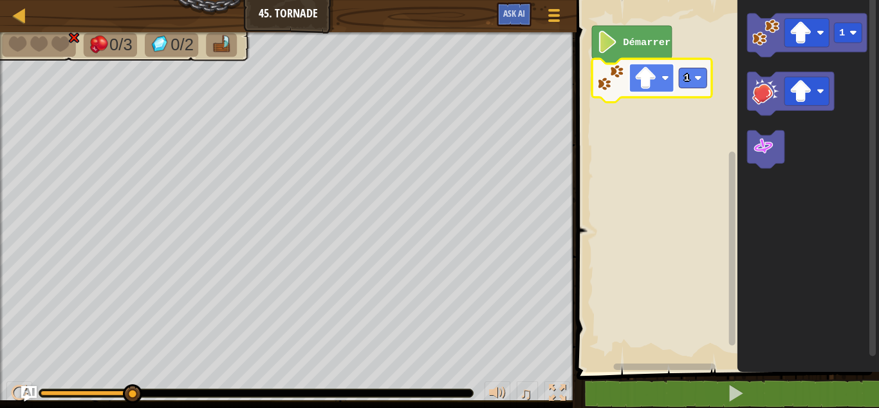
click at [641, 78] on image "Espace de travail de Blocky" at bounding box center [646, 78] width 23 height 23
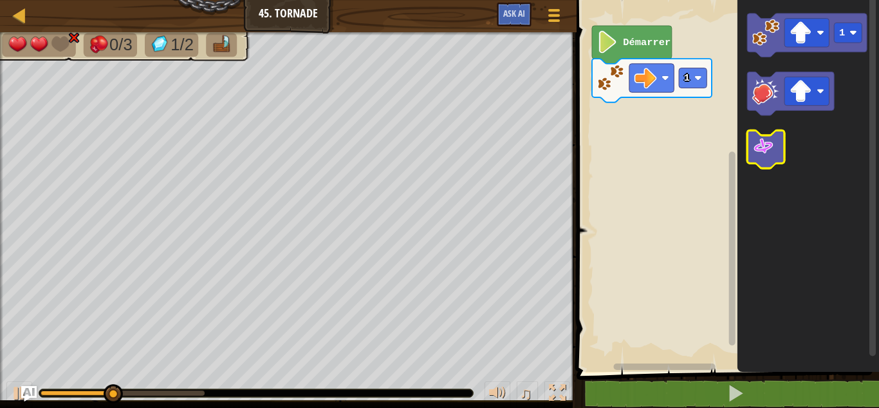
click at [756, 150] on image "Espace de travail de Blocky" at bounding box center [764, 146] width 23 height 23
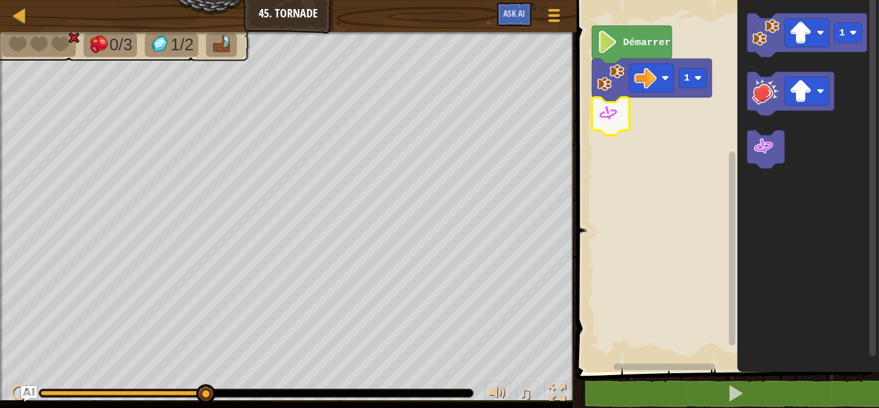
click at [613, 124] on image "Espace de travail de Blocky" at bounding box center [608, 113] width 23 height 23
click at [602, 113] on image "Espace de travail de Blocky" at bounding box center [608, 113] width 23 height 23
click at [609, 78] on image "Espace de travail de Blocky" at bounding box center [610, 77] width 27 height 27
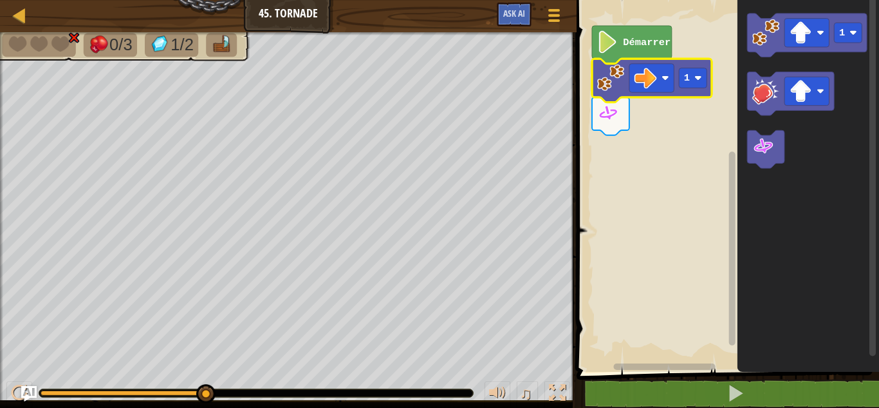
click at [609, 78] on image "Espace de travail de Blocky" at bounding box center [610, 77] width 27 height 27
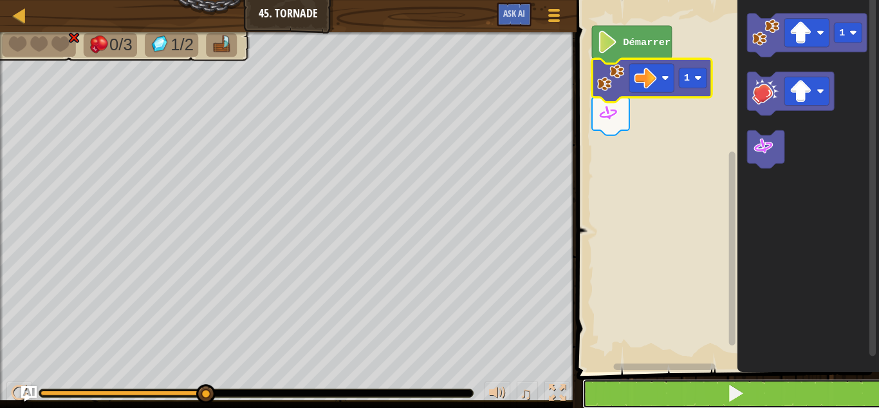
click at [668, 401] on button at bounding box center [736, 394] width 306 height 30
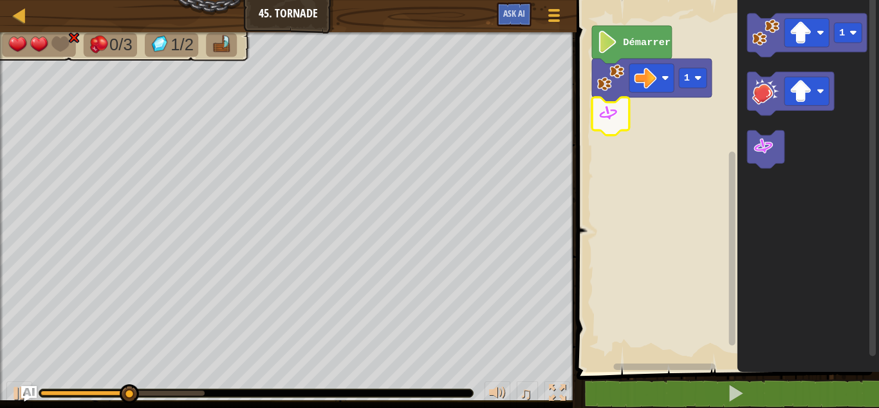
click at [608, 123] on image "Espace de travail de Blocky" at bounding box center [608, 113] width 23 height 23
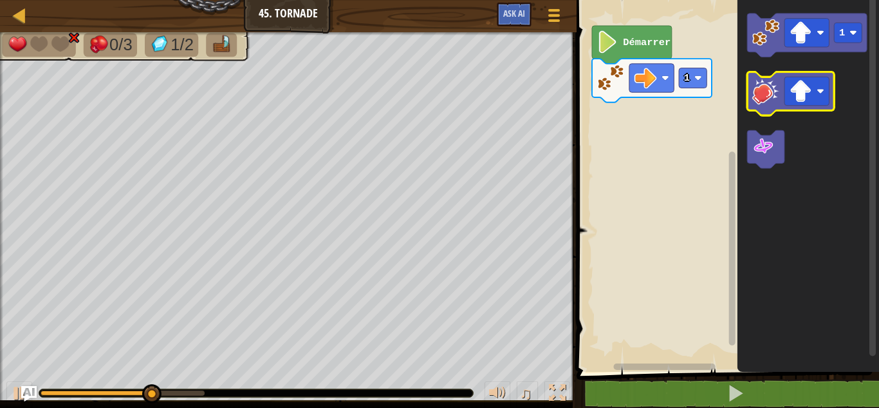
click at [764, 97] on image "Espace de travail de Blocky" at bounding box center [766, 90] width 27 height 27
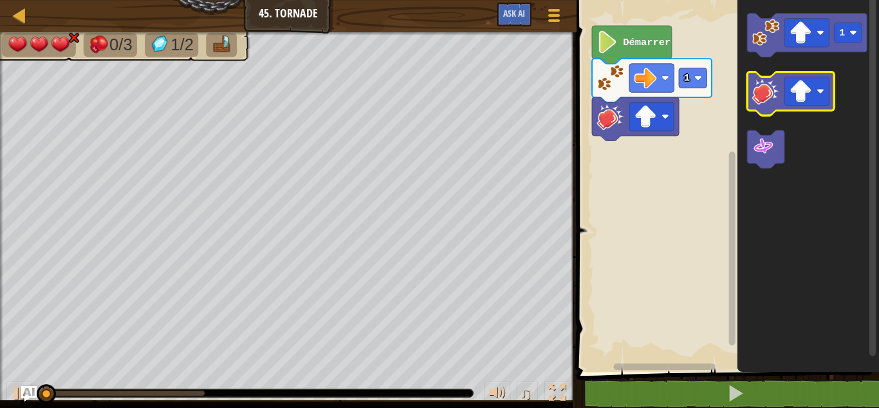
click at [764, 97] on image "Espace de travail de Blocky" at bounding box center [766, 90] width 27 height 27
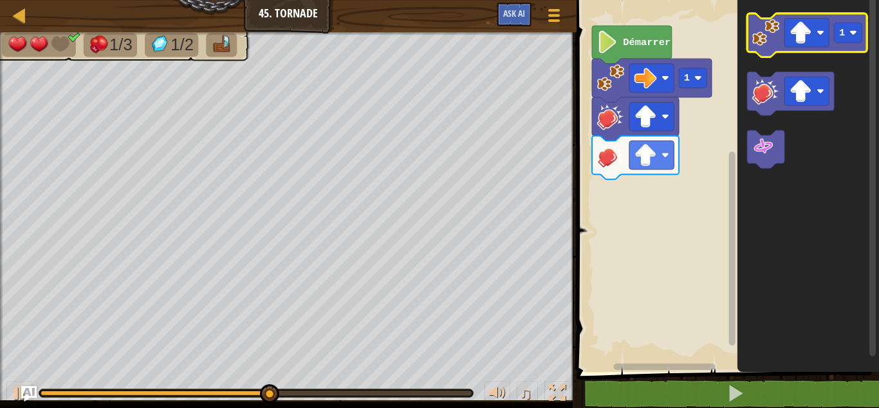
click at [768, 40] on image "Espace de travail de Blocky" at bounding box center [766, 32] width 27 height 27
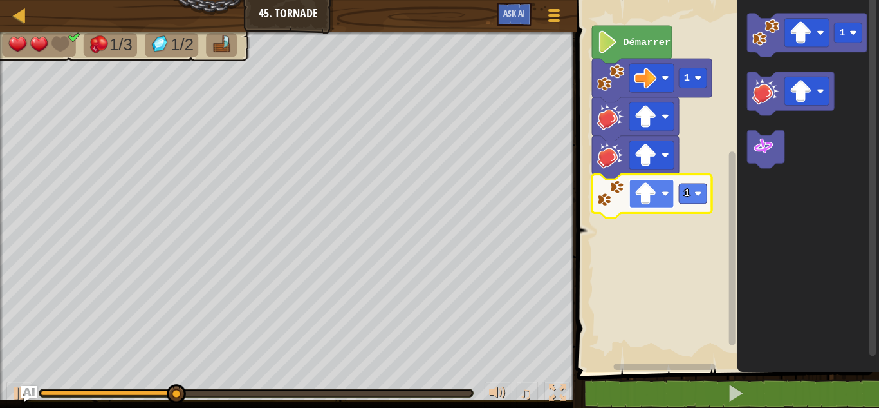
click at [651, 192] on image "Espace de travail de Blocky" at bounding box center [646, 193] width 23 height 23
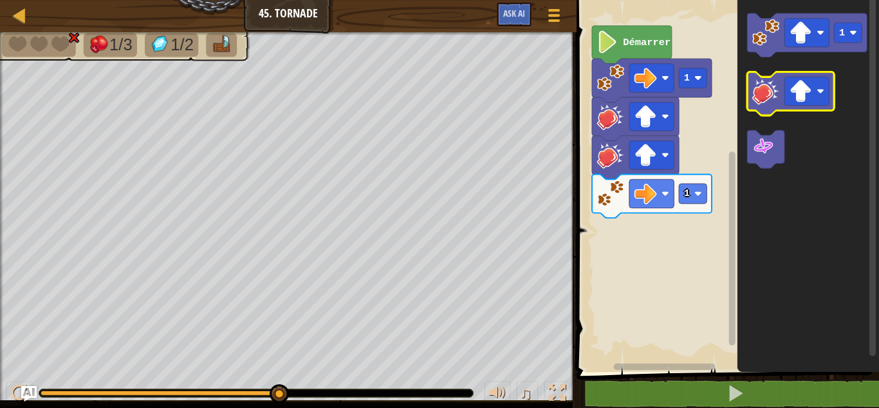
click at [765, 111] on icon "Espace de travail de Blocky" at bounding box center [791, 94] width 87 height 44
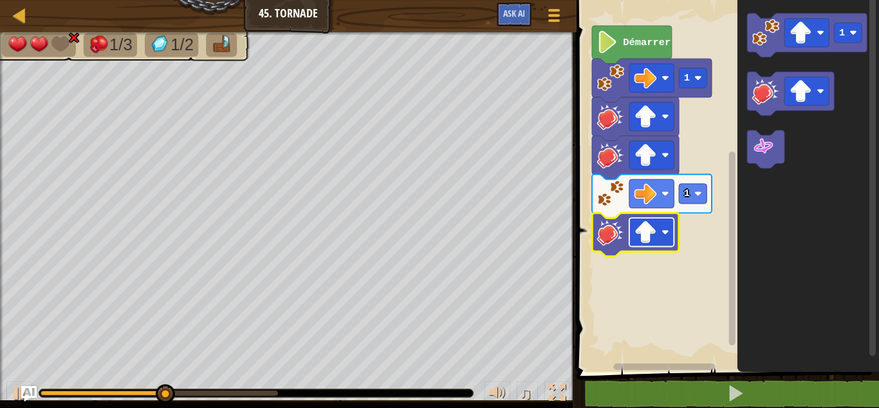
click at [663, 238] on rect "Espace de travail de Blocky" at bounding box center [652, 232] width 44 height 28
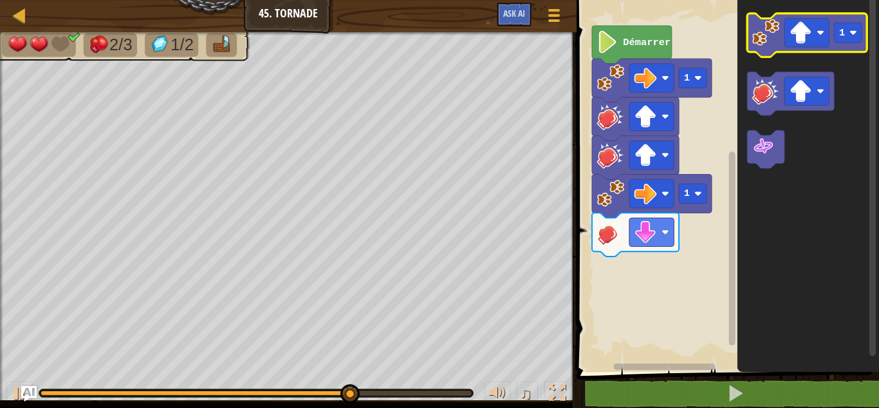
click at [764, 41] on image "Espace de travail de Blocky" at bounding box center [766, 32] width 27 height 27
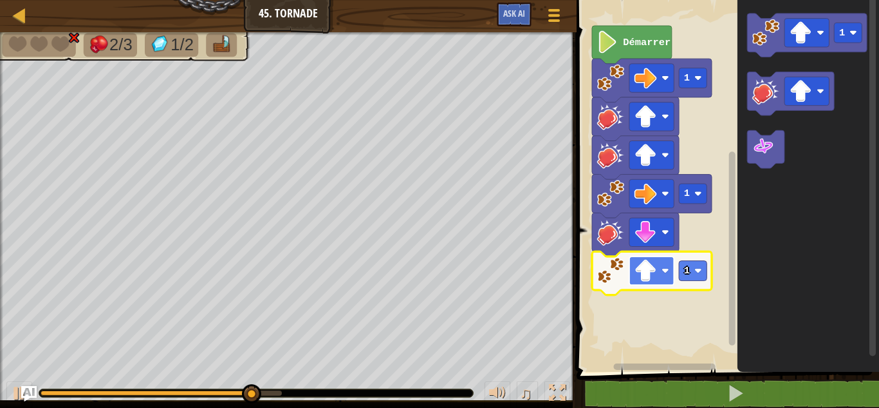
click at [649, 263] on image "Espace de travail de Blocky" at bounding box center [646, 270] width 23 height 23
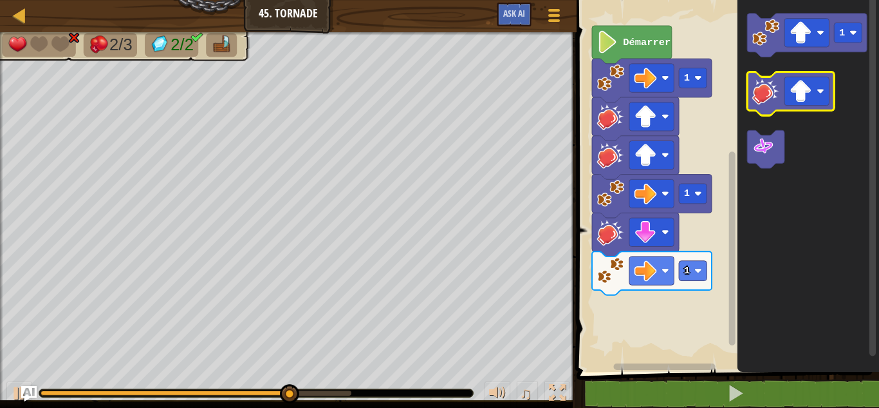
click at [767, 80] on image "Espace de travail de Blocky" at bounding box center [766, 90] width 27 height 27
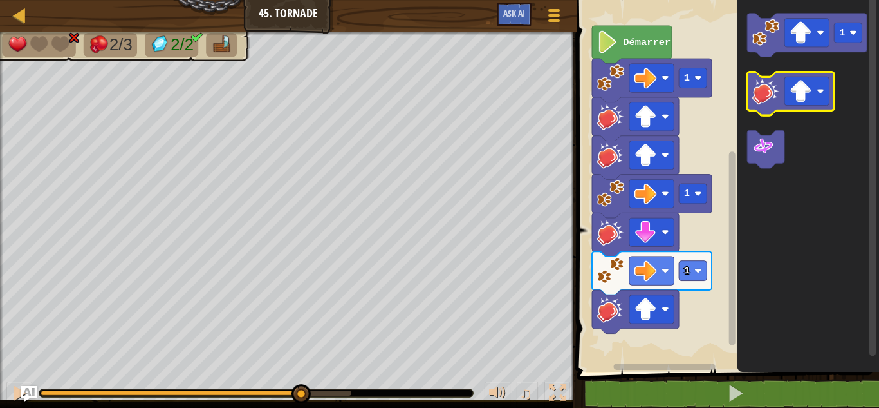
click at [767, 80] on image "Espace de travail de Blocky" at bounding box center [766, 90] width 27 height 27
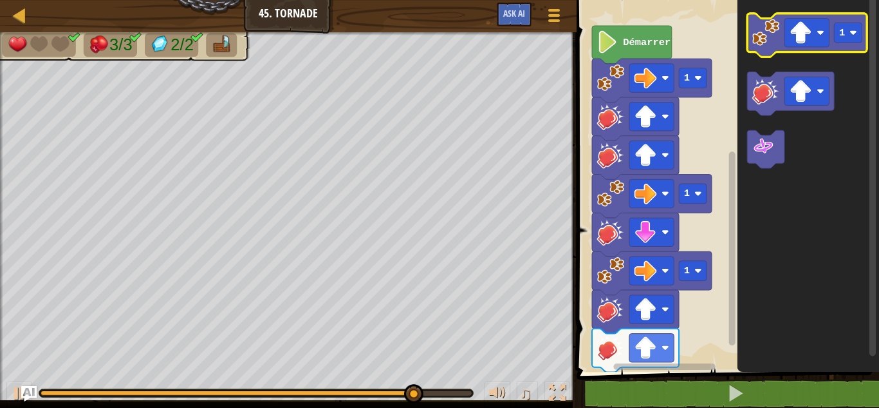
click at [773, 46] on image "Espace de travail de Blocky" at bounding box center [766, 32] width 27 height 27
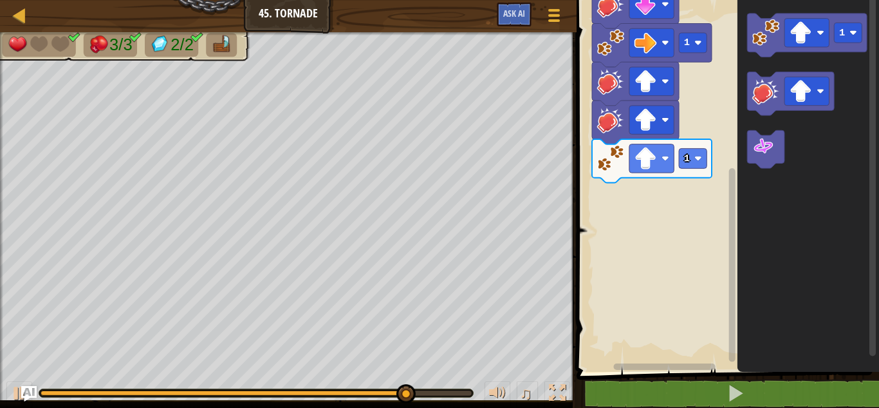
click at [739, 235] on div "Démarrer 1 1 1 1 1" at bounding box center [726, 183] width 306 height 378
click at [669, 164] on rect "Espace de travail de Blocky" at bounding box center [652, 158] width 44 height 28
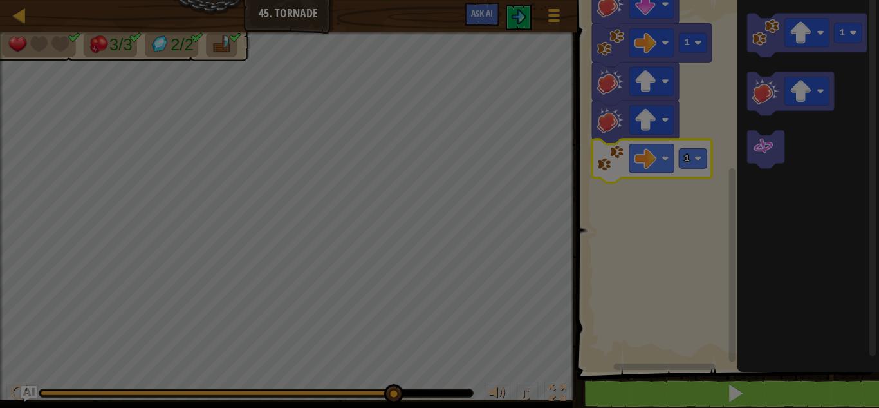
click at [641, 1] on body "Carte Junior 45. Tornade Menu du jeu Ask AI 1 ההההההההההההההההההההההההההההההההה…" at bounding box center [439, 0] width 879 height 1
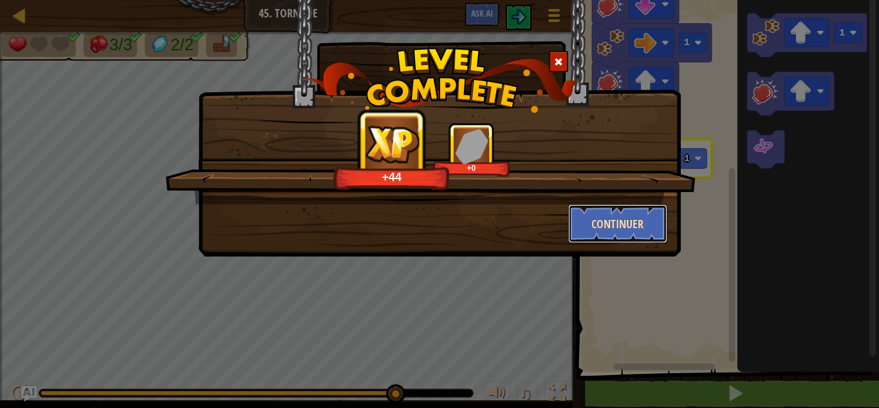
click at [608, 232] on button "Continuer" at bounding box center [618, 223] width 100 height 39
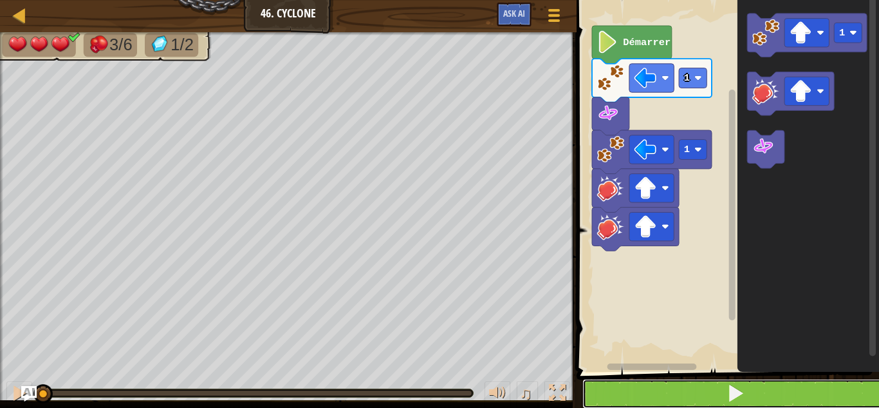
click at [755, 380] on button at bounding box center [736, 394] width 306 height 30
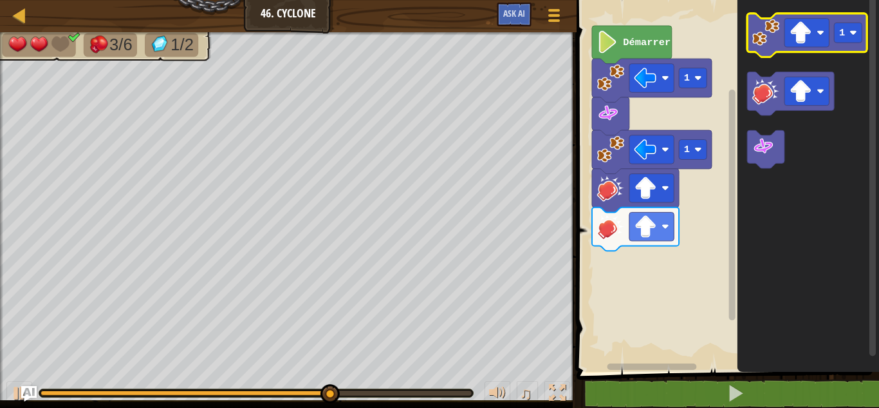
click at [765, 40] on image "Espace de travail de Blocky" at bounding box center [766, 32] width 27 height 27
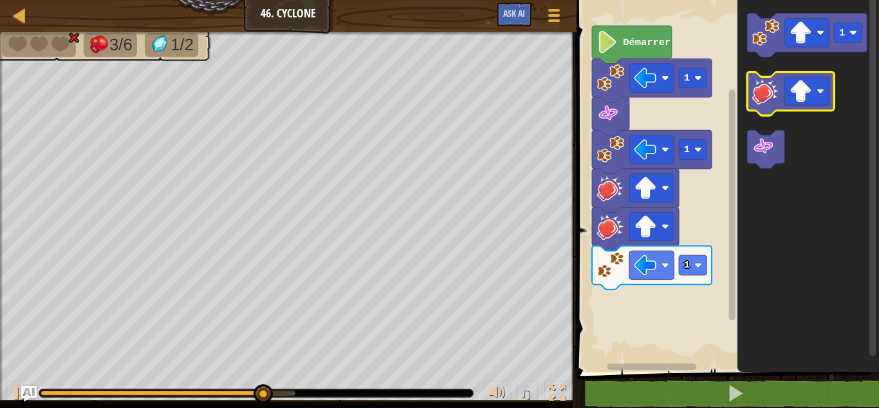
click at [778, 93] on image "Espace de travail de Blocky" at bounding box center [766, 90] width 27 height 27
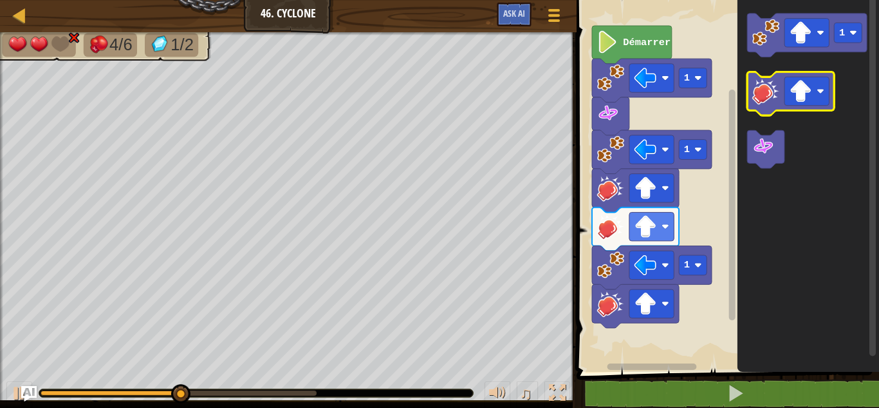
click at [778, 93] on image "Espace de travail de Blocky" at bounding box center [766, 90] width 27 height 27
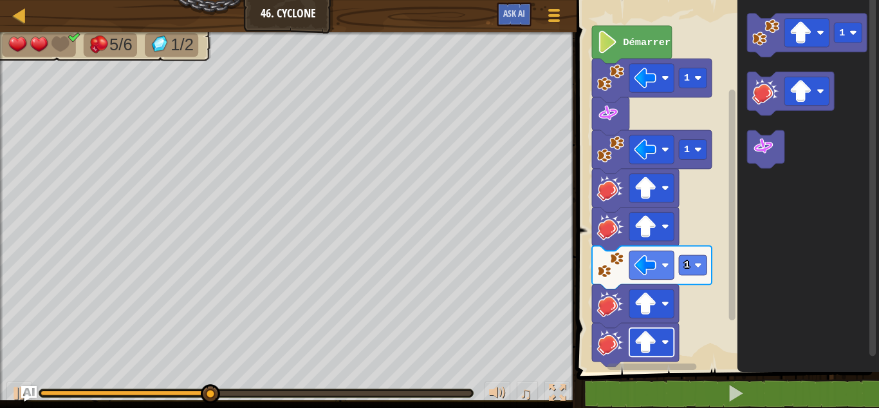
click at [645, 348] on image "Espace de travail de Blocky" at bounding box center [646, 342] width 23 height 23
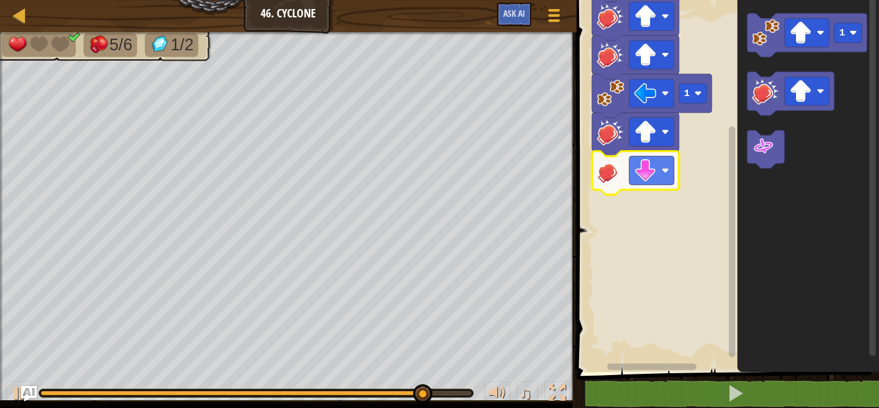
click at [732, 218] on rect "Espace de travail de Blocky" at bounding box center [732, 241] width 6 height 230
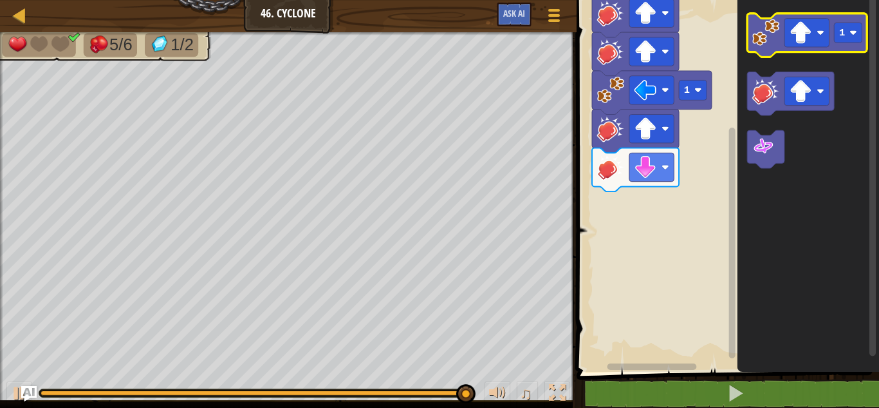
click at [760, 43] on image "Espace de travail de Blocky" at bounding box center [766, 32] width 27 height 27
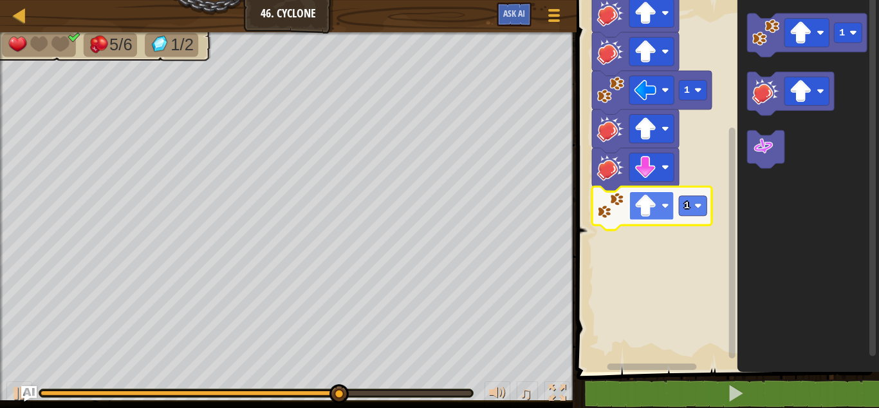
click at [659, 209] on rect "Espace de travail de Blocky" at bounding box center [652, 205] width 44 height 28
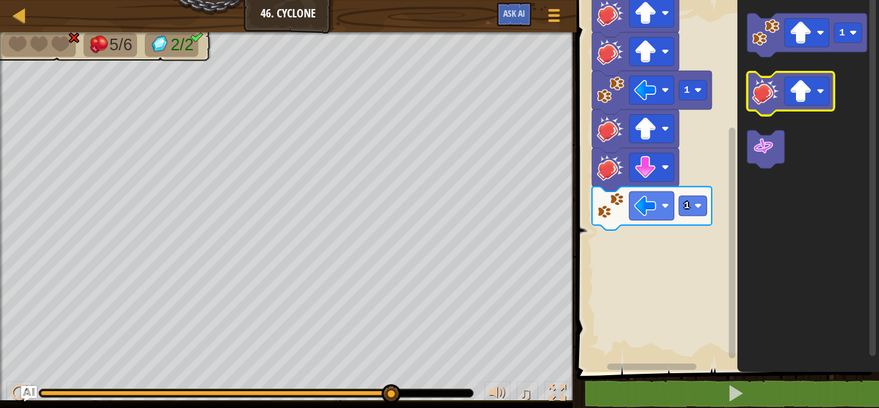
click at [765, 102] on image "Espace de travail de Blocky" at bounding box center [766, 90] width 27 height 27
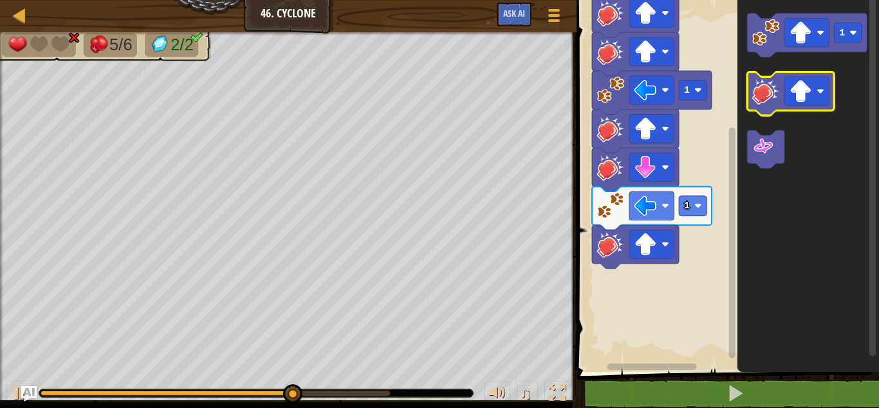
click at [765, 102] on image "Espace de travail de Blocky" at bounding box center [766, 90] width 27 height 27
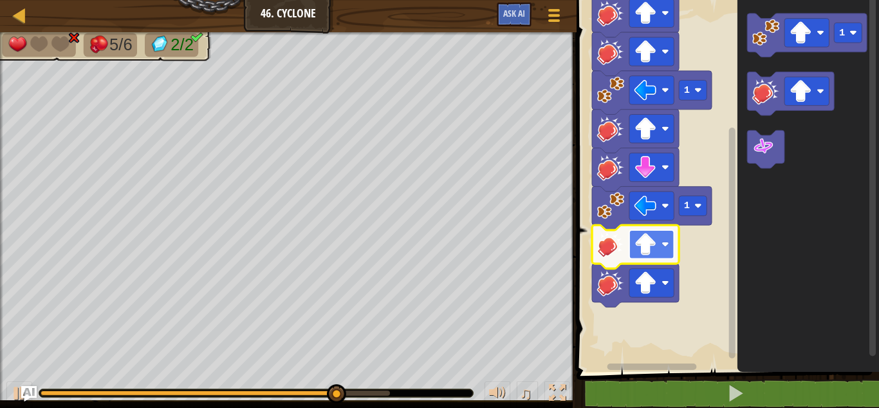
click at [647, 252] on image "Espace de travail de Blocky" at bounding box center [646, 244] width 23 height 23
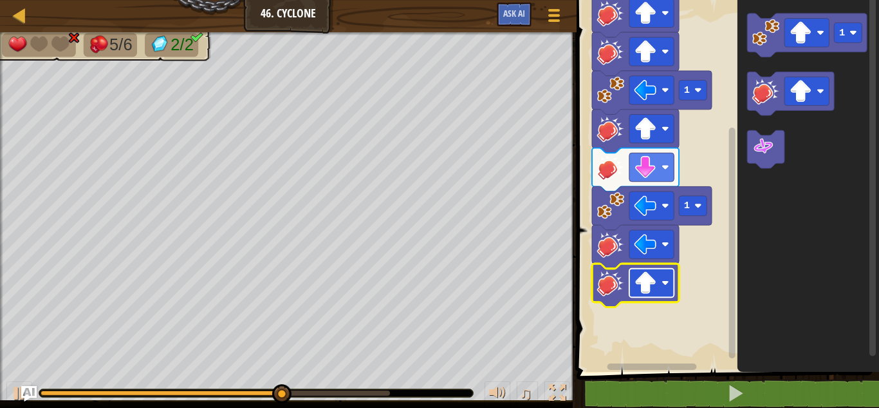
click at [641, 285] on image "Espace de travail de Blocky" at bounding box center [646, 283] width 23 height 23
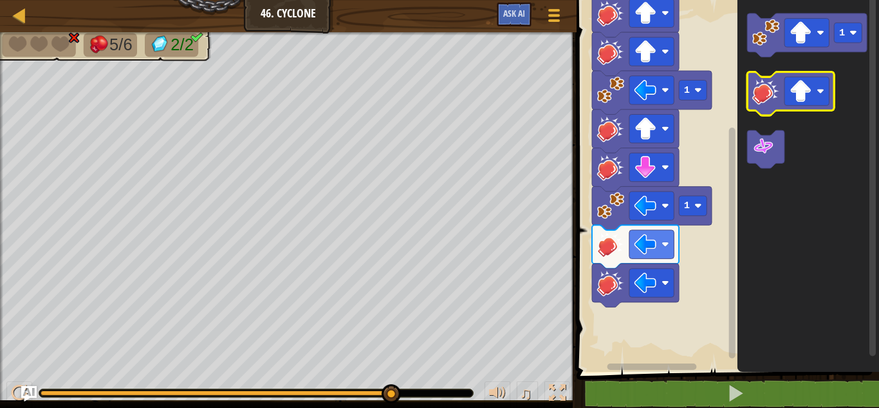
click at [761, 96] on image "Espace de travail de Blocky" at bounding box center [766, 90] width 27 height 27
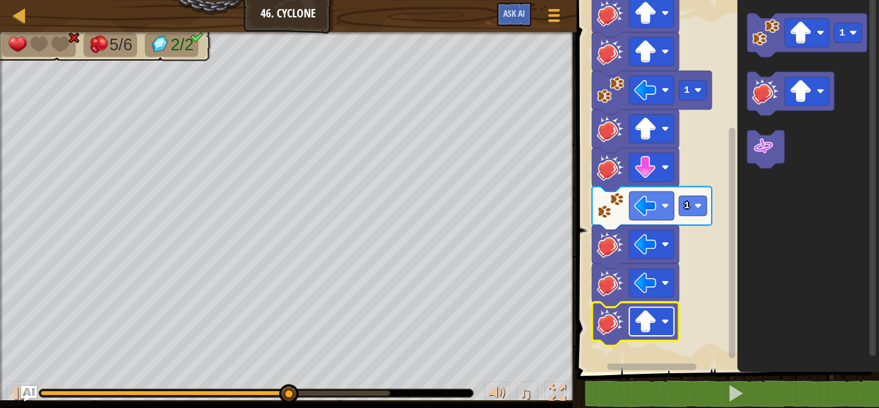
click at [646, 324] on image "Espace de travail de Blocky" at bounding box center [646, 321] width 23 height 23
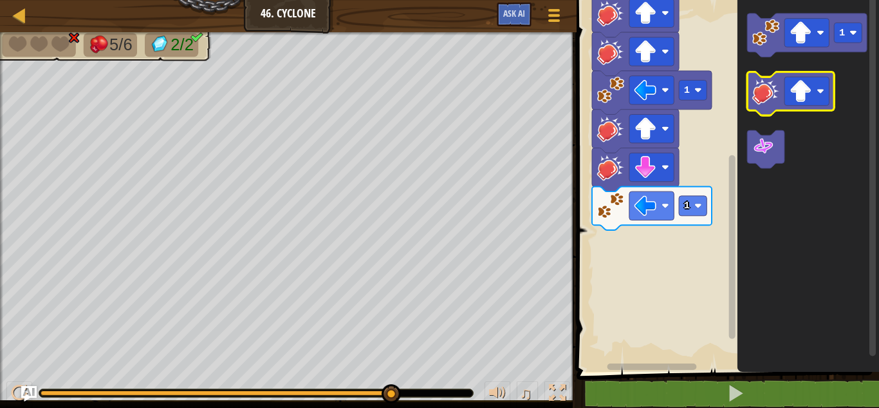
click at [772, 84] on image "Espace de travail de Blocky" at bounding box center [766, 90] width 27 height 27
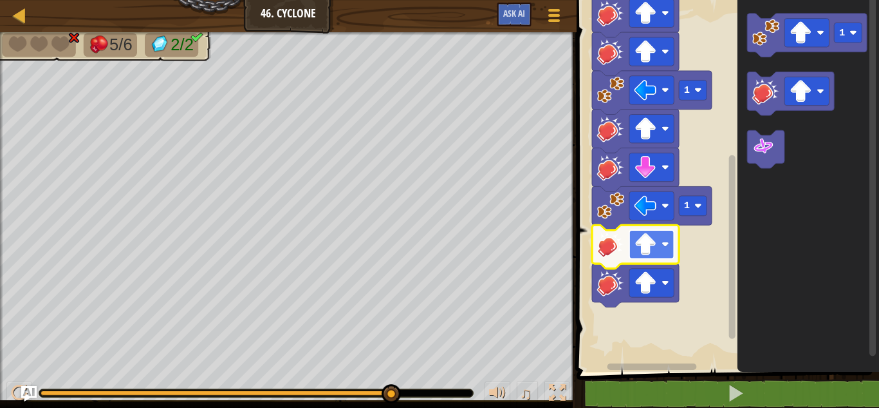
click at [671, 245] on rect "Espace de travail de Blocky" at bounding box center [652, 244] width 44 height 28
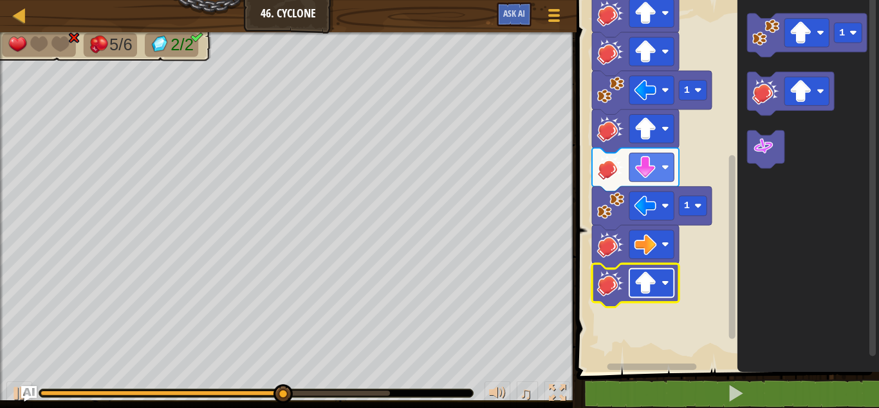
click at [662, 277] on rect "Espace de travail de Blocky" at bounding box center [652, 282] width 44 height 28
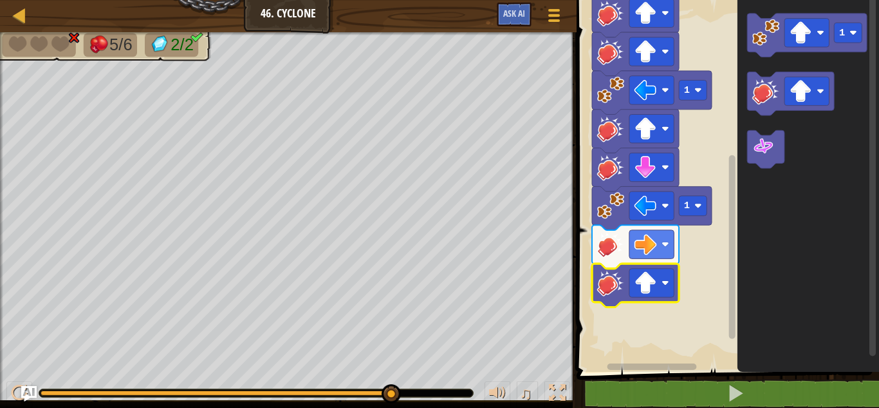
click at [727, 274] on rect "Espace de travail de Blocky" at bounding box center [726, 183] width 306 height 378
click at [641, 259] on icon "Espace de travail de Blocky" at bounding box center [635, 247] width 87 height 44
click at [641, 245] on image "Espace de travail de Blocky" at bounding box center [646, 244] width 23 height 23
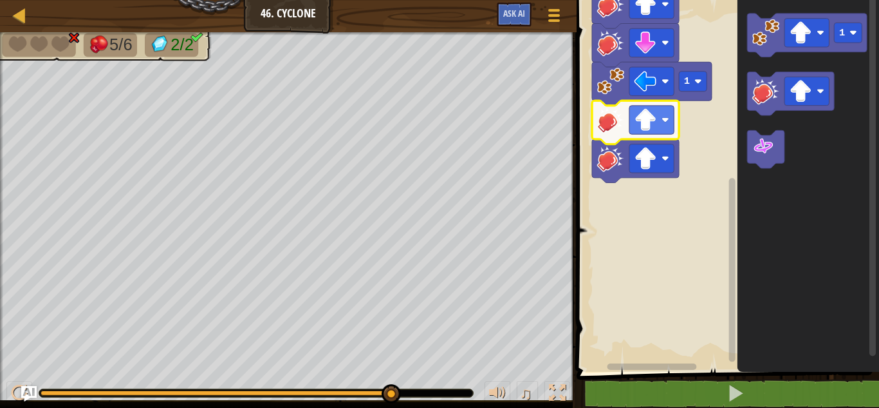
click at [709, 227] on div "Démarrer 1 1 1 1 1" at bounding box center [726, 183] width 306 height 378
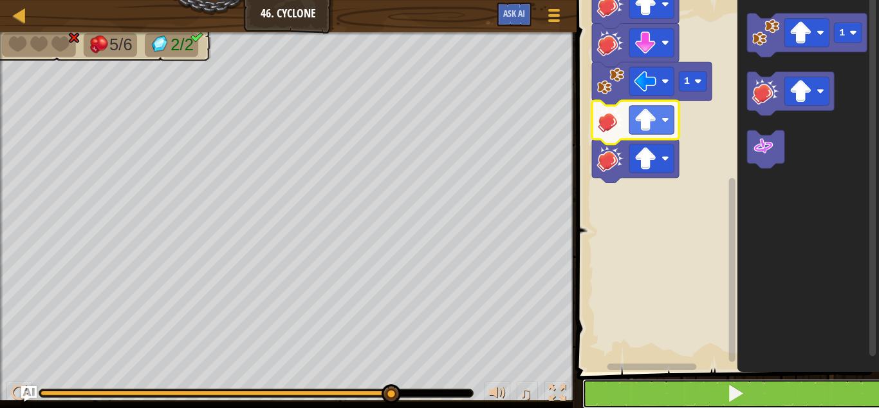
click at [720, 386] on button at bounding box center [736, 394] width 306 height 30
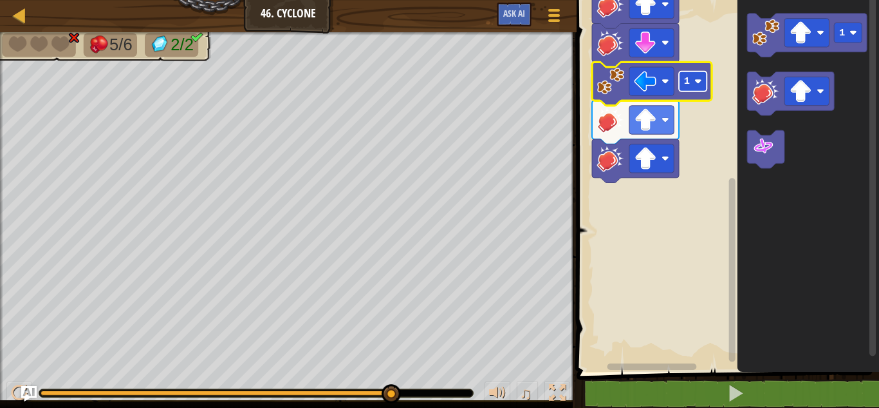
click at [684, 81] on text "1" at bounding box center [687, 81] width 6 height 12
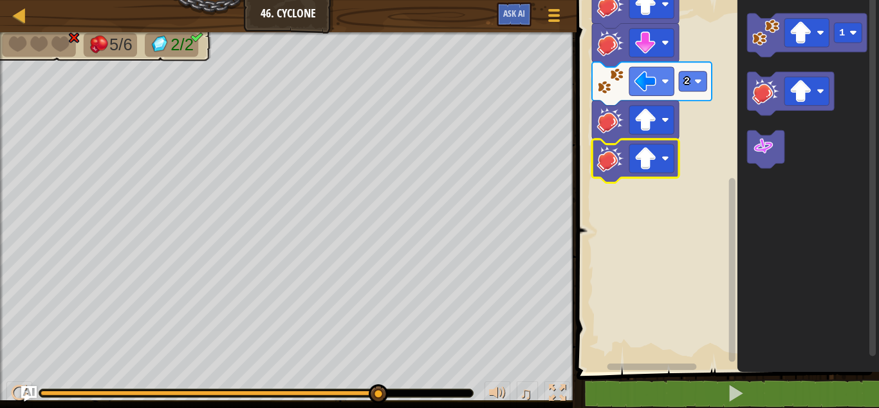
click at [635, 142] on icon "Espace de travail de Blocky" at bounding box center [635, 161] width 87 height 44
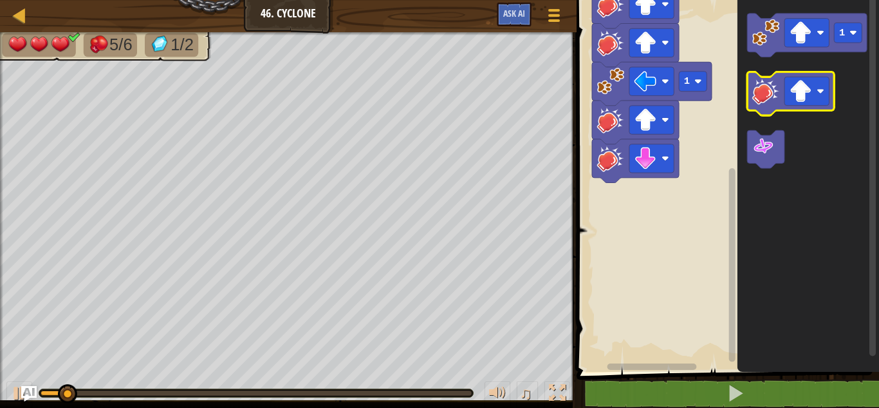
click at [749, 98] on icon "Espace de travail de Blocky" at bounding box center [791, 94] width 87 height 44
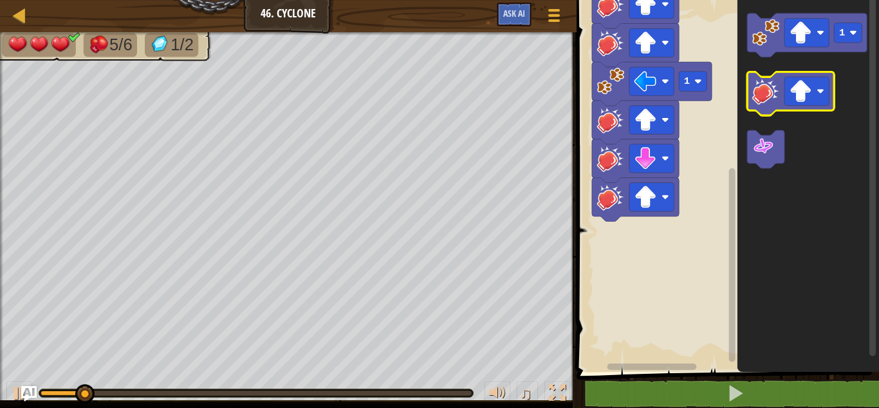
click at [749, 98] on icon "Espace de travail de Blocky" at bounding box center [791, 94] width 87 height 44
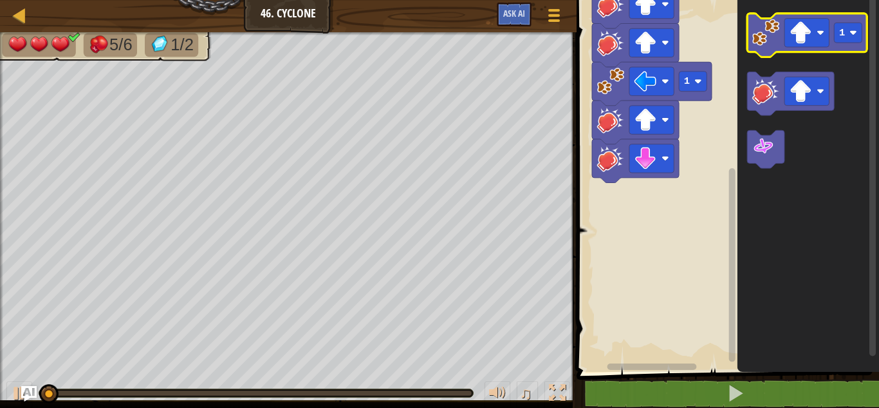
click at [766, 32] on image "Espace de travail de Blocky" at bounding box center [766, 32] width 27 height 27
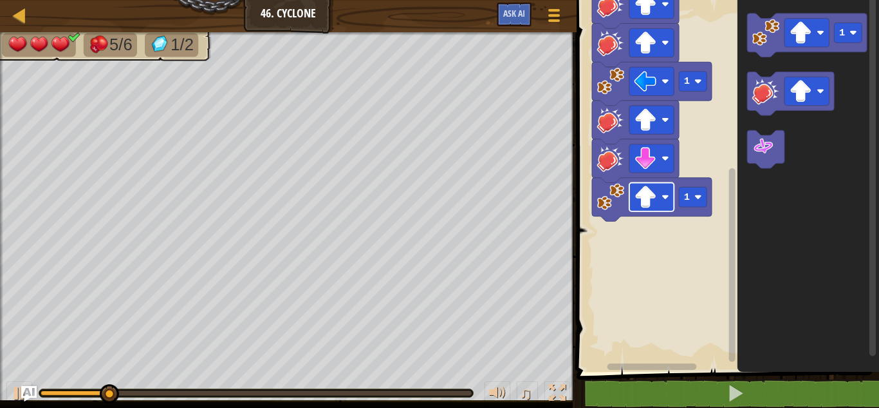
click at [661, 193] on rect "Espace de travail de Blocky" at bounding box center [652, 197] width 44 height 28
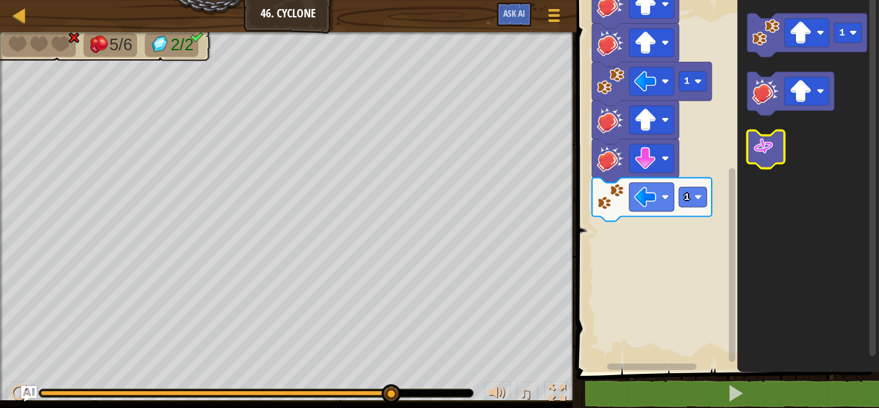
click at [769, 150] on image "Espace de travail de Blocky" at bounding box center [764, 146] width 23 height 23
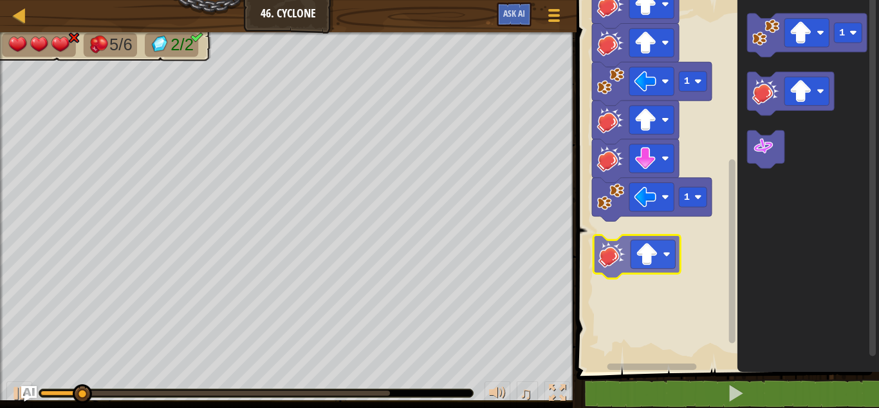
click at [618, 238] on div "Démarrer 1 1 1 1 1" at bounding box center [726, 183] width 306 height 378
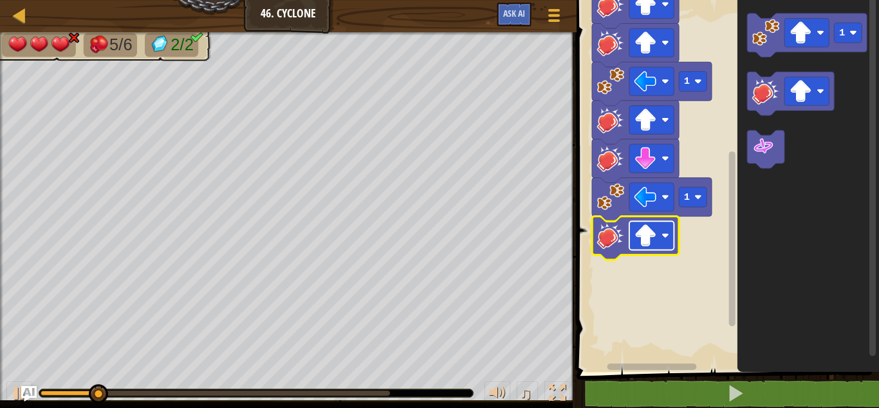
click at [672, 236] on rect "Espace de travail de Blocky" at bounding box center [652, 235] width 44 height 28
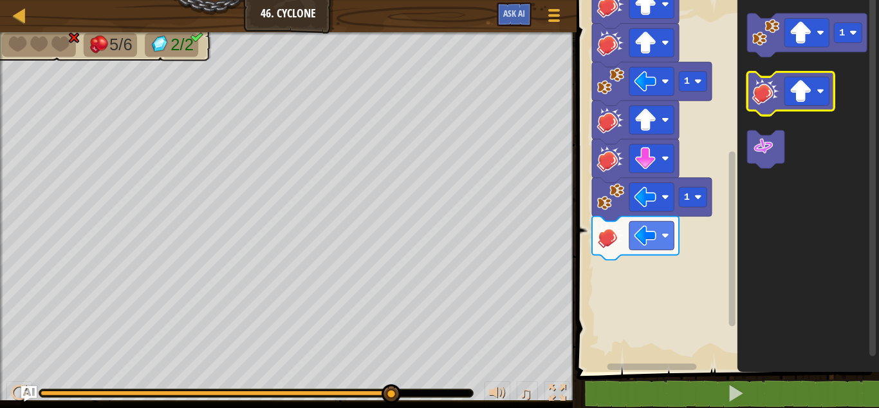
click at [769, 99] on image "Espace de travail de Blocky" at bounding box center [766, 90] width 27 height 27
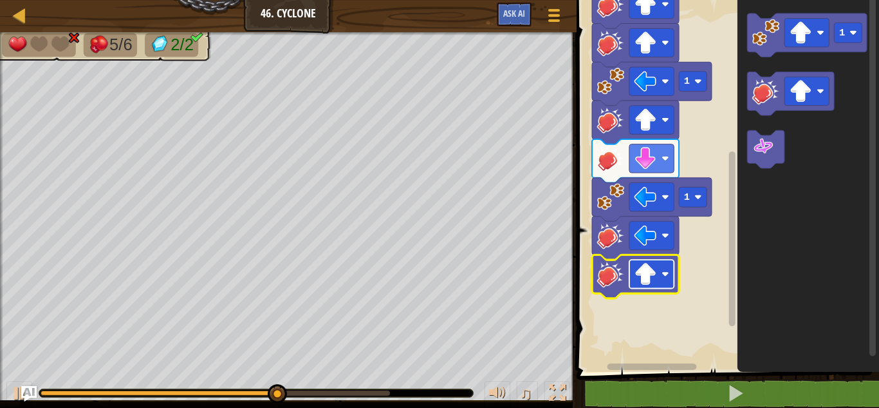
click at [635, 279] on image "Espace de travail de Blocky" at bounding box center [646, 274] width 23 height 23
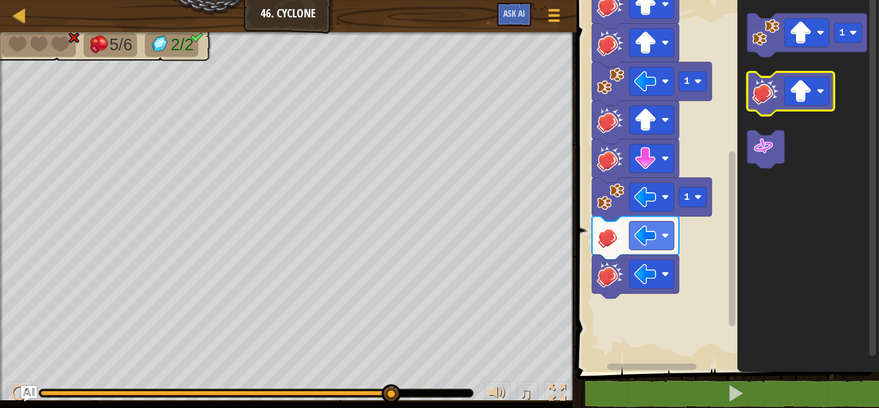
click at [762, 102] on image "Espace de travail de Blocky" at bounding box center [766, 90] width 27 height 27
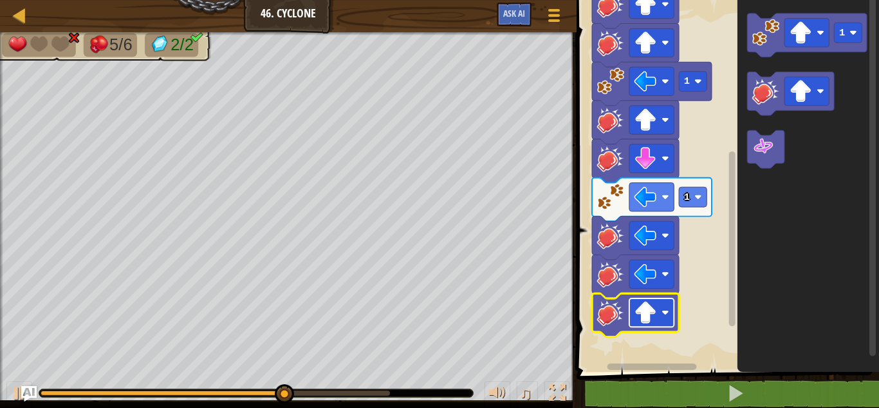
click at [648, 319] on image "Espace de travail de Blocky" at bounding box center [646, 312] width 23 height 23
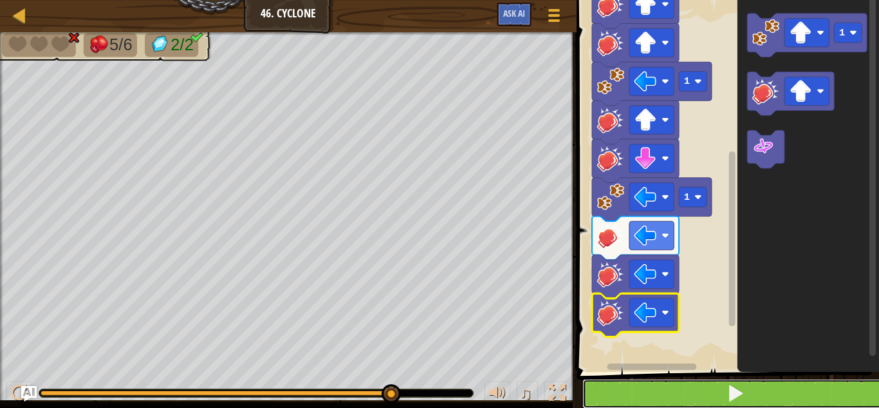
click at [629, 386] on button at bounding box center [736, 394] width 306 height 30
click at [688, 399] on button at bounding box center [736, 394] width 306 height 30
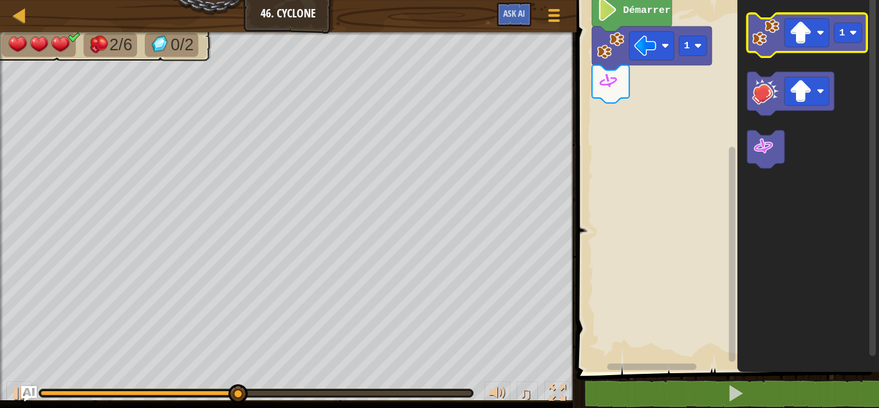
click at [762, 42] on image "Espace de travail de Blocky" at bounding box center [766, 32] width 27 height 27
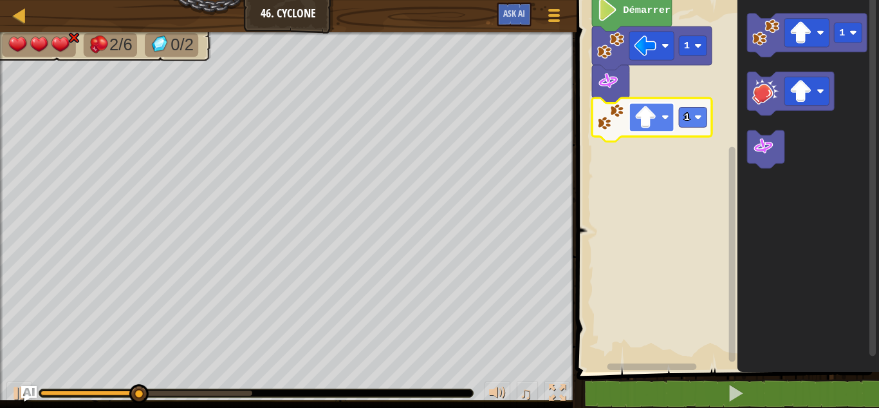
click at [659, 127] on rect "Espace de travail de Blocky" at bounding box center [652, 117] width 44 height 28
